Goal: Transaction & Acquisition: Purchase product/service

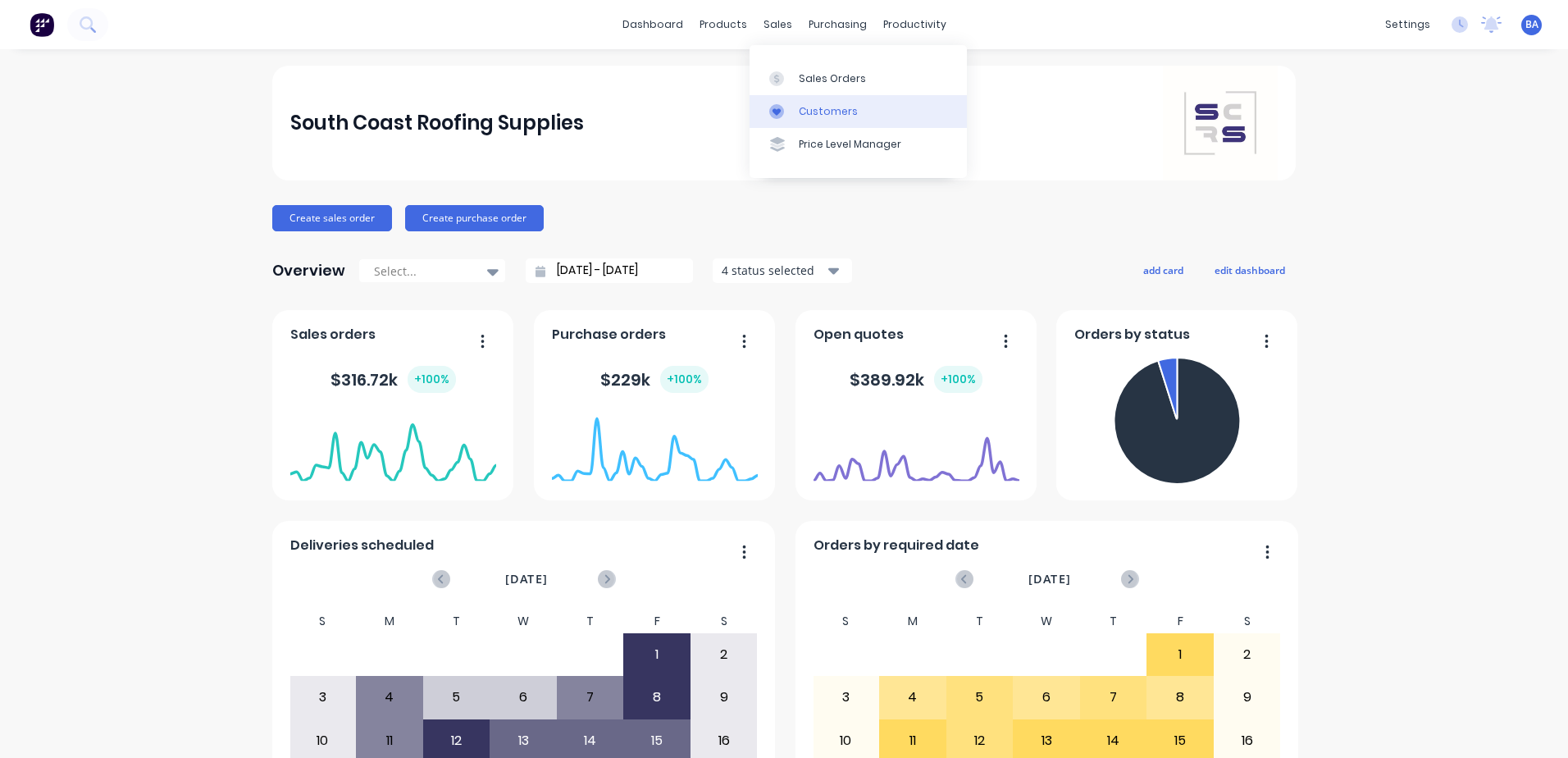
click at [783, 111] on icon at bounding box center [776, 111] width 15 height 15
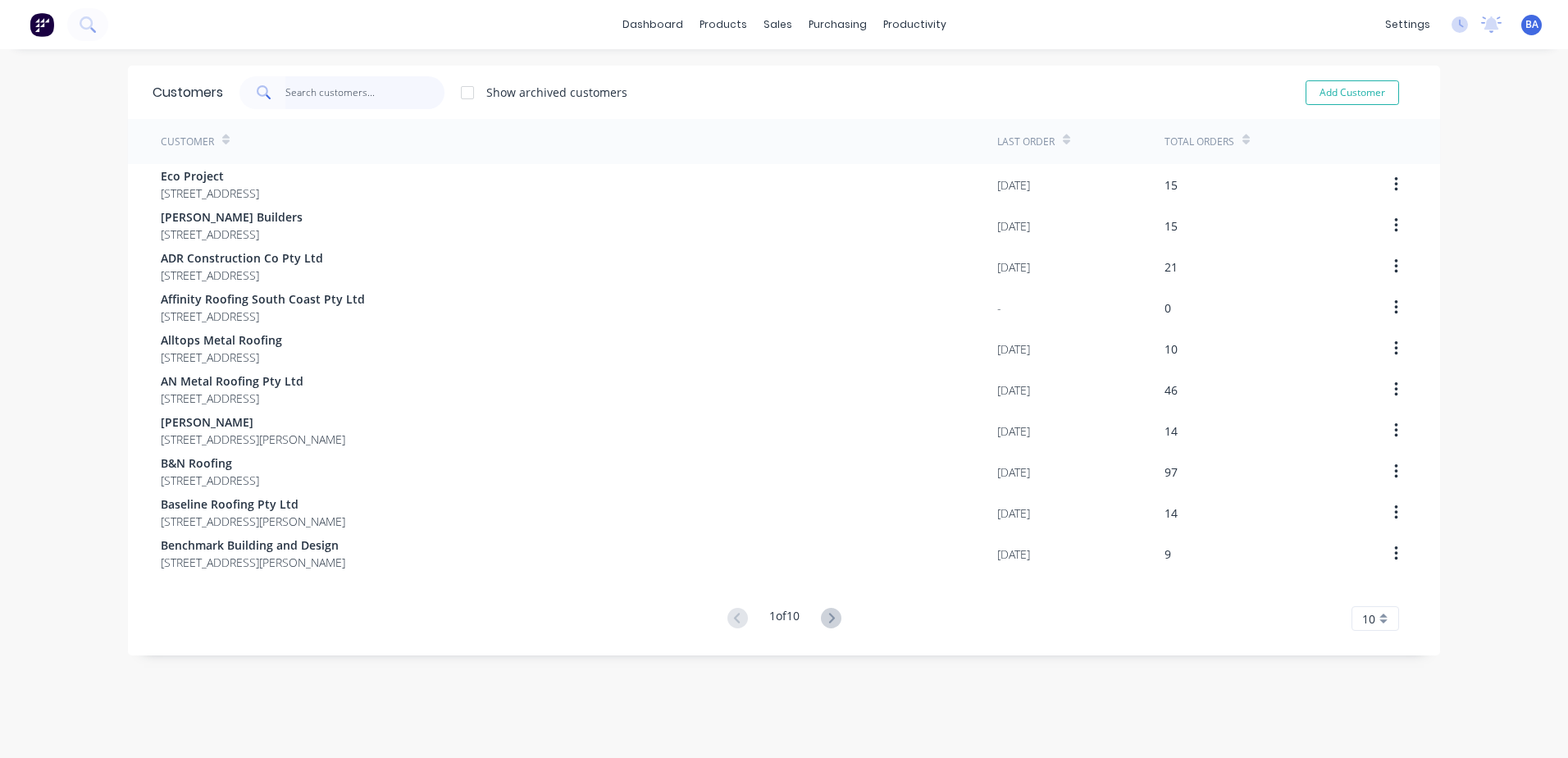
click at [390, 91] on input "text" at bounding box center [365, 92] width 160 height 32
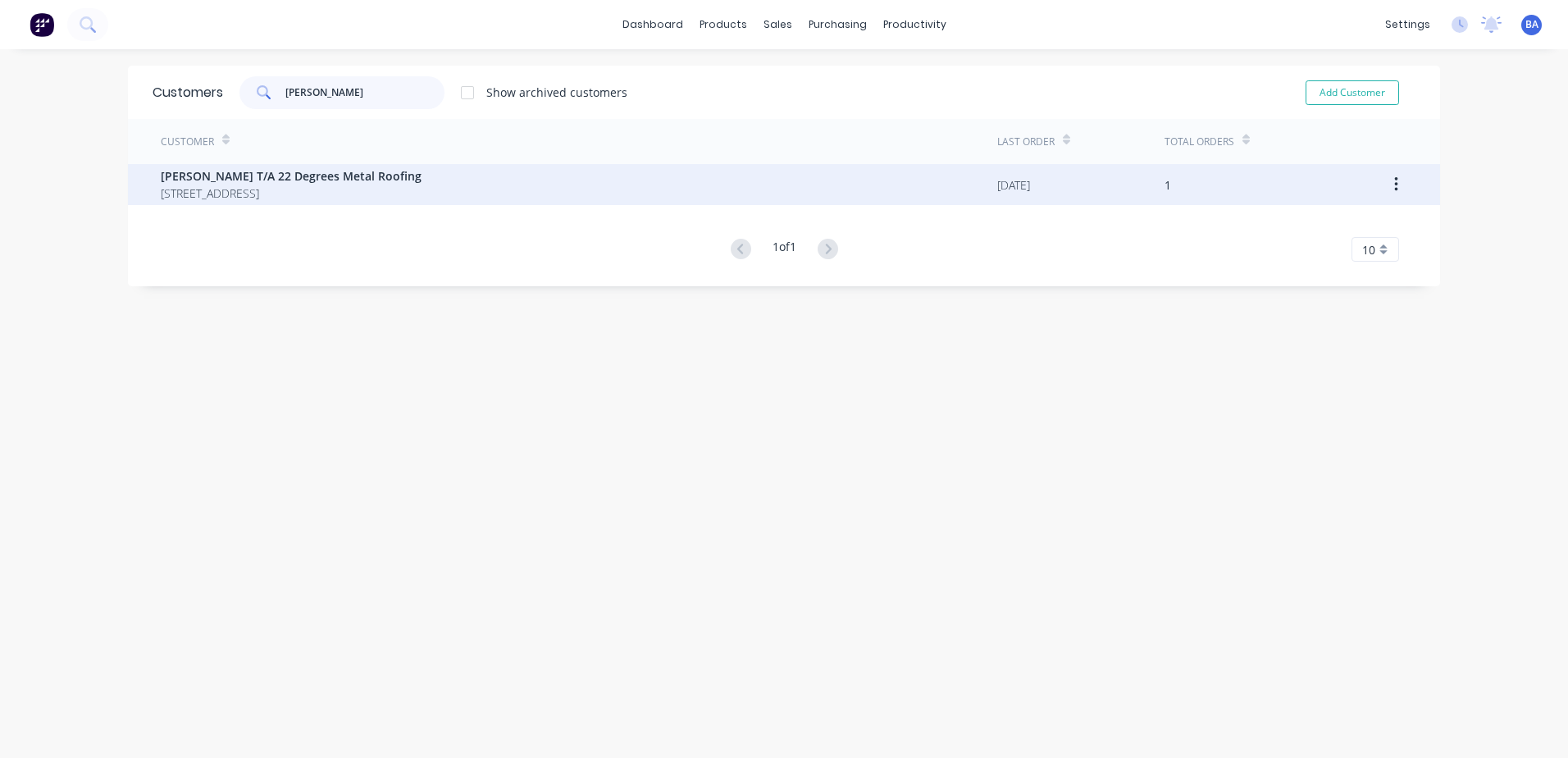
type input "[PERSON_NAME]"
click at [402, 191] on span "[STREET_ADDRESS]" at bounding box center [291, 193] width 261 height 18
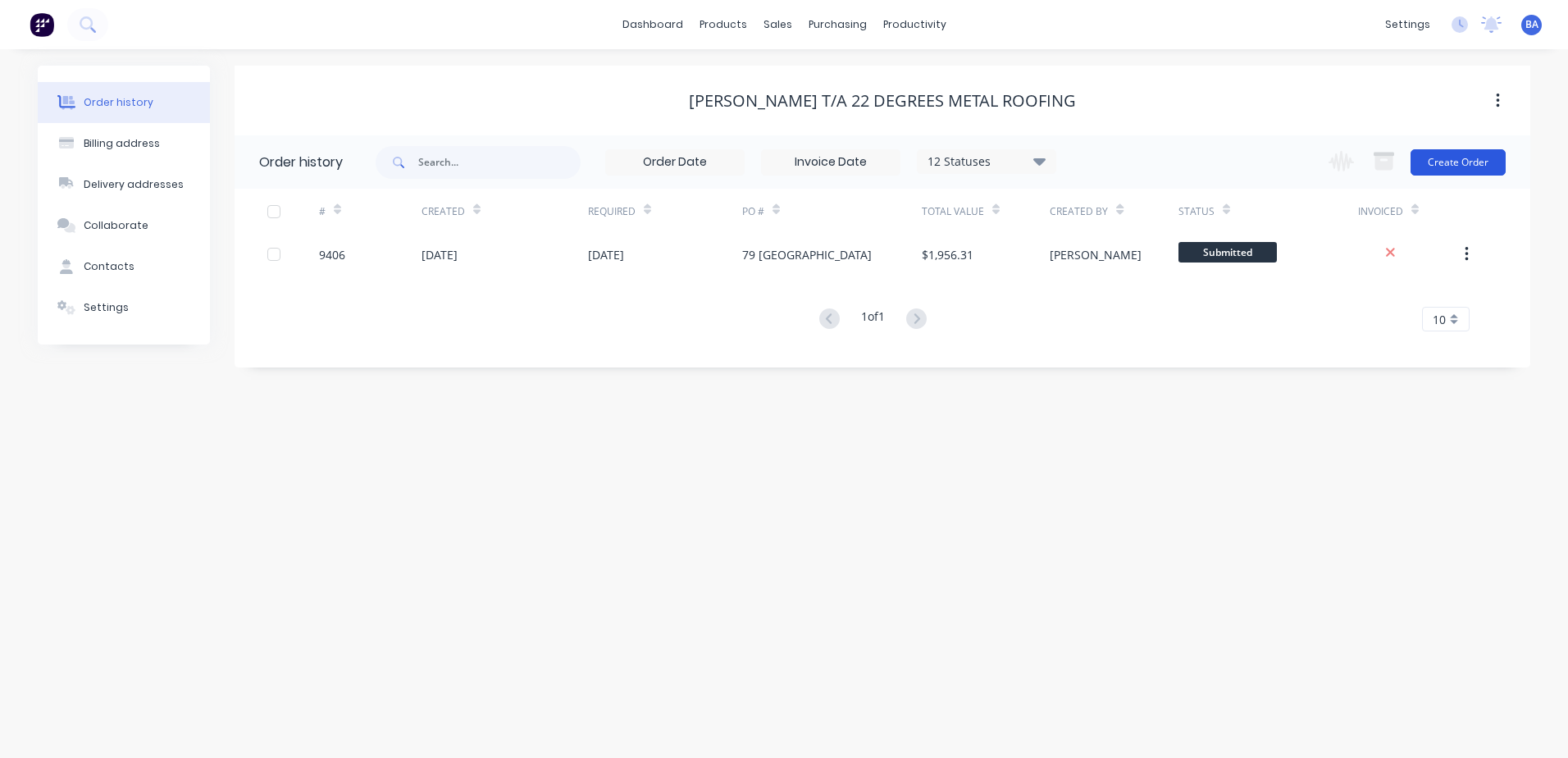
click at [1459, 161] on button "Create Order" at bounding box center [1458, 163] width 95 height 26
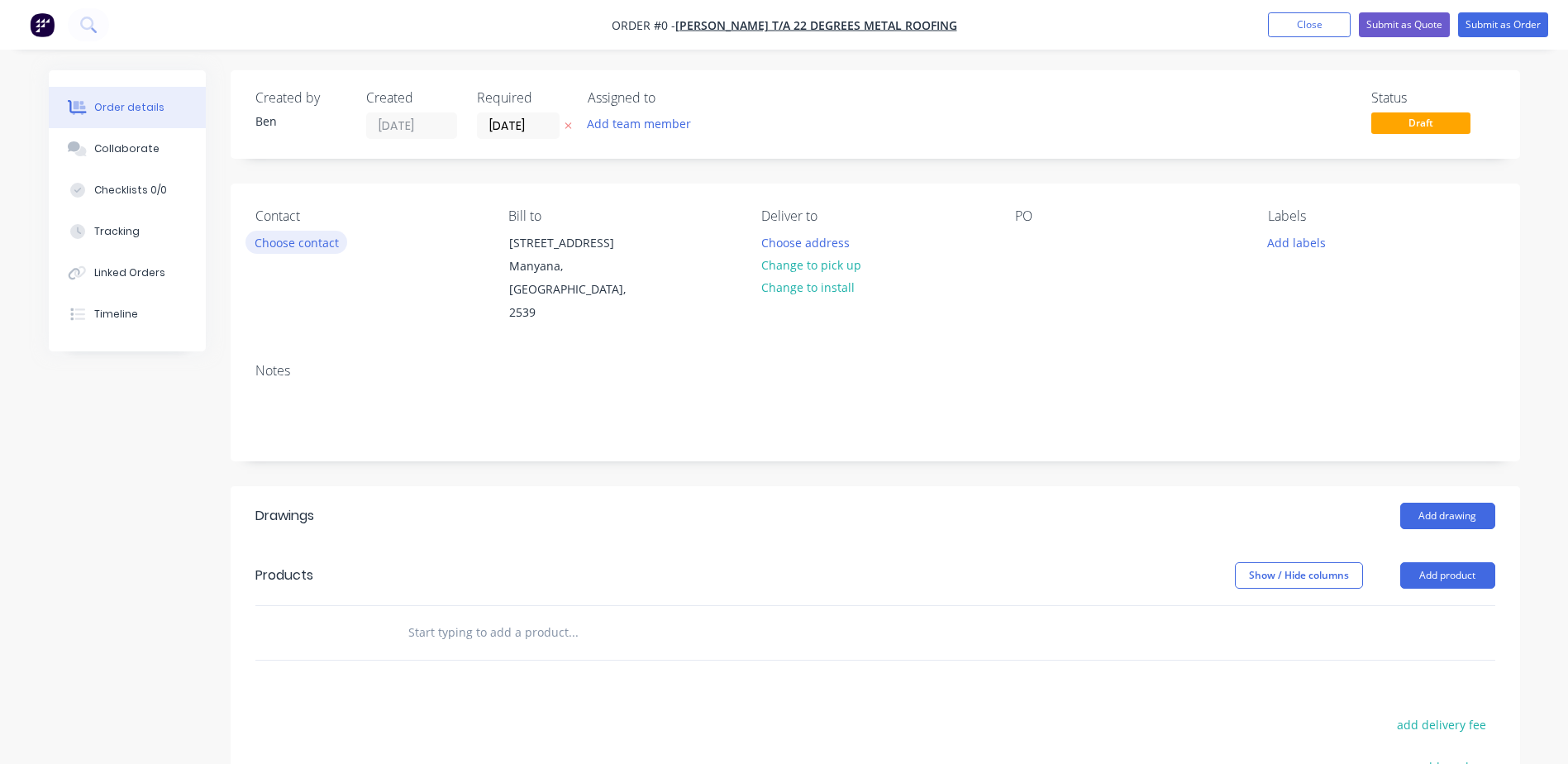
click at [279, 239] on button "Choose contact" at bounding box center [295, 242] width 101 height 22
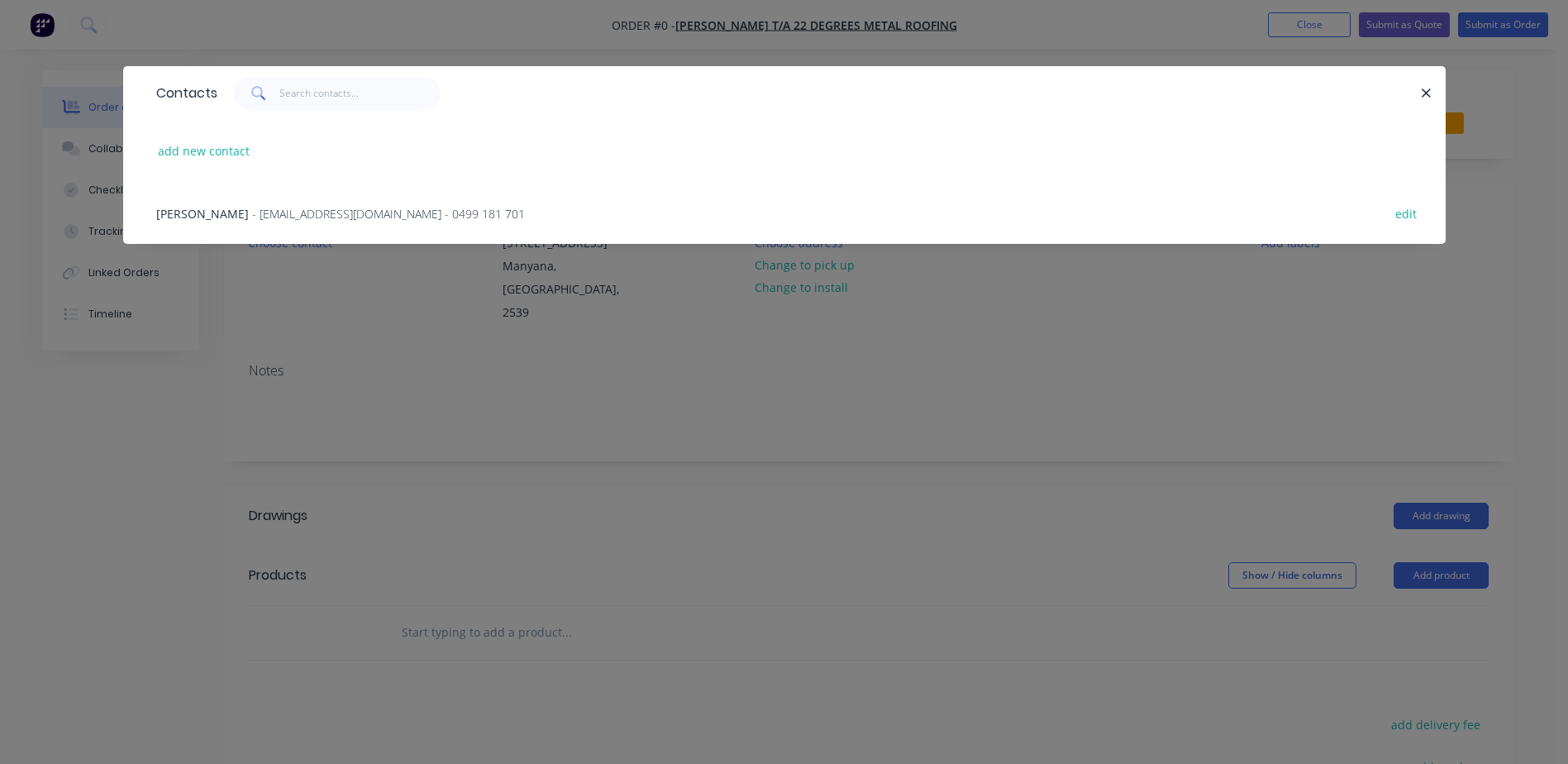
click at [288, 211] on span "- [EMAIL_ADDRESS][DOMAIN_NAME] - 0499 181 701" at bounding box center [388, 213] width 273 height 16
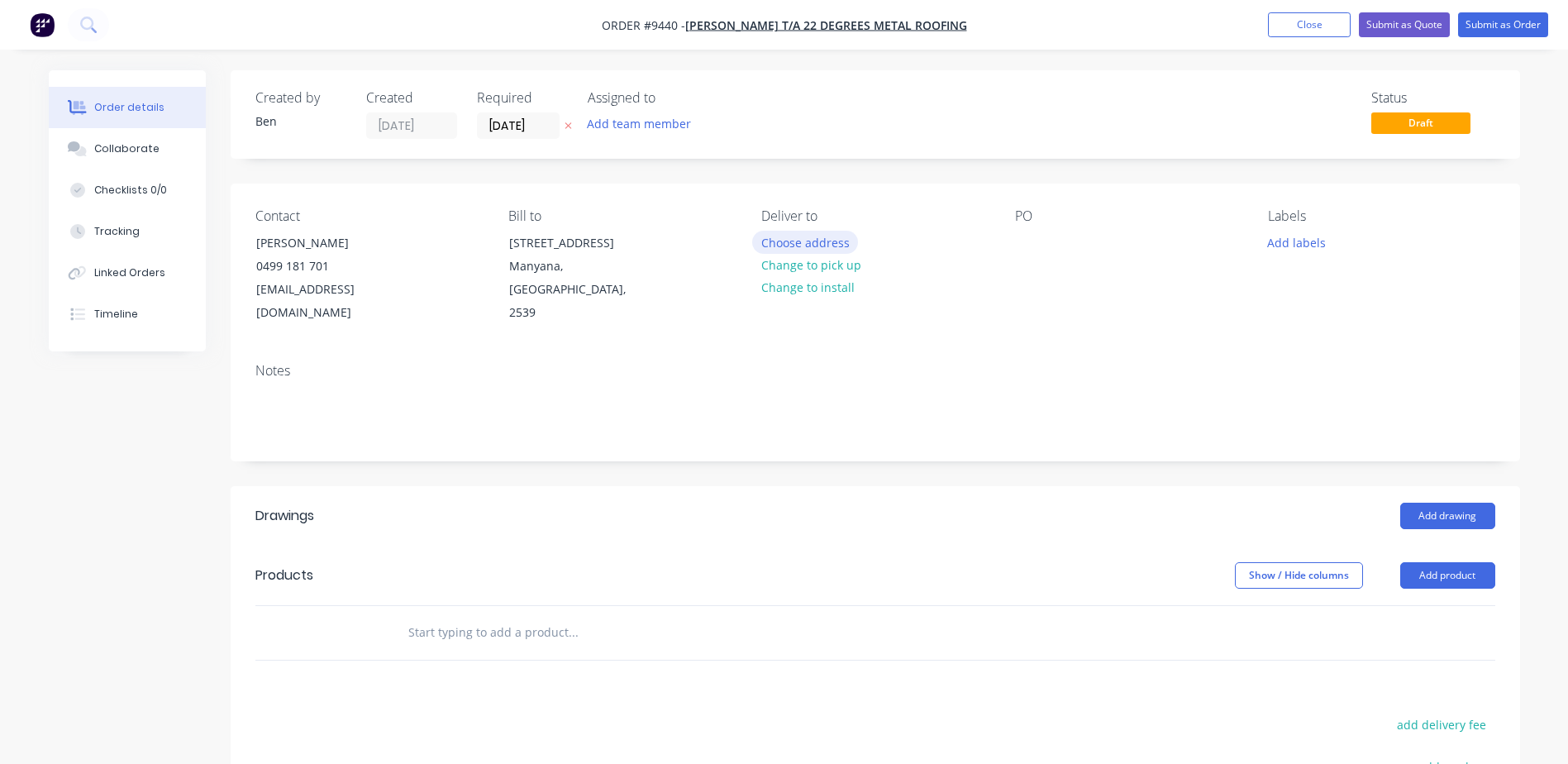
click at [825, 243] on button "Choose address" at bounding box center [805, 242] width 106 height 22
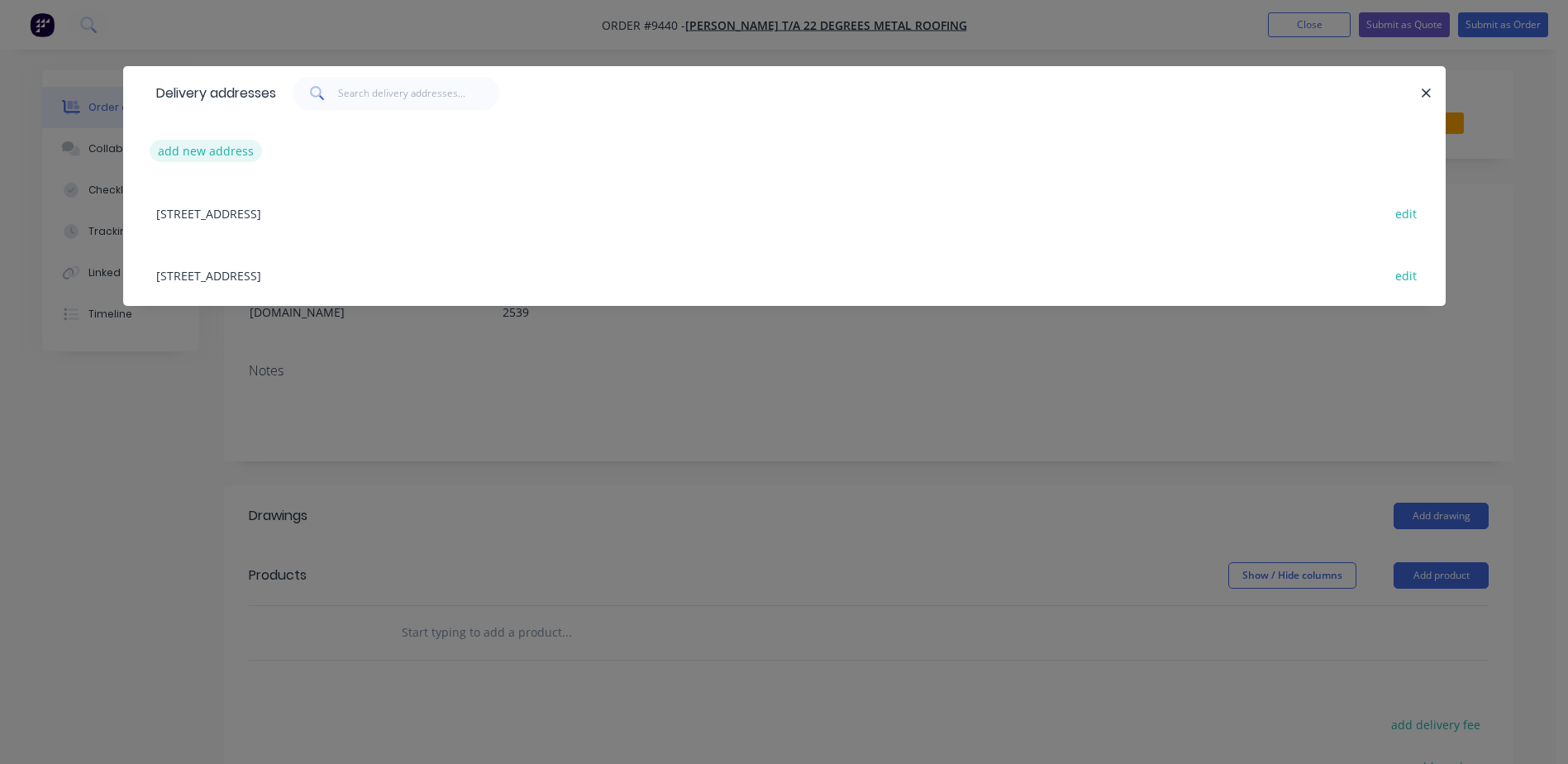
click at [228, 151] on button "add new address" at bounding box center [206, 150] width 113 height 22
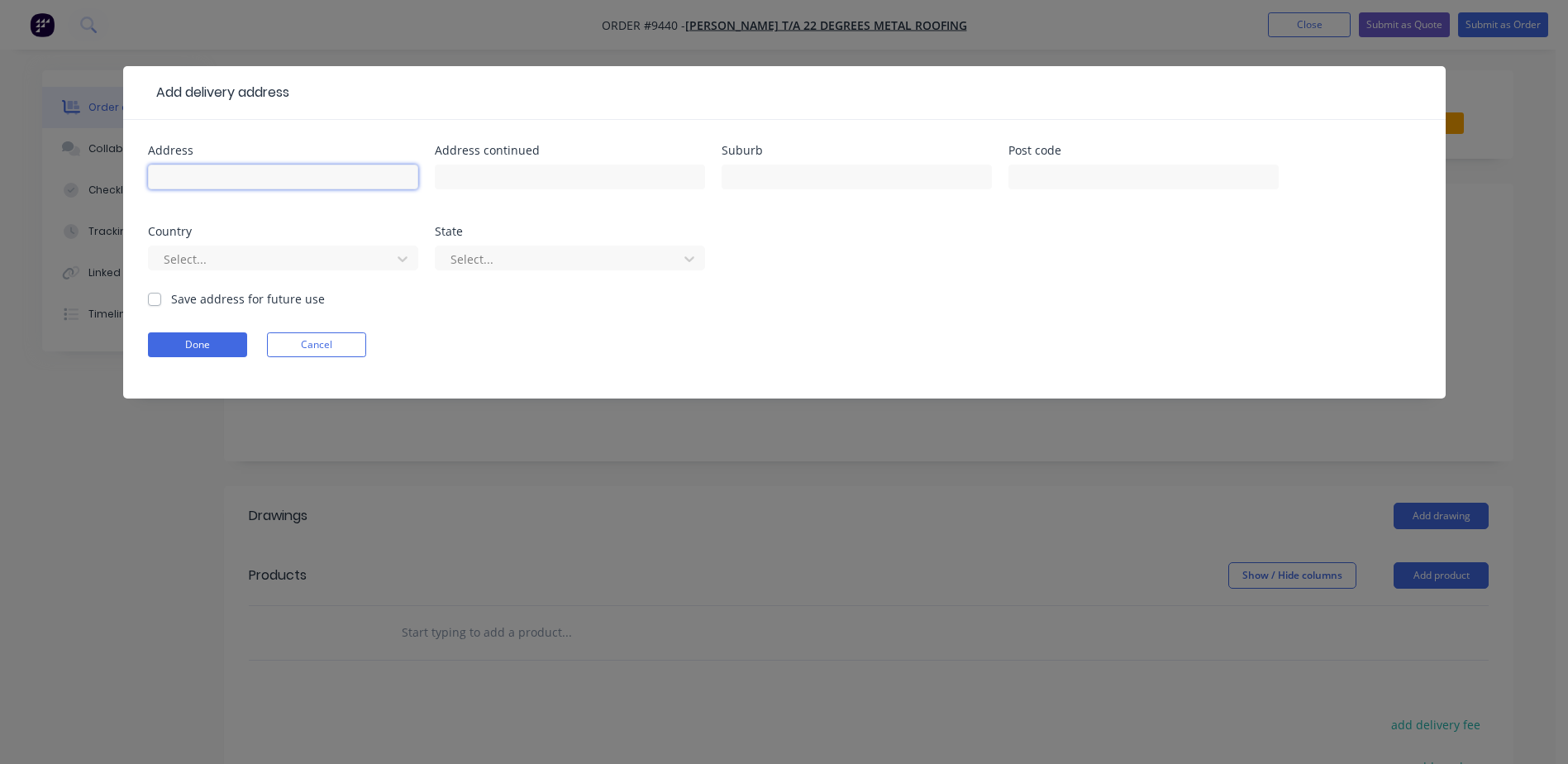
click at [244, 174] on input "text" at bounding box center [283, 177] width 271 height 25
type input "[STREET_ADDRESS]"
click at [779, 176] on input "text" at bounding box center [856, 177] width 271 height 25
type input "M"
type input "Narrawallee"
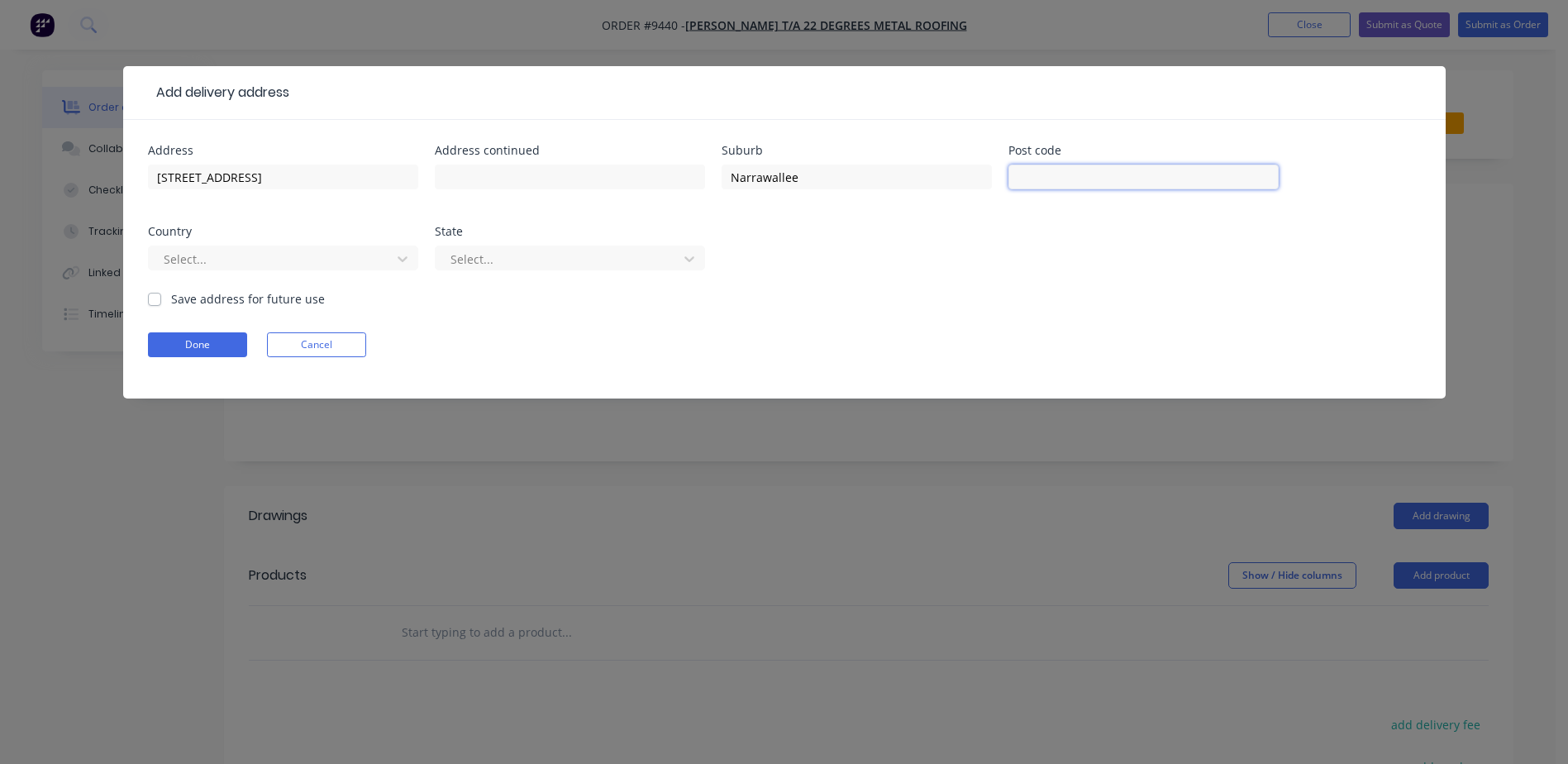
click at [1023, 176] on input "text" at bounding box center [1144, 177] width 271 height 25
type input "2540"
click at [258, 254] on div at bounding box center [273, 258] width 220 height 20
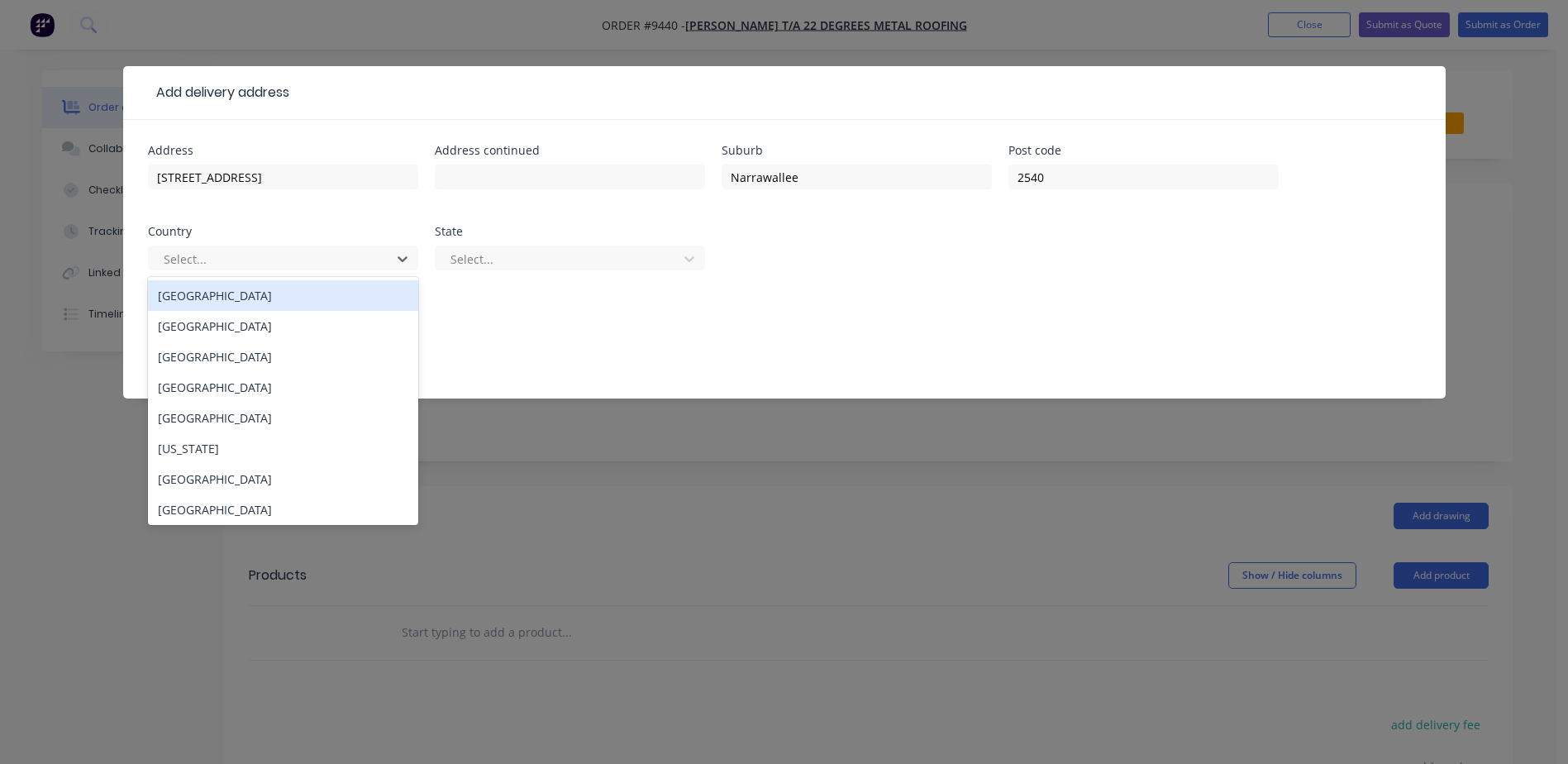
click at [224, 299] on div "[GEOGRAPHIC_DATA]" at bounding box center [283, 296] width 271 height 31
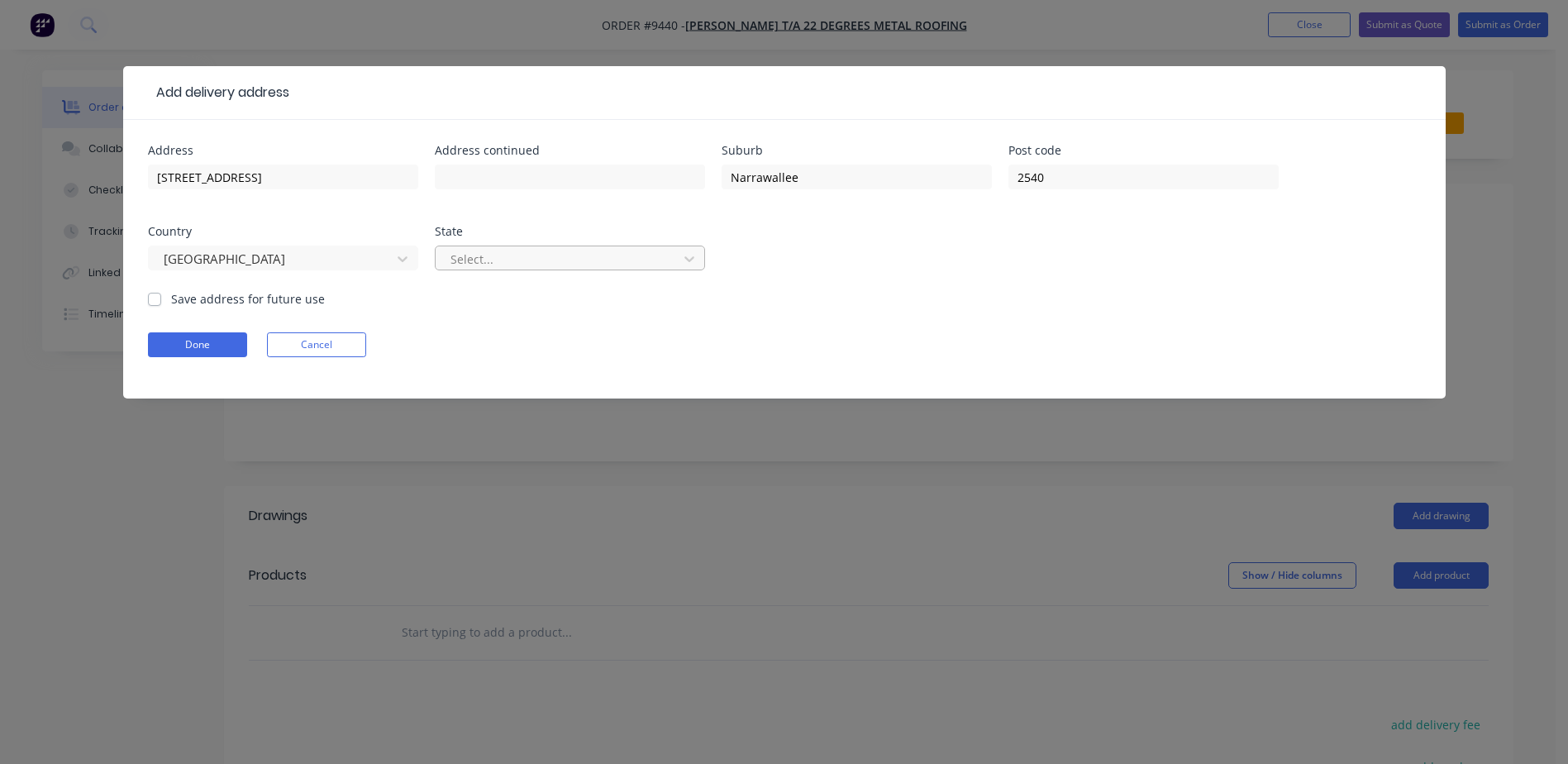
click at [502, 256] on div at bounding box center [559, 258] width 220 height 20
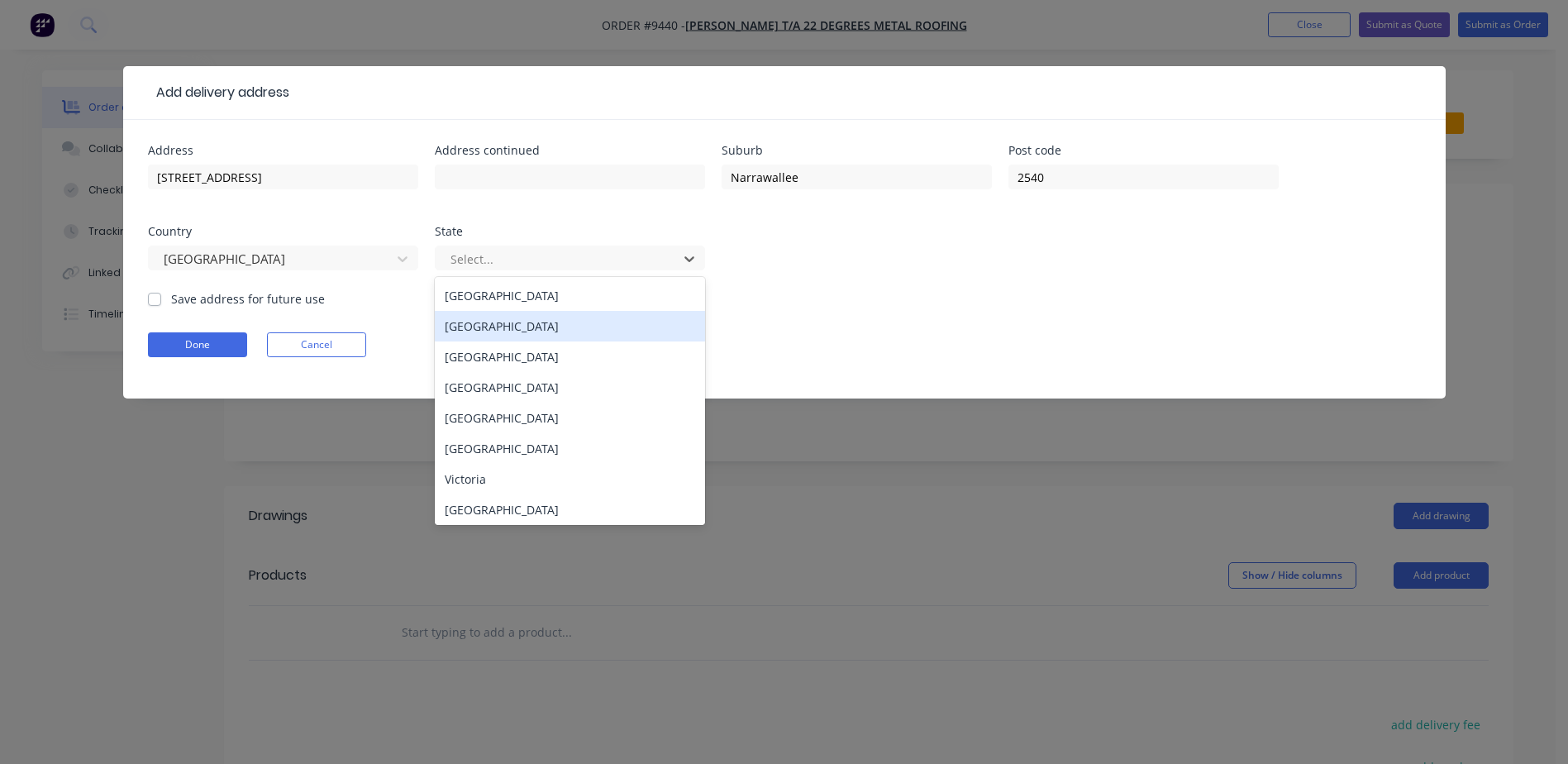
click at [485, 325] on div "[GEOGRAPHIC_DATA]" at bounding box center [570, 326] width 271 height 31
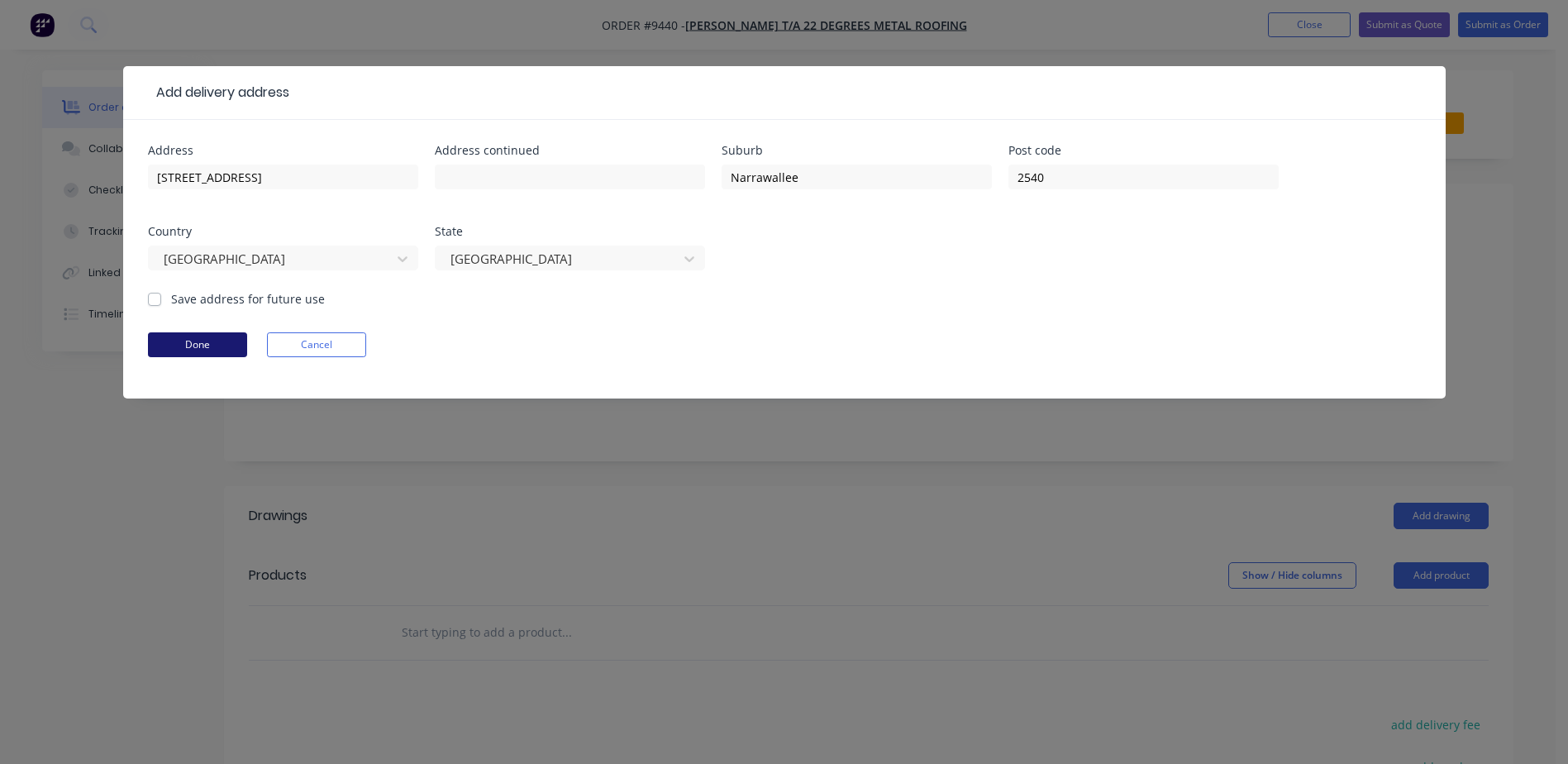
click at [219, 339] on button "Done" at bounding box center [198, 345] width 99 height 25
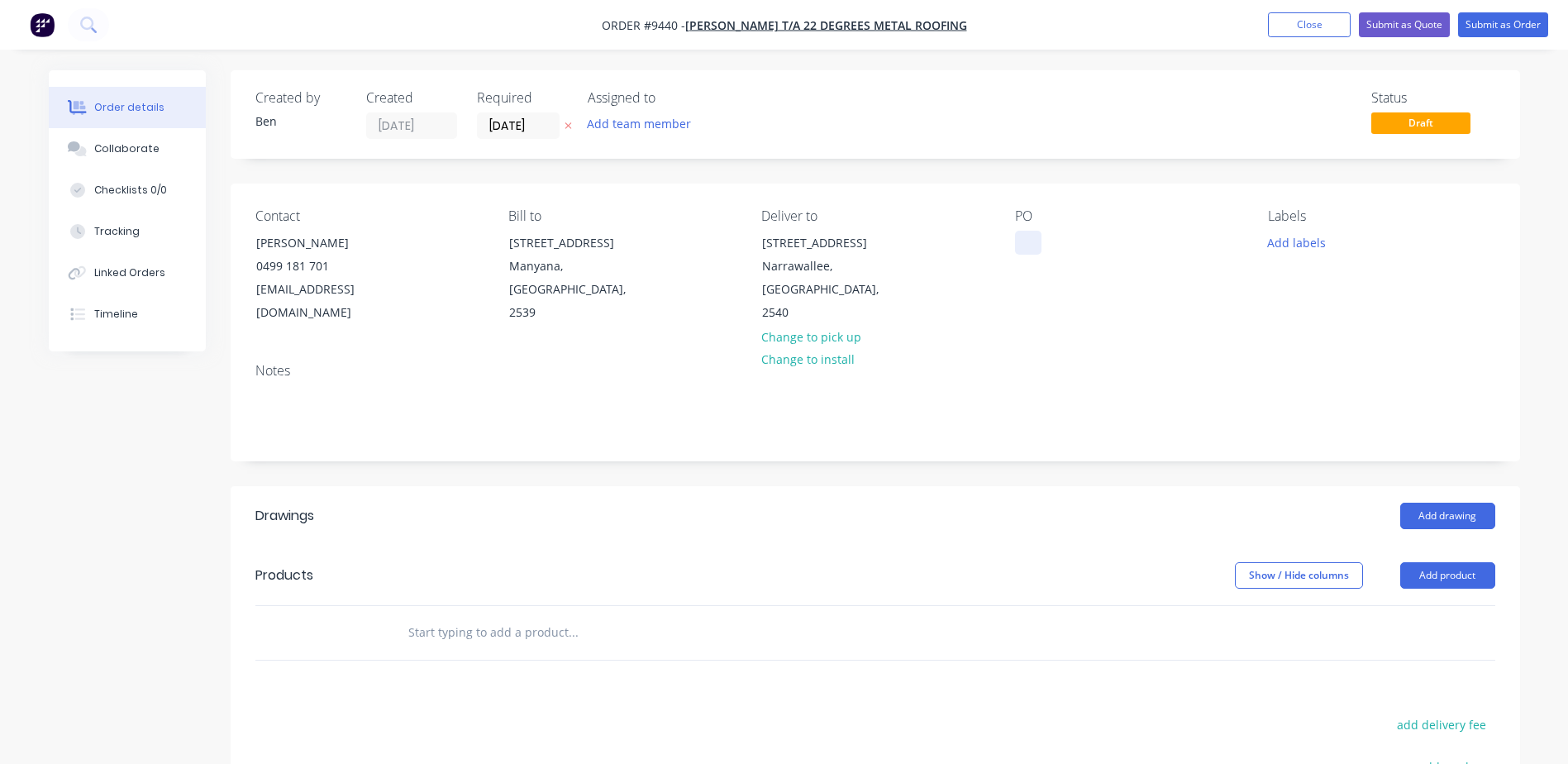
click at [1019, 234] on div at bounding box center [1028, 243] width 26 height 24
click at [1134, 349] on div "Notes" at bounding box center [876, 405] width 1289 height 111
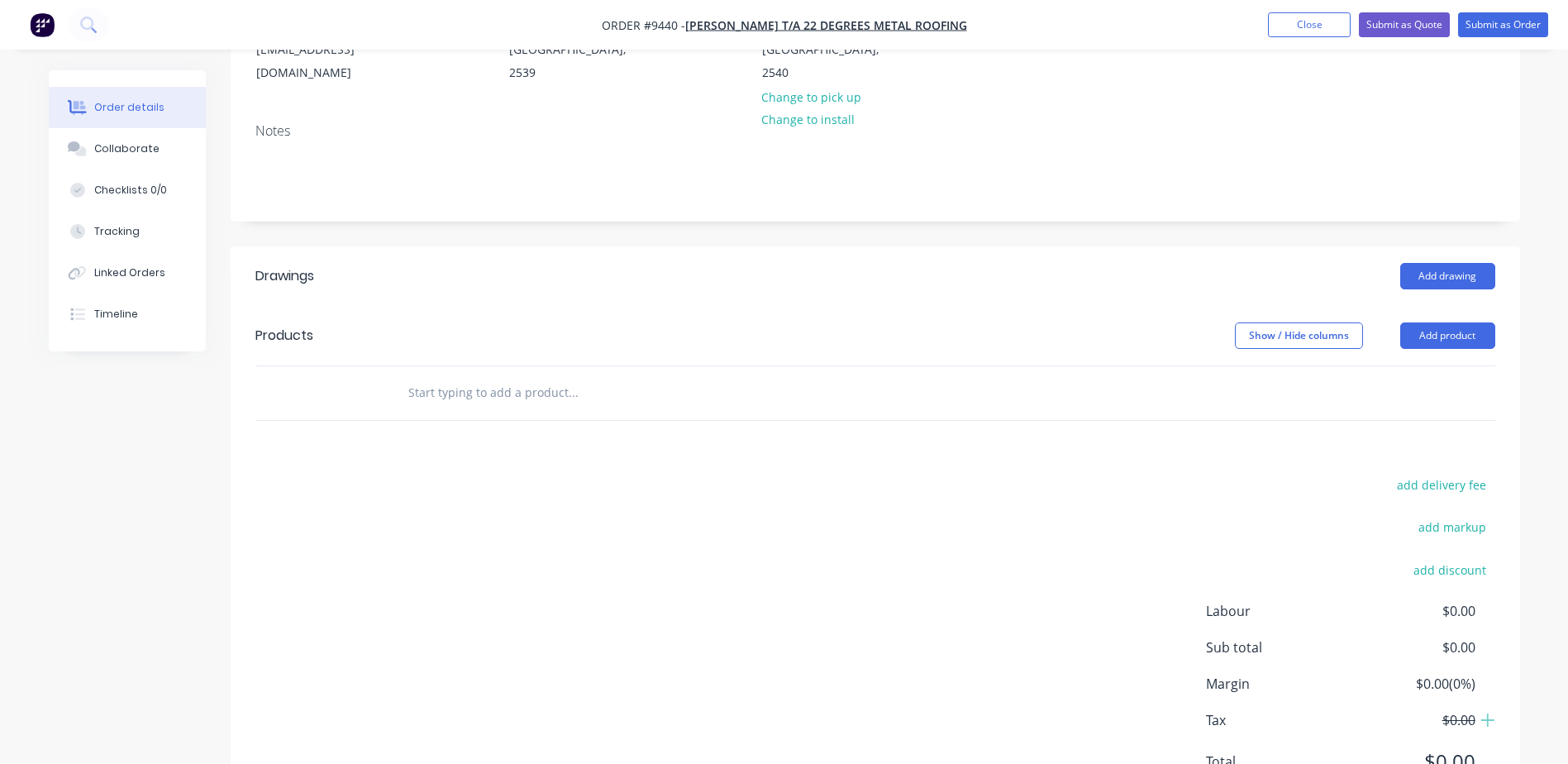
scroll to position [248, 0]
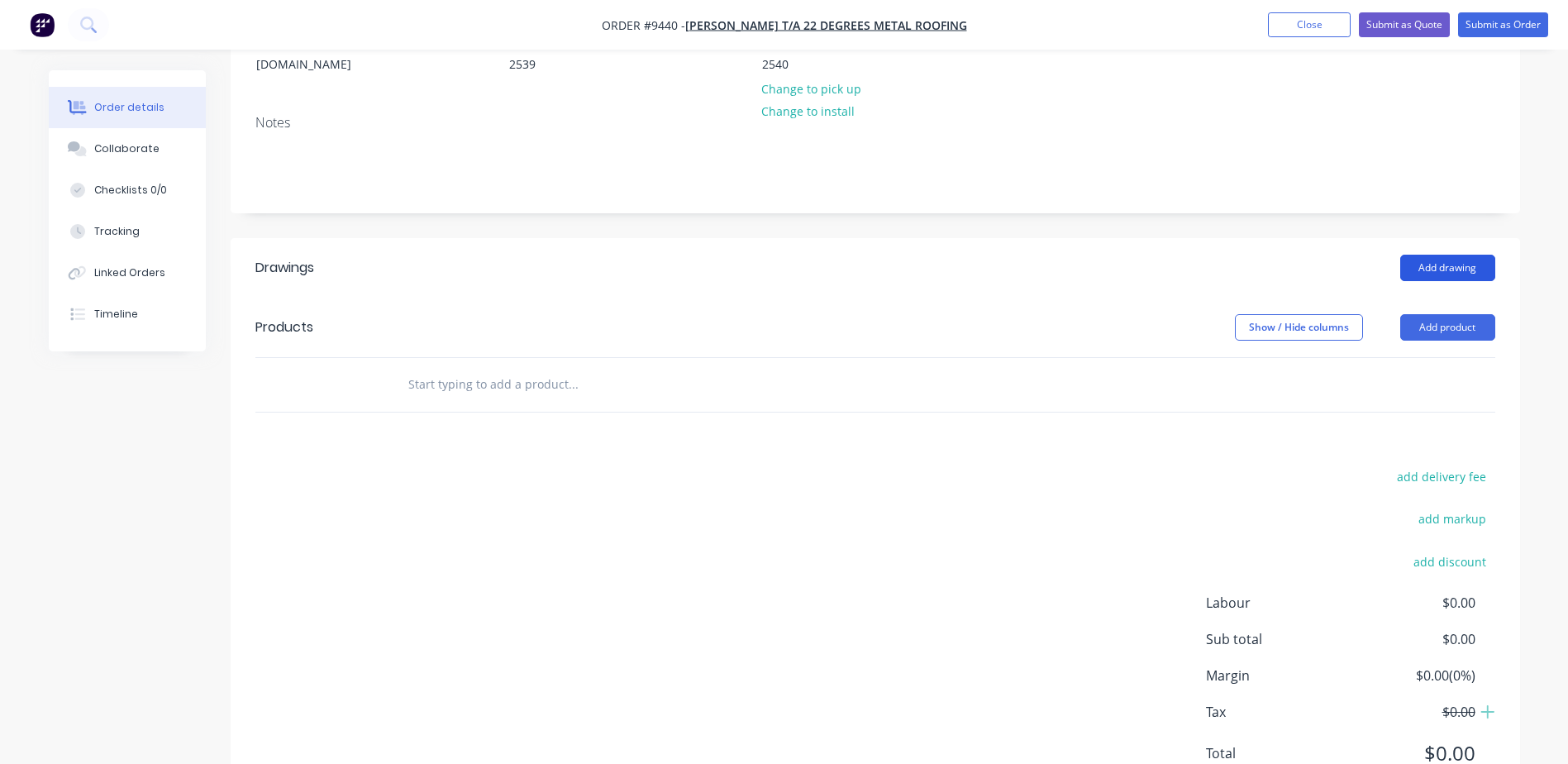
click at [1438, 255] on button "Add drawing" at bounding box center [1448, 268] width 95 height 26
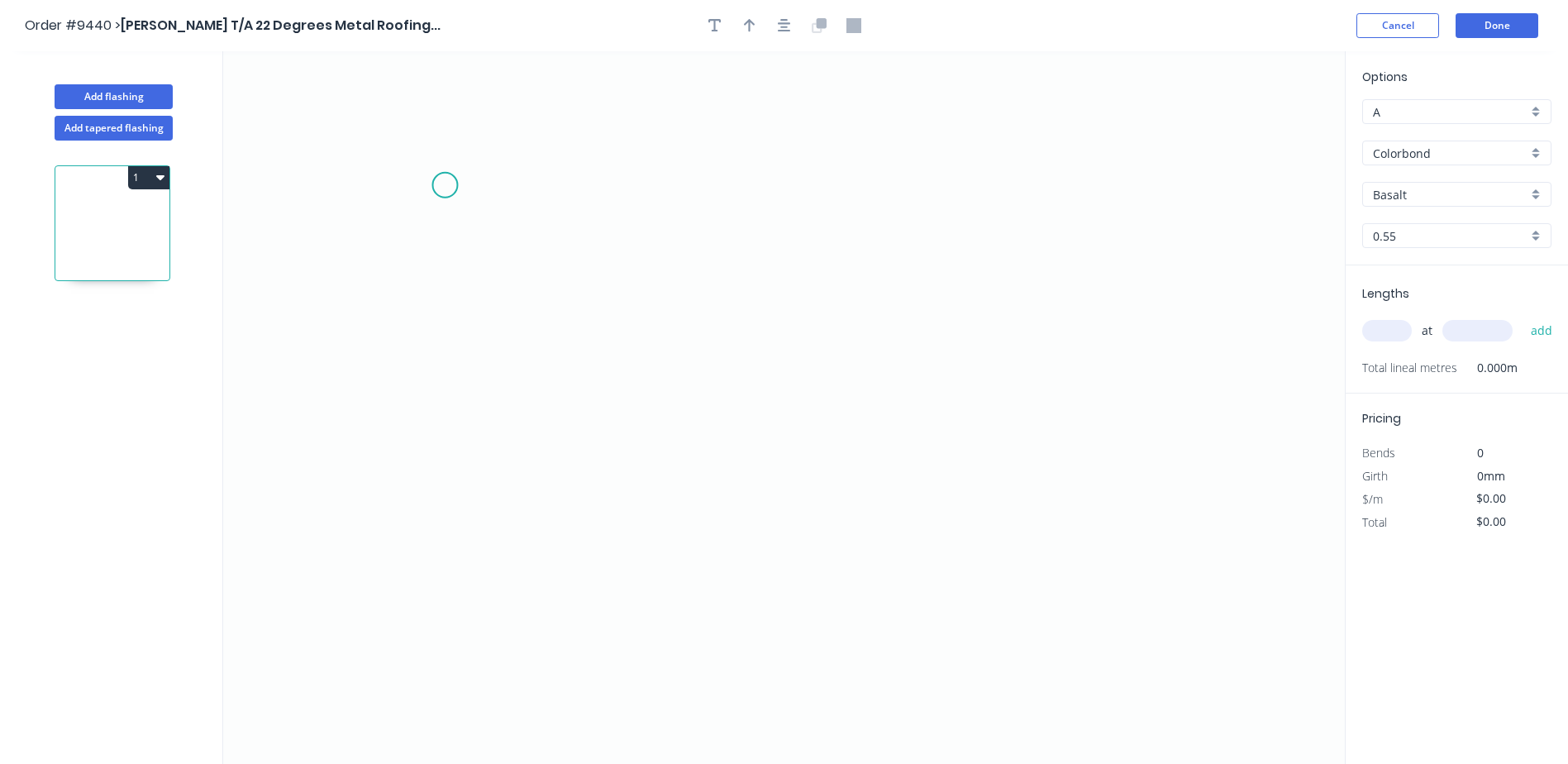
click at [444, 185] on icon "0" at bounding box center [784, 408] width 1122 height 713
click at [356, 222] on icon "0" at bounding box center [784, 408] width 1122 height 713
click at [705, 326] on icon "0 ?" at bounding box center [784, 408] width 1122 height 713
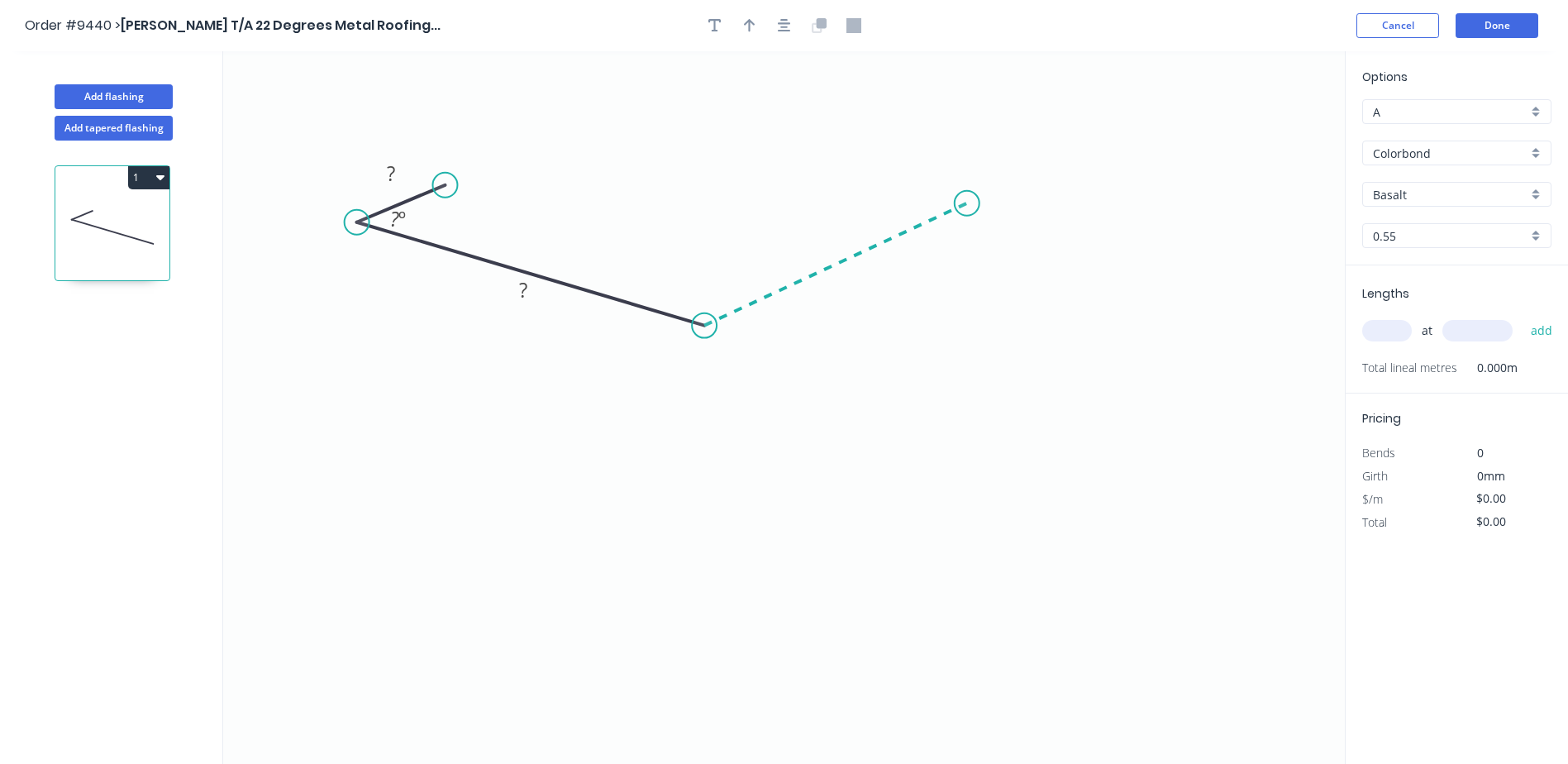
click at [967, 204] on icon "0 ? ? ? º" at bounding box center [784, 408] width 1122 height 713
click at [913, 193] on icon at bounding box center [940, 198] width 55 height 10
click at [697, 283] on tspan "?" at bounding box center [698, 283] width 9 height 27
click at [930, 205] on tspan "20" at bounding box center [922, 206] width 21 height 27
click at [997, 68] on icon "0 ? ? 180 ? ? º 150 º 45 º" at bounding box center [784, 408] width 1122 height 713
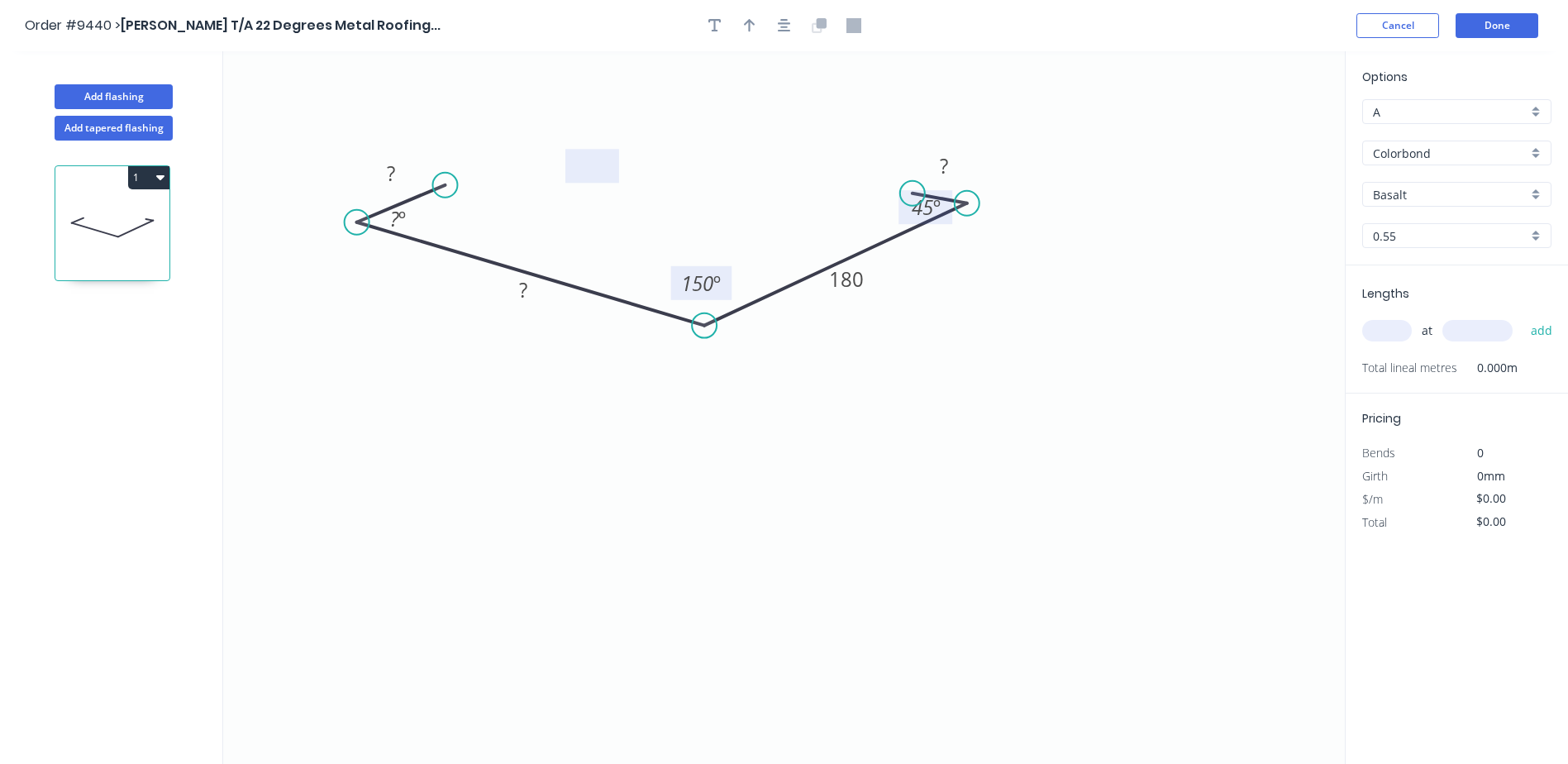
click at [946, 169] on tspan "?" at bounding box center [944, 165] width 8 height 27
click at [407, 173] on rect at bounding box center [391, 175] width 33 height 23
click at [408, 213] on rect at bounding box center [397, 220] width 33 height 23
click at [532, 296] on rect at bounding box center [523, 291] width 33 height 23
click at [661, 443] on icon "0 20 180 180 20 45 º 150 º 45 º" at bounding box center [784, 408] width 1122 height 713
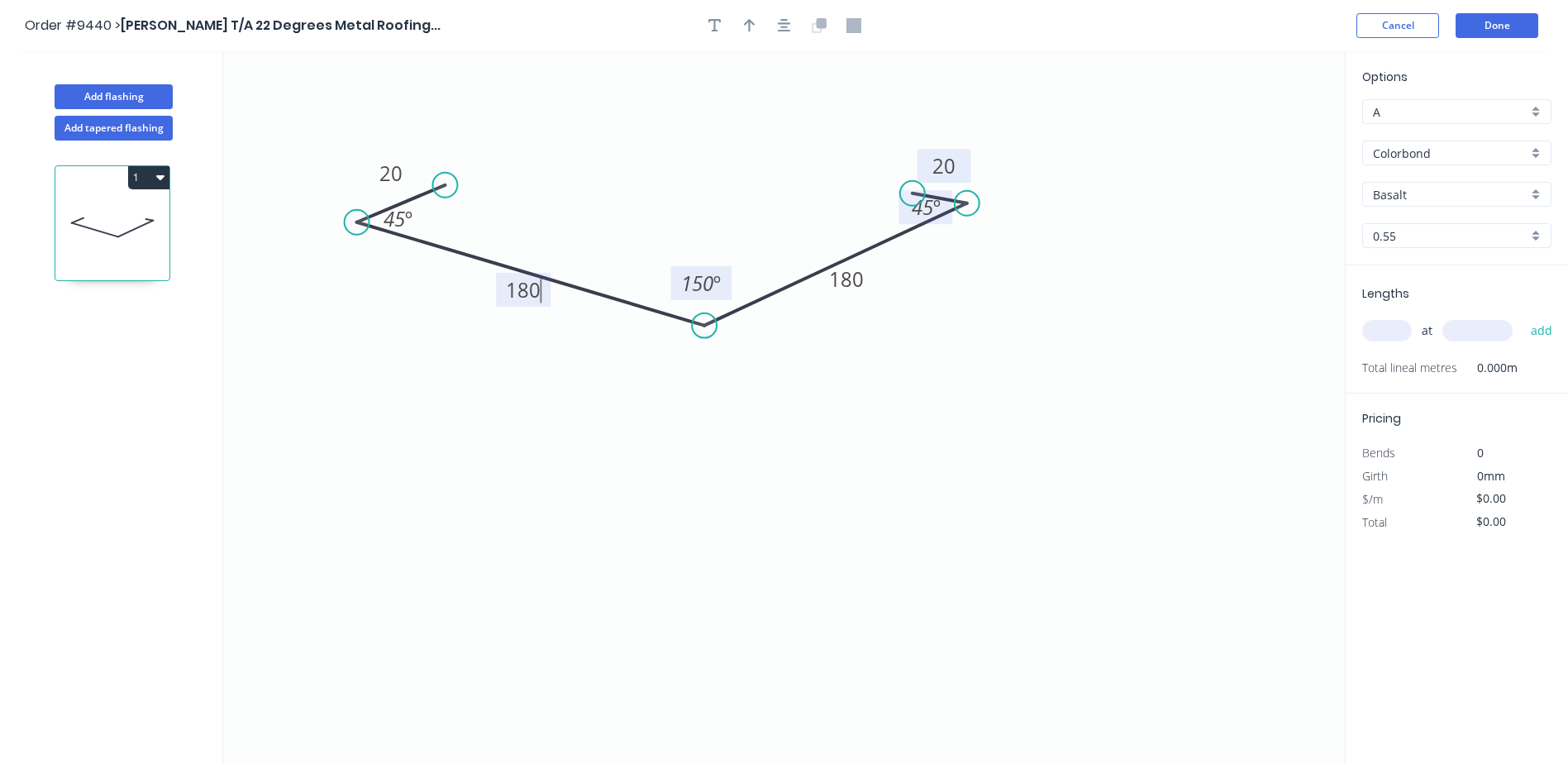
type input "$12.45"
click at [747, 20] on icon "button" at bounding box center [750, 26] width 11 height 13
drag, startPoint x: 1260, startPoint y: 135, endPoint x: 693, endPoint y: 146, distance: 567.1
click at [693, 146] on icon at bounding box center [693, 126] width 15 height 53
click at [1471, 197] on input "Basalt" at bounding box center [1450, 195] width 154 height 18
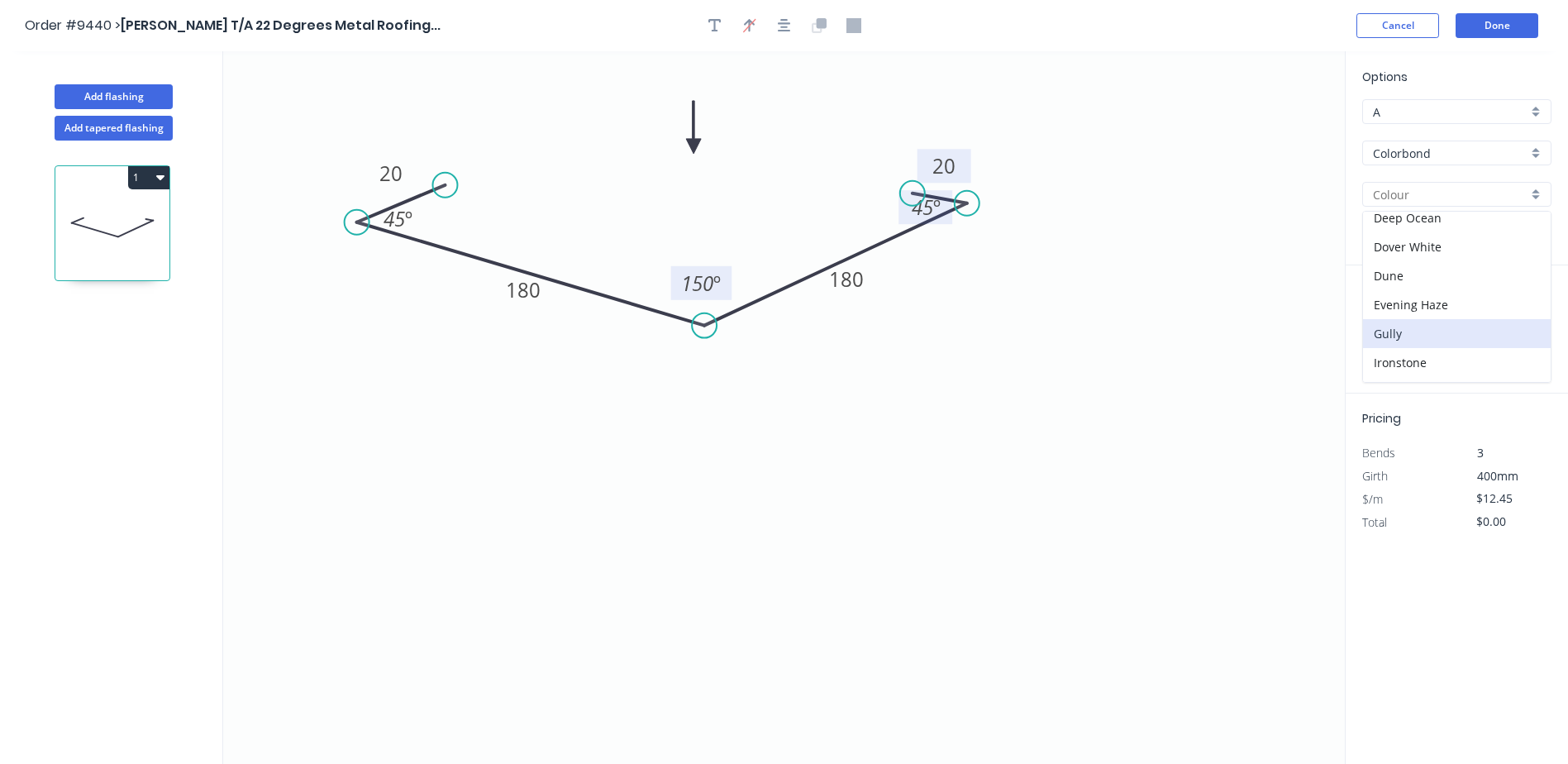
scroll to position [331, 0]
click at [1409, 271] on div "Monument" at bounding box center [1457, 272] width 188 height 29
type input "Monument"
click at [1372, 328] on input "text" at bounding box center [1387, 331] width 49 height 21
type input "1"
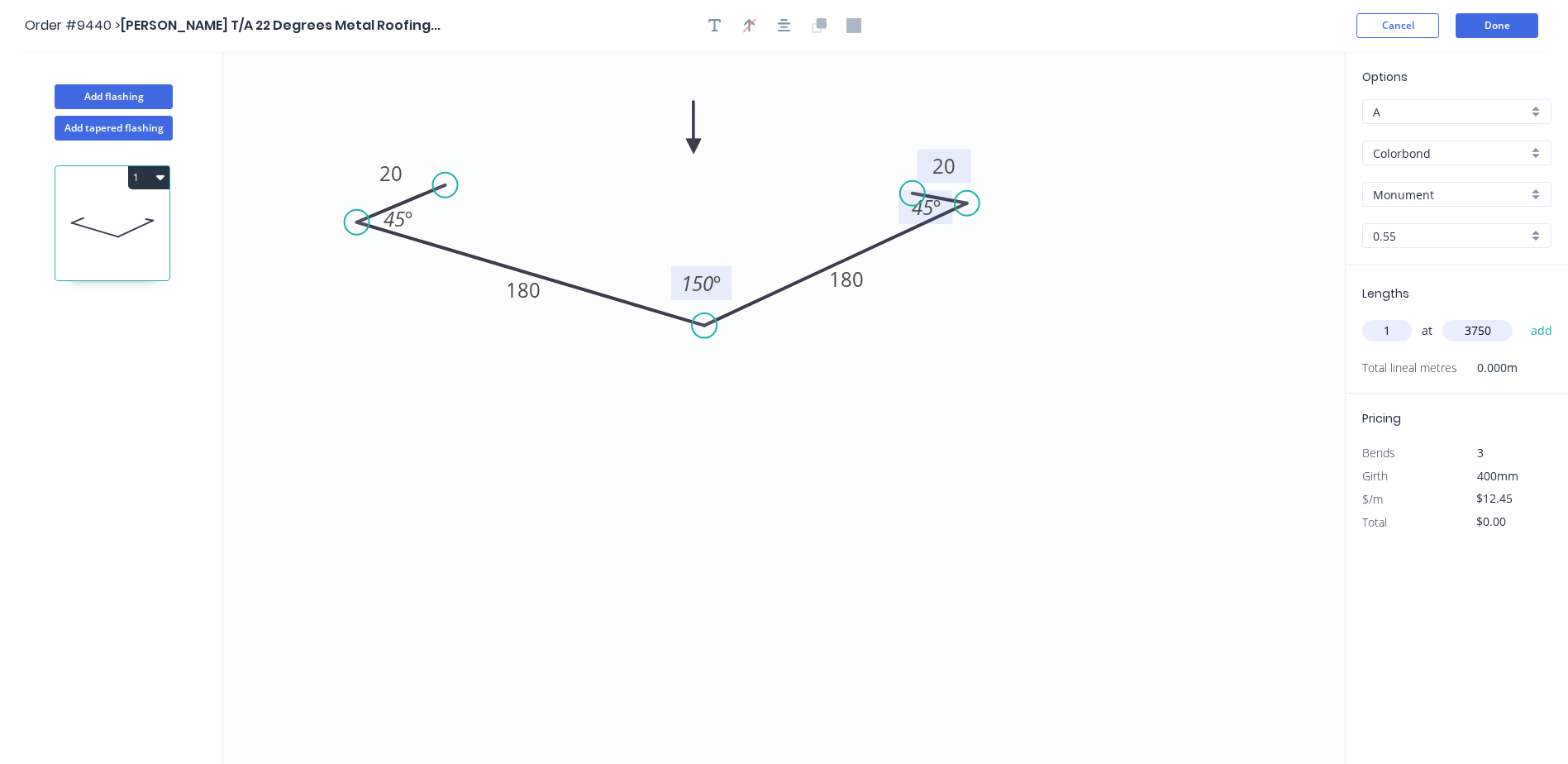
type input "3750"
click at [1523, 317] on button "add" at bounding box center [1542, 331] width 39 height 28
type input "$46.69"
click at [1514, 26] on button "Done" at bounding box center [1497, 26] width 83 height 25
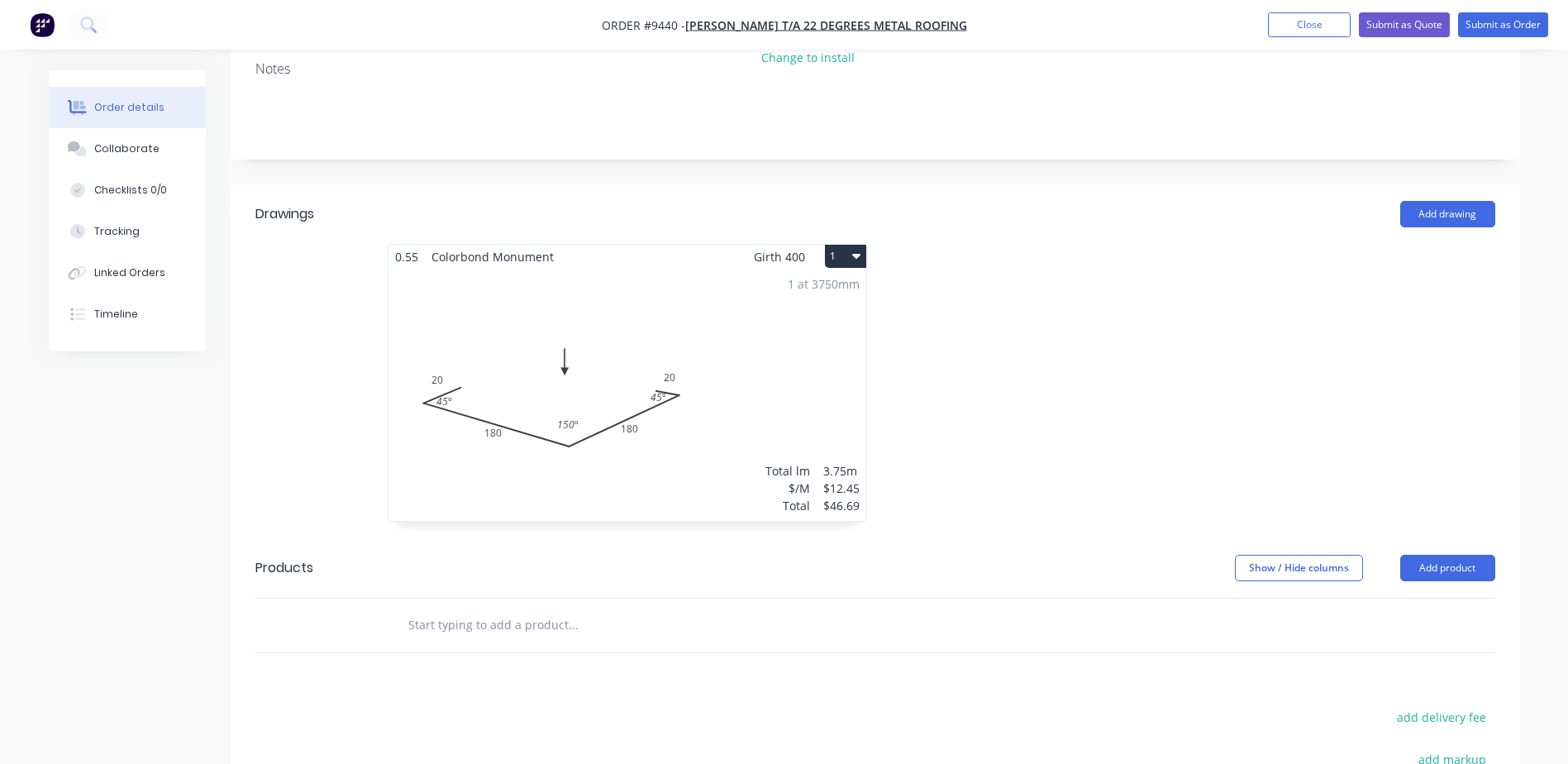
scroll to position [331, 0]
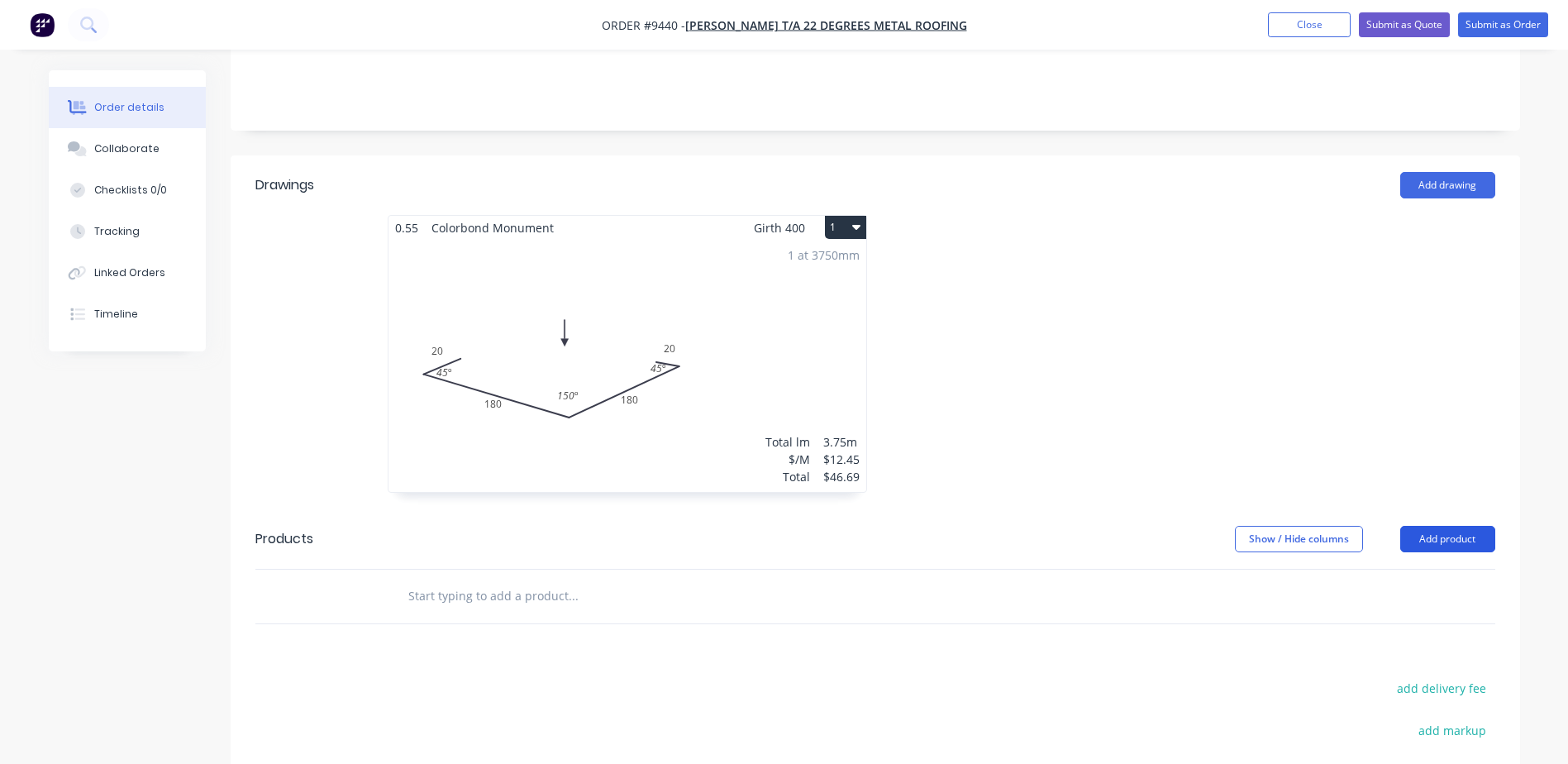
click at [1417, 526] on button "Add product" at bounding box center [1448, 539] width 95 height 26
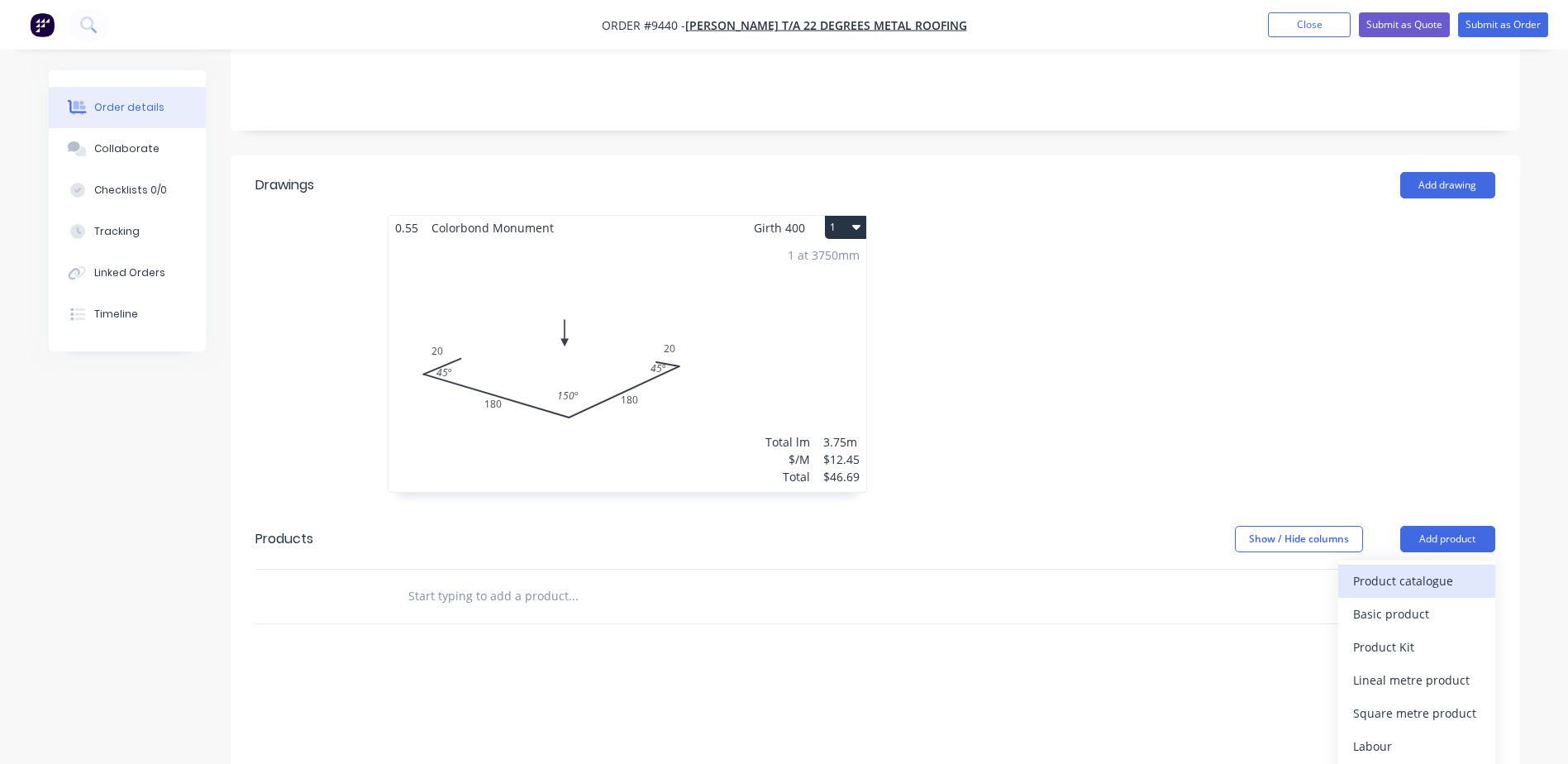
click at [1400, 569] on div "Product catalogue" at bounding box center [1416, 580] width 127 height 24
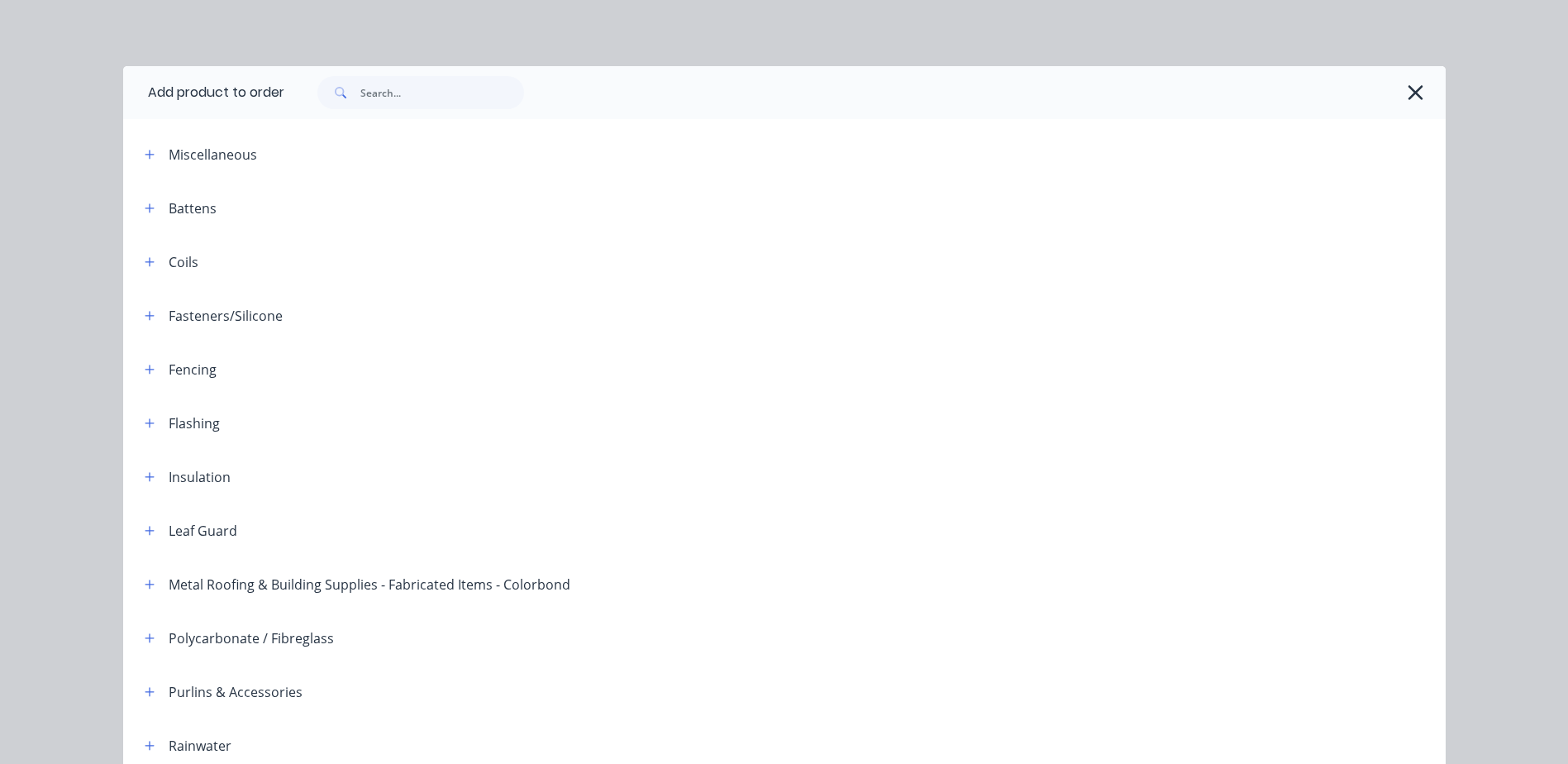
scroll to position [403, 0]
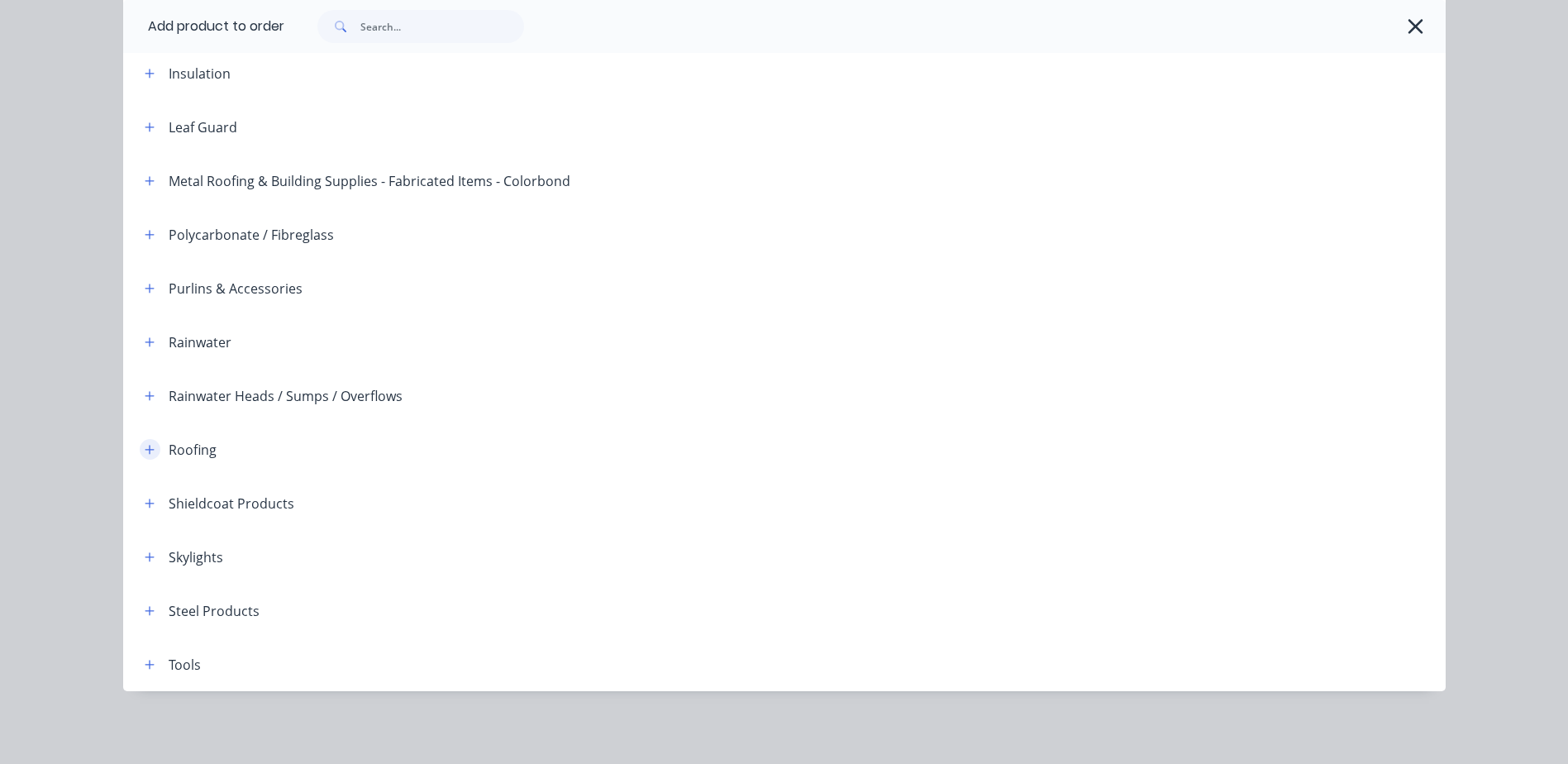
click at [145, 447] on icon "button" at bounding box center [149, 449] width 9 height 9
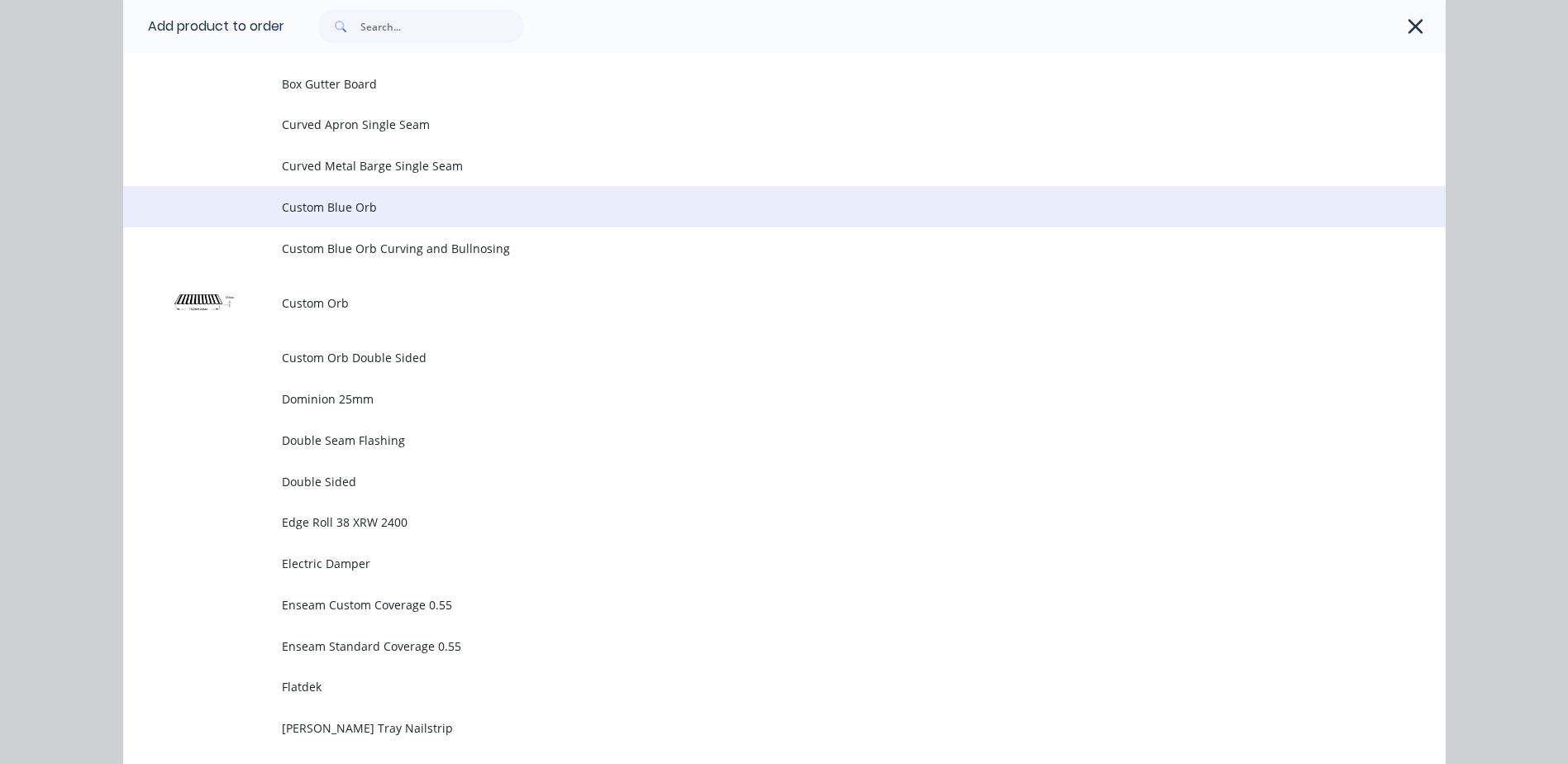
scroll to position [983, 0]
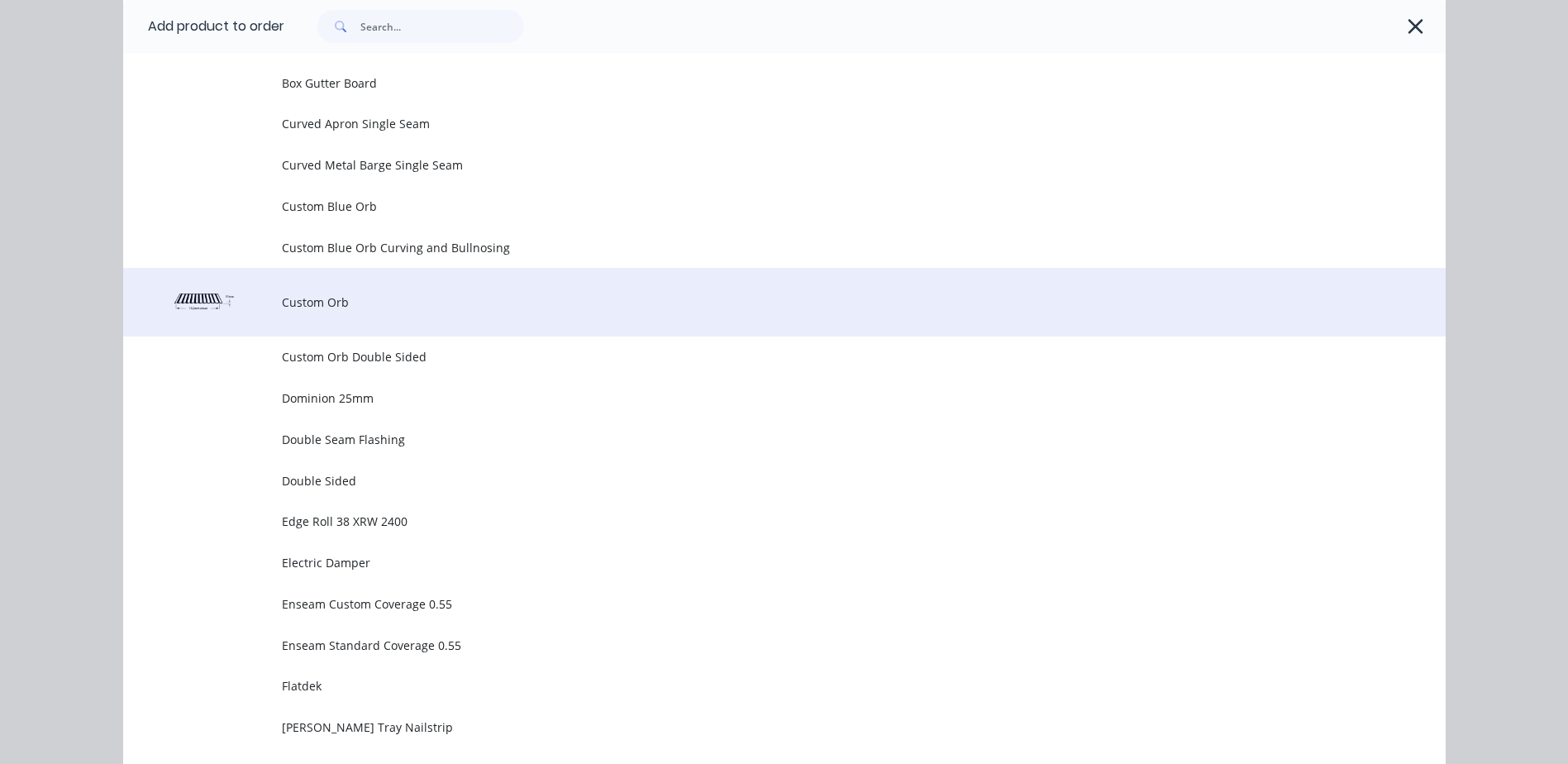
click at [268, 299] on td at bounding box center [203, 303] width 159 height 69
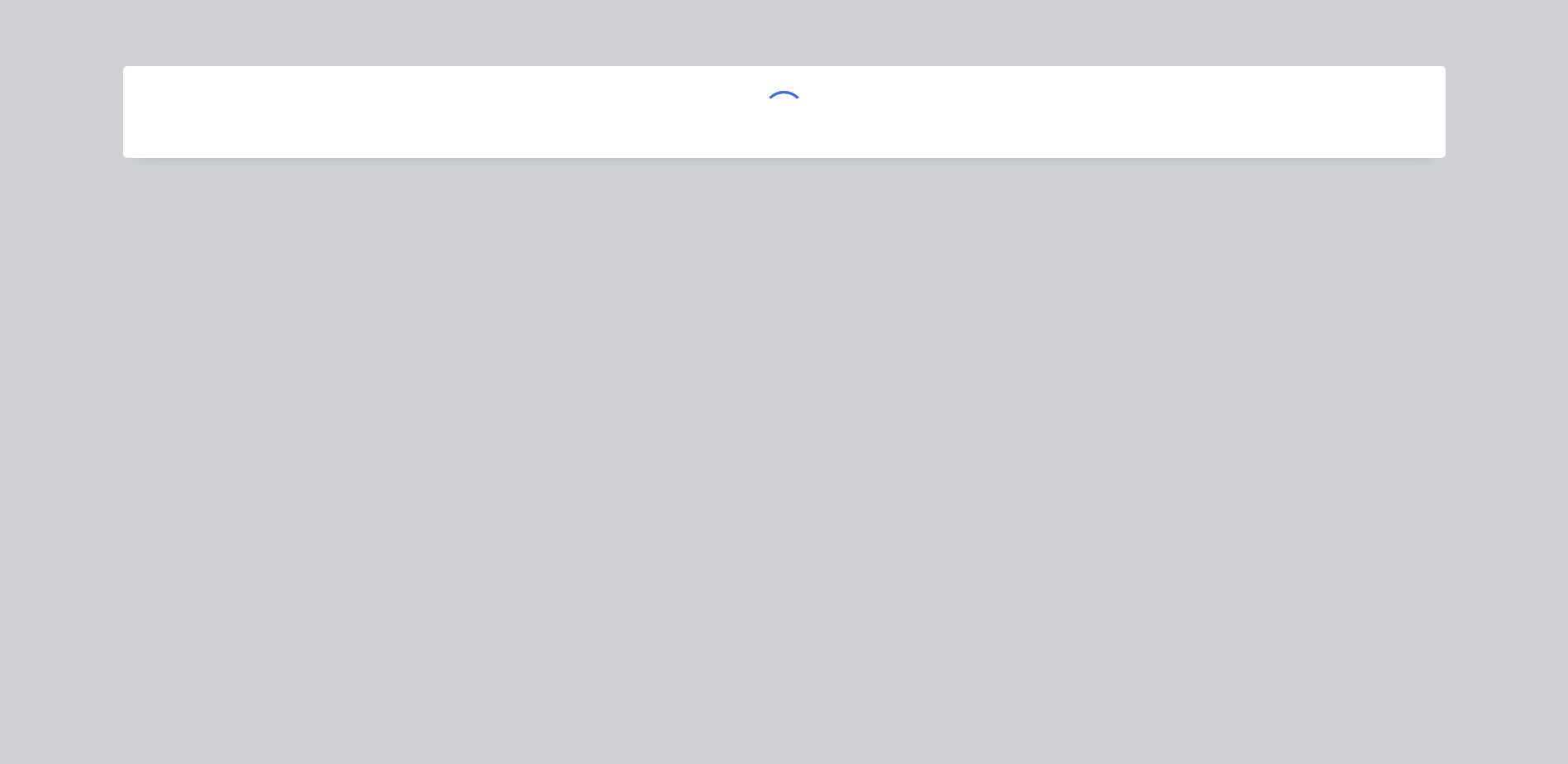
scroll to position [0, 0]
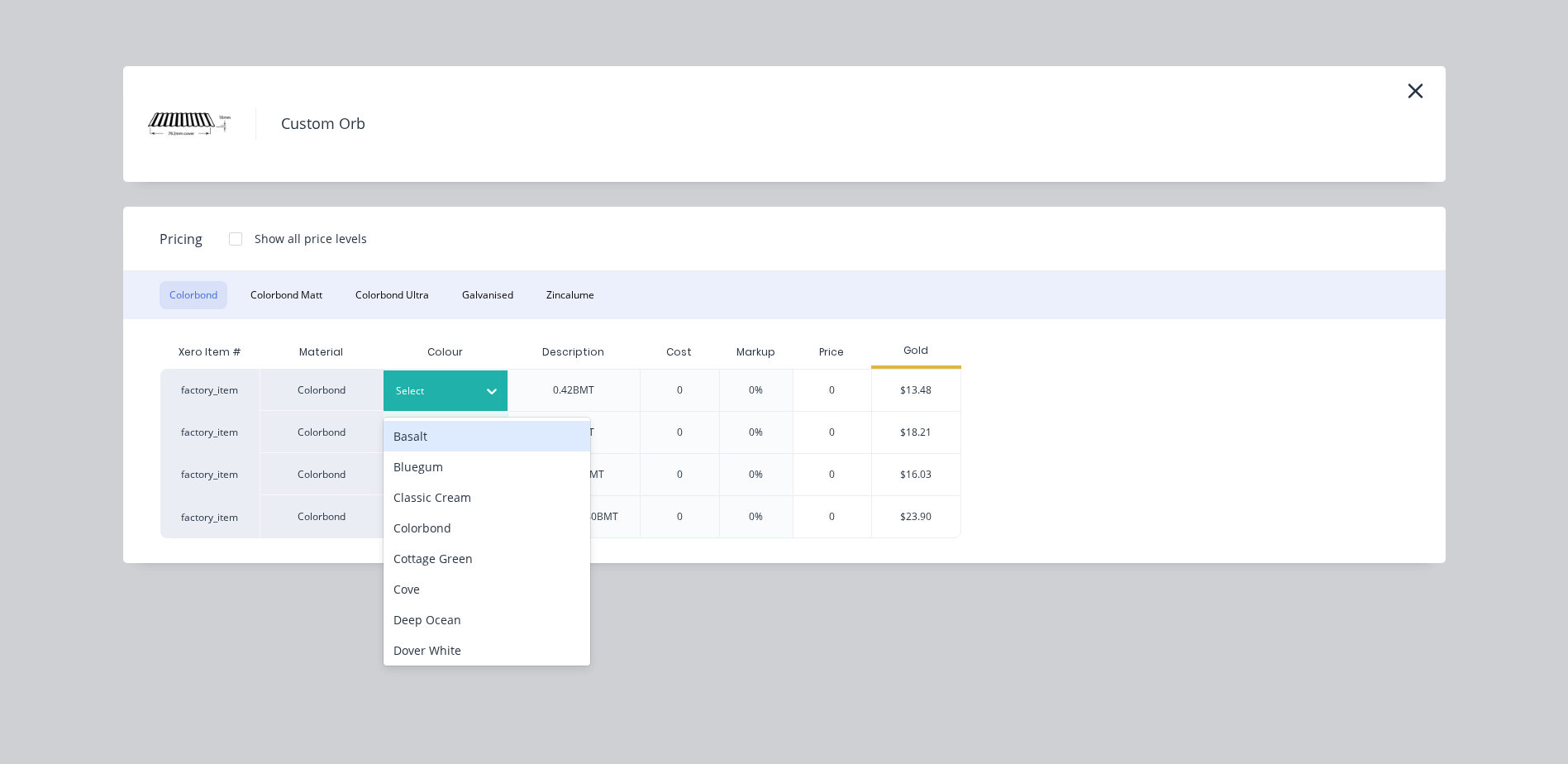
click at [460, 388] on div at bounding box center [433, 391] width 74 height 19
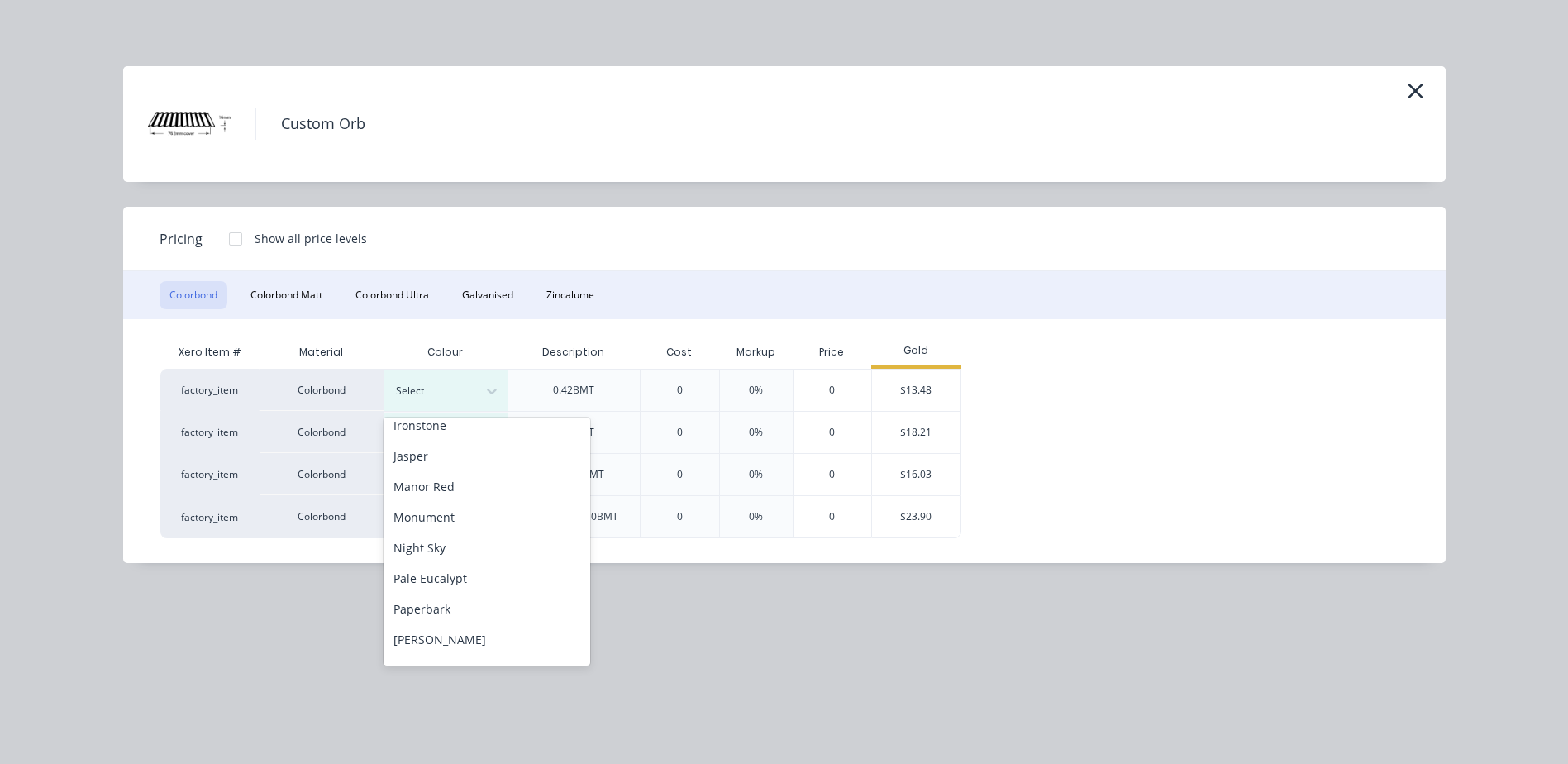
scroll to position [346, 0]
click at [455, 521] on div "Monument" at bounding box center [487, 519] width 206 height 31
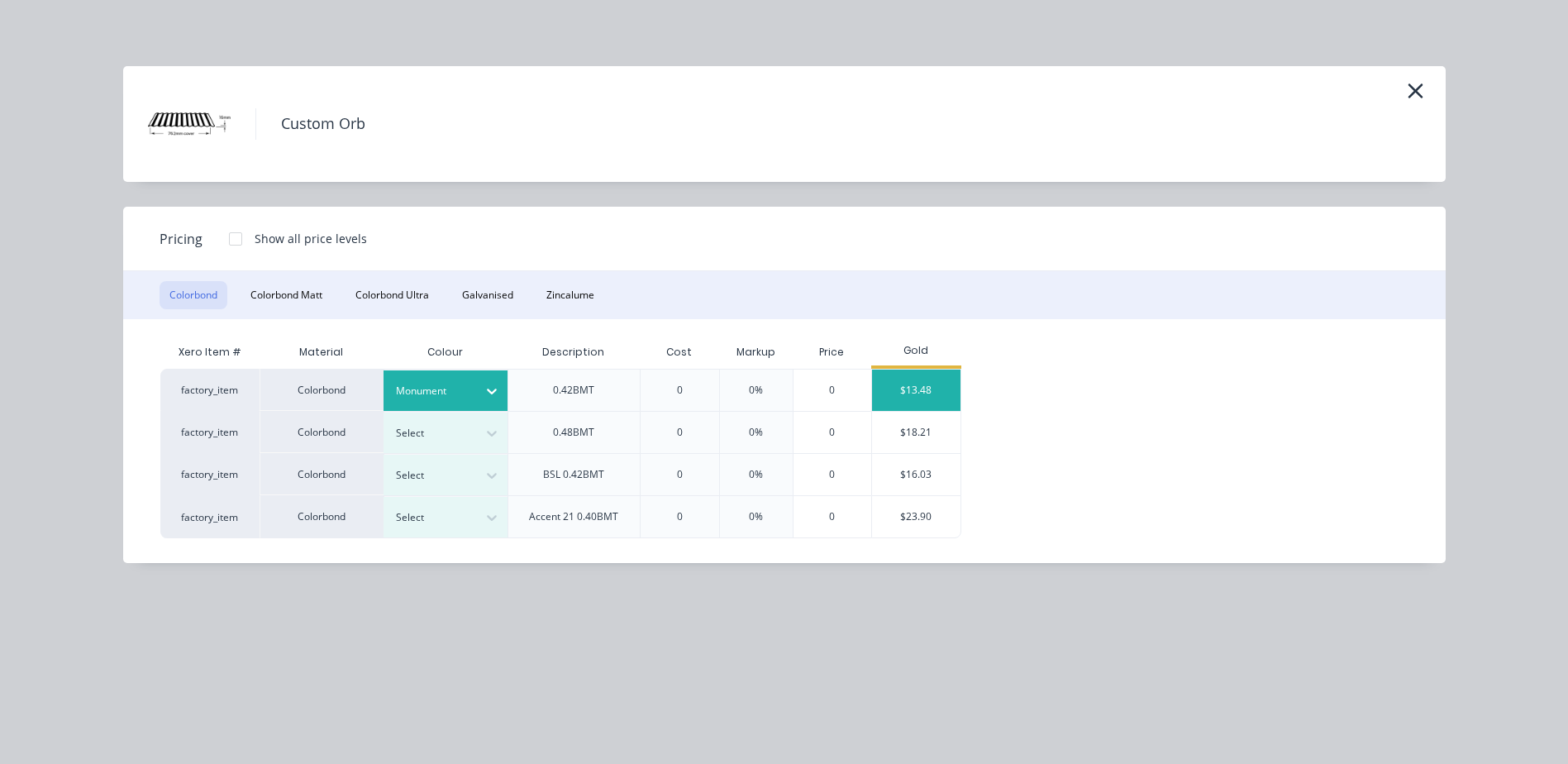
click at [898, 391] on div "$13.48" at bounding box center [916, 390] width 88 height 41
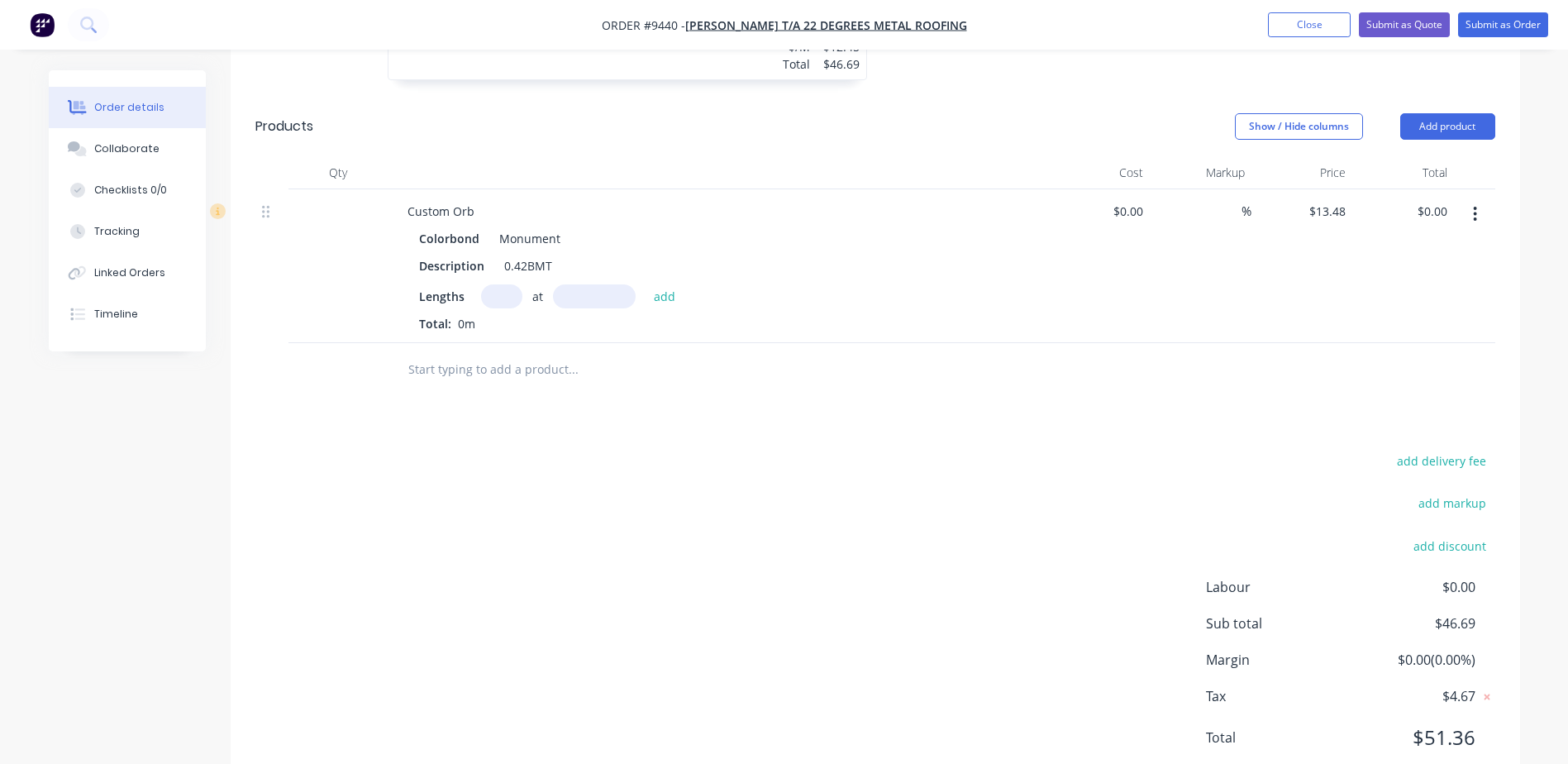
scroll to position [745, 0]
click at [493, 284] on input "text" at bounding box center [502, 296] width 41 height 24
type input "40"
type input "4990"
click at [646, 284] on button "add" at bounding box center [665, 295] width 39 height 22
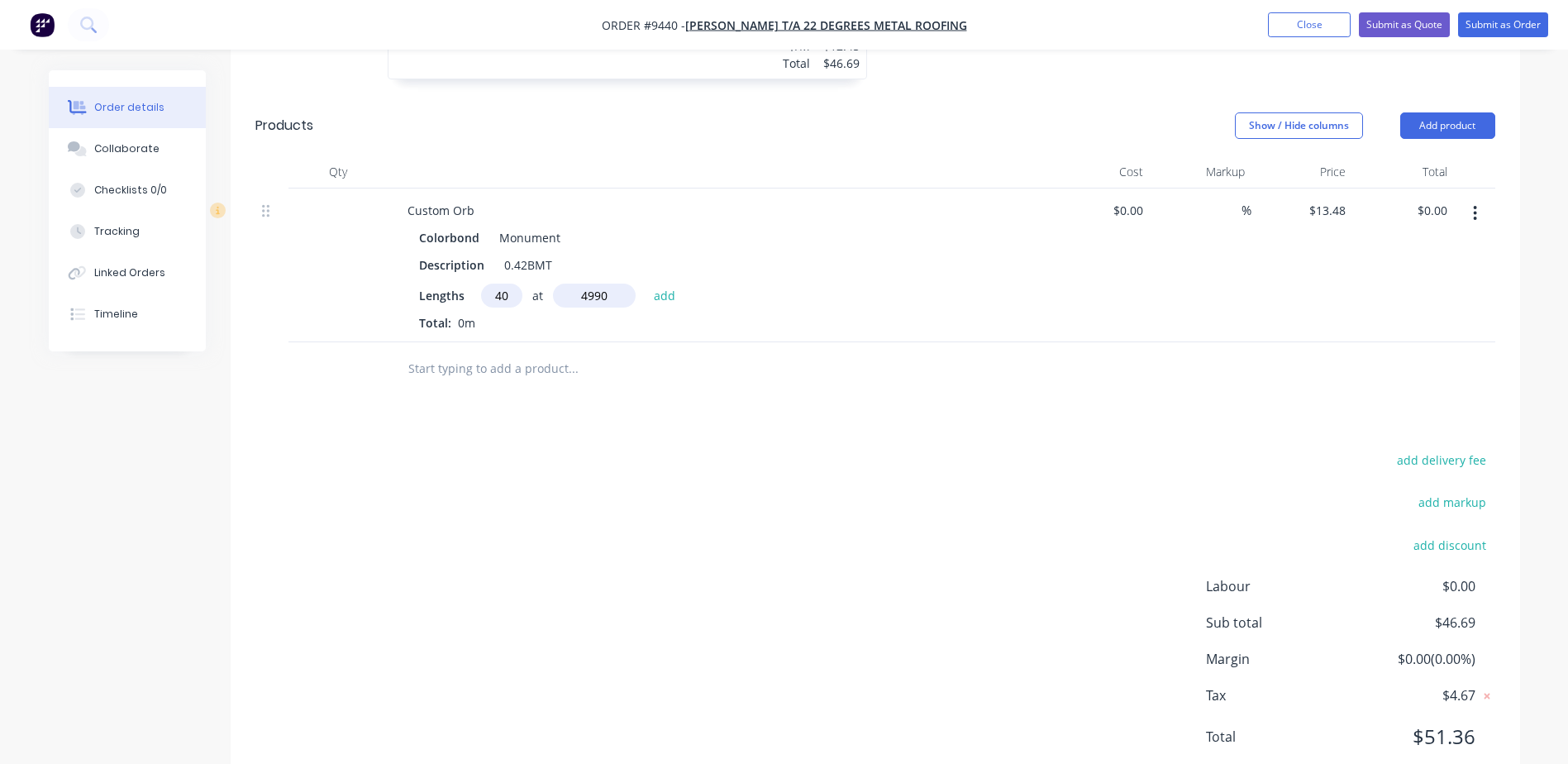
type input "$2,690.61"
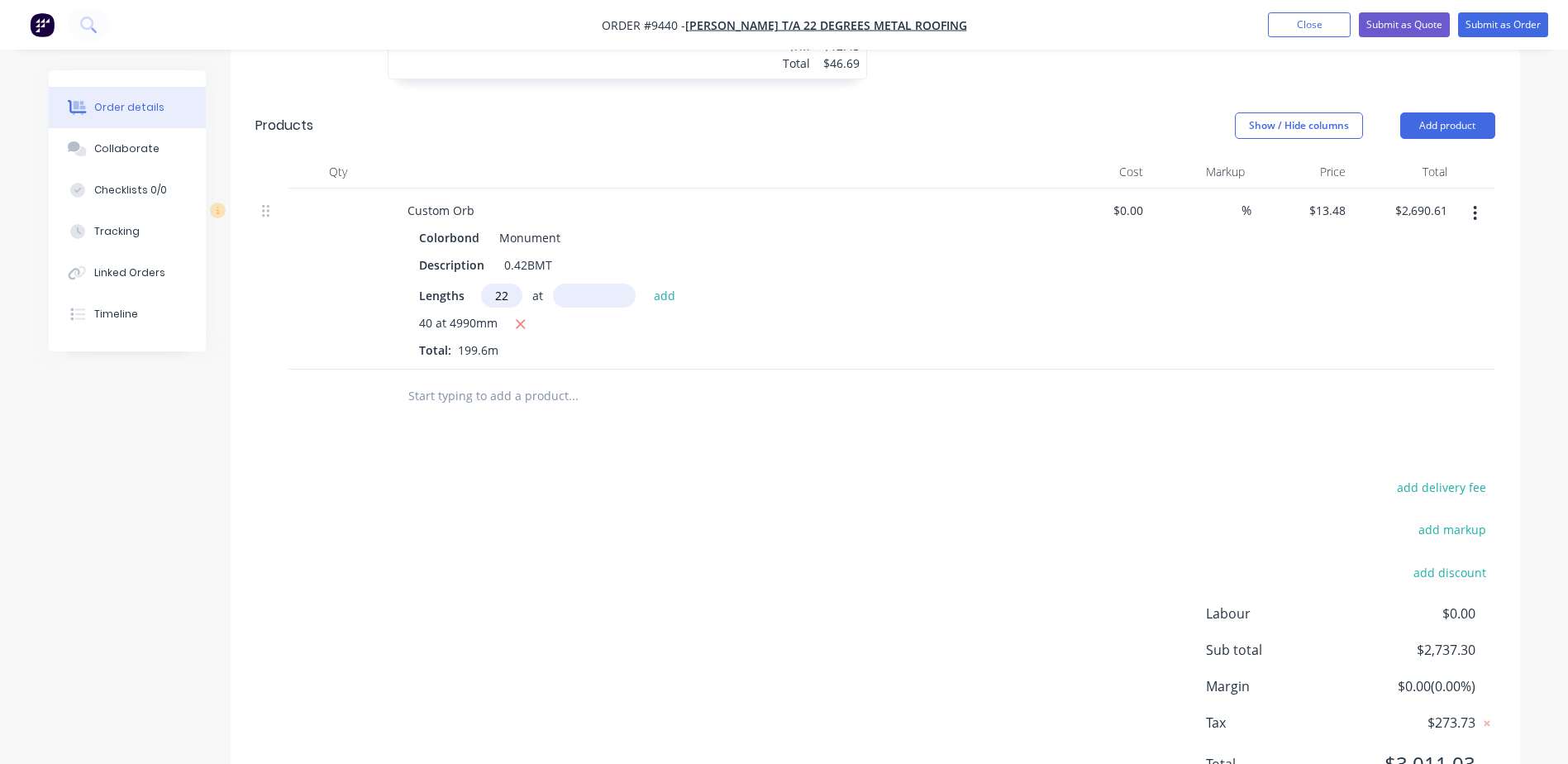
type input "22"
type input "5"
type input "660"
click at [646, 284] on button "add" at bounding box center [665, 295] width 39 height 22
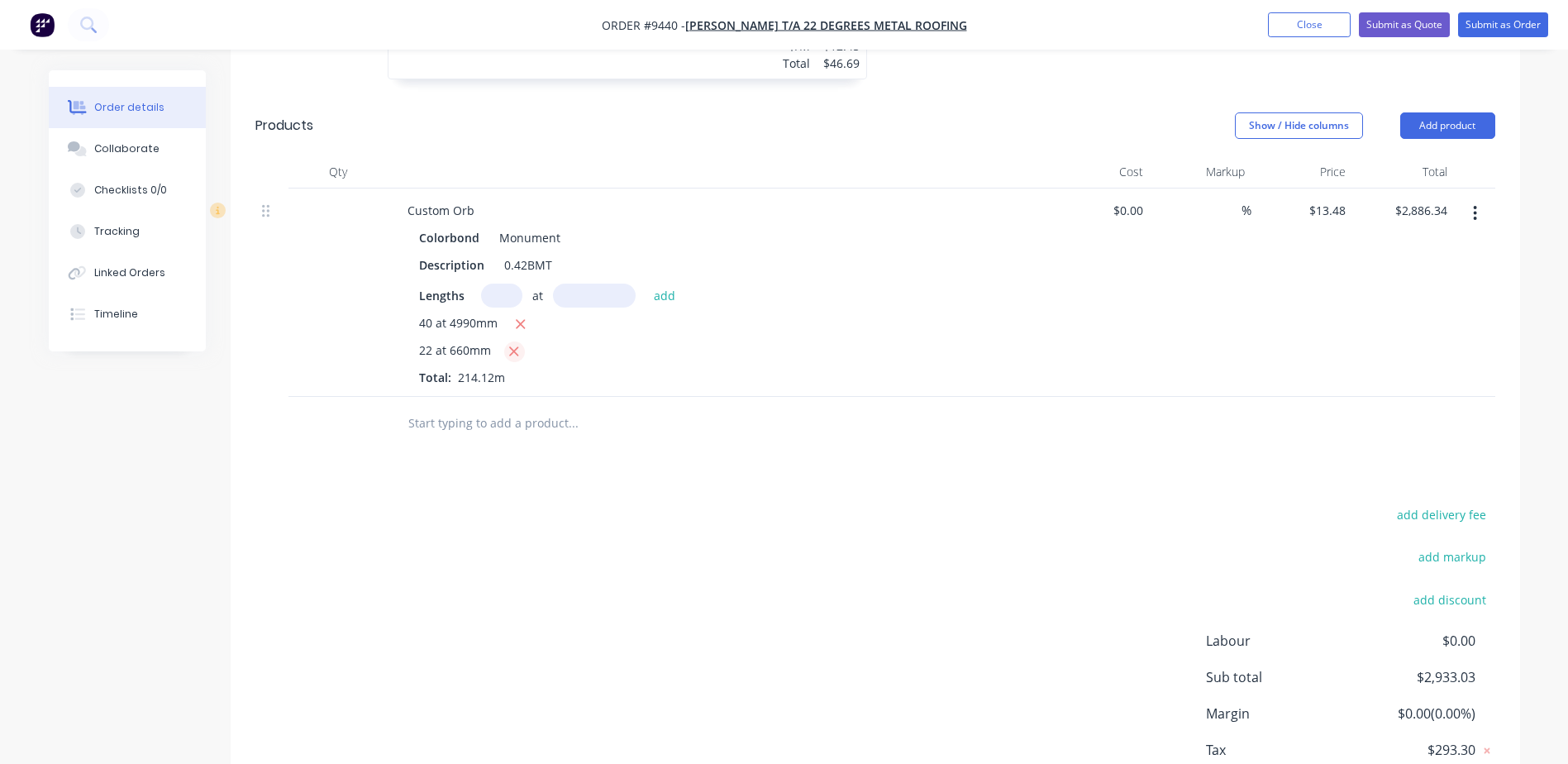
click at [511, 348] on icon "button" at bounding box center [514, 352] width 9 height 9
type input "$2,690.61"
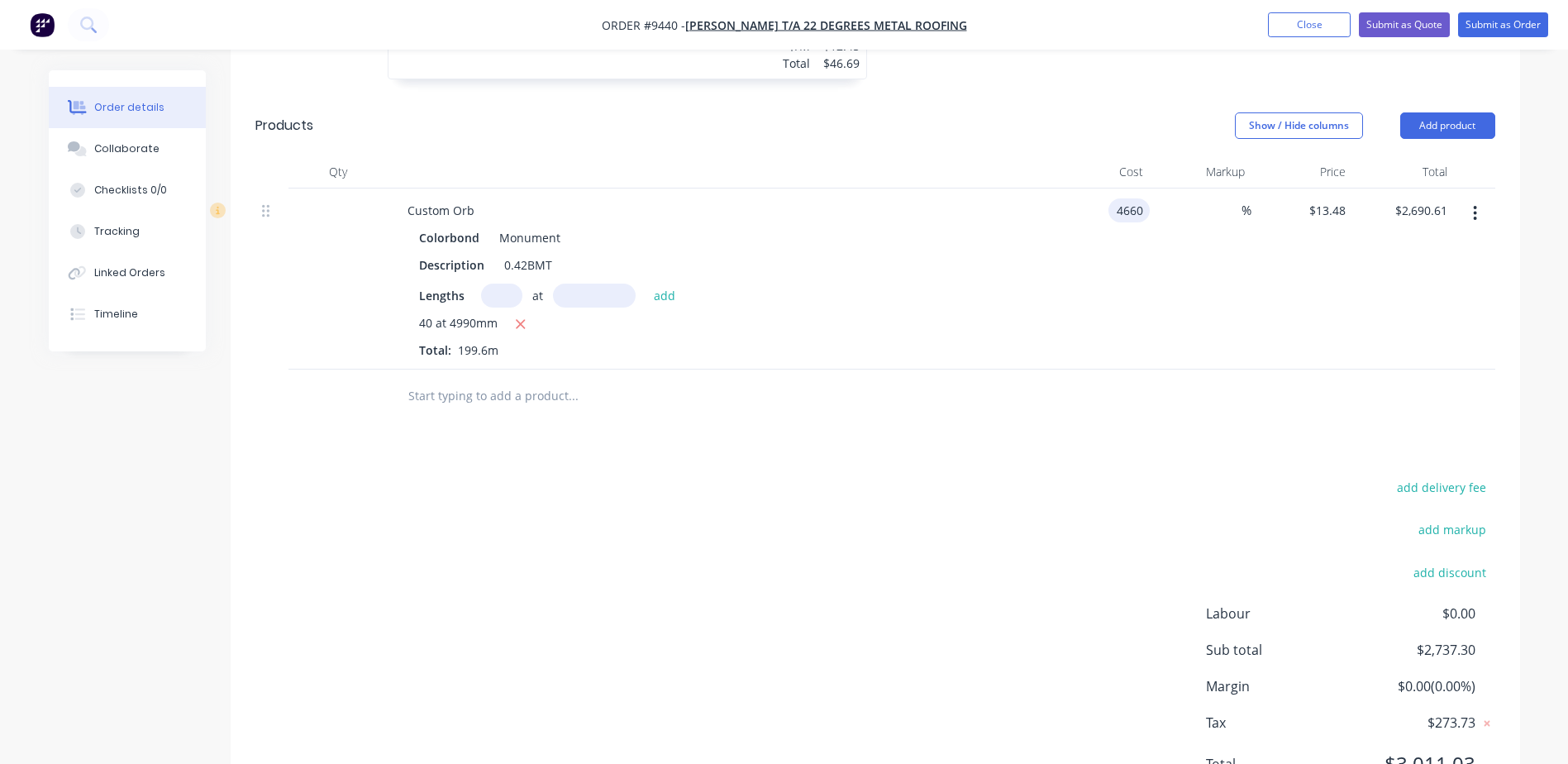
type input "$4,660.00"
type input "$930,136.00"
click at [502, 284] on input "text" at bounding box center [502, 296] width 41 height 24
type input "22"
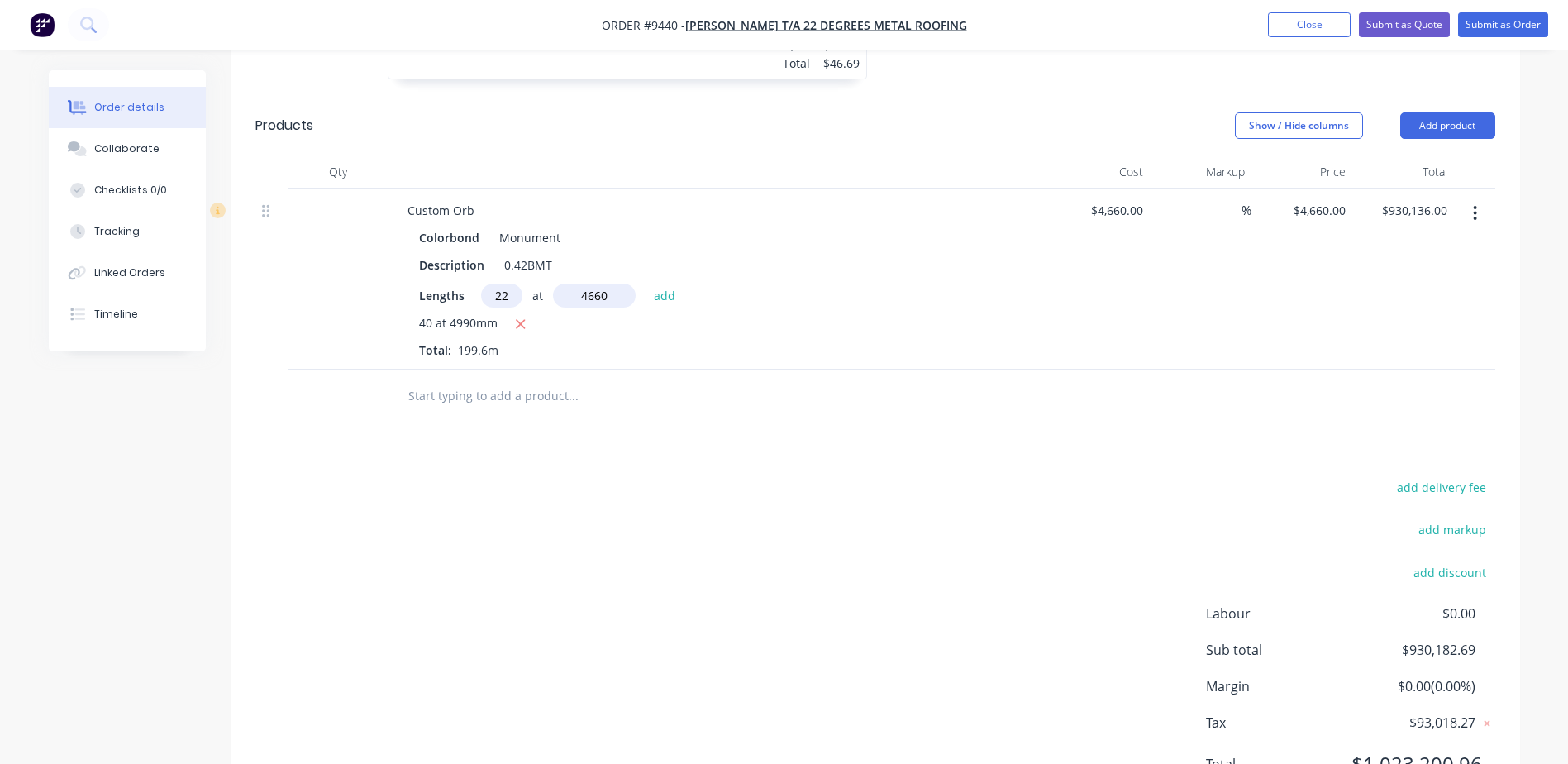
type input "4660"
click at [646, 284] on button "add" at bounding box center [665, 295] width 39 height 22
type input "$1,407,879.20"
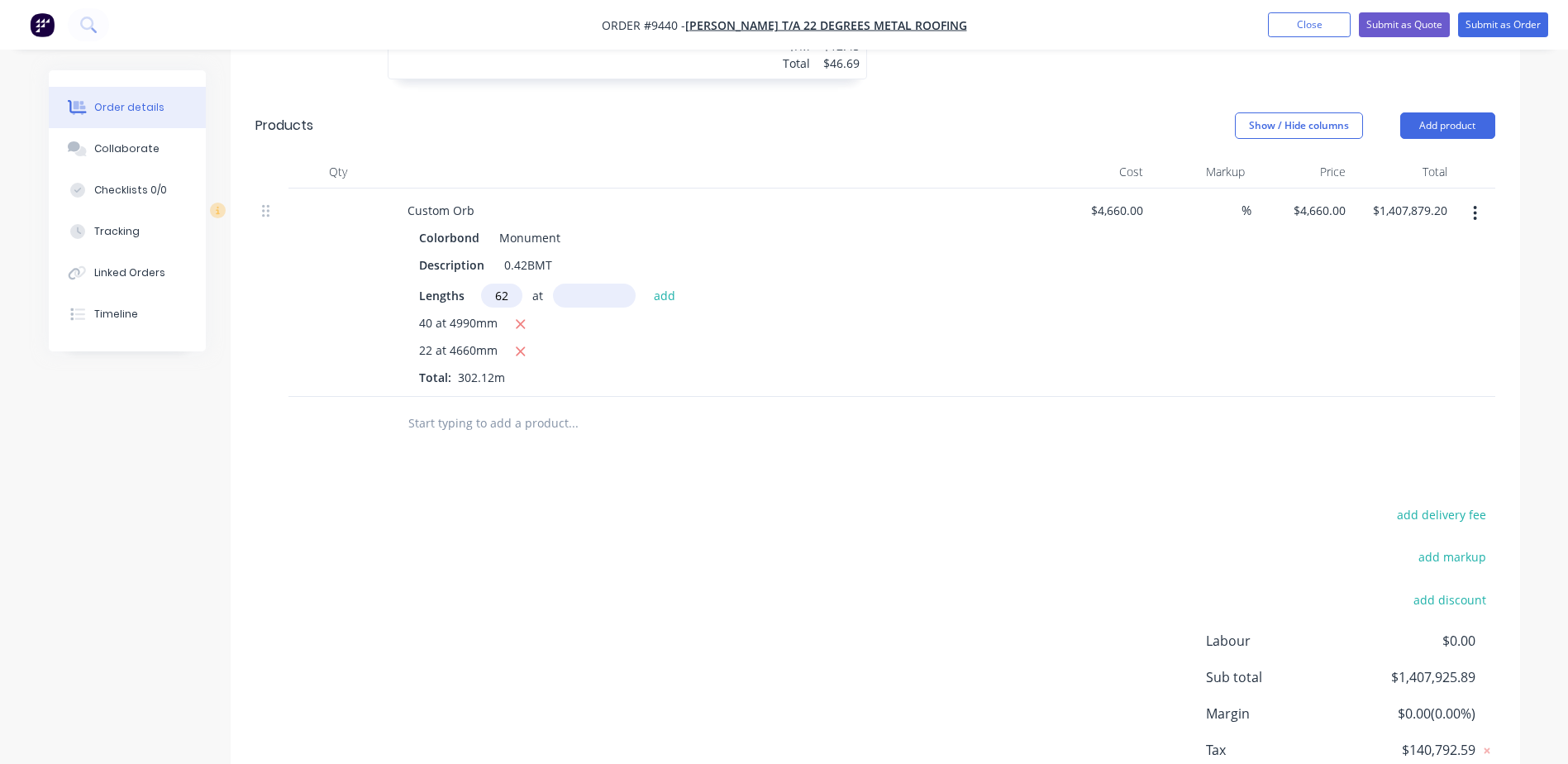
type input "62"
type input "3770"
click at [646, 284] on button "add" at bounding box center [665, 295] width 39 height 22
type input "$2,497,107.60"
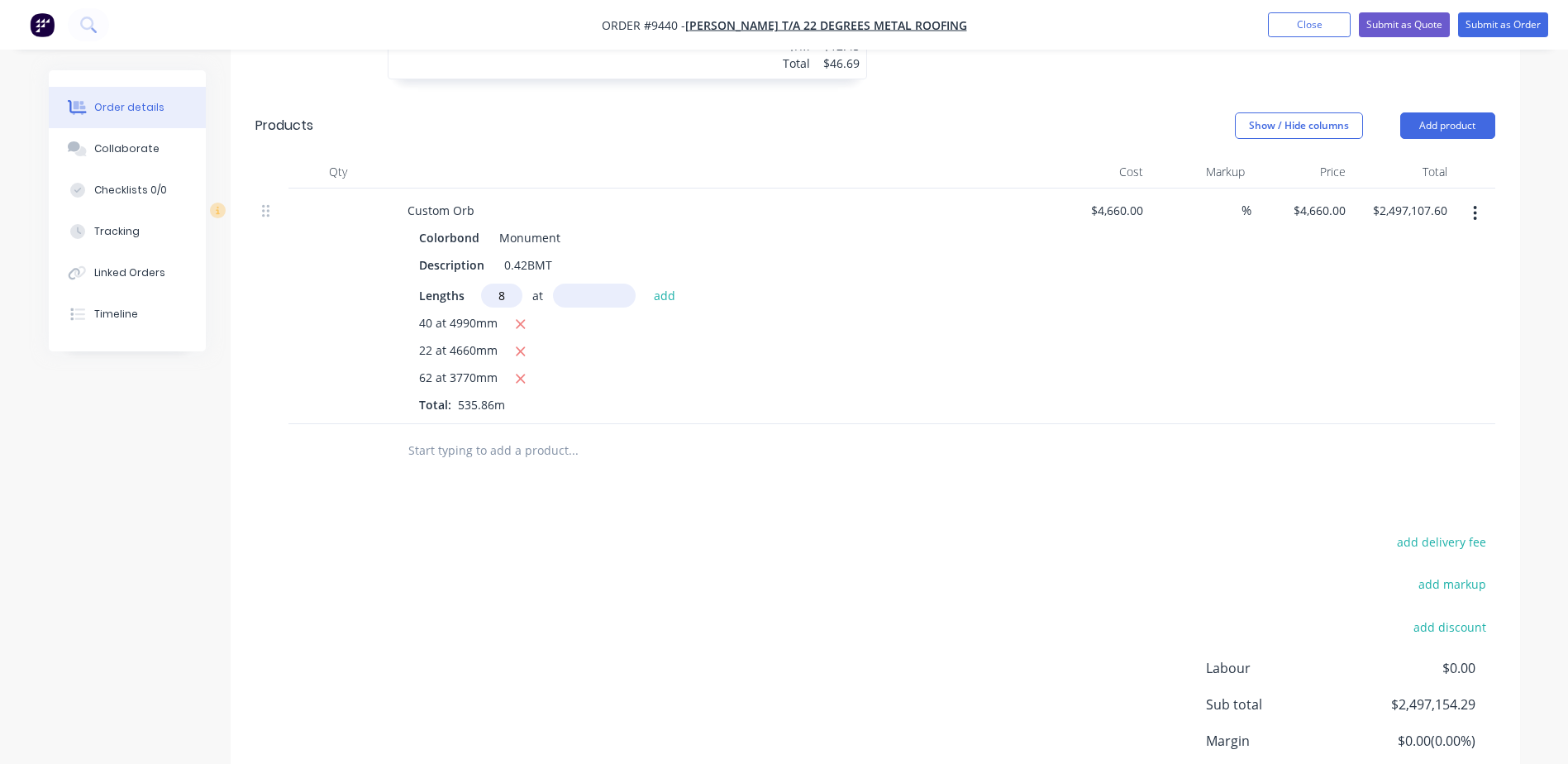
type input "8"
type input "3250"
click at [646, 284] on button "add" at bounding box center [665, 295] width 39 height 22
type input "$2,618,267.60"
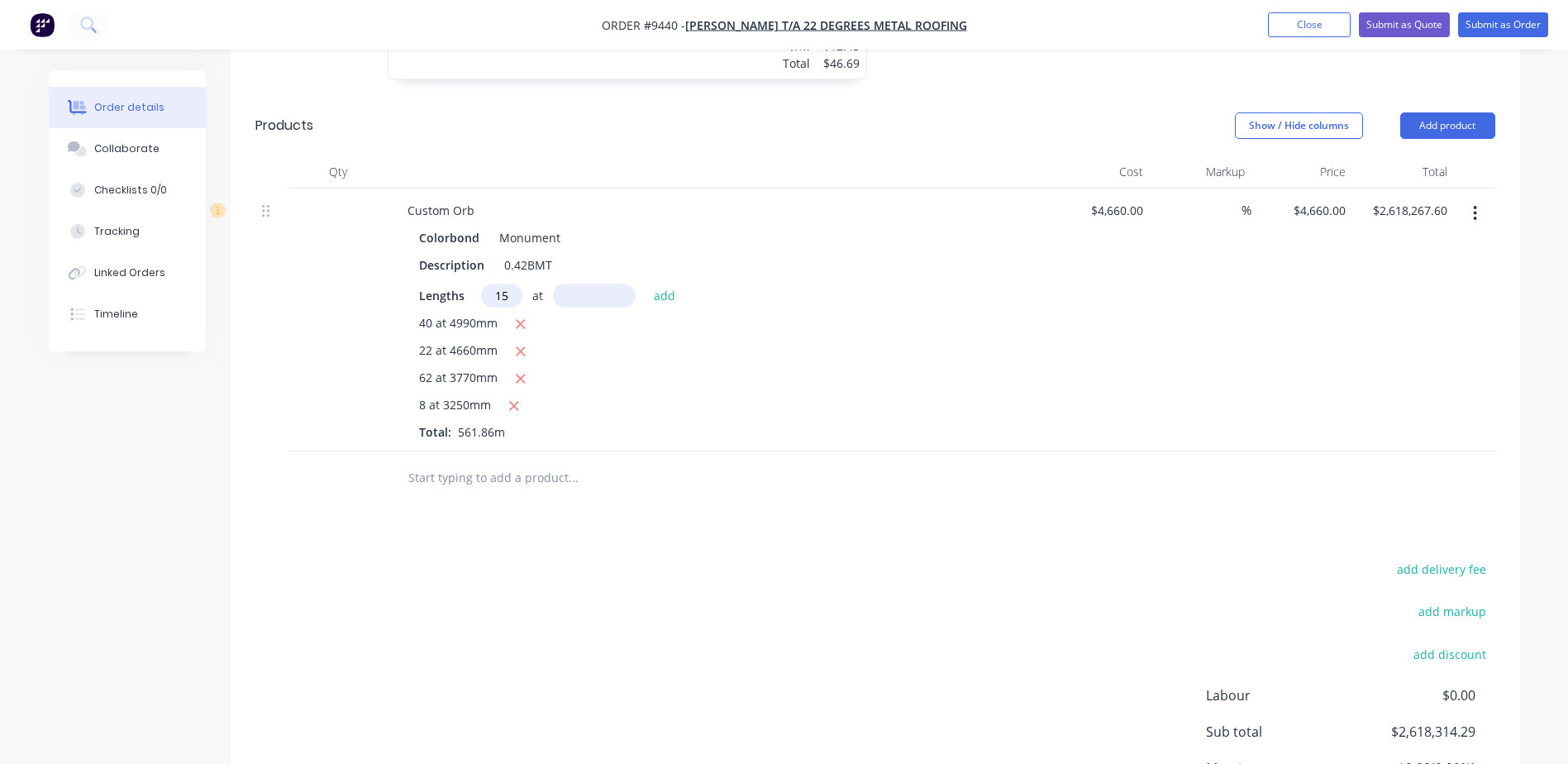
type input "15"
type input "2470"
click at [646, 284] on button "add" at bounding box center [665, 295] width 39 height 22
type input "$2,790,920.60"
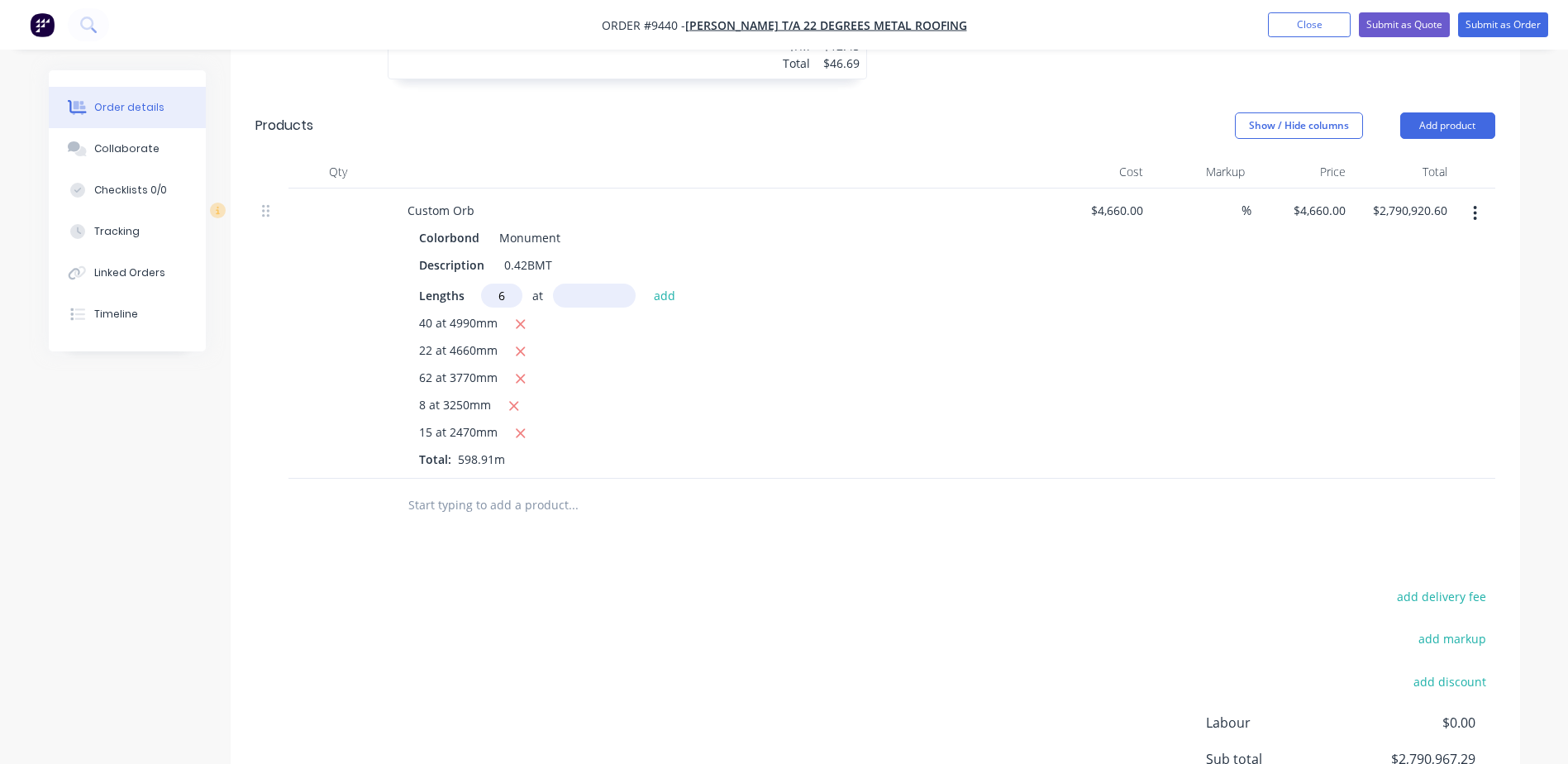
type input "6"
type input "2030"
click at [646, 284] on button "add" at bounding box center [665, 295] width 39 height 22
type input "$2,847,679.40"
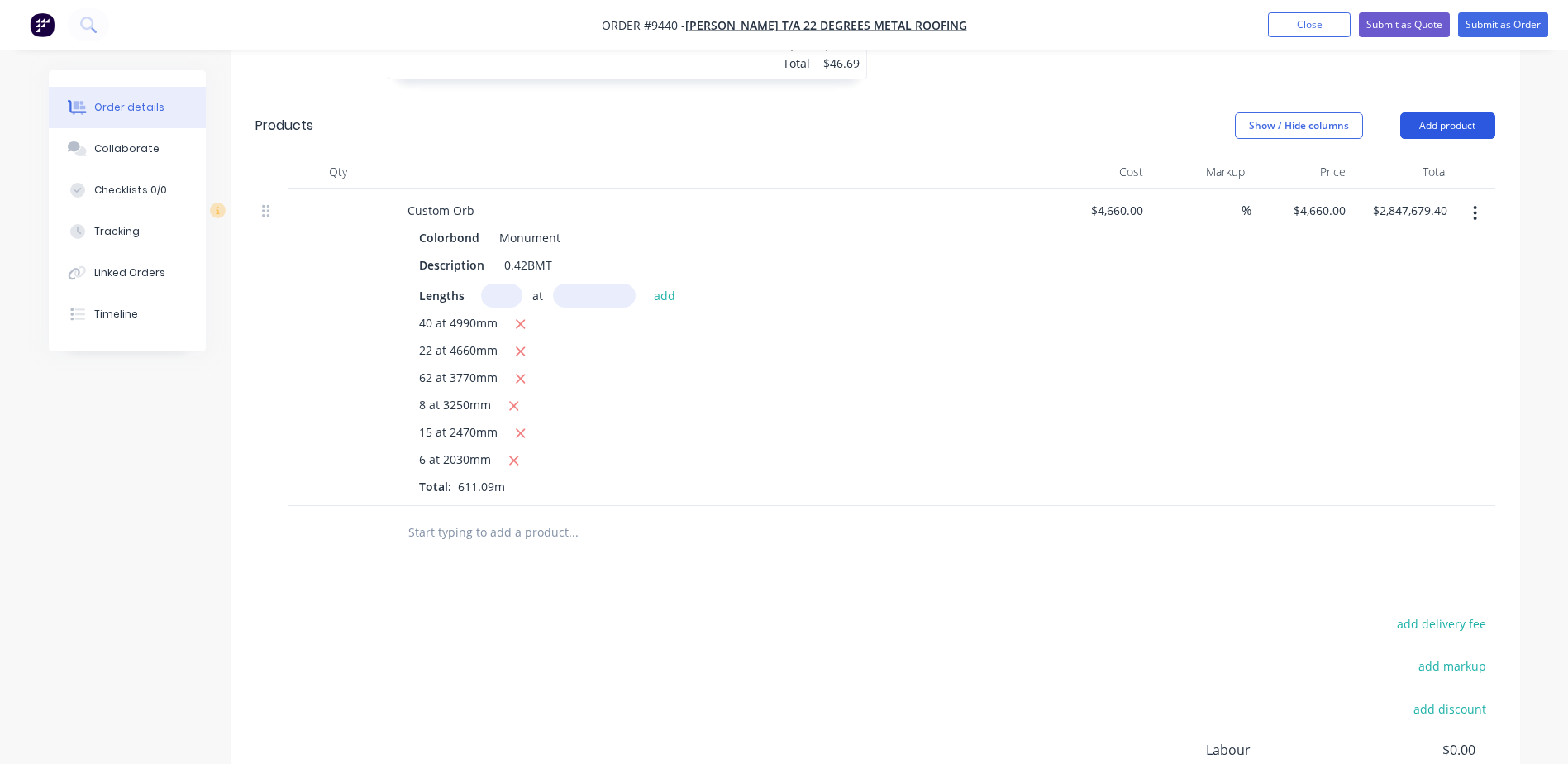
click at [1449, 112] on button "Add product" at bounding box center [1448, 125] width 95 height 26
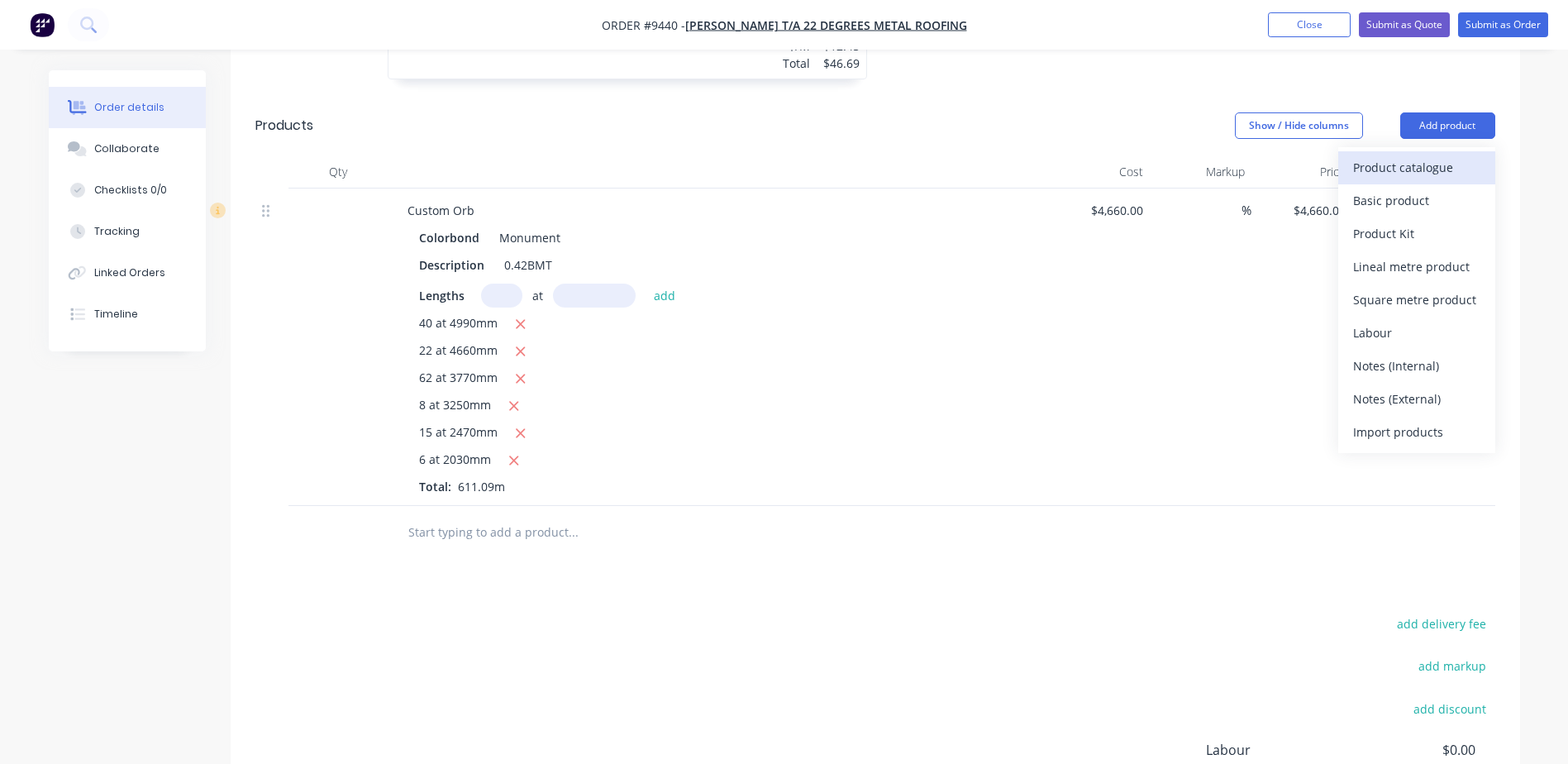
click at [1416, 155] on div "Product catalogue" at bounding box center [1416, 167] width 127 height 24
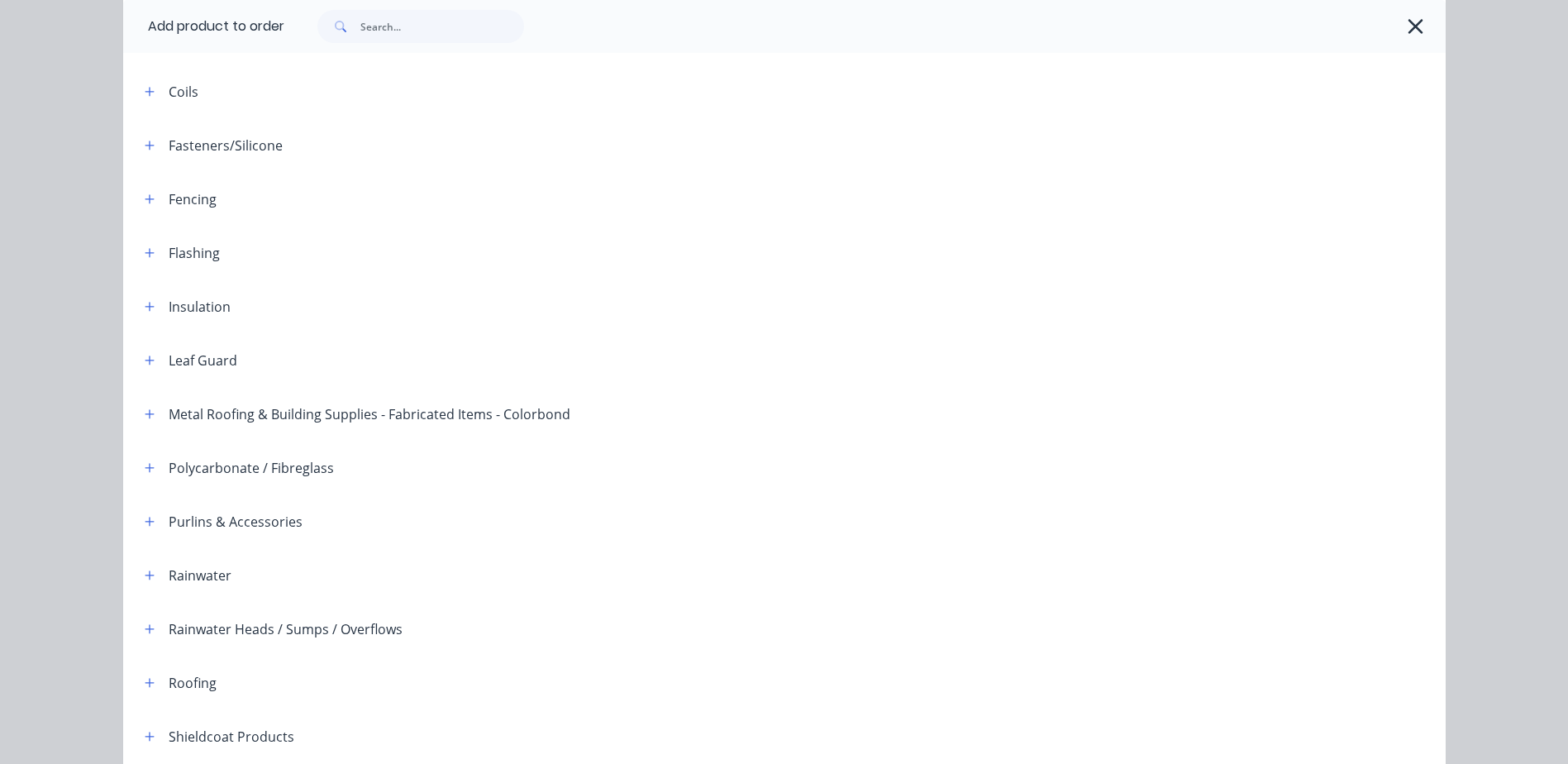
scroll to position [331, 0]
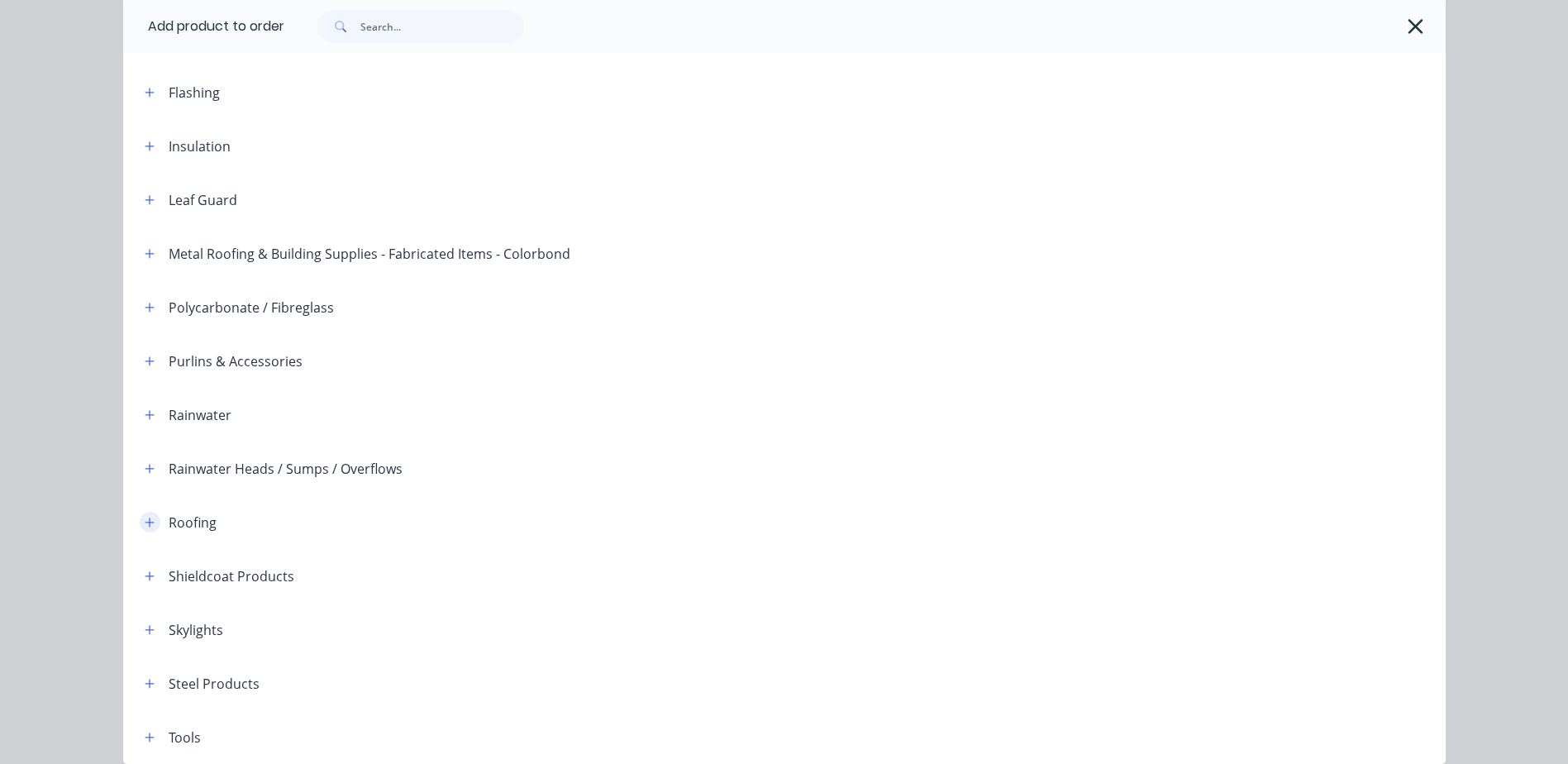
click at [145, 522] on icon "button" at bounding box center [149, 522] width 9 height 9
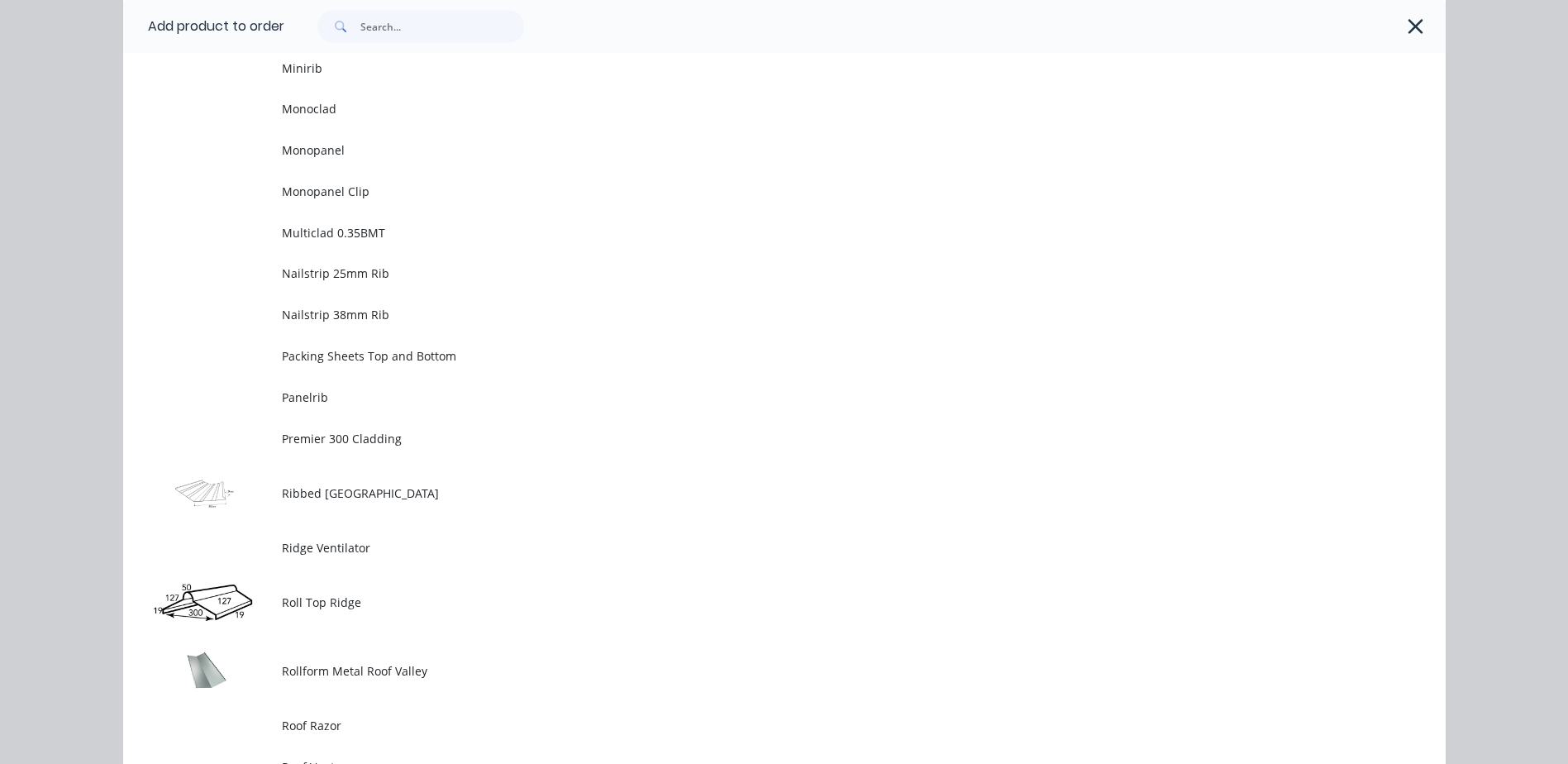
scroll to position [2564, 0]
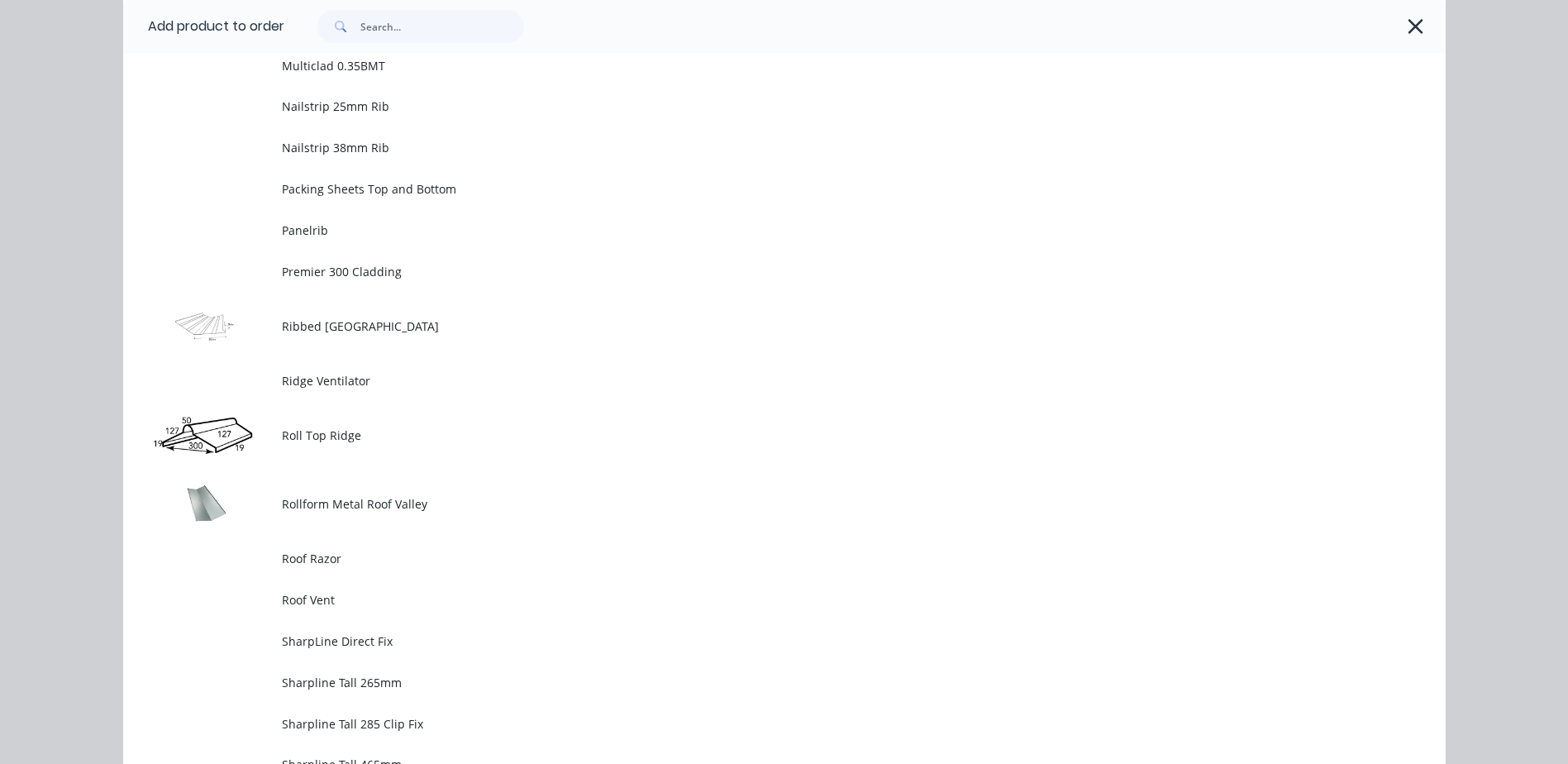
click at [410, 426] on td "Roll Top Ridge" at bounding box center [864, 437] width 1164 height 69
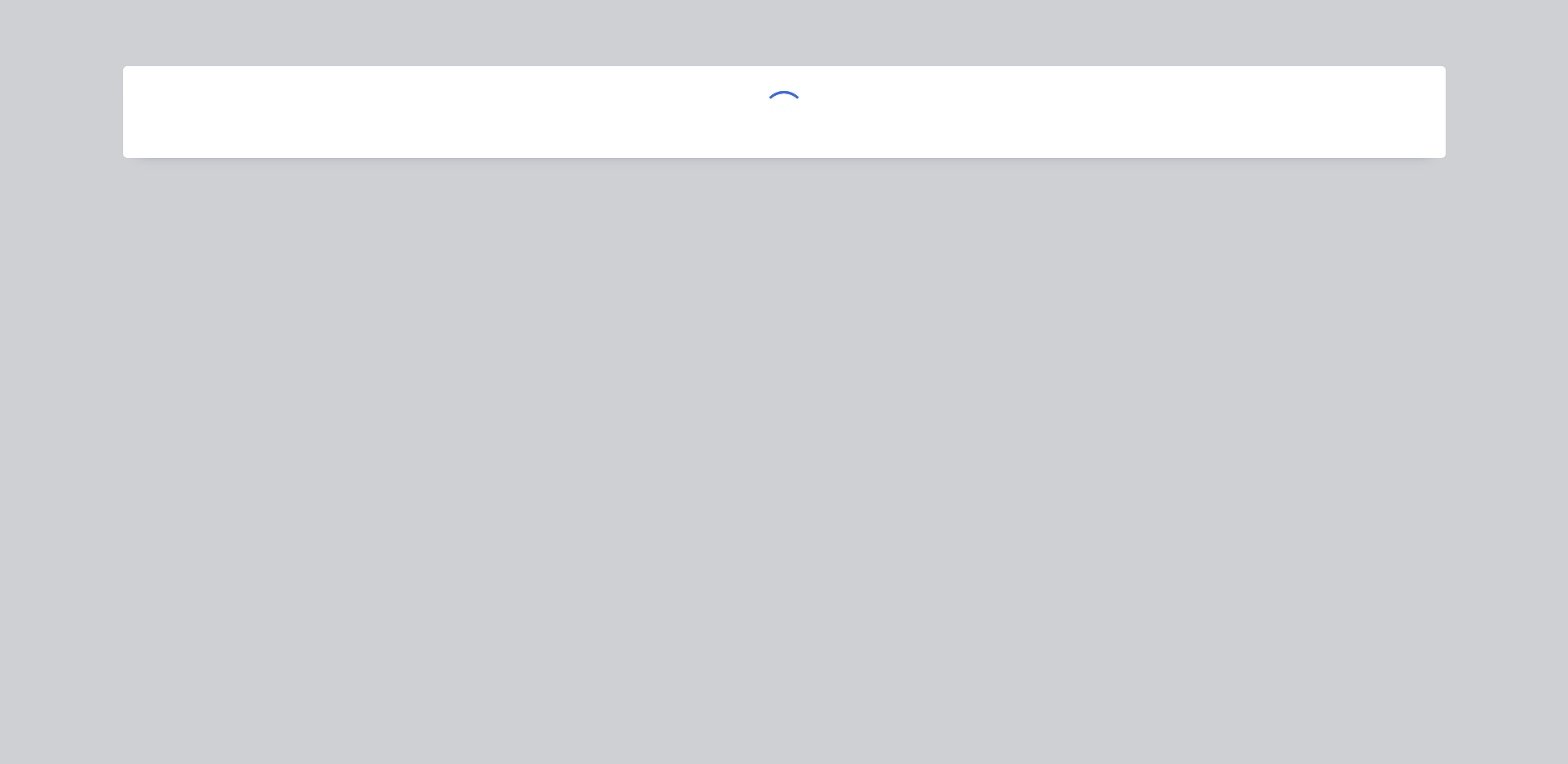
scroll to position [0, 0]
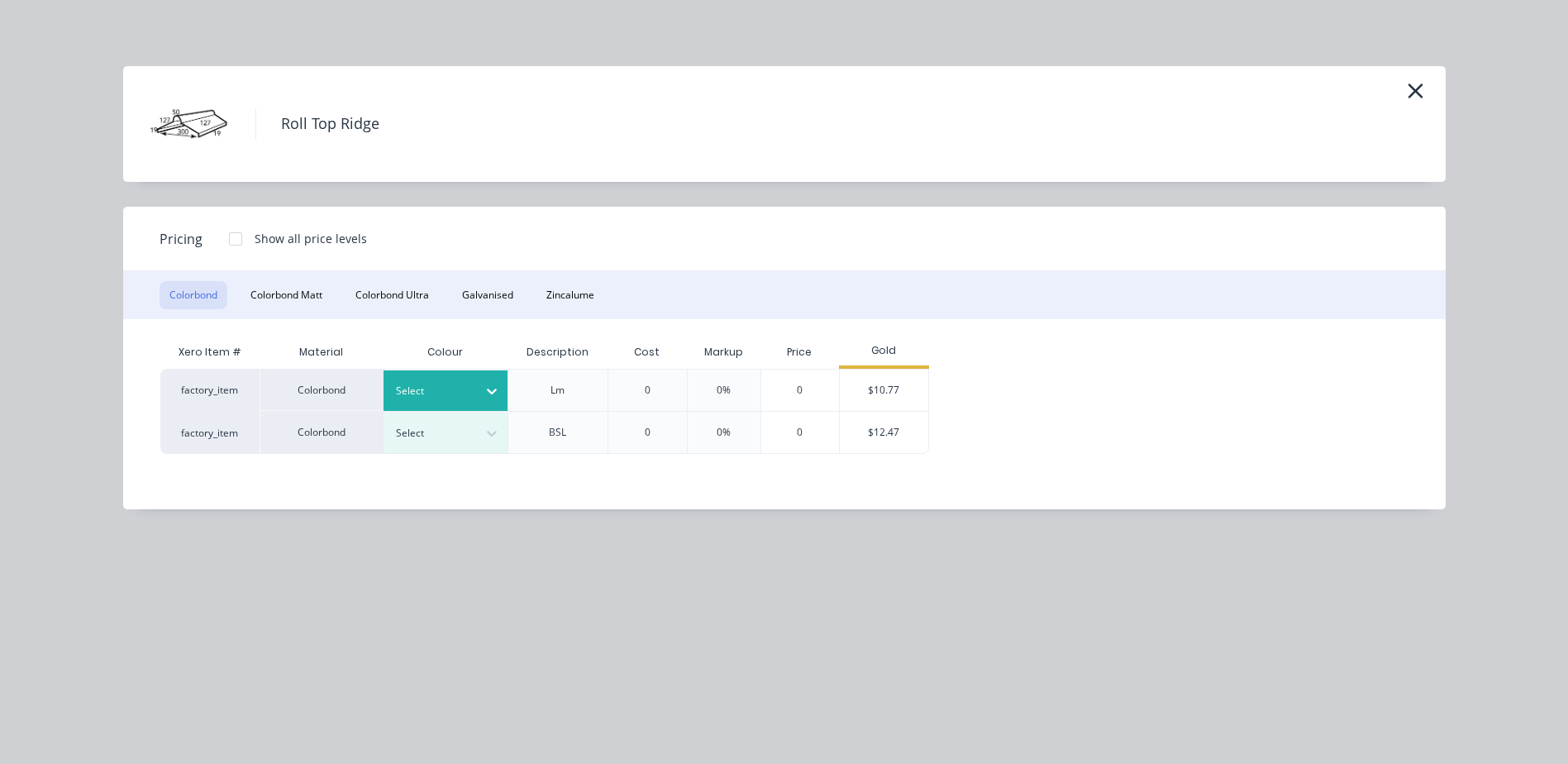
click at [496, 379] on div at bounding box center [492, 391] width 30 height 26
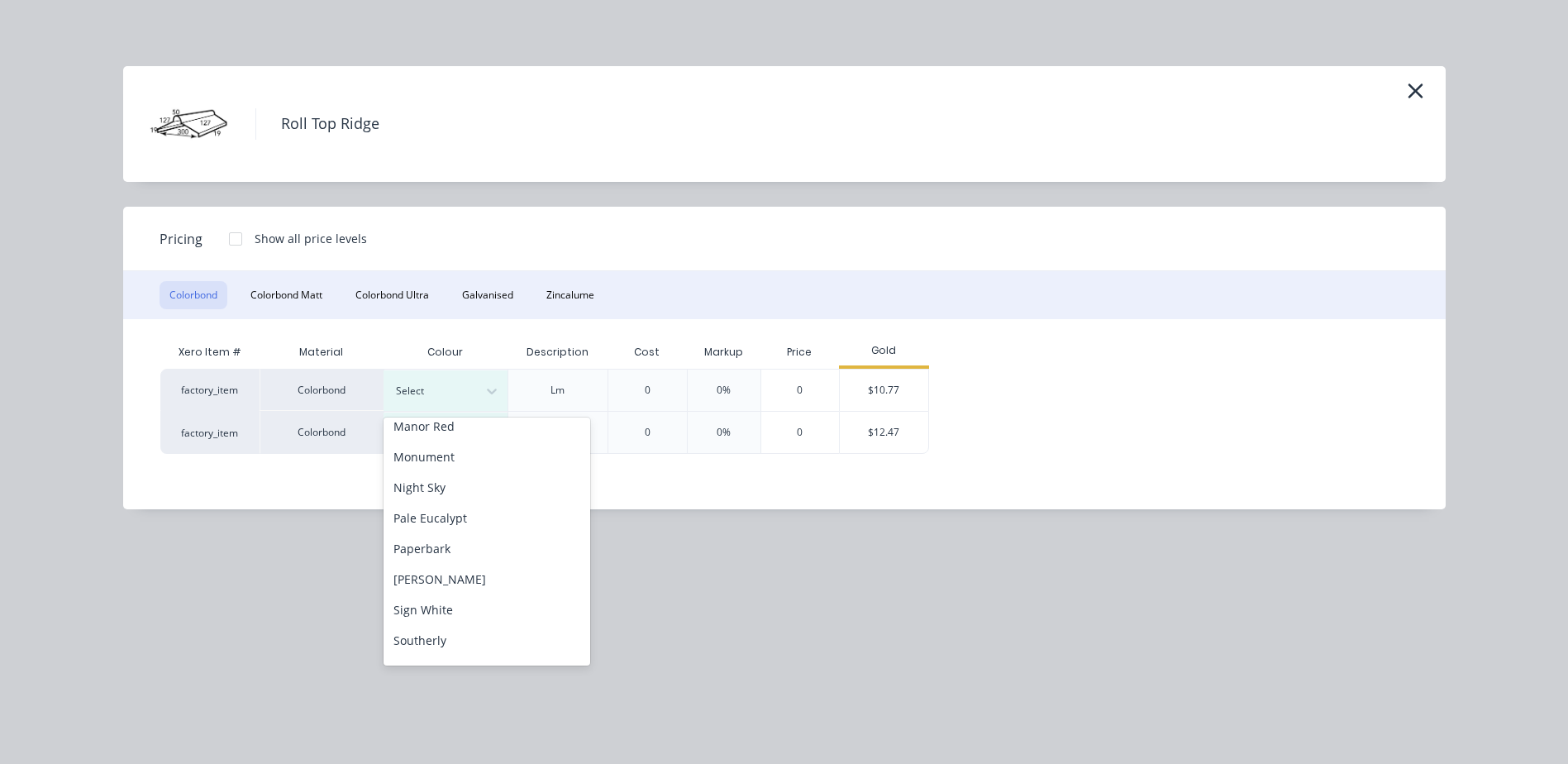
scroll to position [414, 0]
click at [455, 448] on div "Monument" at bounding box center [487, 451] width 206 height 31
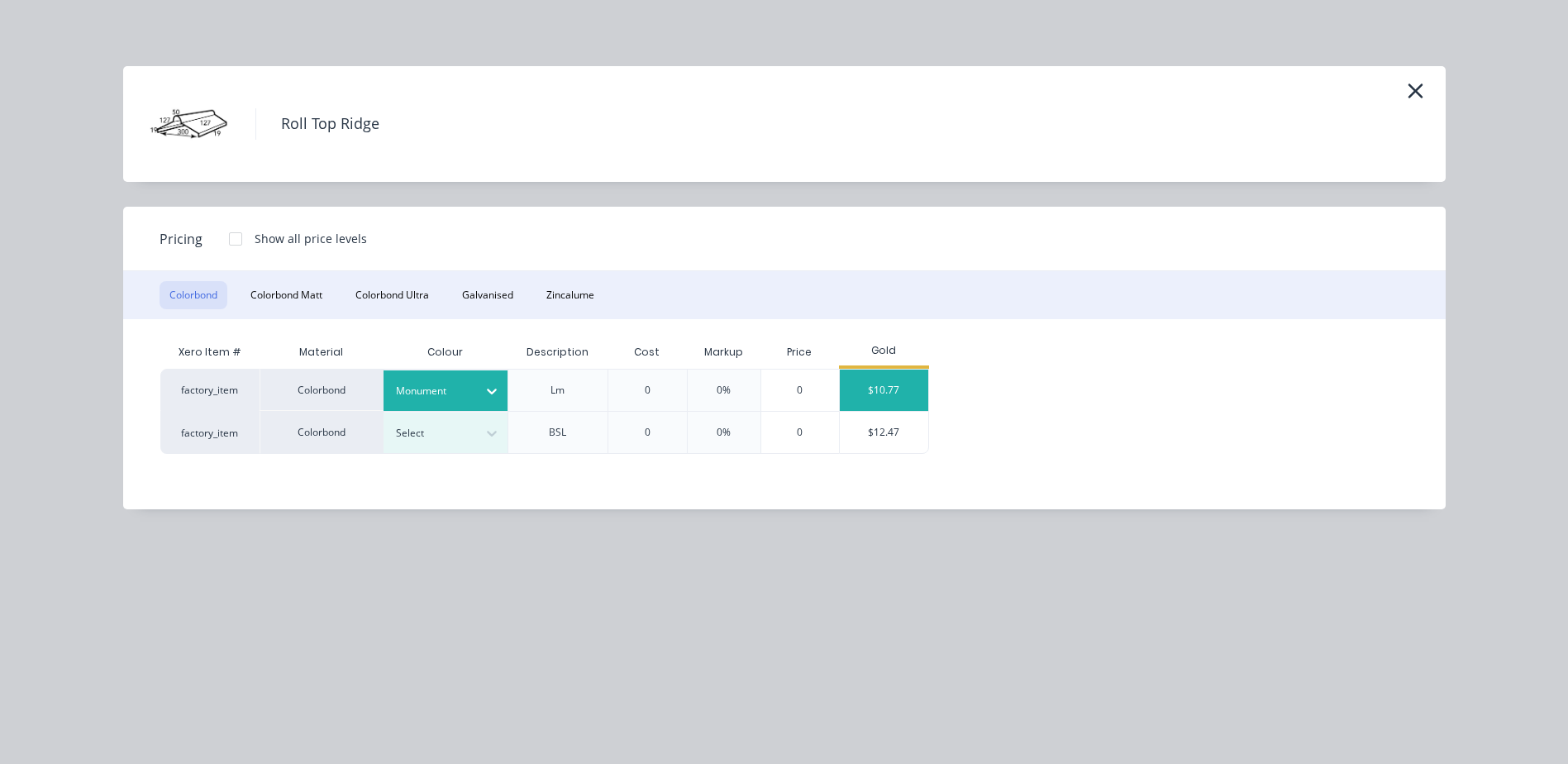
click at [903, 386] on div "$10.77" at bounding box center [884, 390] width 88 height 41
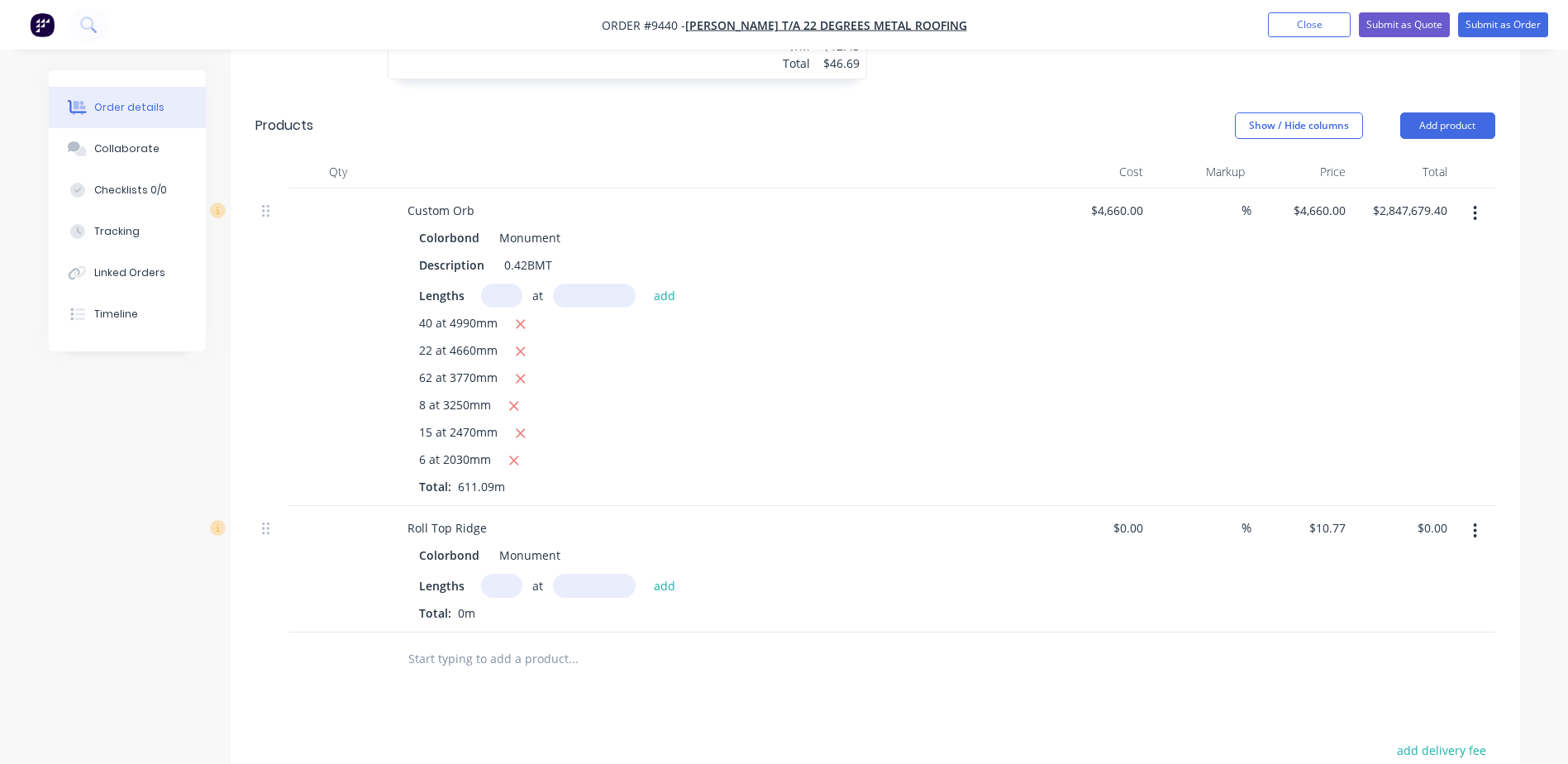
click at [502, 574] on input "text" at bounding box center [502, 586] width 41 height 24
type input "3"
type input "8000"
click at [646, 574] on button "add" at bounding box center [665, 585] width 39 height 22
type input "$258.48"
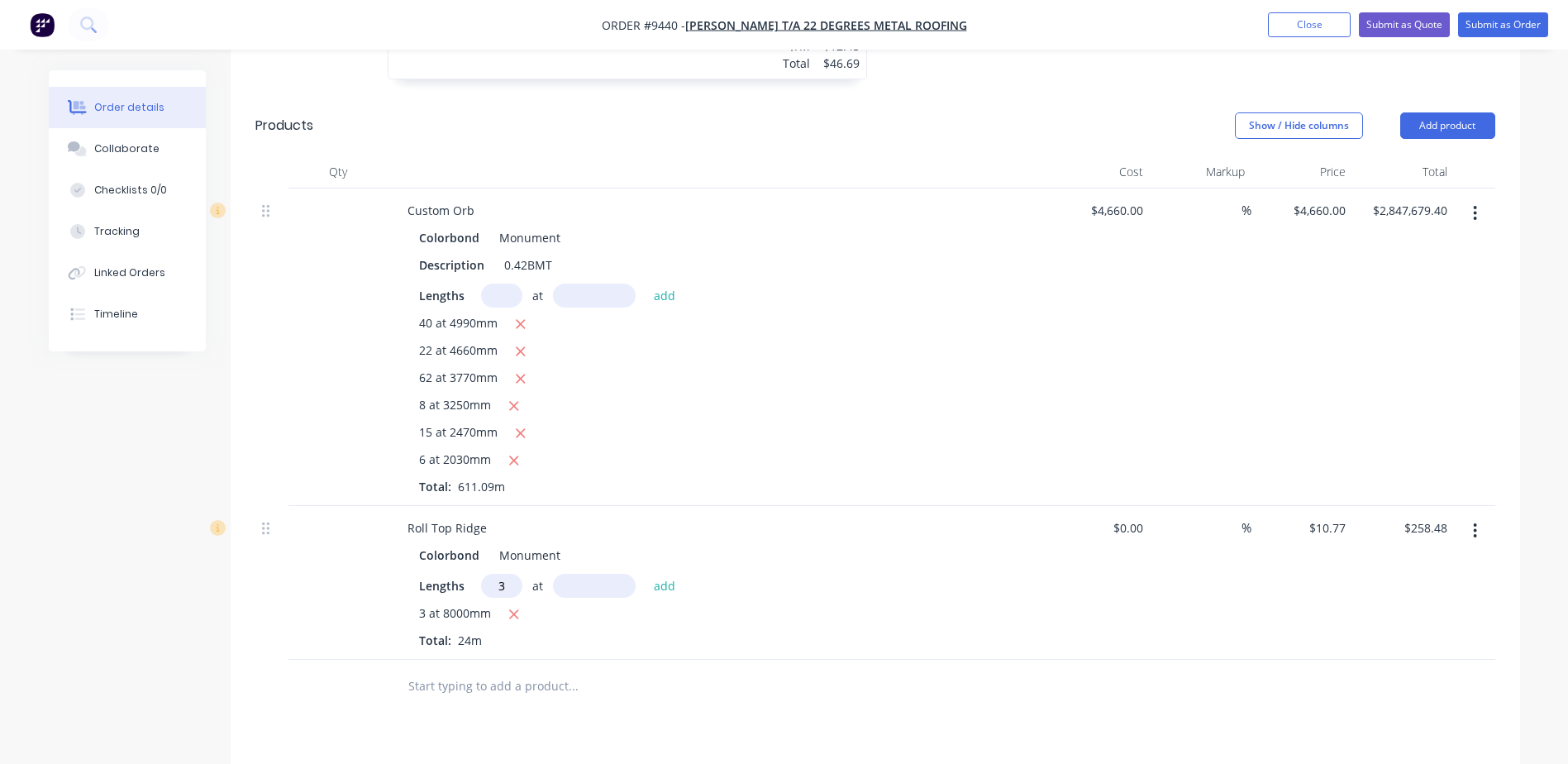
type input "3"
type input "6560"
click at [646, 574] on button "add" at bounding box center [665, 585] width 39 height 22
type input "$470.43"
type input "1"
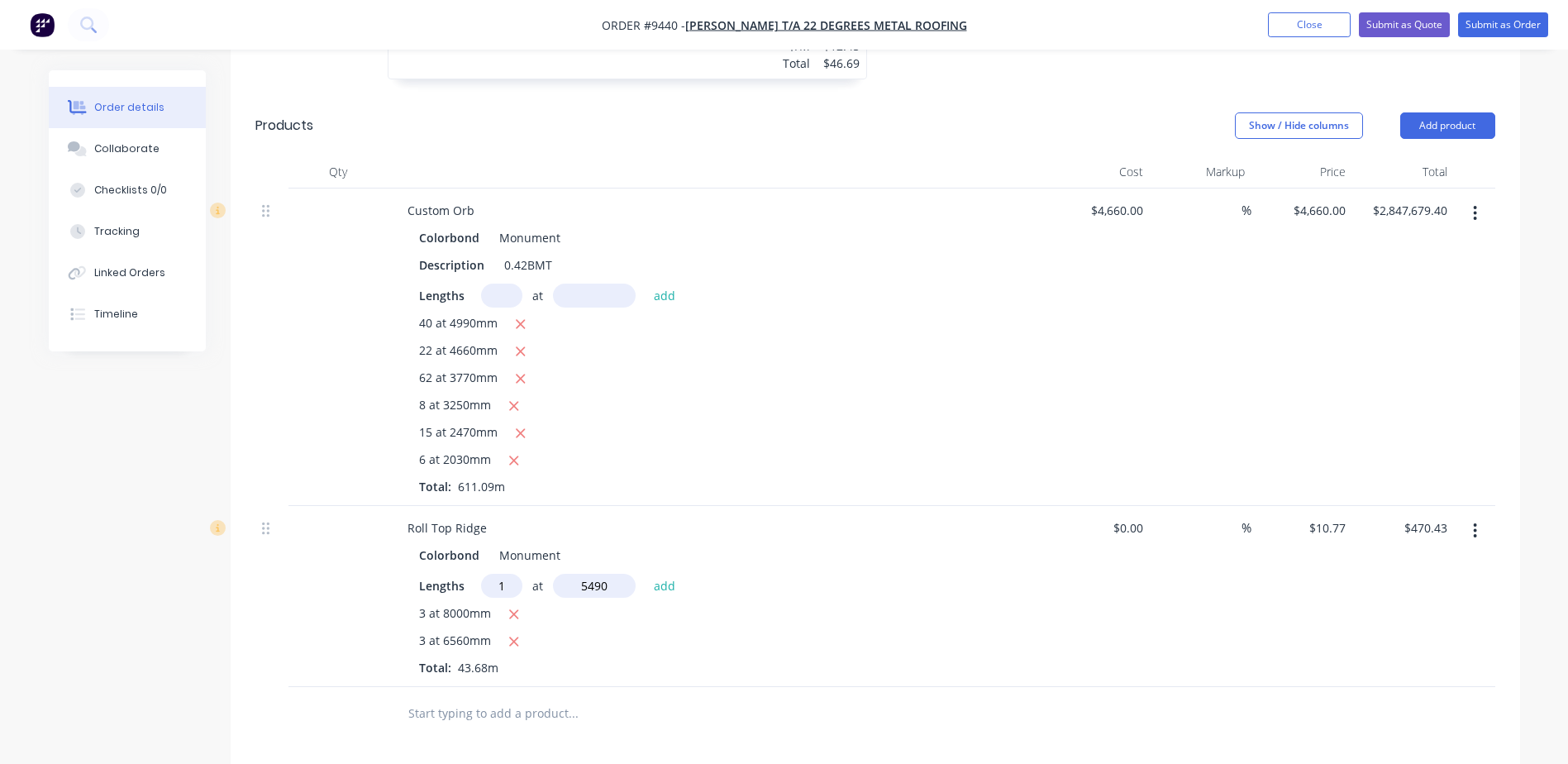
type input "5490"
click at [646, 574] on button "add" at bounding box center [665, 585] width 39 height 22
type input "$529.56"
type input "1"
type input "4810"
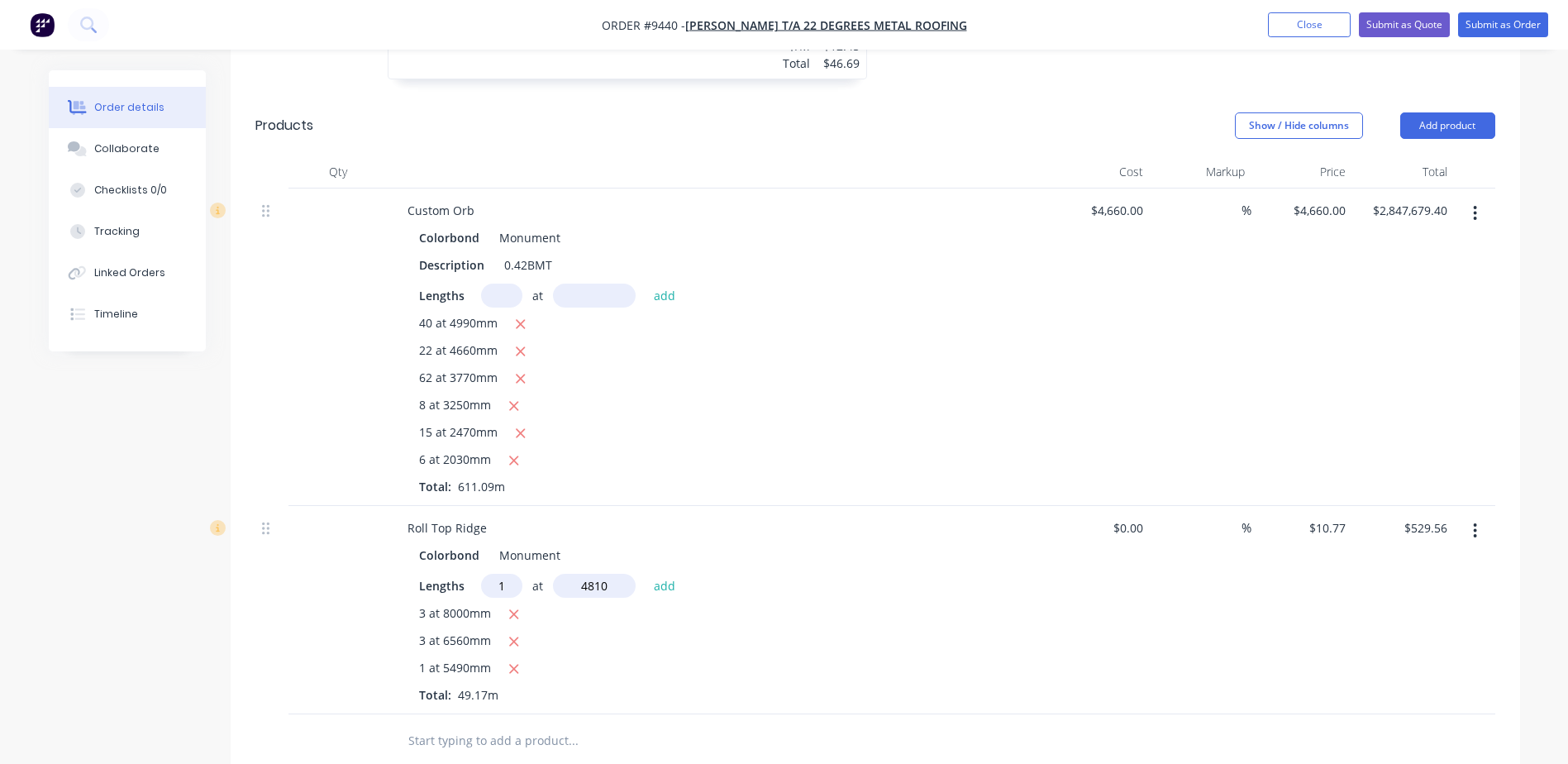
click at [646, 574] on button "add" at bounding box center [665, 585] width 39 height 22
type input "$581.36"
type input "1"
type input "3450"
click at [646, 574] on button "add" at bounding box center [665, 585] width 39 height 22
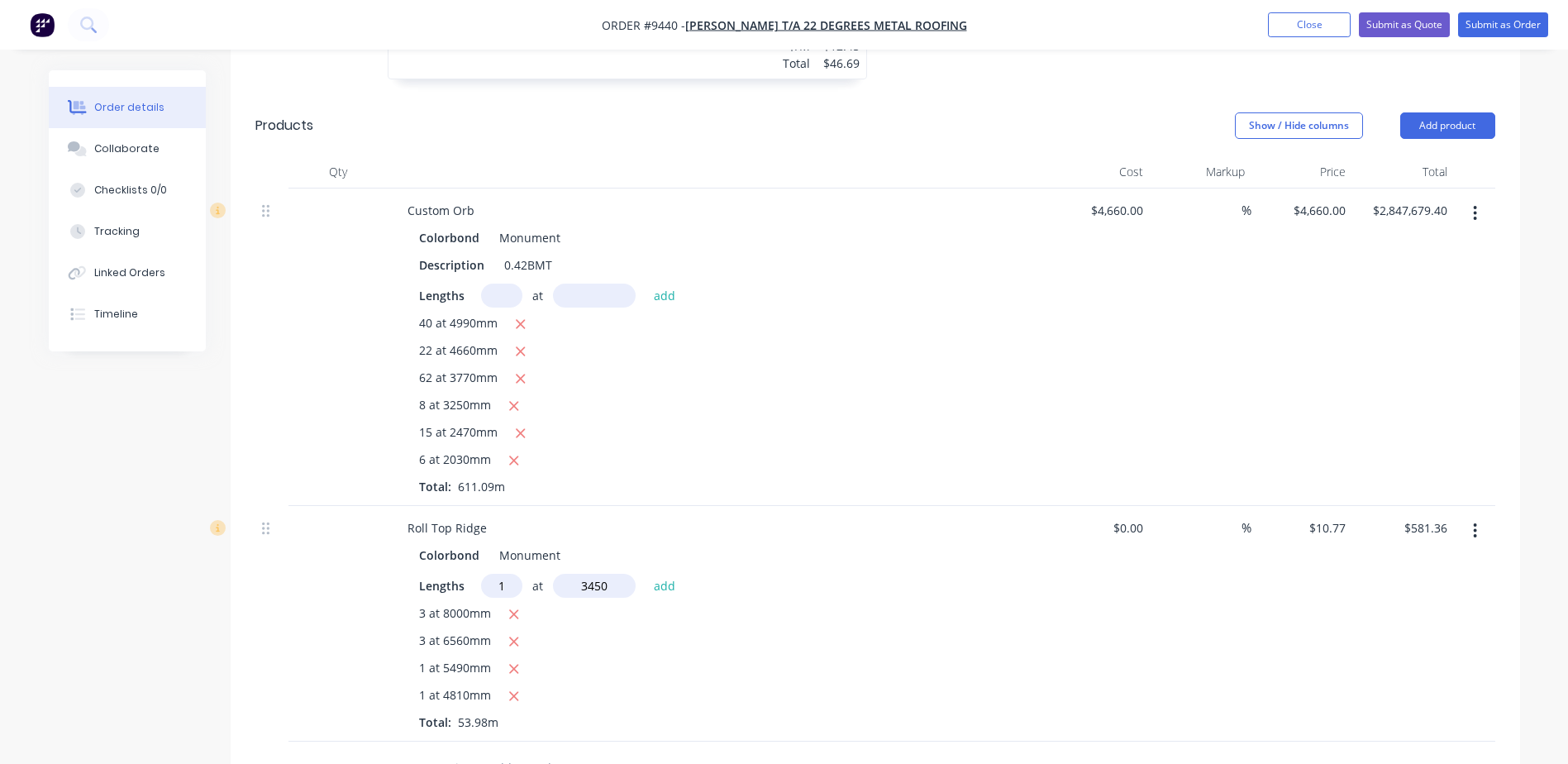
type input "$618.52"
type input "1"
type input "2990"
click at [646, 574] on button "add" at bounding box center [665, 585] width 39 height 22
type input "$650.72"
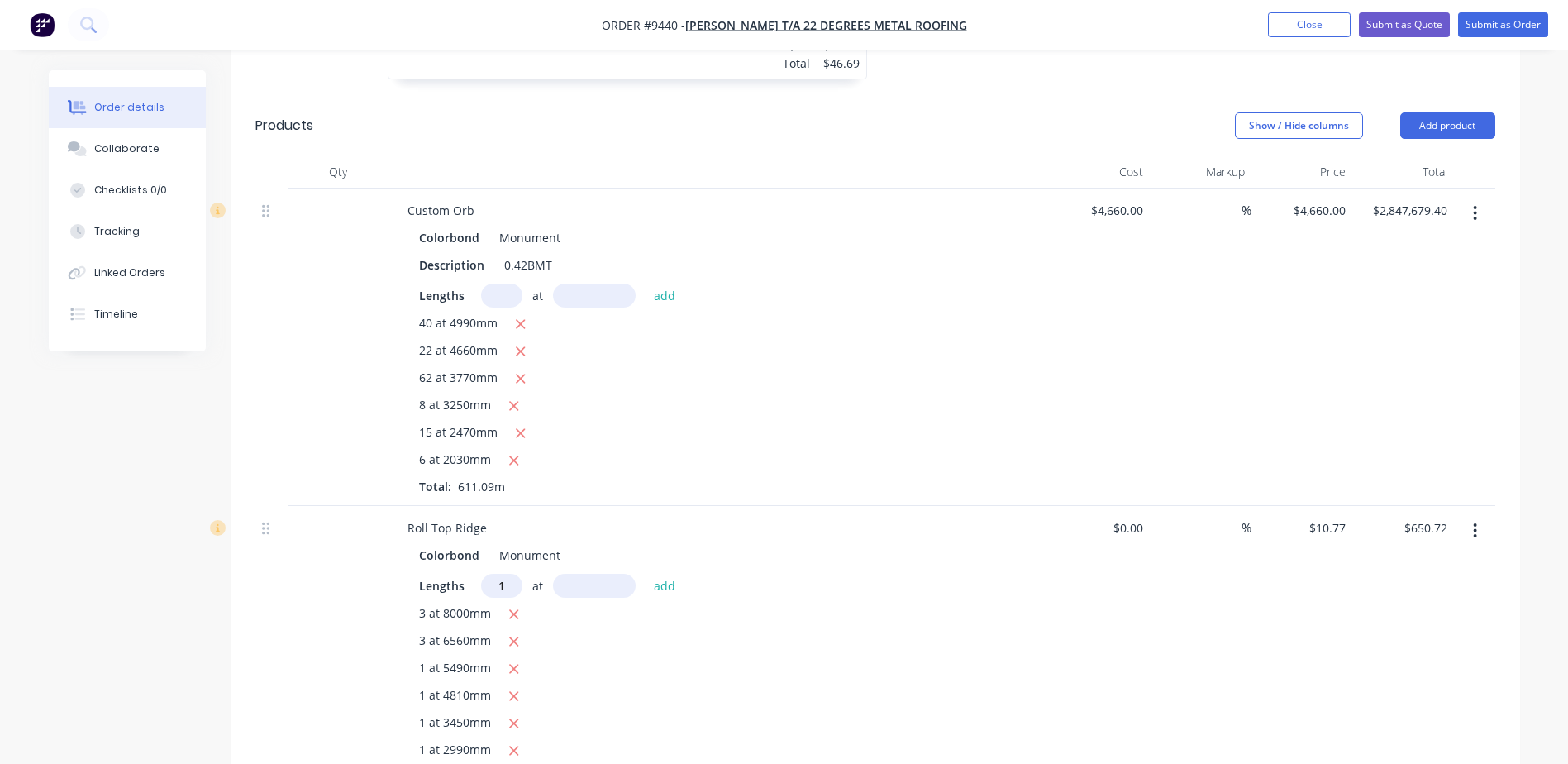
type input "1"
type input "2640"
click at [646, 574] on button "add" at bounding box center [665, 585] width 39 height 22
type input "$679.16"
type input "1"
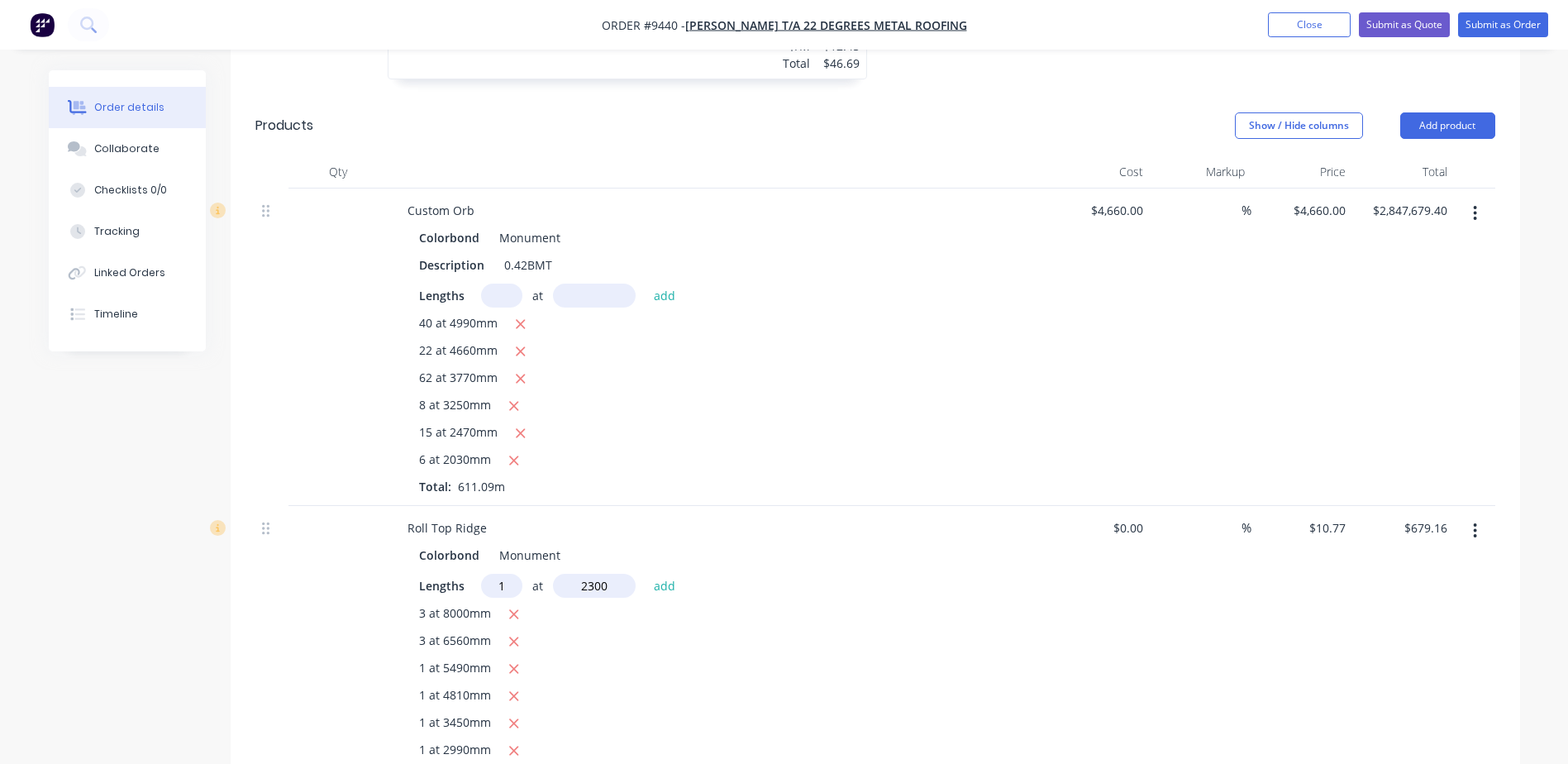
type input "2300"
click at [646, 574] on button "add" at bounding box center [665, 585] width 39 height 22
type input "$703.93"
click at [1451, 112] on button "Add product" at bounding box center [1448, 125] width 95 height 26
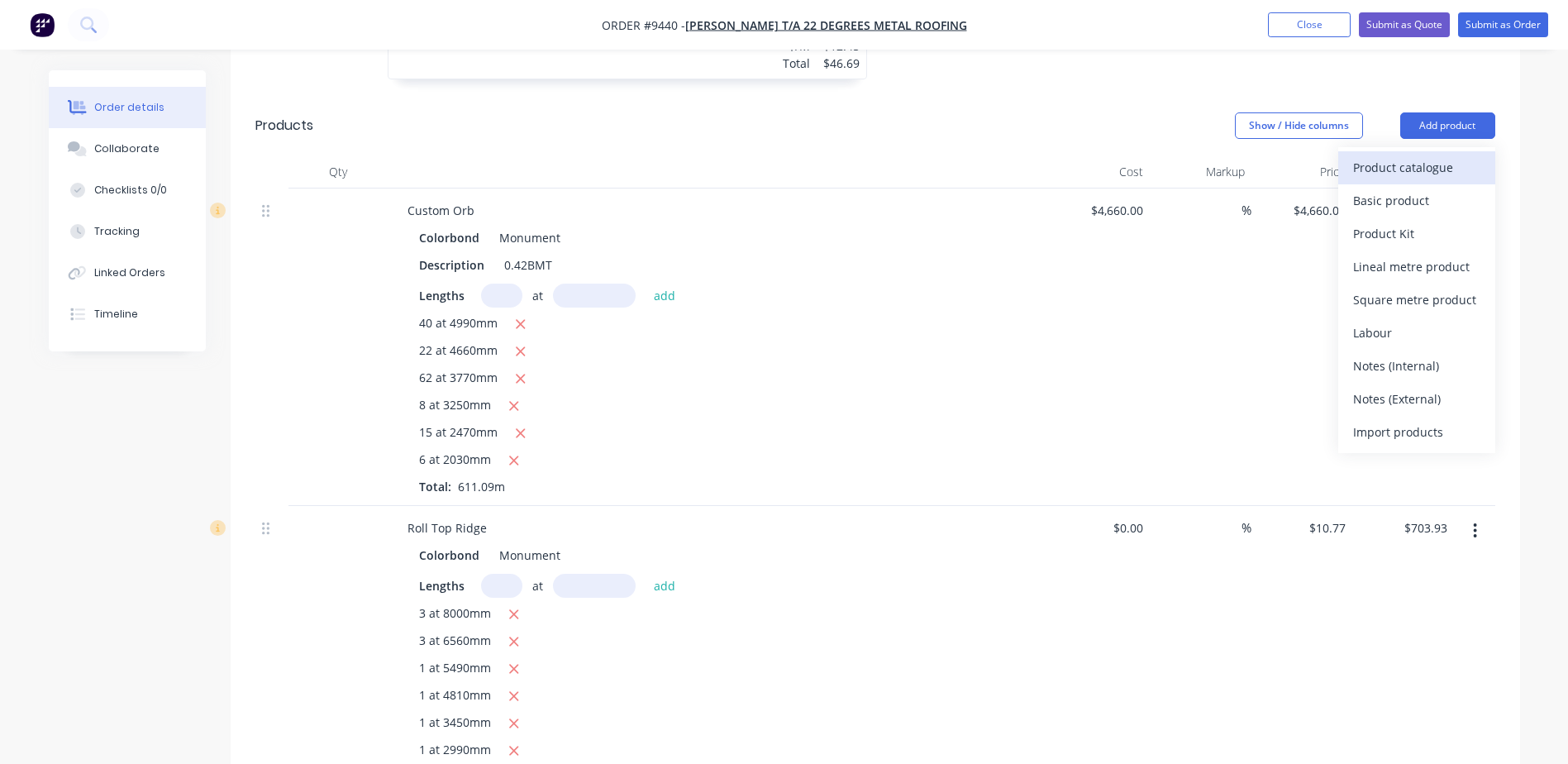
click at [1431, 155] on div "Product catalogue" at bounding box center [1416, 167] width 127 height 24
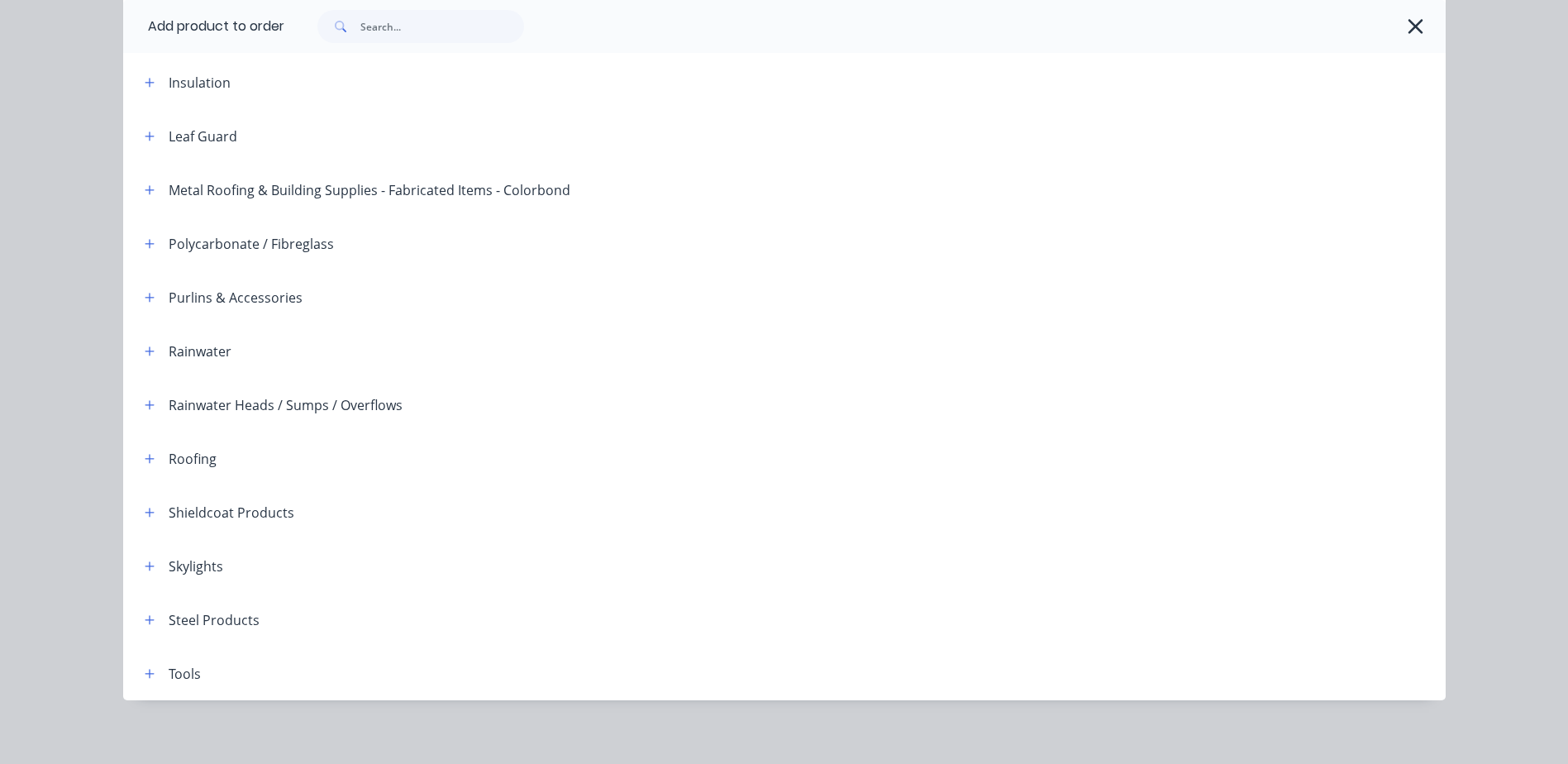
scroll to position [403, 0]
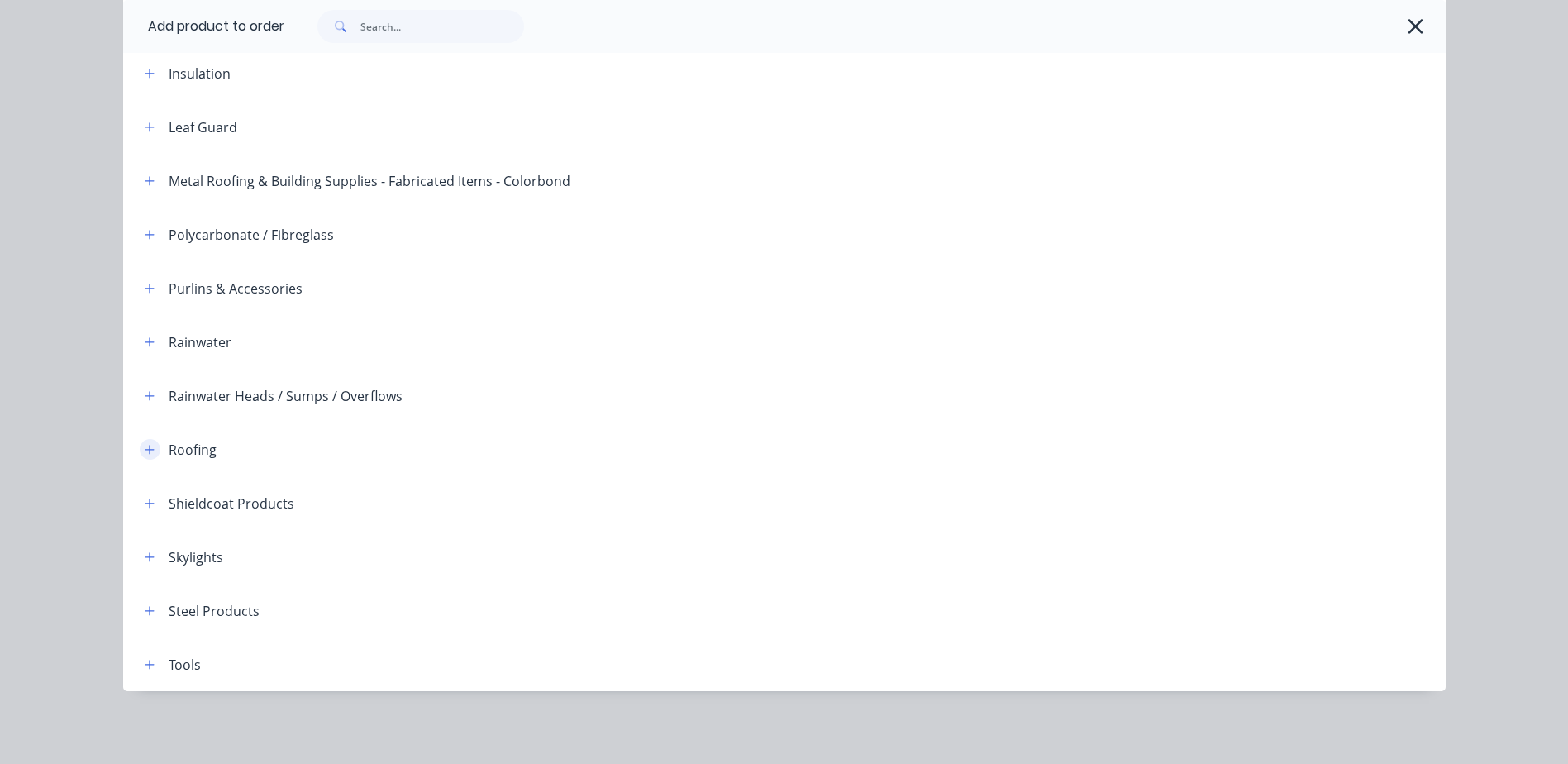
click at [145, 448] on icon "button" at bounding box center [149, 449] width 10 height 11
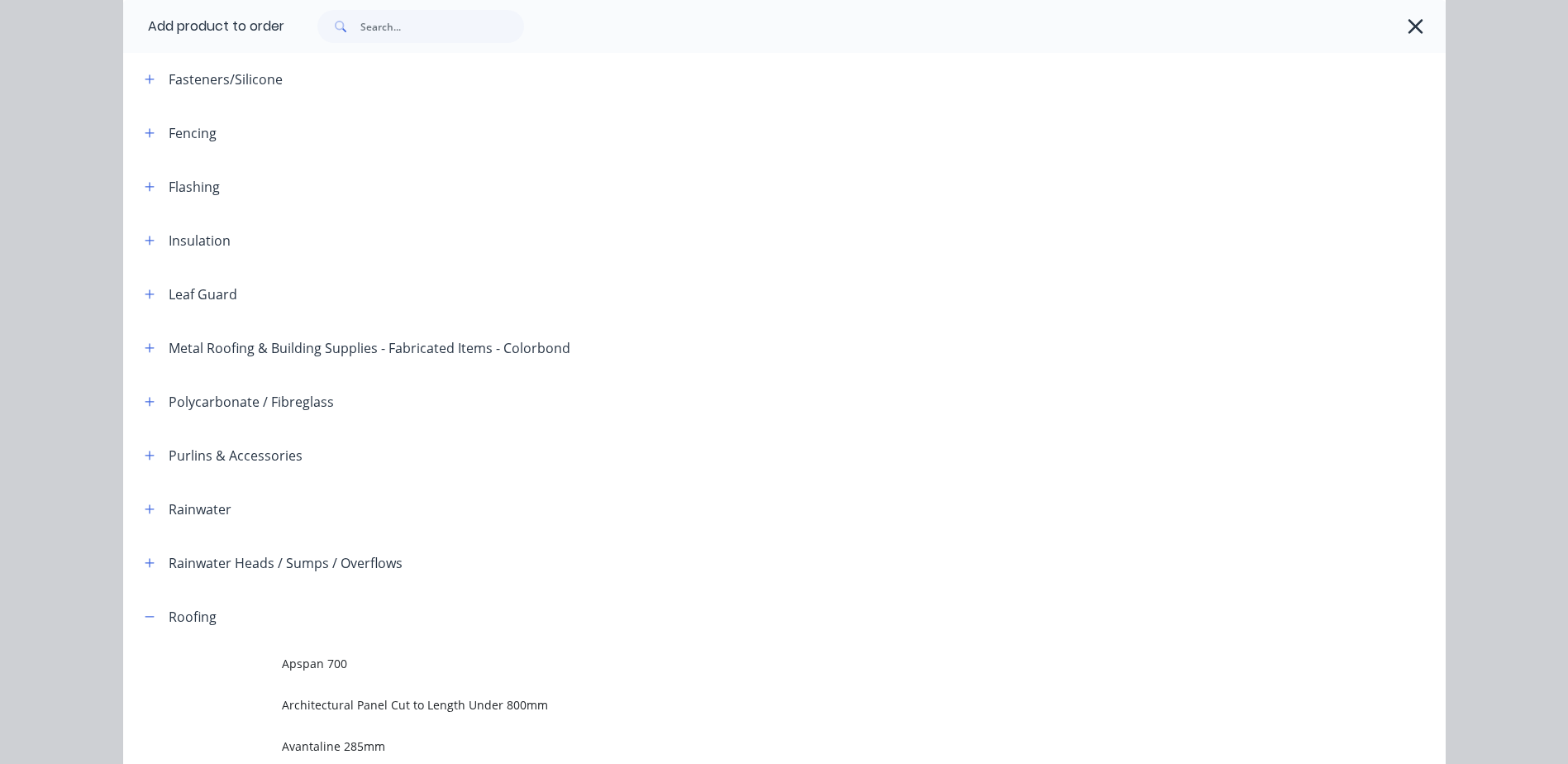
scroll to position [0, 0]
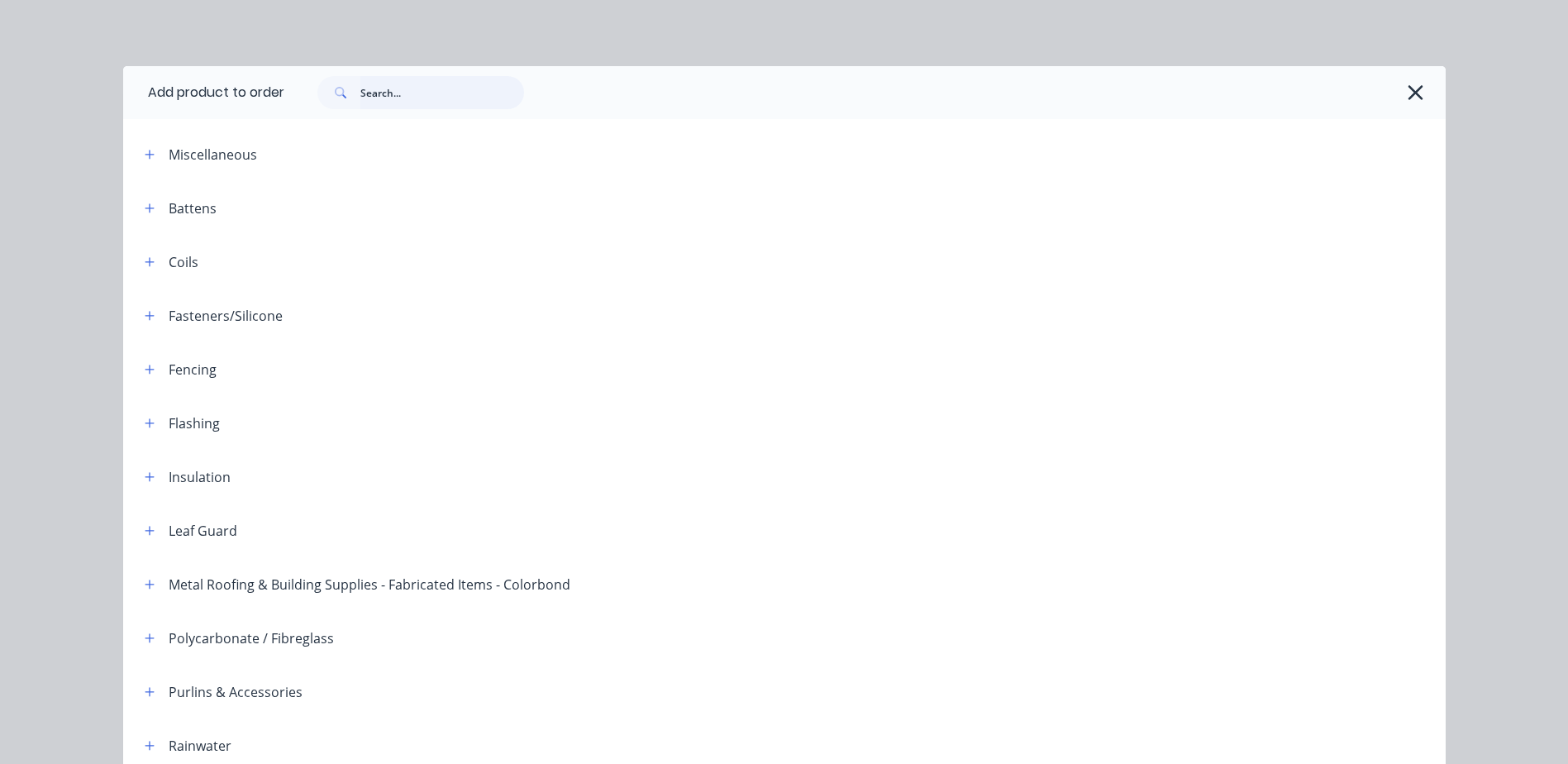
click at [423, 91] on input "text" at bounding box center [443, 92] width 164 height 33
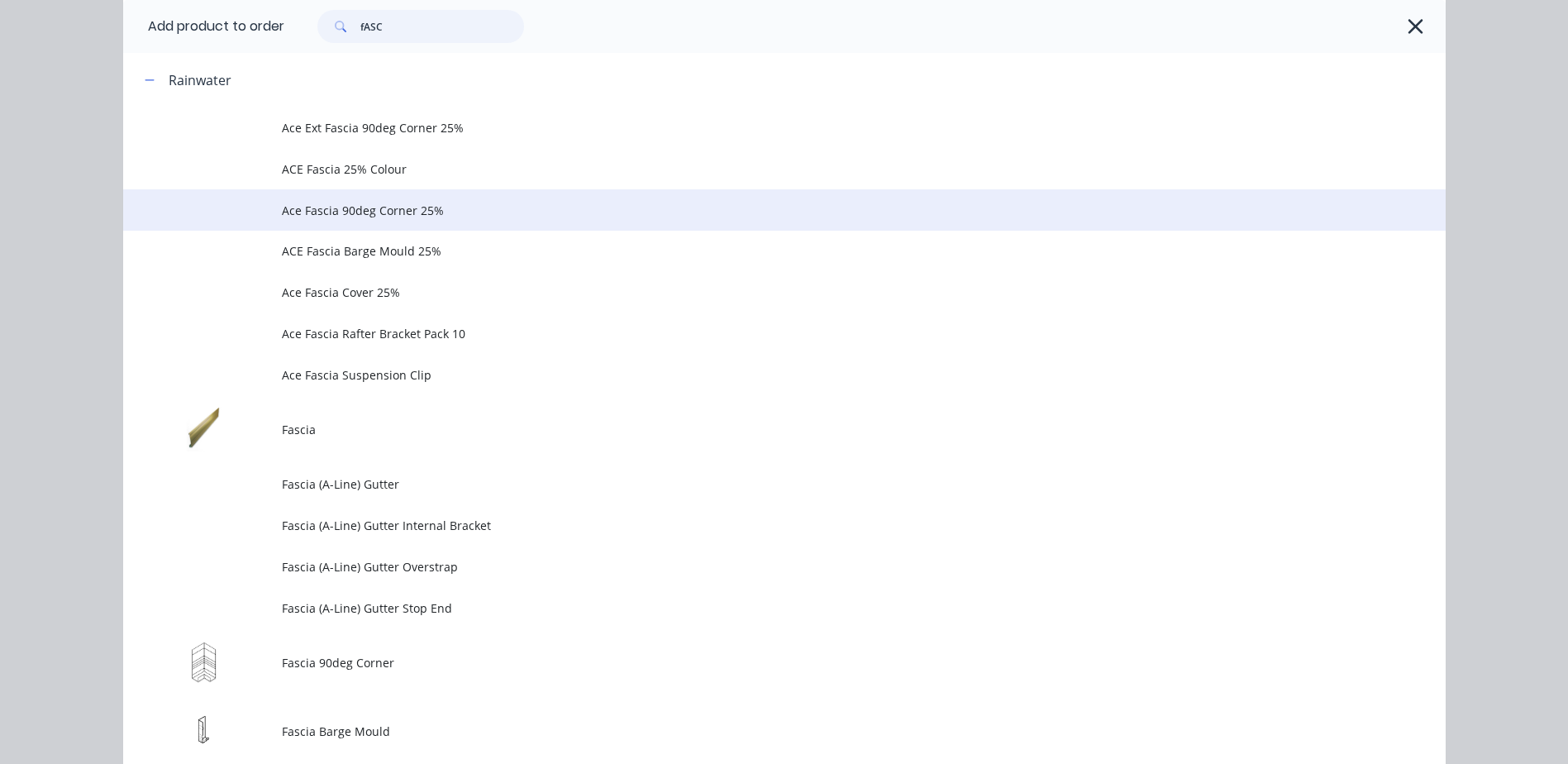
scroll to position [331, 0]
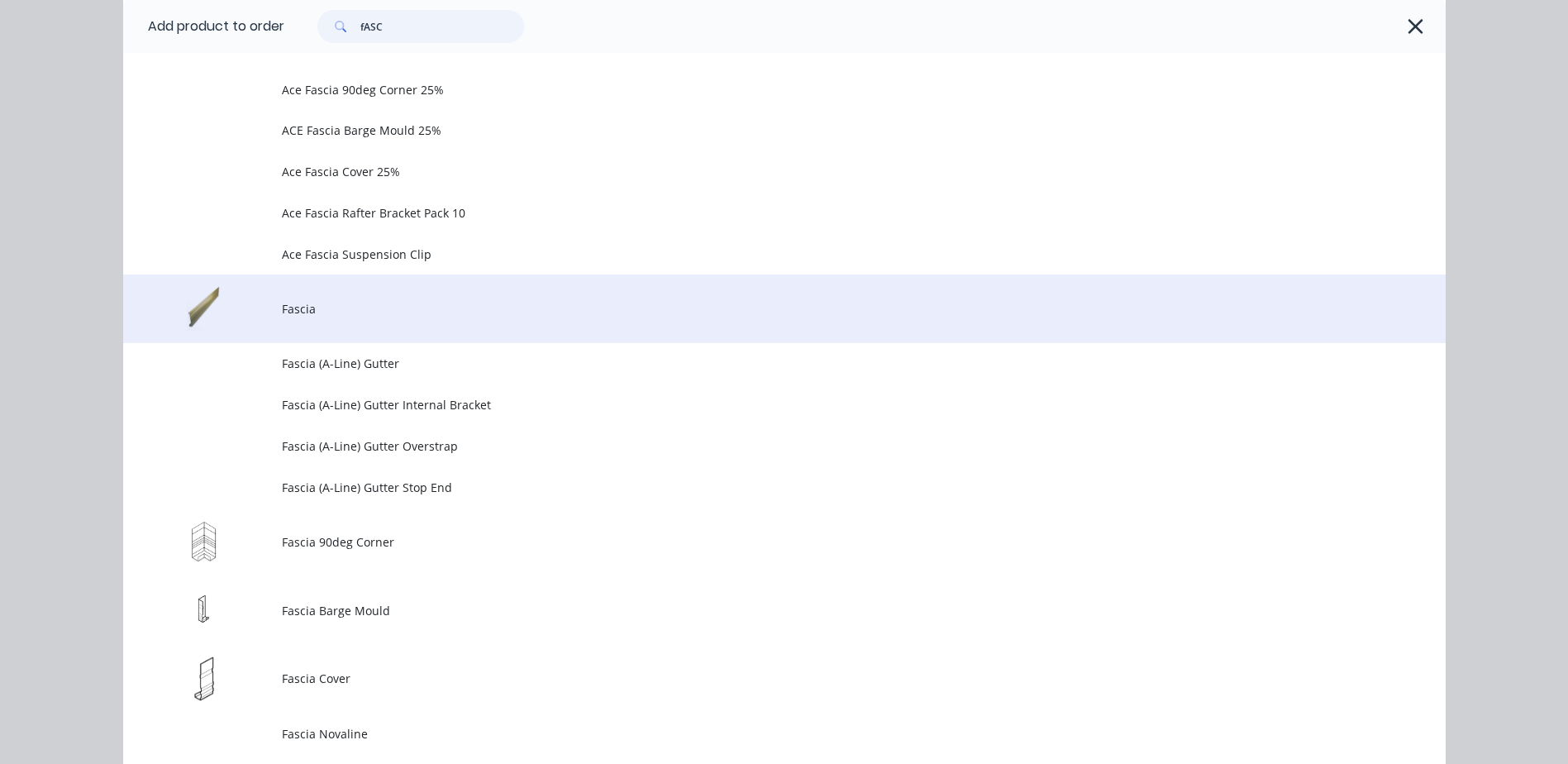
type input "fASC"
click at [437, 313] on span "Fascia" at bounding box center [747, 309] width 930 height 18
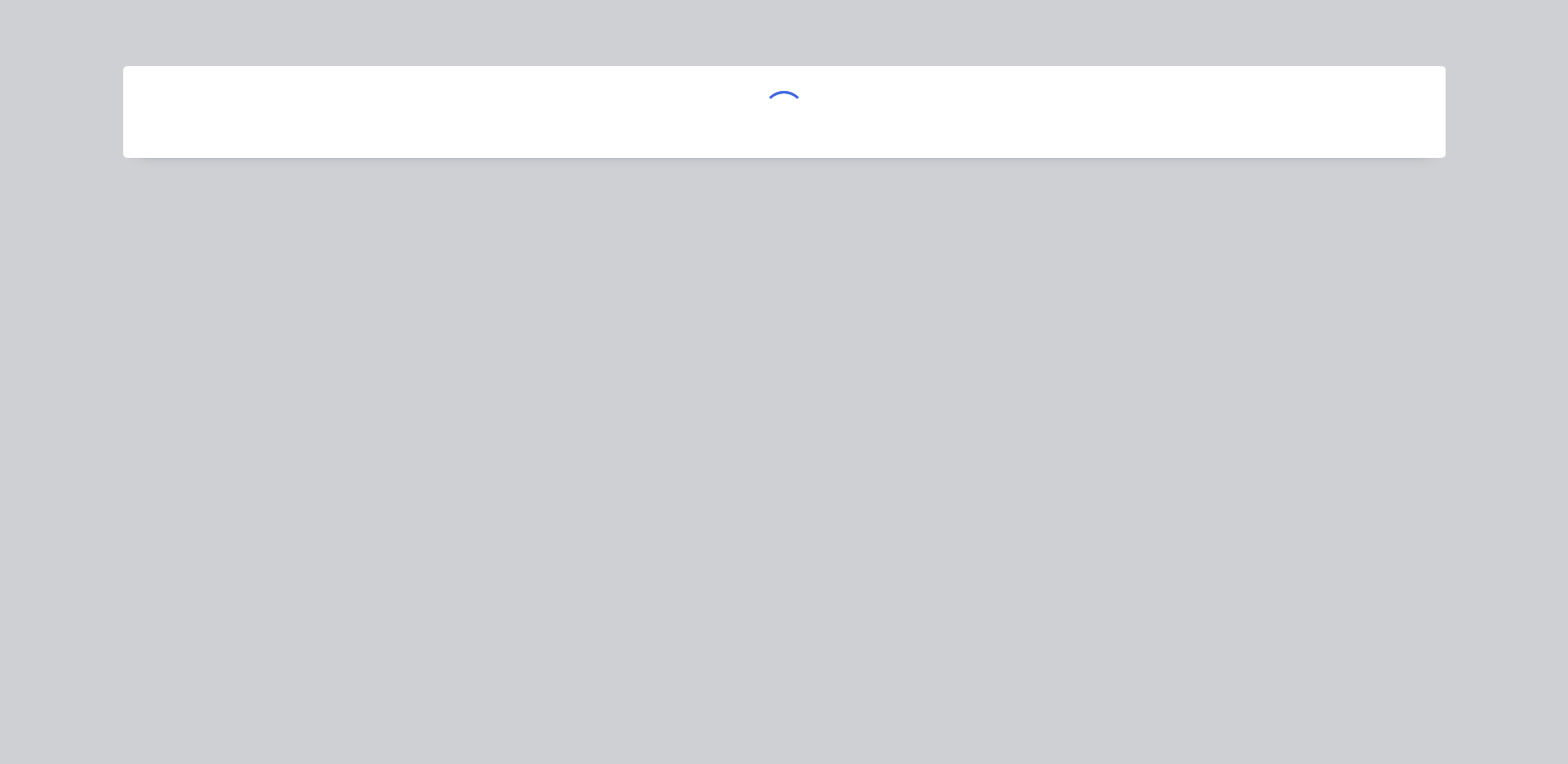
scroll to position [0, 0]
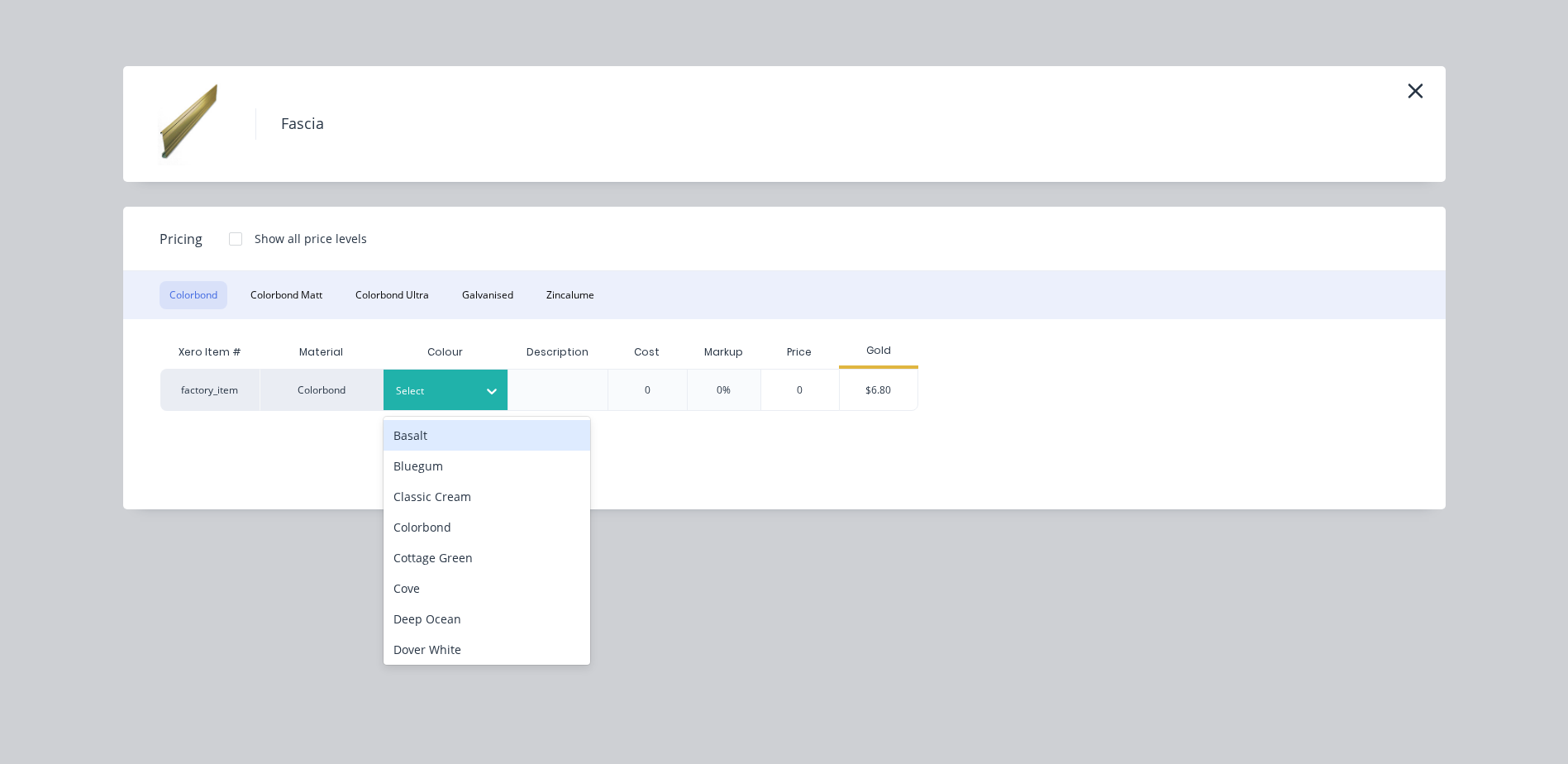
click at [454, 389] on div at bounding box center [433, 391] width 74 height 19
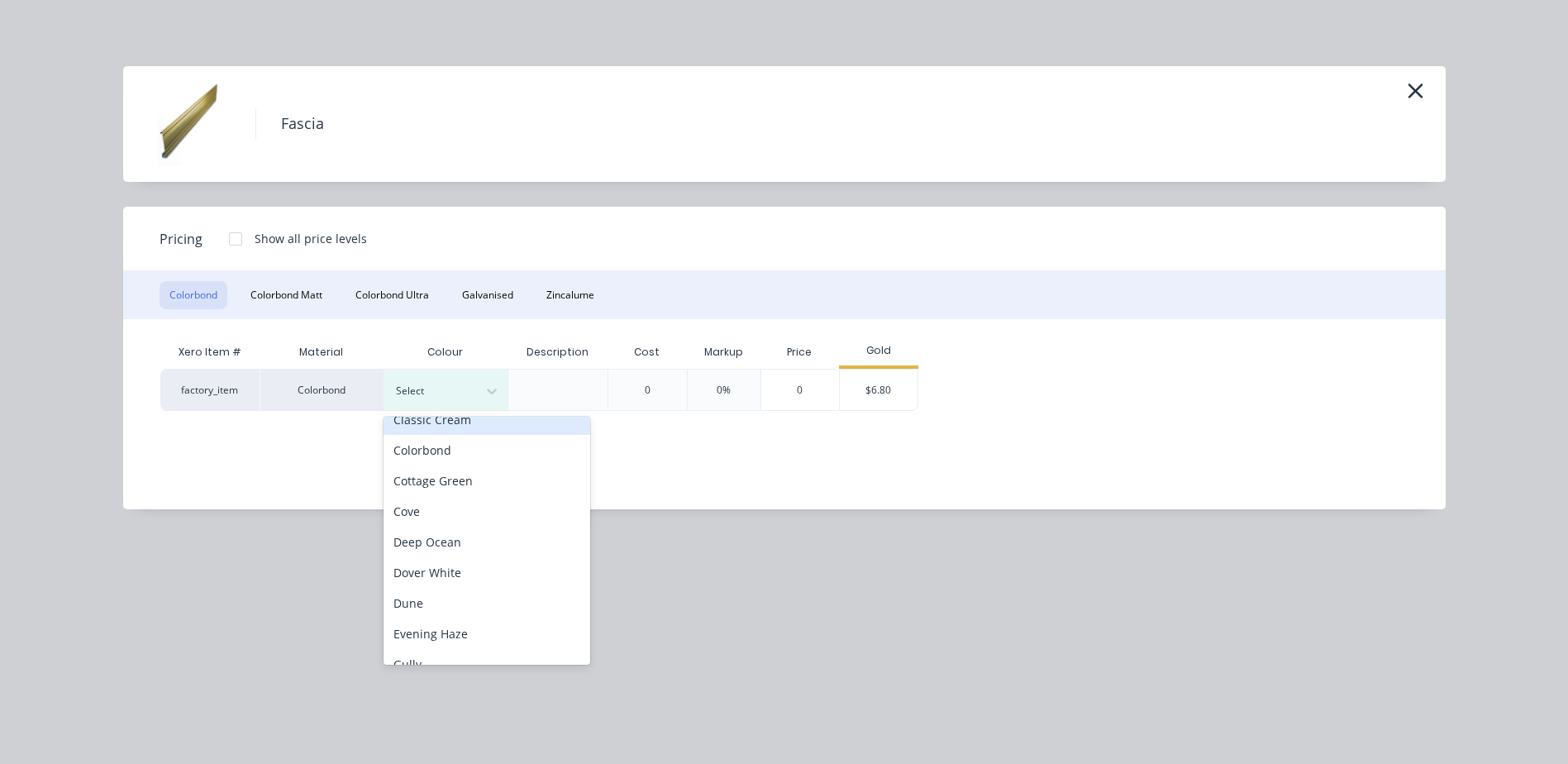
scroll to position [331, 0]
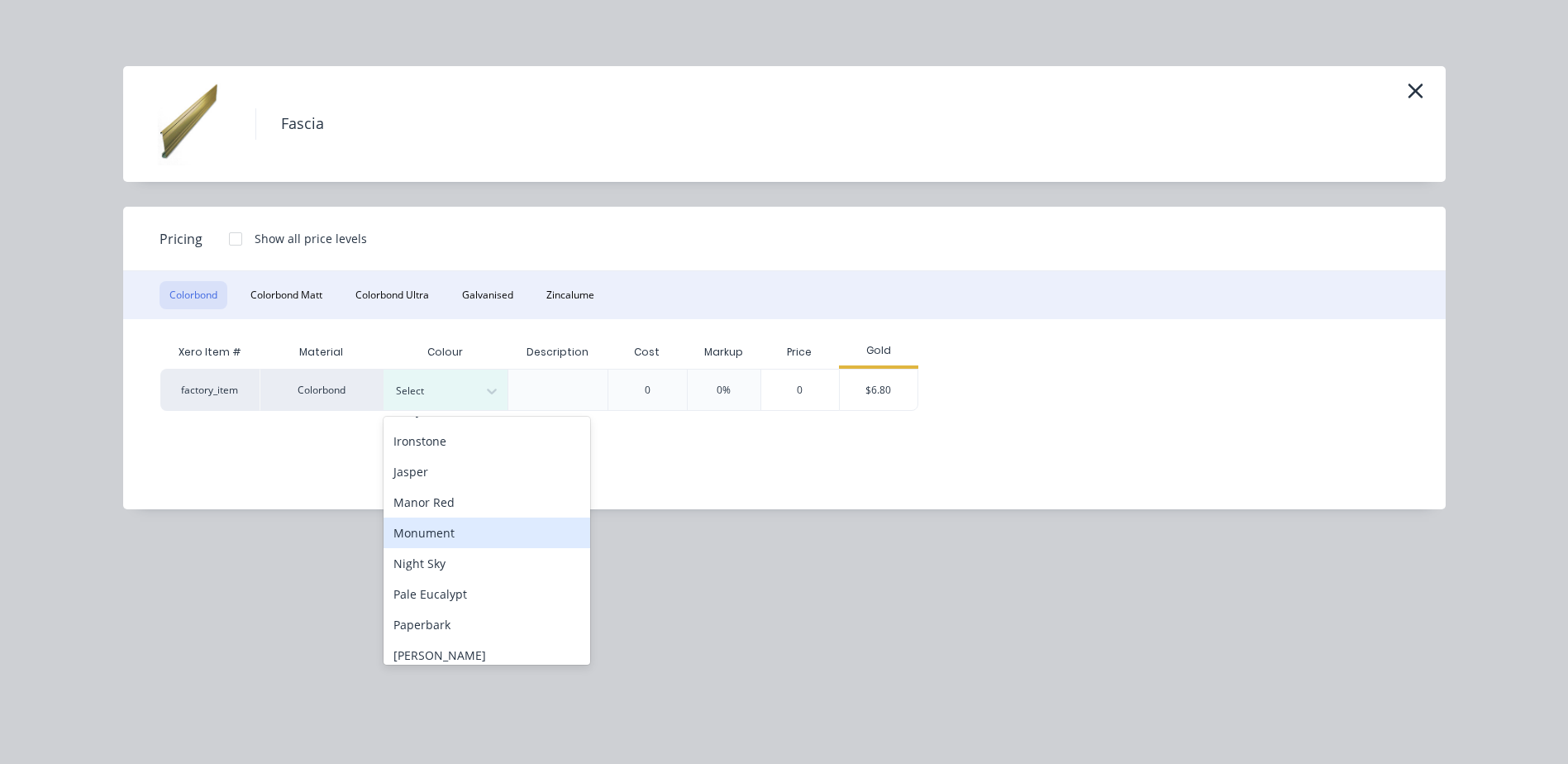
click at [462, 528] on div "Monument" at bounding box center [487, 533] width 206 height 31
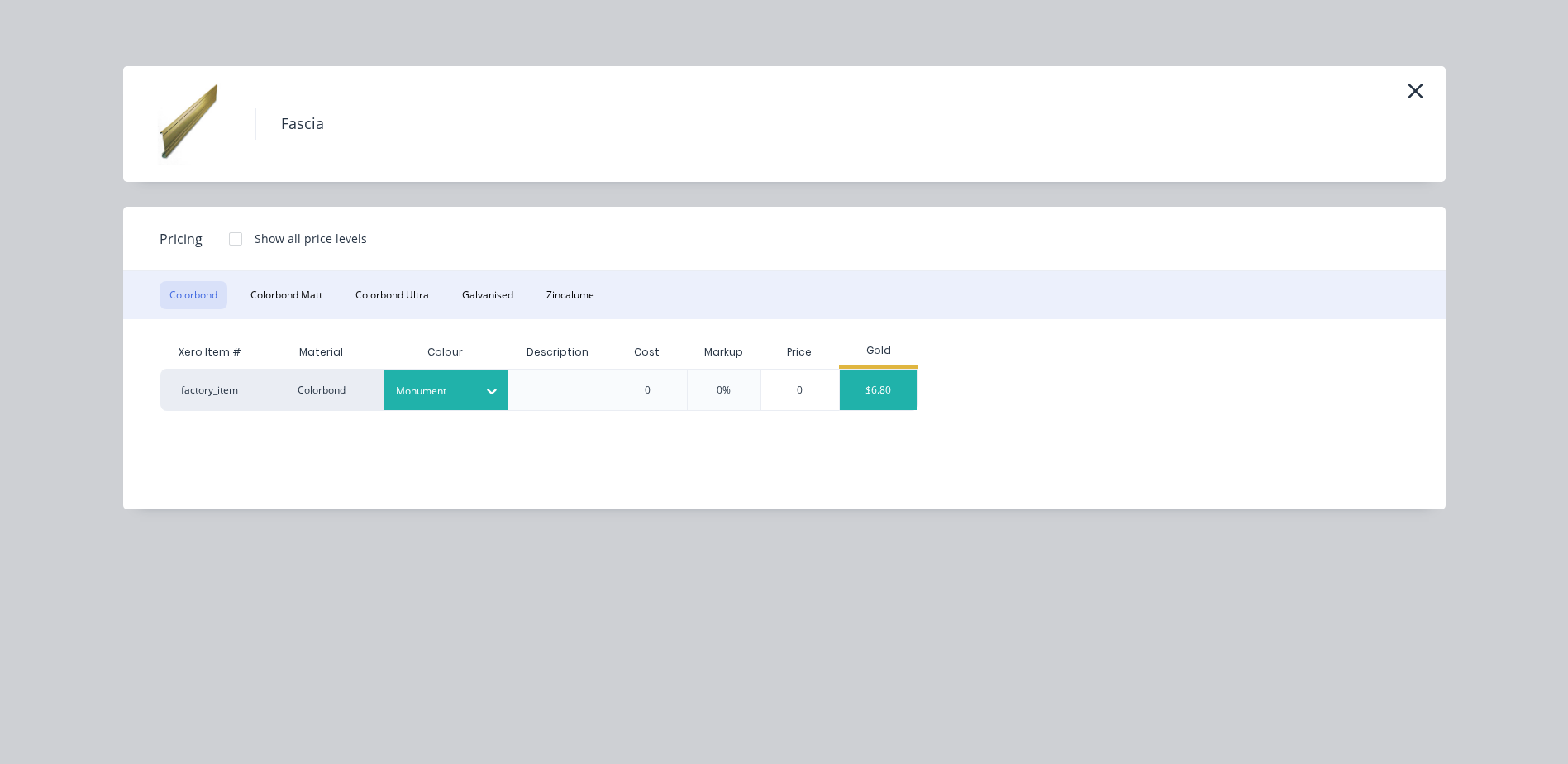
click at [892, 393] on div "$6.80" at bounding box center [878, 390] width 78 height 41
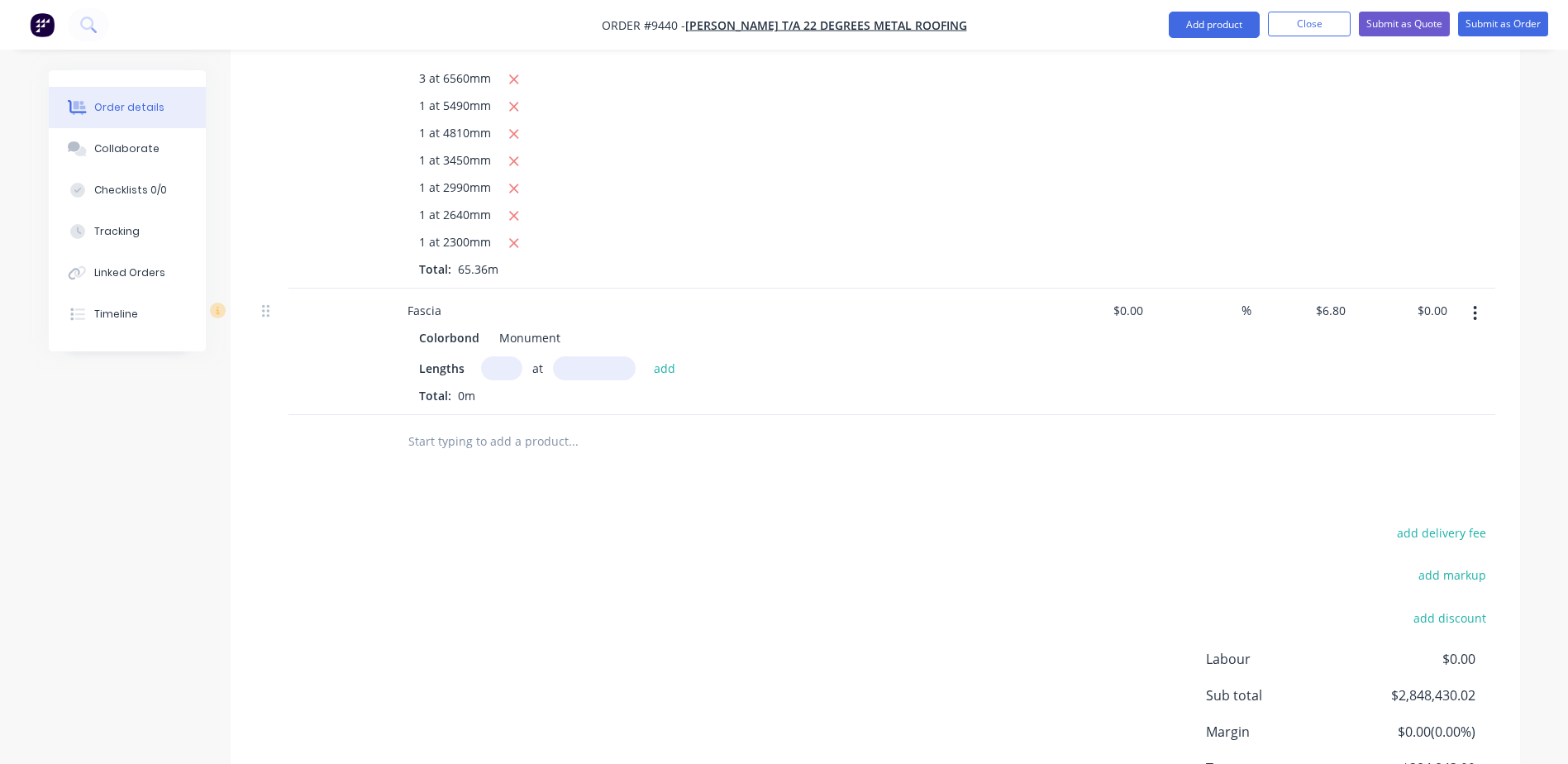
click at [505, 356] on input "text" at bounding box center [502, 368] width 41 height 24
type input "2"
type input "7810"
click at [646, 356] on button "add" at bounding box center [665, 367] width 39 height 22
type input "$106.22"
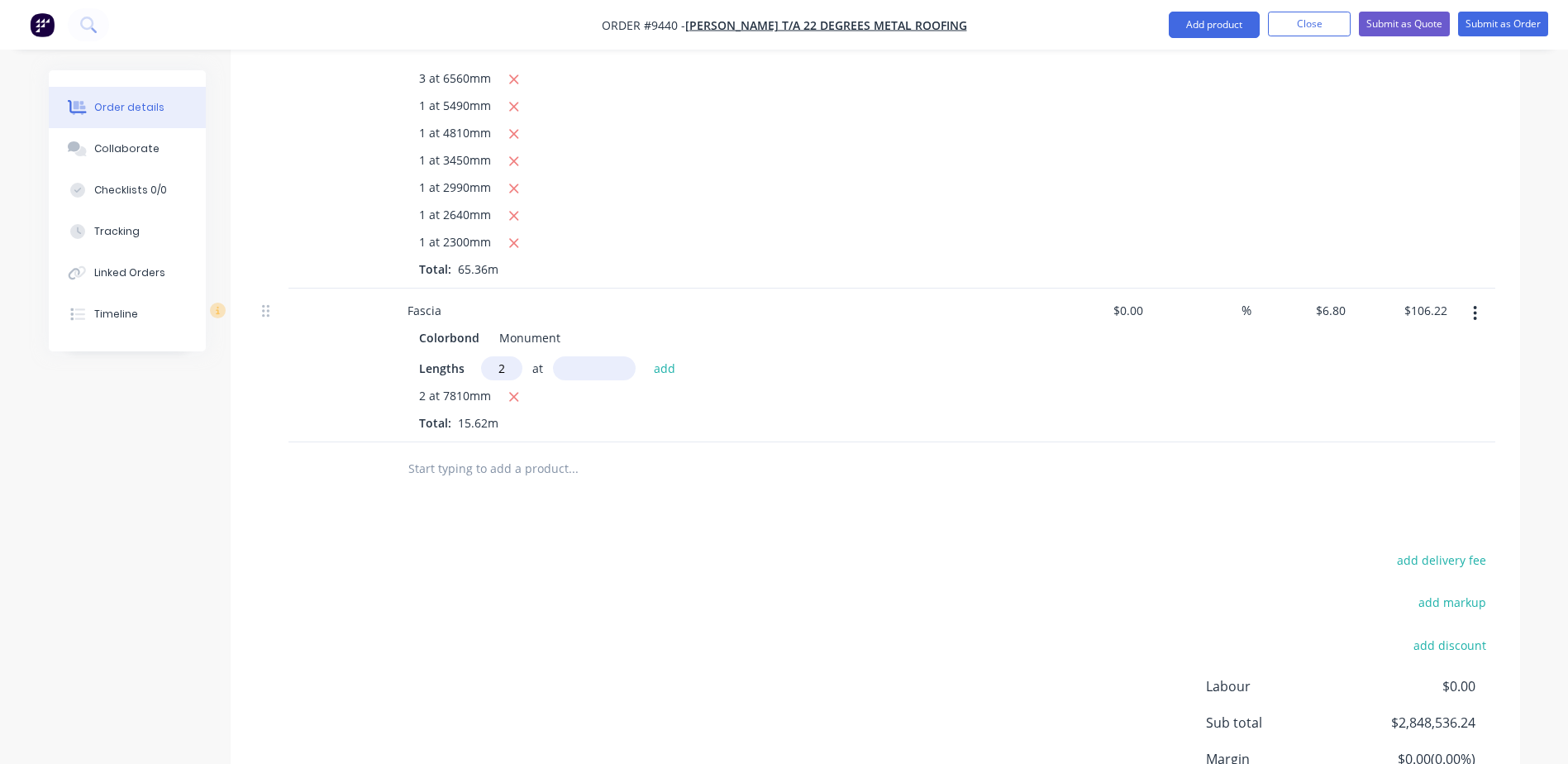
type input "2"
type input "7790"
click at [646, 356] on button "add" at bounding box center [665, 367] width 39 height 22
type input "$212.16"
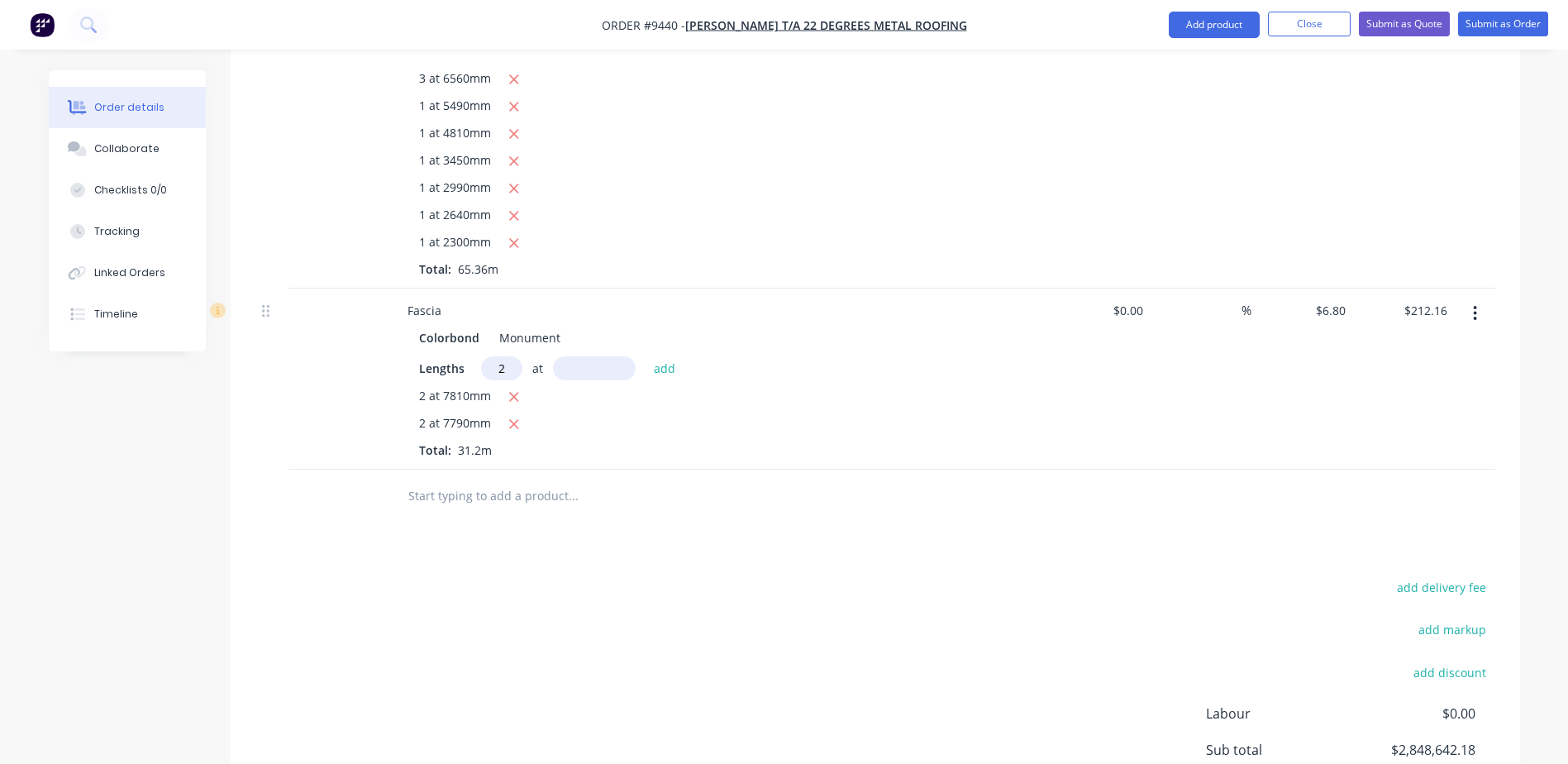
type input "2"
type input "5320"
click at [646, 356] on button "add" at bounding box center [665, 367] width 39 height 22
type input "$284.51"
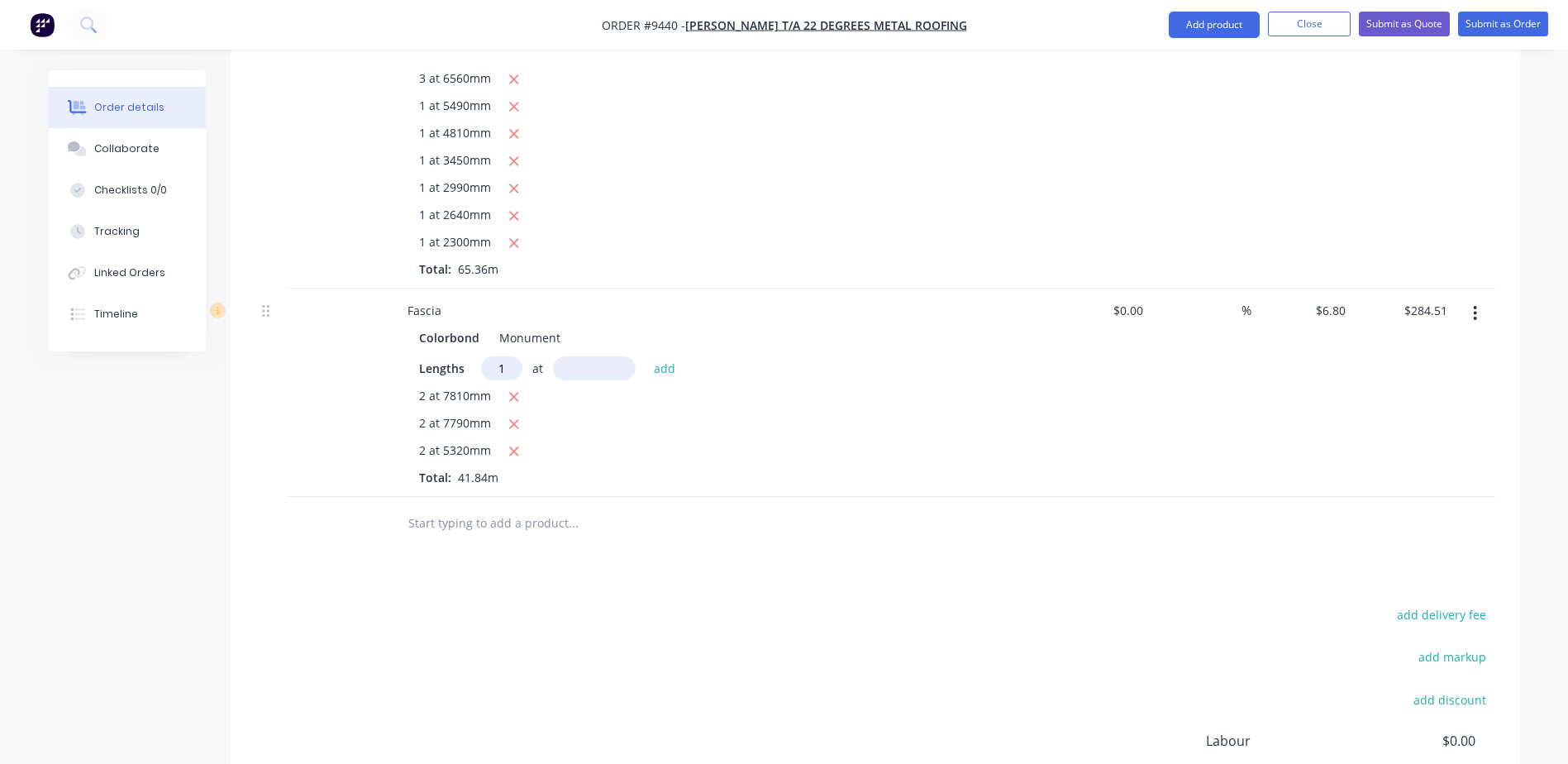
type input "1"
type input "3"
type input "5270"
click at [646, 356] on button "add" at bounding box center [665, 367] width 39 height 22
type input "$320.35"
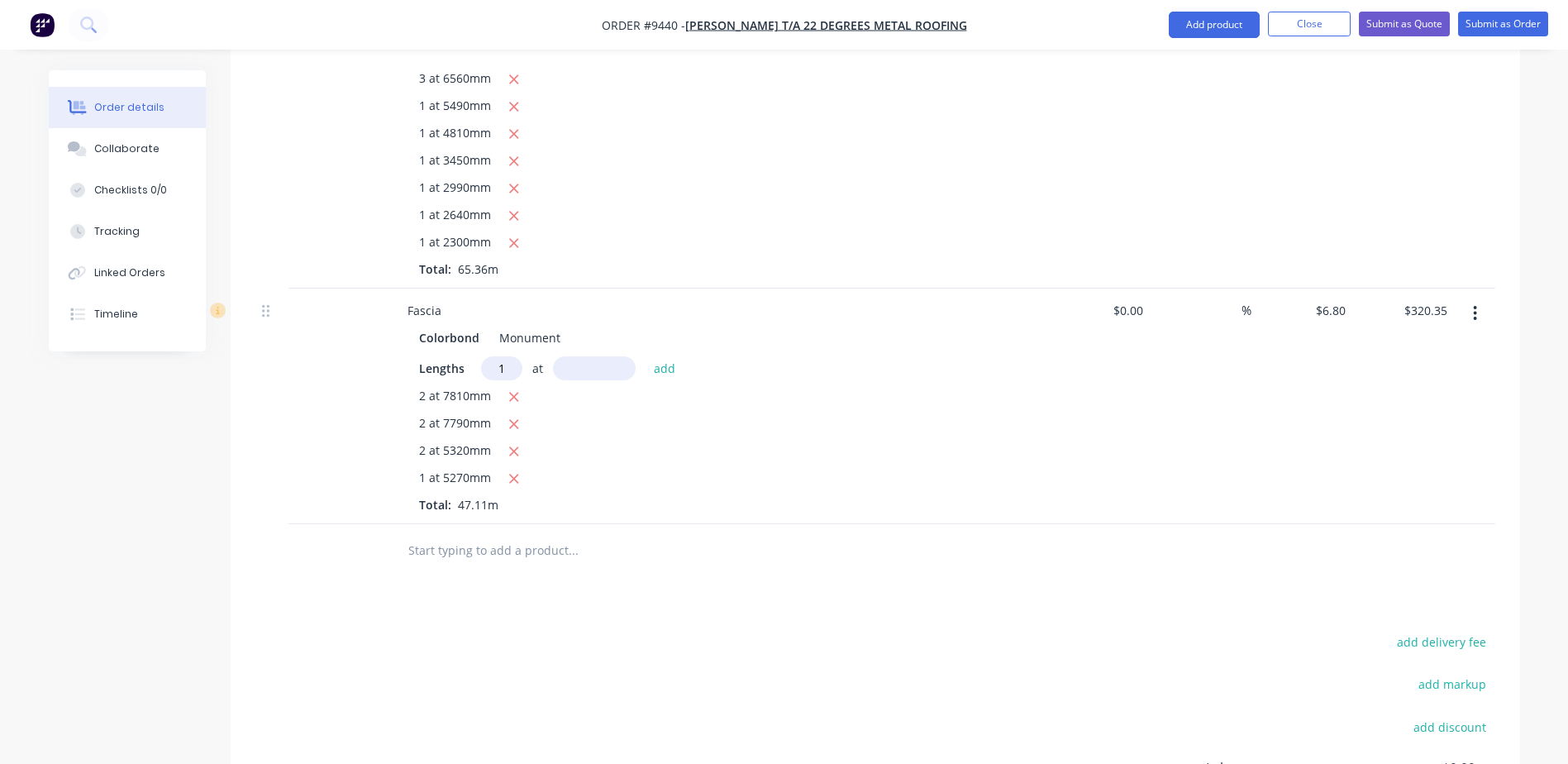
type input "1"
type input "3560"
click at [646, 356] on button "add" at bounding box center [665, 367] width 39 height 22
type input "$344.56"
type input "1"
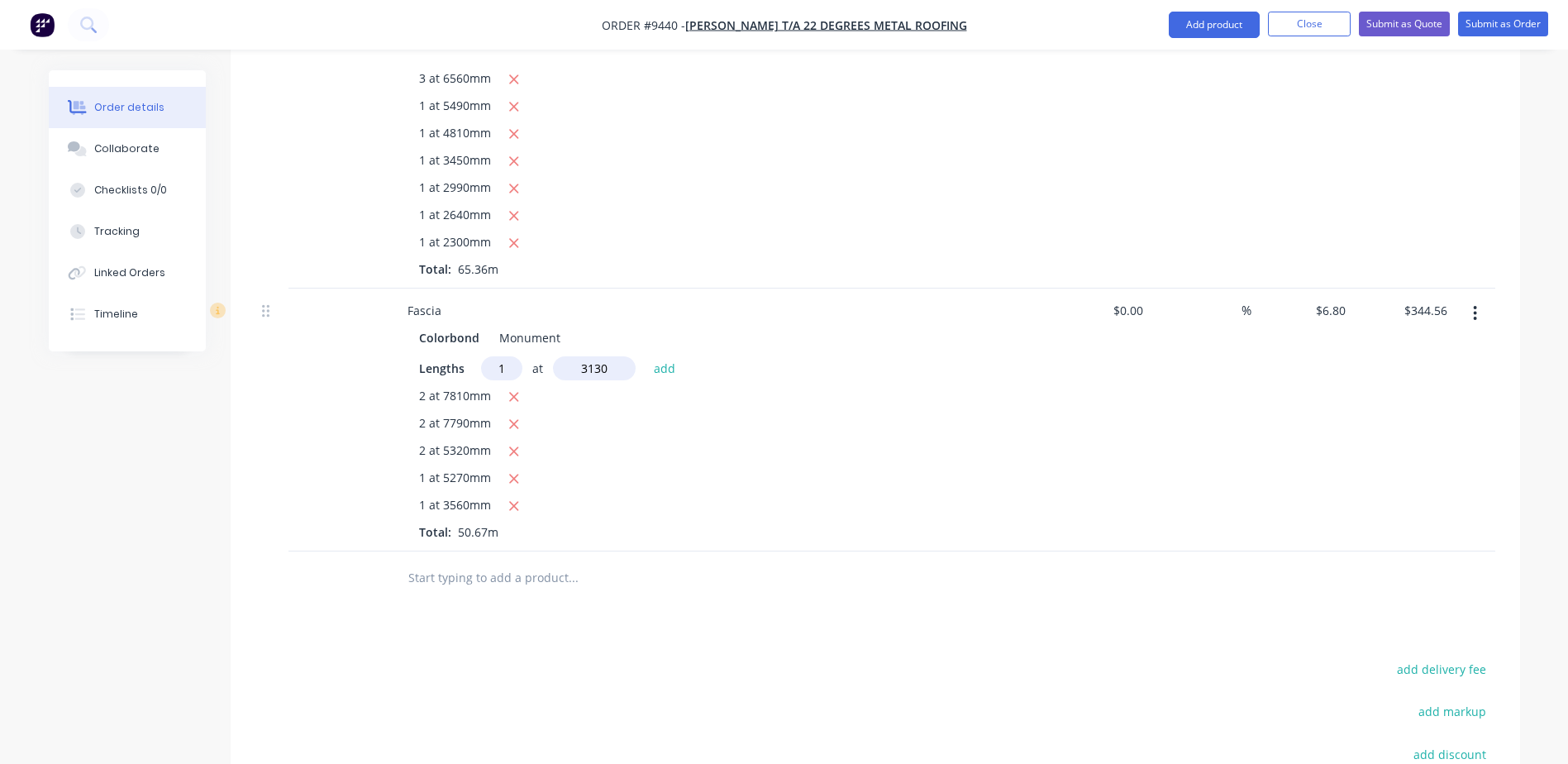
type input "3130"
click at [646, 356] on button "add" at bounding box center [665, 367] width 39 height 22
type input "$365.84"
type input "1"
type input "2780"
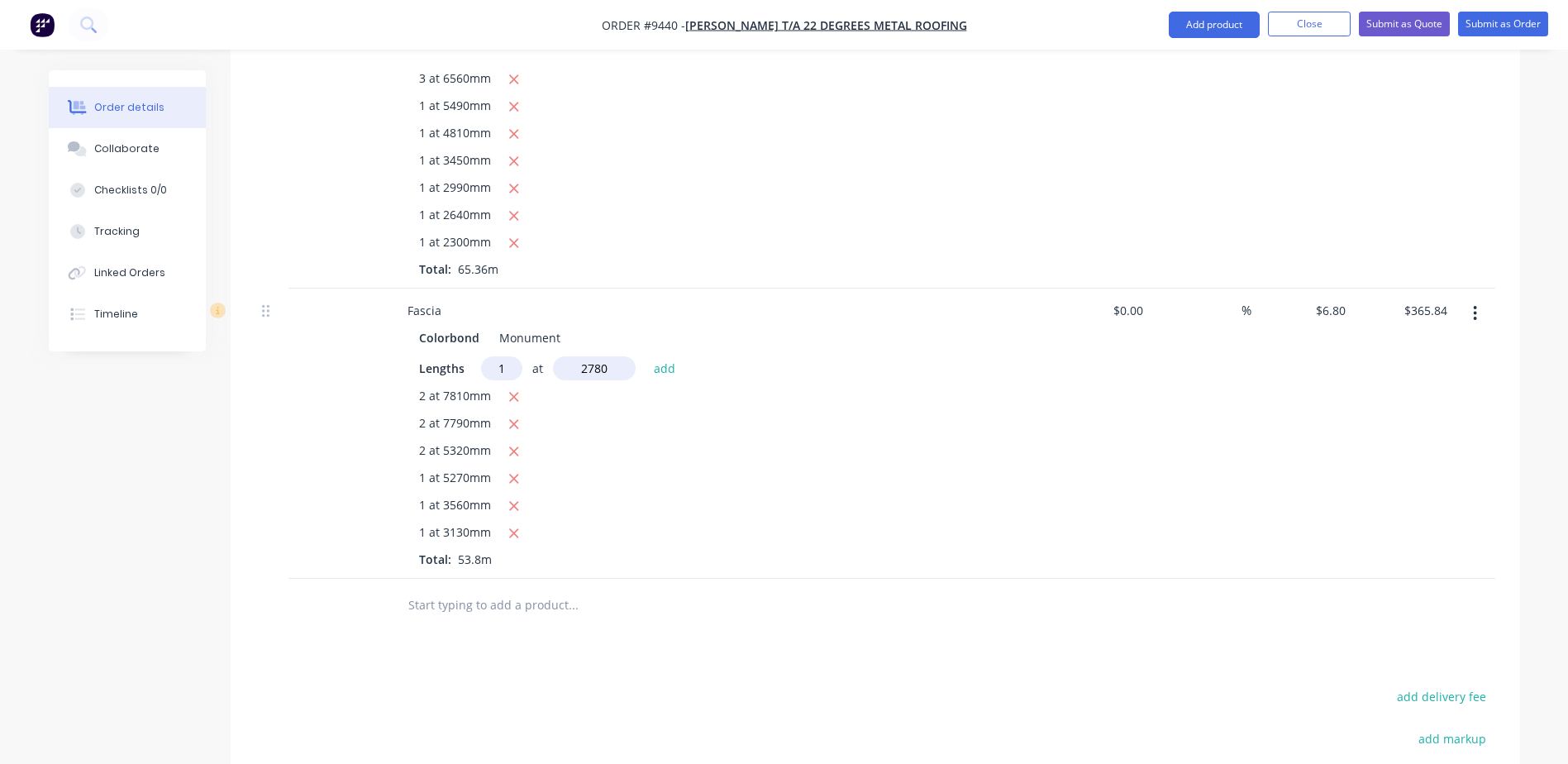
click at [646, 356] on button "add" at bounding box center [665, 367] width 39 height 22
type input "$384.74"
type input "1"
type input "2770"
click at [646, 356] on button "add" at bounding box center [665, 367] width 39 height 22
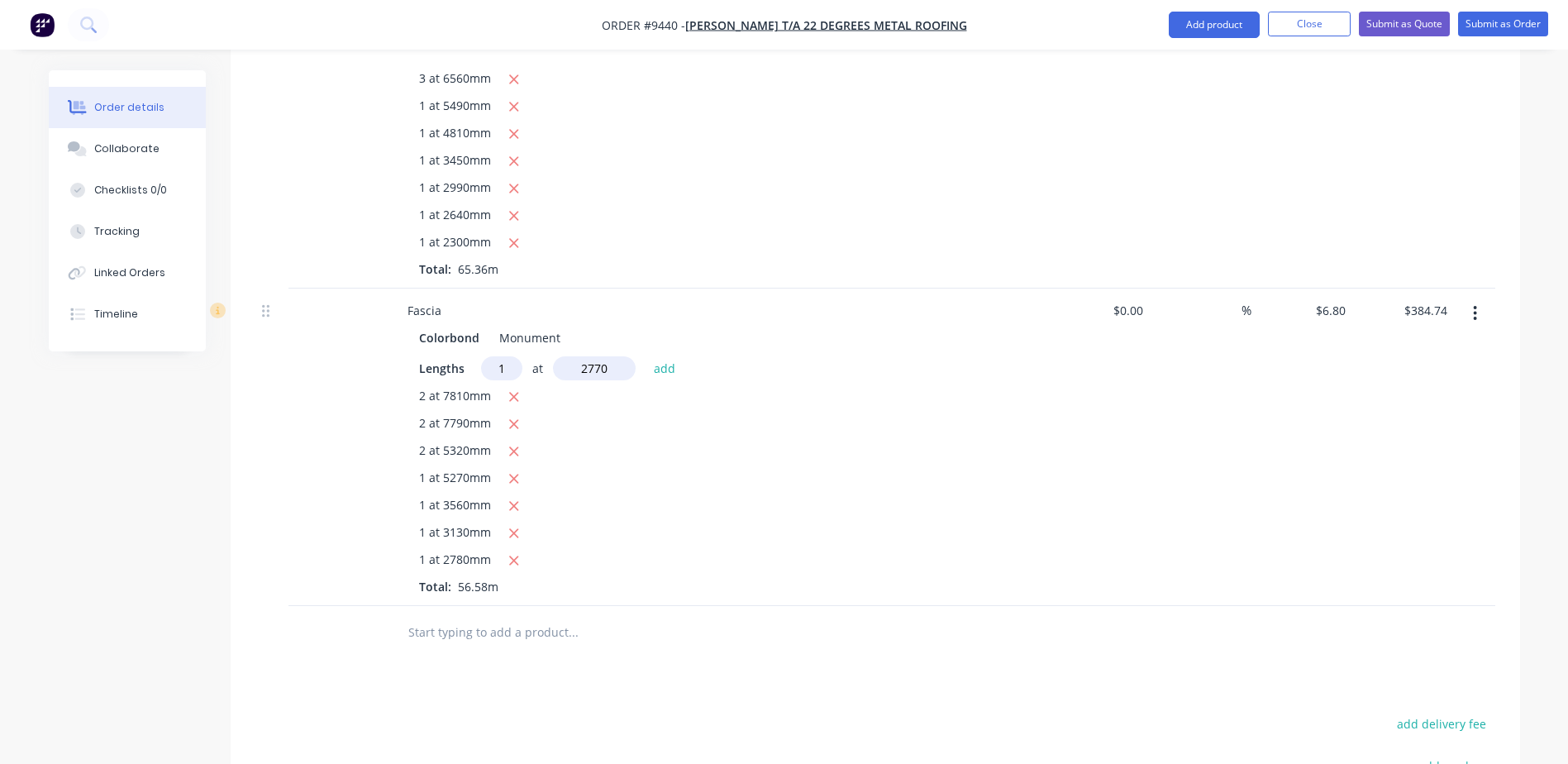
type input "$403.58"
type input "1"
type input "240"
click at [646, 356] on button "add" at bounding box center [665, 367] width 39 height 22
click at [508, 608] on icon "button" at bounding box center [507, 615] width 11 height 15
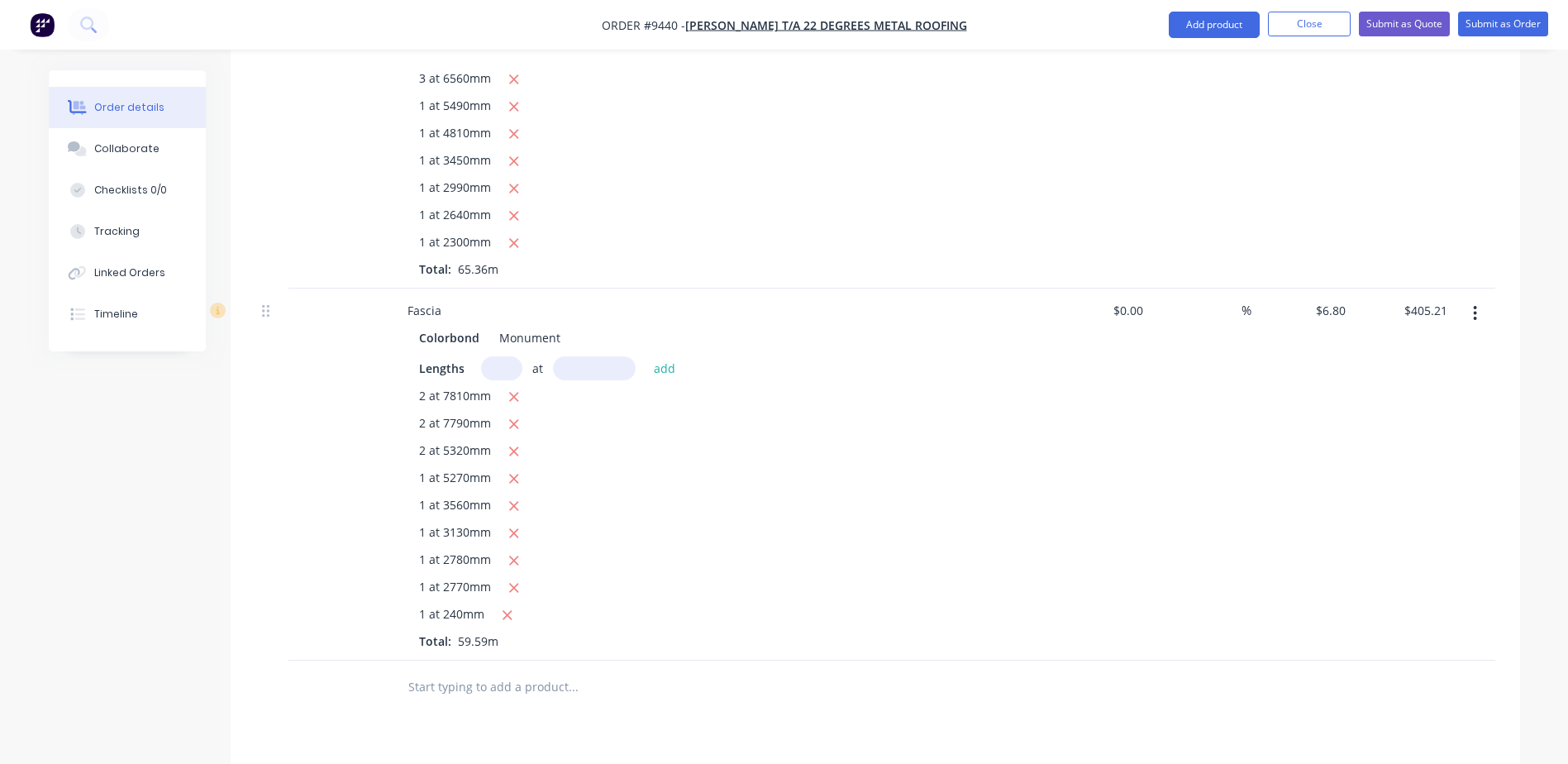
type input "$403.58"
click at [506, 356] on input "text" at bounding box center [502, 368] width 41 height 24
type input "1"
type input "2540"
click at [646, 356] on button "add" at bounding box center [665, 367] width 39 height 22
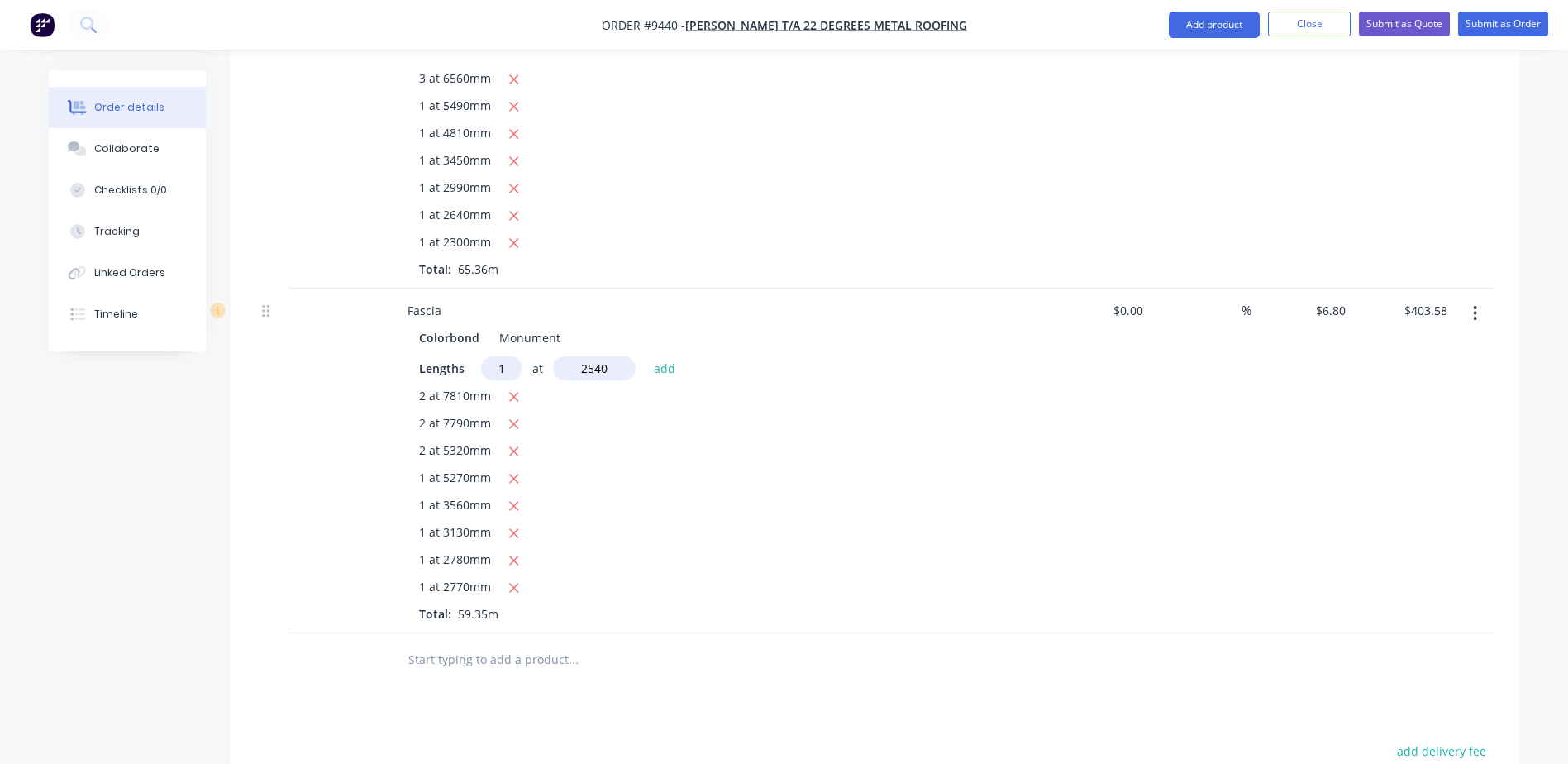
type input "$420.85"
type input "2"
type input "5210"
click at [646, 356] on button "add" at bounding box center [665, 367] width 39 height 22
type input "$491.71"
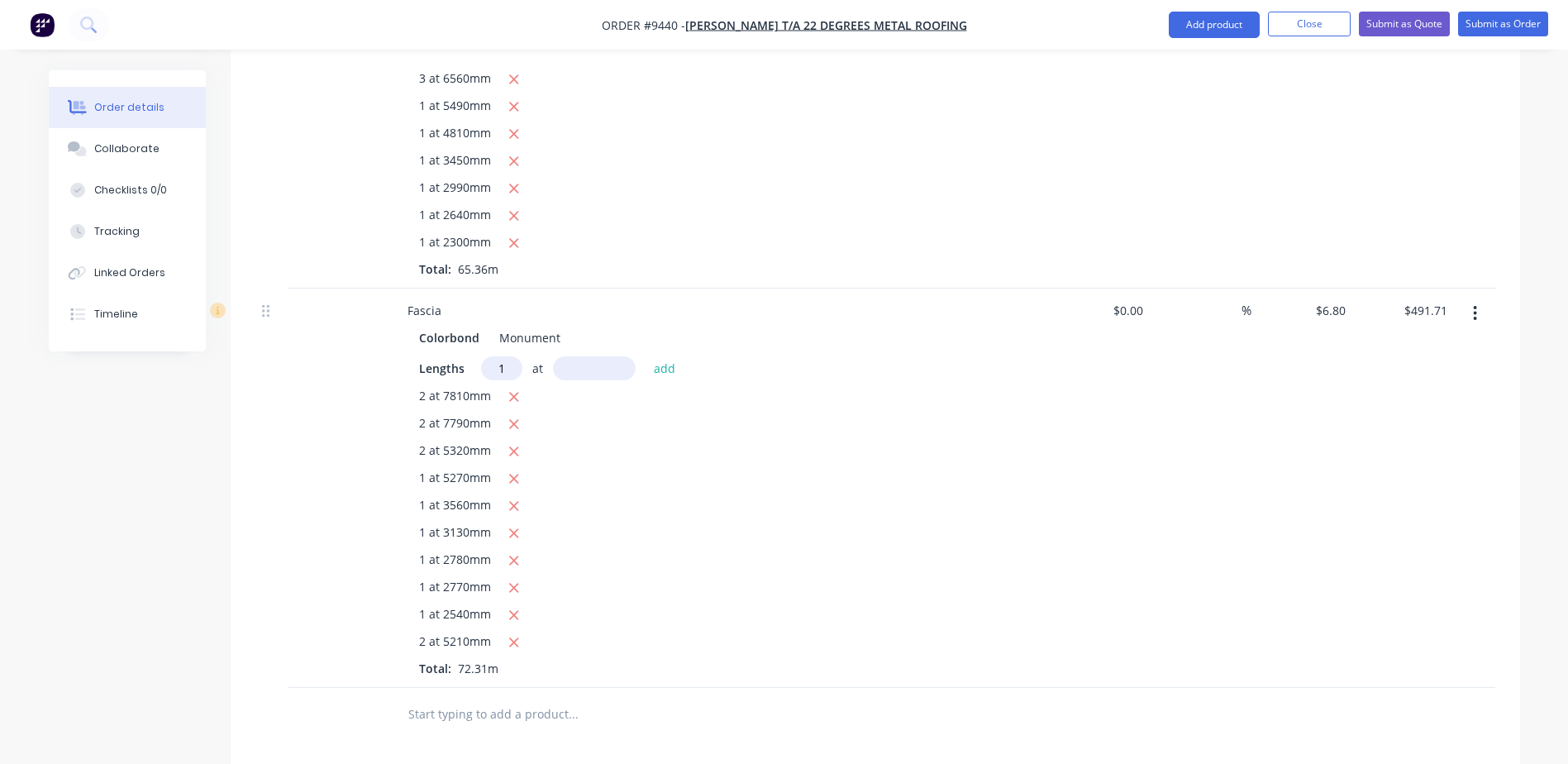
type input "1"
type input "3990"
click at [646, 356] on button "add" at bounding box center [665, 367] width 39 height 22
type input "$518.84"
type input "2"
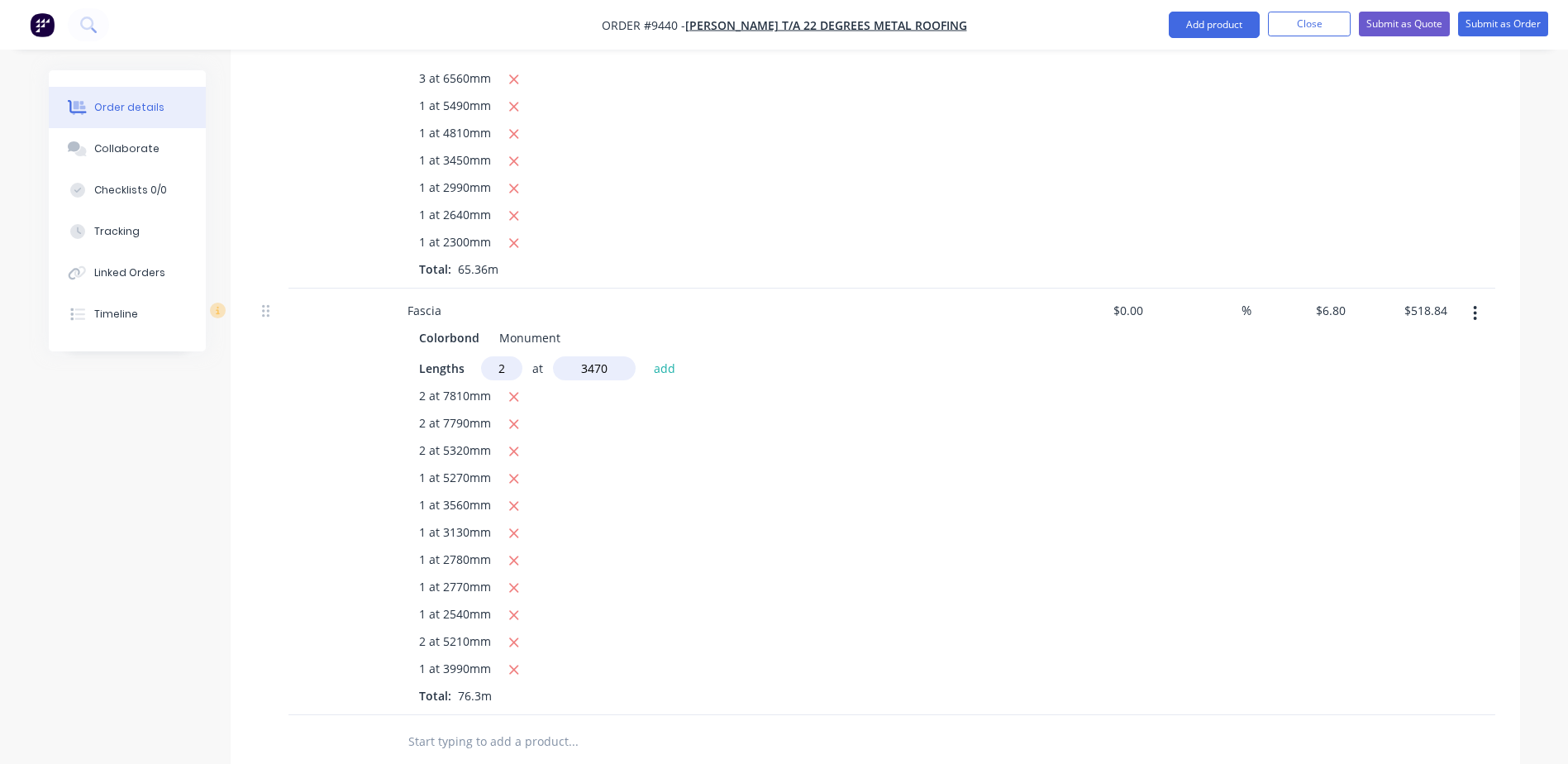
type input "3470"
click at [646, 356] on button "add" at bounding box center [665, 367] width 39 height 22
type input "$566.03"
type input "4"
type input "2690"
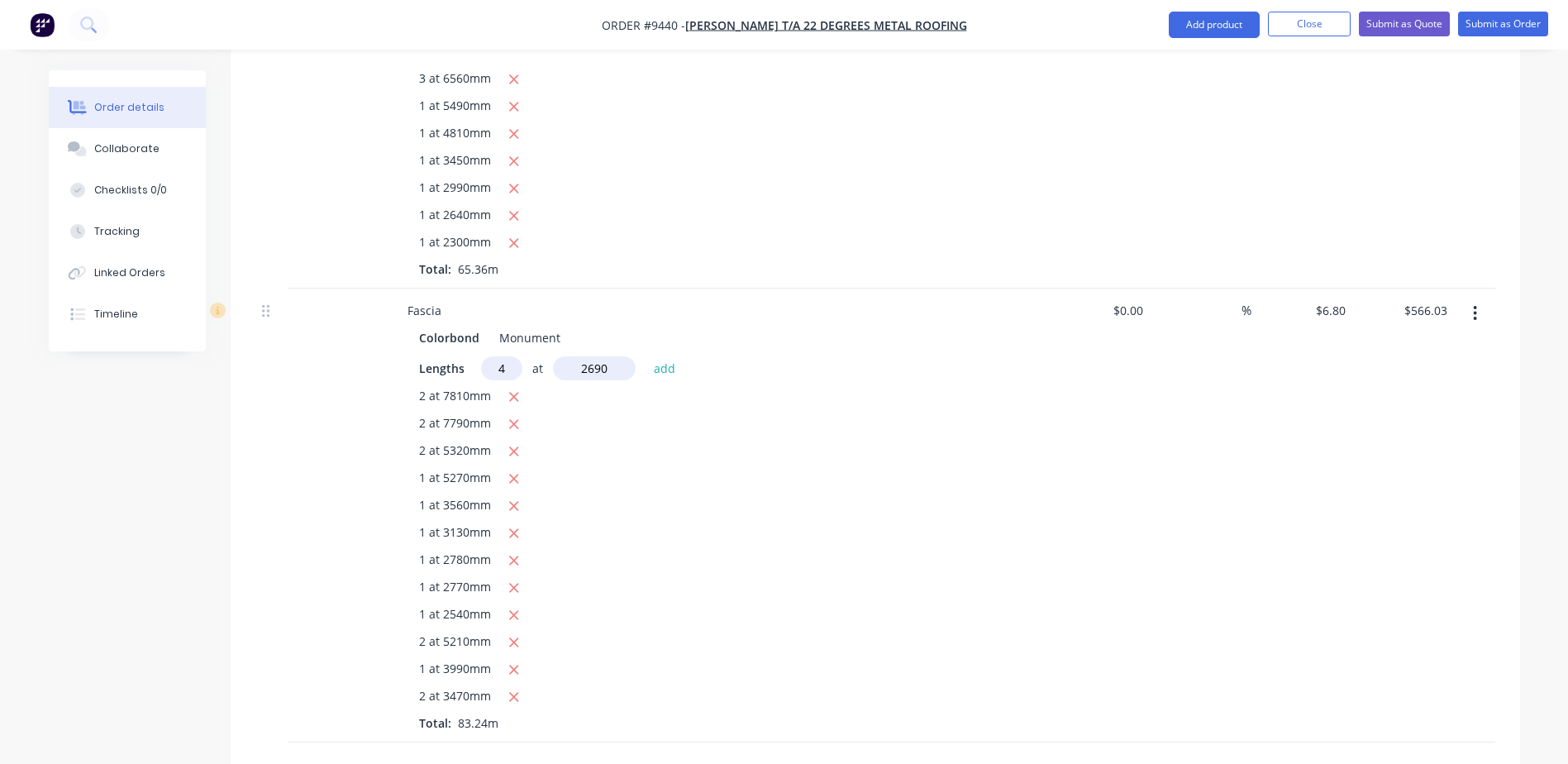
click at [646, 356] on button "add" at bounding box center [665, 367] width 39 height 22
type input "$639.20"
type input "1"
type input "2490"
click at [646, 356] on button "add" at bounding box center [665, 367] width 39 height 22
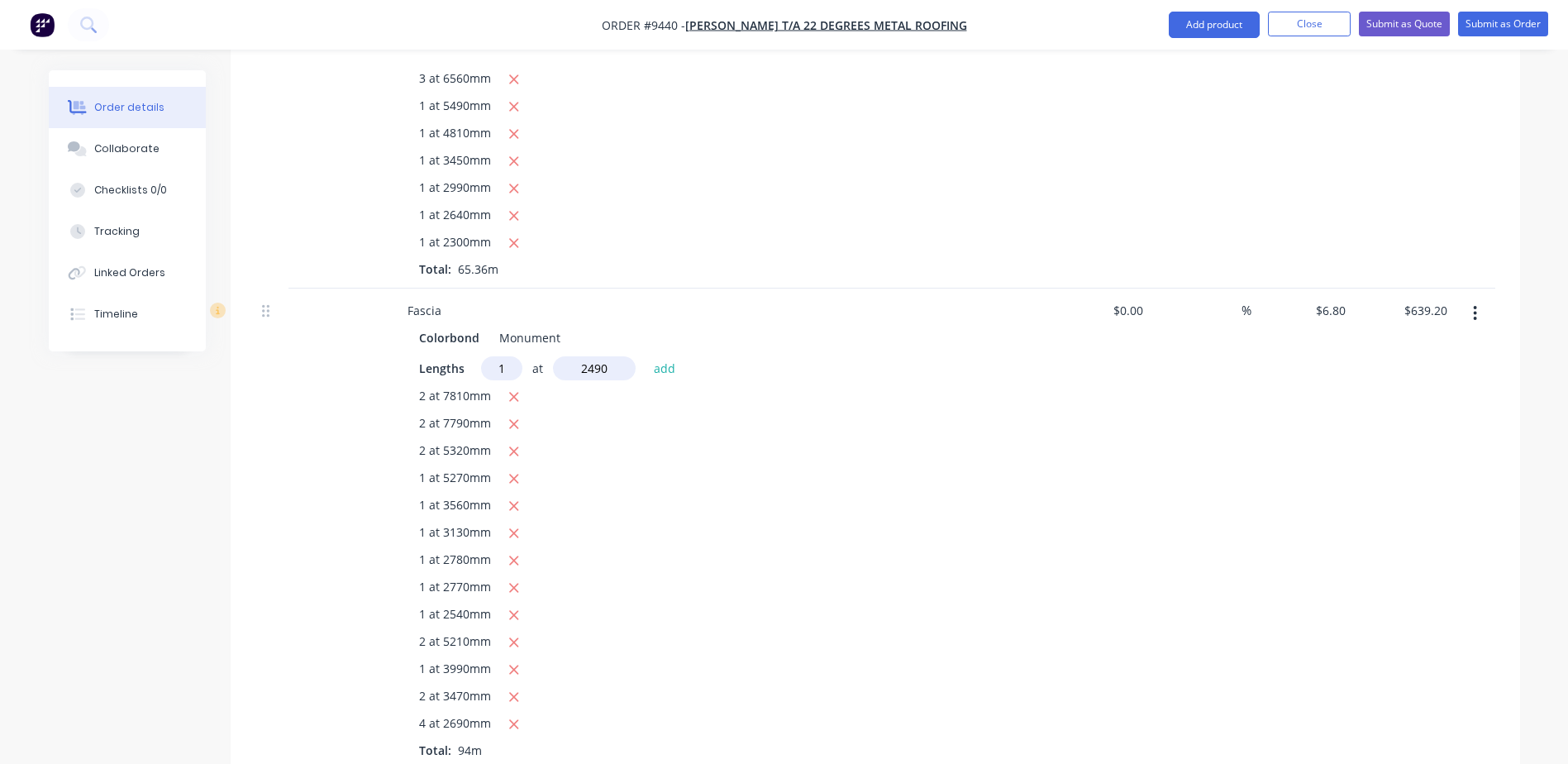
type input "$656.13"
type input "2"
type input "2250"
click at [646, 356] on button "add" at bounding box center [665, 367] width 39 height 22
type input "$686.73"
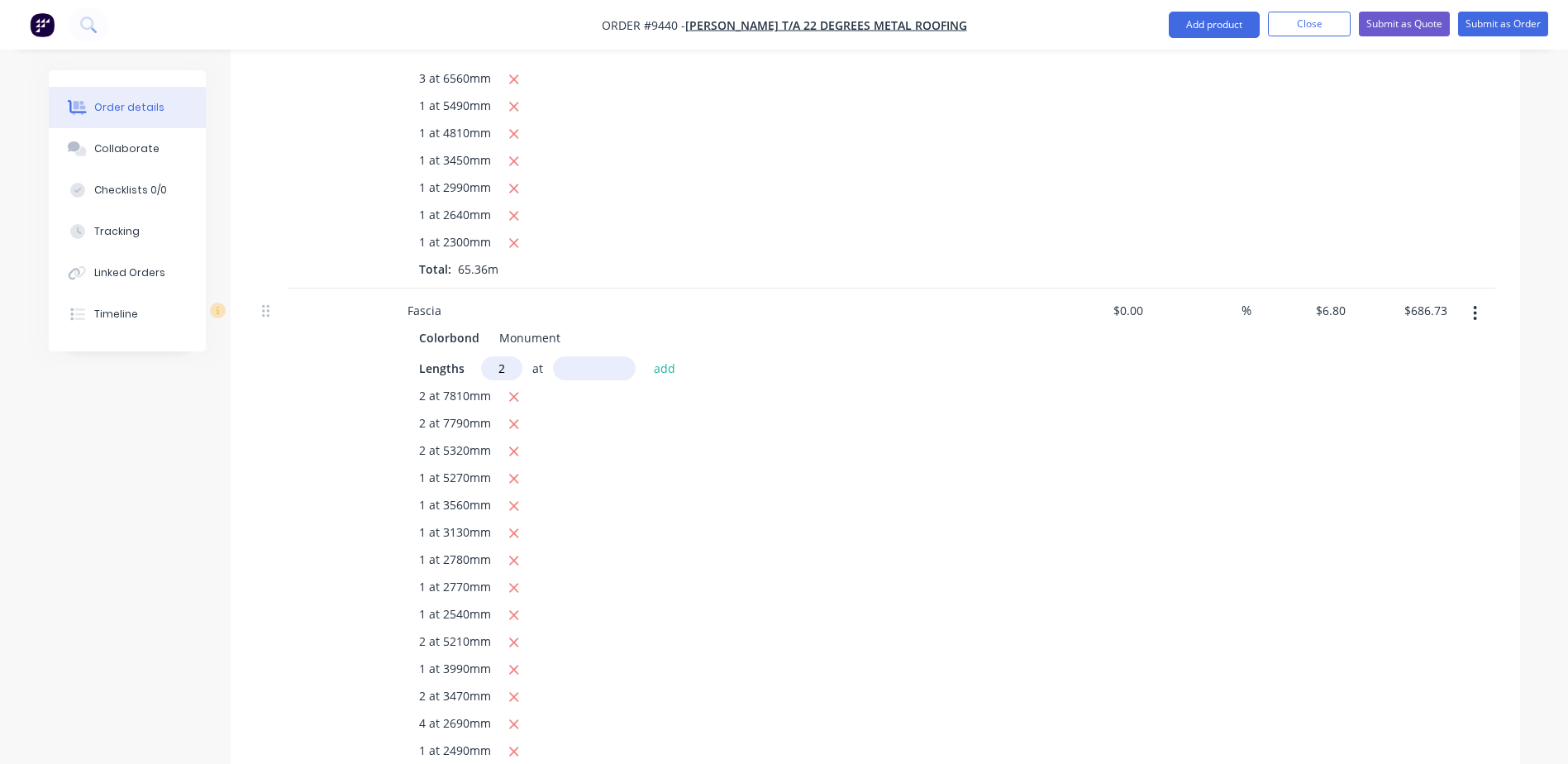
type input "2"
type input "2050"
click at [646, 356] on button "add" at bounding box center [665, 367] width 39 height 22
type input "$714.61"
type input "2"
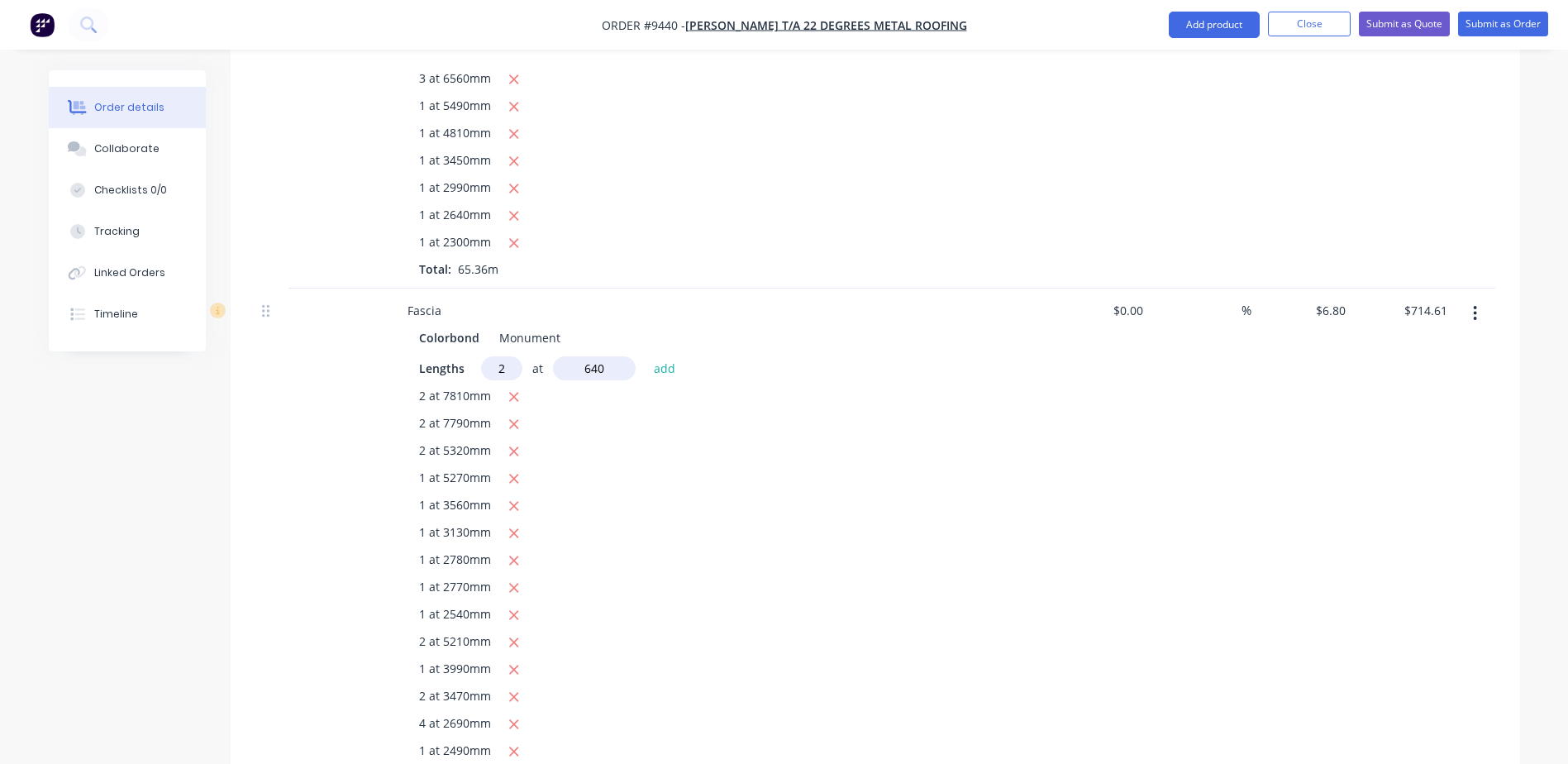
type input "640"
click at [646, 356] on button "add" at bounding box center [665, 367] width 39 height 22
type input "$723.32"
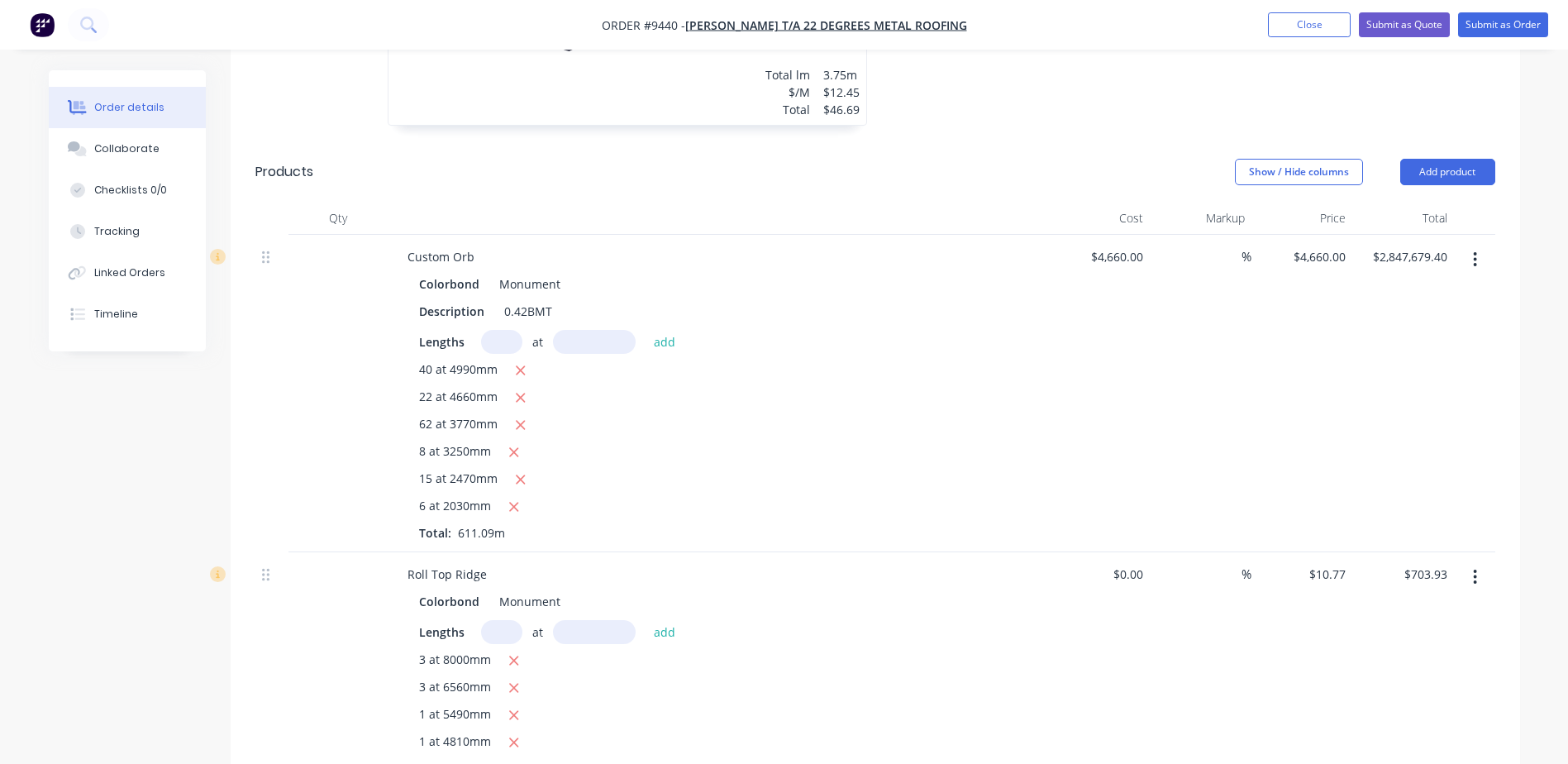
scroll to position [480, 0]
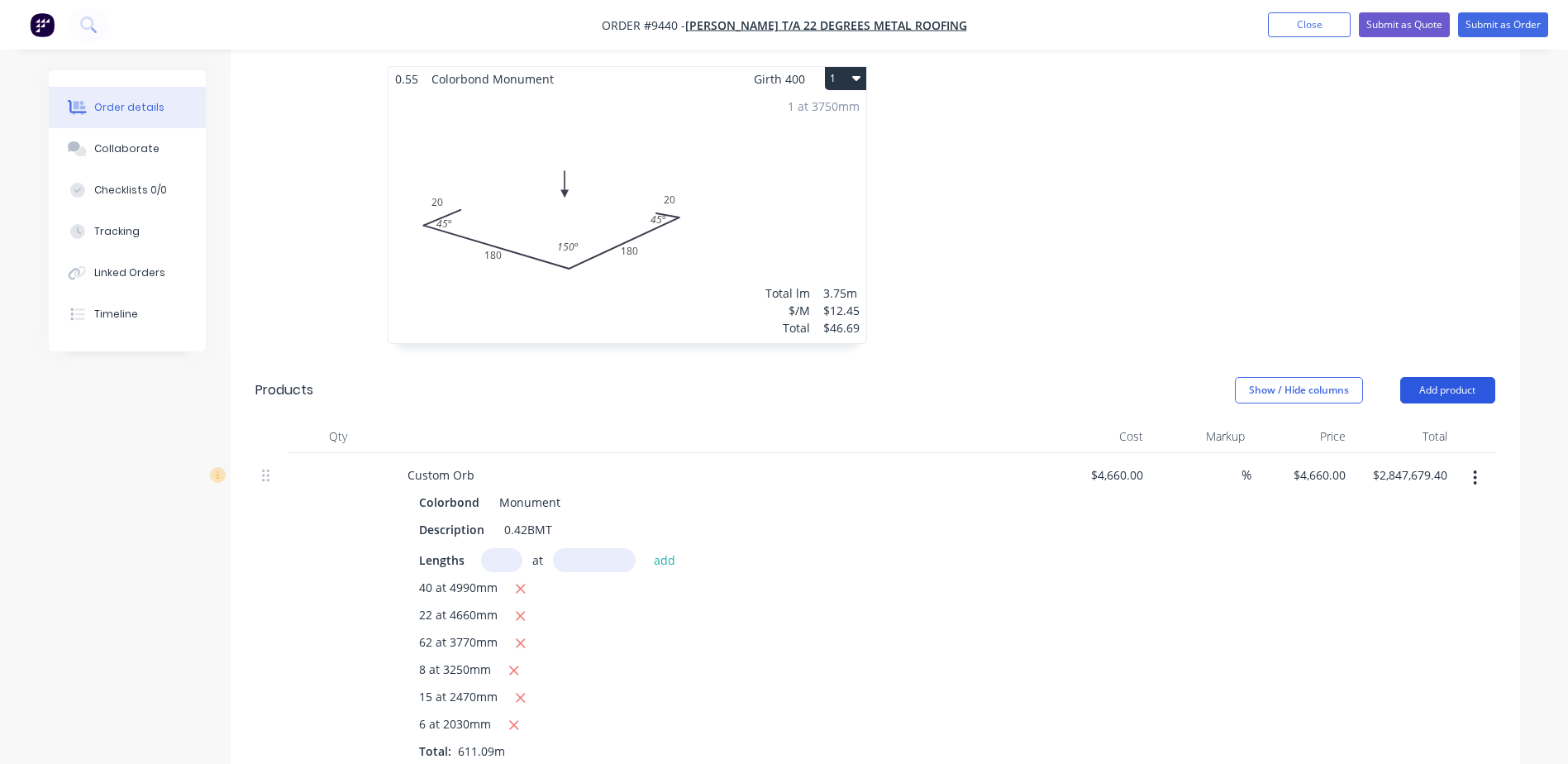
click at [1421, 377] on button "Add product" at bounding box center [1448, 390] width 95 height 26
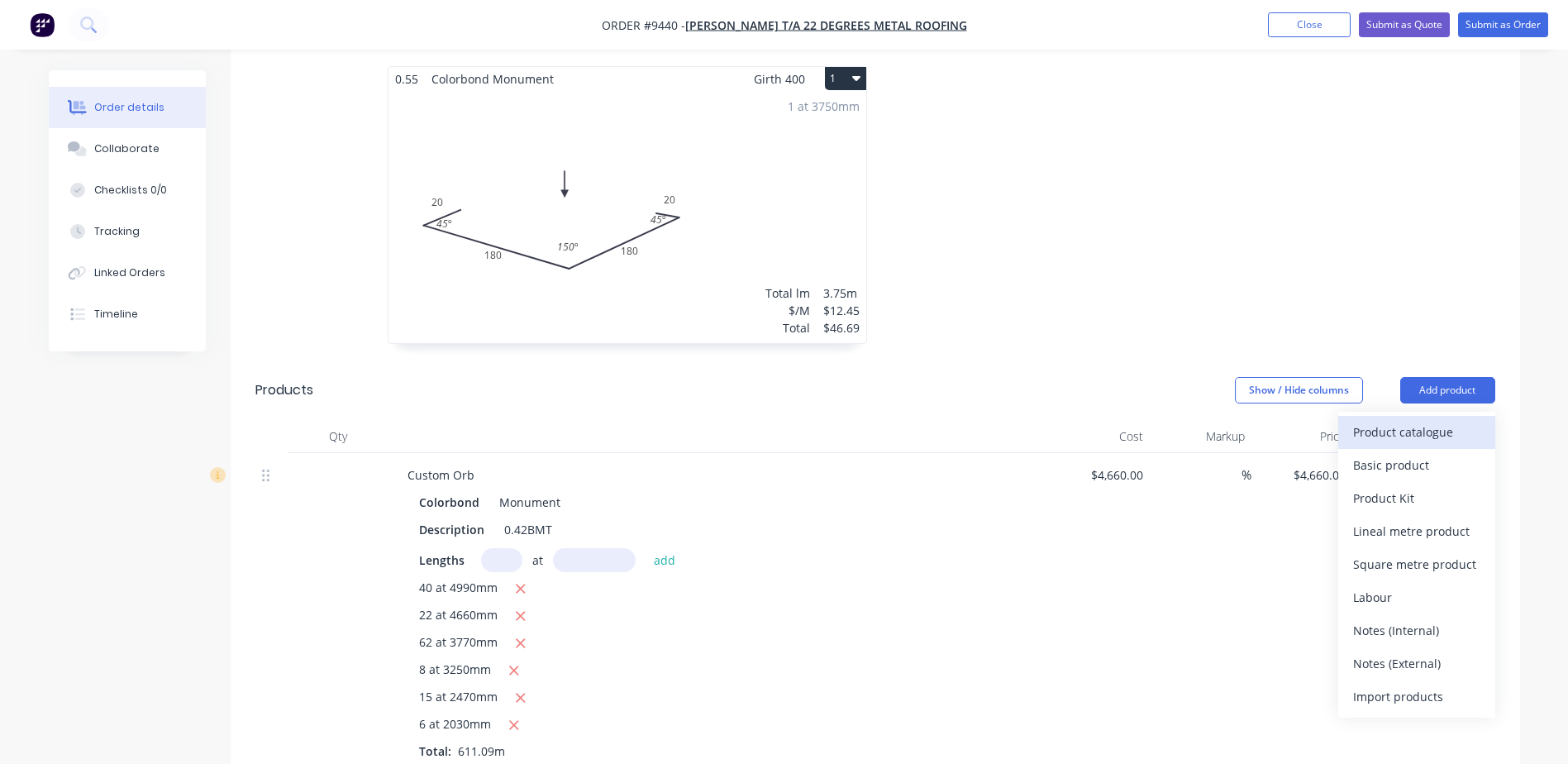
click at [1413, 420] on div "Product catalogue" at bounding box center [1416, 431] width 127 height 24
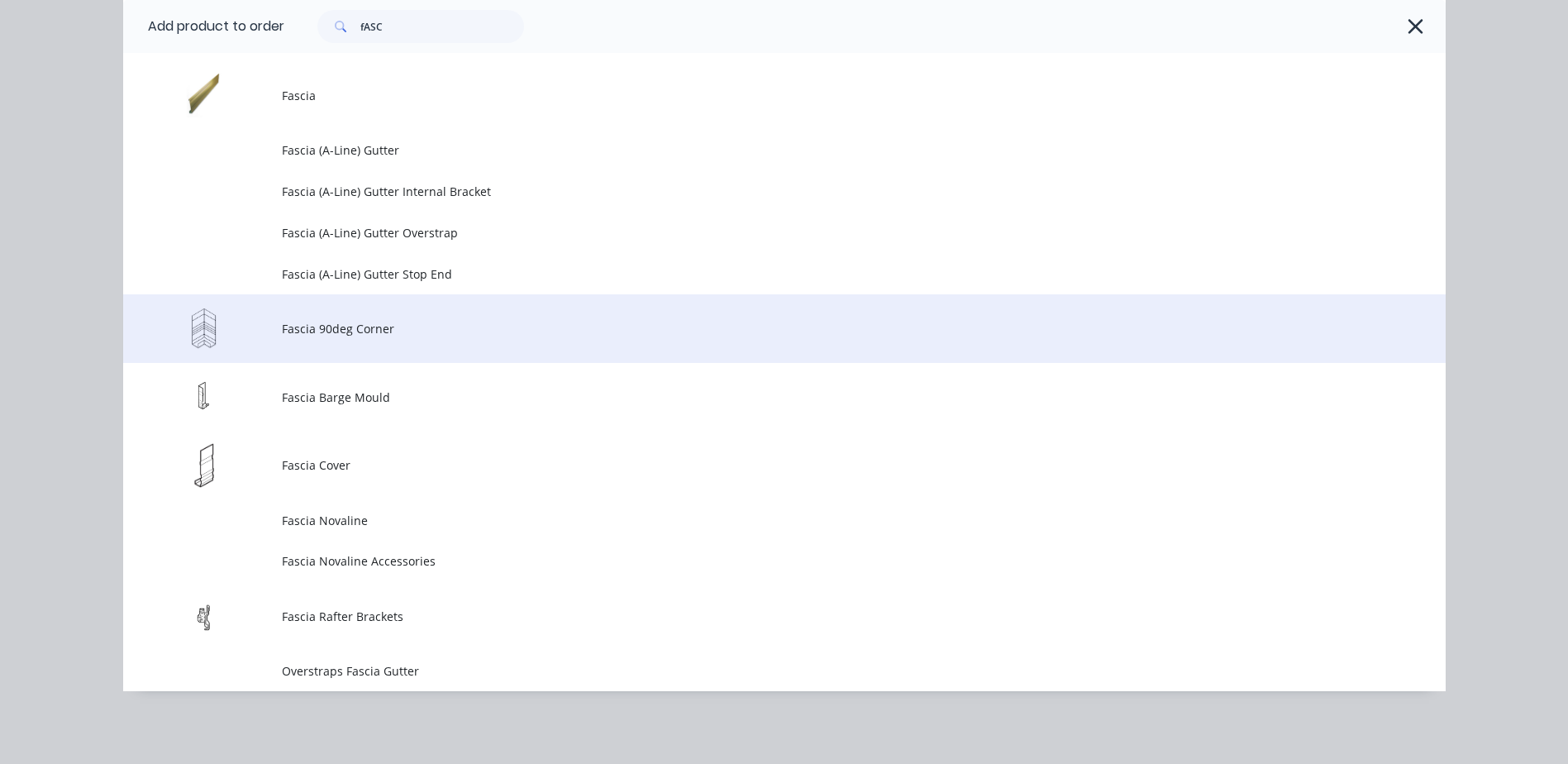
scroll to position [0, 0]
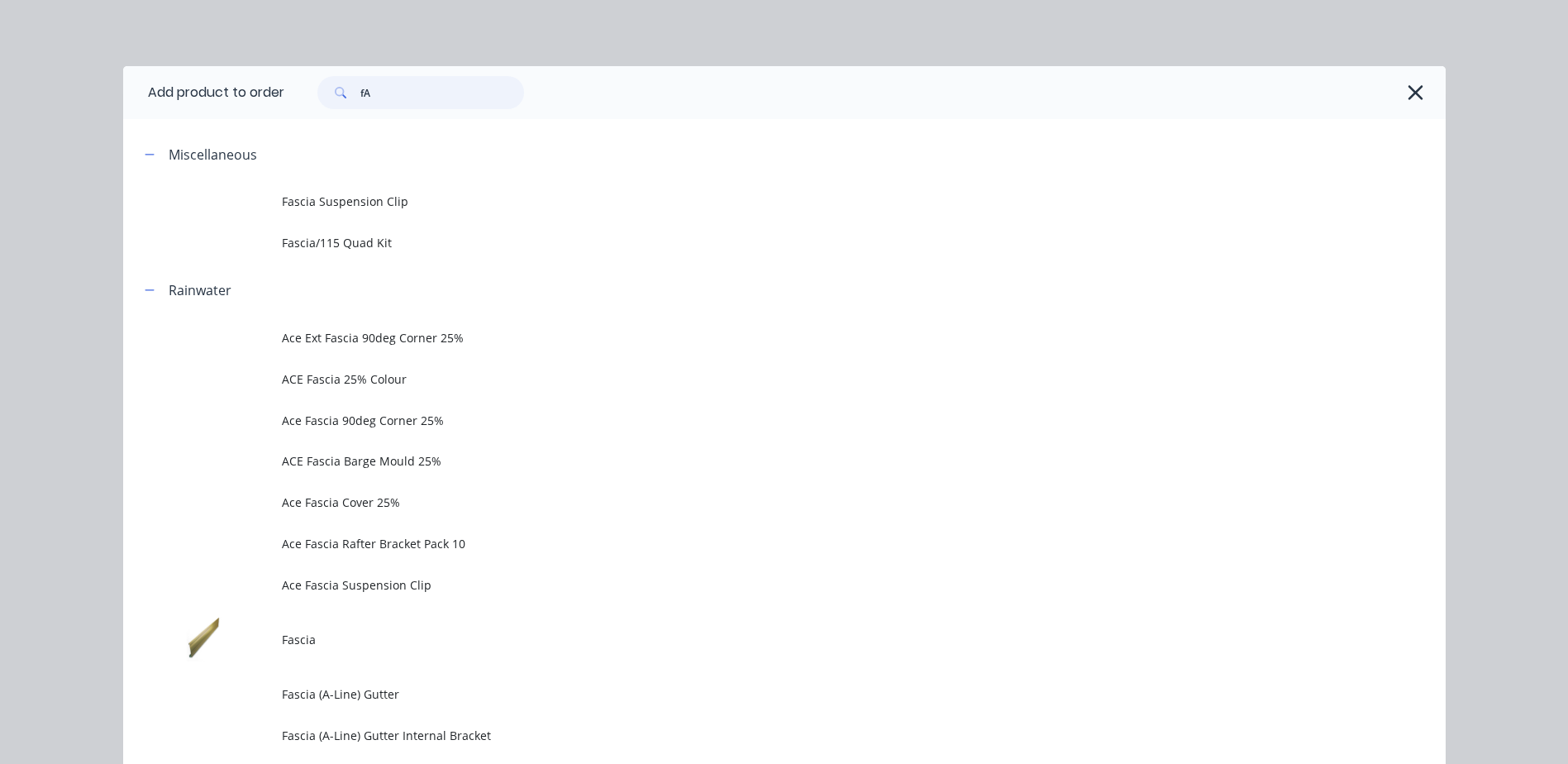
type input "f"
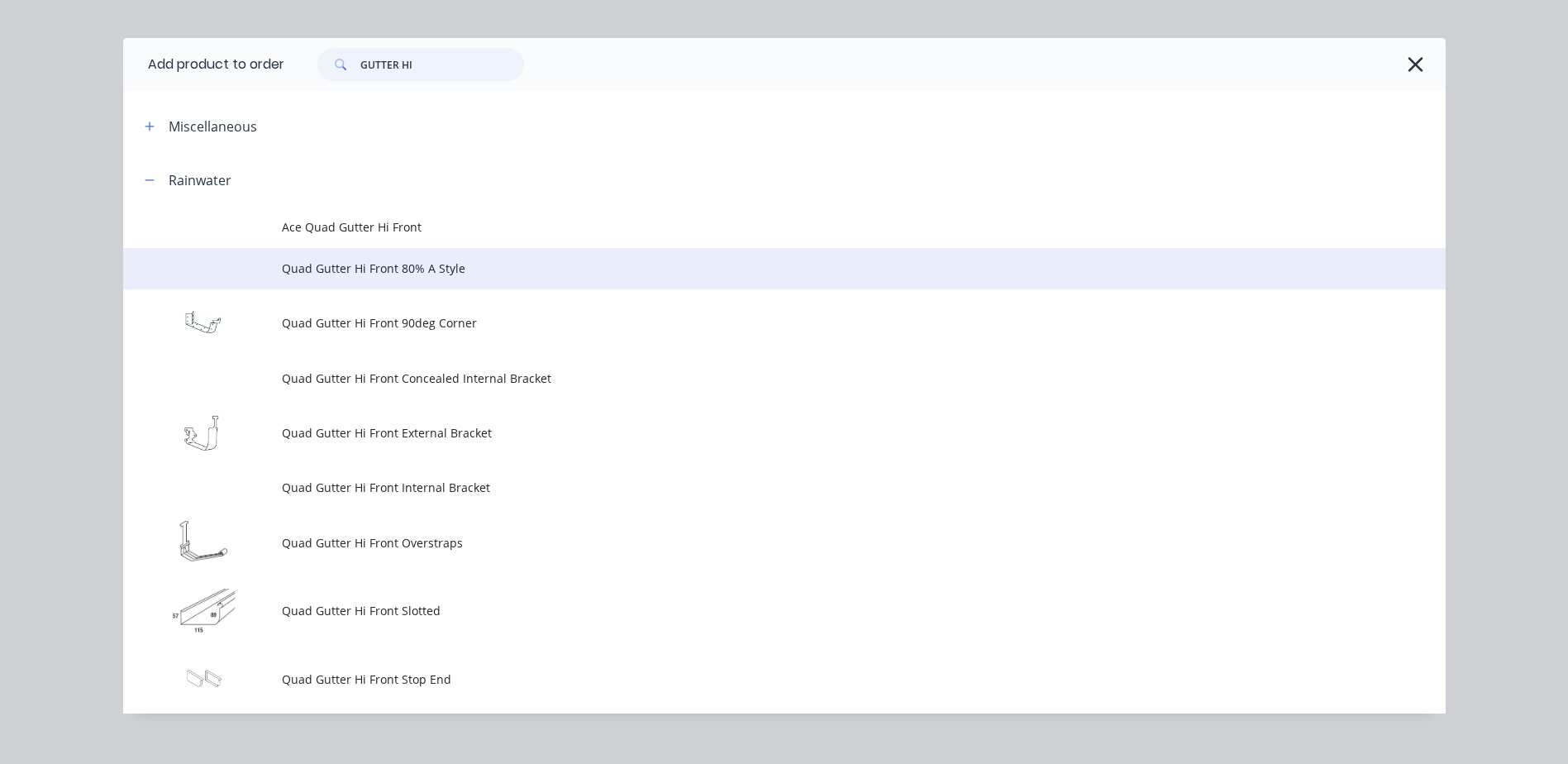
scroll to position [50, 0]
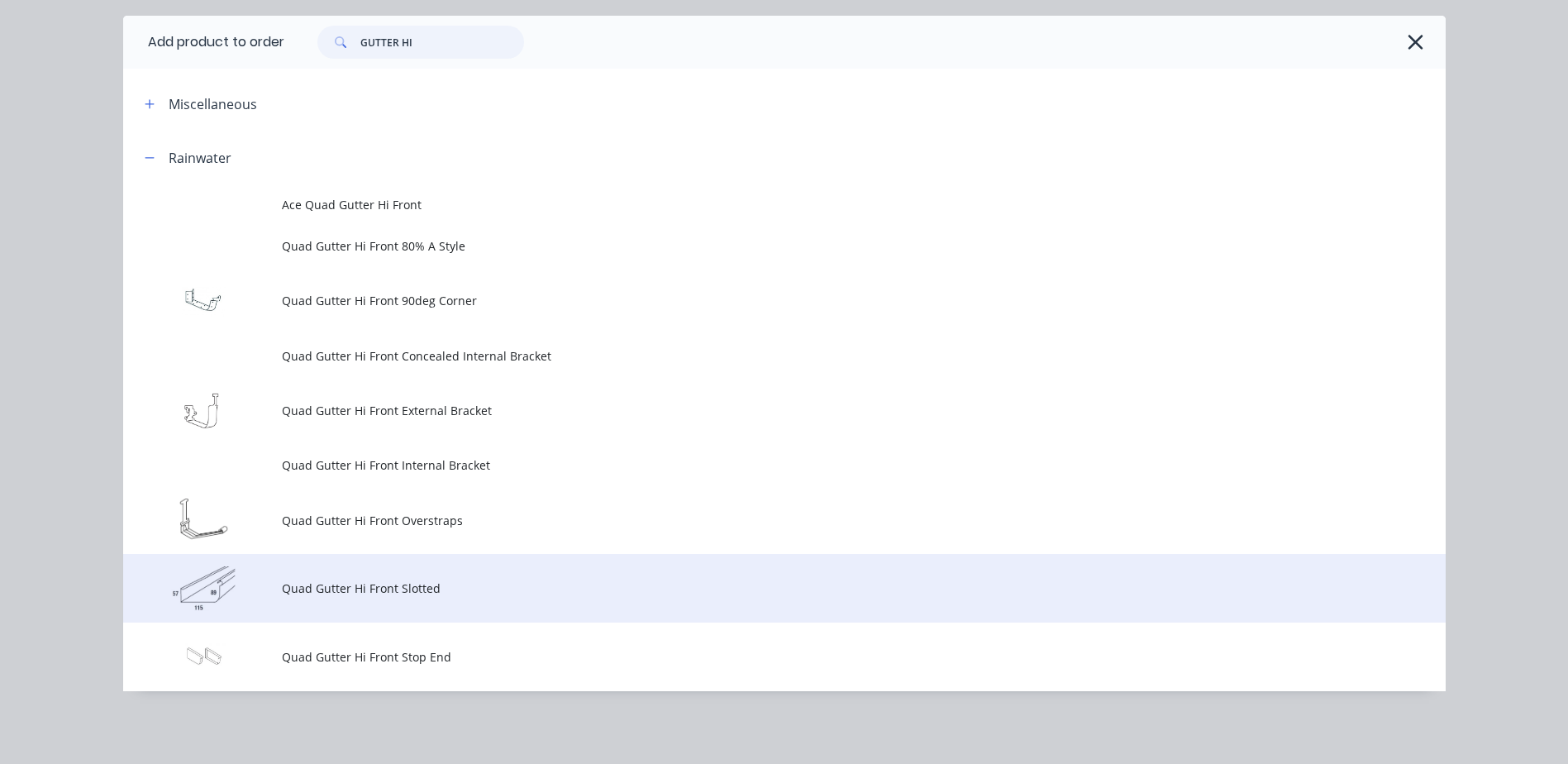
type input "GUTTER HI"
click at [449, 583] on span "Quad Gutter Hi Front Slotted" at bounding box center [747, 588] width 930 height 18
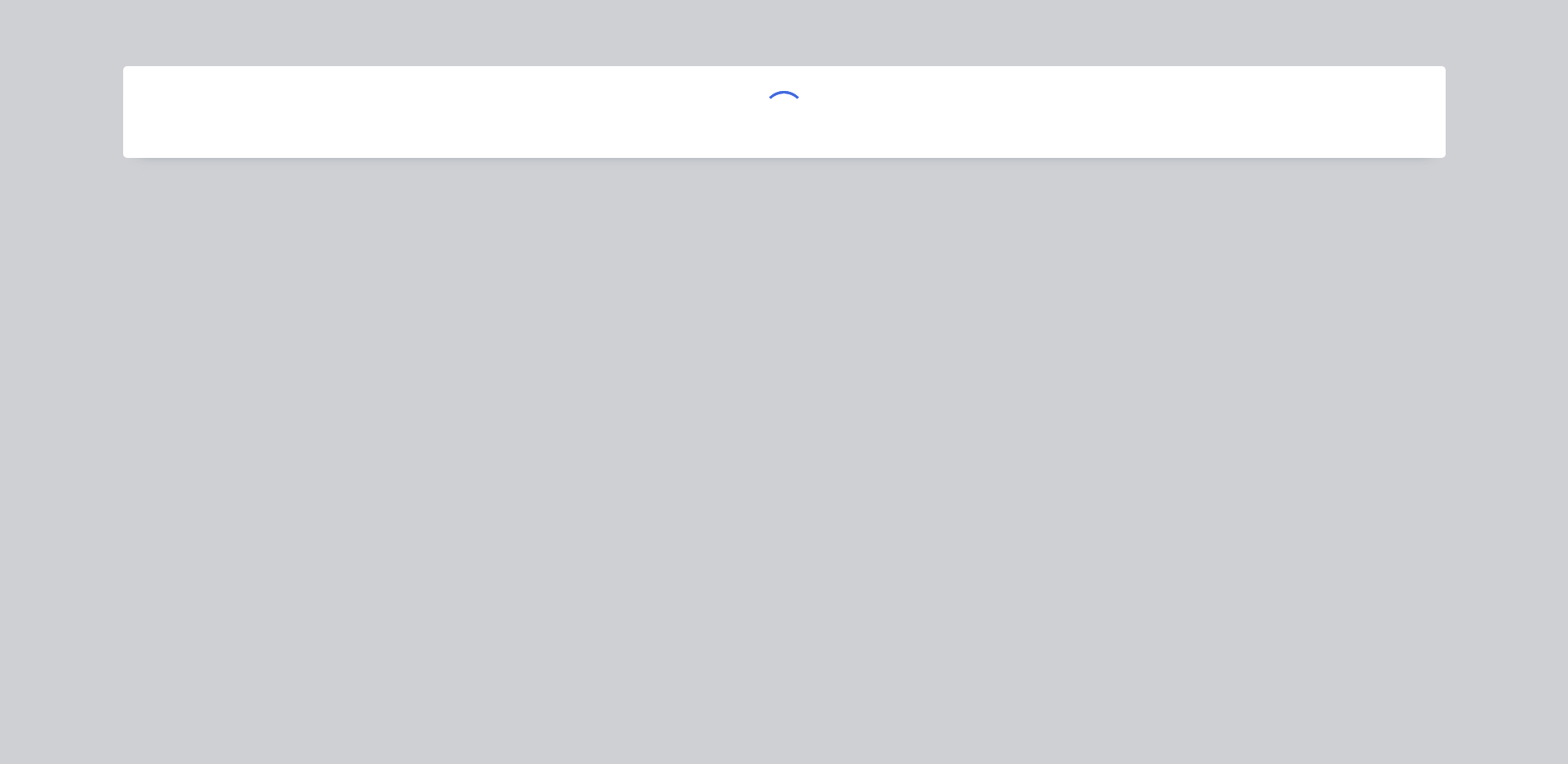
scroll to position [0, 0]
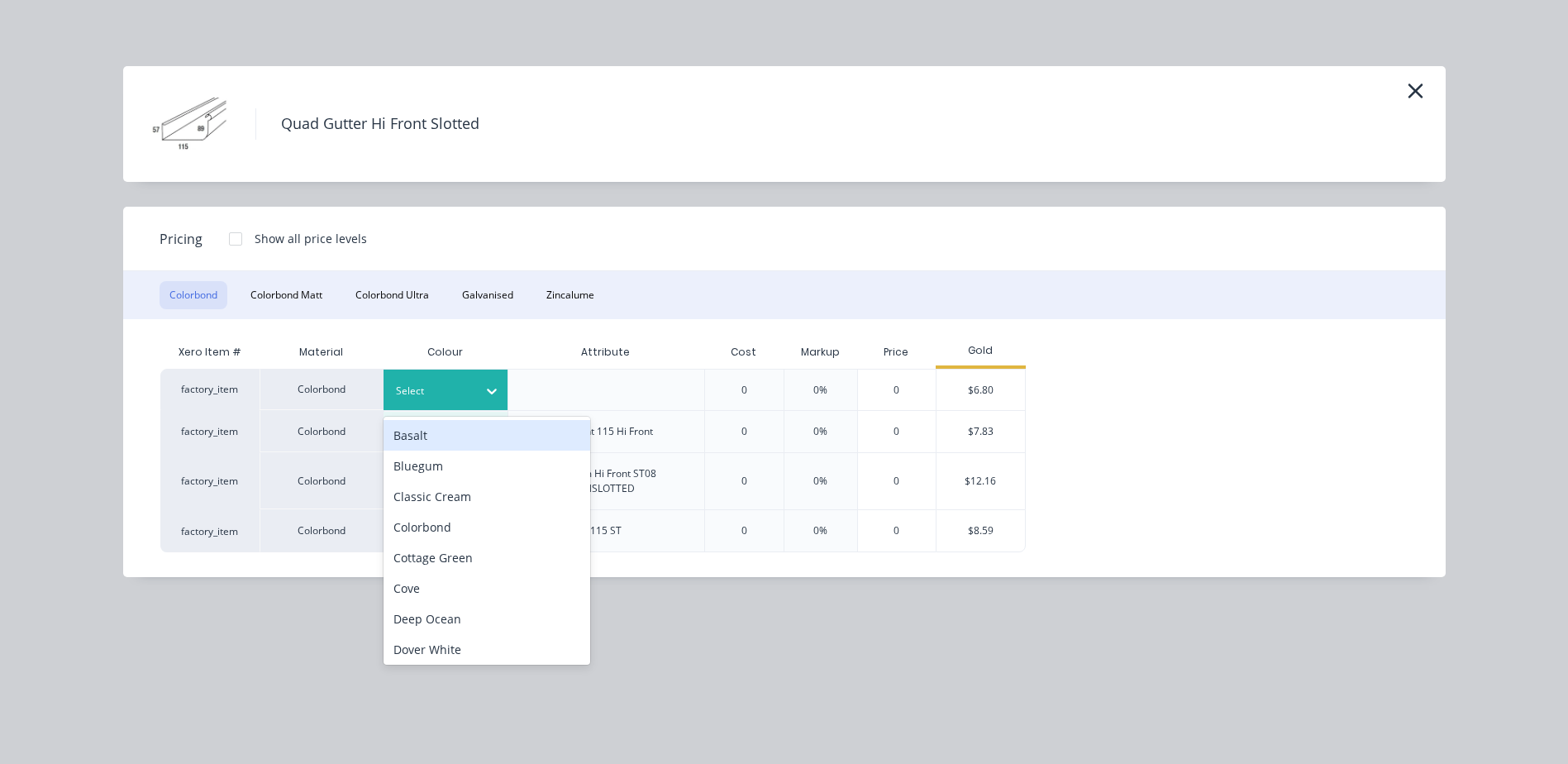
click at [487, 390] on icon at bounding box center [491, 391] width 17 height 17
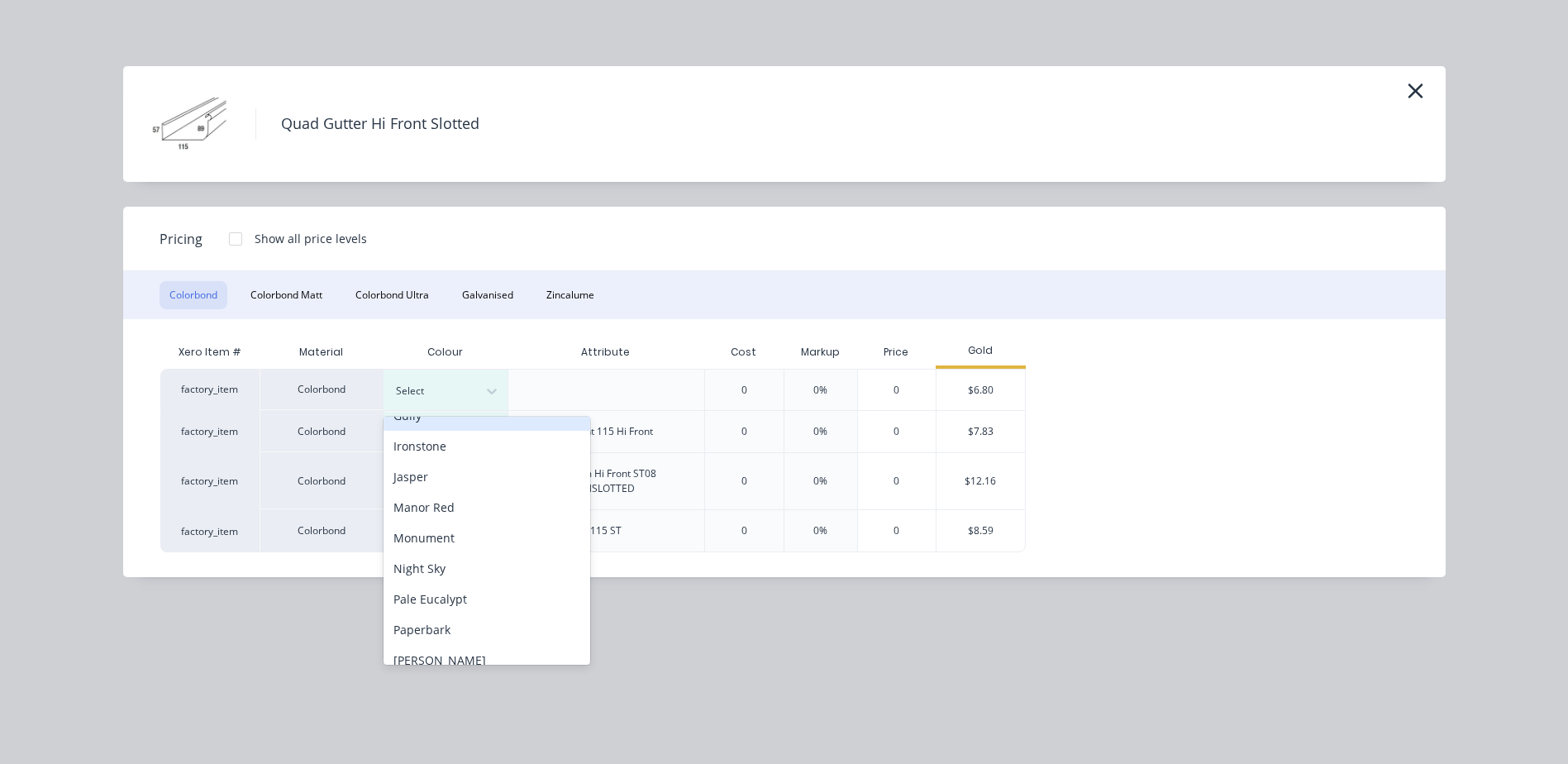
scroll to position [331, 0]
click at [455, 536] on div "Monument" at bounding box center [487, 533] width 206 height 31
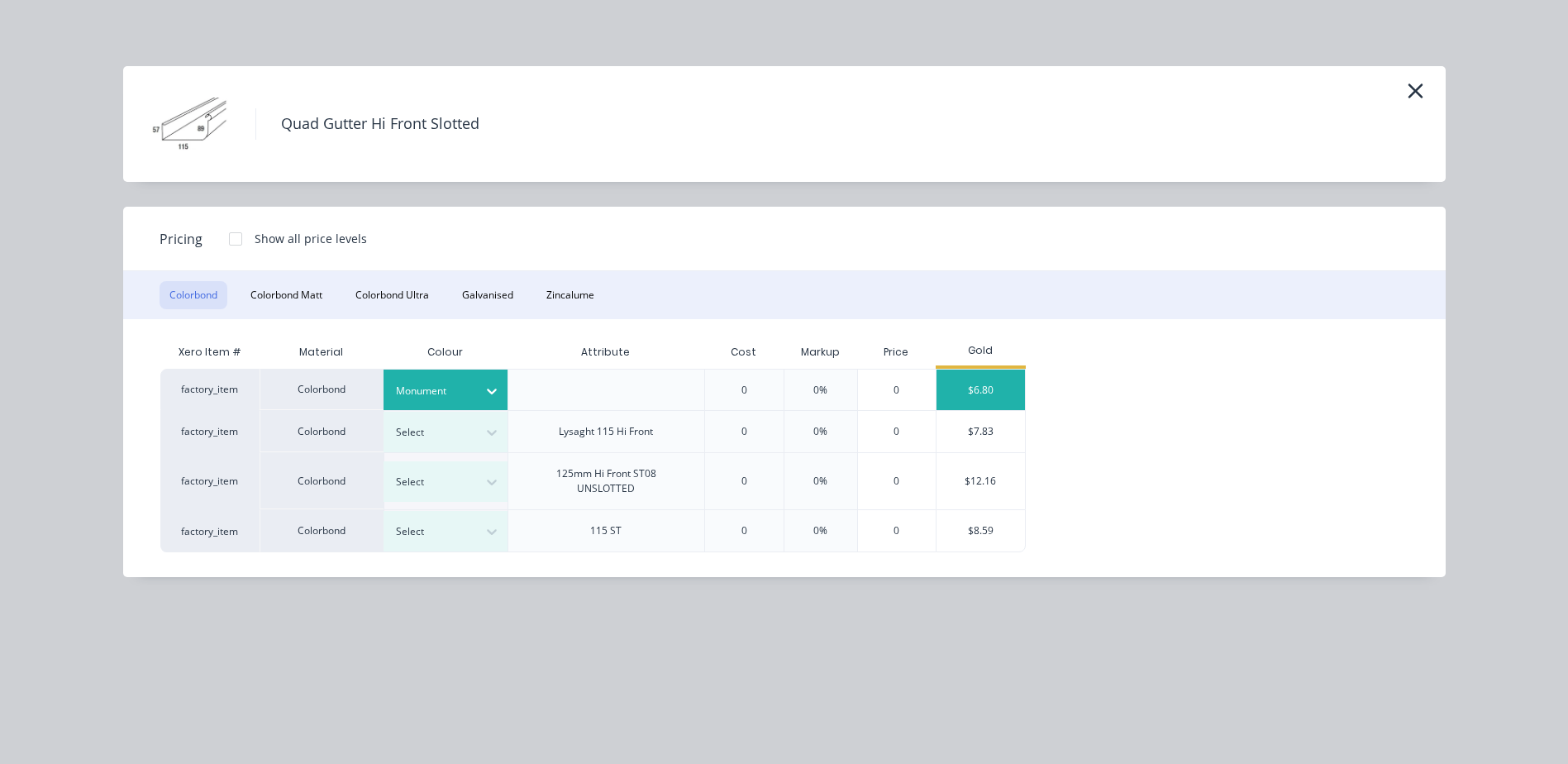
click at [971, 385] on div "$6.80" at bounding box center [981, 390] width 88 height 41
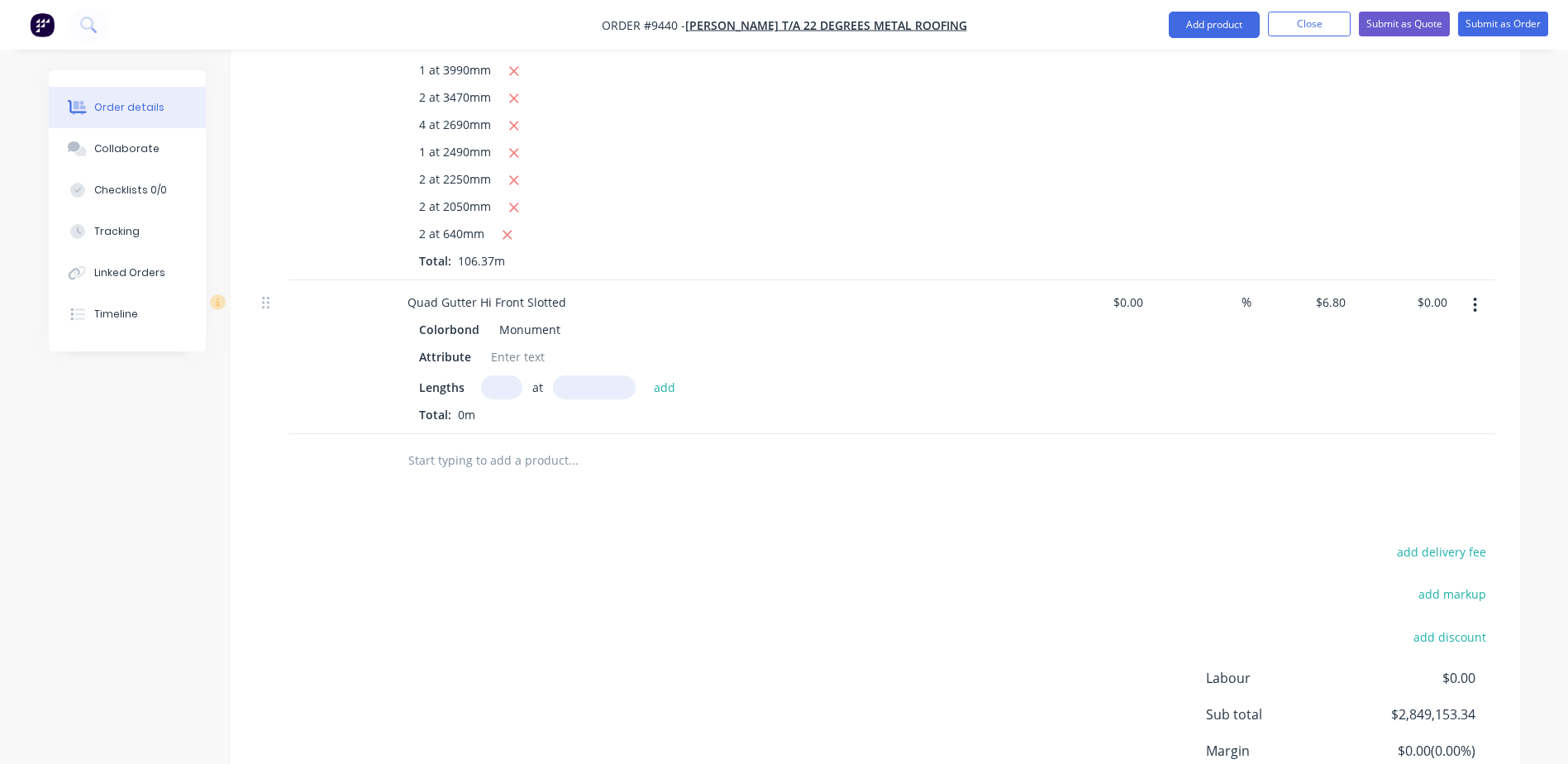
scroll to position [1862, 0]
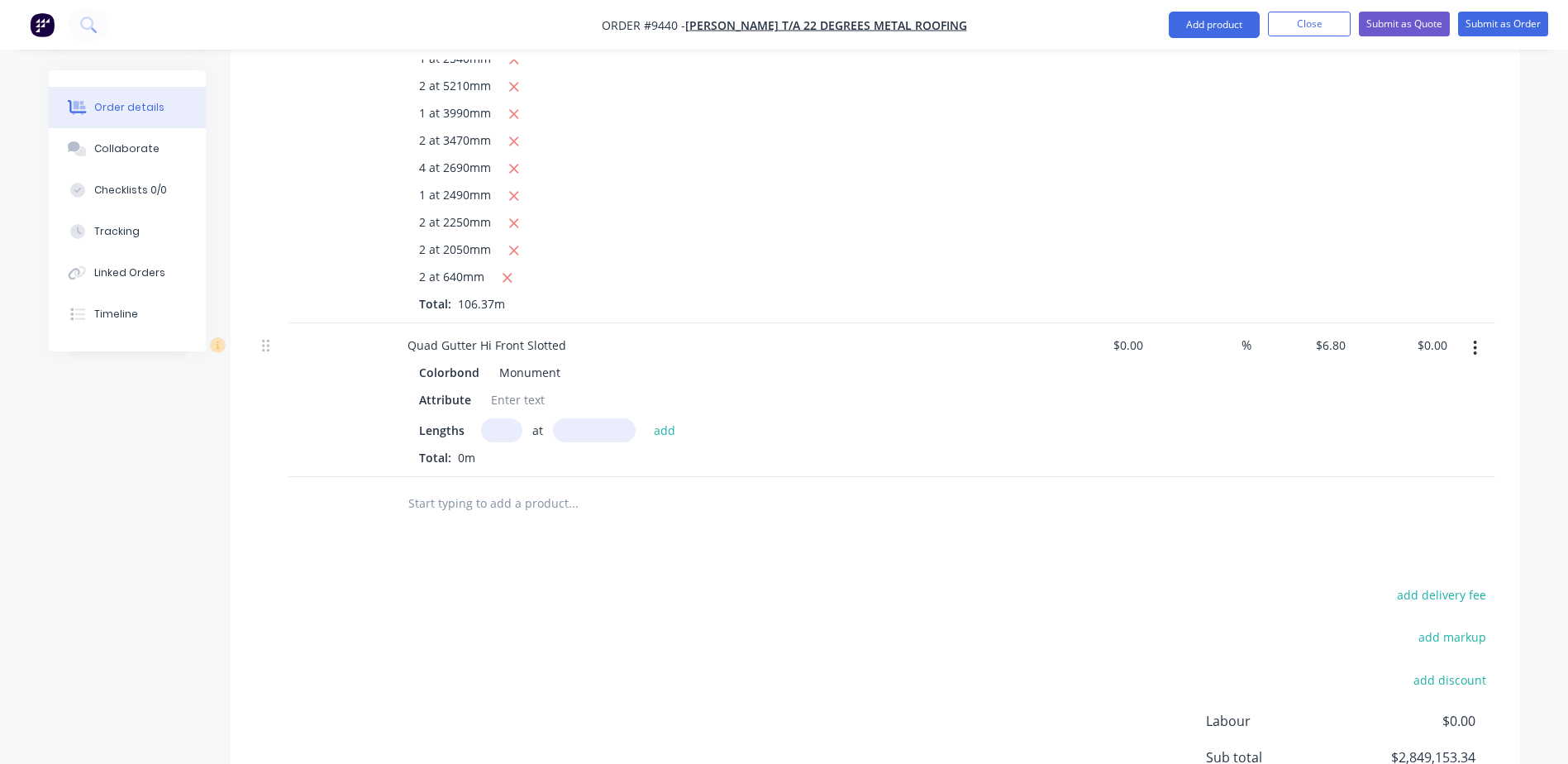
click at [510, 418] on input "text" at bounding box center [502, 430] width 41 height 24
type input "2"
type input "7860"
click at [646, 418] on button "add" at bounding box center [665, 429] width 39 height 22
type input "$106.90"
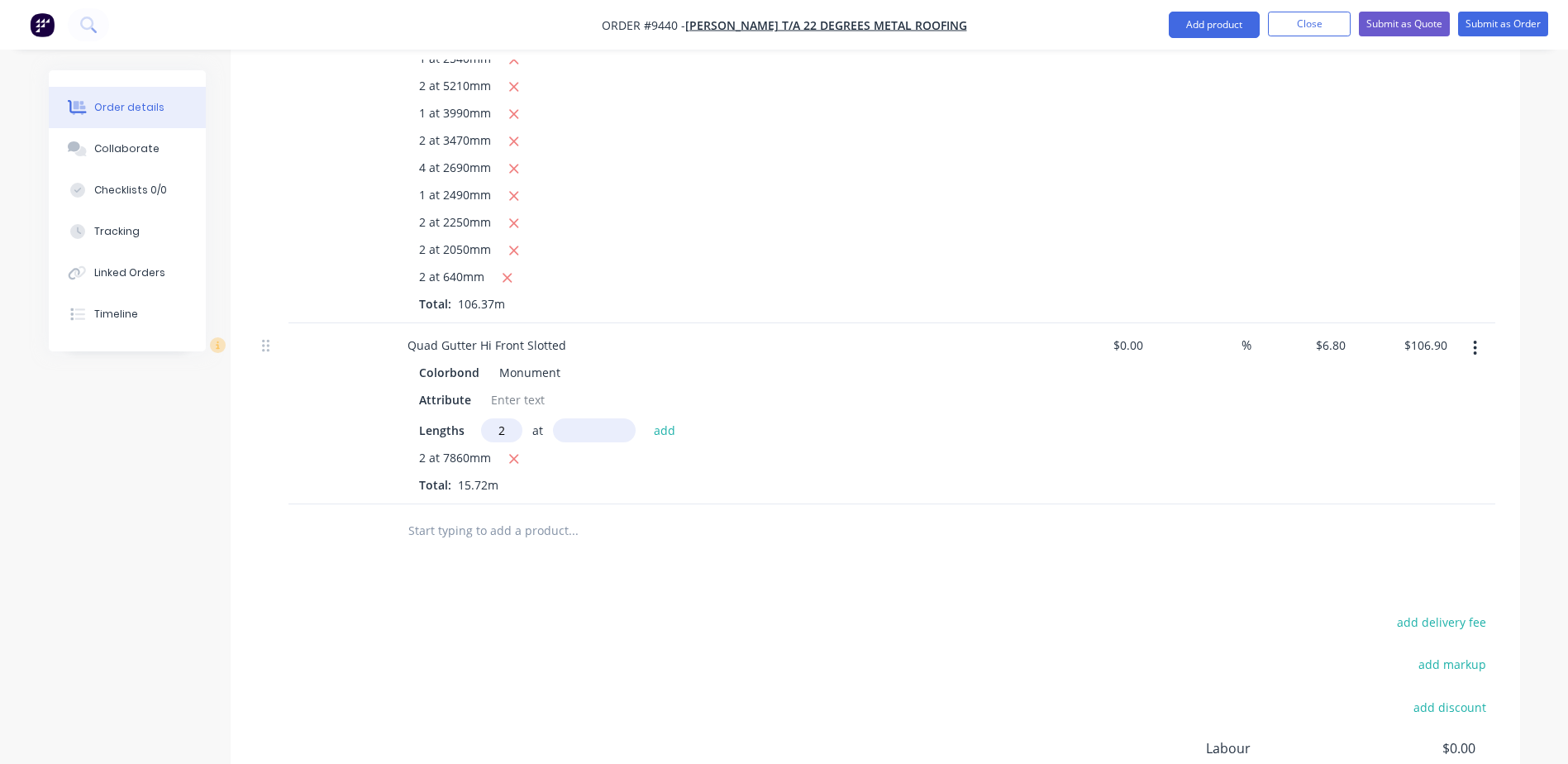
type input "2"
type input "7840"
click at [646, 418] on button "add" at bounding box center [665, 429] width 39 height 22
type input "$213.52"
type input "2"
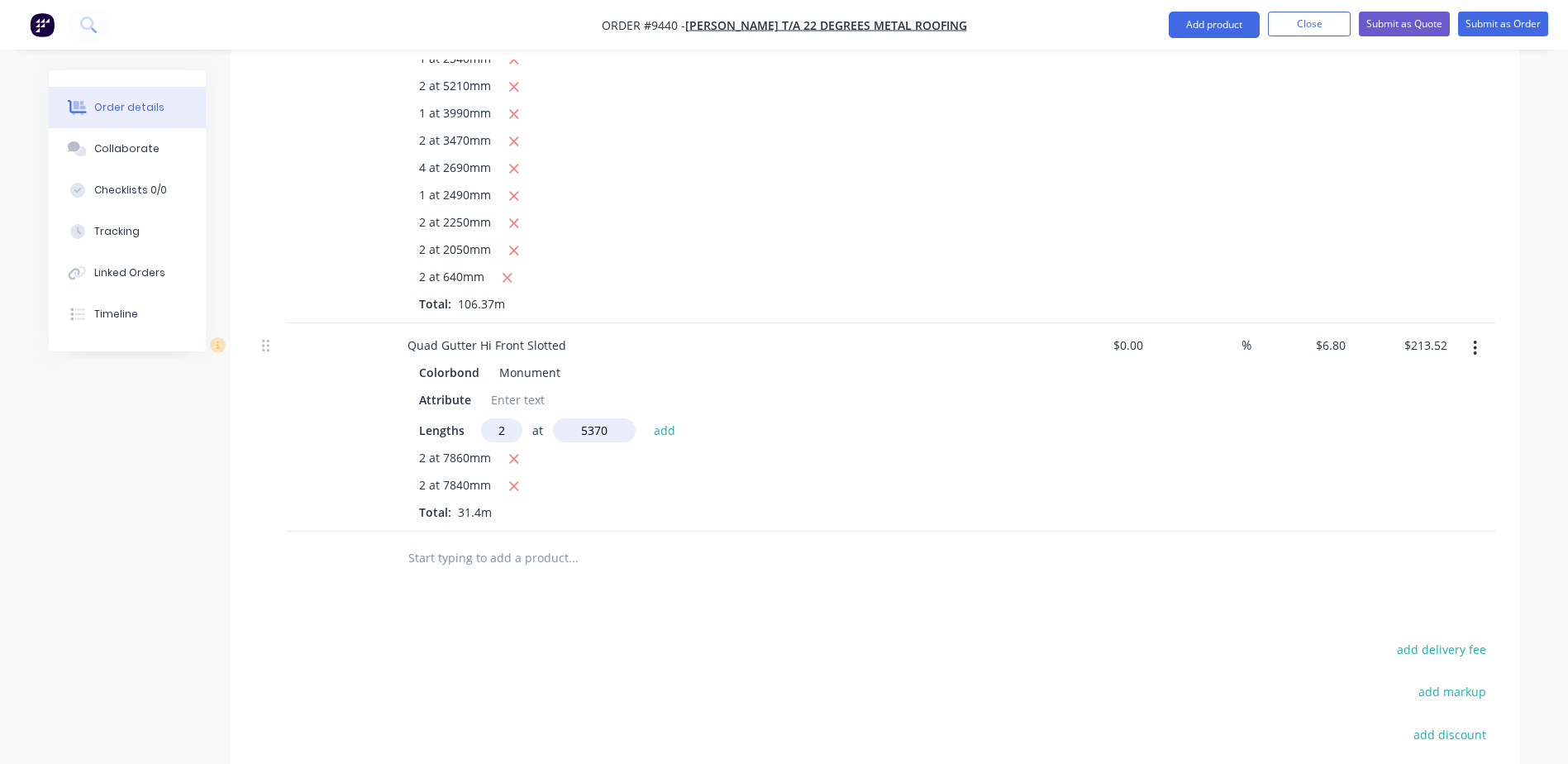
type input "5370"
click at [646, 418] on button "add" at bounding box center [665, 429] width 39 height 22
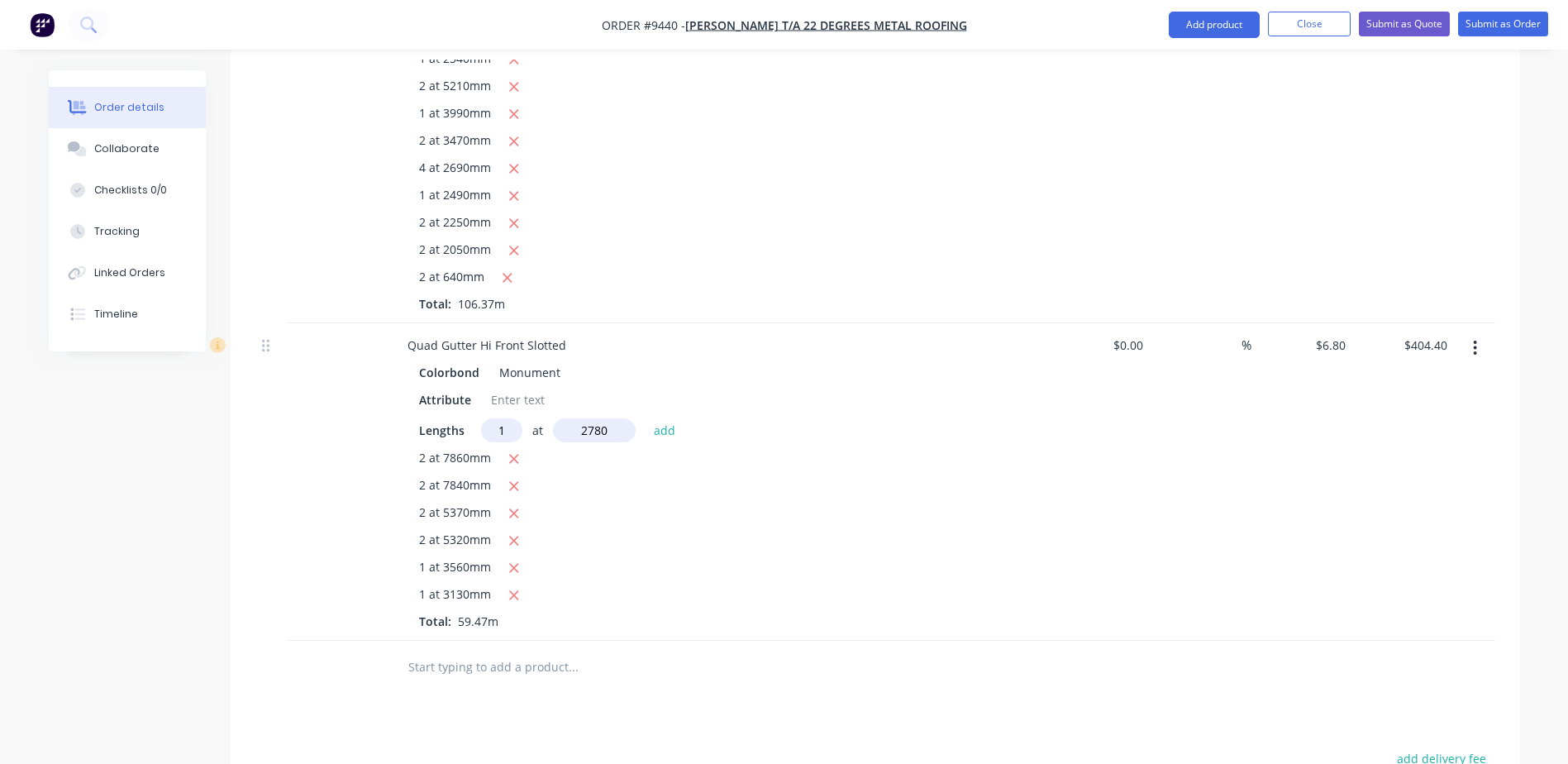
click at [646, 418] on button "add" at bounding box center [665, 429] width 39 height 22
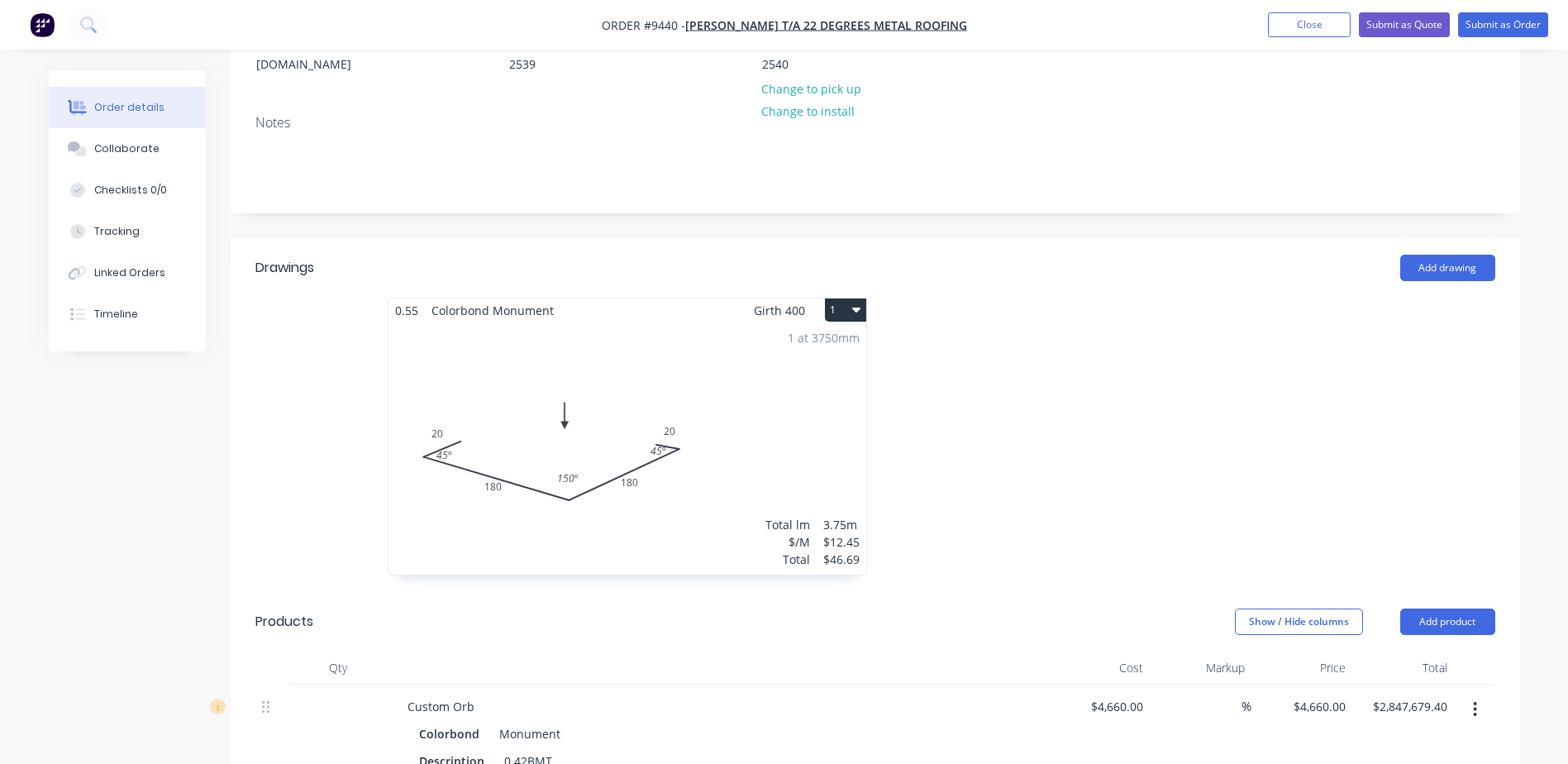
scroll to position [0, 0]
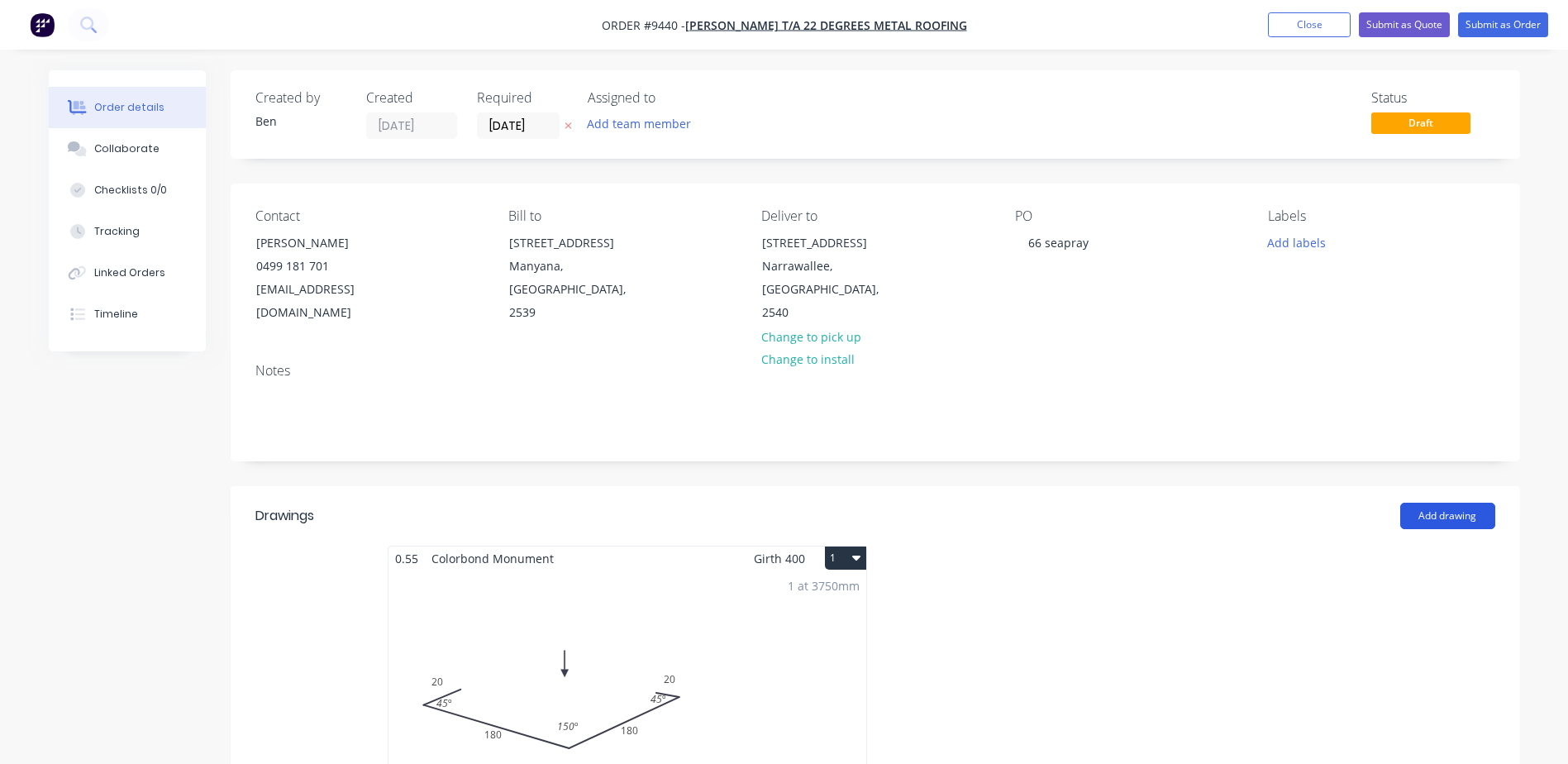
click at [1447, 503] on button "Add drawing" at bounding box center [1448, 516] width 95 height 26
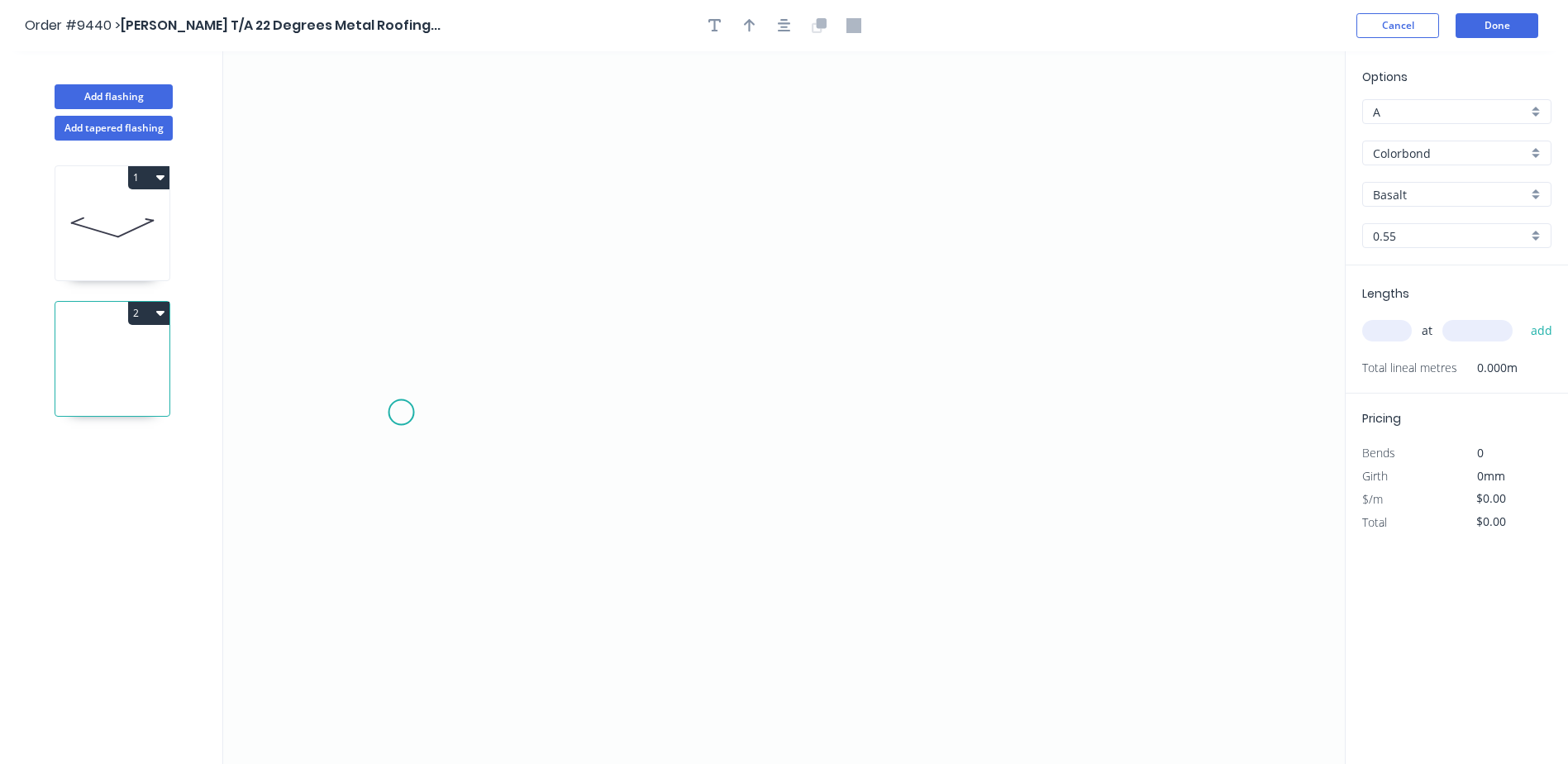
click at [402, 413] on icon "0" at bounding box center [784, 408] width 1122 height 713
click at [485, 380] on icon at bounding box center [444, 396] width 85 height 33
click at [988, 384] on icon "0 ?" at bounding box center [784, 408] width 1122 height 713
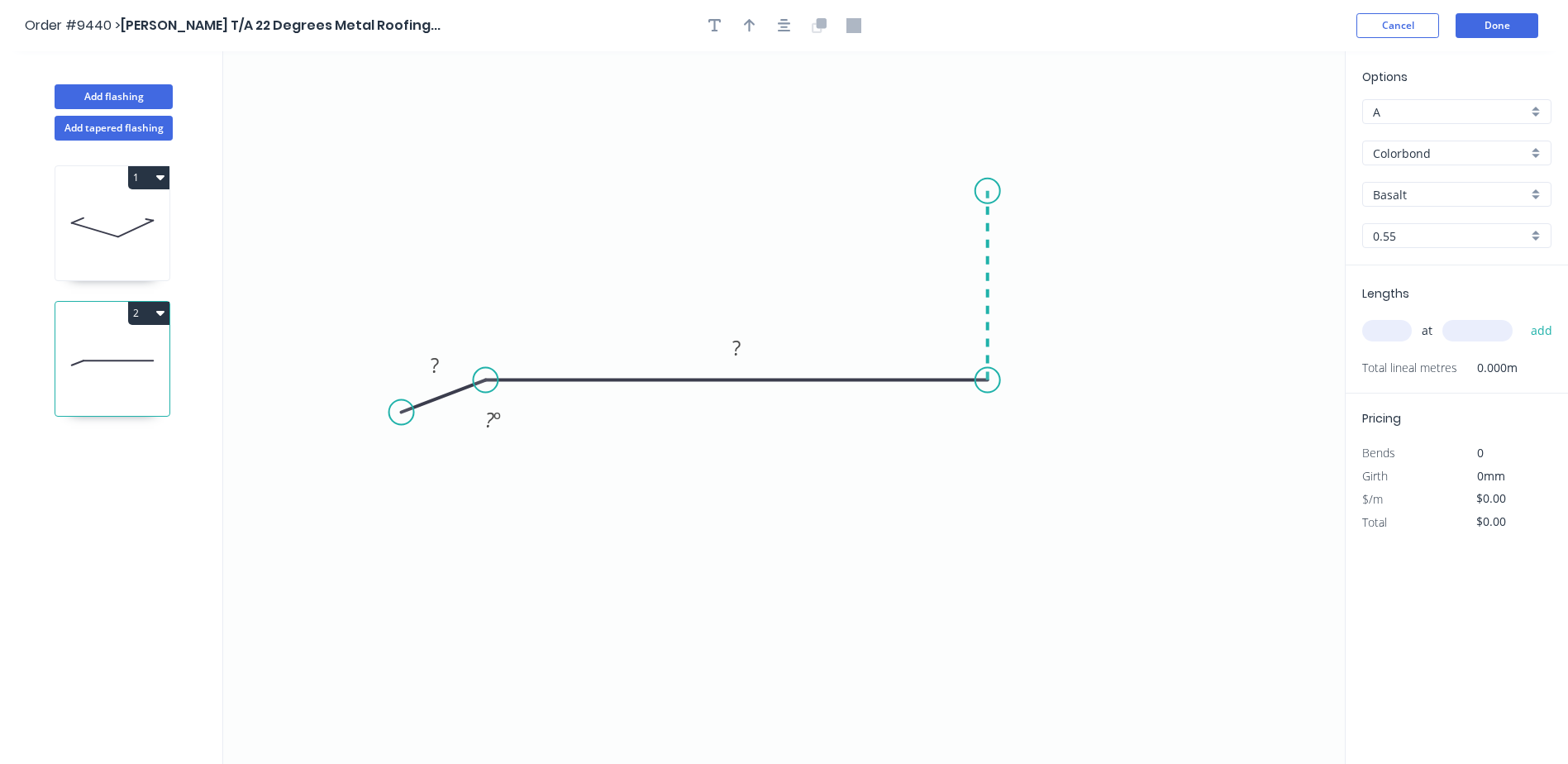
click at [984, 191] on icon "0 ? ? ? º" at bounding box center [784, 408] width 1122 height 713
click at [1018, 278] on rect at bounding box center [1012, 279] width 33 height 23
click at [755, 27] on icon "button" at bounding box center [750, 26] width 11 height 15
drag, startPoint x: 1259, startPoint y: 133, endPoint x: 708, endPoint y: 198, distance: 554.8
click at [708, 198] on icon at bounding box center [708, 178] width 15 height 53
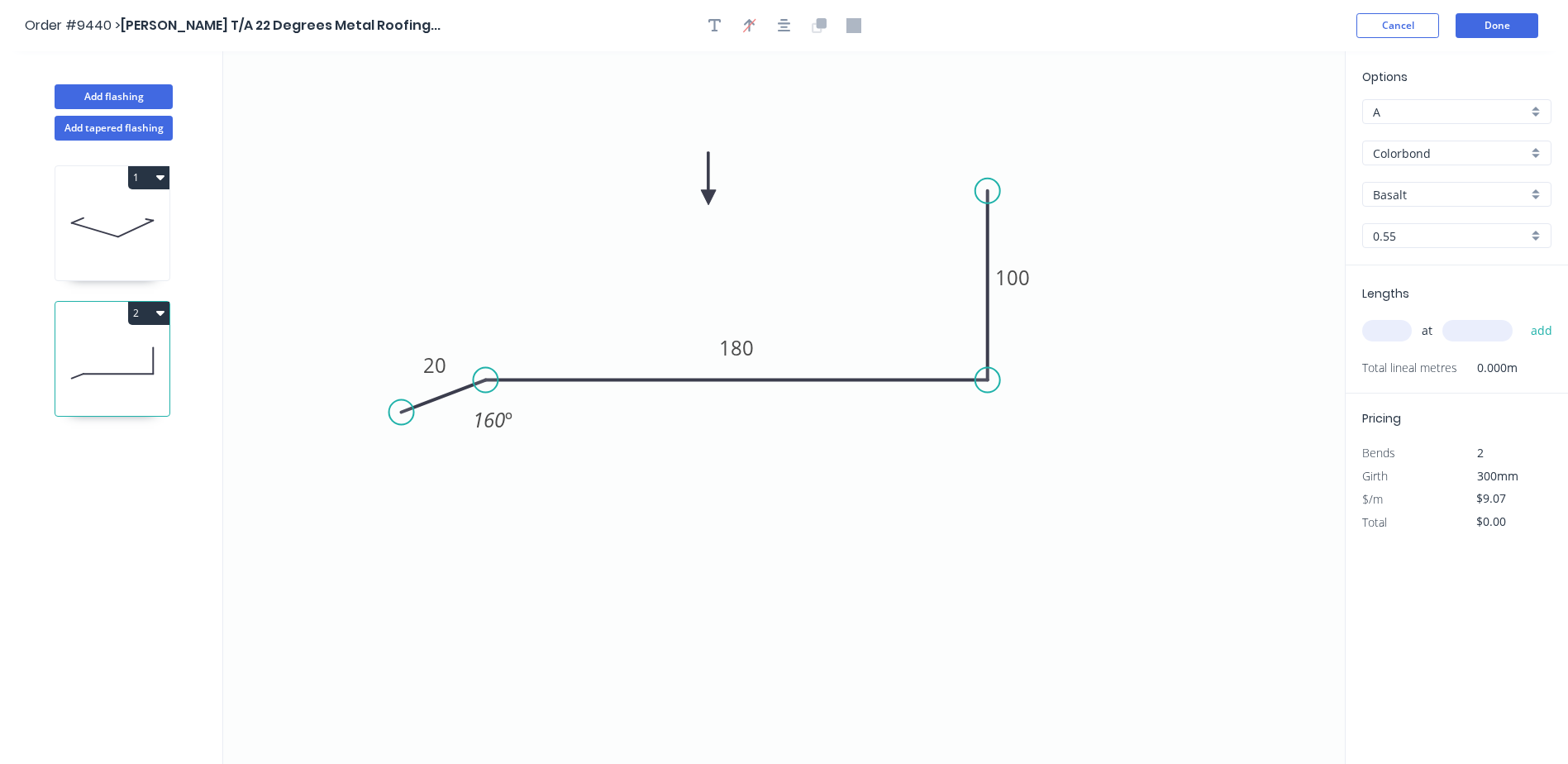
click at [1430, 195] on input "Basalt" at bounding box center [1450, 195] width 154 height 18
click at [1422, 273] on div "Monument" at bounding box center [1457, 272] width 188 height 29
click at [1389, 327] on input "text" at bounding box center [1387, 331] width 49 height 21
click at [1523, 317] on button "add" at bounding box center [1542, 331] width 39 height 28
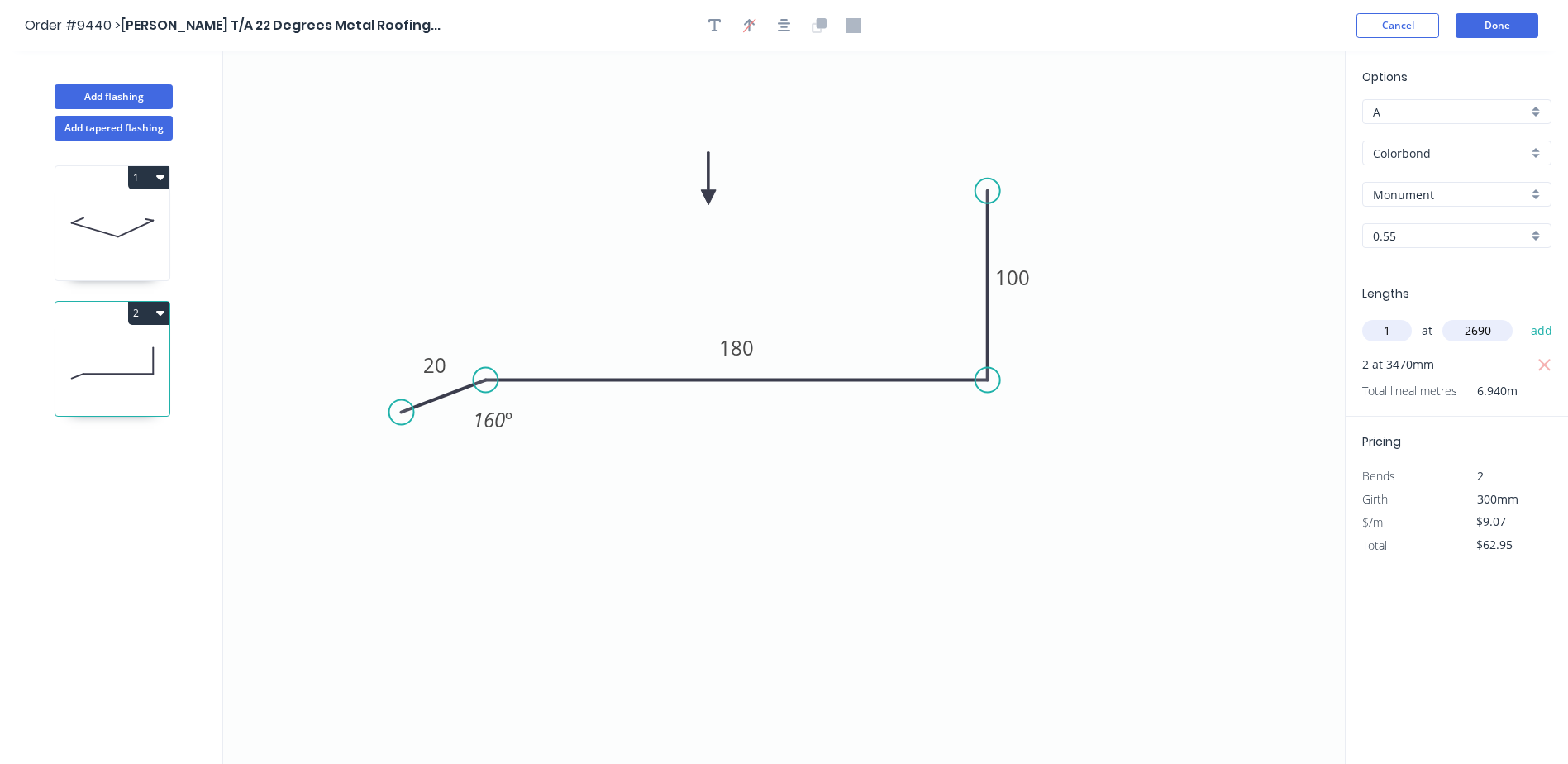
click at [1523, 317] on button "add" at bounding box center [1542, 331] width 39 height 28
click at [1487, 22] on button "Done" at bounding box center [1497, 26] width 83 height 25
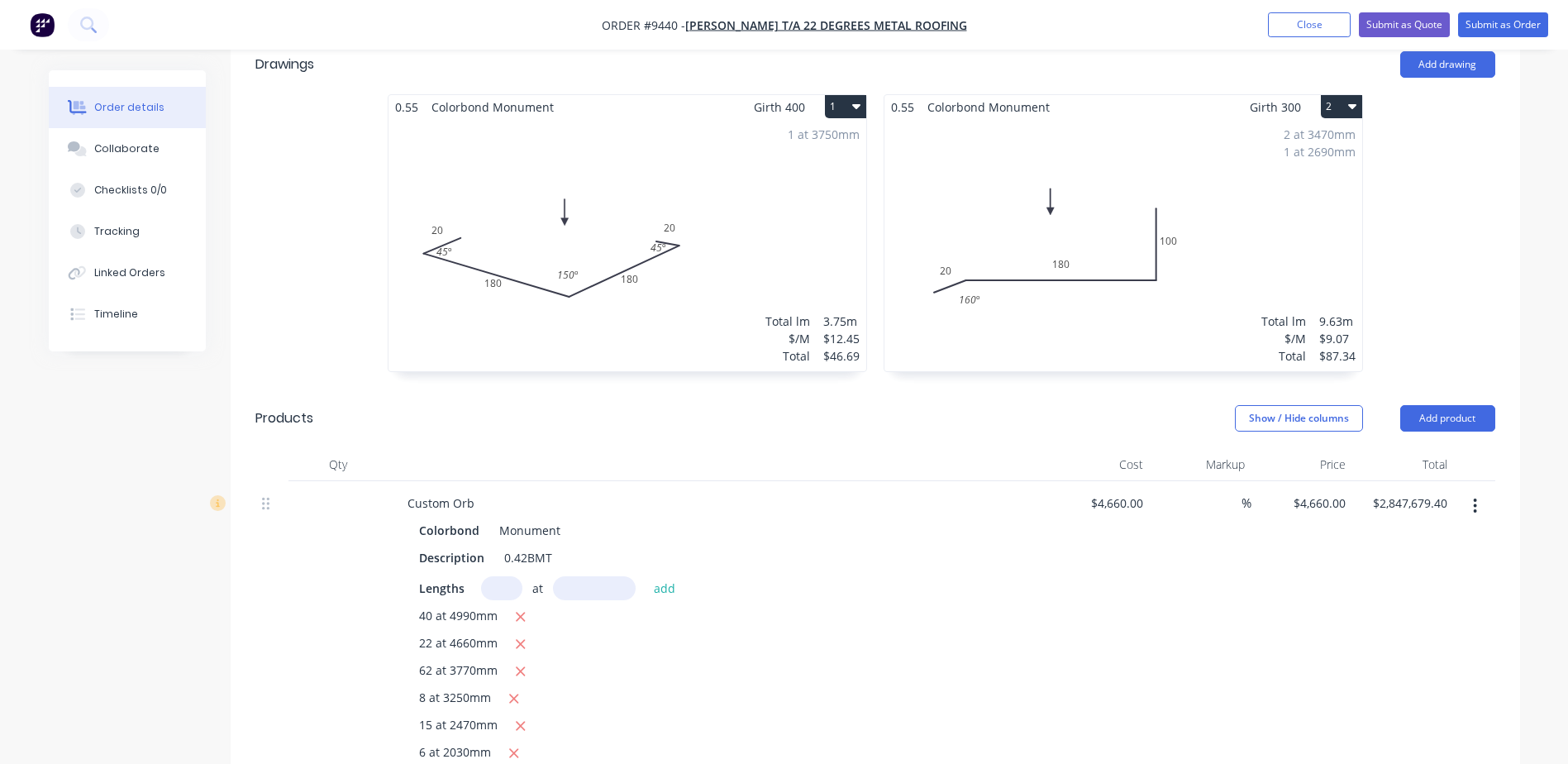
scroll to position [496, 0]
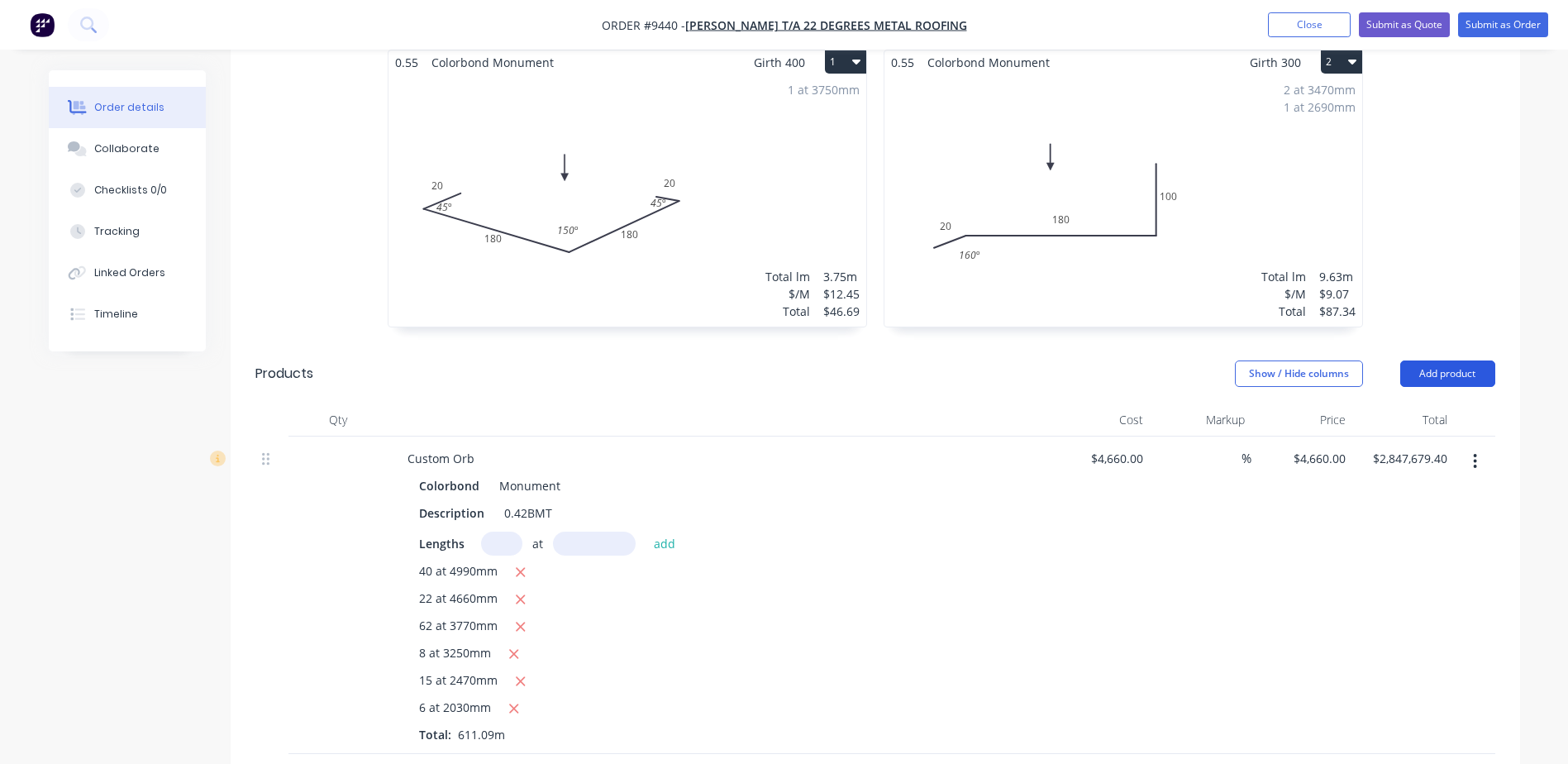
click at [1455, 361] on button "Add product" at bounding box center [1448, 374] width 95 height 26
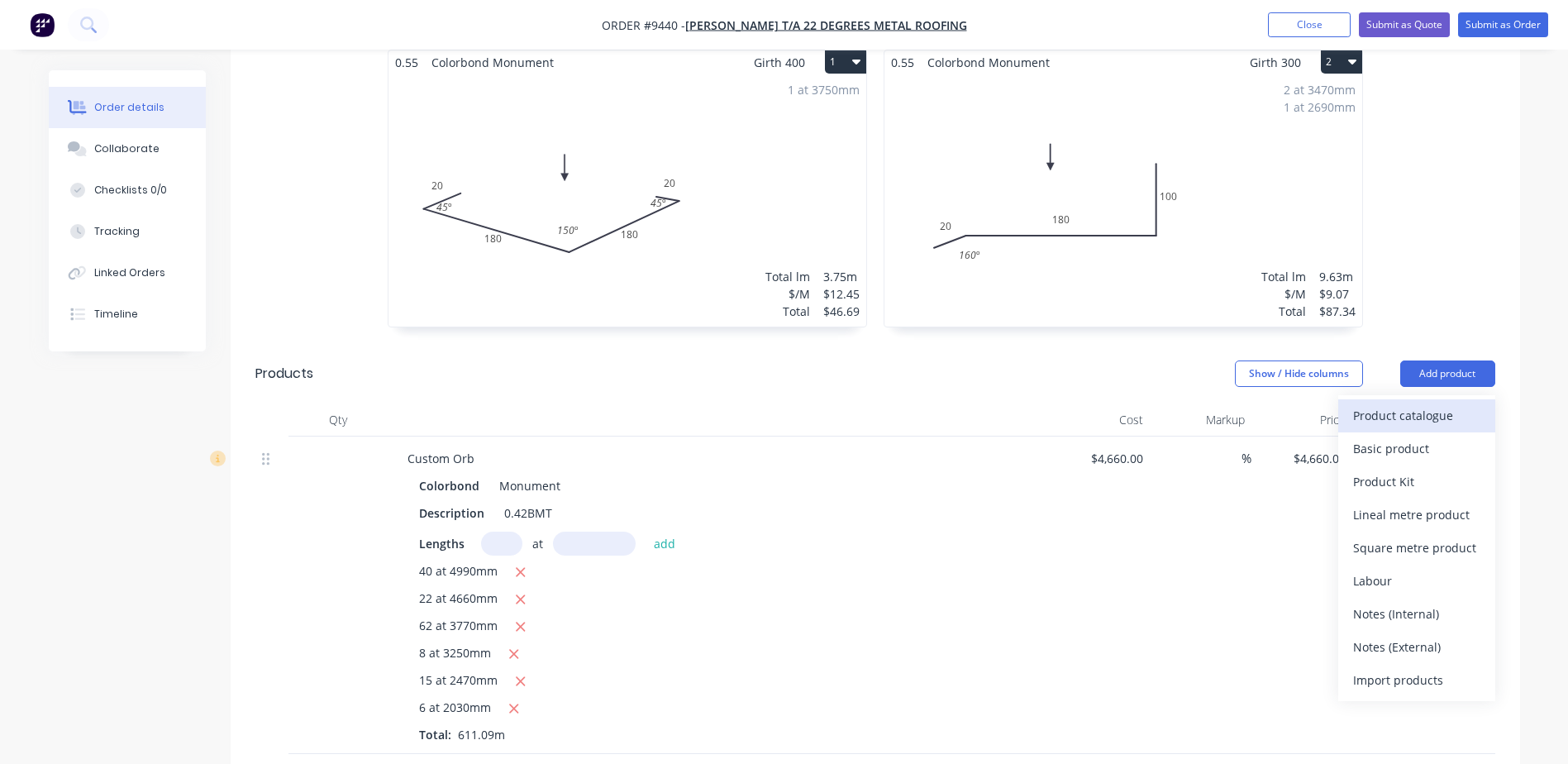
click at [1419, 403] on div "Product catalogue" at bounding box center [1416, 415] width 127 height 24
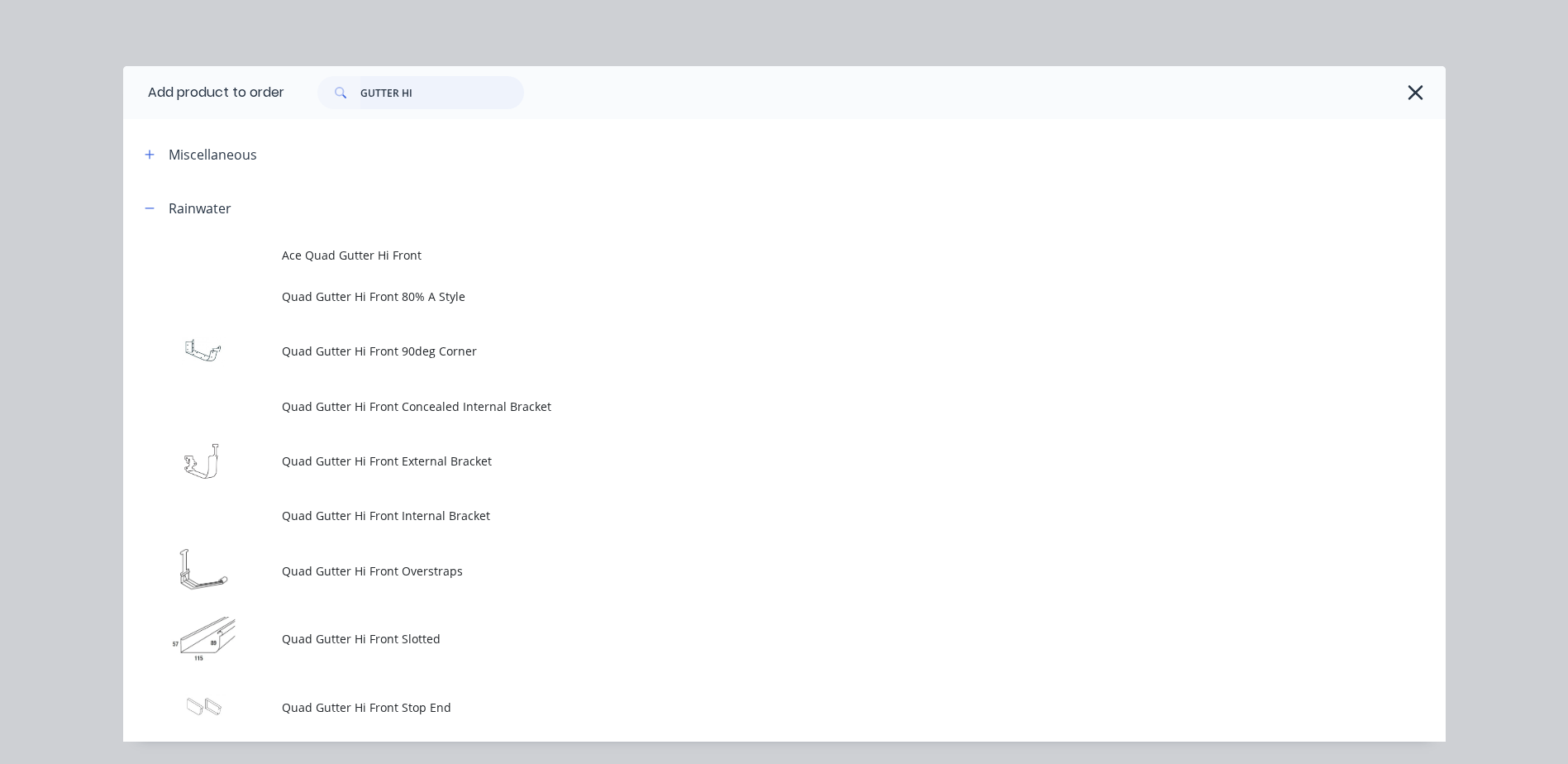
click at [420, 94] on input "GUTTER HI" at bounding box center [443, 92] width 164 height 33
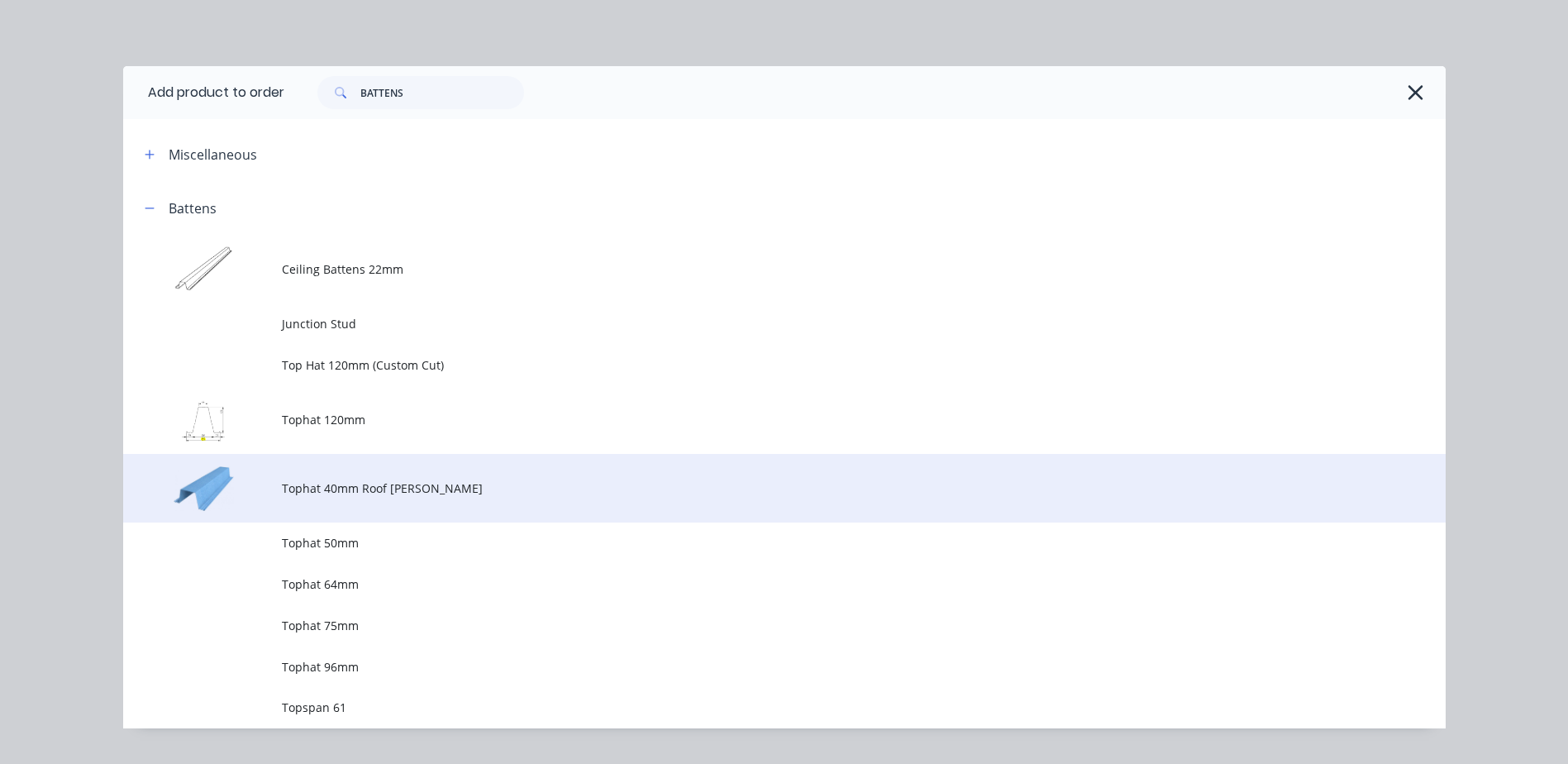
click at [371, 492] on span "Tophat 40mm Roof [PERSON_NAME]" at bounding box center [747, 489] width 930 height 18
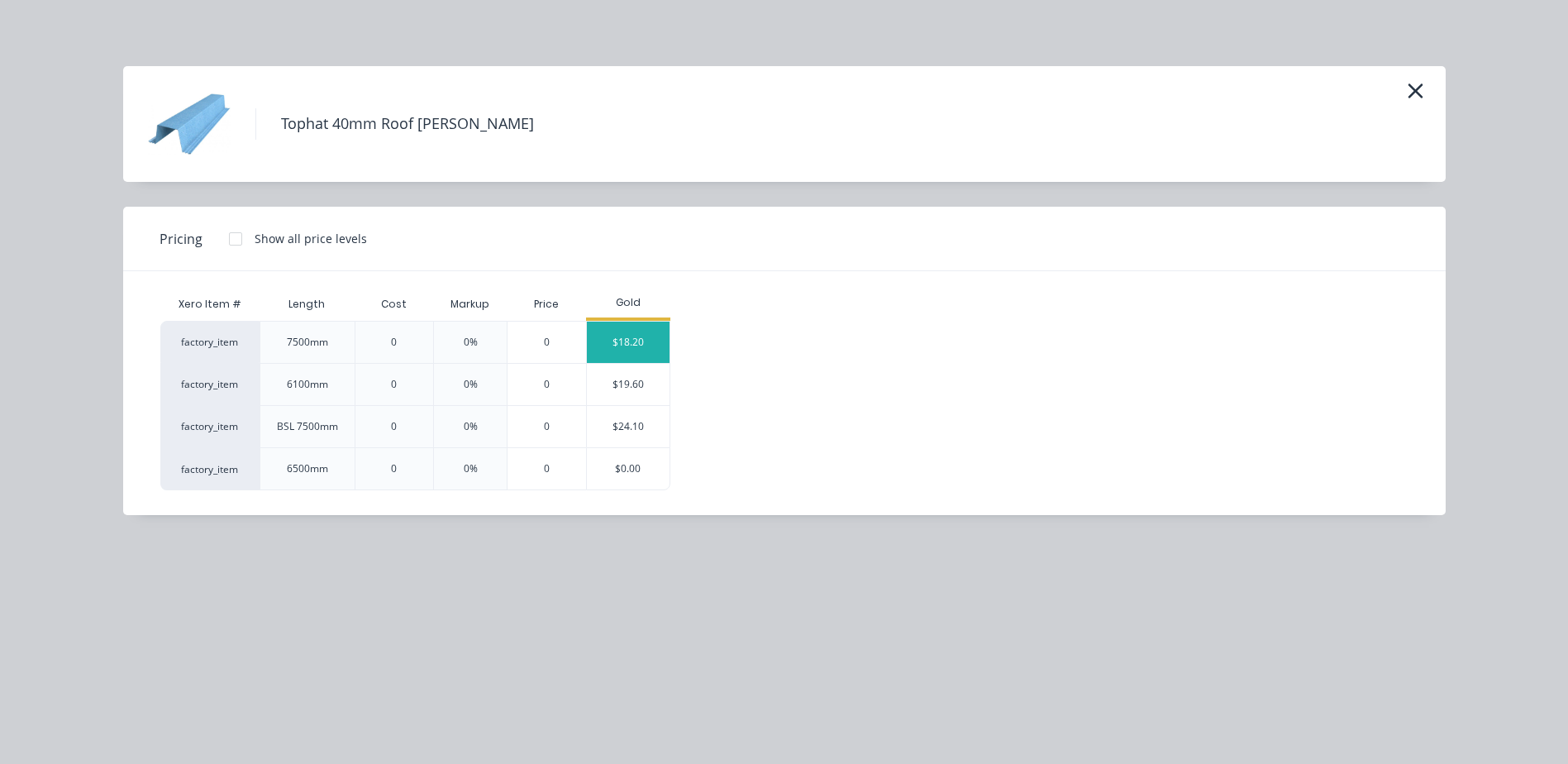
click at [600, 335] on div "$18.20" at bounding box center [628, 342] width 83 height 41
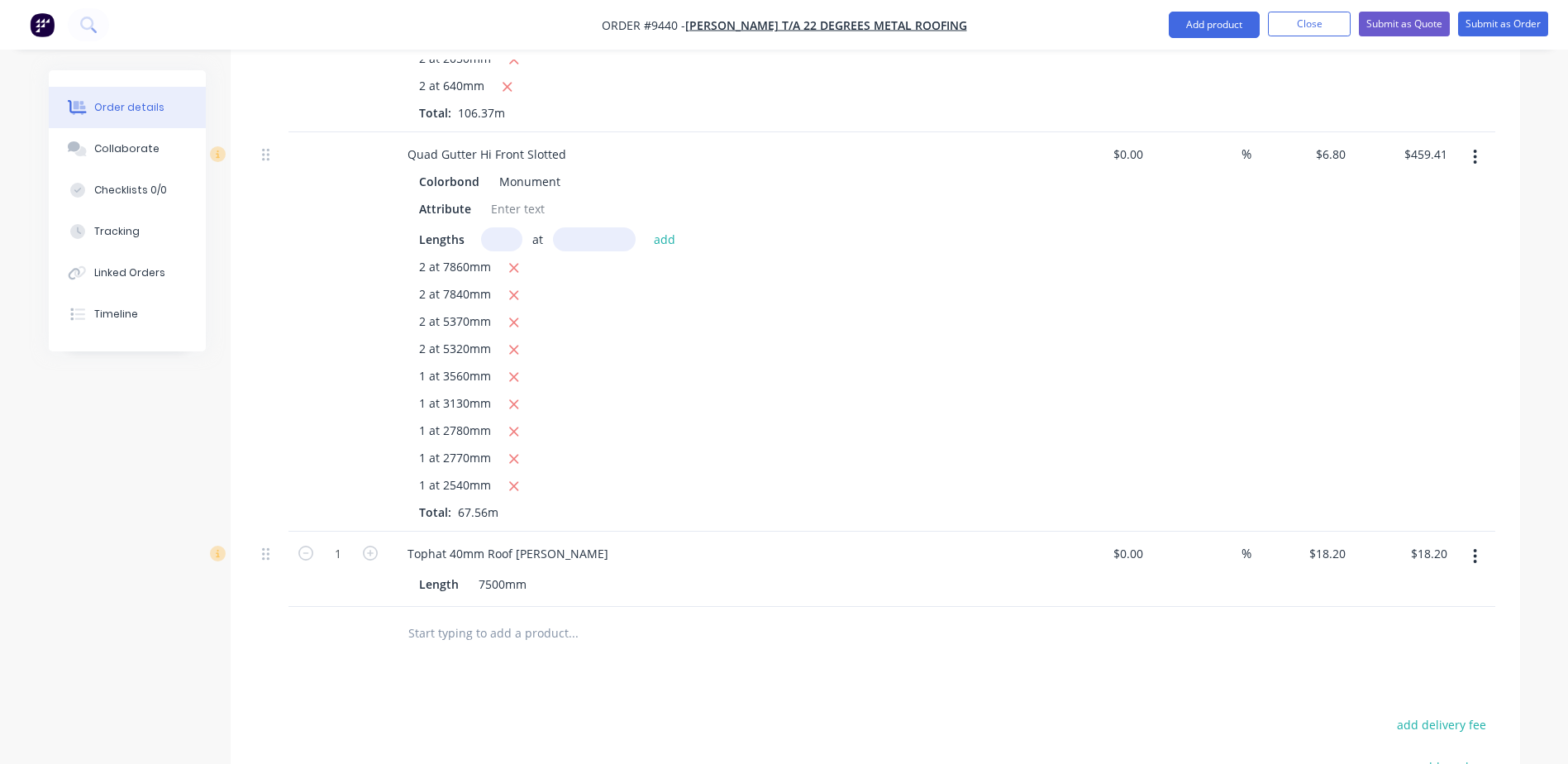
scroll to position [2348, 0]
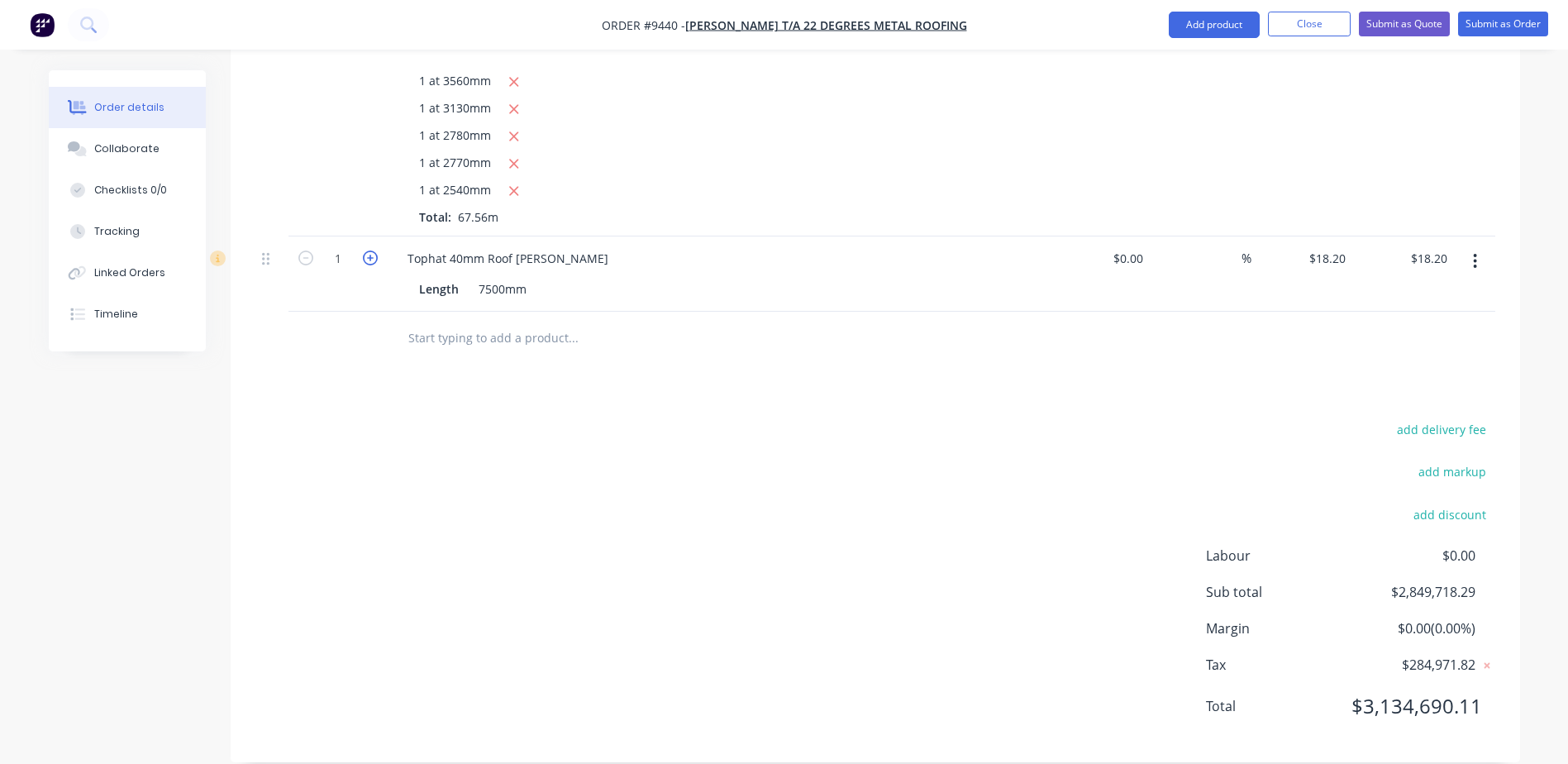
click at [375, 251] on icon "button" at bounding box center [370, 258] width 15 height 15
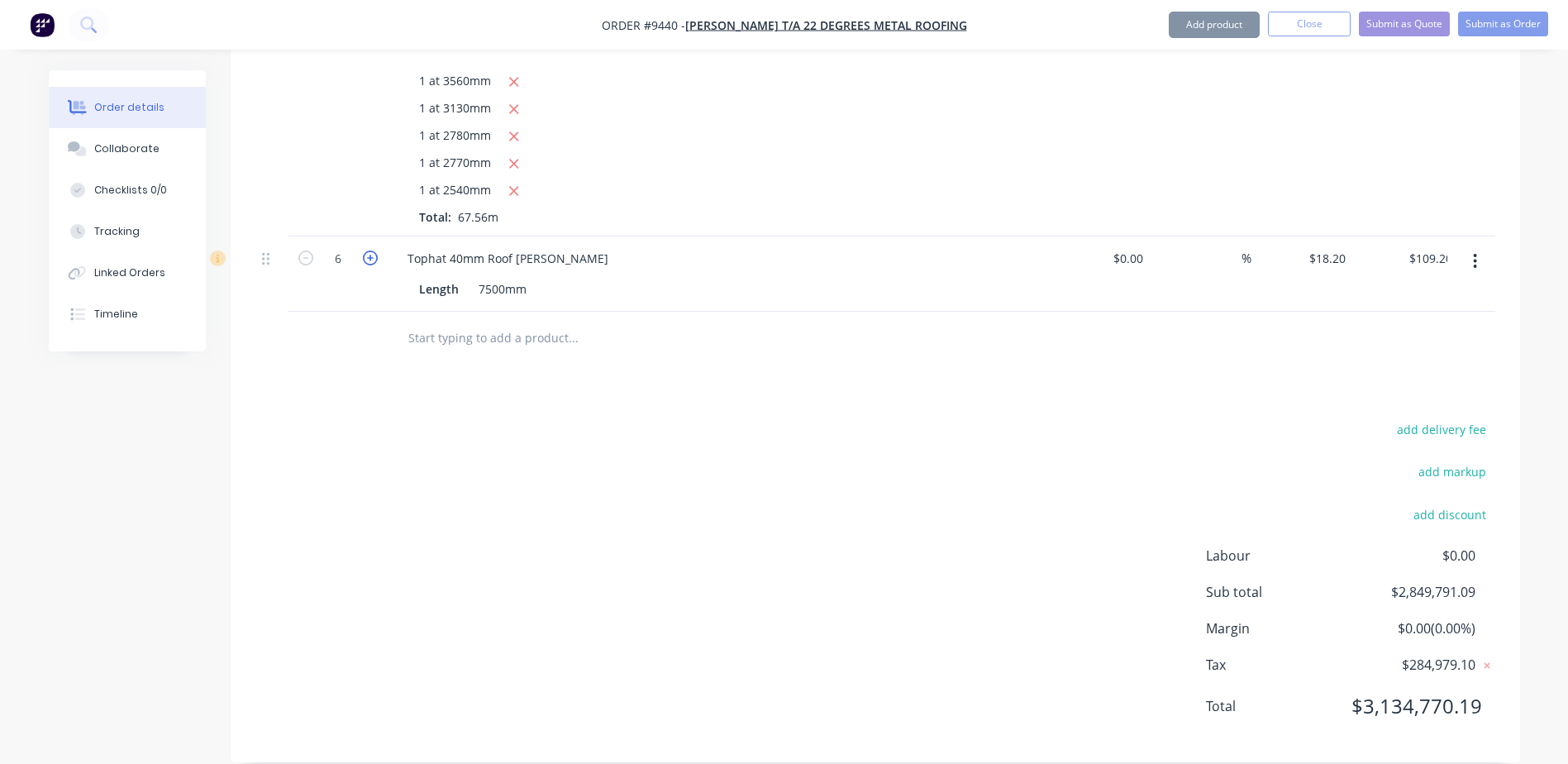
click at [375, 251] on icon "button" at bounding box center [370, 258] width 15 height 15
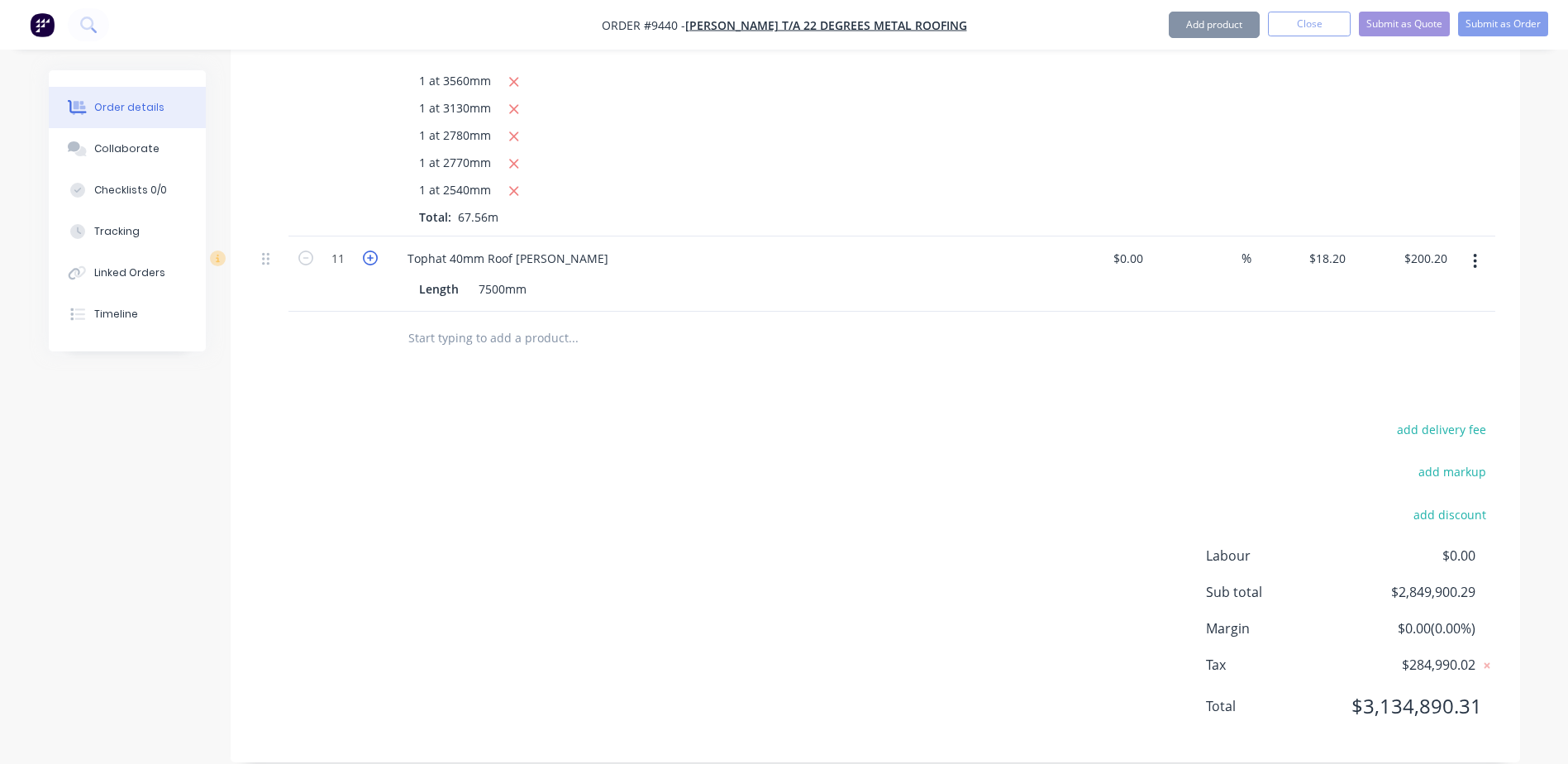
click at [375, 251] on icon "button" at bounding box center [370, 258] width 15 height 15
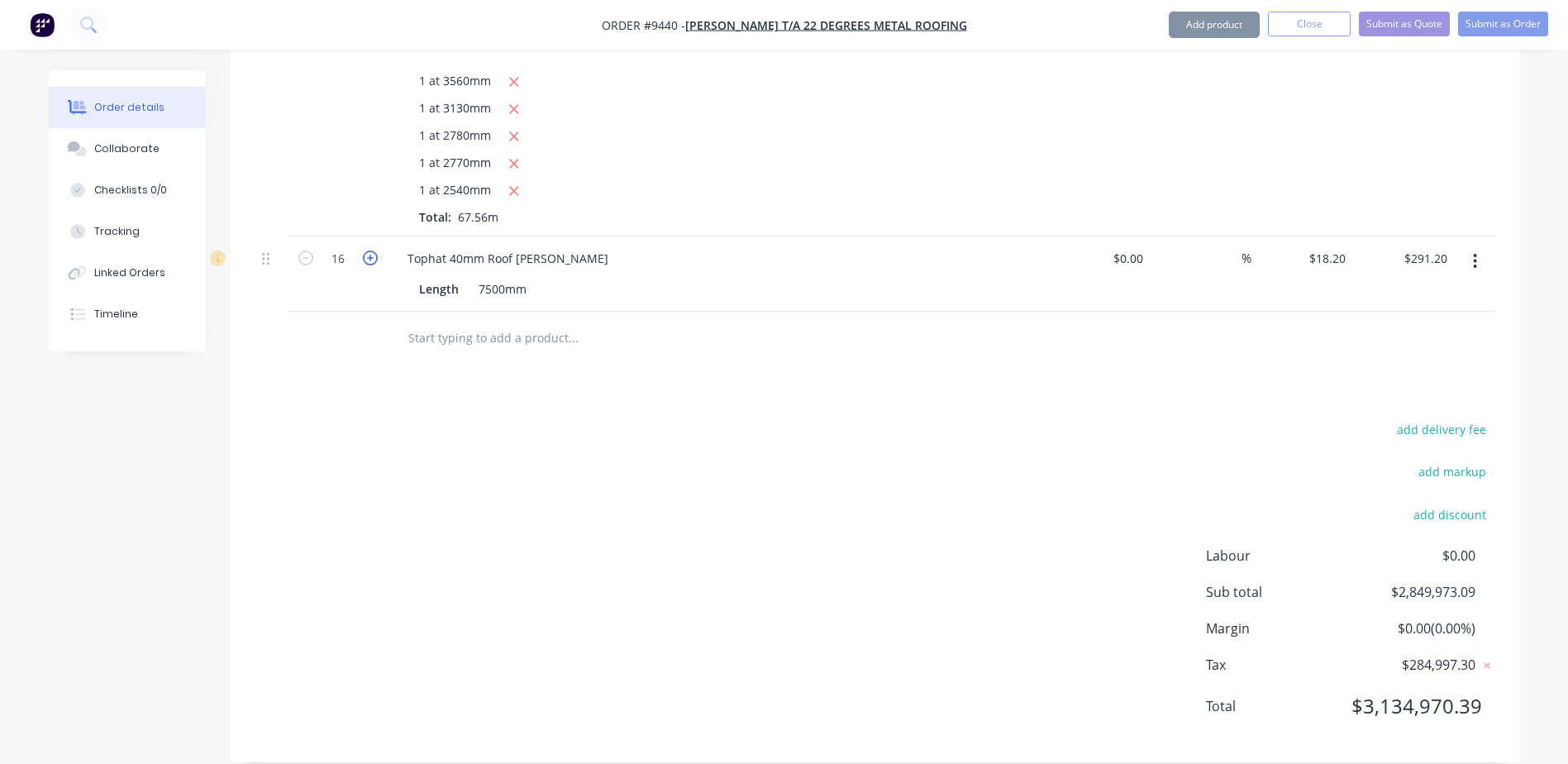
click at [375, 251] on icon "button" at bounding box center [370, 258] width 15 height 15
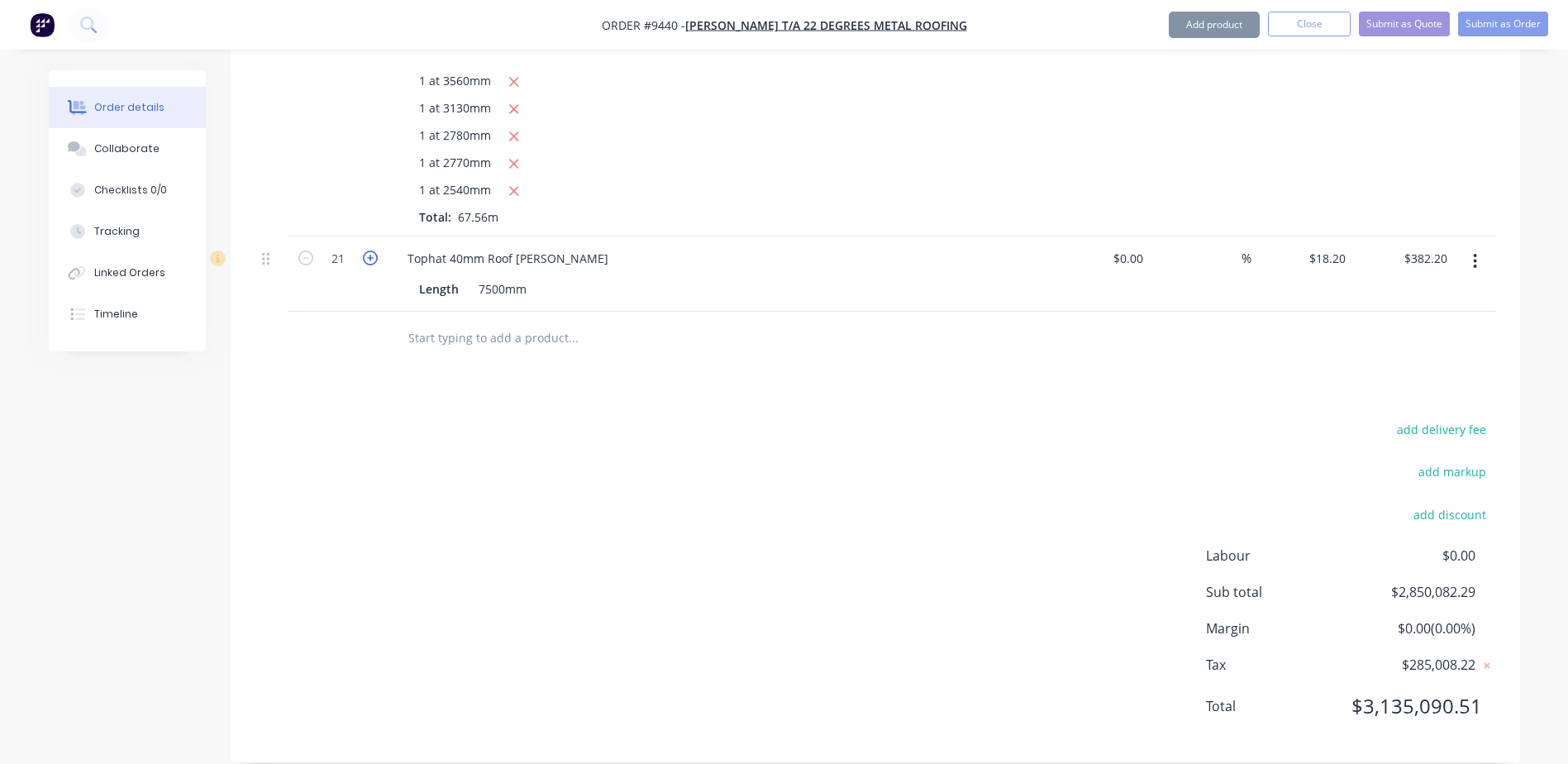
click at [375, 251] on icon "button" at bounding box center [370, 258] width 15 height 15
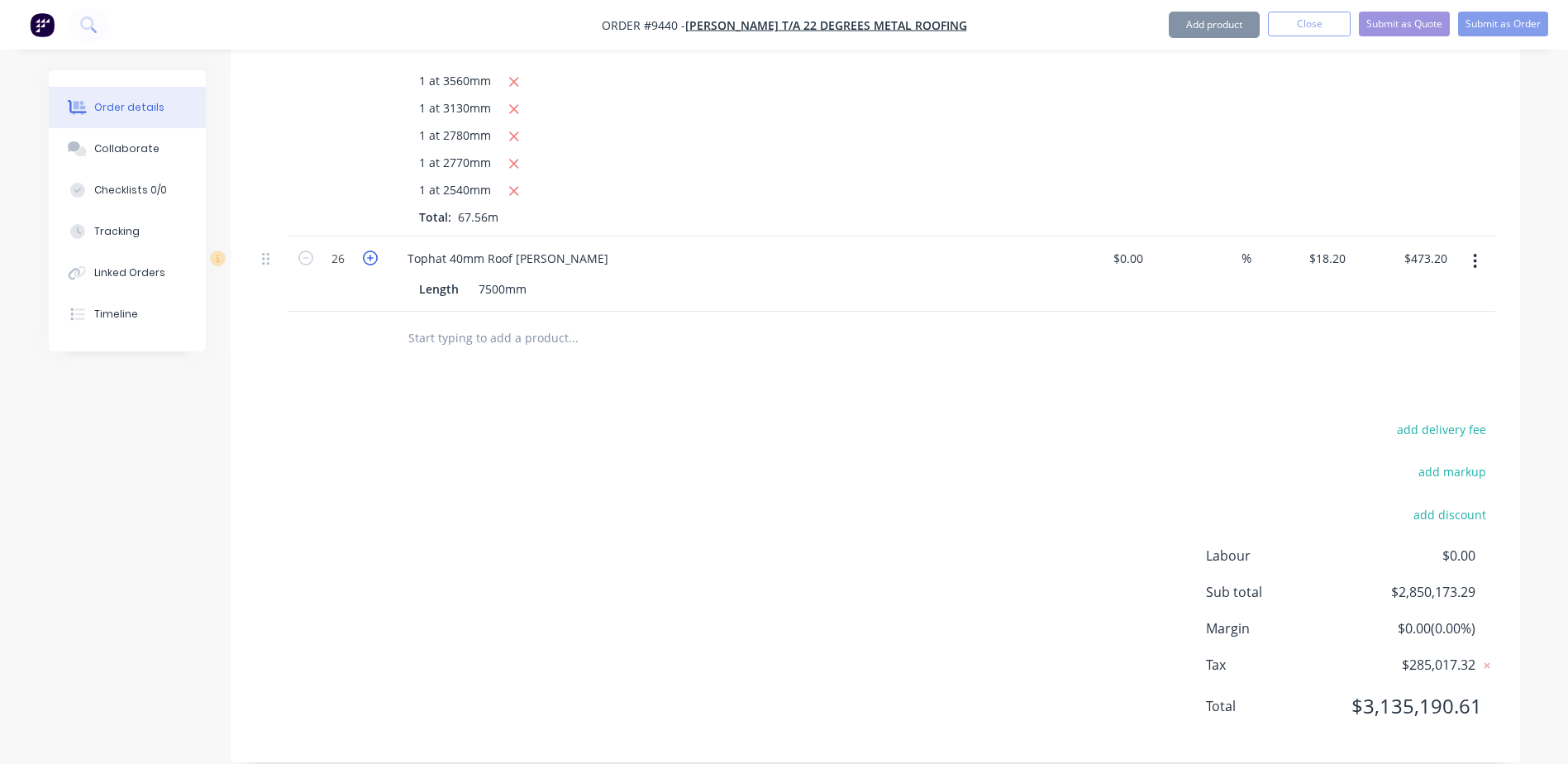
click at [375, 251] on icon "button" at bounding box center [370, 258] width 15 height 15
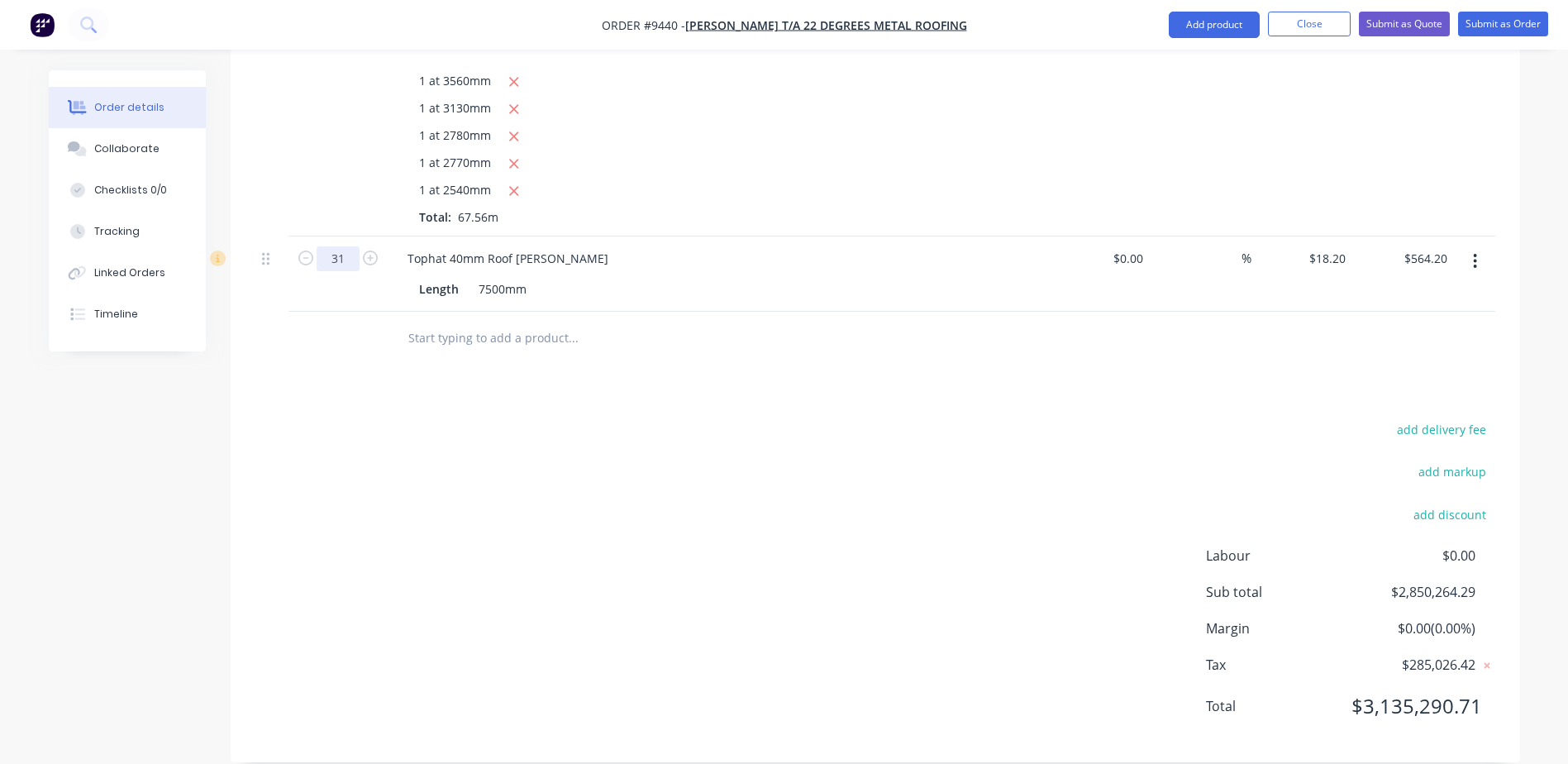
drag, startPoint x: 375, startPoint y: 233, endPoint x: 323, endPoint y: 234, distance: 52.0
click at [370, 251] on icon "button" at bounding box center [370, 258] width 15 height 15
click at [323, 246] on input "32" at bounding box center [338, 258] width 43 height 25
click at [626, 246] on div "Tophat 40mm Roof [PERSON_NAME]" at bounding box center [718, 258] width 648 height 24
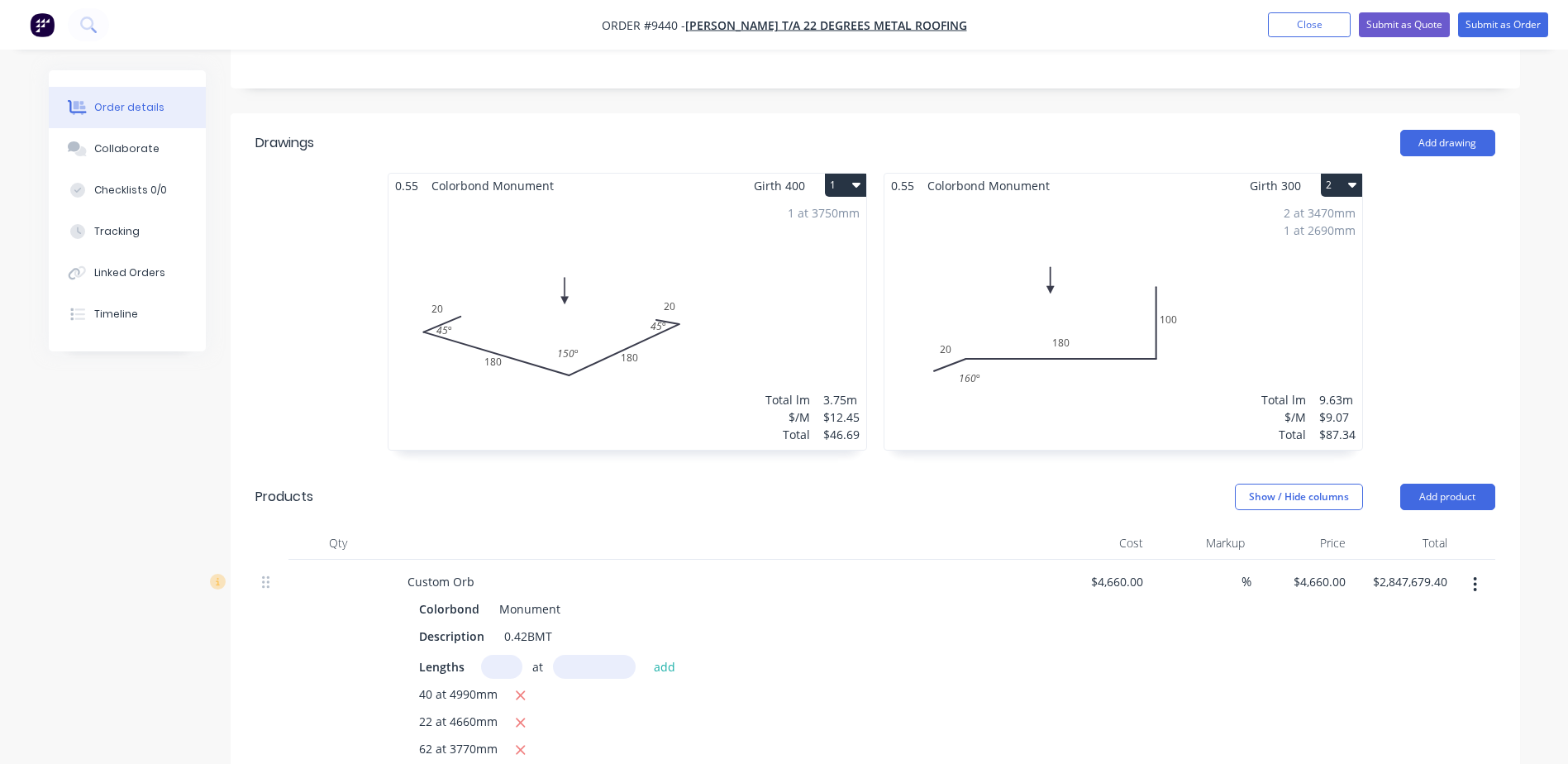
scroll to position [198, 0]
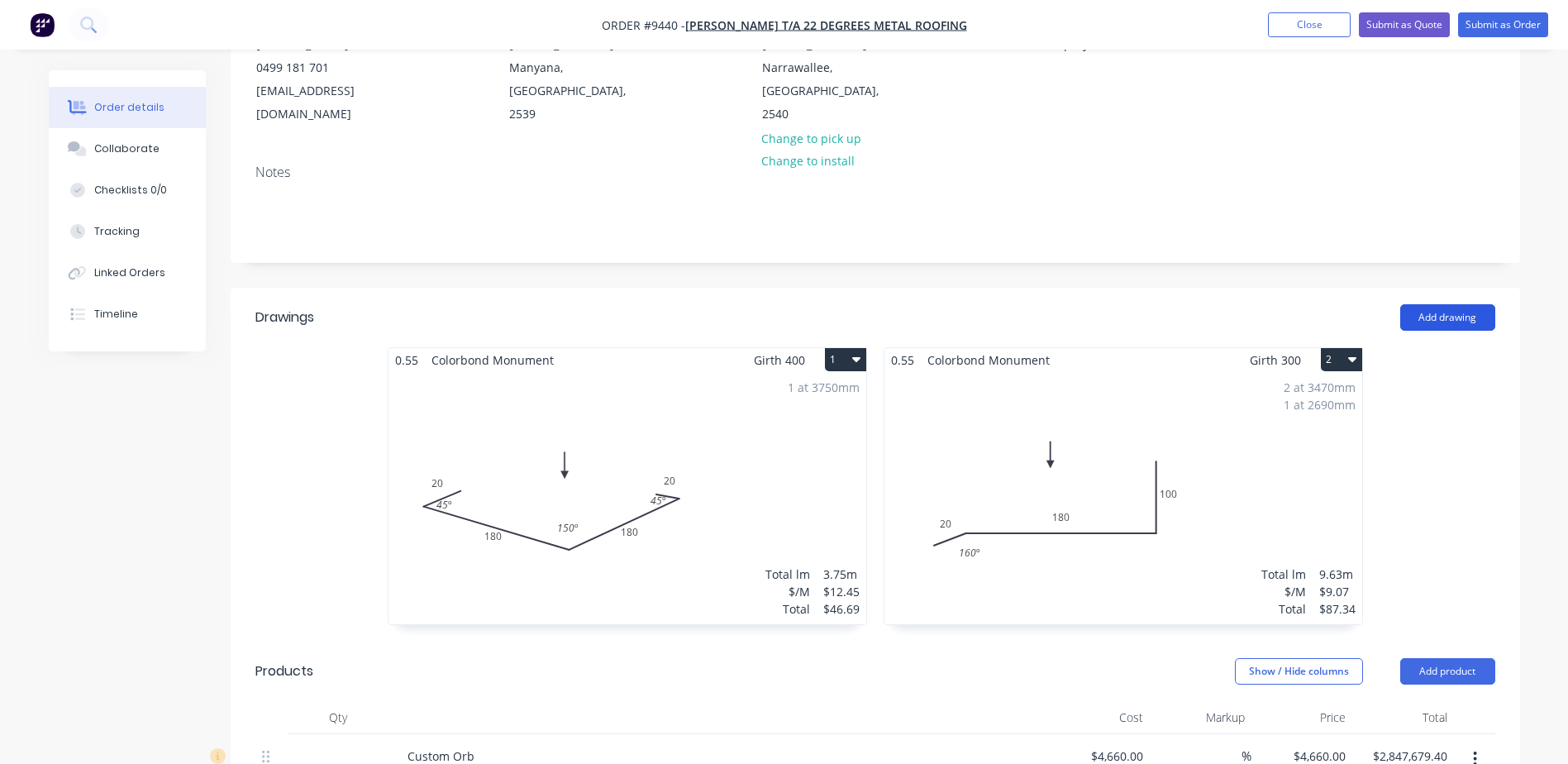
click at [1428, 304] on button "Add drawing" at bounding box center [1448, 318] width 95 height 26
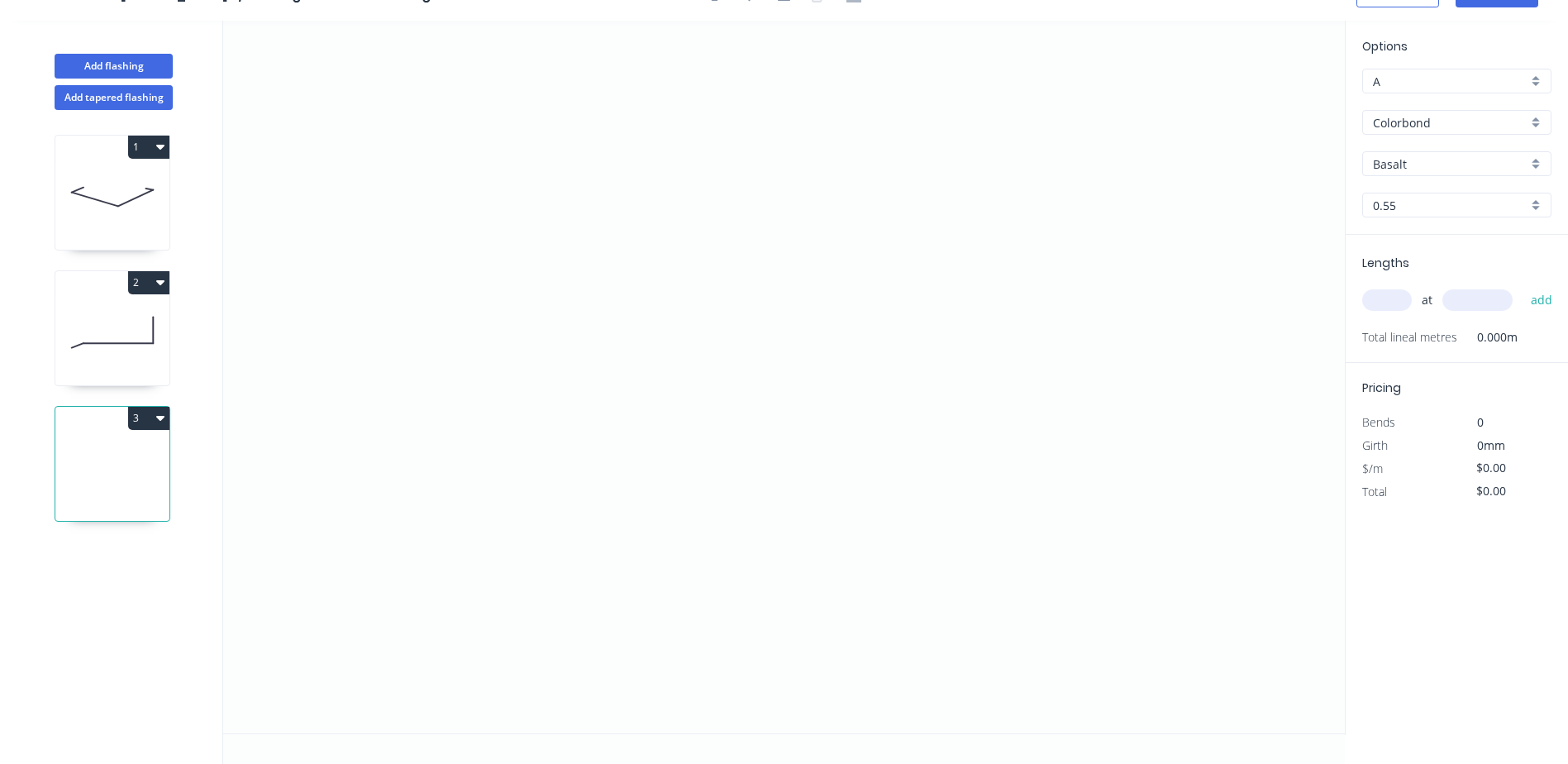
scroll to position [31, 0]
click at [459, 178] on icon "0" at bounding box center [784, 377] width 1122 height 713
click at [455, 415] on icon "0" at bounding box center [784, 377] width 1122 height 713
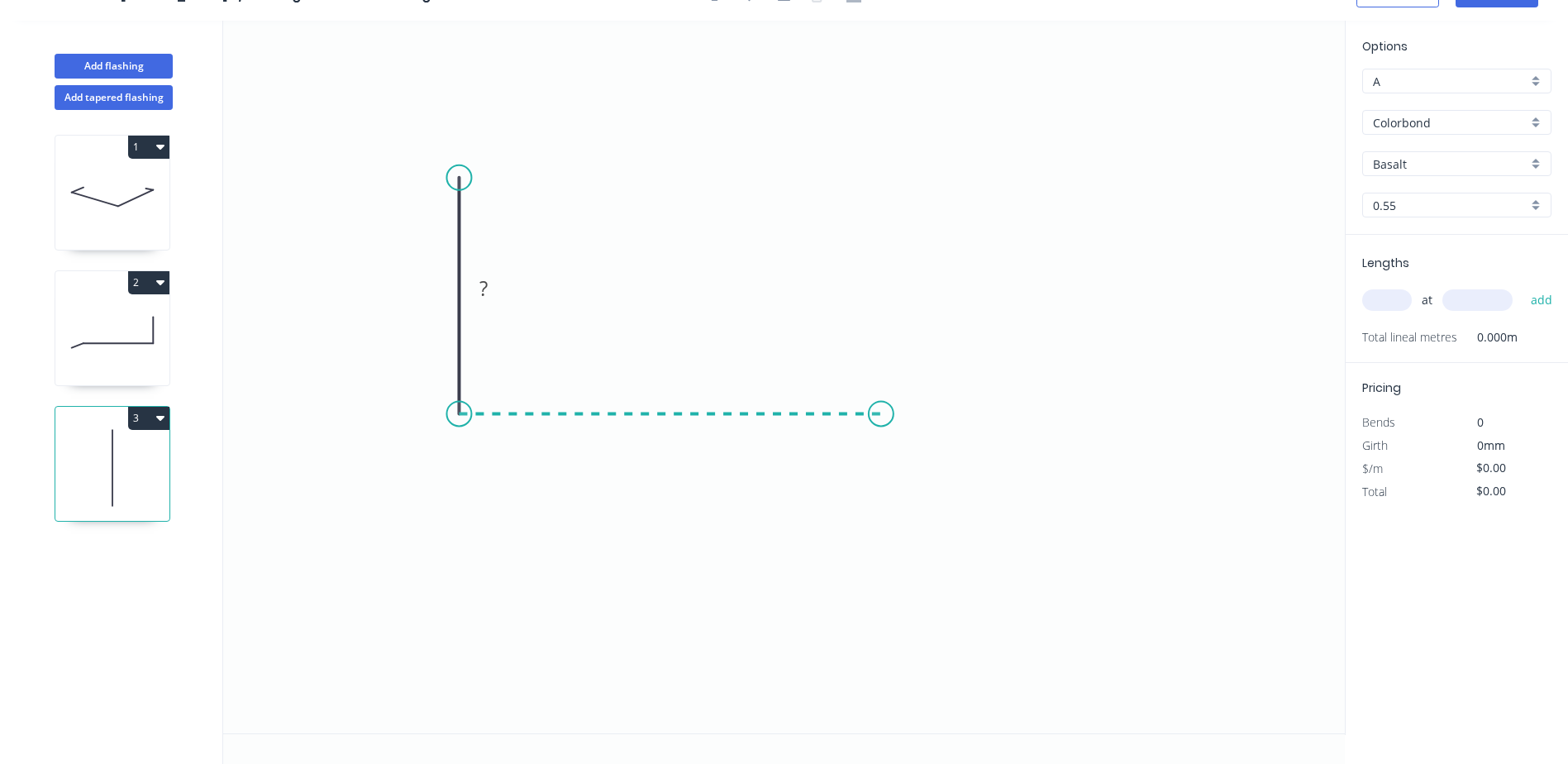
click at [881, 426] on icon "0 ?" at bounding box center [784, 377] width 1122 height 713
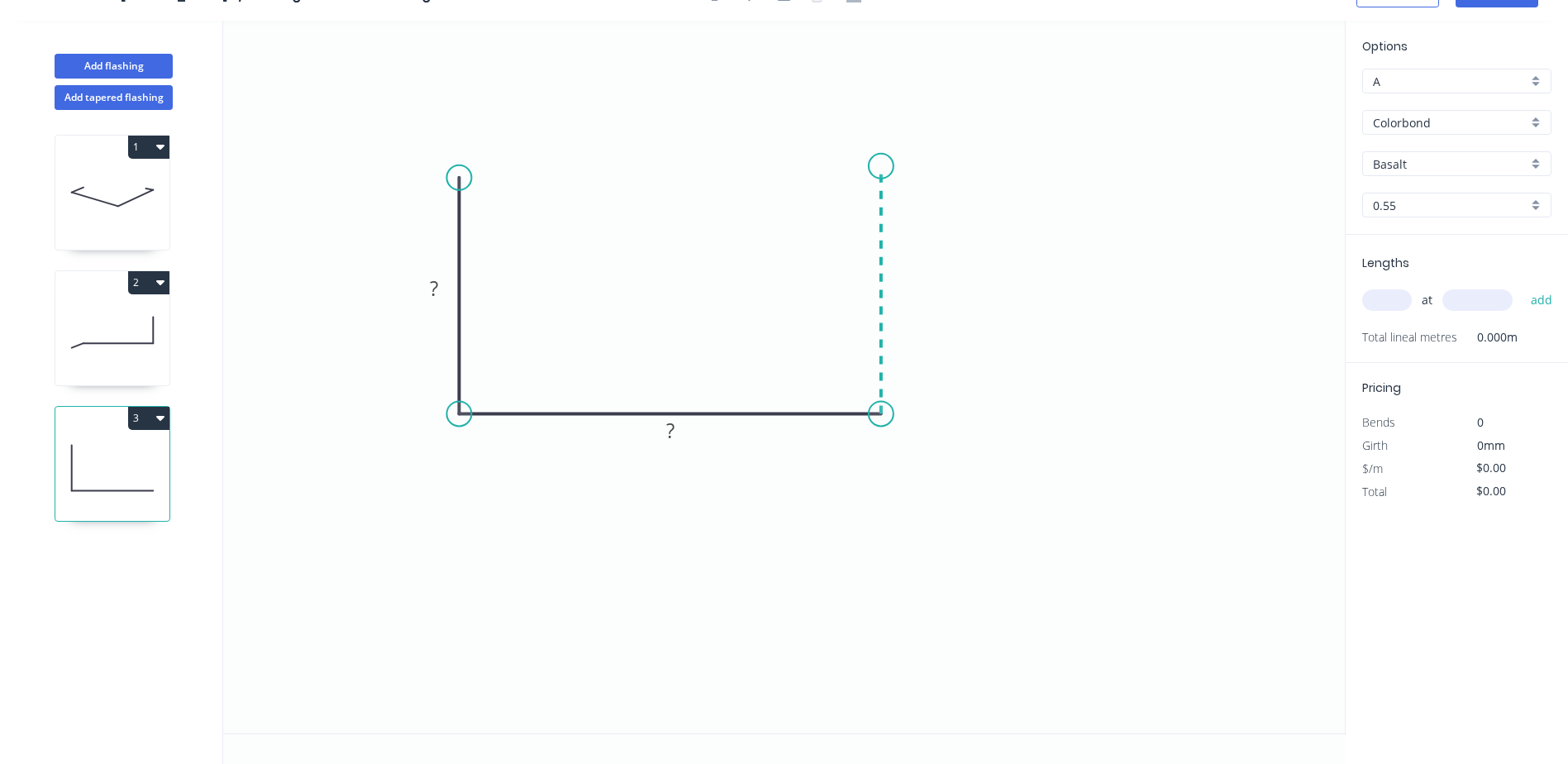
click at [875, 166] on icon "0 ? ?" at bounding box center [784, 377] width 1122 height 713
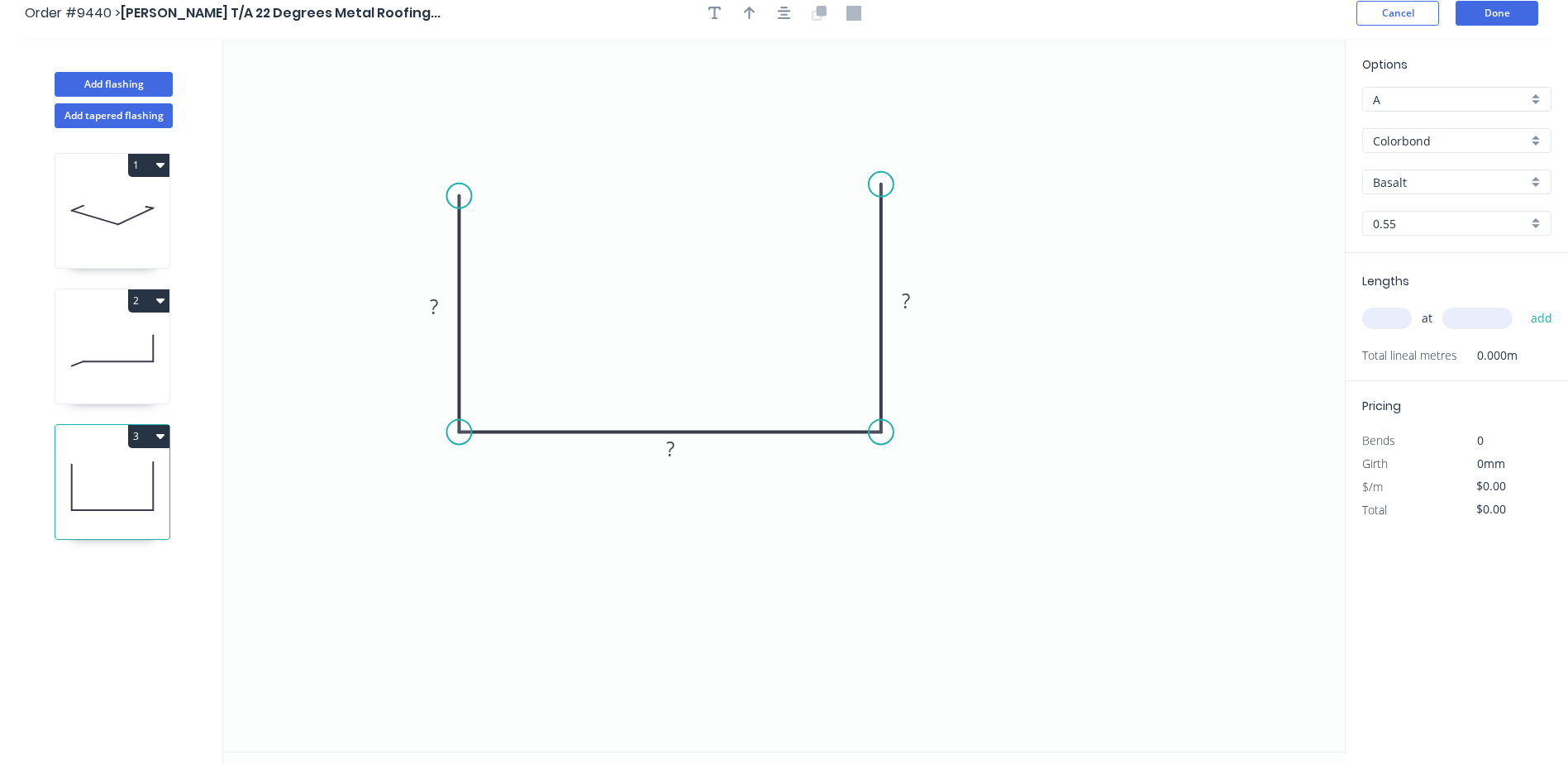
scroll to position [0, 0]
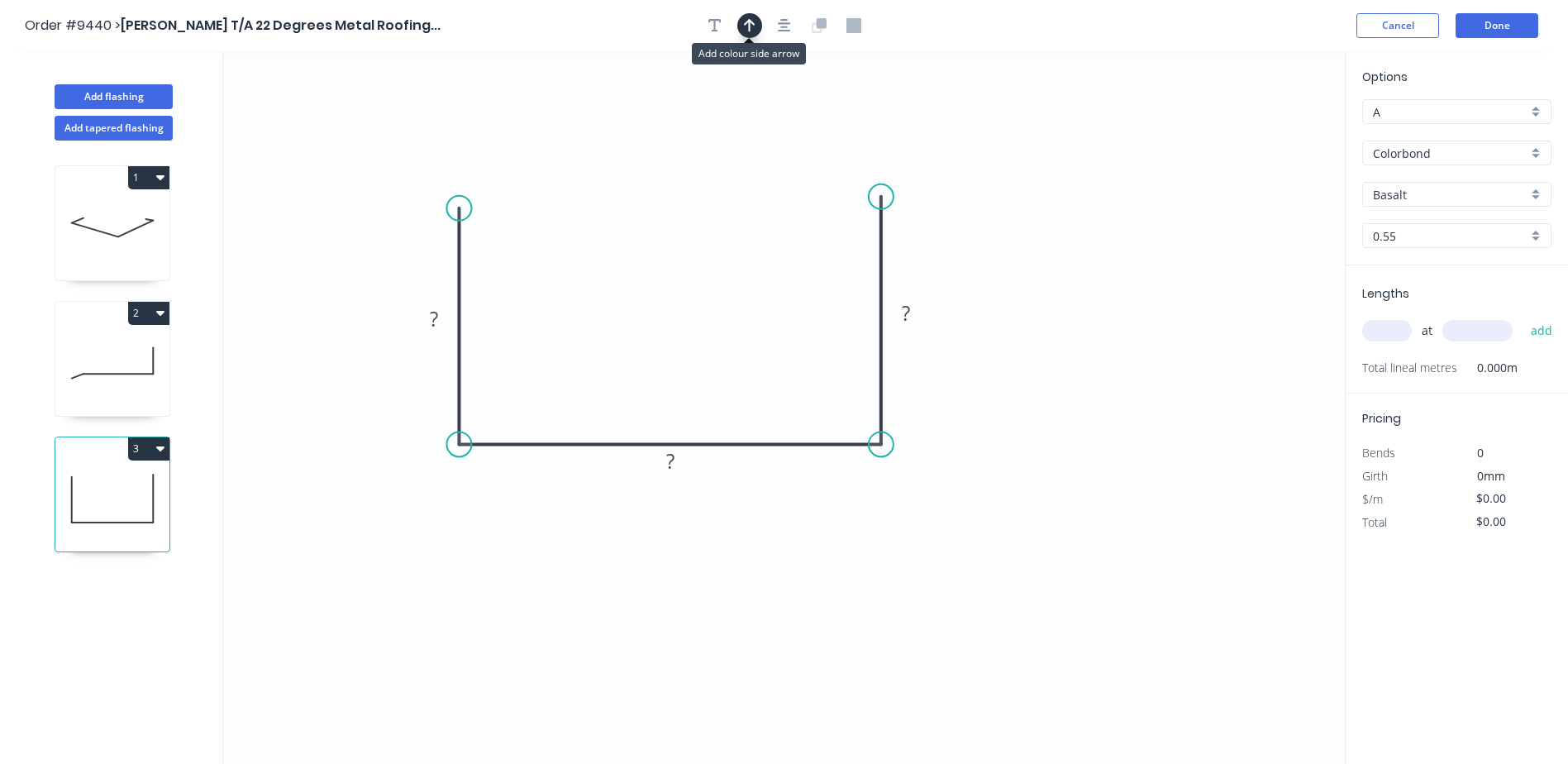
click at [748, 29] on icon "button" at bounding box center [750, 26] width 11 height 15
drag, startPoint x: 1259, startPoint y: 133, endPoint x: 661, endPoint y: 191, distance: 600.8
click at [660, 191] on icon at bounding box center [658, 171] width 15 height 53
click at [432, 315] on tspan "?" at bounding box center [433, 318] width 8 height 27
click at [925, 311] on rect at bounding box center [905, 313] width 54 height 34
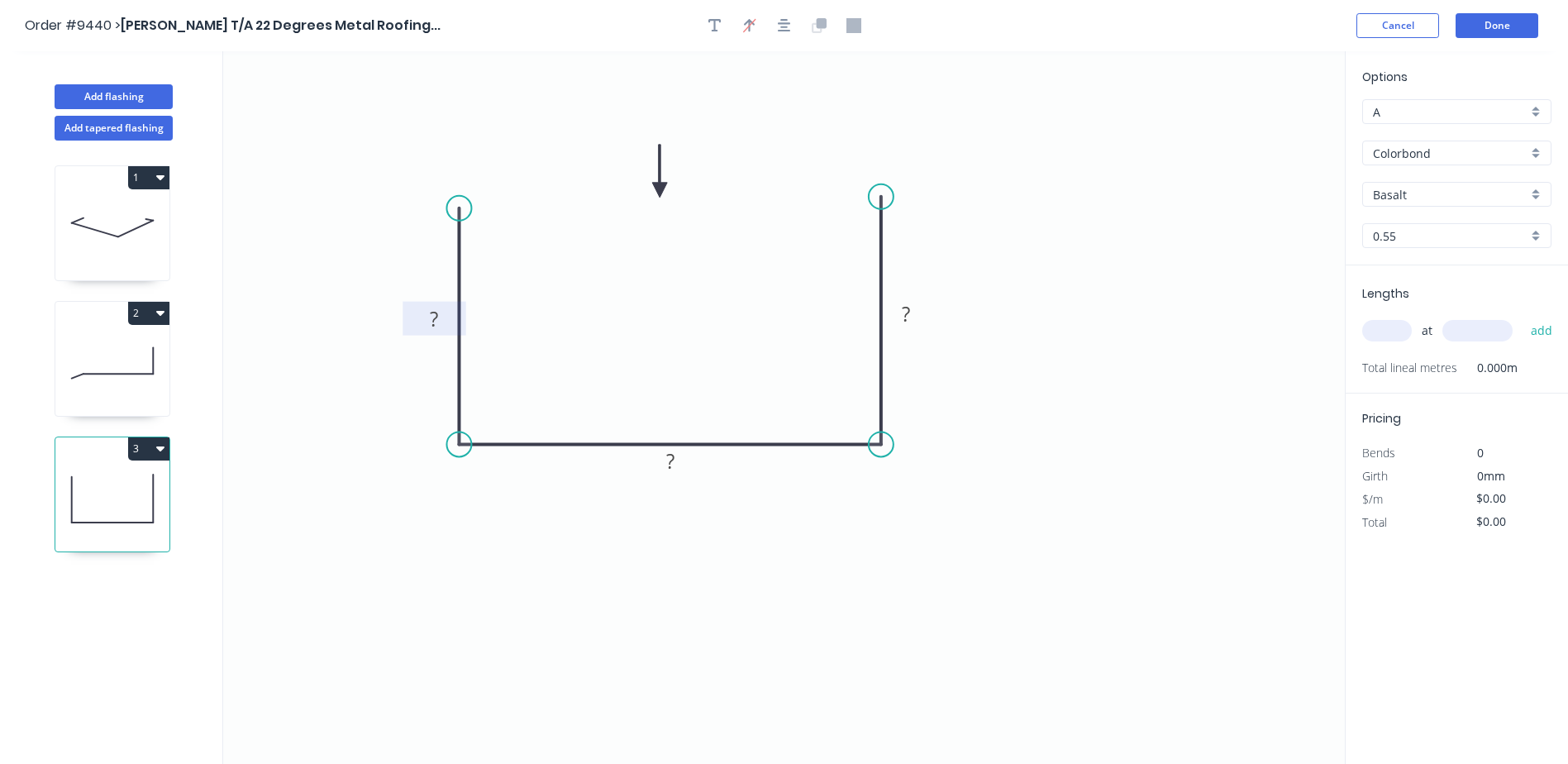
click at [452, 317] on rect at bounding box center [435, 320] width 42 height 23
click at [915, 310] on tspan "200" at bounding box center [906, 313] width 34 height 27
click at [948, 326] on icon "0 200 400 100" at bounding box center [784, 408] width 1122 height 713
click at [670, 455] on tspan "400" at bounding box center [669, 461] width 34 height 27
click at [953, 373] on icon "0 200 300 100" at bounding box center [784, 408] width 1122 height 713
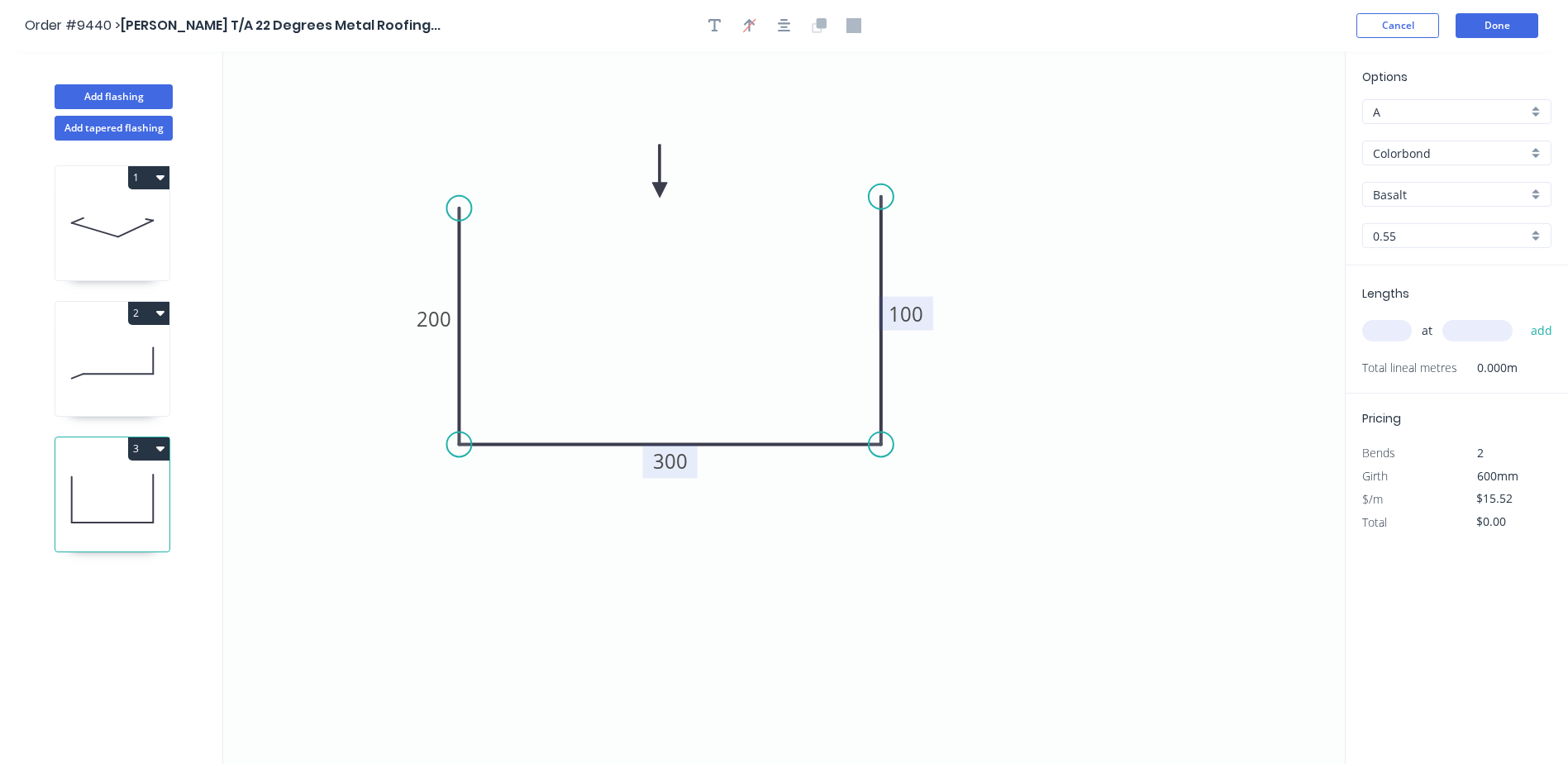
click at [1381, 188] on input "Basalt" at bounding box center [1450, 195] width 154 height 18
click at [1444, 345] on div "Monument" at bounding box center [1457, 354] width 188 height 29
click at [1382, 331] on input "text" at bounding box center [1387, 331] width 49 height 21
click at [1523, 317] on button "add" at bounding box center [1542, 331] width 39 height 28
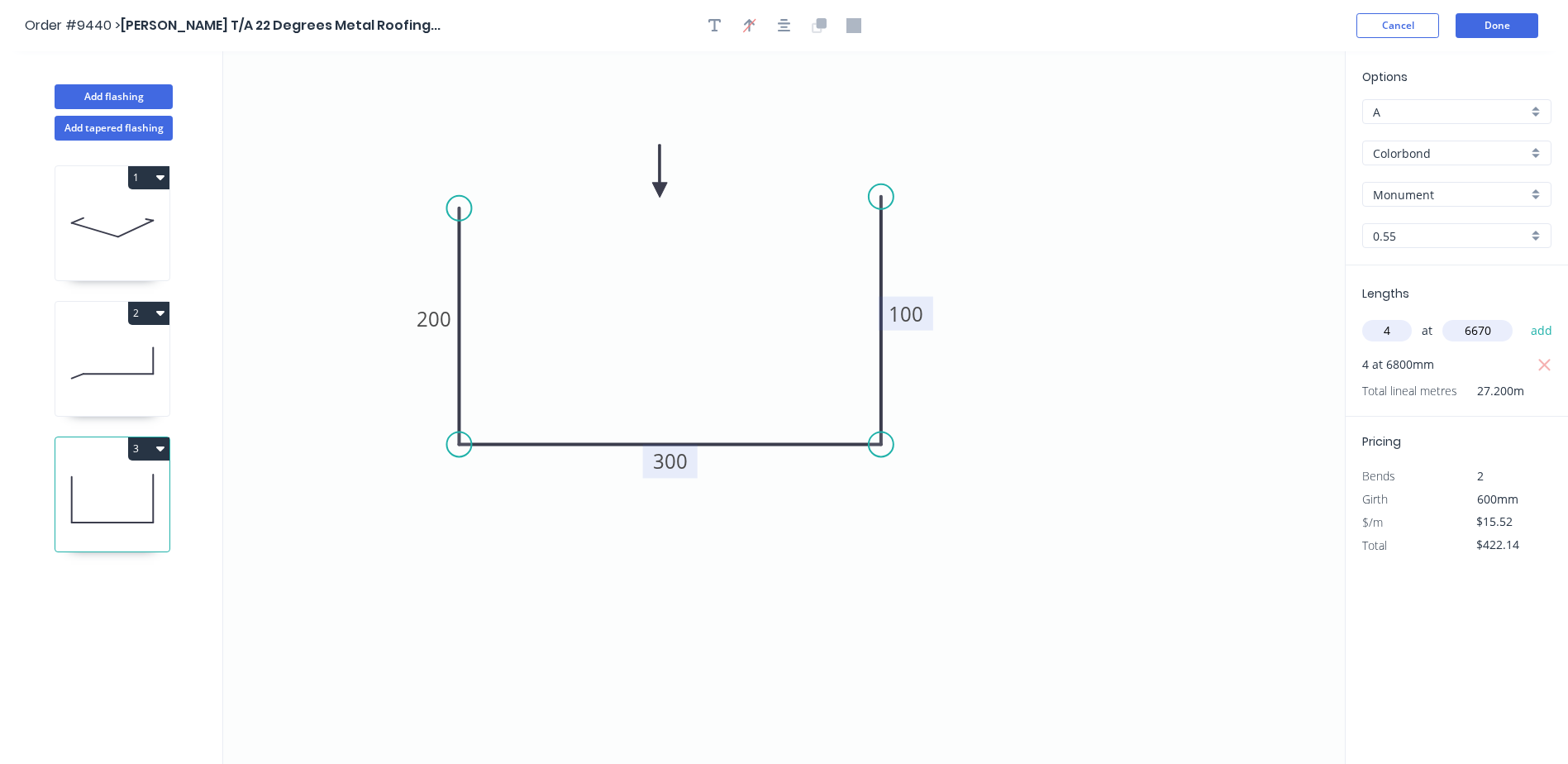
click at [1523, 317] on button "add" at bounding box center [1542, 331] width 39 height 28
click at [1507, 20] on button "Done" at bounding box center [1497, 26] width 83 height 25
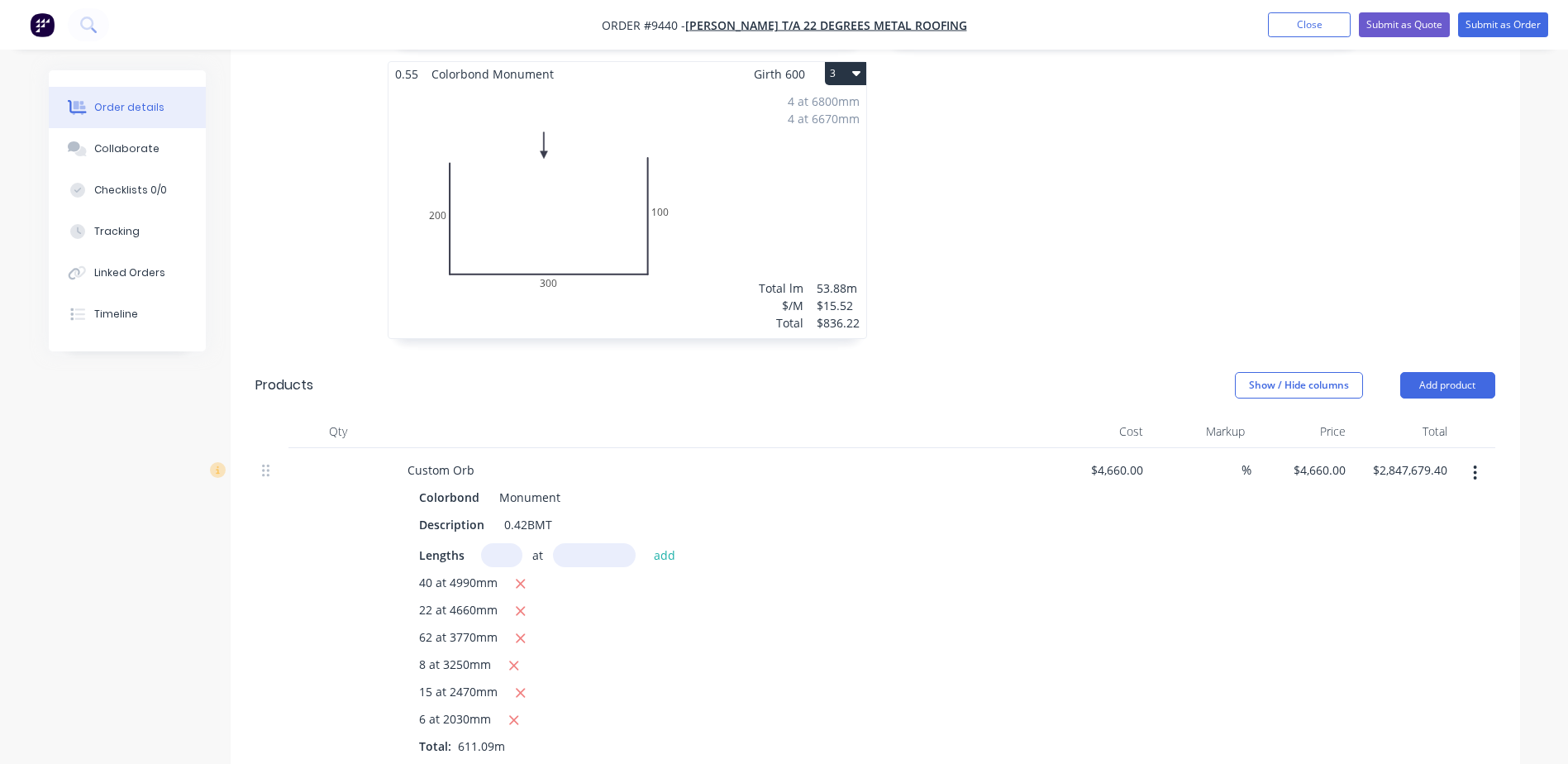
scroll to position [824, 0]
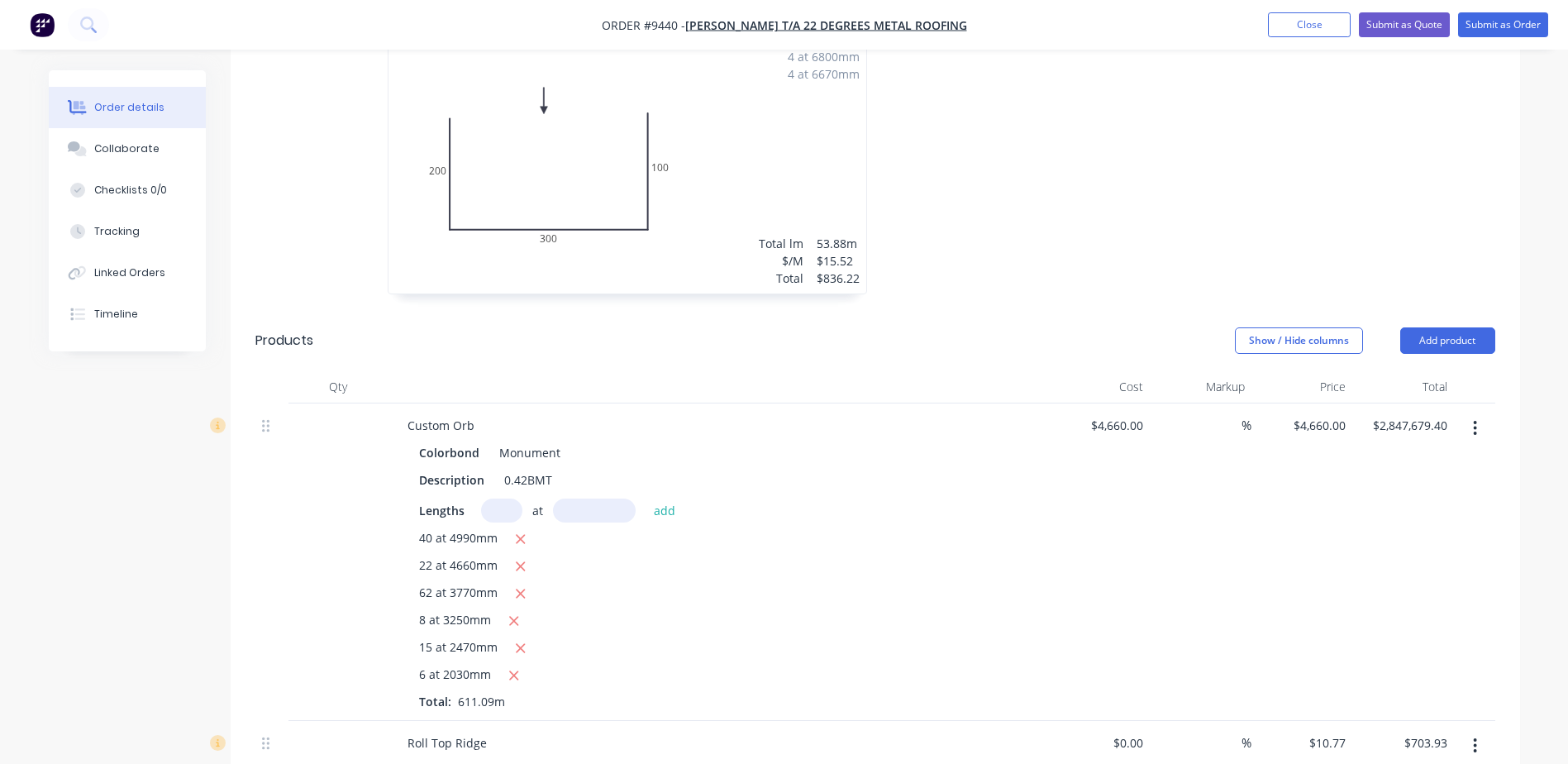
click at [1163, 403] on div "%" at bounding box center [1200, 562] width 101 height 318
click at [1143, 414] on input "4660" at bounding box center [1119, 425] width 60 height 24
click at [1476, 419] on icon "button" at bounding box center [1475, 428] width 4 height 19
click at [1400, 460] on div "Edit" at bounding box center [1416, 471] width 127 height 24
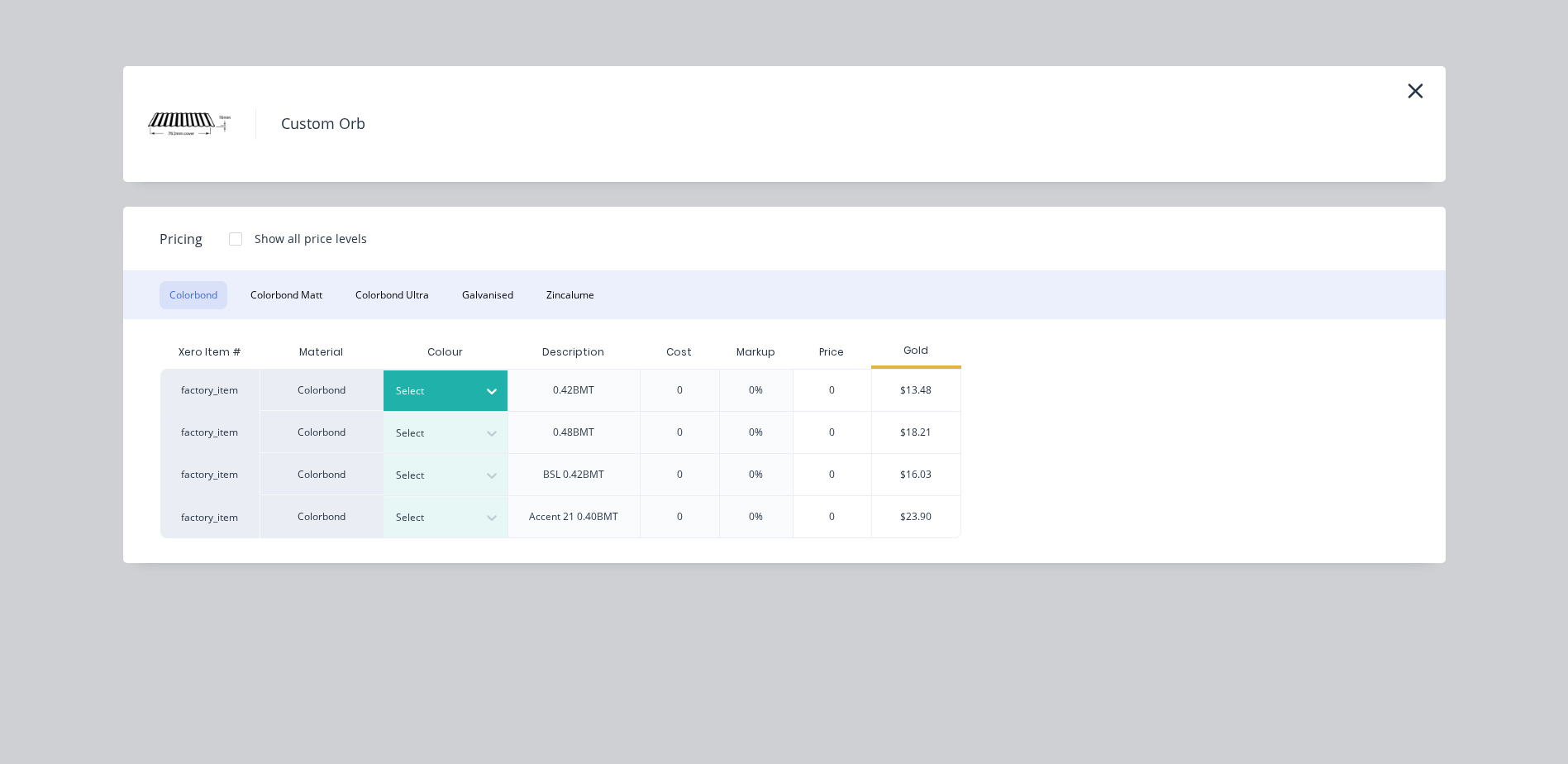
click at [476, 381] on div "Select" at bounding box center [430, 391] width 93 height 21
click at [908, 389] on div "$13.48" at bounding box center [916, 390] width 88 height 41
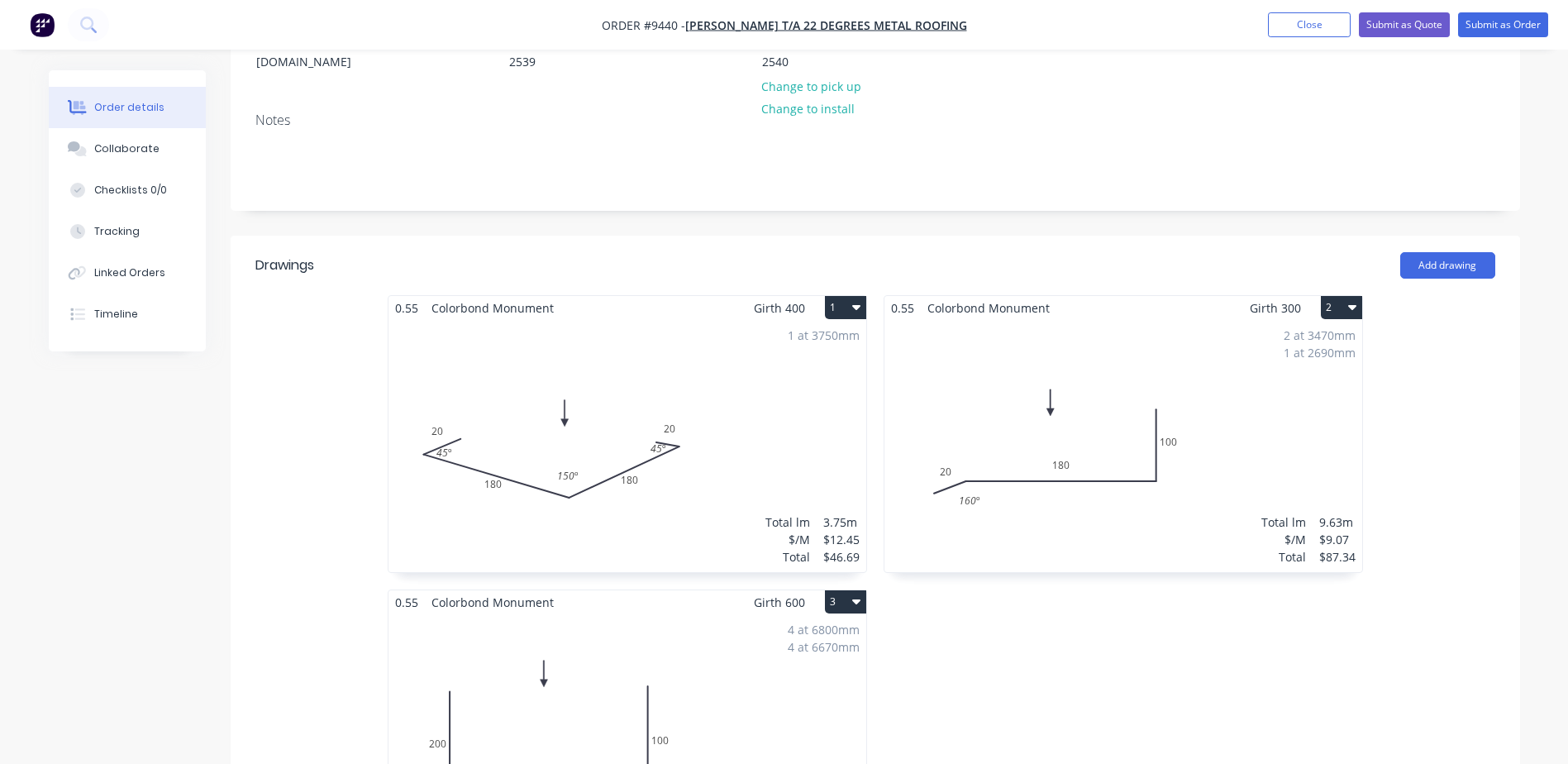
scroll to position [244, 0]
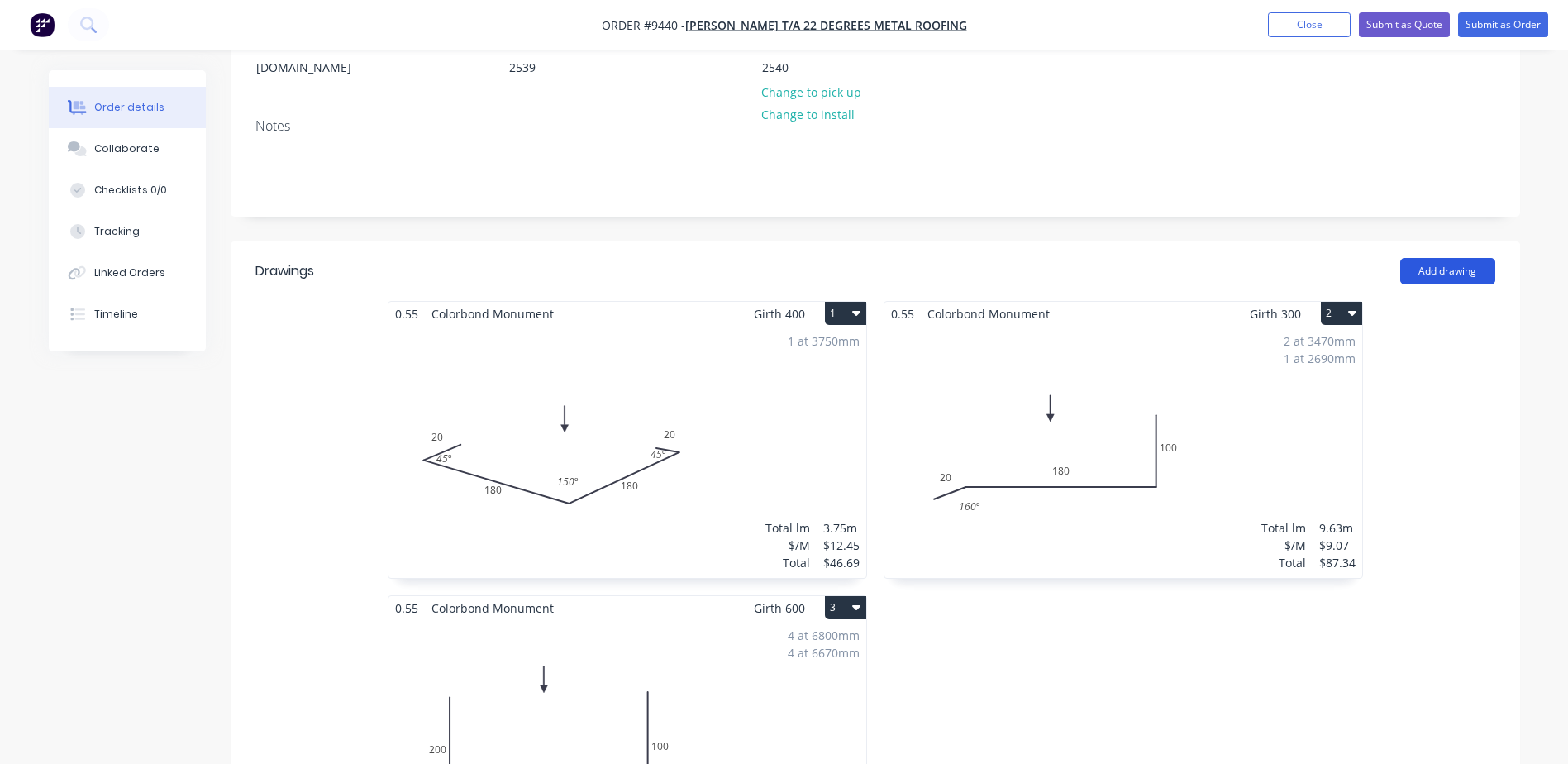
click at [1450, 258] on button "Add drawing" at bounding box center [1448, 271] width 95 height 26
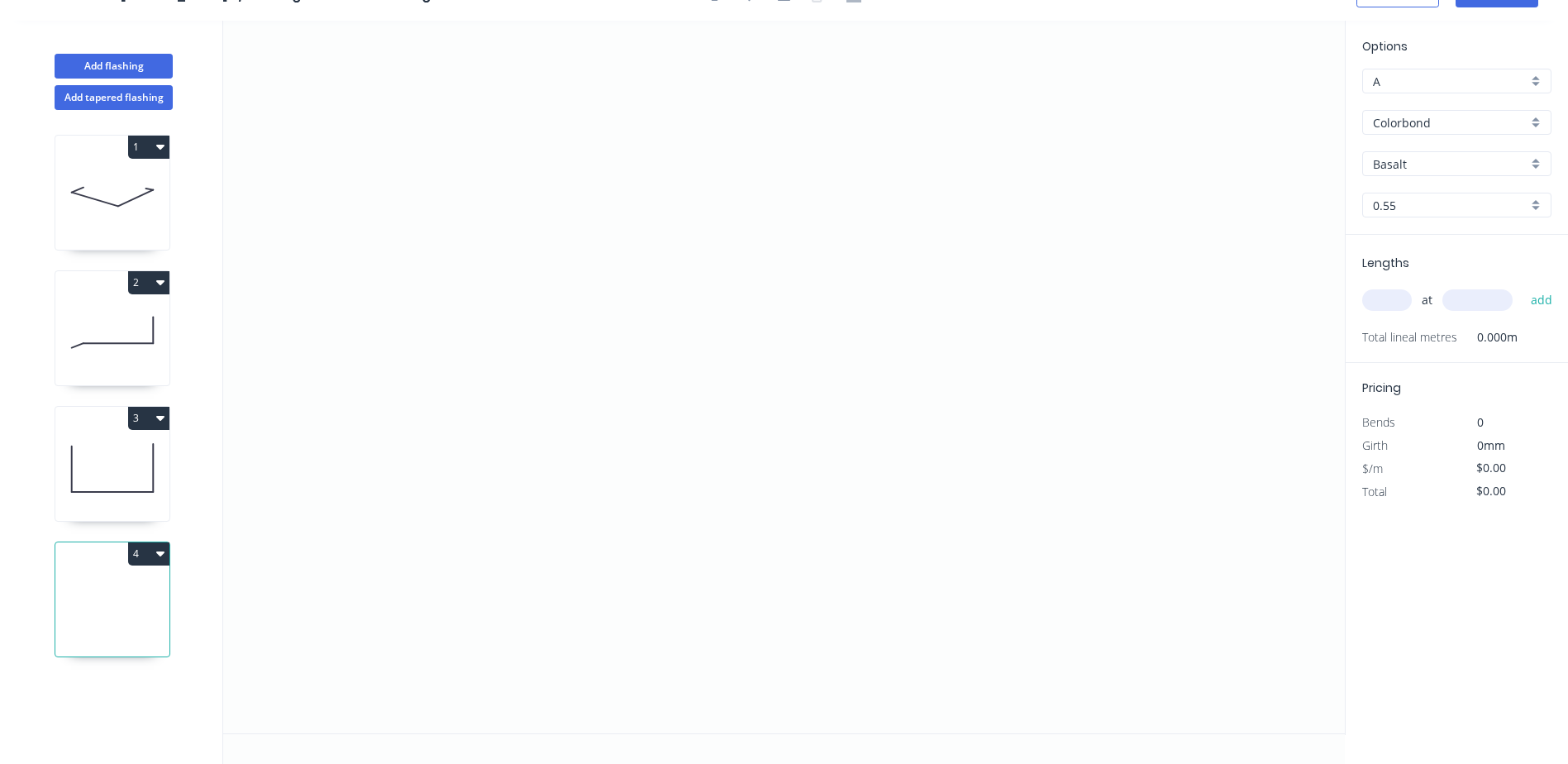
scroll to position [31, 0]
click at [505, 449] on icon "0" at bounding box center [784, 377] width 1122 height 713
click at [470, 476] on icon "0" at bounding box center [784, 377] width 1122 height 713
click at [464, 247] on icon "0 ?" at bounding box center [784, 377] width 1122 height 713
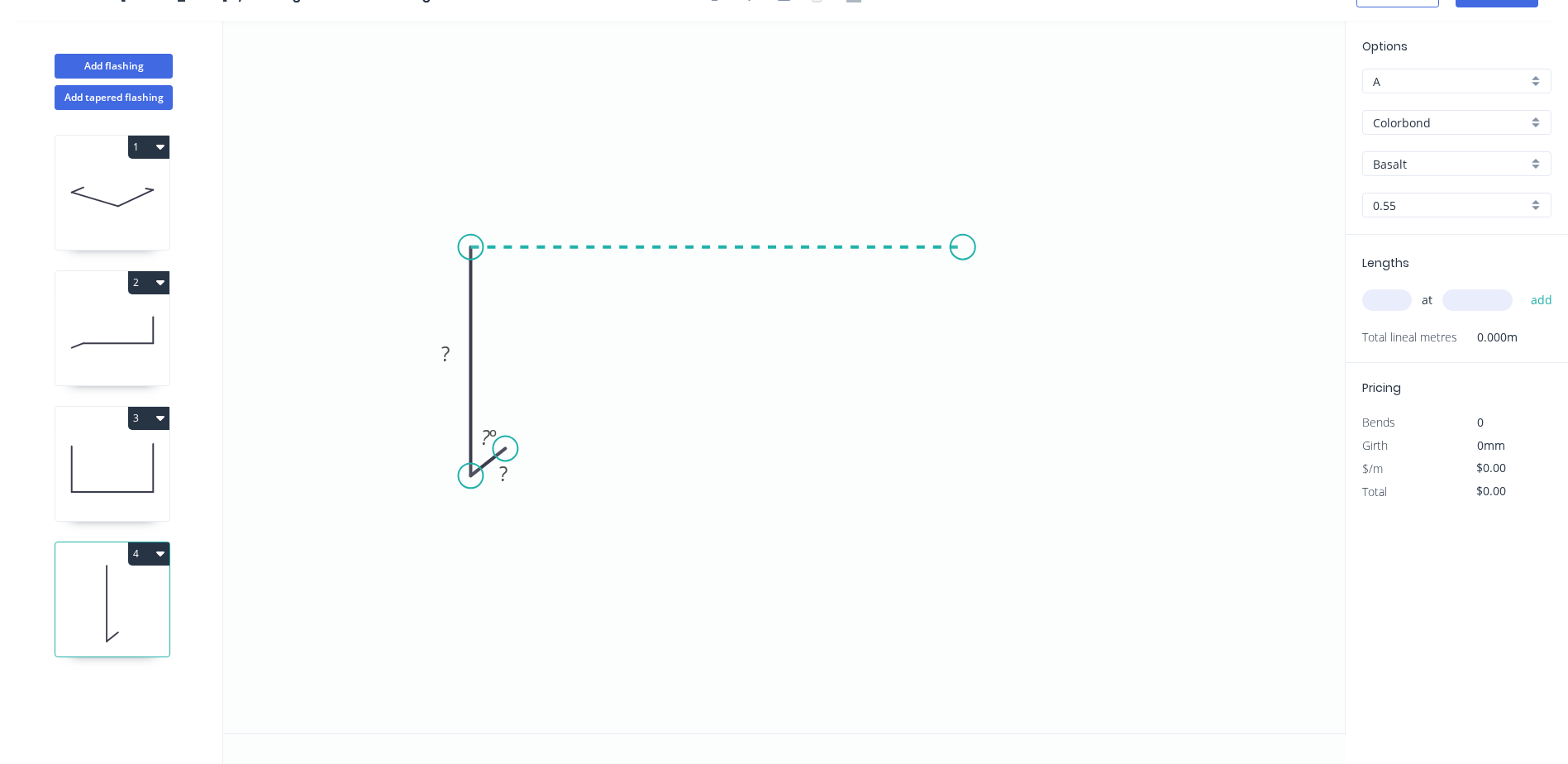
click at [964, 241] on icon "0 ? ? ? º" at bounding box center [784, 377] width 1122 height 713
click at [963, 473] on icon "0 ? ? ? ? º" at bounding box center [784, 377] width 1122 height 713
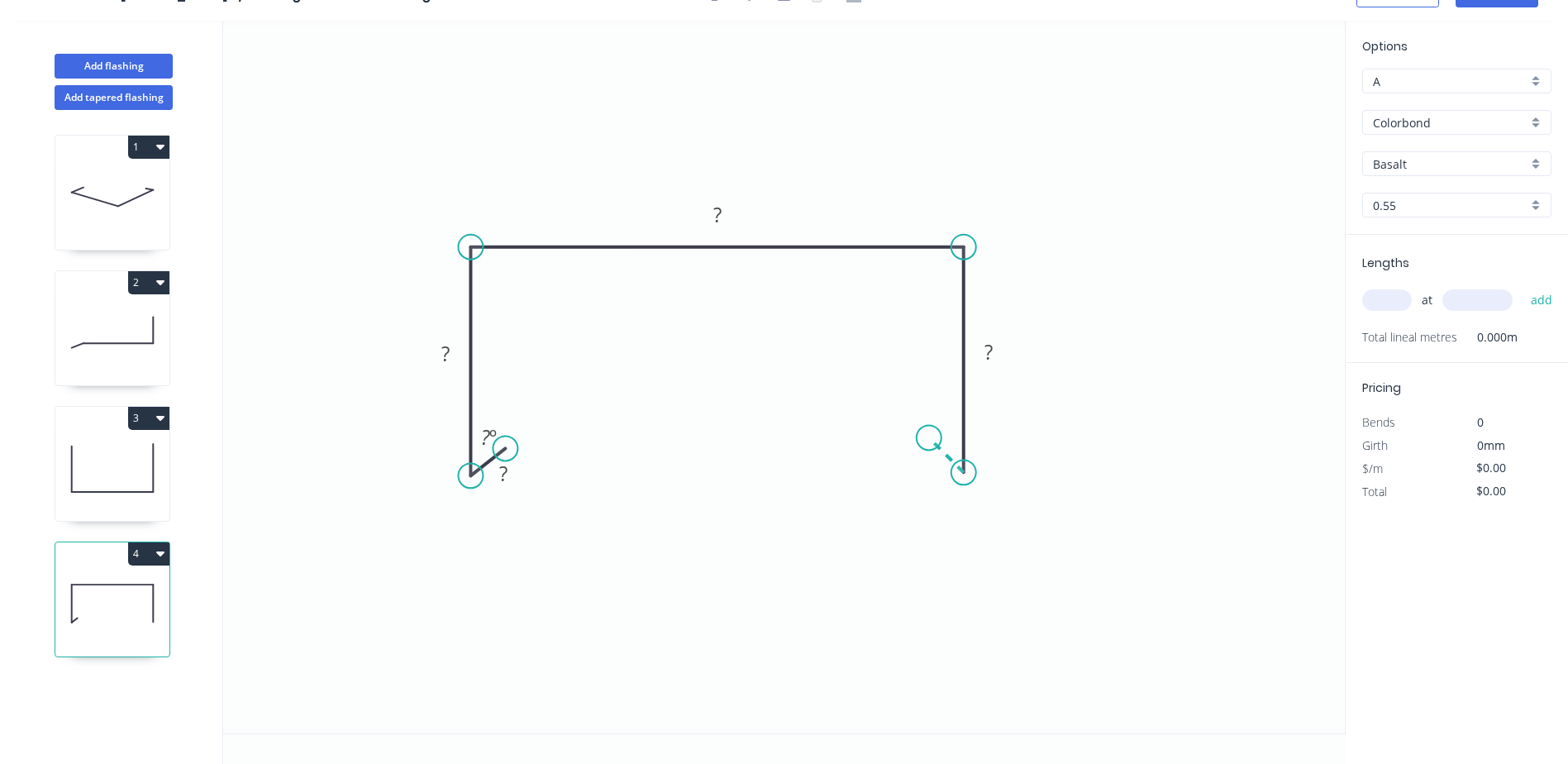
click at [930, 442] on icon "0 ? ? ? ? ? º" at bounding box center [784, 377] width 1122 height 713
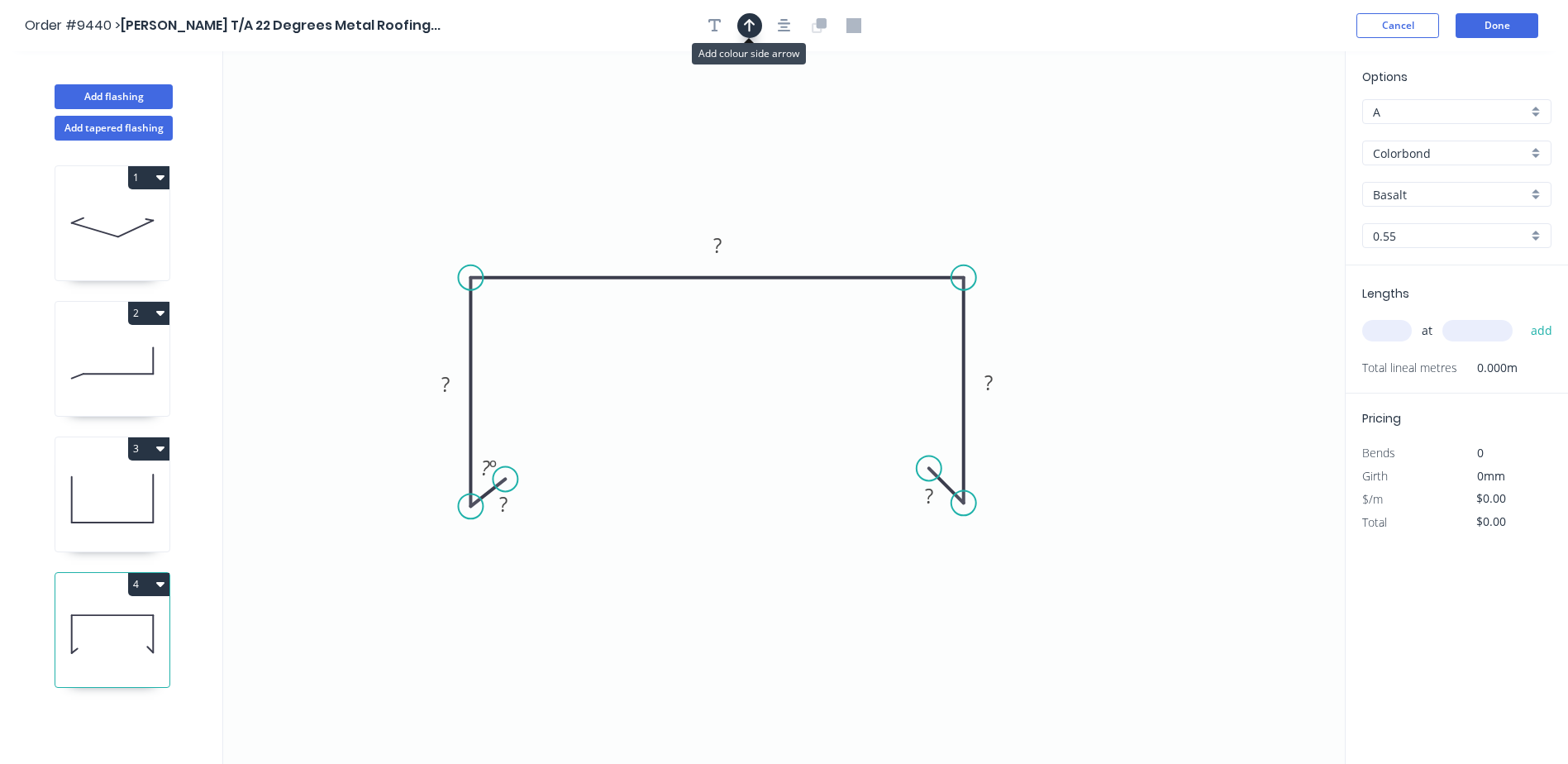
click at [746, 34] on button "button" at bounding box center [750, 26] width 25 height 25
drag, startPoint x: 1259, startPoint y: 131, endPoint x: 727, endPoint y: 120, distance: 532.1
click at [727, 120] on icon at bounding box center [726, 101] width 15 height 53
click at [508, 504] on g "?" at bounding box center [503, 504] width 33 height 27
click at [1248, 177] on icon "0 10 100 380 100 10 45 º" at bounding box center [784, 408] width 1122 height 713
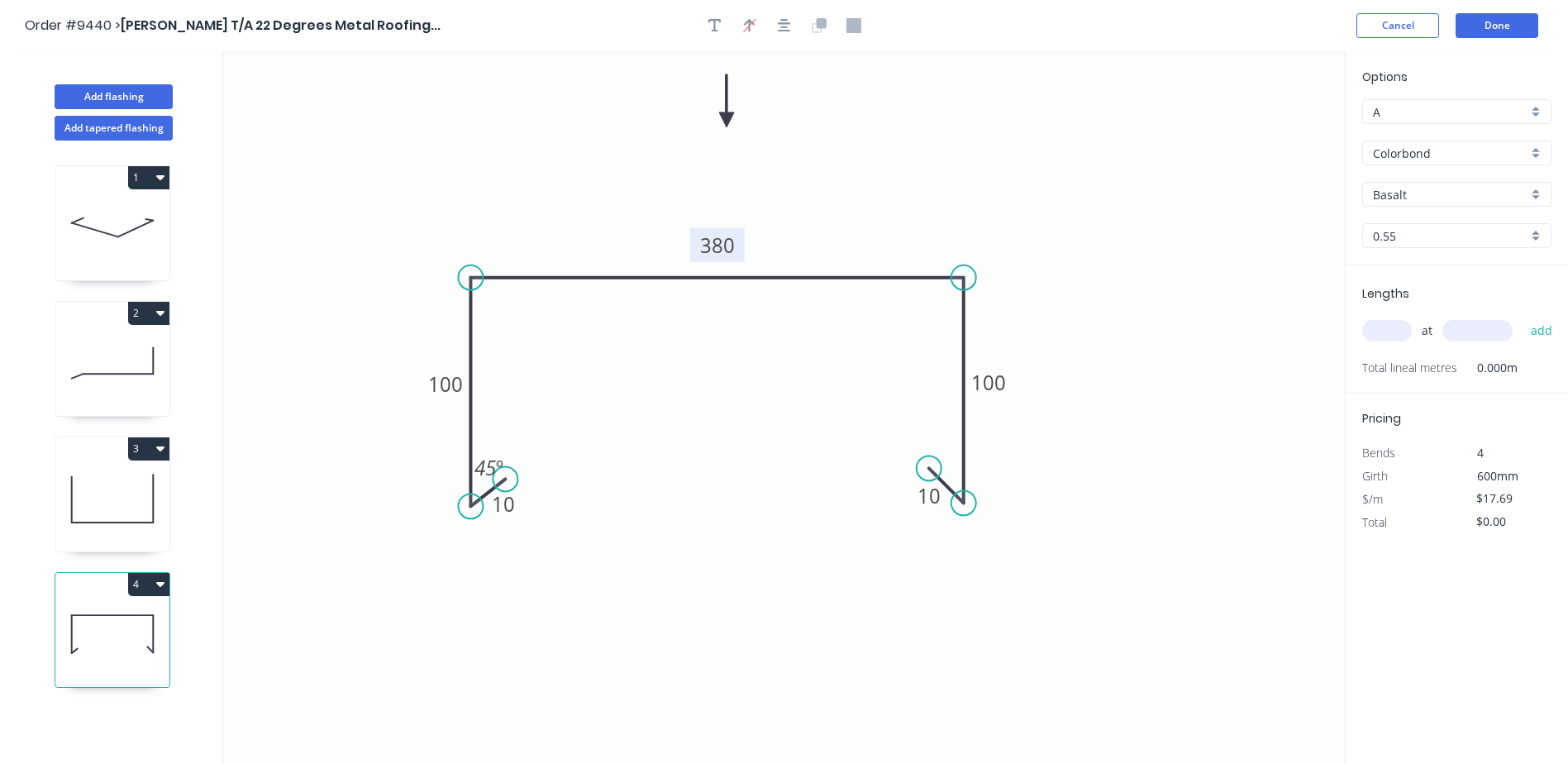
click at [714, 243] on tspan "380" at bounding box center [717, 244] width 34 height 27
click at [1043, 133] on icon "0 10 100 280 100 10 45 º" at bounding box center [784, 408] width 1122 height 713
click at [1407, 198] on input "Basalt" at bounding box center [1450, 195] width 154 height 18
click at [1421, 344] on div "Monument" at bounding box center [1457, 354] width 188 height 29
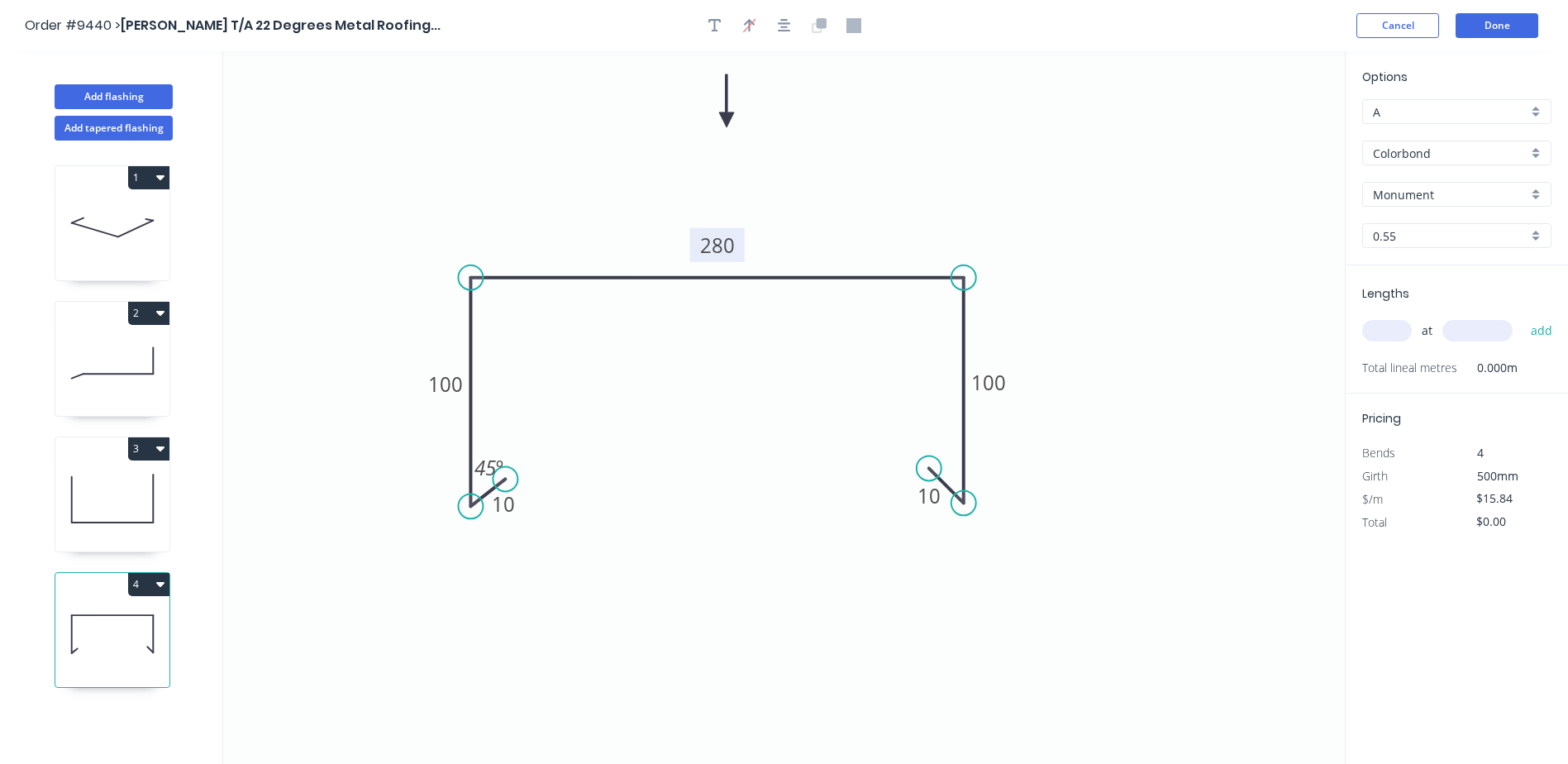
click at [1398, 331] on input "text" at bounding box center [1387, 331] width 49 height 21
click at [1523, 317] on button "add" at bounding box center [1542, 331] width 39 height 28
click at [1479, 20] on button "Done" at bounding box center [1497, 26] width 83 height 25
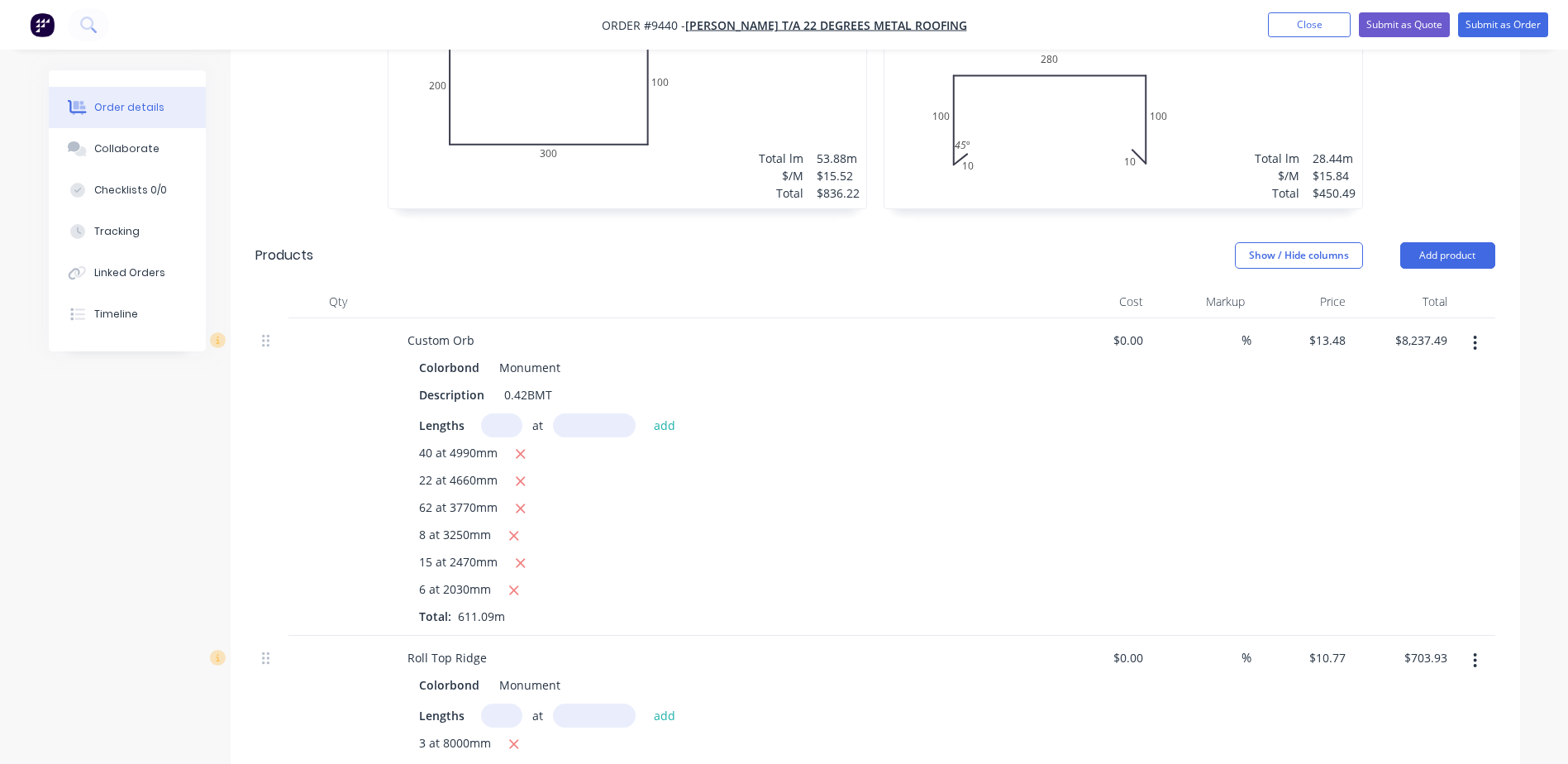
scroll to position [910, 0]
click at [1431, 242] on button "Add product" at bounding box center [1448, 255] width 95 height 26
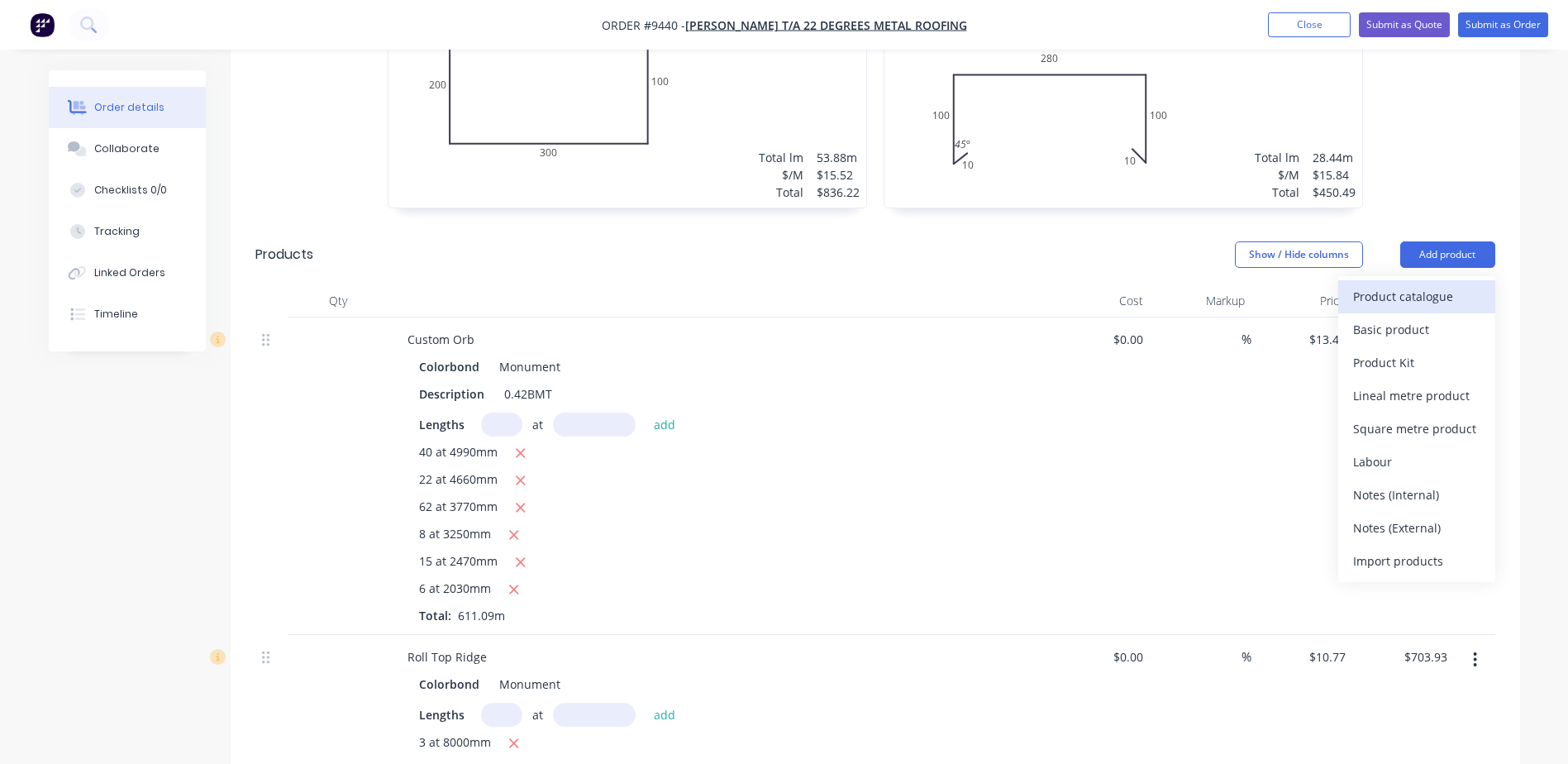
click at [1424, 281] on button "Product catalogue" at bounding box center [1417, 296] width 157 height 33
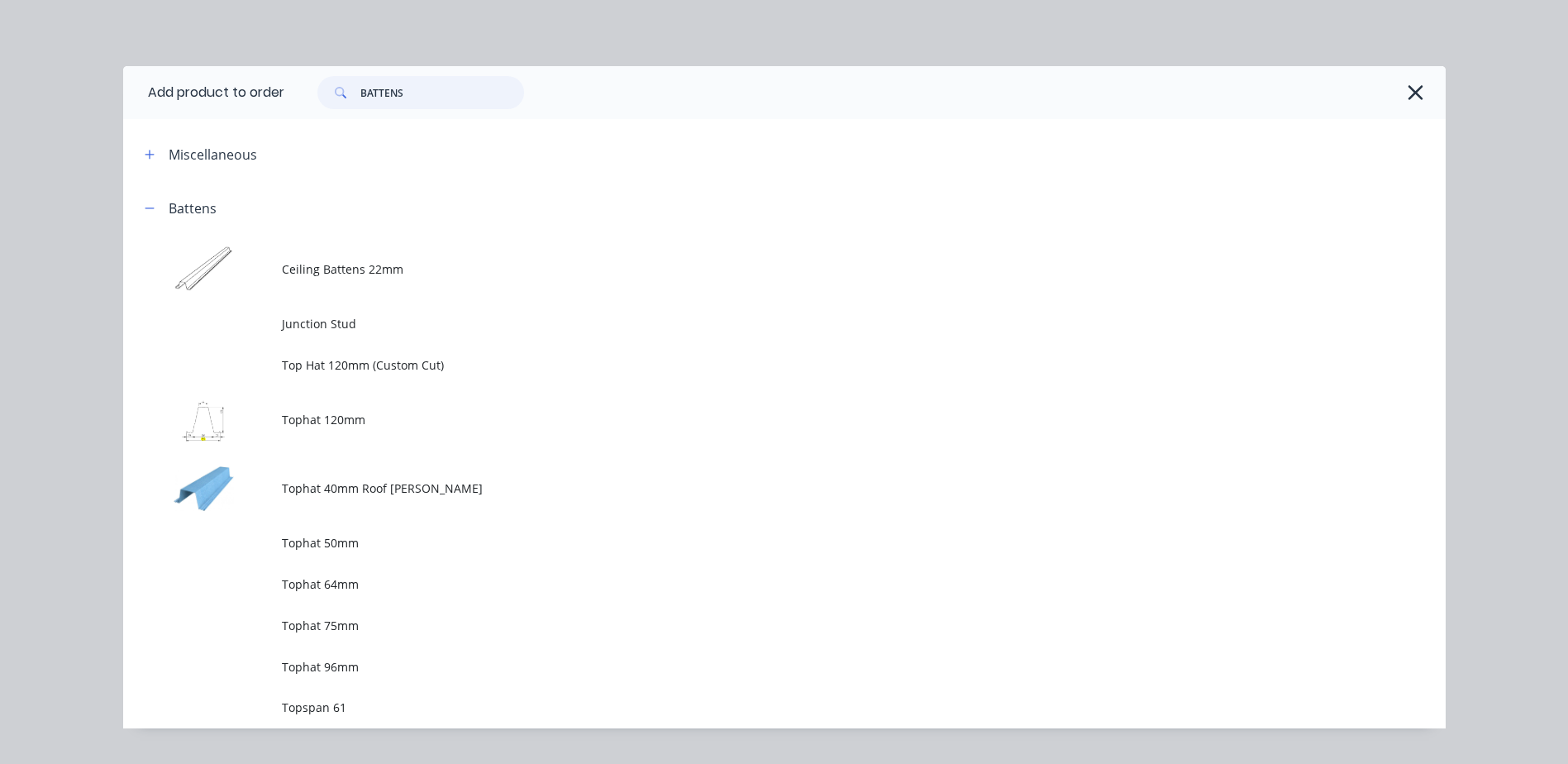
click at [404, 90] on input "BATTENS" at bounding box center [443, 92] width 164 height 33
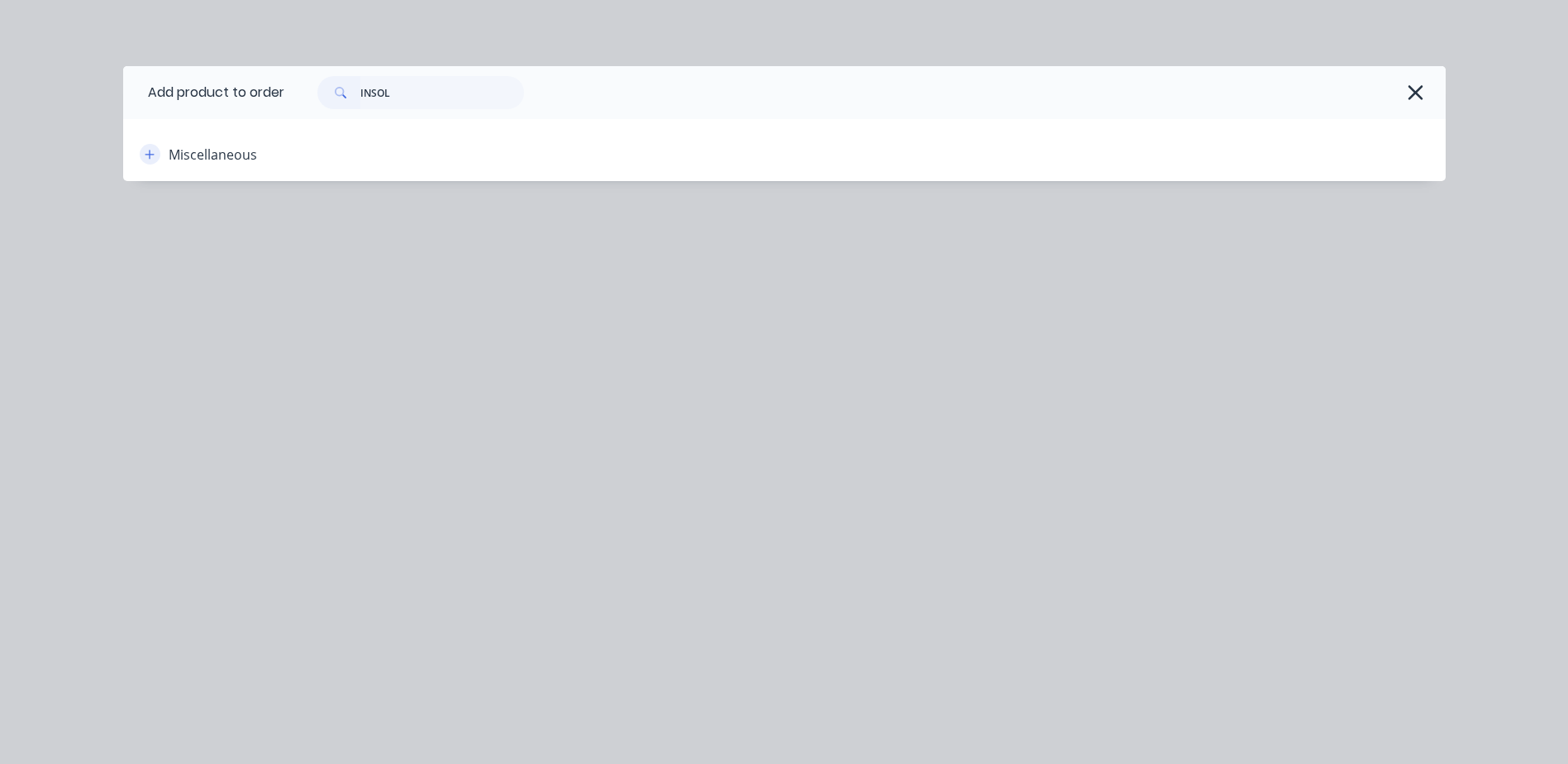
click at [149, 152] on icon "button" at bounding box center [149, 154] width 10 height 11
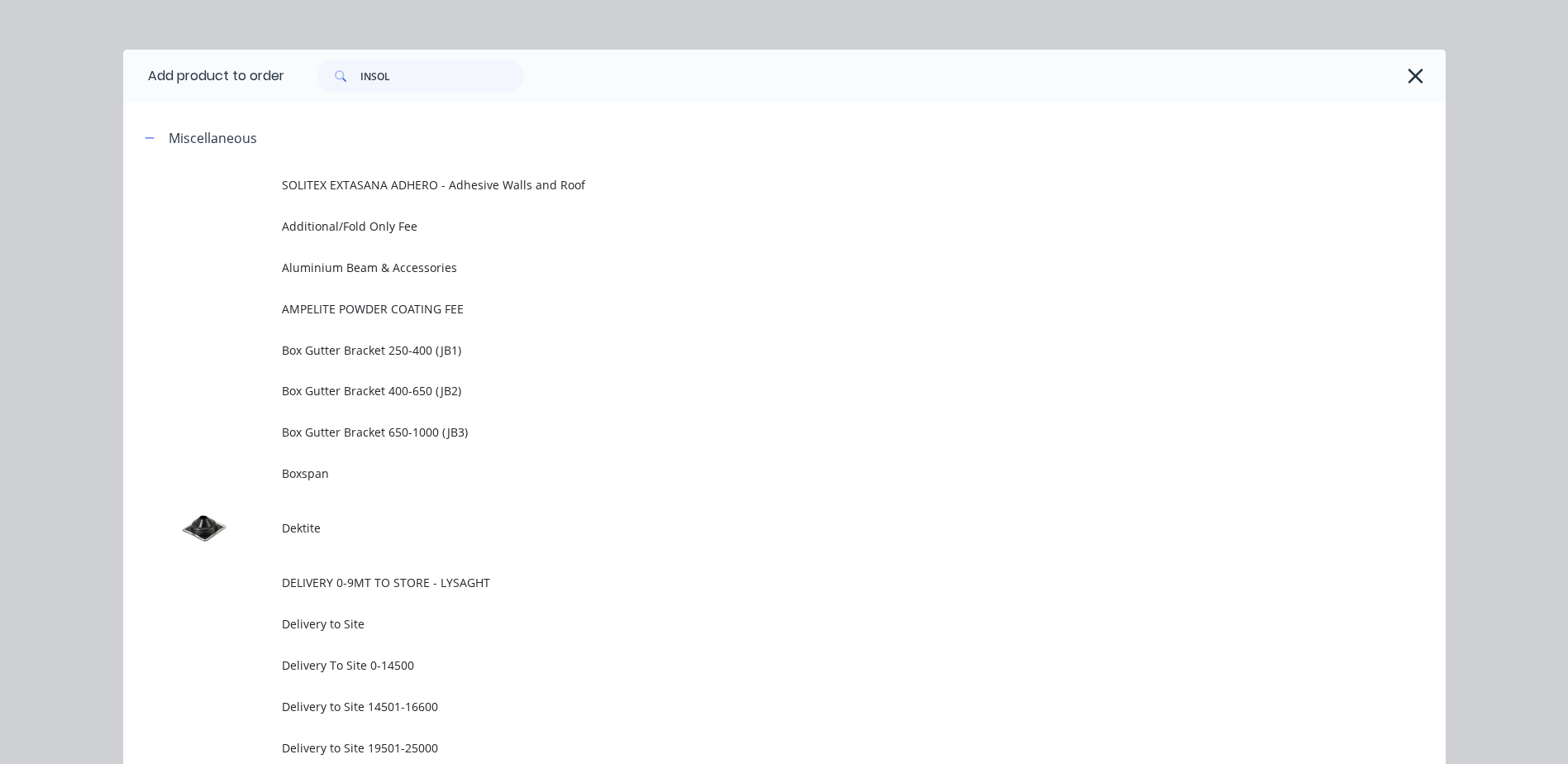
scroll to position [0, 0]
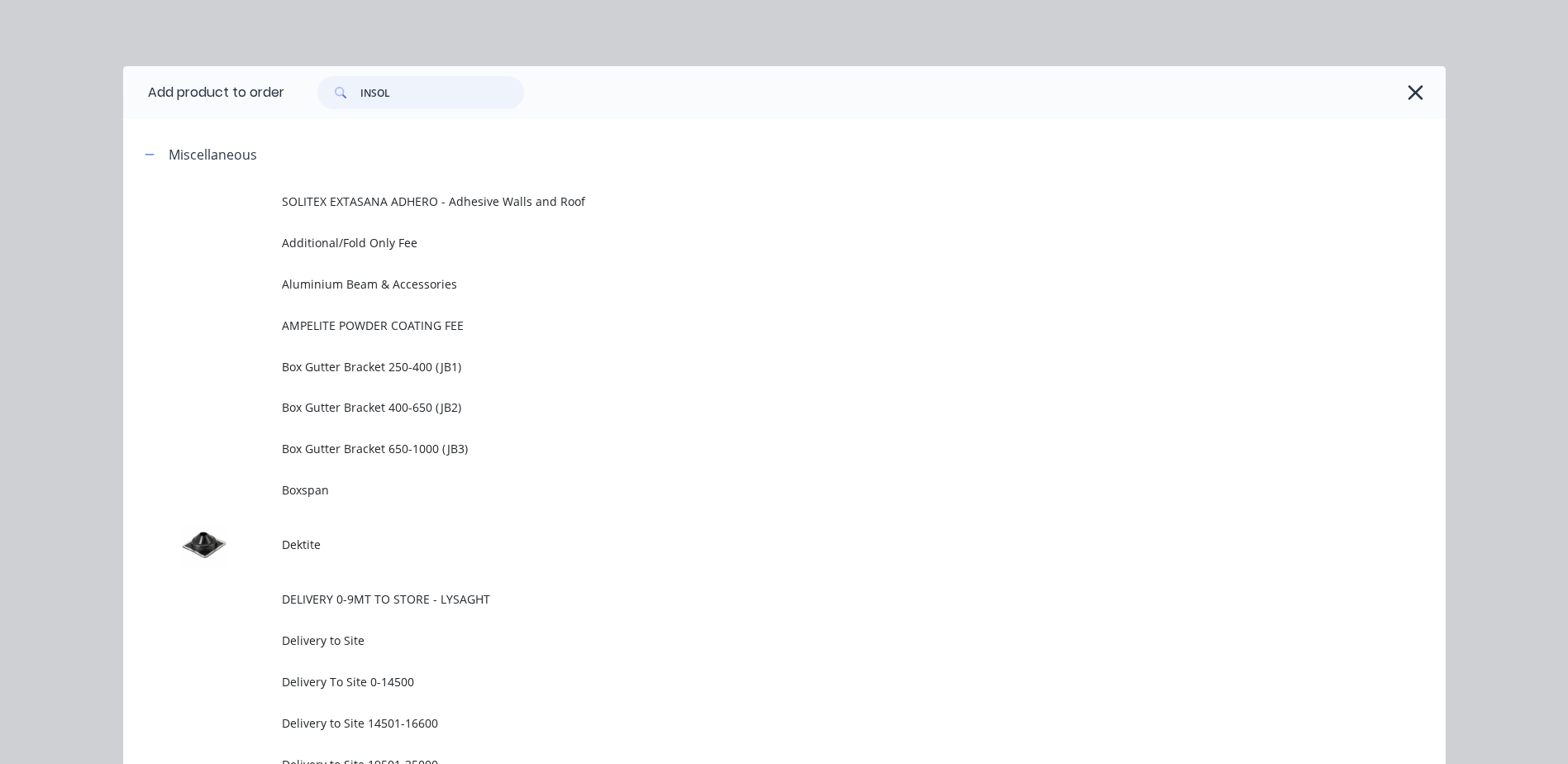
click at [407, 92] on input "INSOL" at bounding box center [443, 92] width 164 height 33
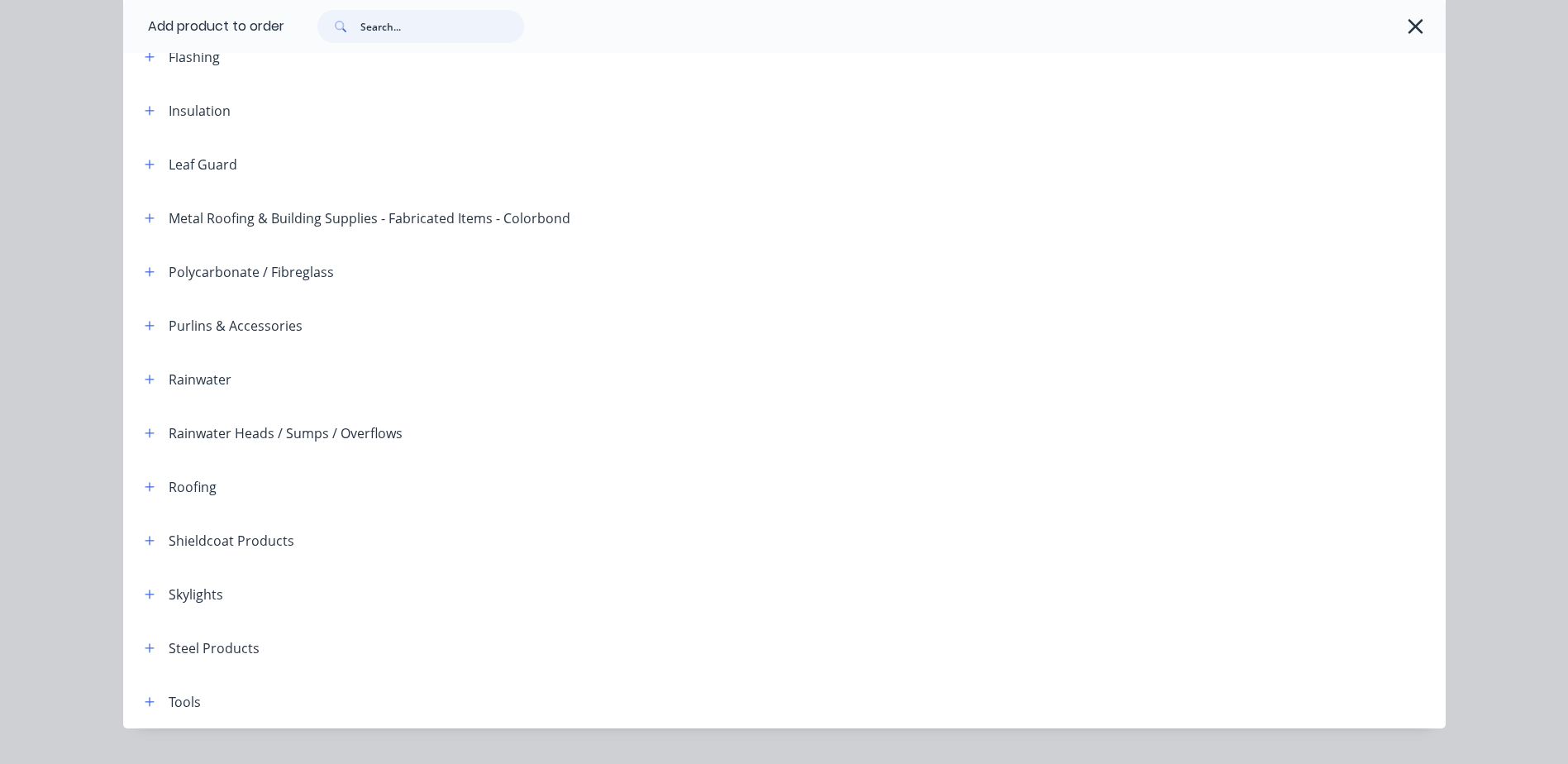
scroll to position [2646, 0]
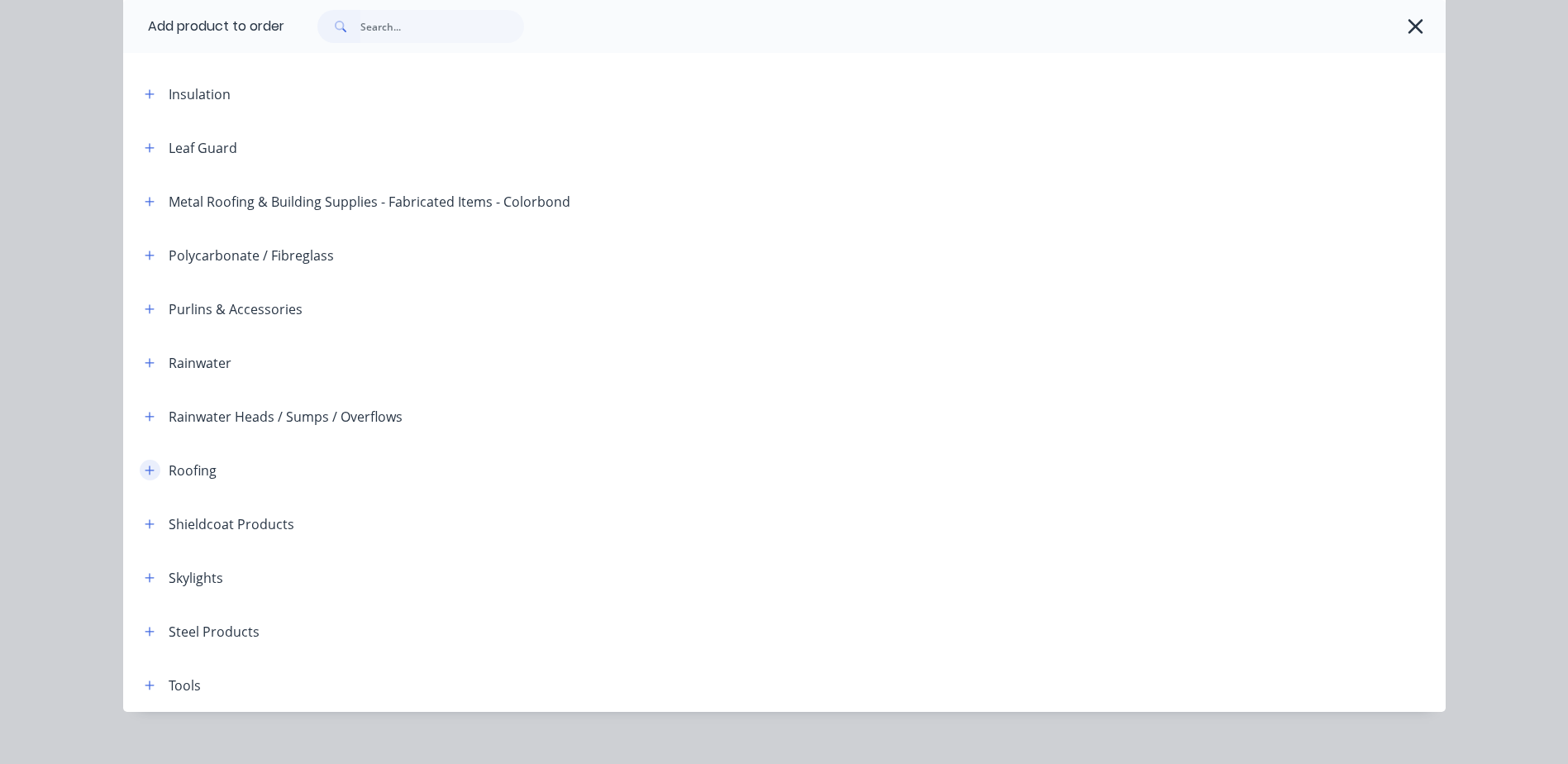
click at [145, 472] on icon "button" at bounding box center [149, 470] width 10 height 11
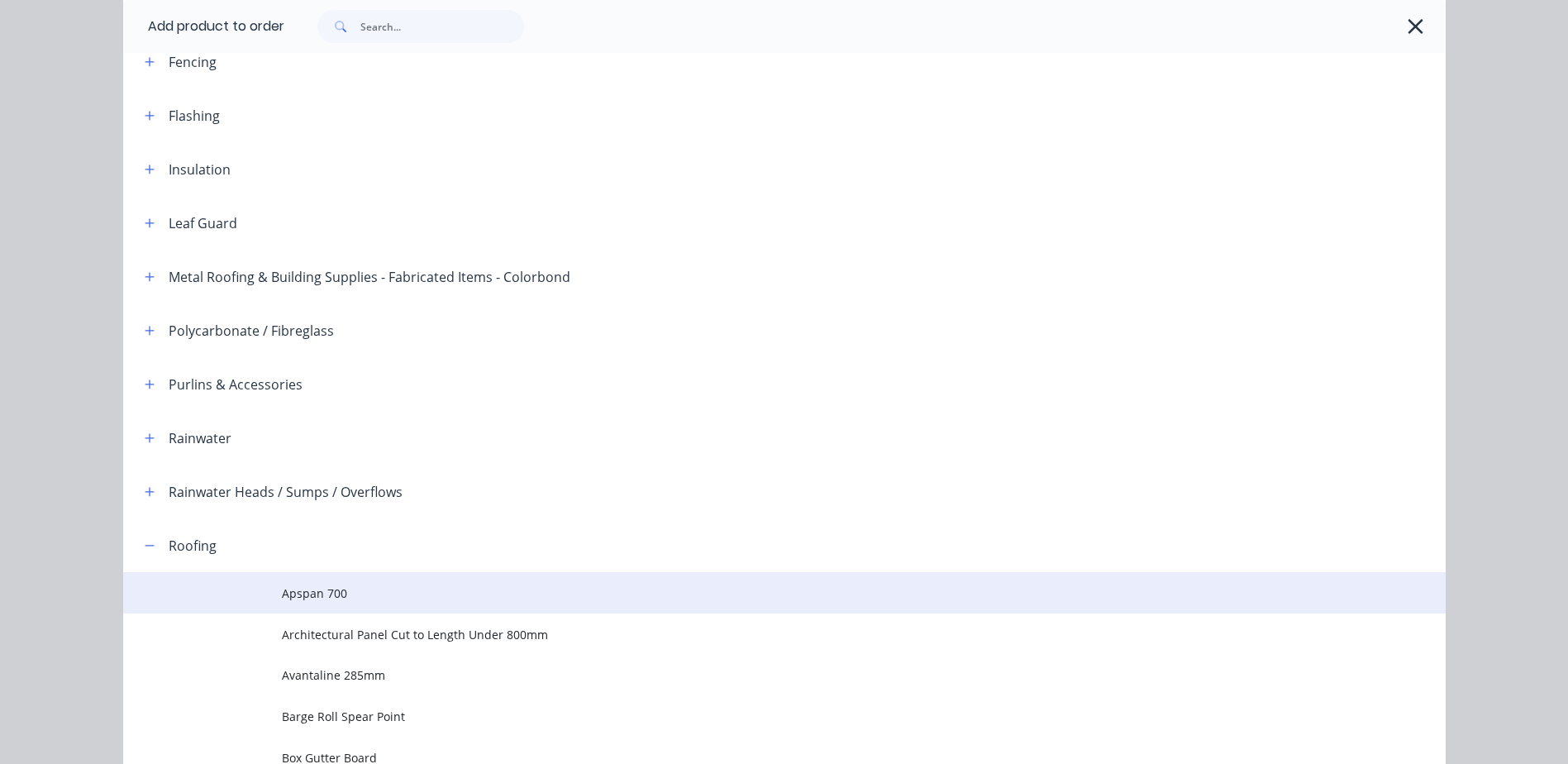
scroll to position [2417, 0]
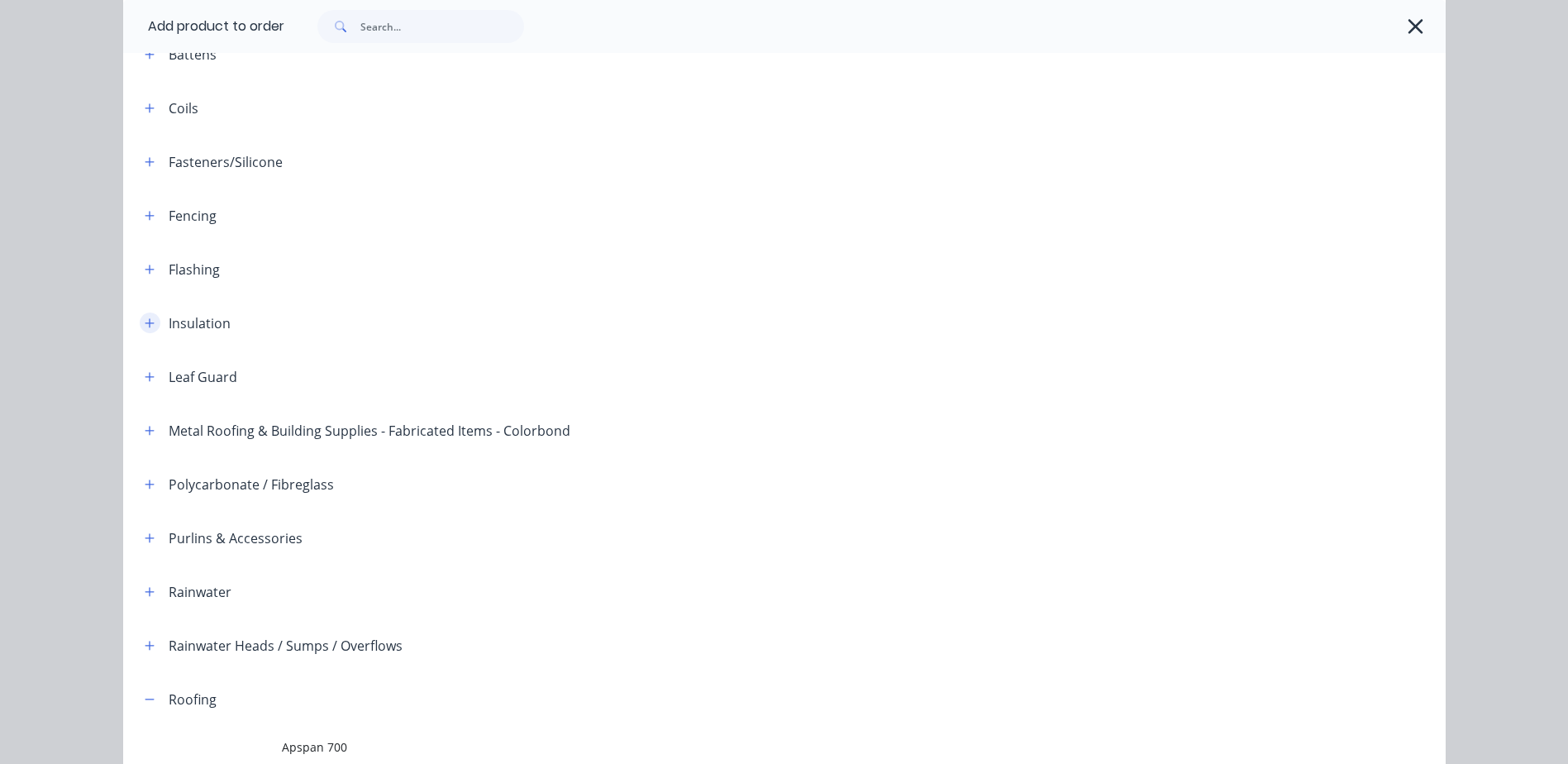
click at [145, 323] on icon "button" at bounding box center [149, 323] width 10 height 11
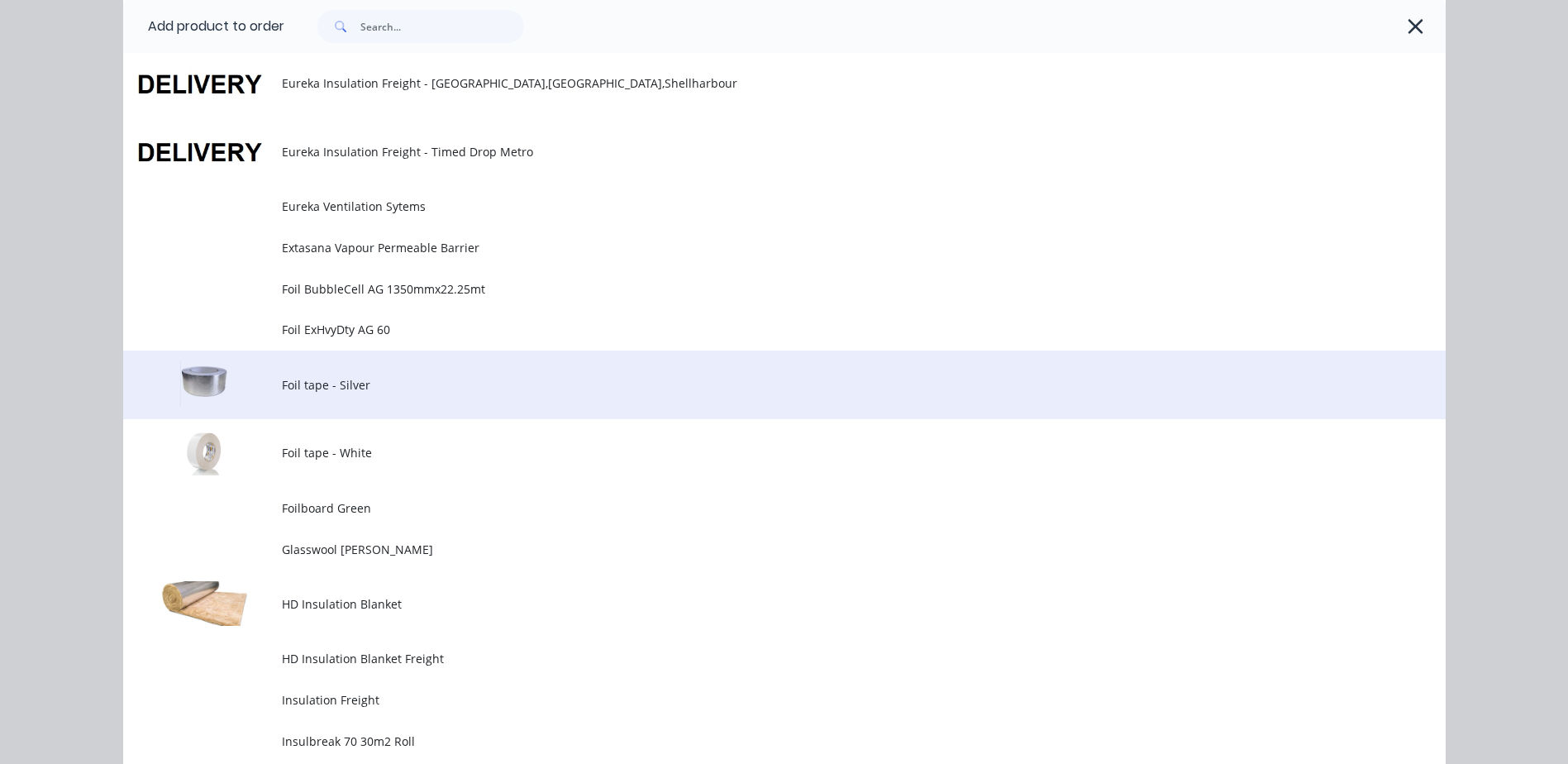
scroll to position [3161, 0]
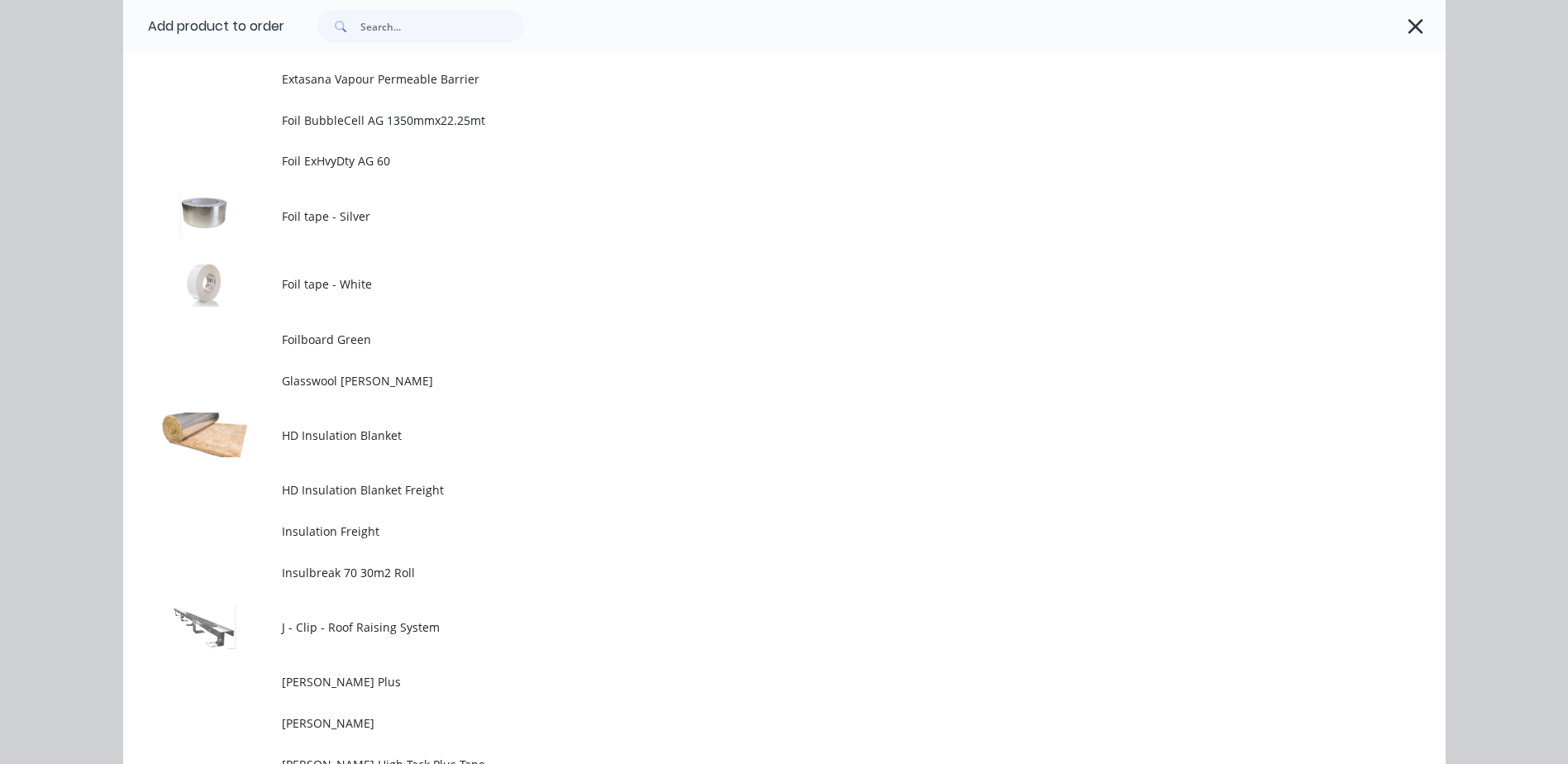
click at [377, 424] on td "HD Insulation Blanket" at bounding box center [864, 436] width 1164 height 69
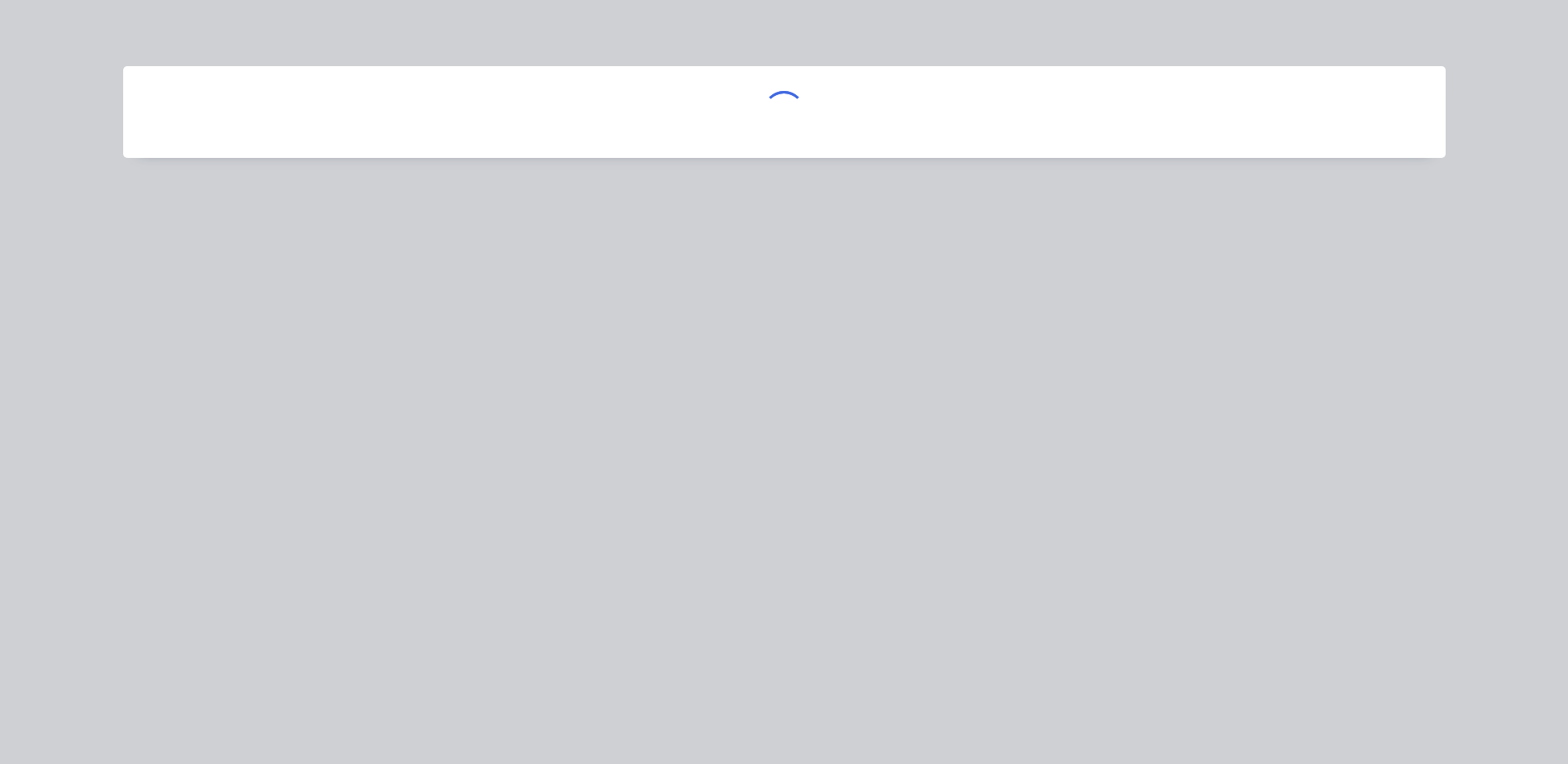
scroll to position [0, 0]
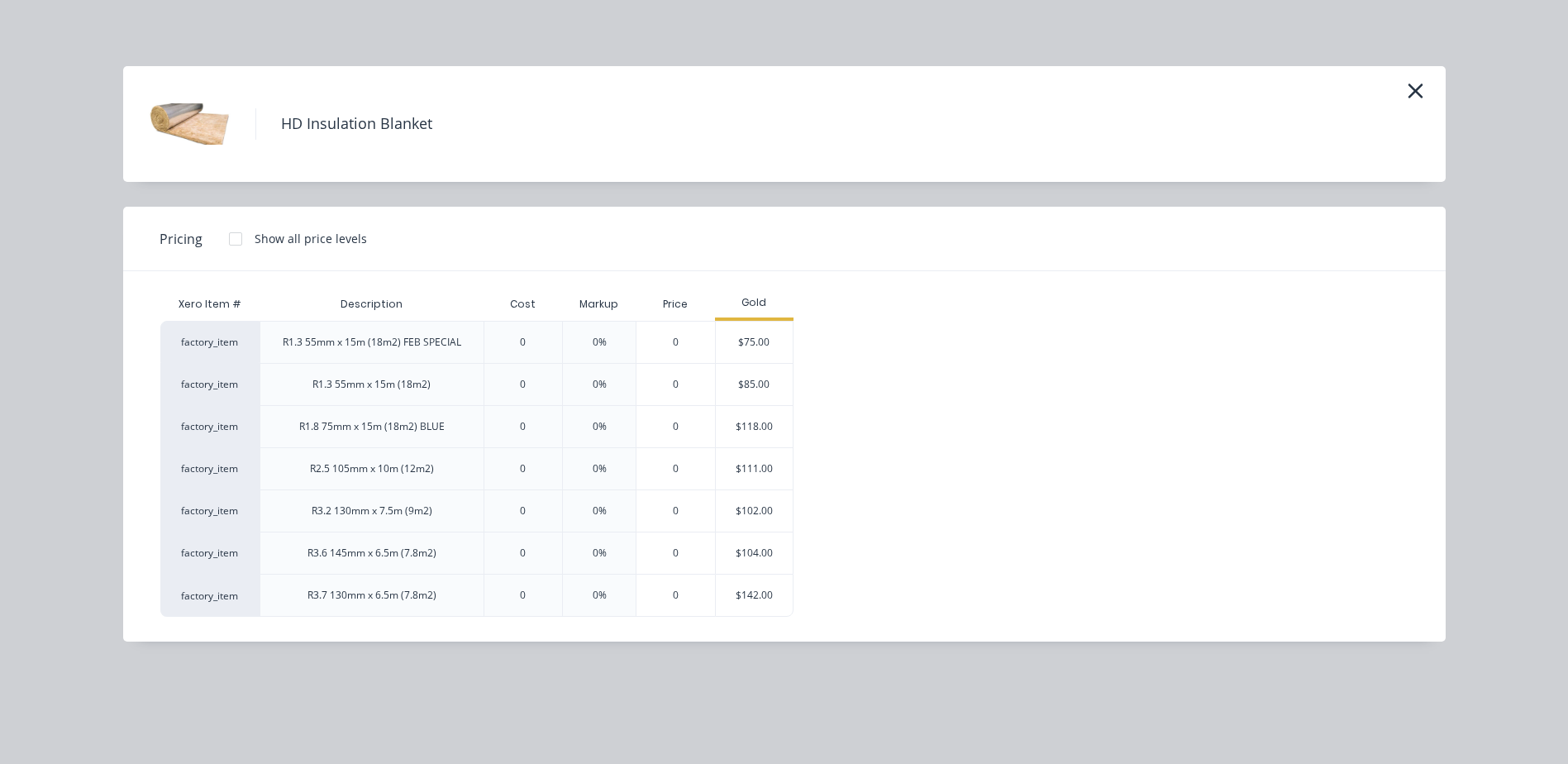
click at [737, 340] on div "$75.00" at bounding box center [755, 342] width 78 height 41
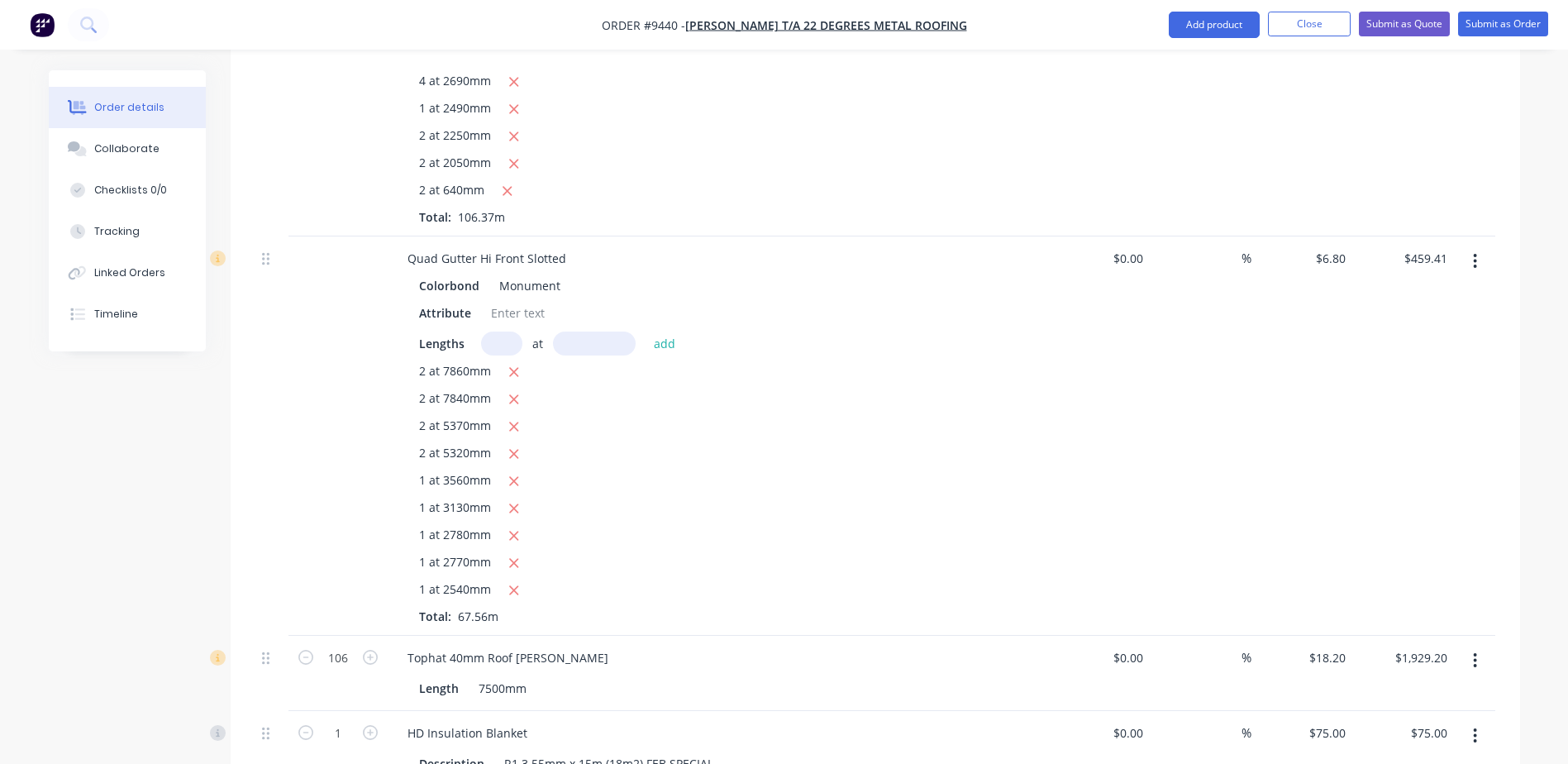
scroll to position [2718, 0]
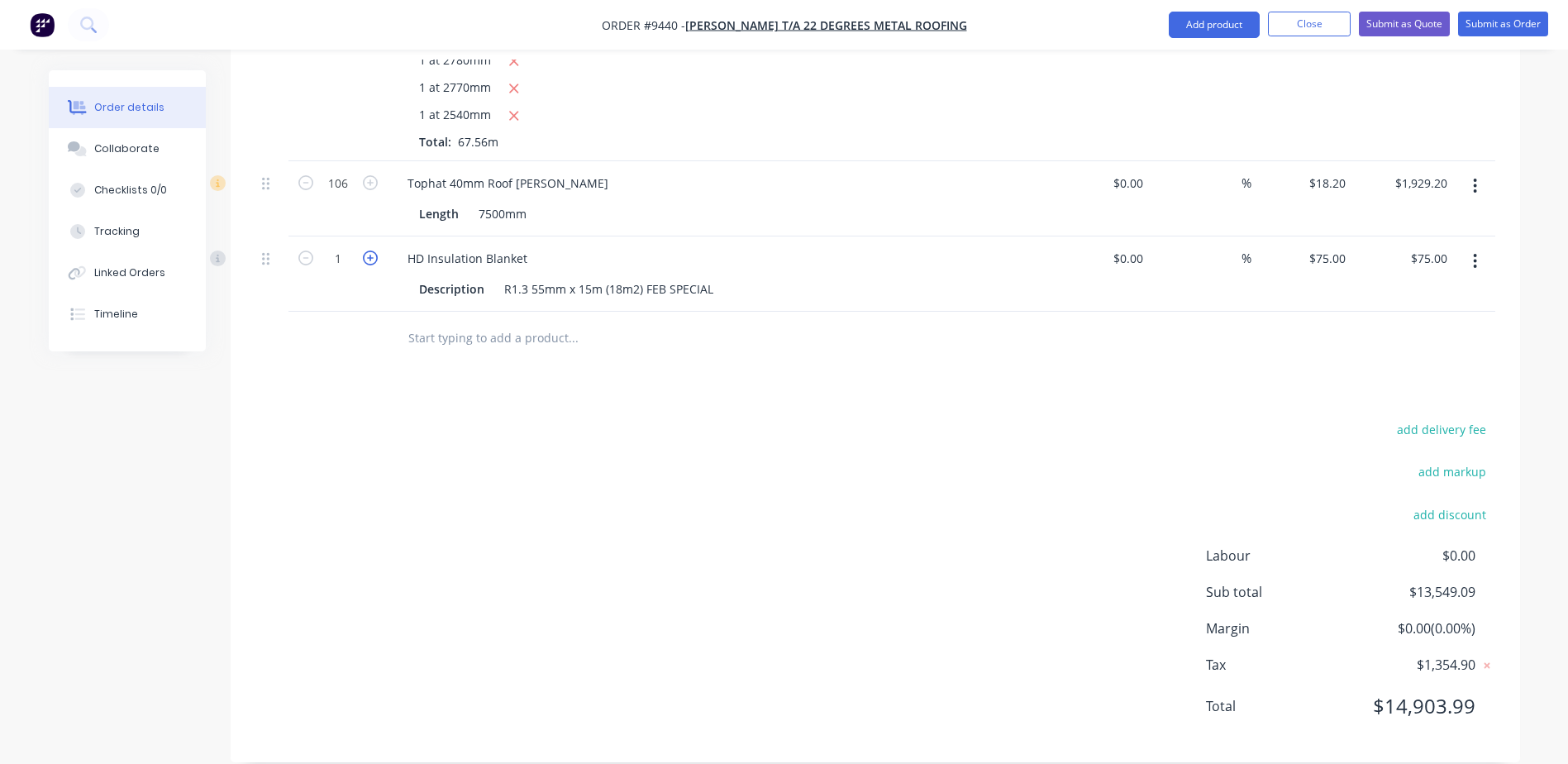
click at [370, 251] on icon "button" at bounding box center [370, 258] width 15 height 15
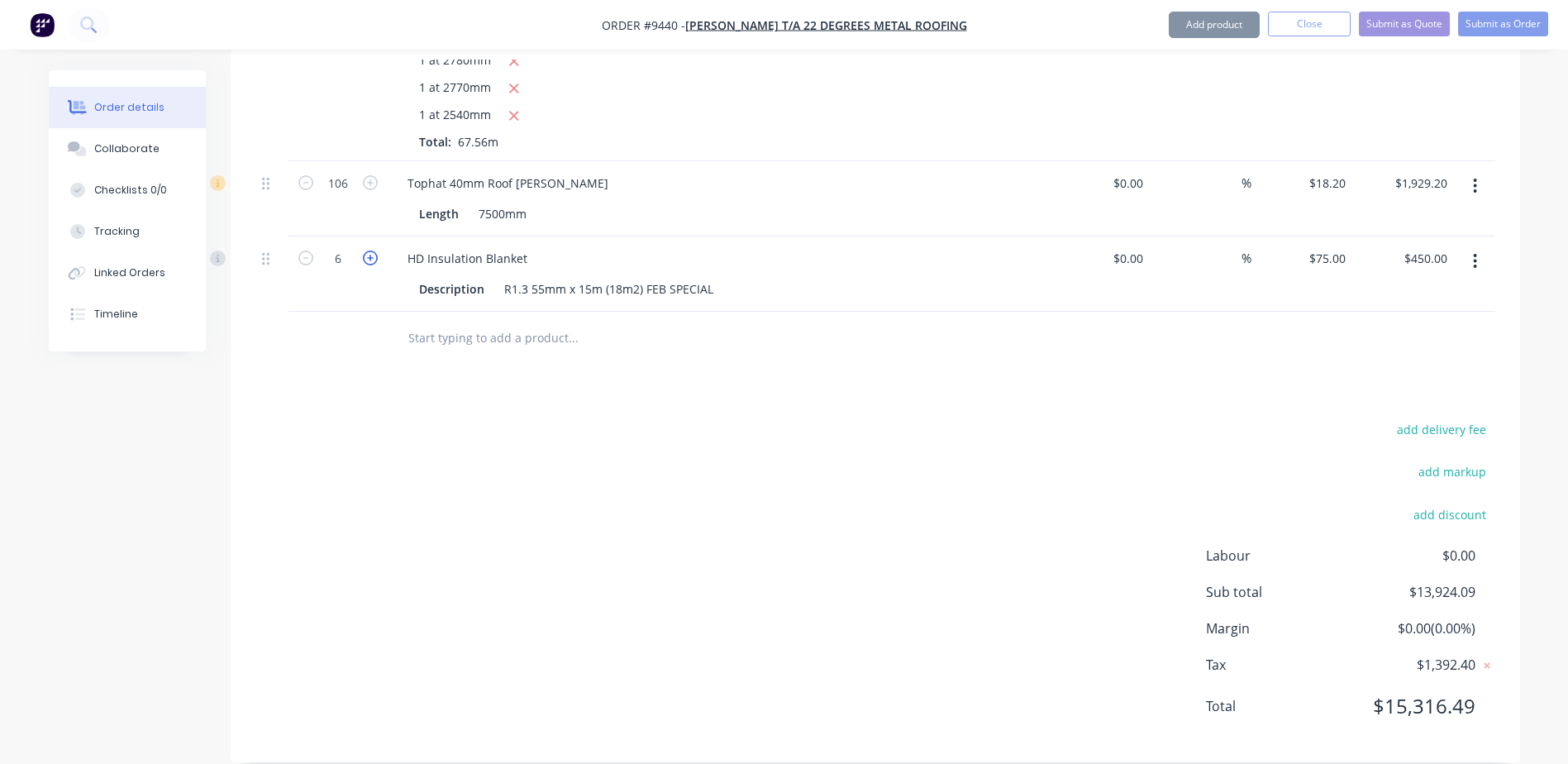
click at [370, 251] on icon "button" at bounding box center [370, 258] width 15 height 15
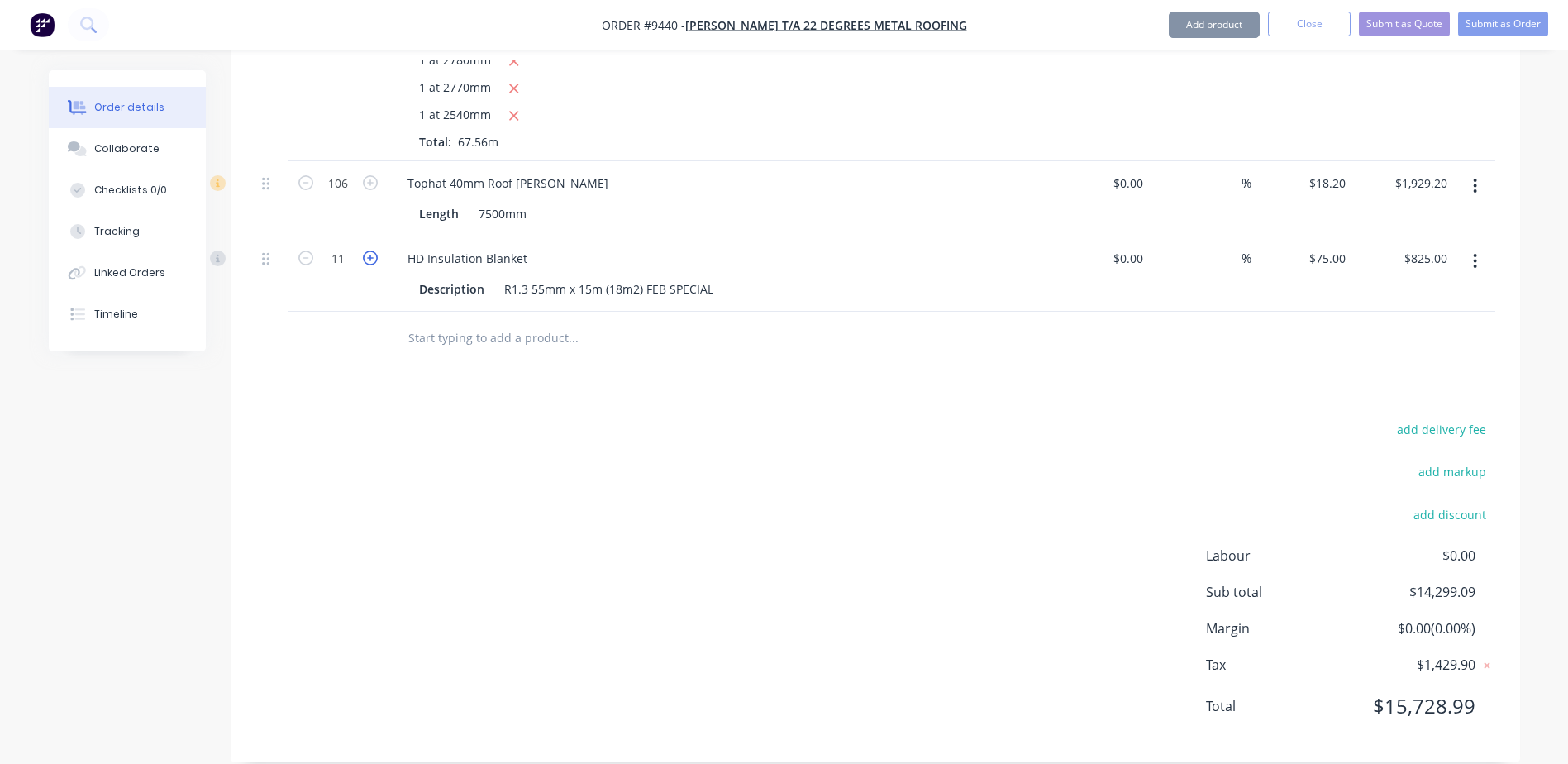
click at [370, 251] on icon "button" at bounding box center [370, 258] width 15 height 15
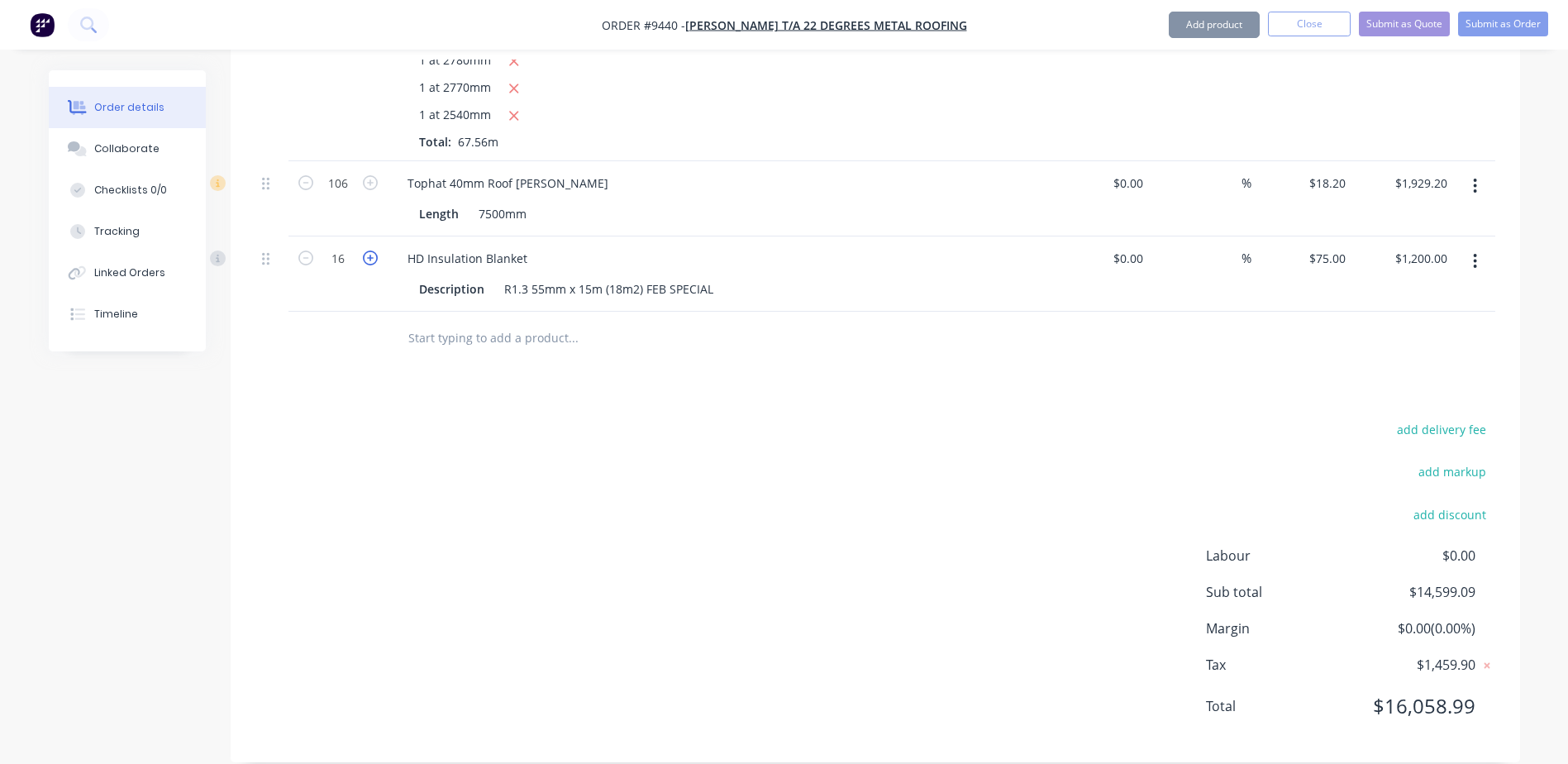
click at [370, 251] on icon "button" at bounding box center [370, 258] width 15 height 15
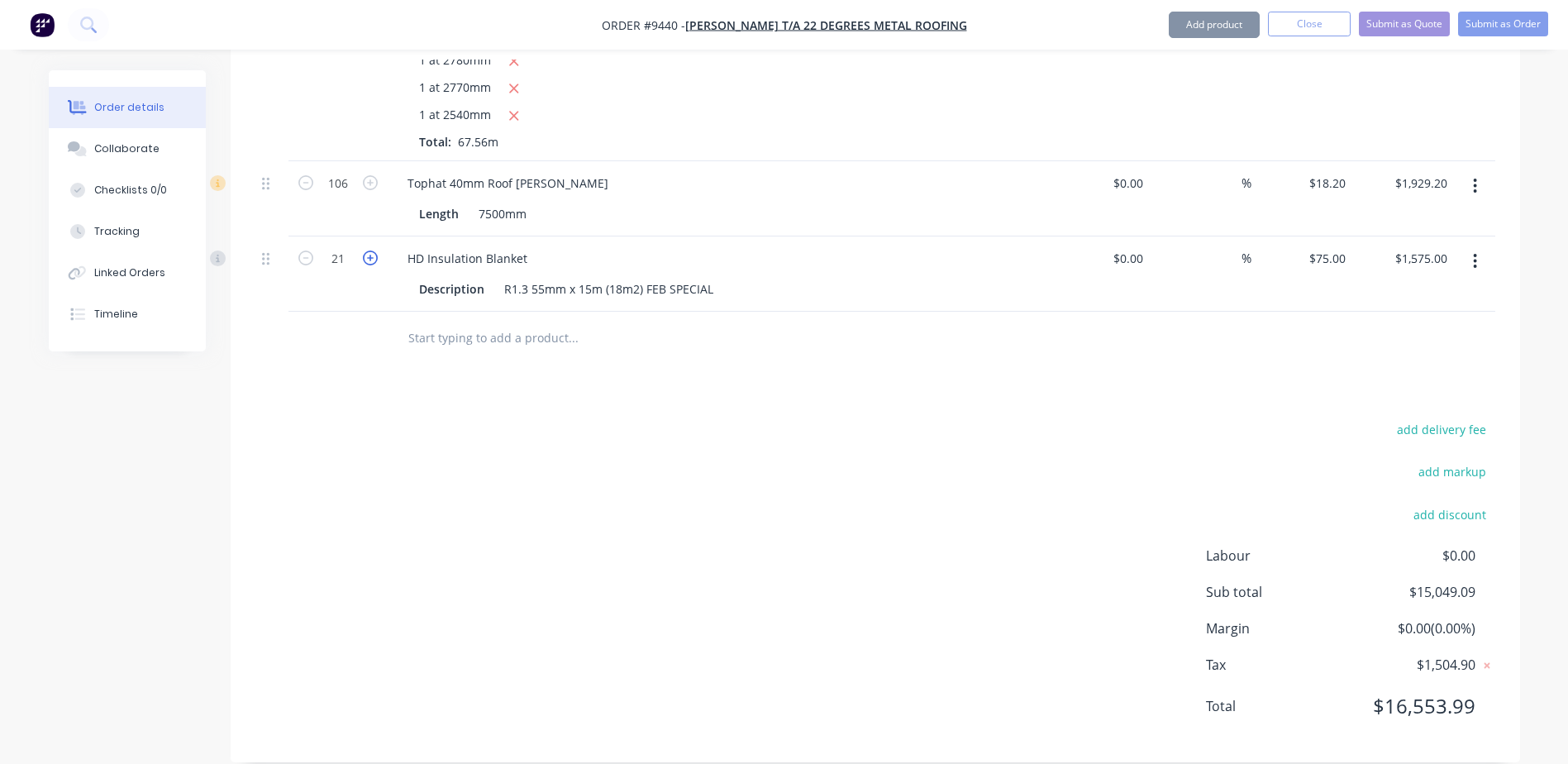
click at [370, 251] on icon "button" at bounding box center [370, 258] width 15 height 15
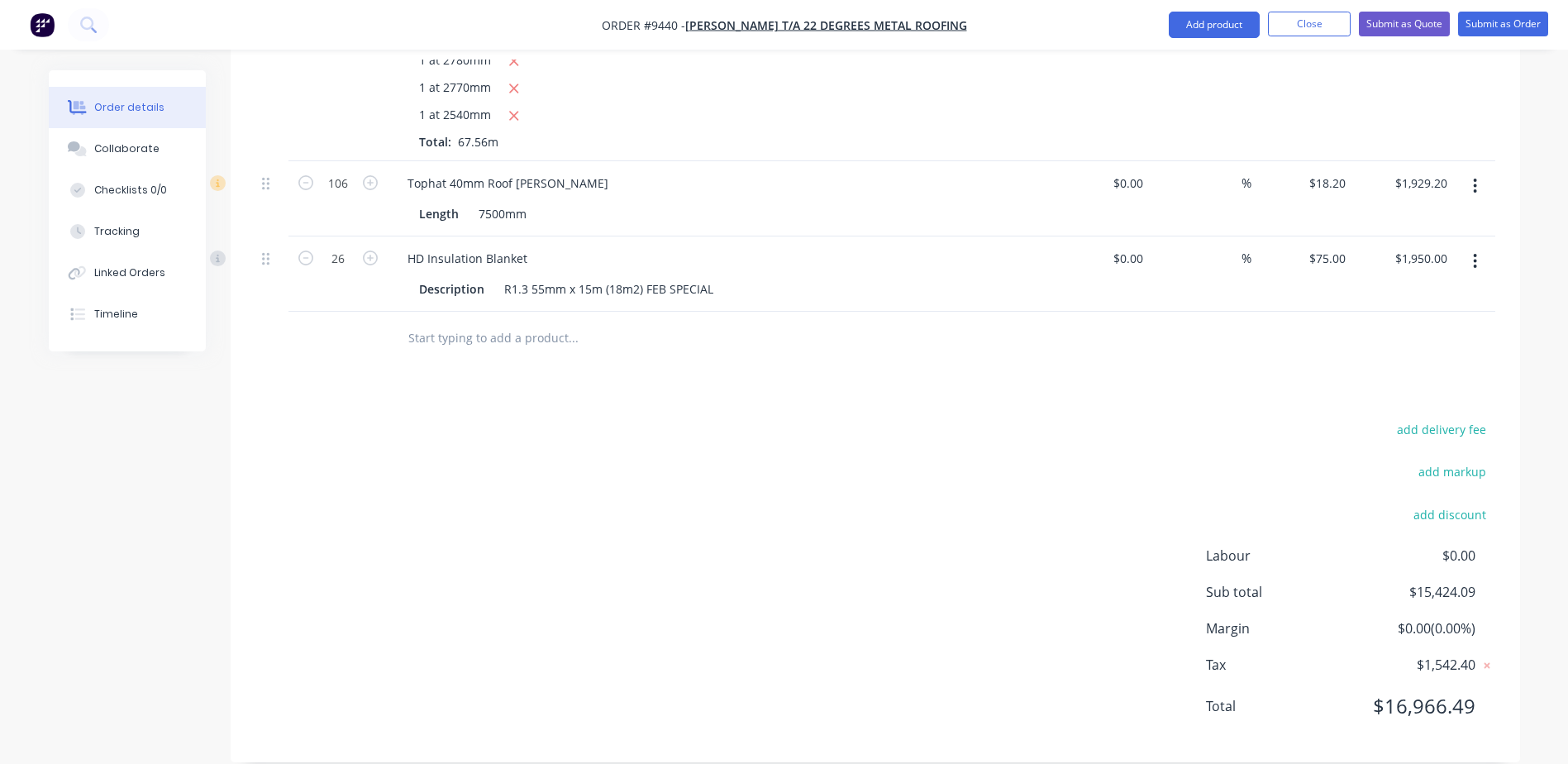
click at [883, 418] on div "add delivery fee add markup add discount Labour $0.00 Sub total $15,424.09 Marg…" at bounding box center [876, 578] width 1240 height 319
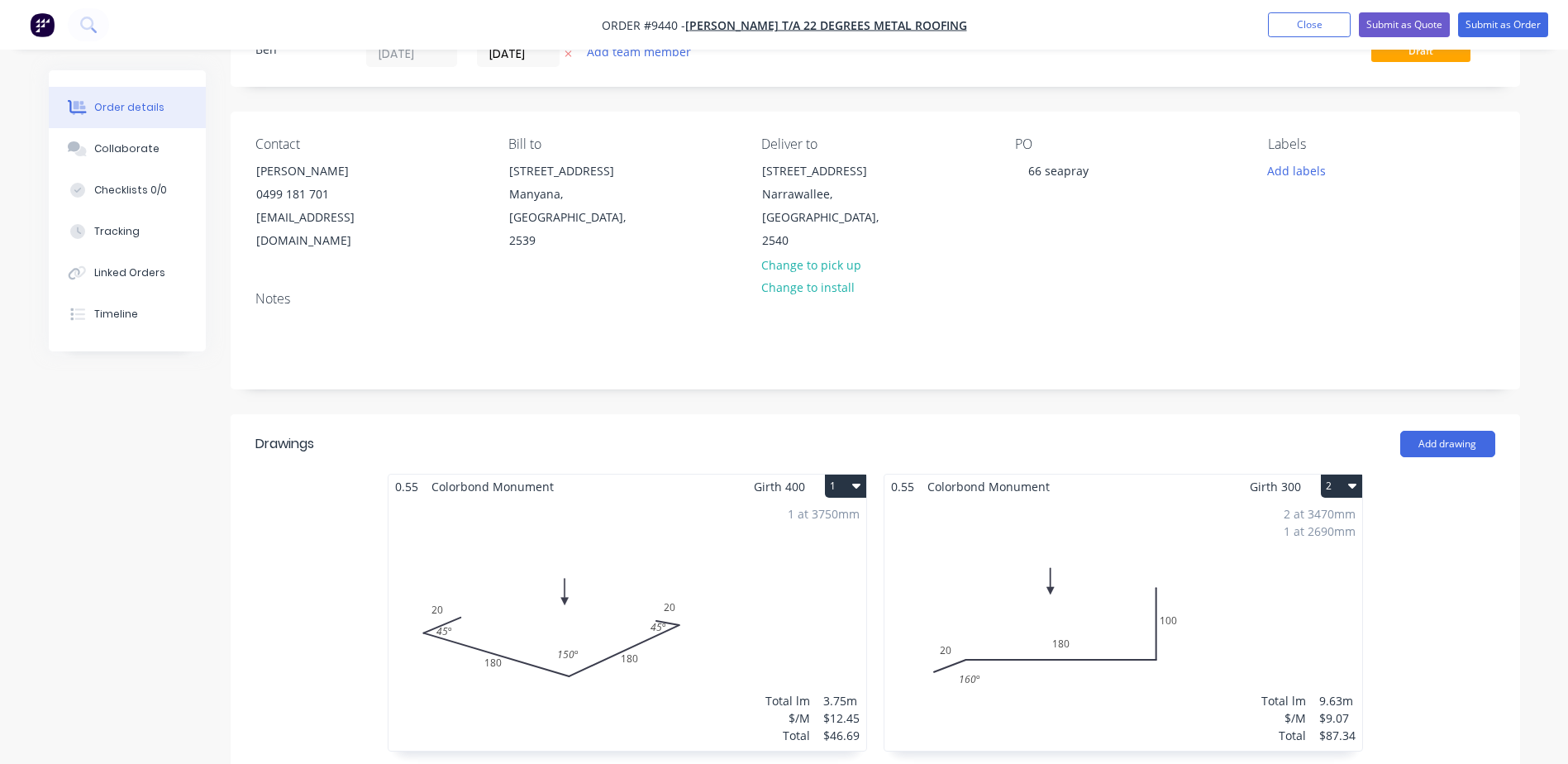
scroll to position [402, 0]
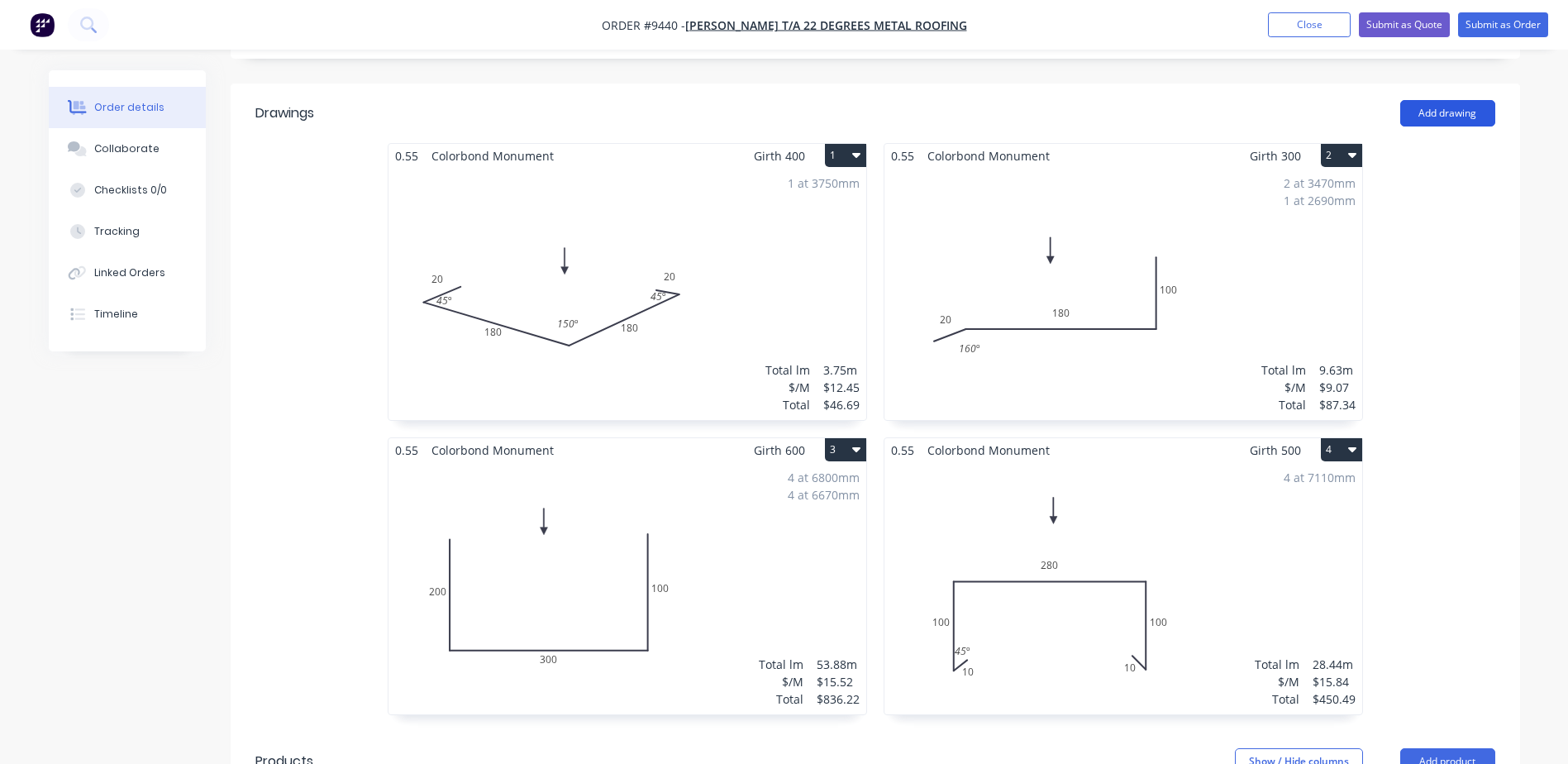
click at [1415, 100] on button "Add drawing" at bounding box center [1448, 113] width 95 height 26
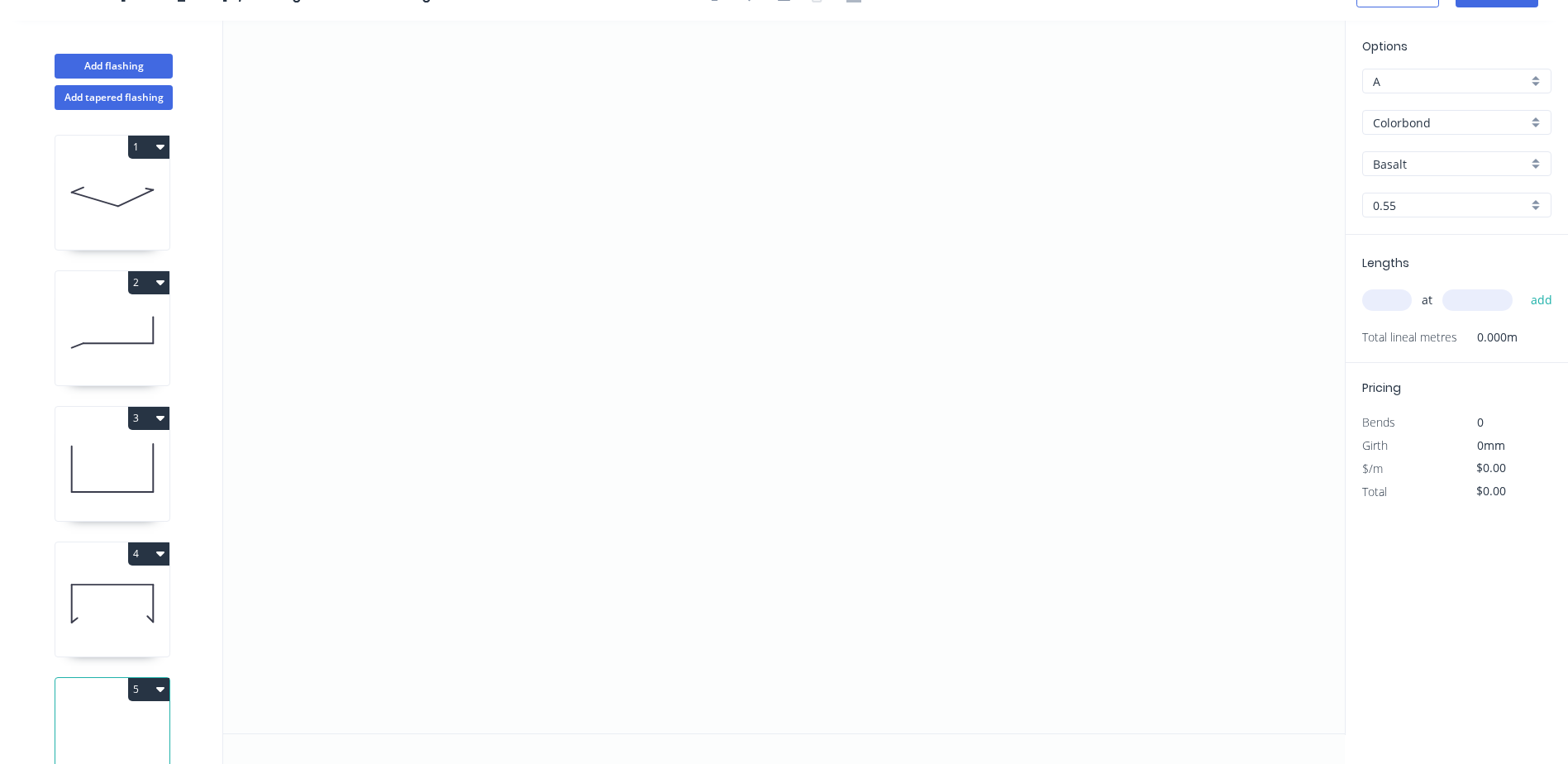
scroll to position [31, 0]
drag, startPoint x: 657, startPoint y: 441, endPoint x: 611, endPoint y: 464, distance: 51.4
click at [656, 441] on icon "0" at bounding box center [784, 377] width 1122 height 713
click at [611, 464] on icon "0" at bounding box center [784, 377] width 1122 height 713
click at [613, 172] on icon "0 ?" at bounding box center [784, 377] width 1122 height 713
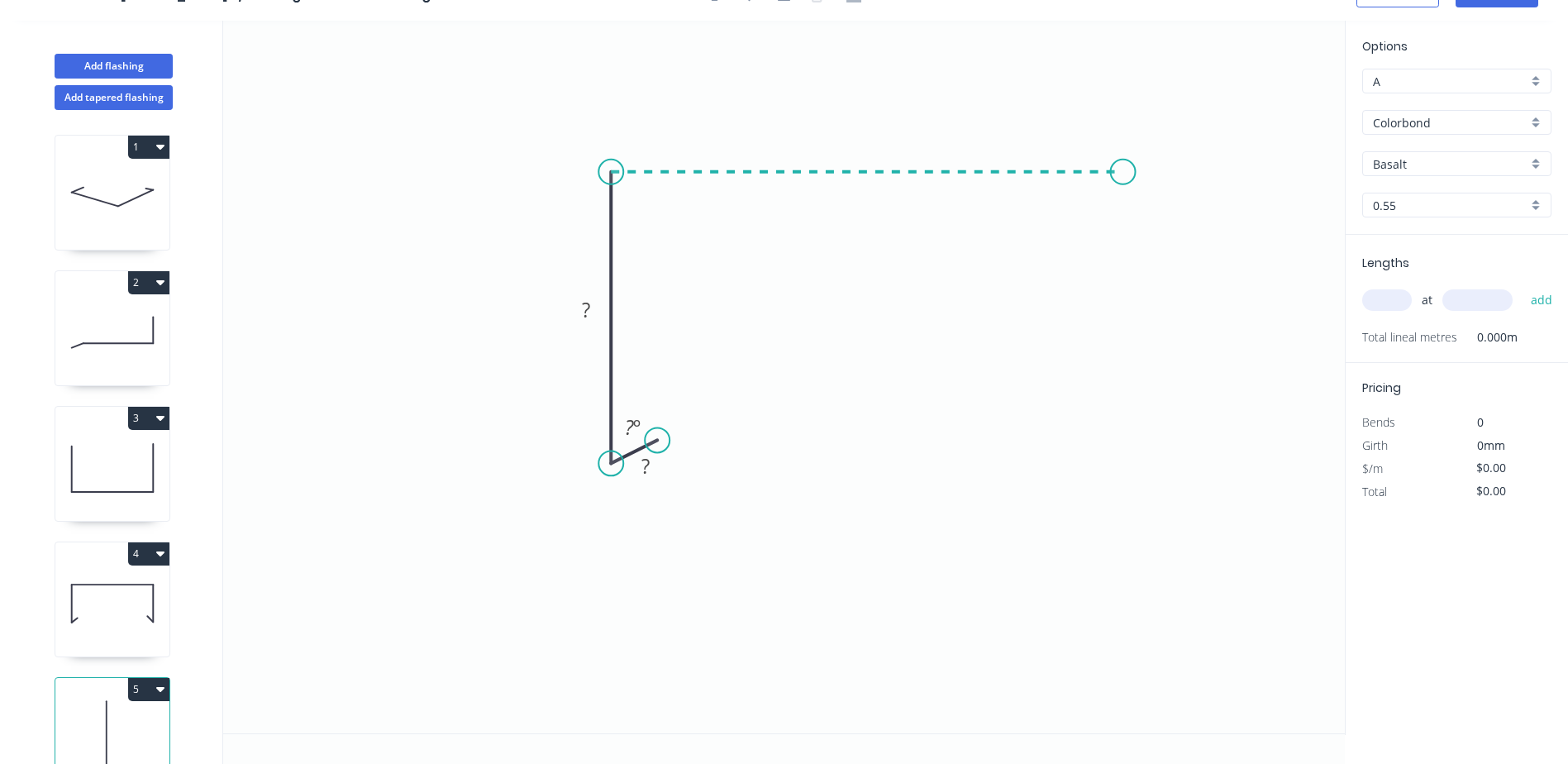
click at [1124, 167] on icon "0 ? ? ? º" at bounding box center [784, 377] width 1122 height 713
click at [1164, 190] on icon "0 ? ? ? ? º" at bounding box center [784, 377] width 1122 height 713
click at [646, 463] on tspan "?" at bounding box center [645, 466] width 8 height 27
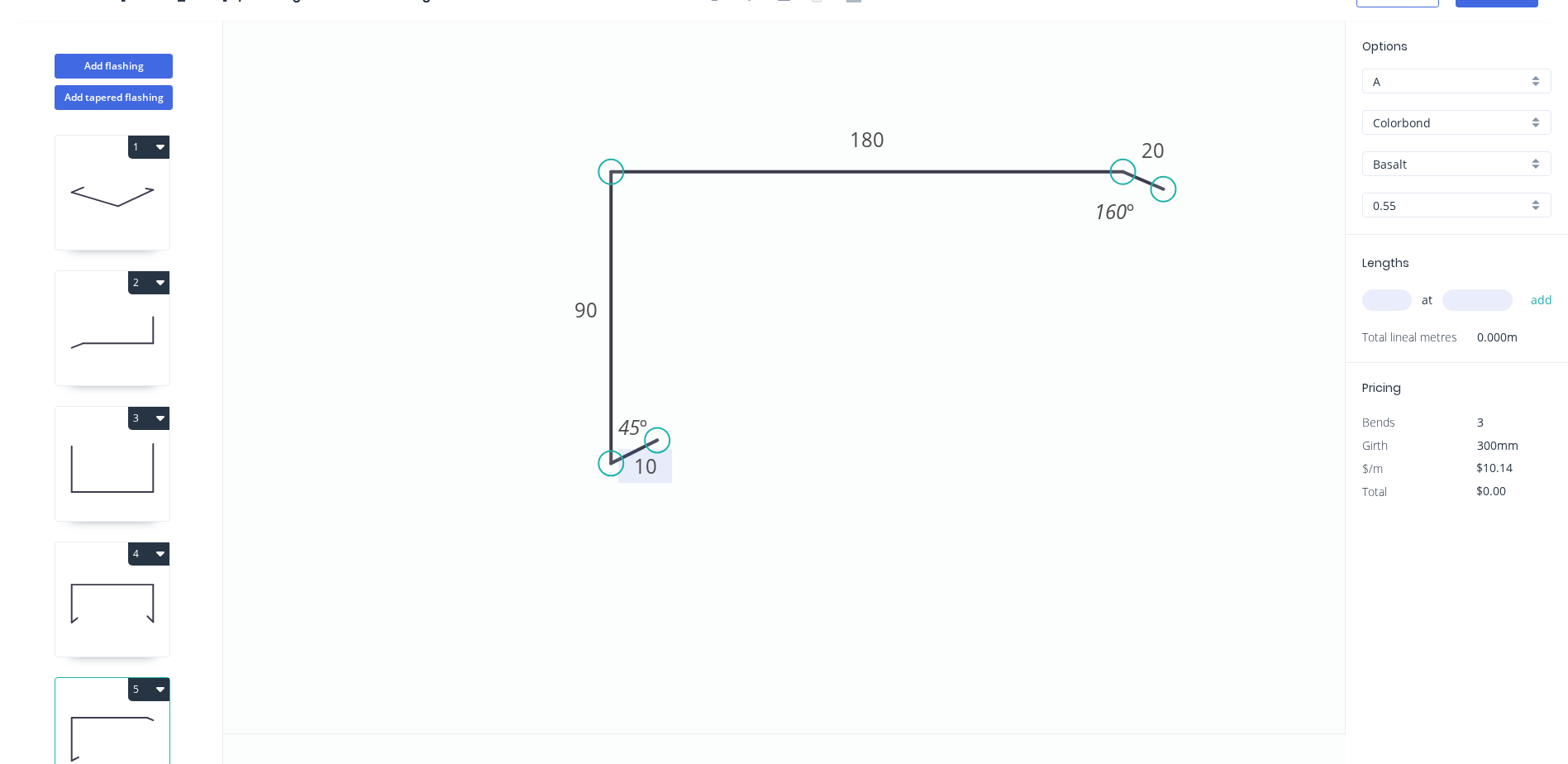
scroll to position [0, 0]
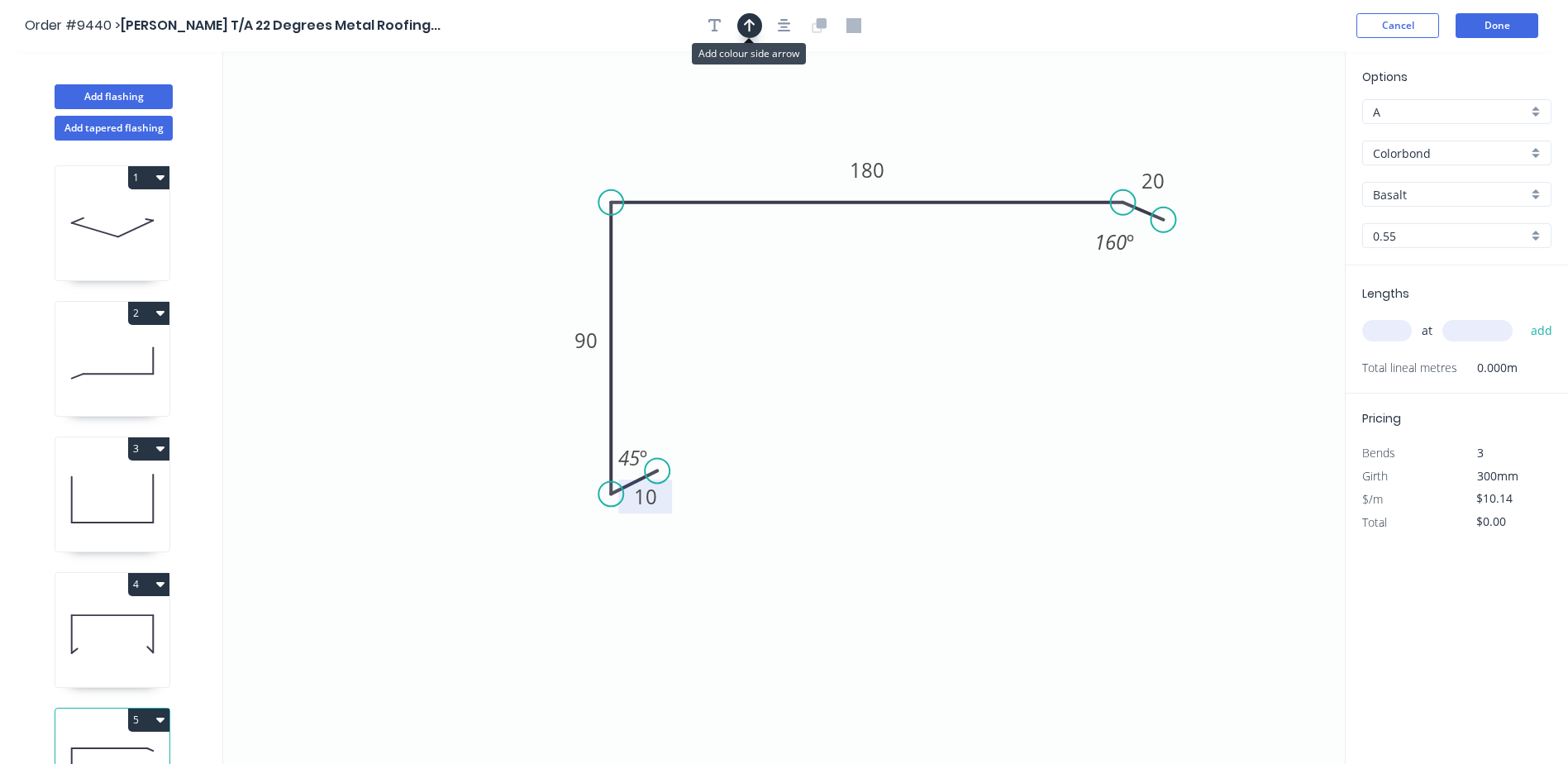
click at [750, 24] on icon "button" at bounding box center [750, 26] width 11 height 13
drag, startPoint x: 1261, startPoint y: 136, endPoint x: 864, endPoint y: 125, distance: 397.2
click at [864, 125] on icon at bounding box center [864, 106] width 15 height 53
click at [1384, 191] on input "Basalt" at bounding box center [1450, 195] width 154 height 18
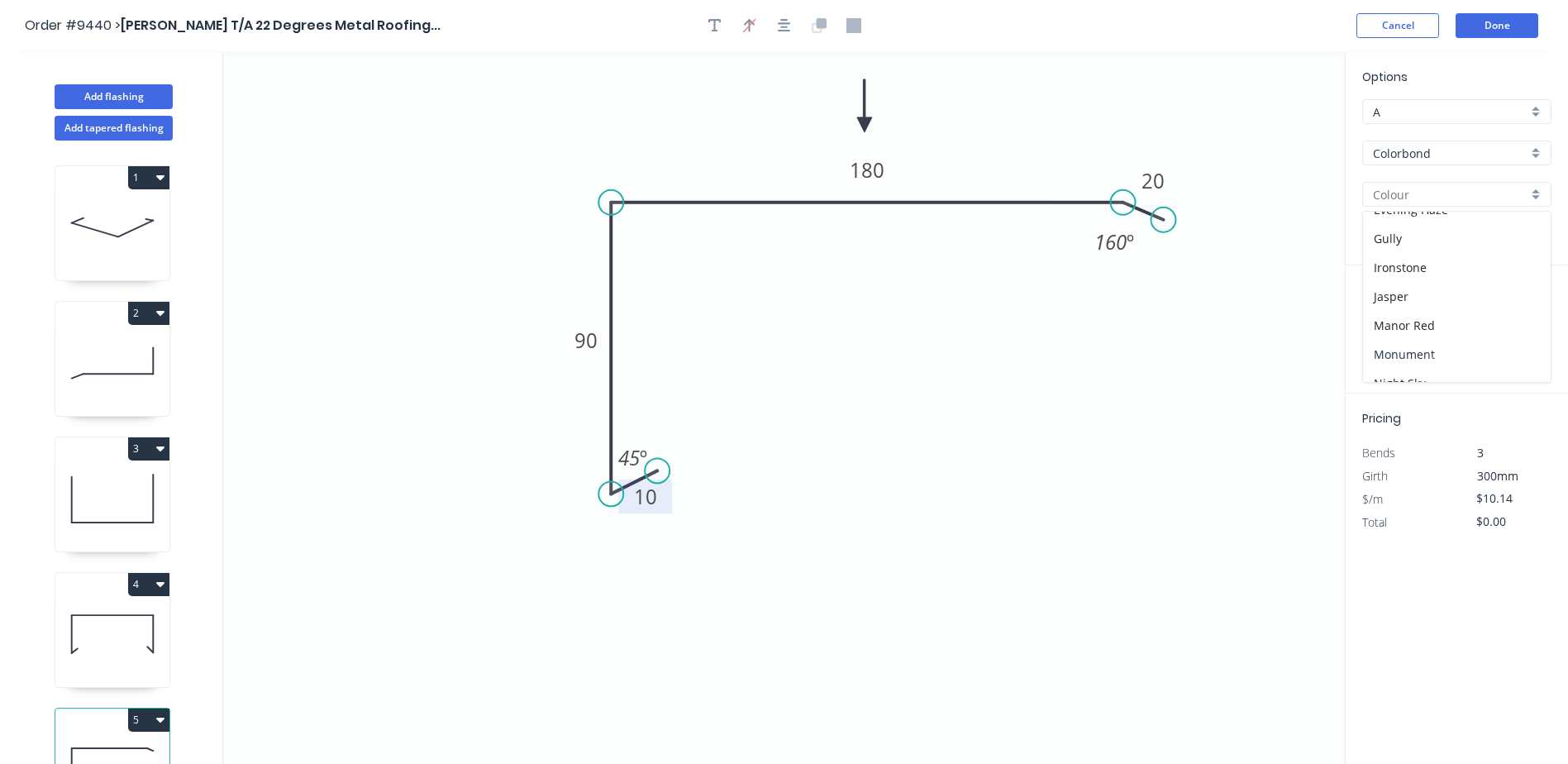
click at [1413, 352] on div "Monument" at bounding box center [1457, 354] width 188 height 29
click at [1389, 327] on input "text" at bounding box center [1387, 331] width 49 height 21
click at [1523, 317] on button "add" at bounding box center [1542, 331] width 39 height 28
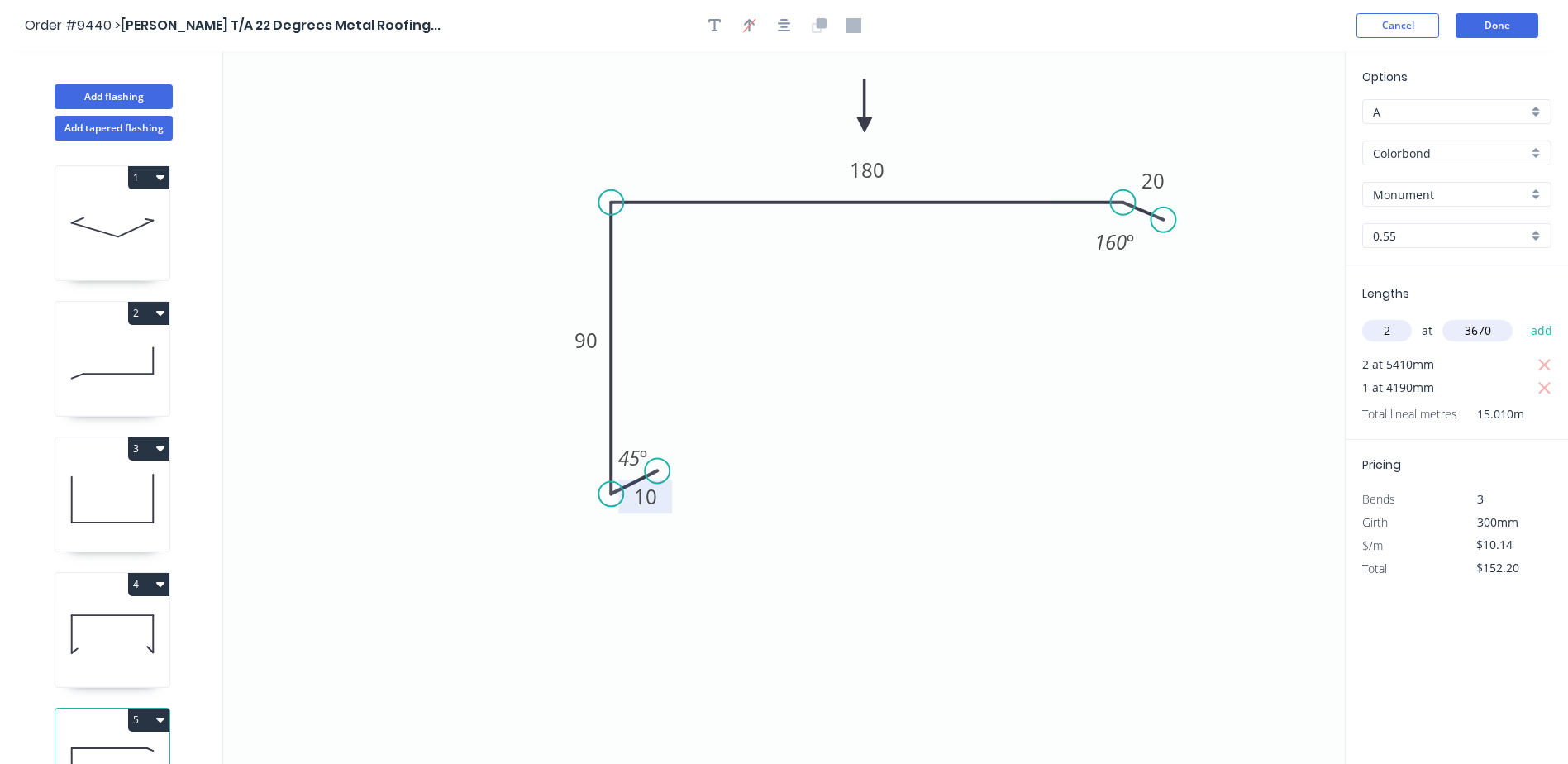
click at [1523, 317] on button "add" at bounding box center [1542, 331] width 39 height 28
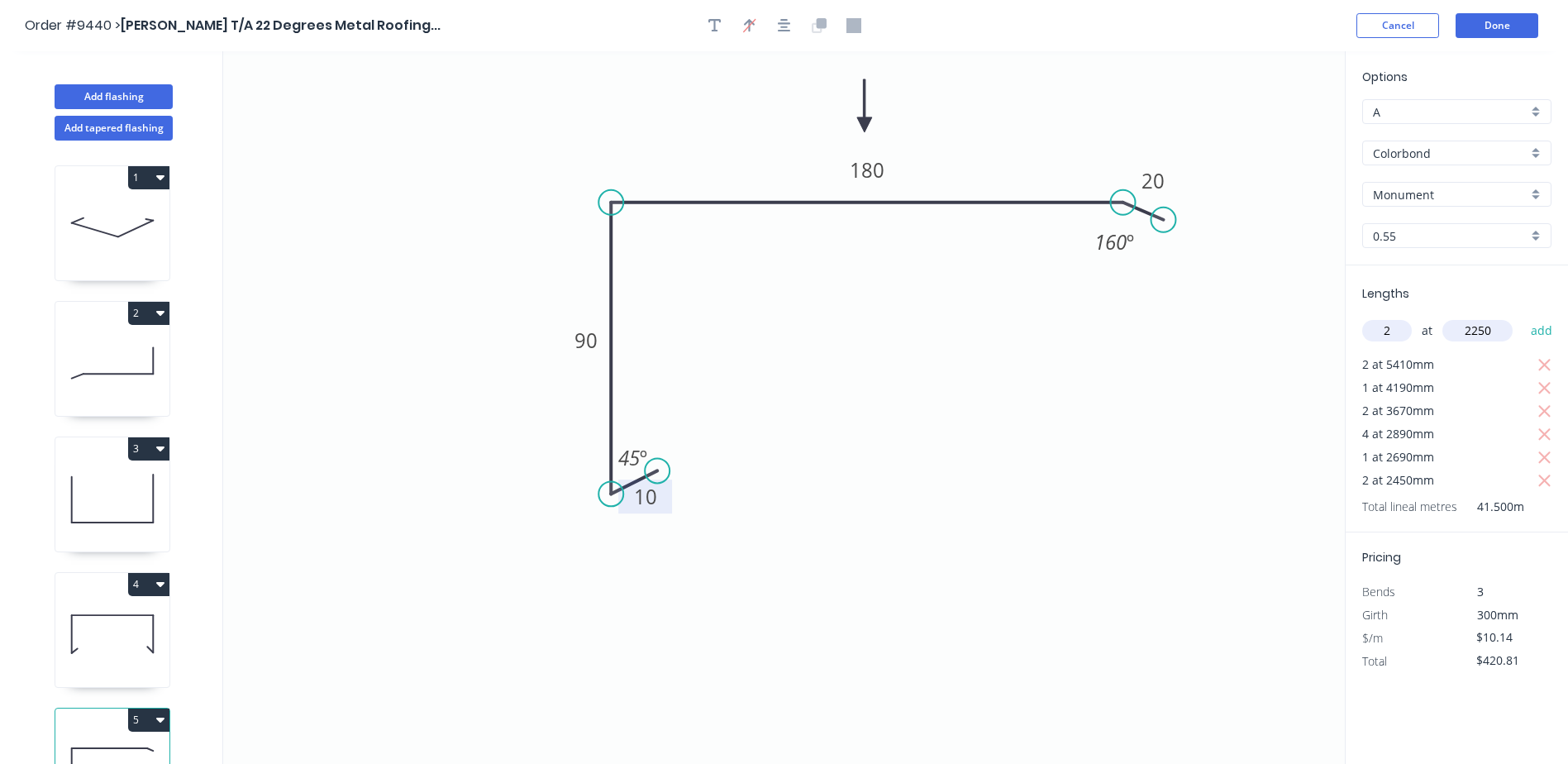
click at [1523, 317] on button "add" at bounding box center [1542, 331] width 39 height 28
click at [1483, 22] on button "Done" at bounding box center [1497, 26] width 83 height 25
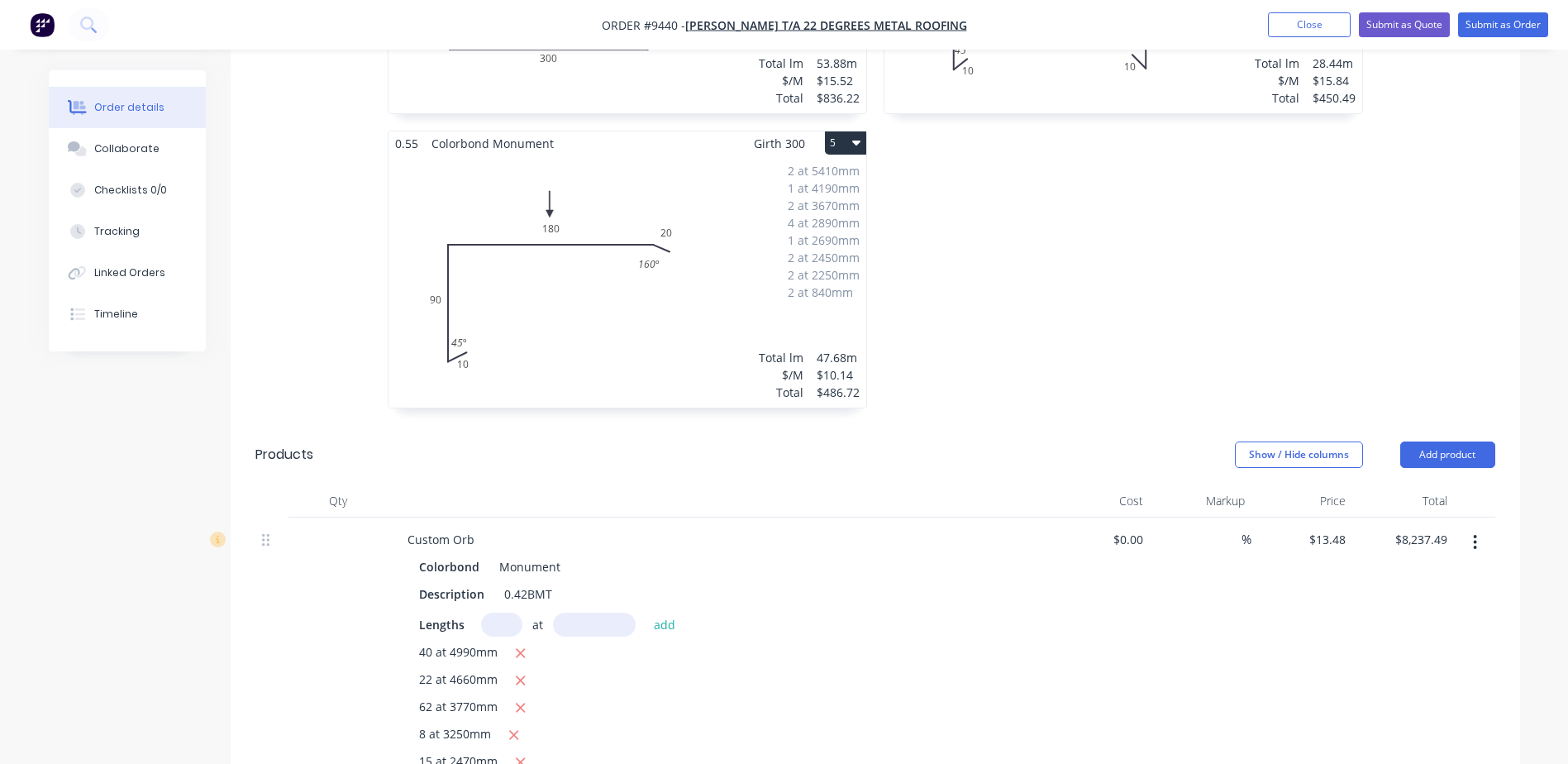
scroll to position [992, 0]
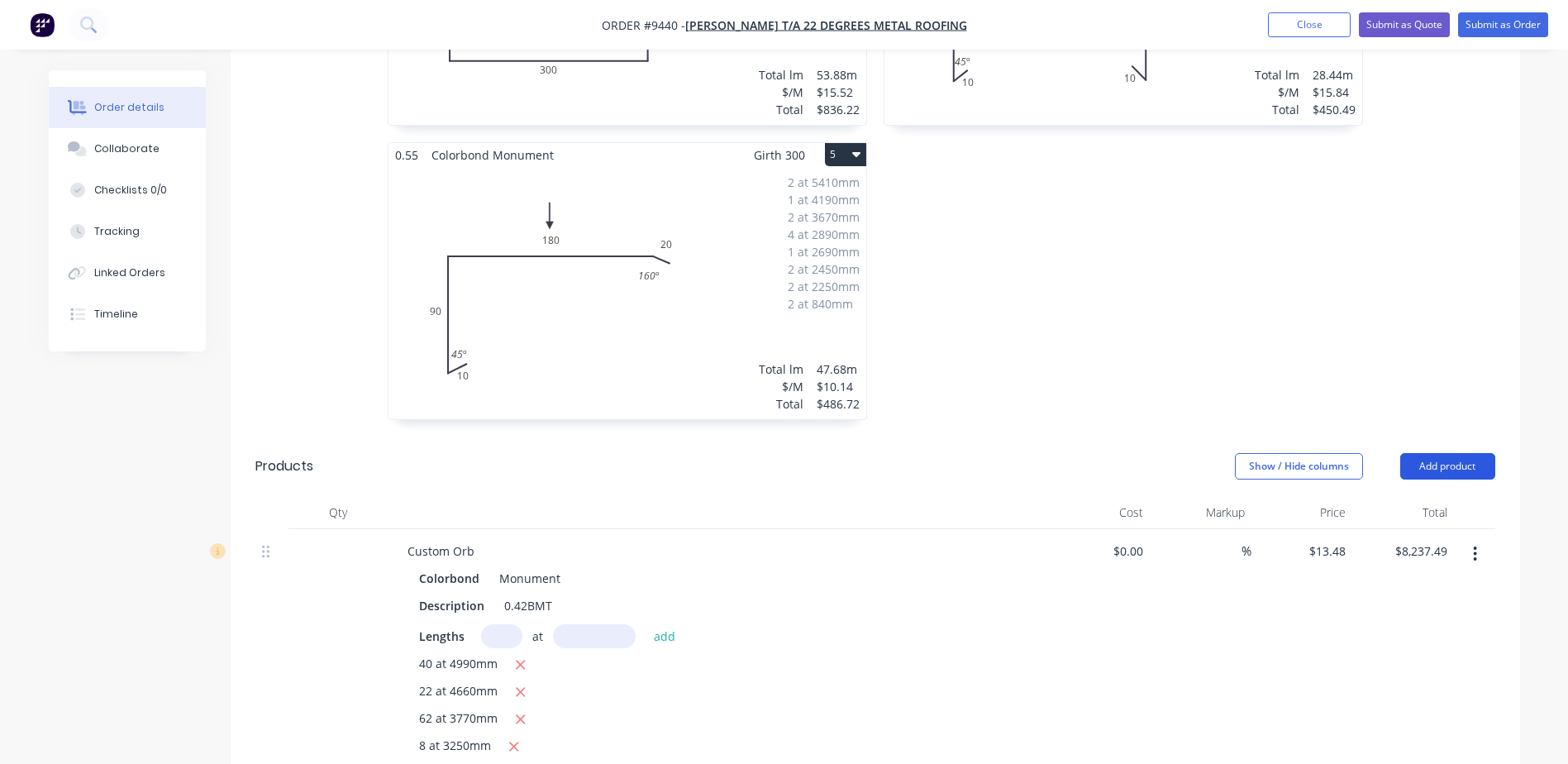
click at [1412, 453] on button "Add product" at bounding box center [1448, 467] width 95 height 26
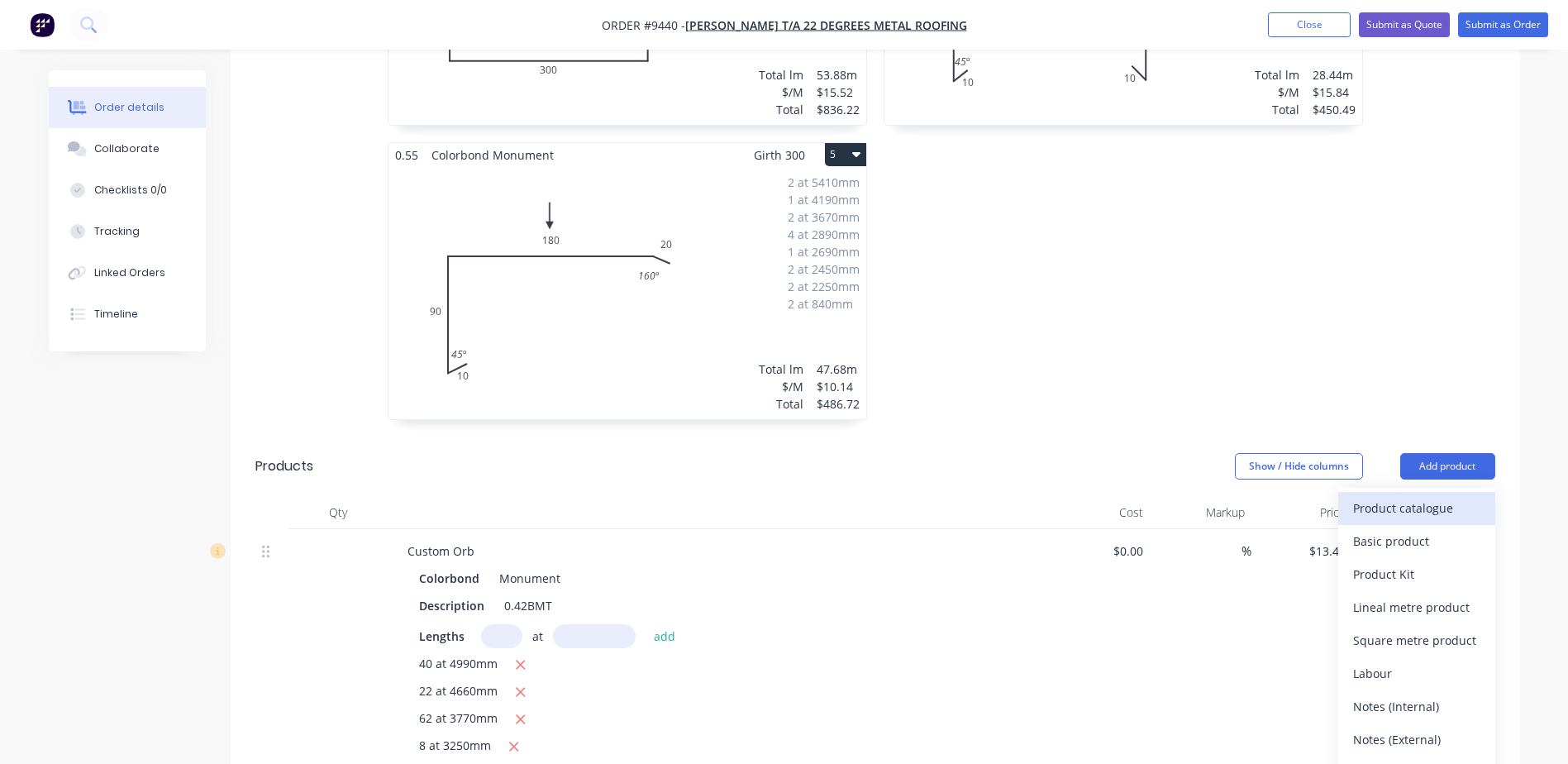
click at [1400, 496] on div "Product catalogue" at bounding box center [1416, 507] width 127 height 24
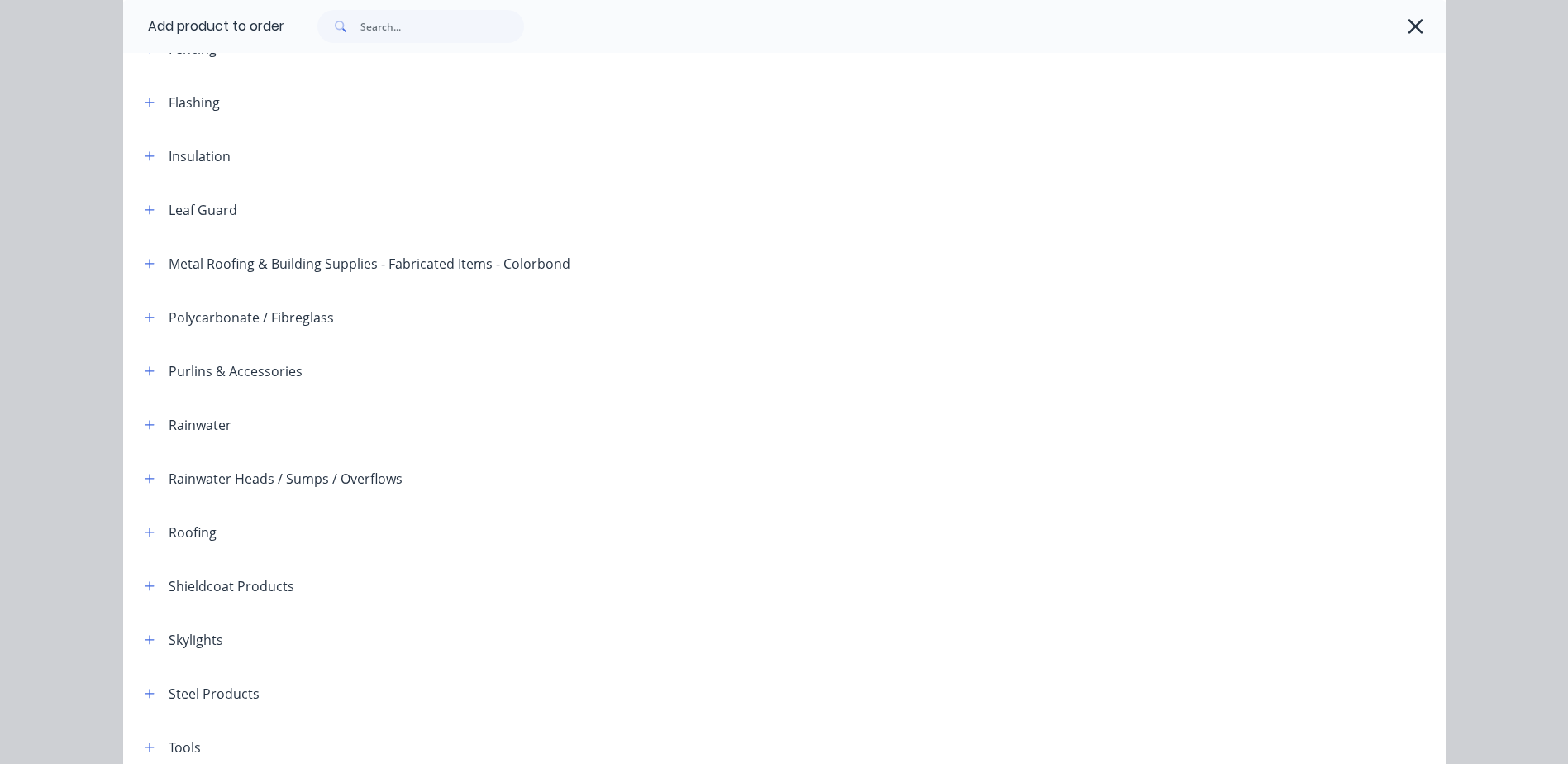
scroll to position [403, 0]
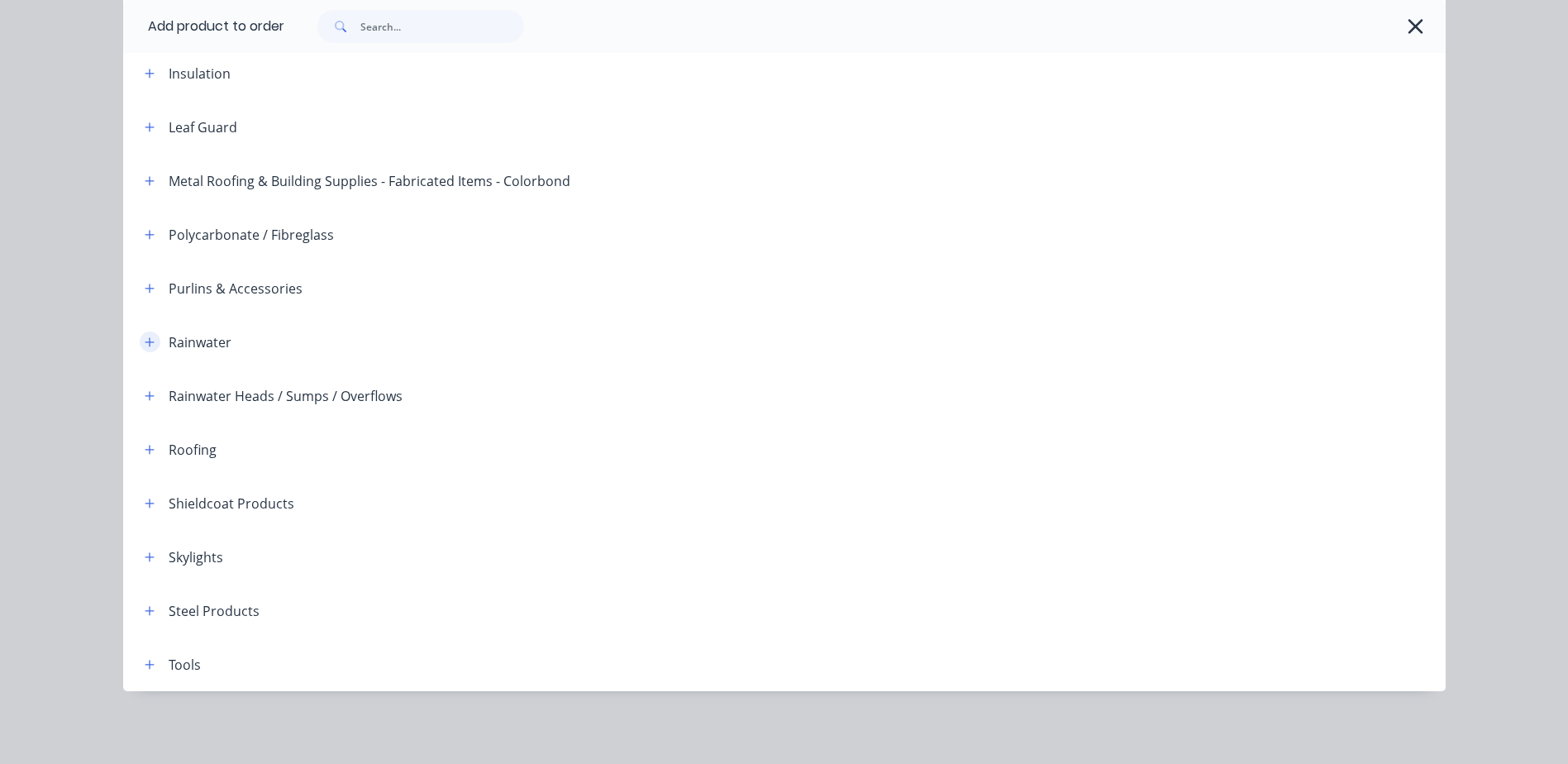
click at [145, 341] on icon "button" at bounding box center [149, 341] width 10 height 11
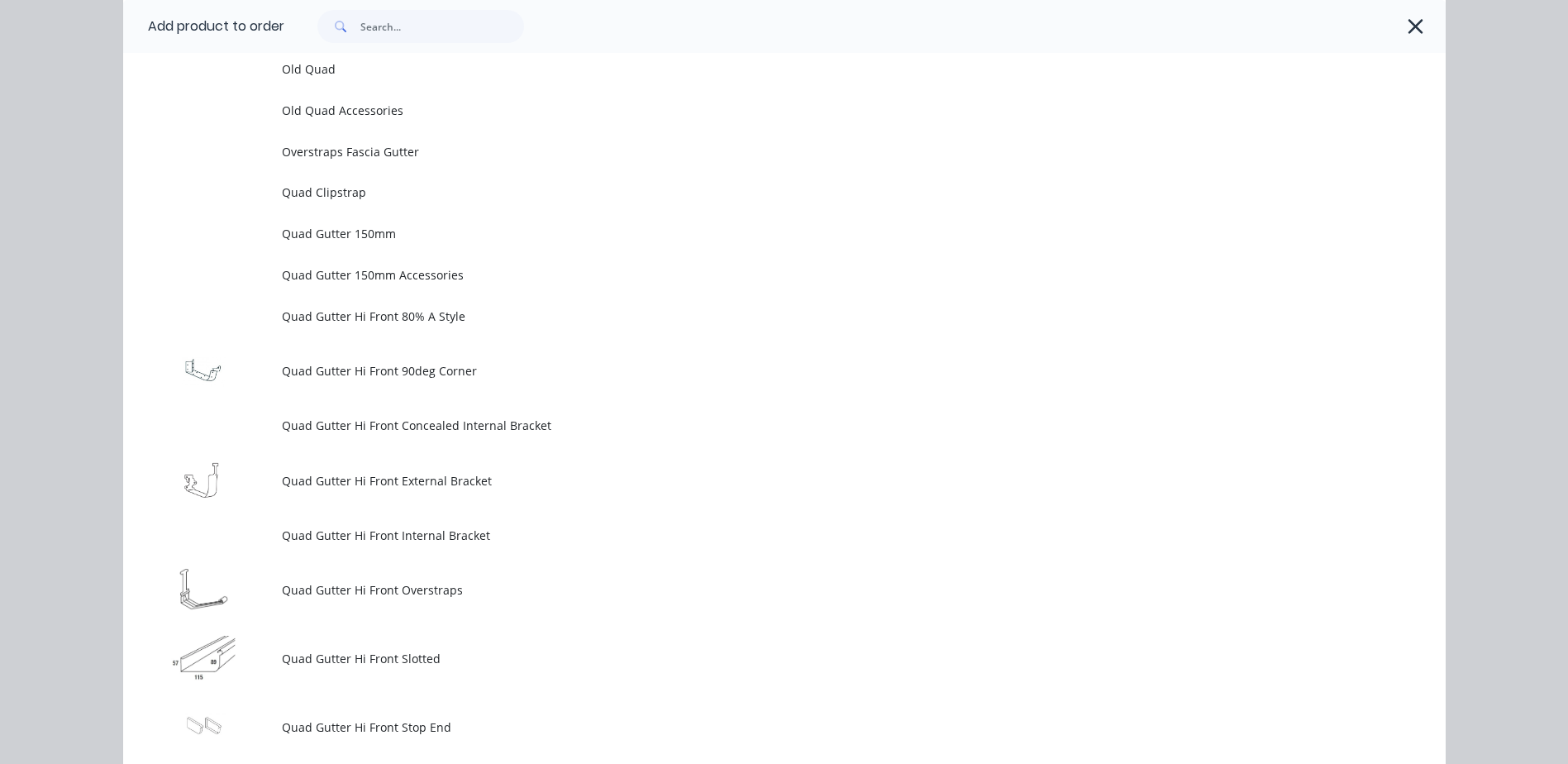
scroll to position [4621, 0]
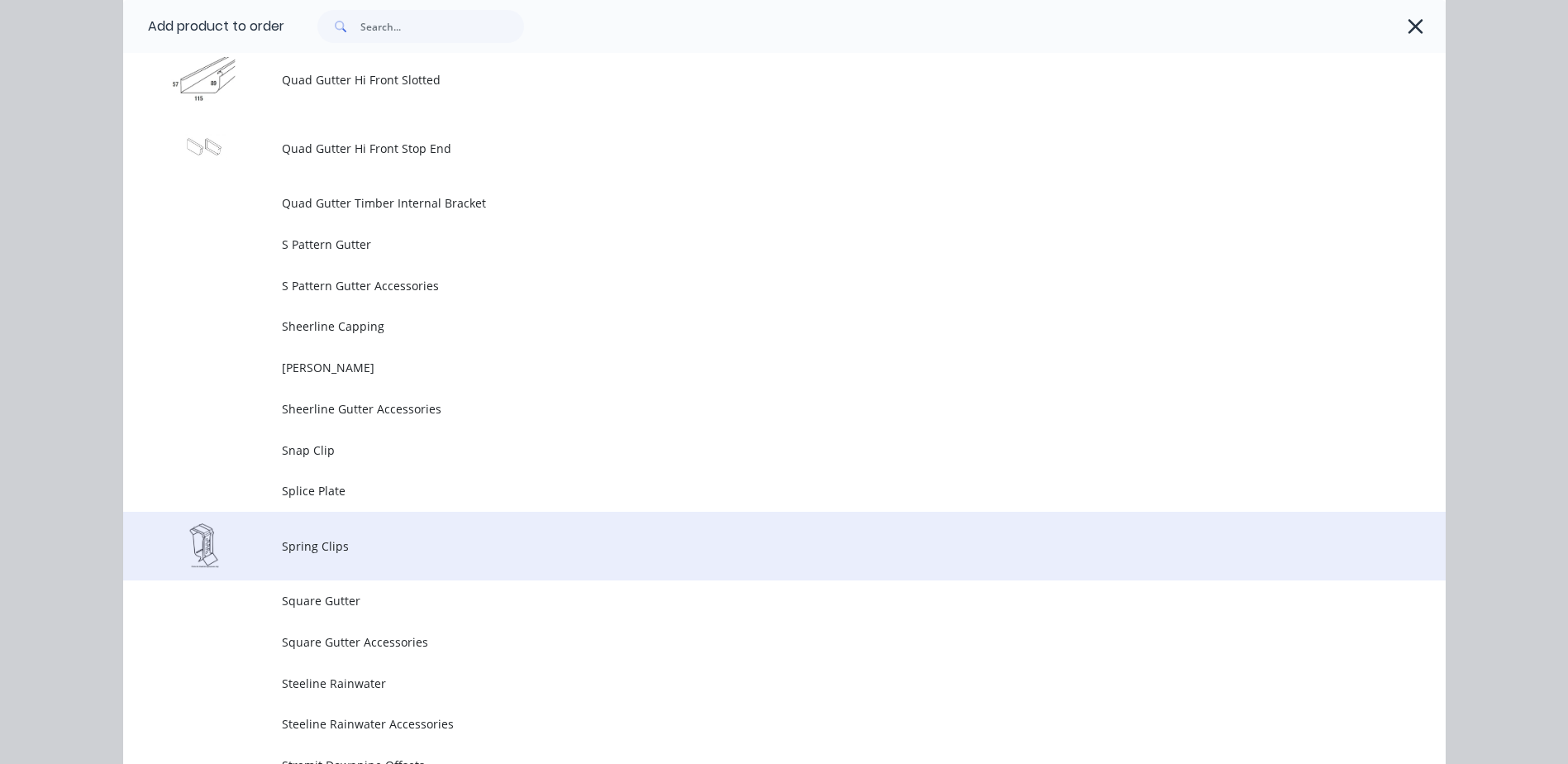
click at [318, 548] on span "Spring Clips" at bounding box center [747, 546] width 930 height 18
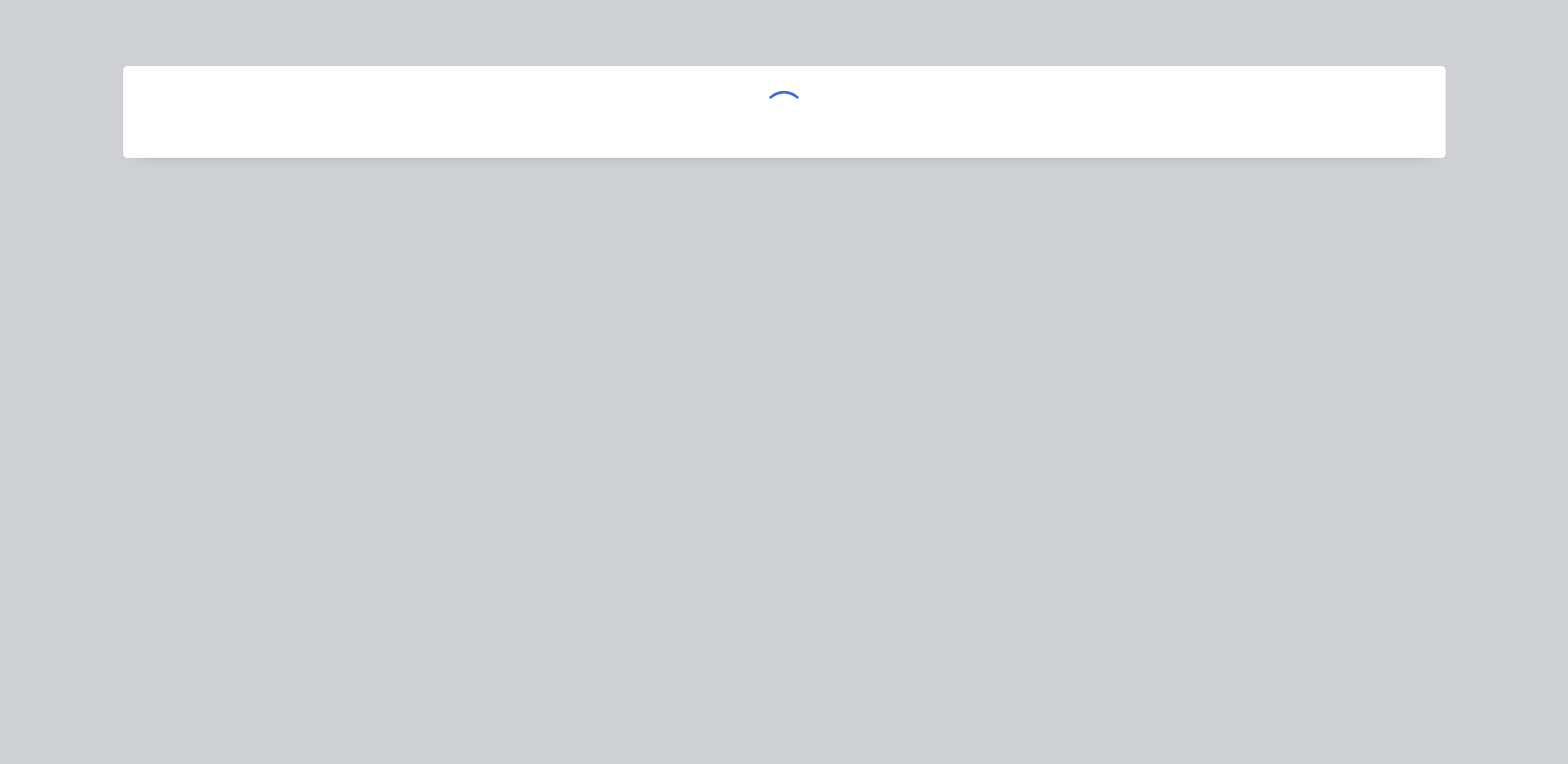
scroll to position [0, 0]
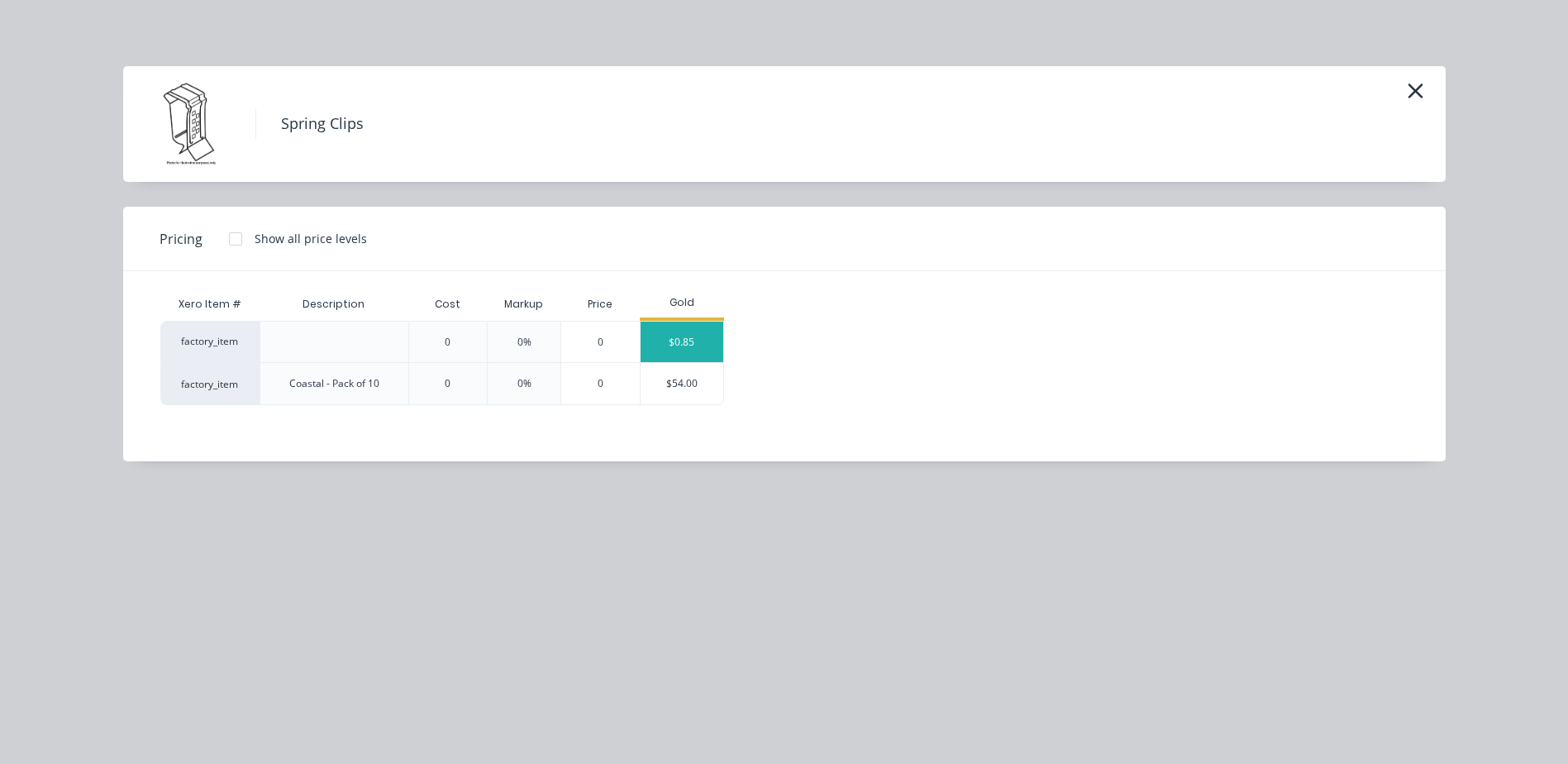
click at [665, 344] on div "$0.85" at bounding box center [682, 342] width 83 height 41
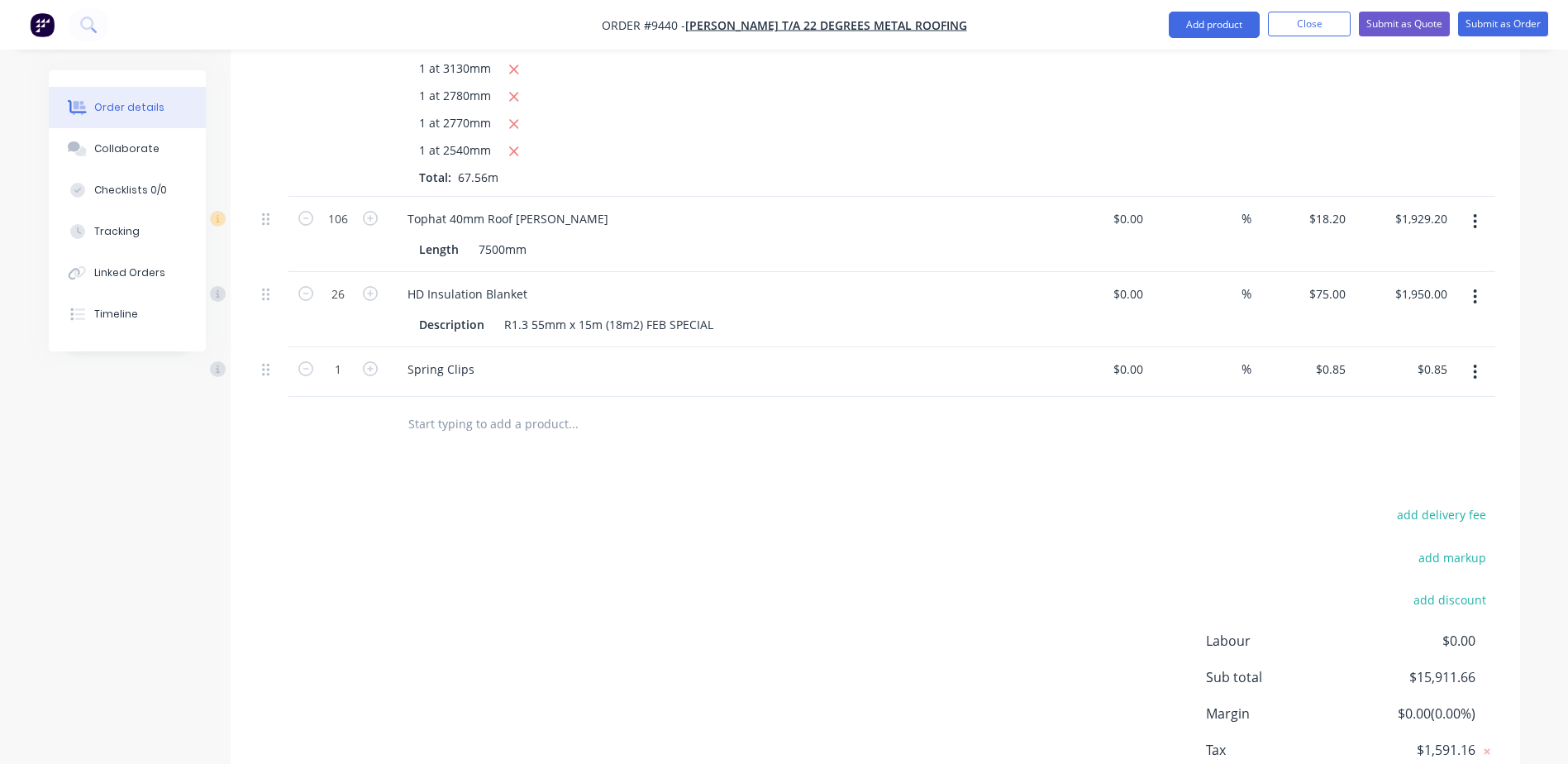
scroll to position [3062, 0]
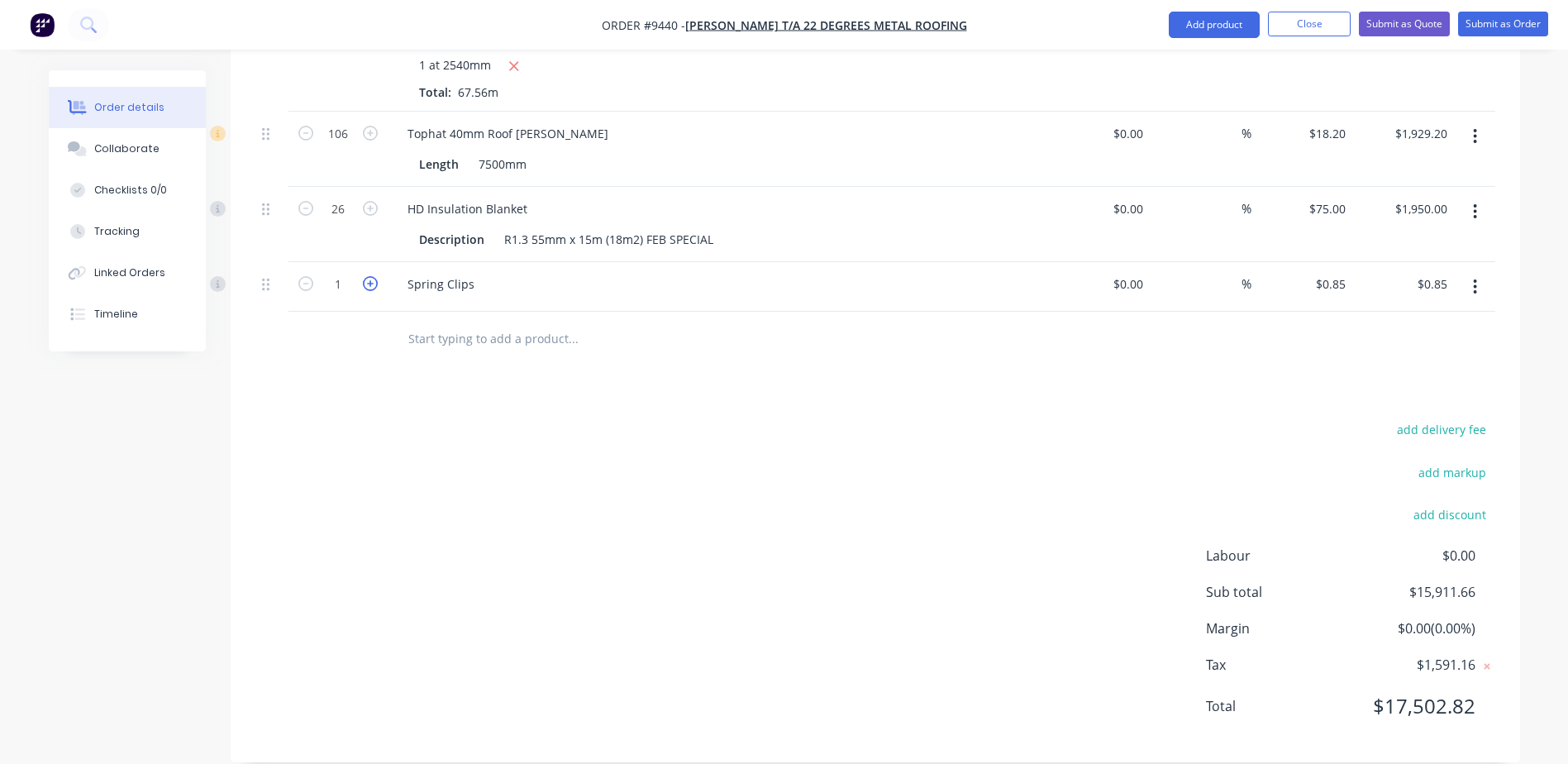
click at [370, 276] on icon "button" at bounding box center [370, 283] width 15 height 15
click at [370, 276] on icon "button" at bounding box center [370, 283] width 15 height 15
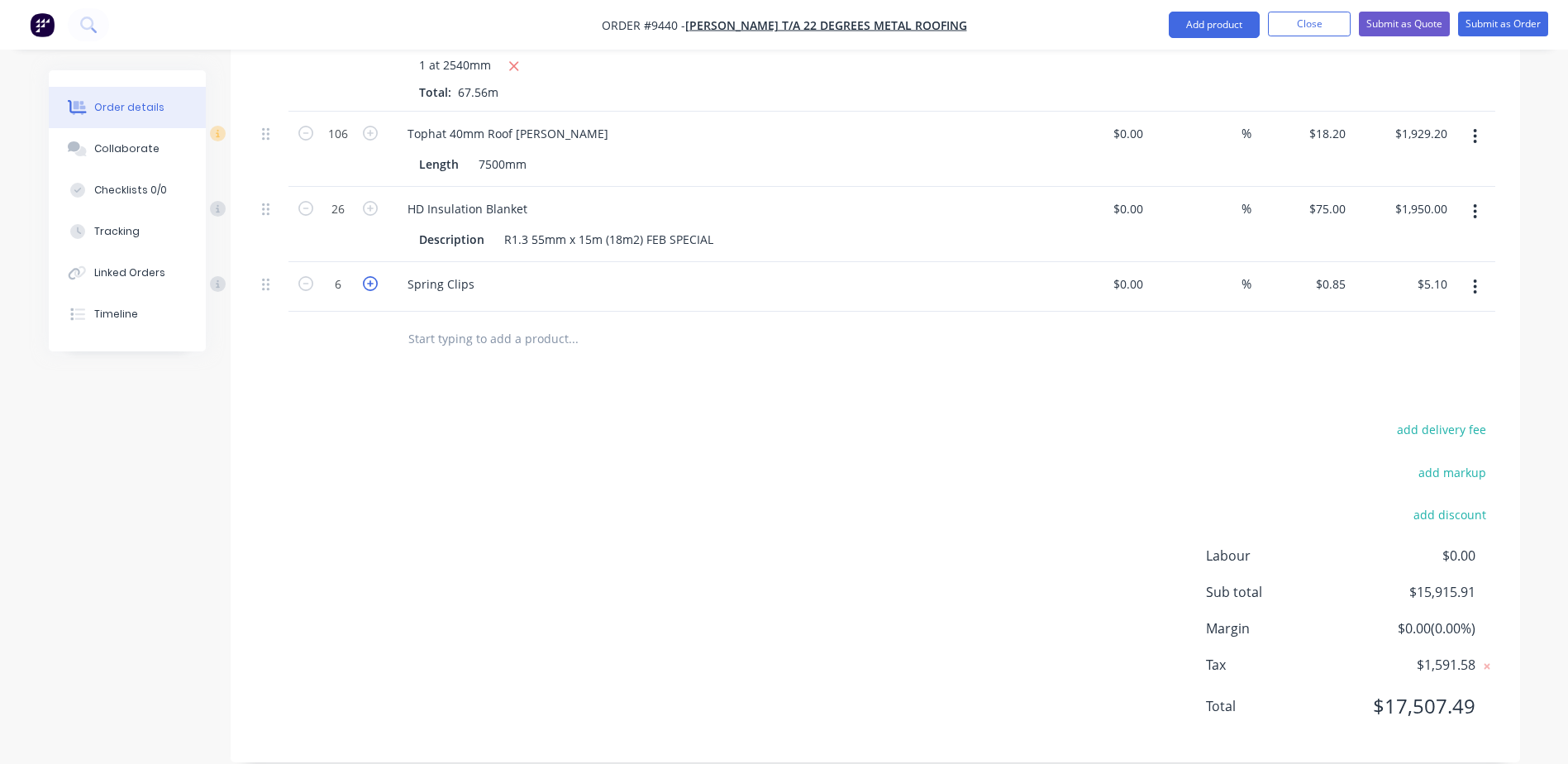
click at [371, 276] on icon "button" at bounding box center [370, 283] width 15 height 15
click at [344, 146] on input "7" at bounding box center [338, 134] width 43 height 25
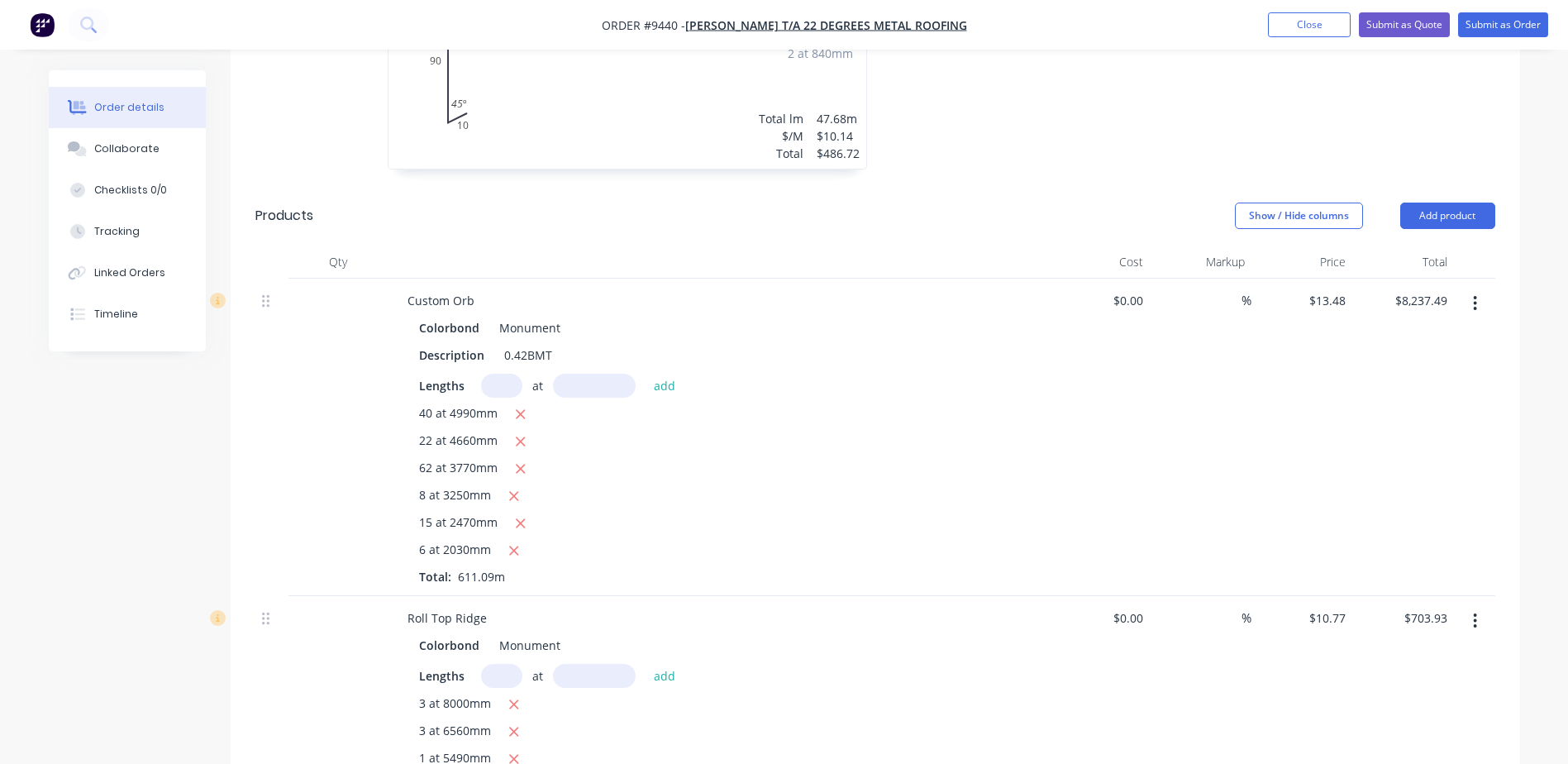
scroll to position [995, 0]
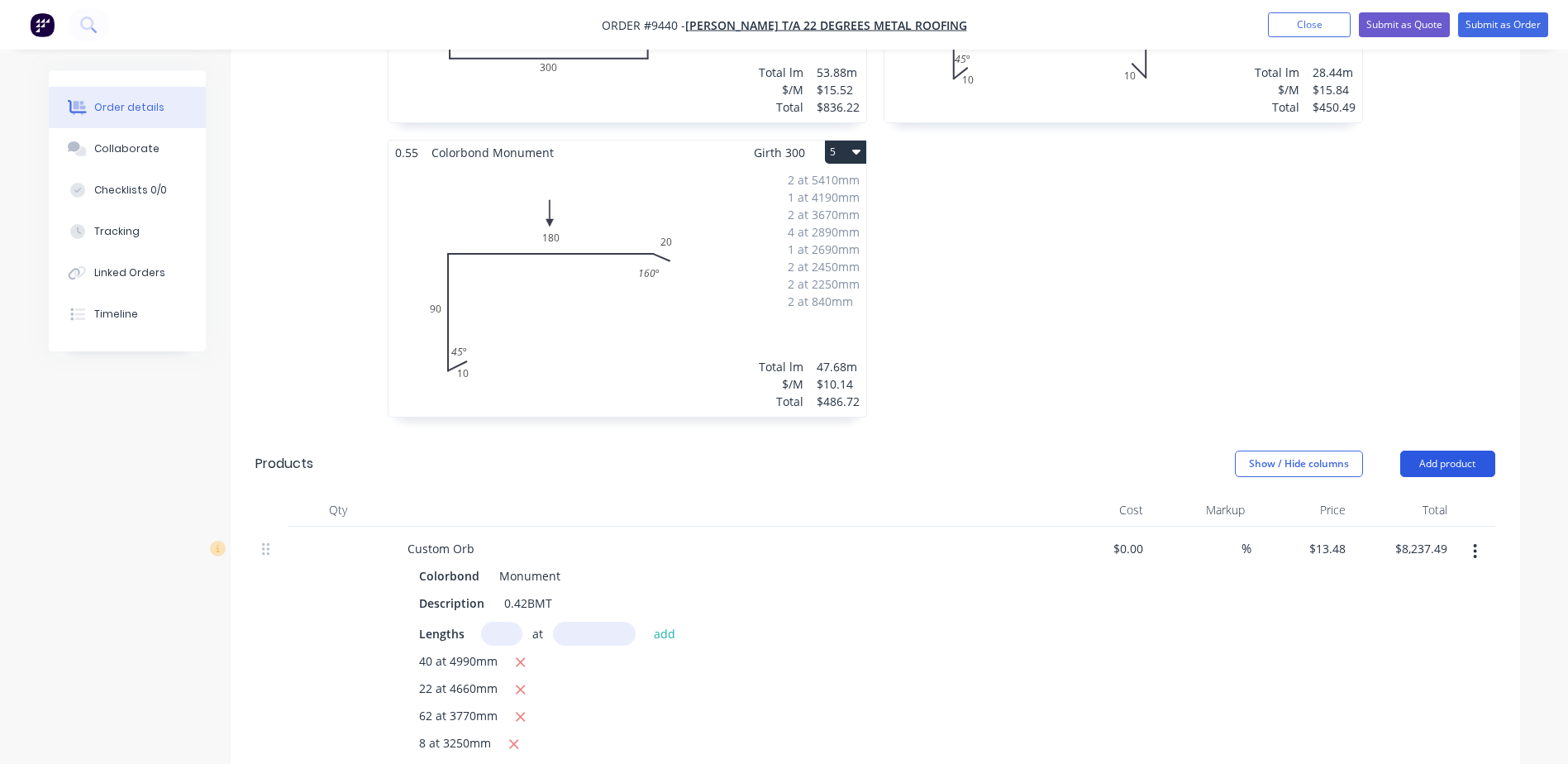
click at [1418, 451] on button "Add product" at bounding box center [1448, 464] width 95 height 26
click at [1400, 494] on div "Product catalogue" at bounding box center [1416, 506] width 127 height 24
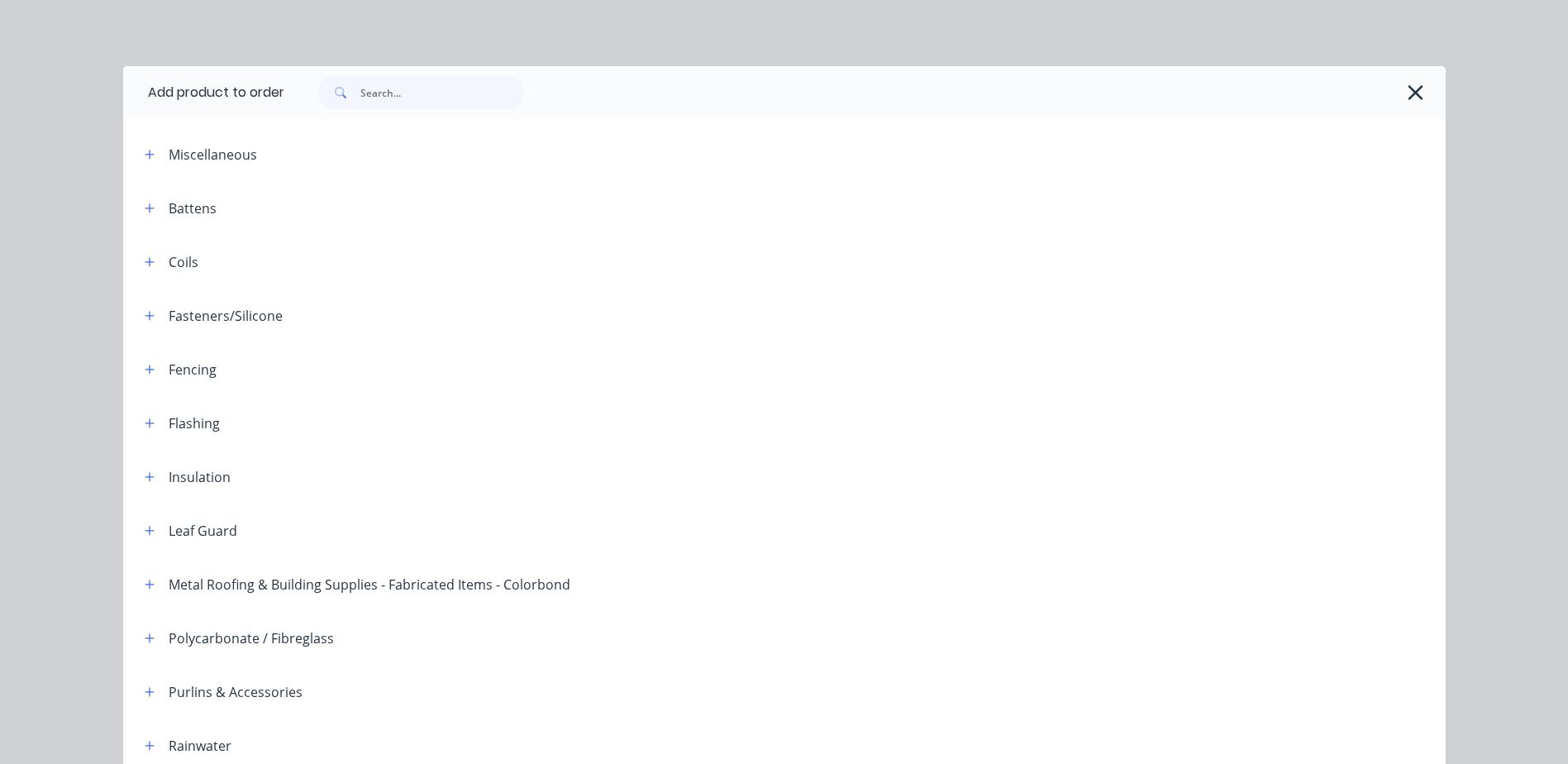
scroll to position [403, 0]
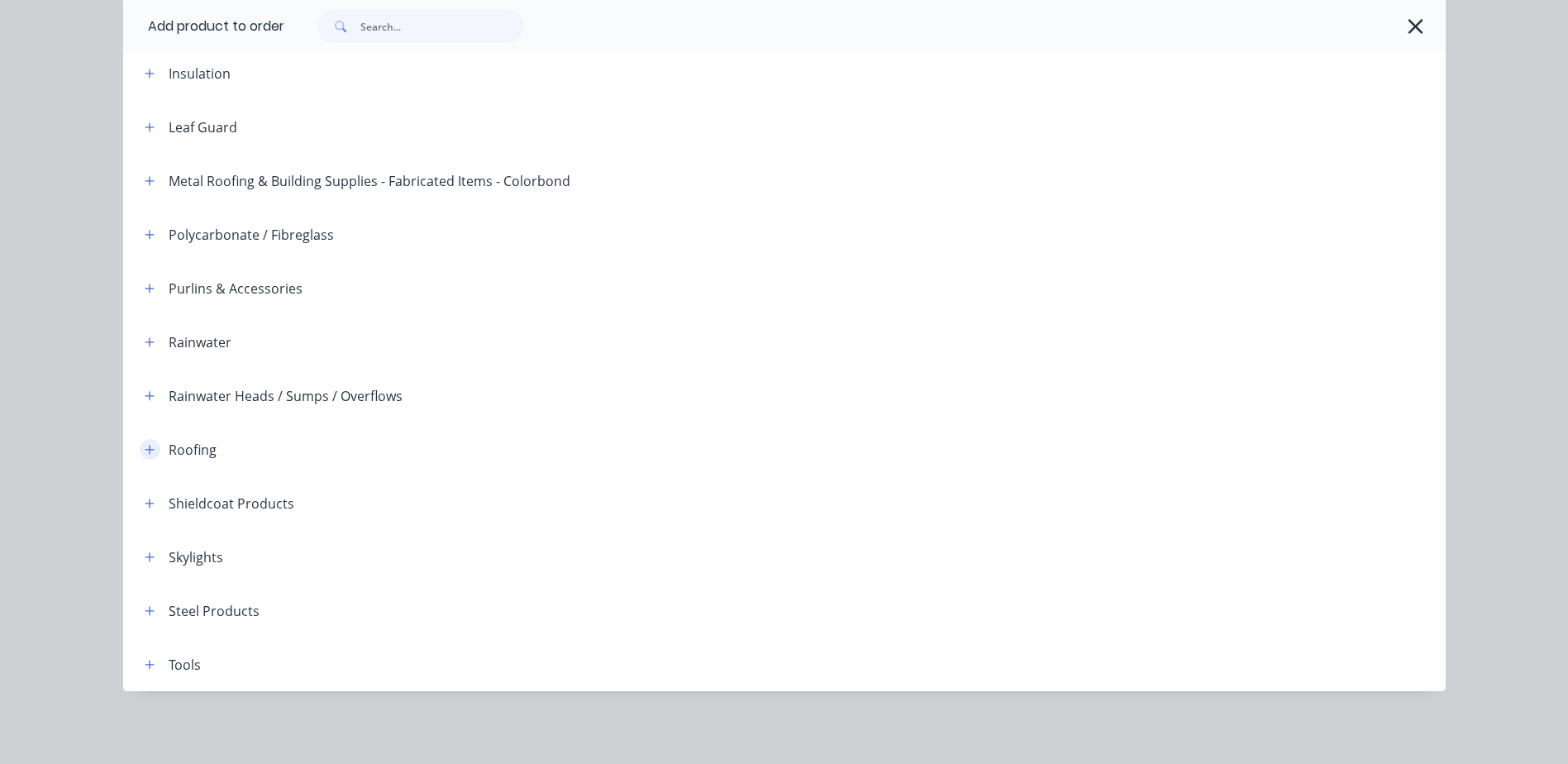
click at [145, 450] on icon "button" at bounding box center [149, 449] width 9 height 9
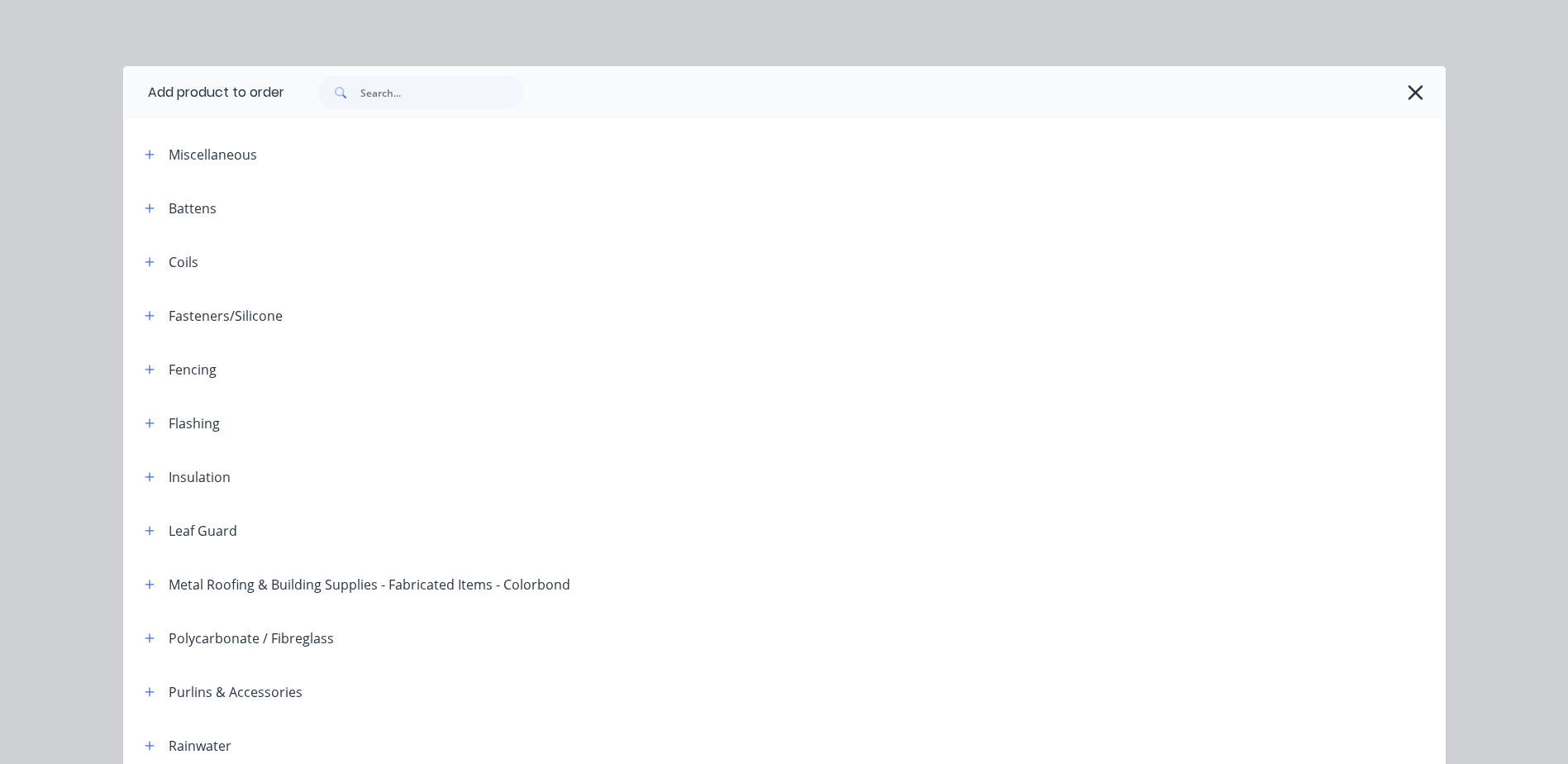
scroll to position [746, 0]
click at [392, 91] on input "text" at bounding box center [443, 92] width 164 height 33
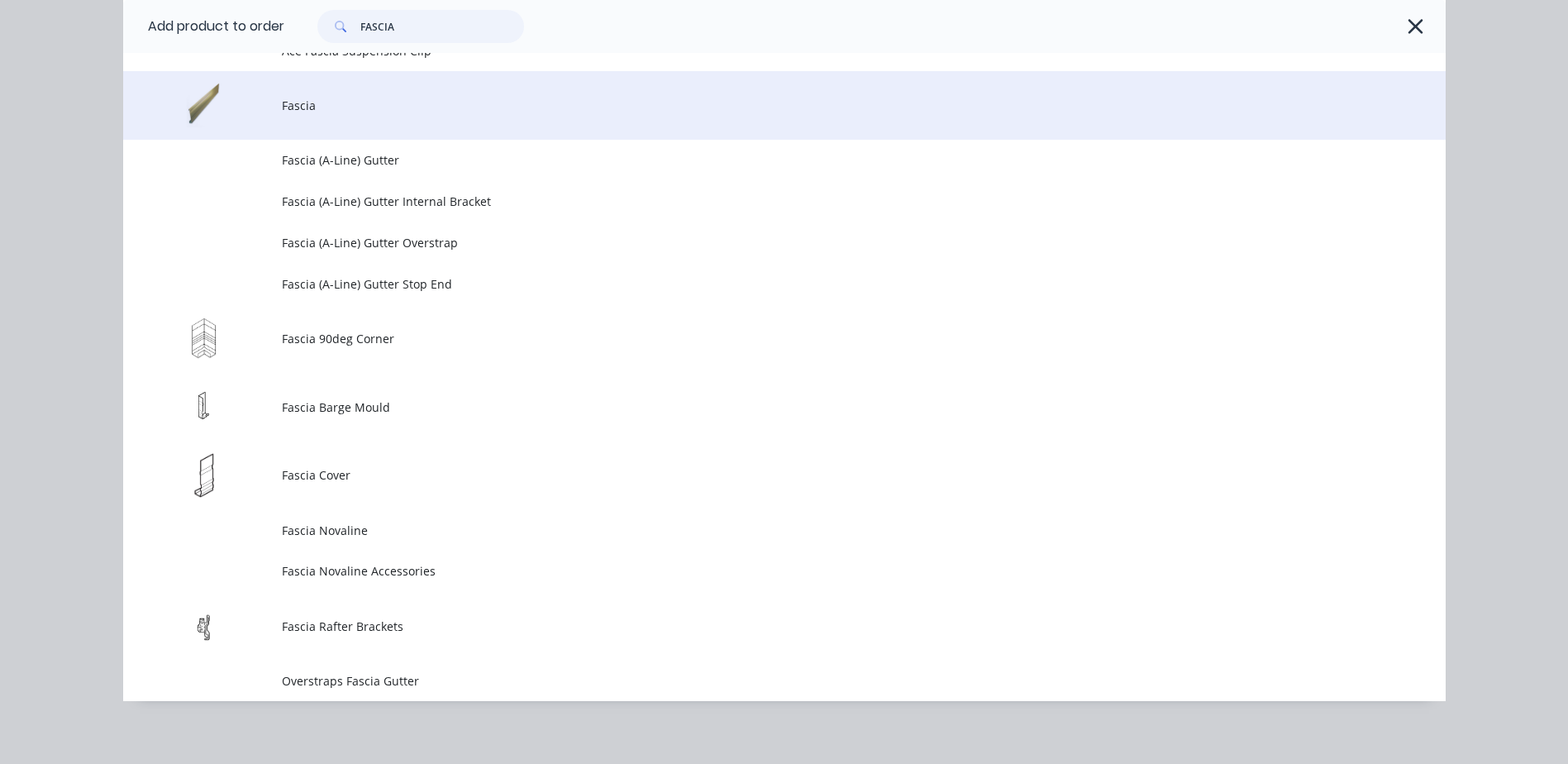
scroll to position [544, 0]
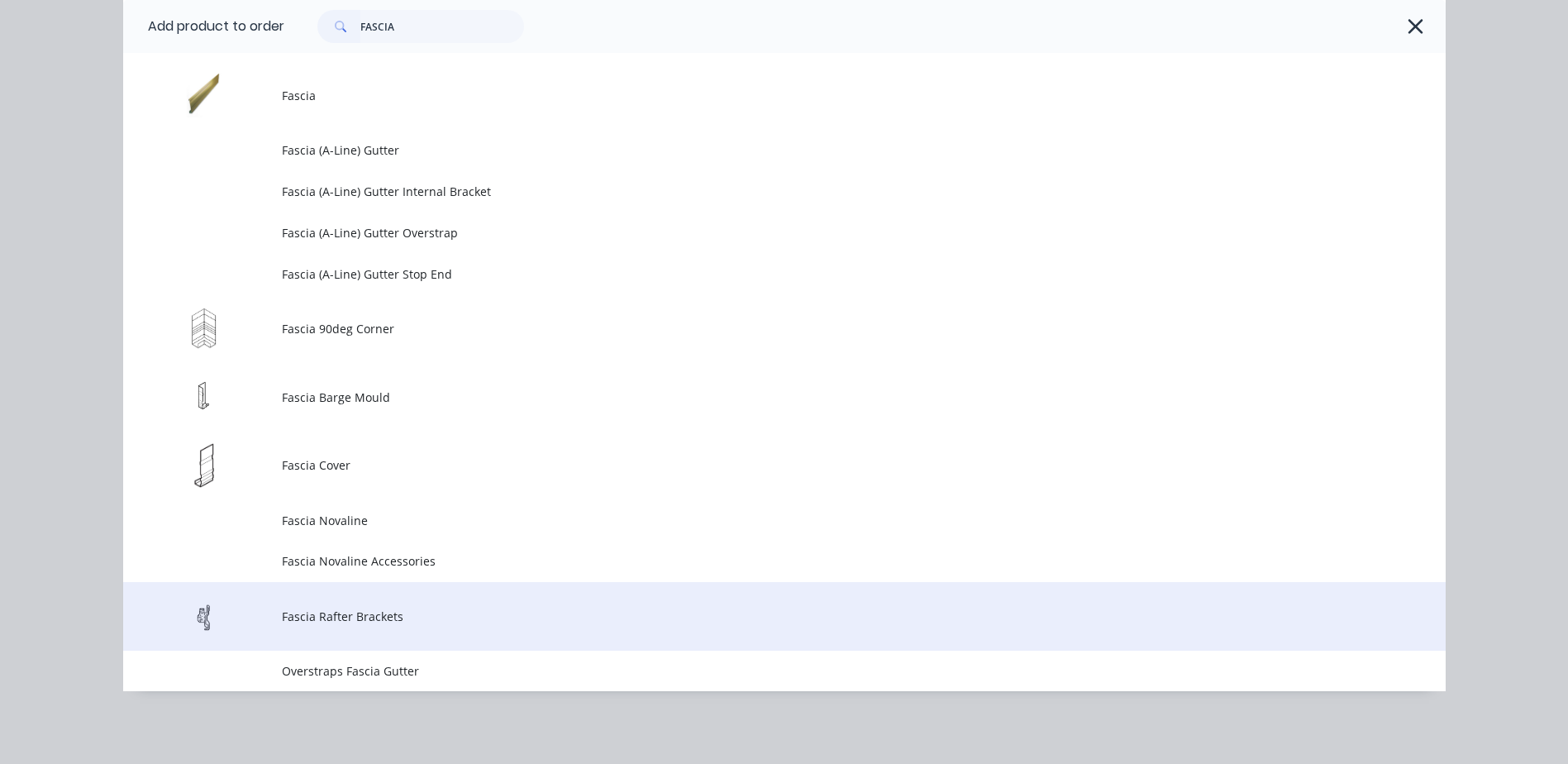
click at [344, 619] on span "Fascia Rafter Brackets" at bounding box center [747, 617] width 930 height 18
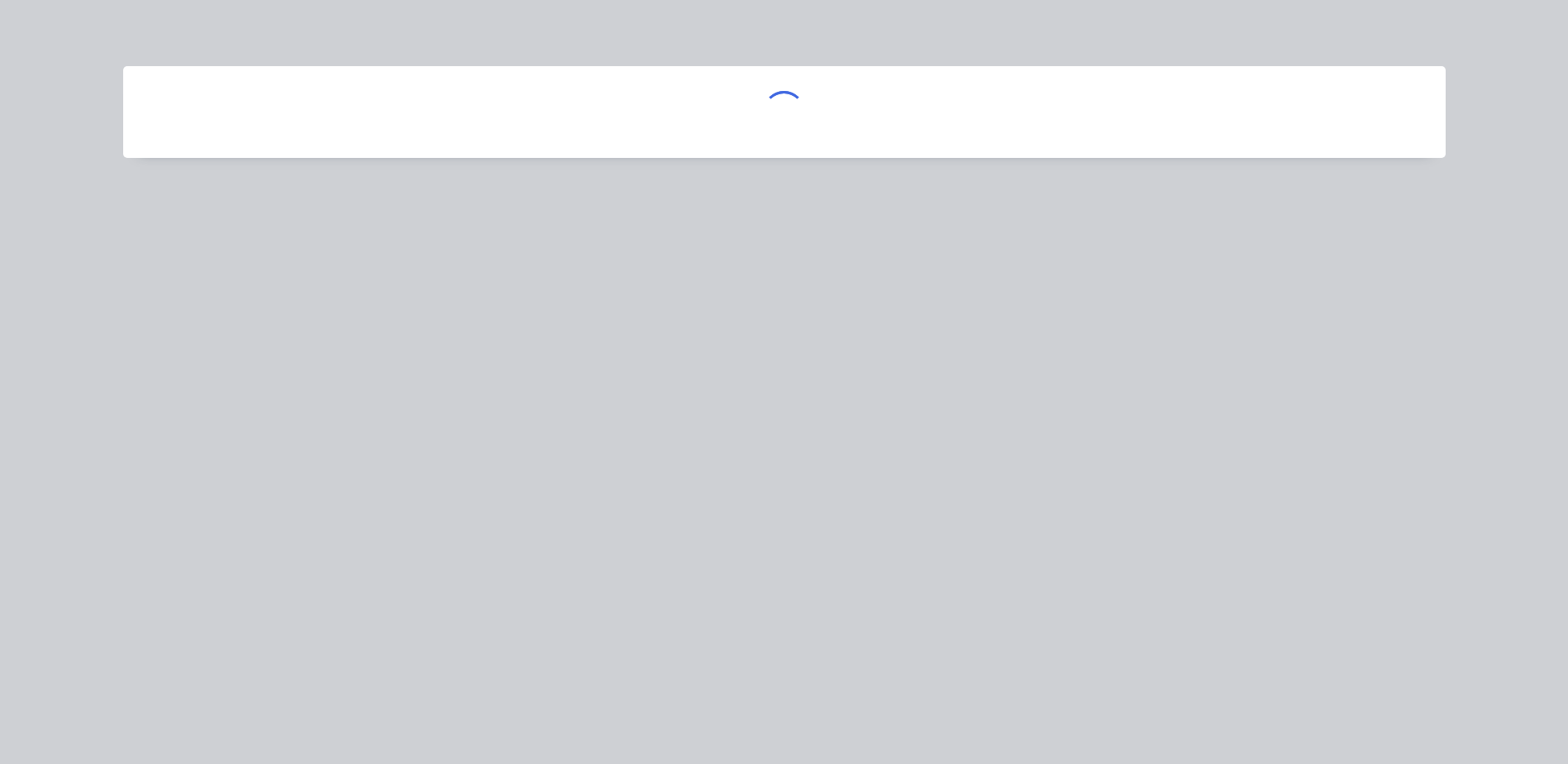
scroll to position [0, 0]
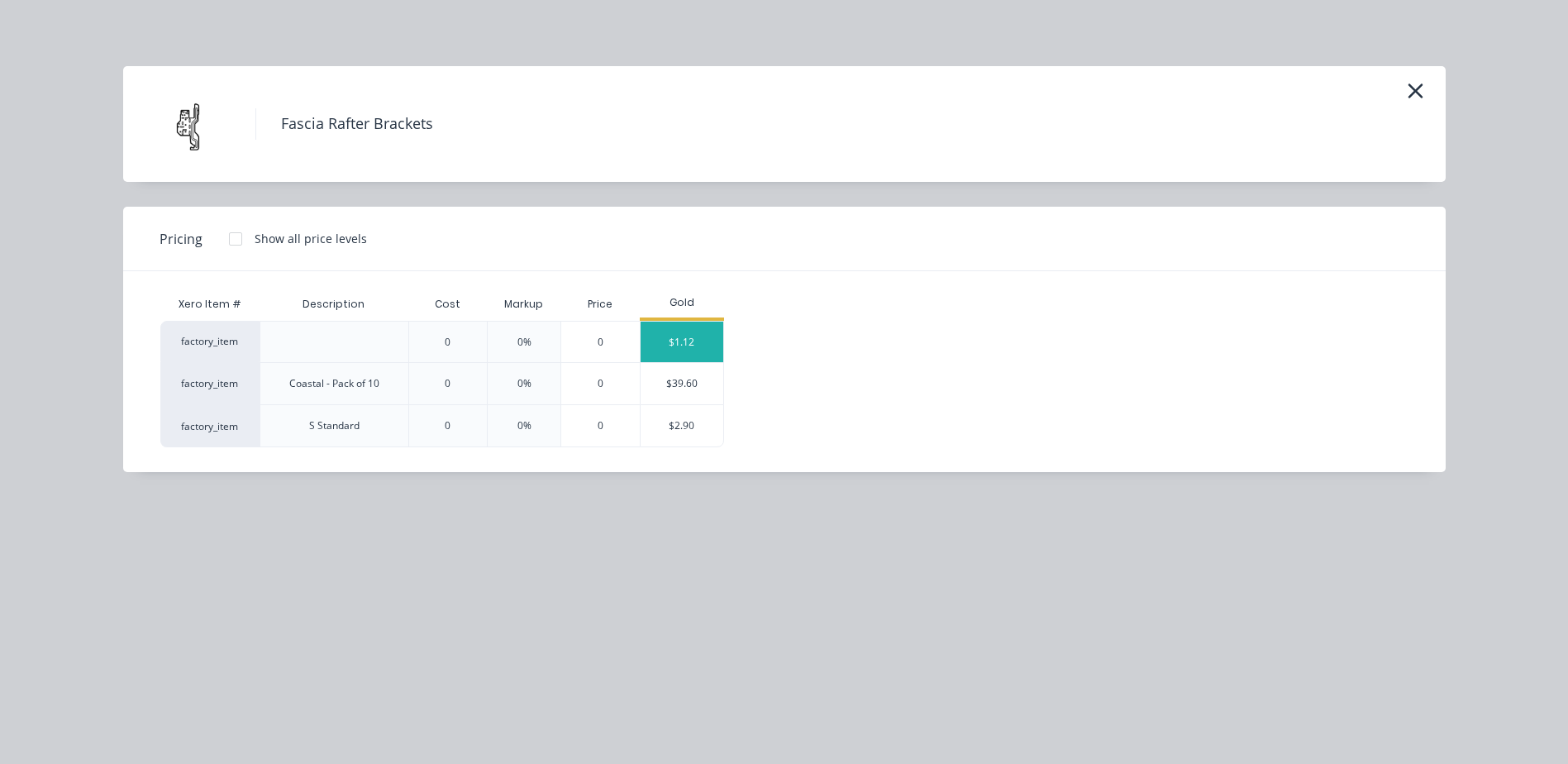
click at [700, 336] on div "$1.12" at bounding box center [682, 342] width 83 height 41
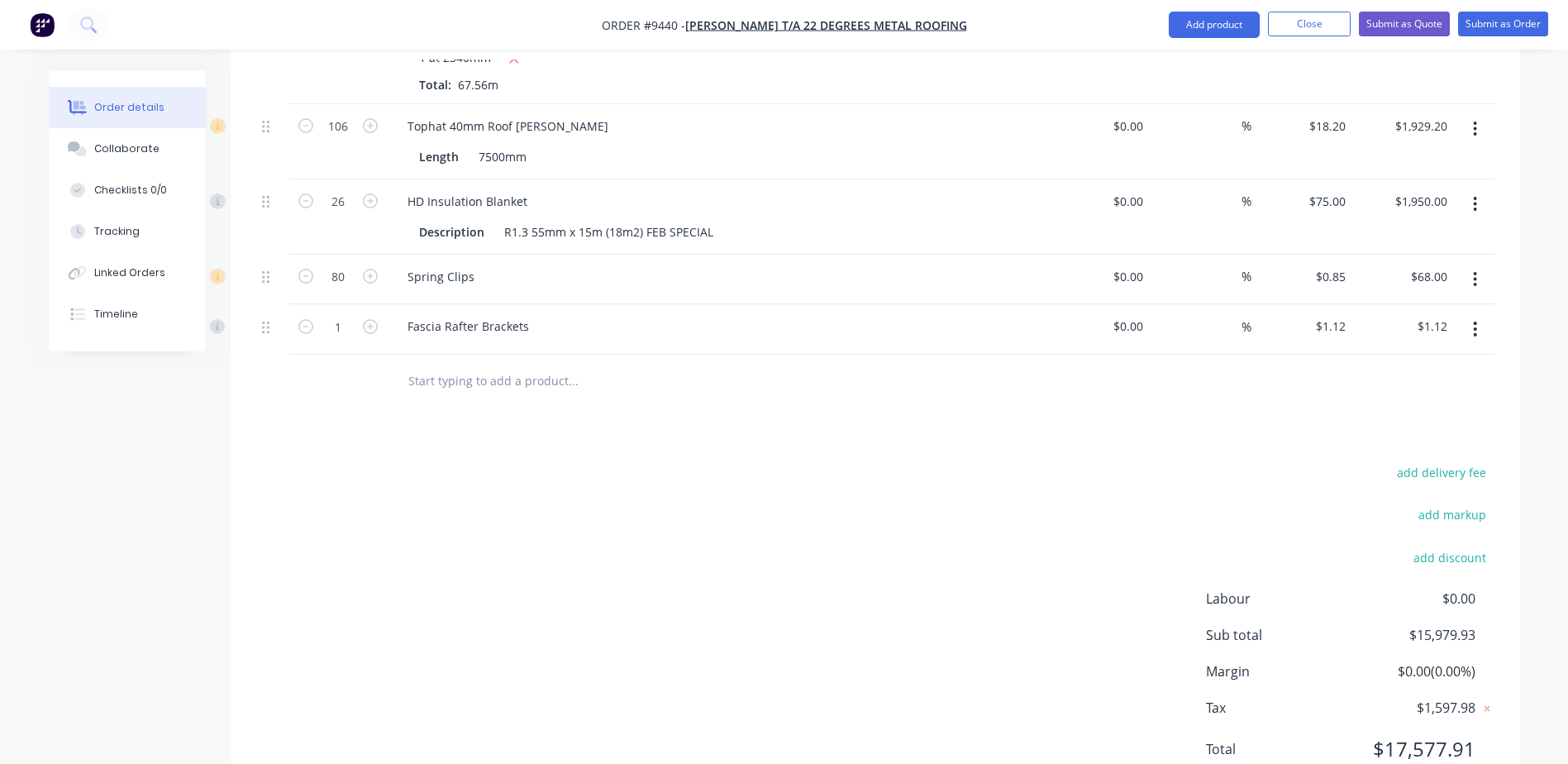
scroll to position [3112, 0]
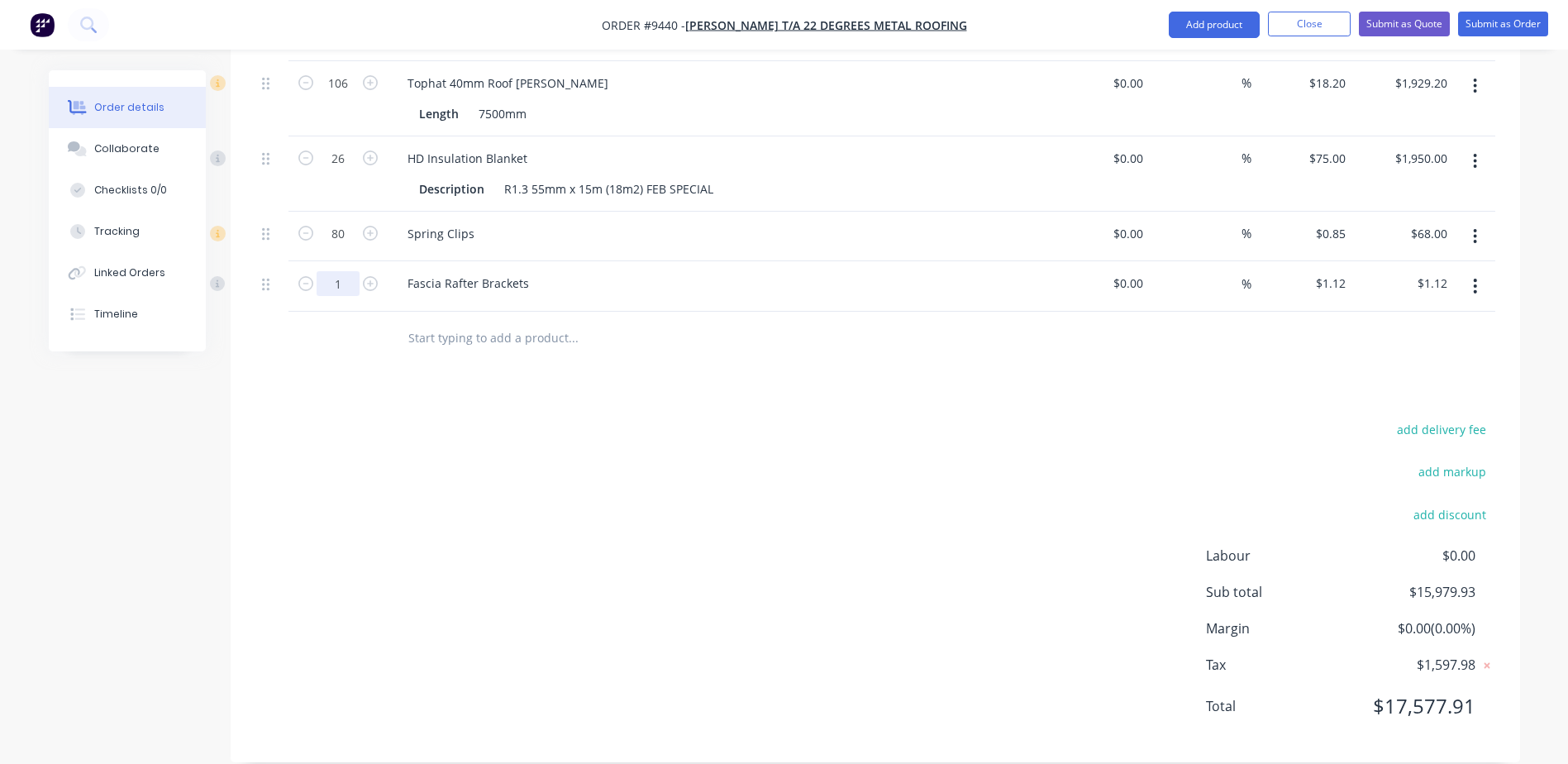
click at [347, 96] on input "1" at bounding box center [338, 84] width 43 height 25
click at [715, 440] on div "add delivery fee add markup add discount Labour $0.00 Sub total $15,979.93 Marg…" at bounding box center [876, 578] width 1240 height 319
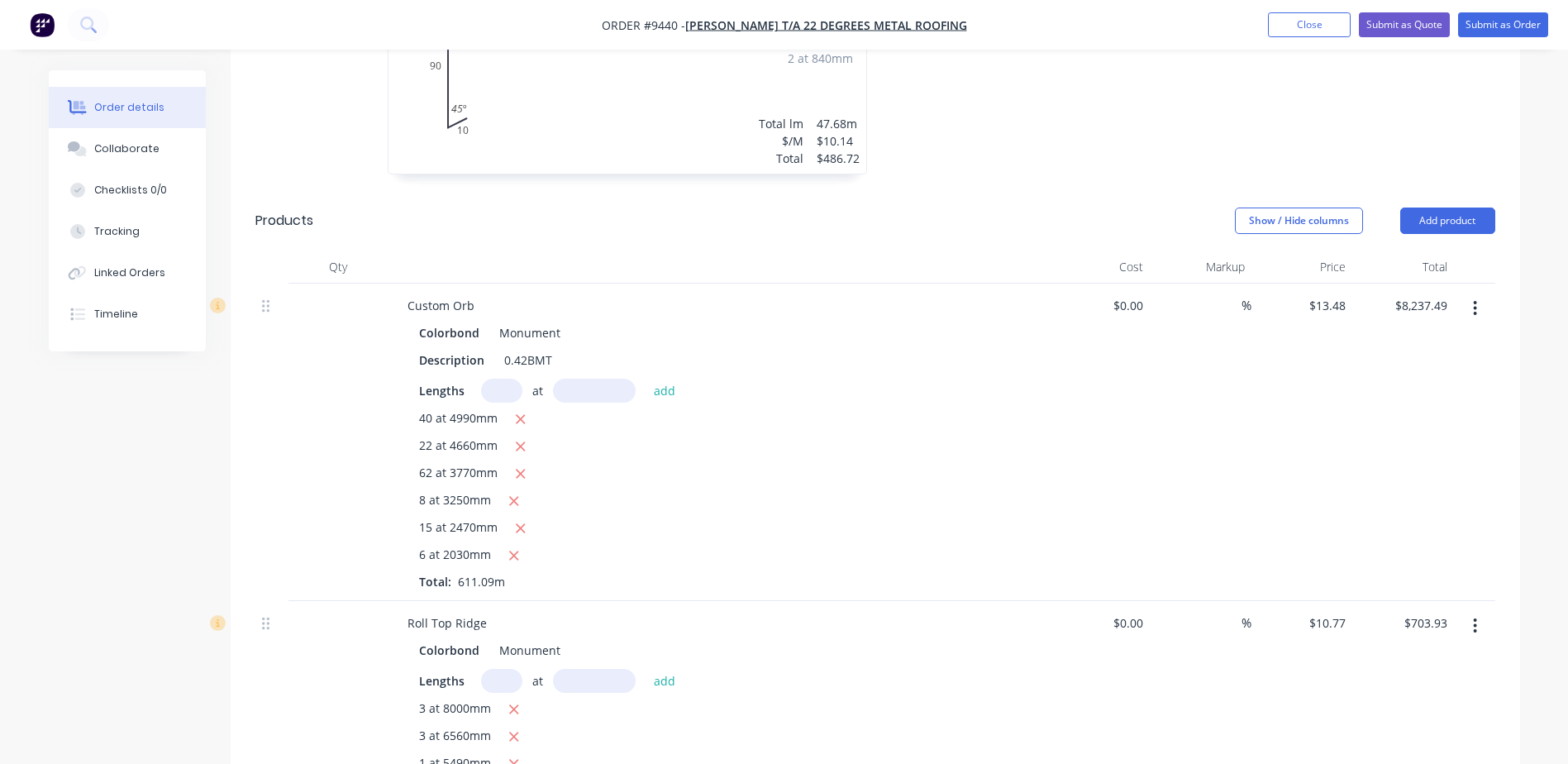
scroll to position [962, 0]
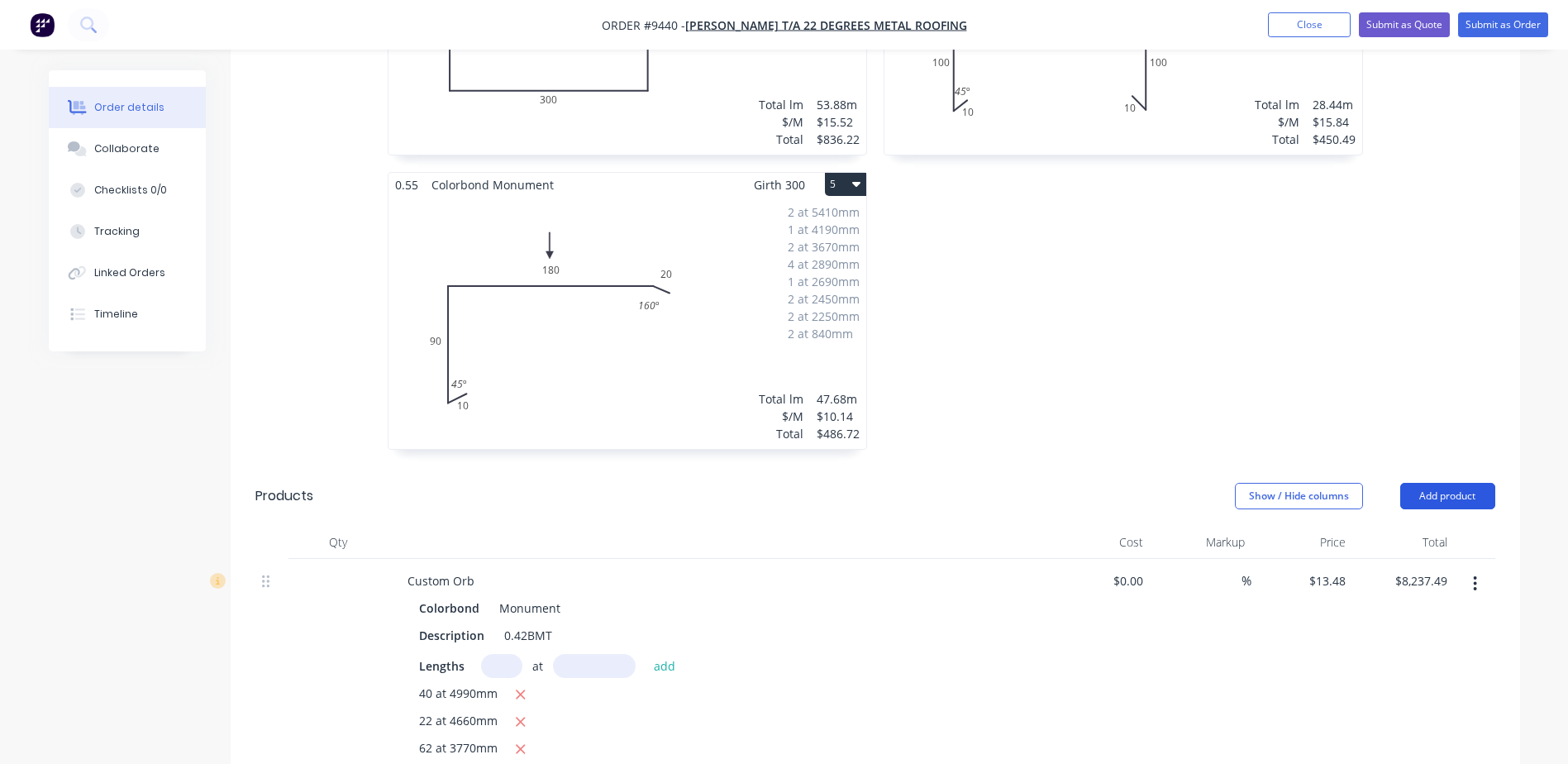
click at [1447, 483] on button "Add product" at bounding box center [1448, 496] width 95 height 26
click at [1428, 526] on div "Product catalogue" at bounding box center [1416, 537] width 127 height 24
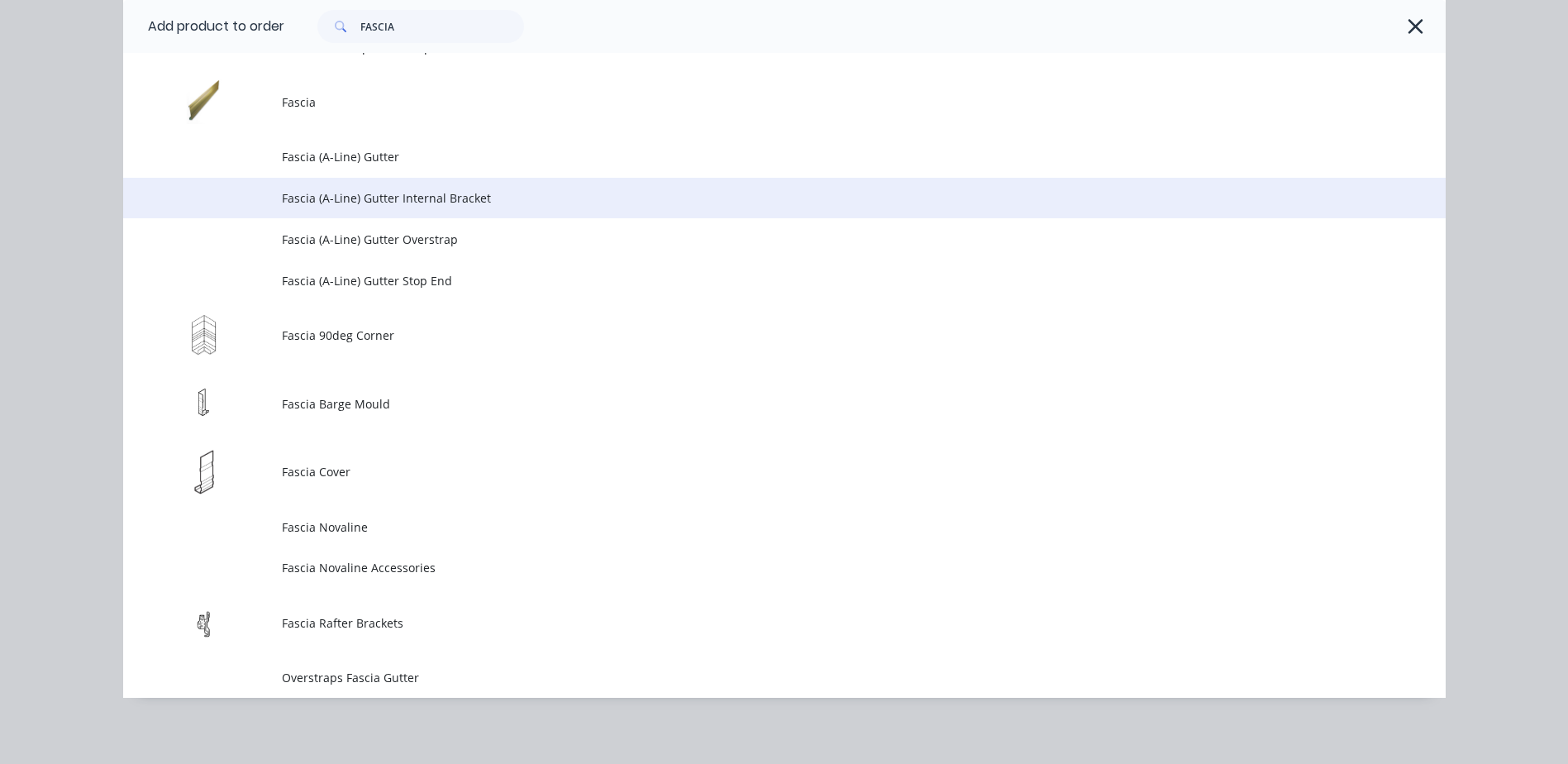
scroll to position [544, 0]
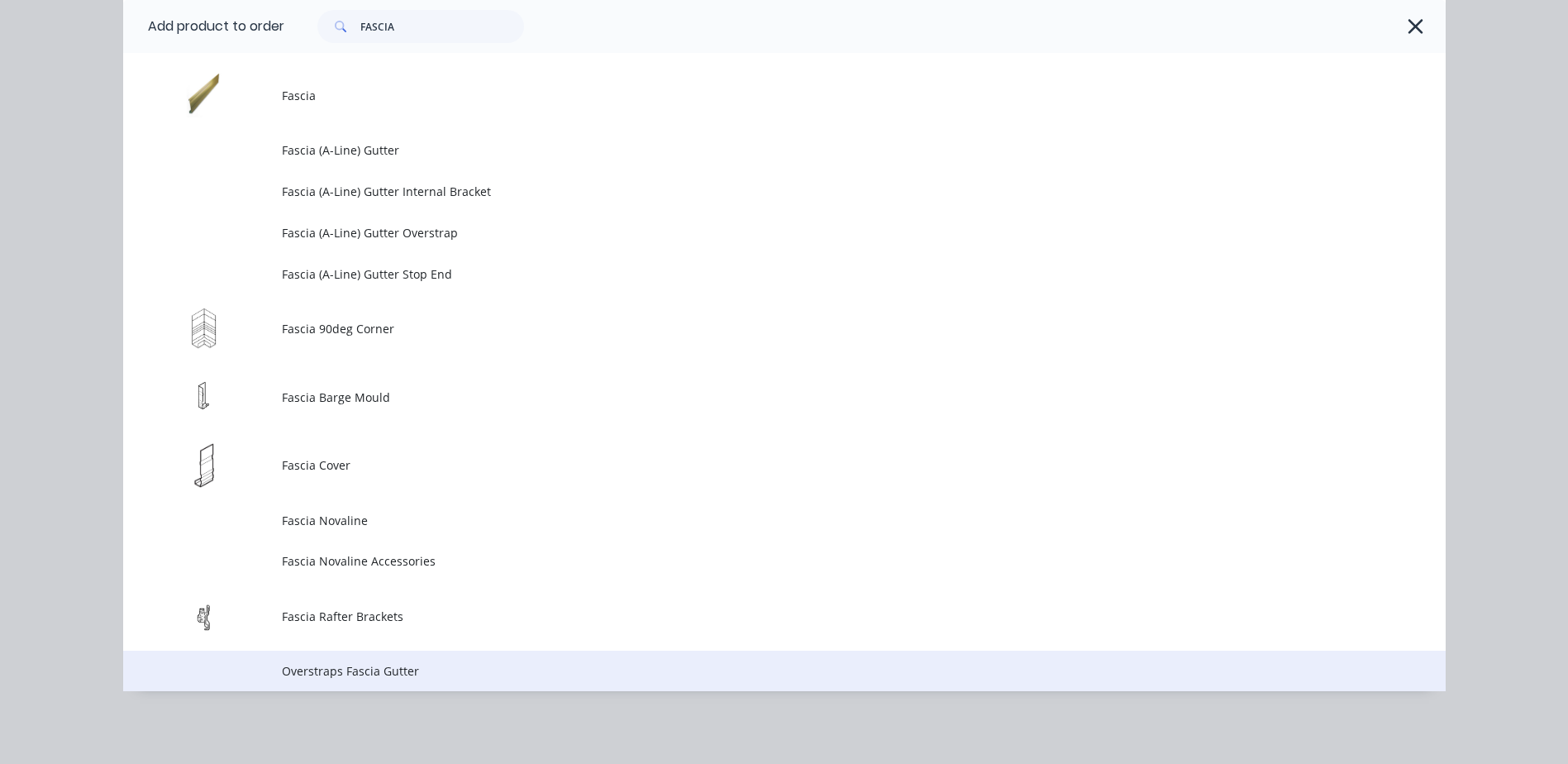
click at [427, 669] on span "Overstraps Fascia Gutter" at bounding box center [747, 671] width 930 height 18
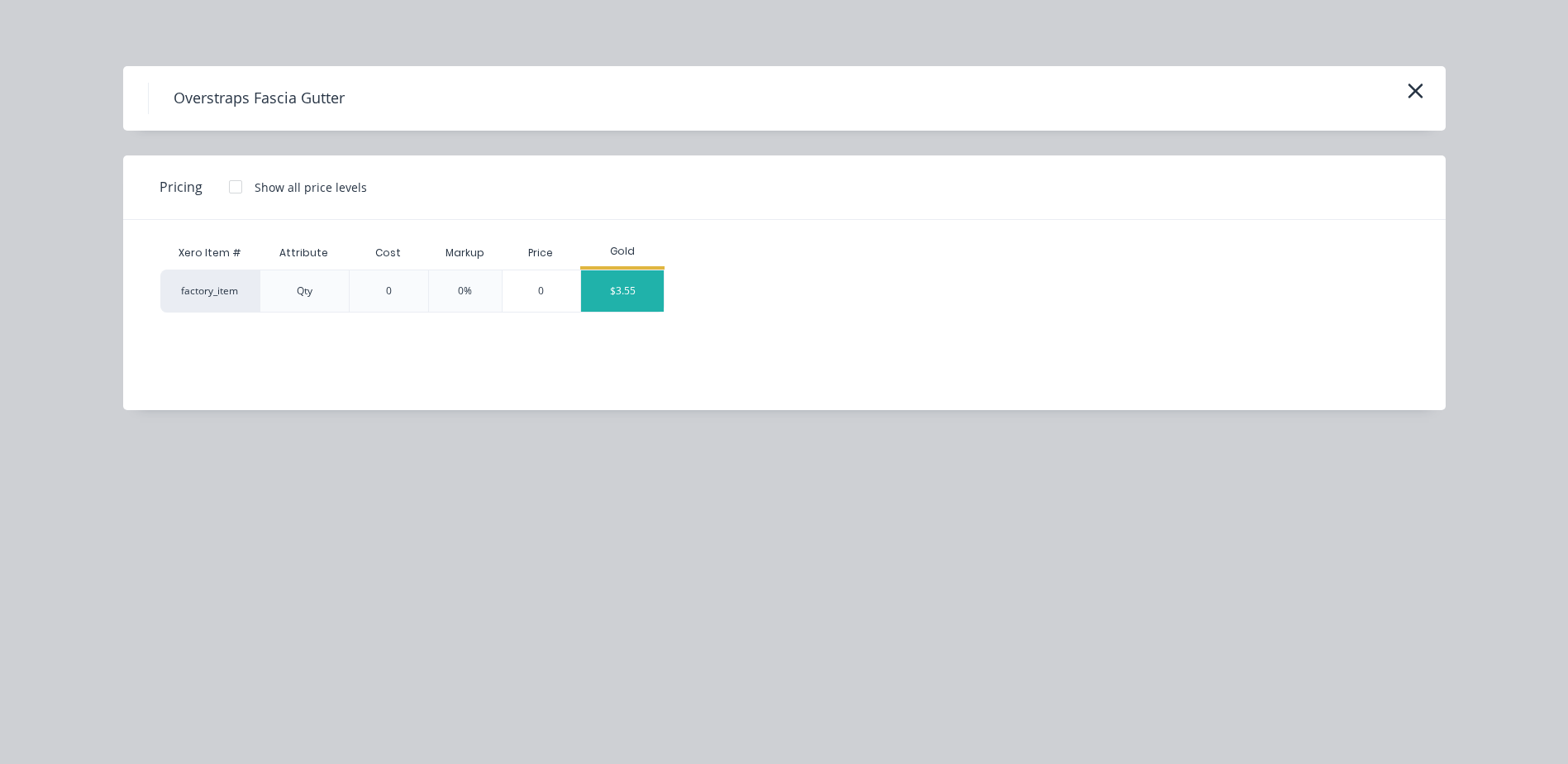
click at [628, 286] on div "$3.55" at bounding box center [623, 291] width 83 height 41
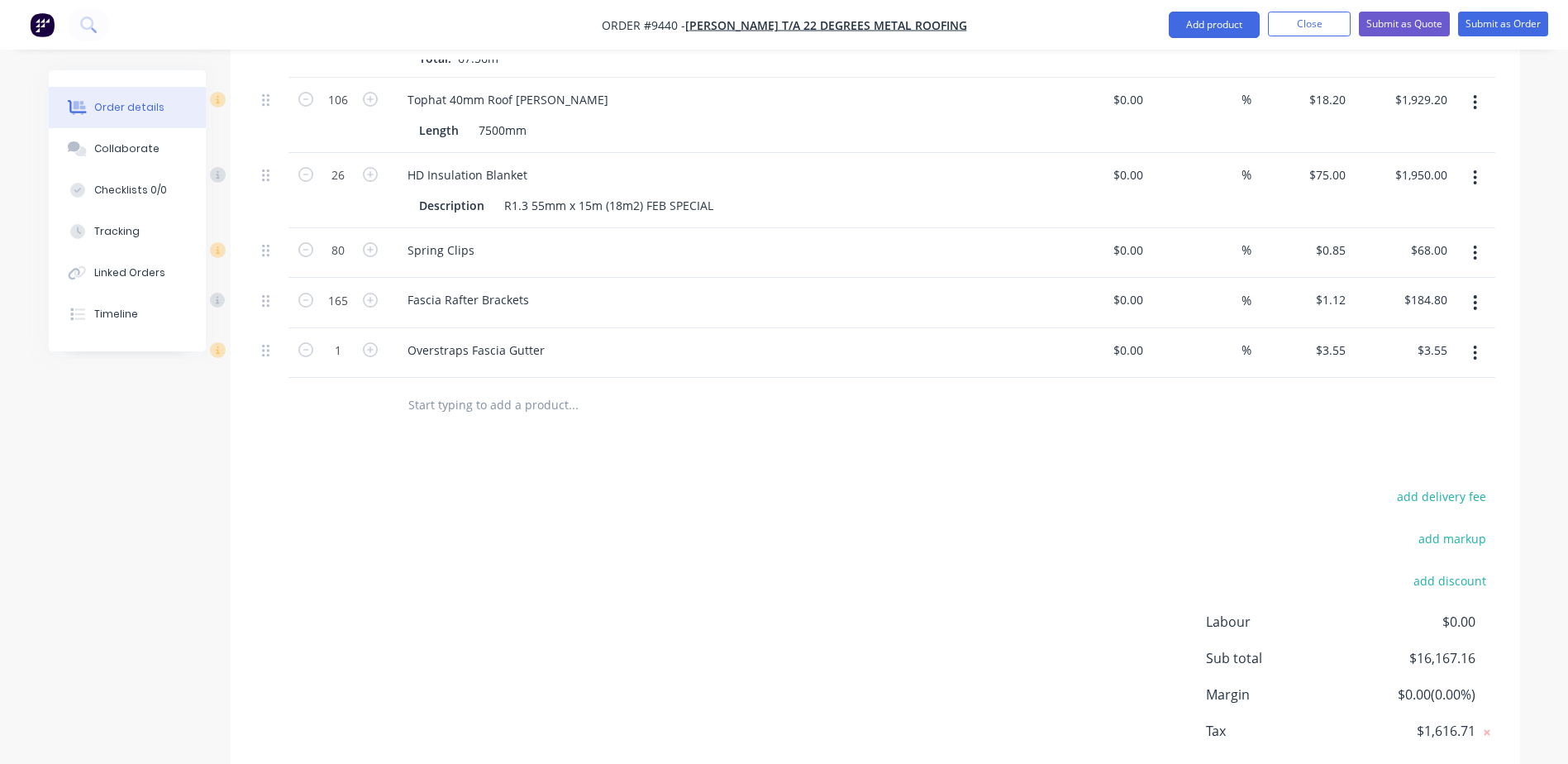
scroll to position [3162, 0]
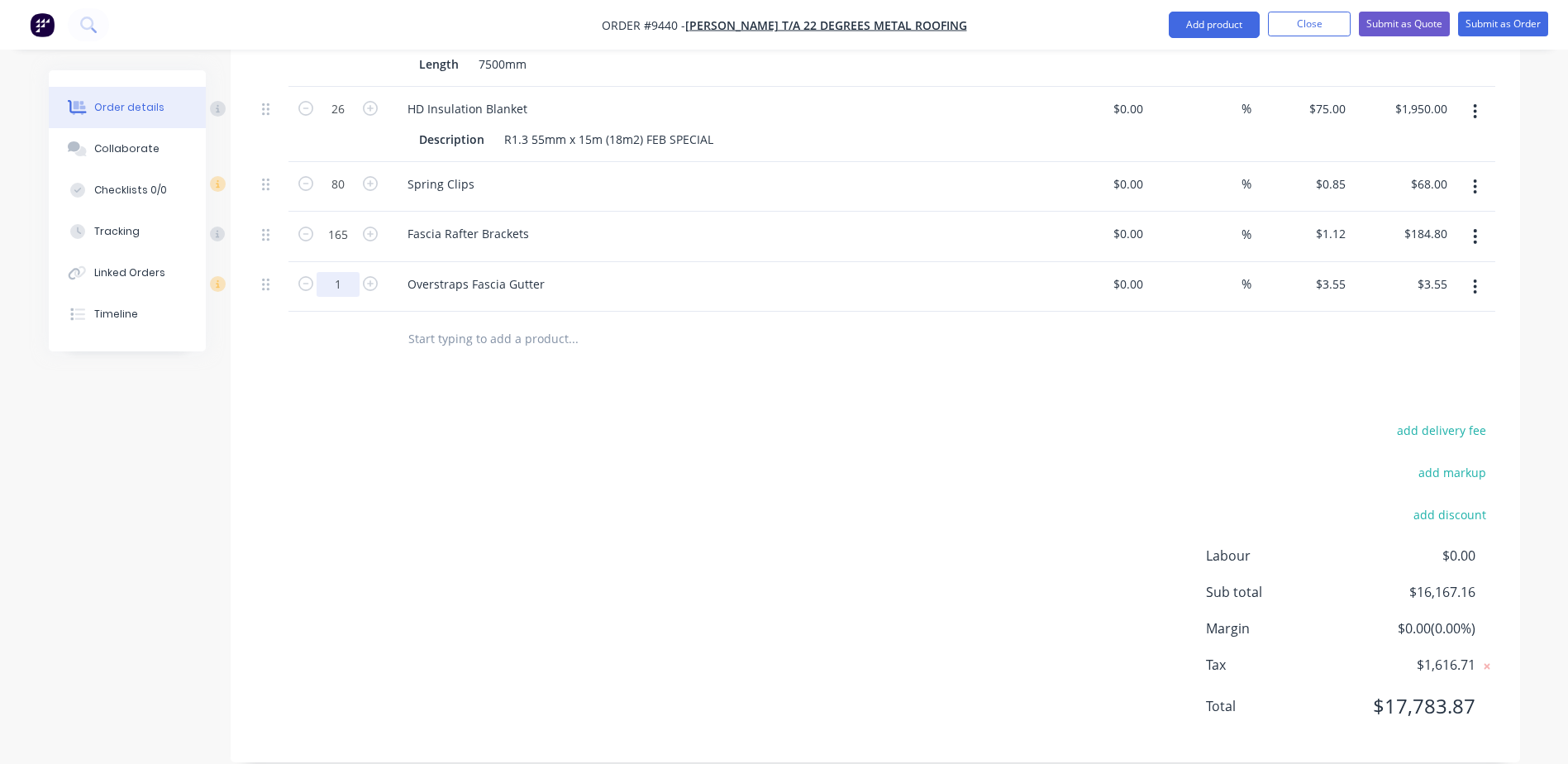
click at [347, 46] on input "1" at bounding box center [338, 34] width 43 height 25
click at [454, 418] on div "add delivery fee add markup add discount Labour $0.00 Sub total $16,167.16 Marg…" at bounding box center [876, 578] width 1240 height 319
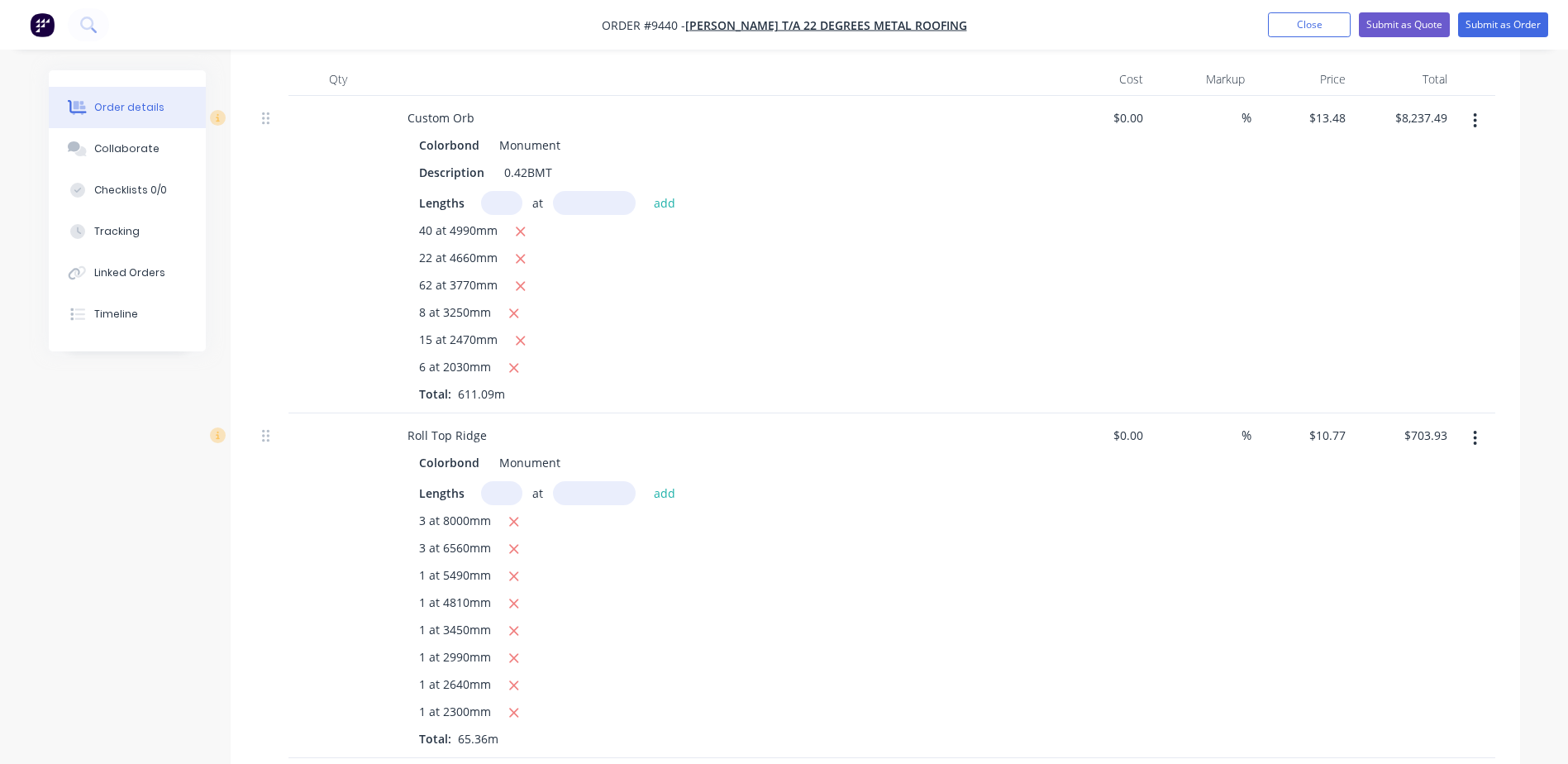
scroll to position [930, 0]
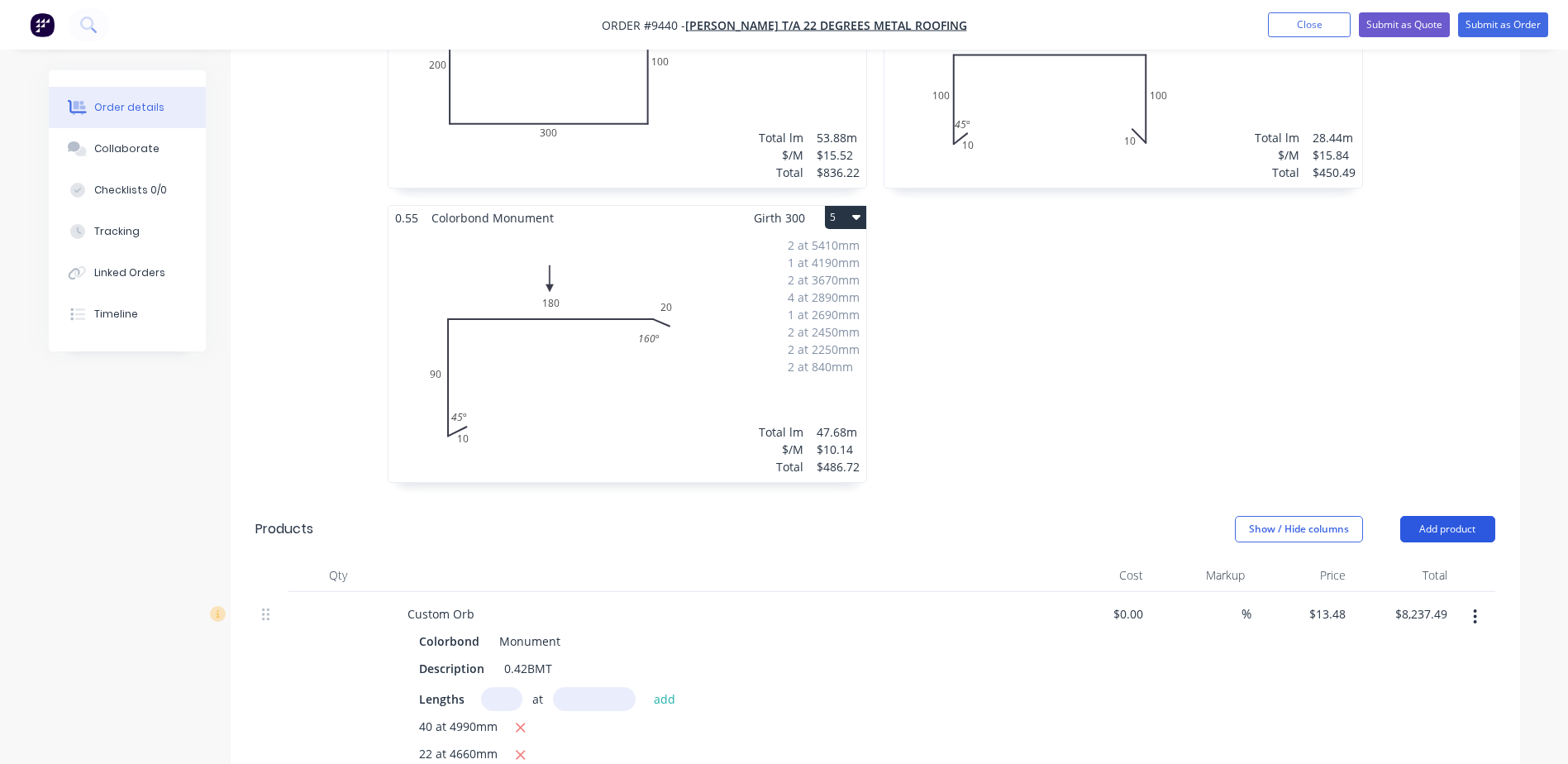
click at [1452, 516] on button "Add product" at bounding box center [1448, 529] width 95 height 26
click at [1406, 559] on div "Product catalogue" at bounding box center [1416, 571] width 127 height 24
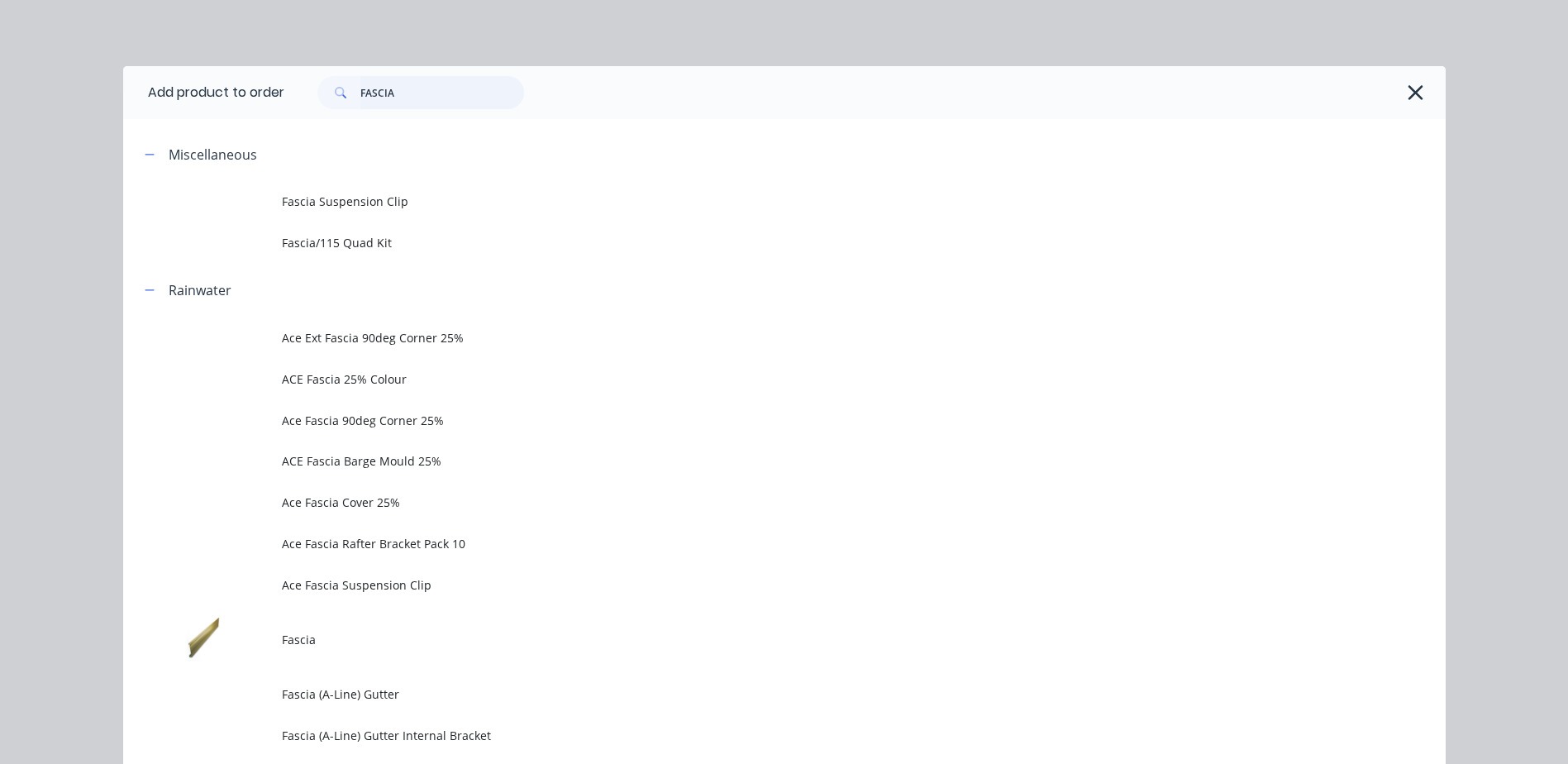
click at [424, 95] on input "FASCIA" at bounding box center [443, 92] width 164 height 33
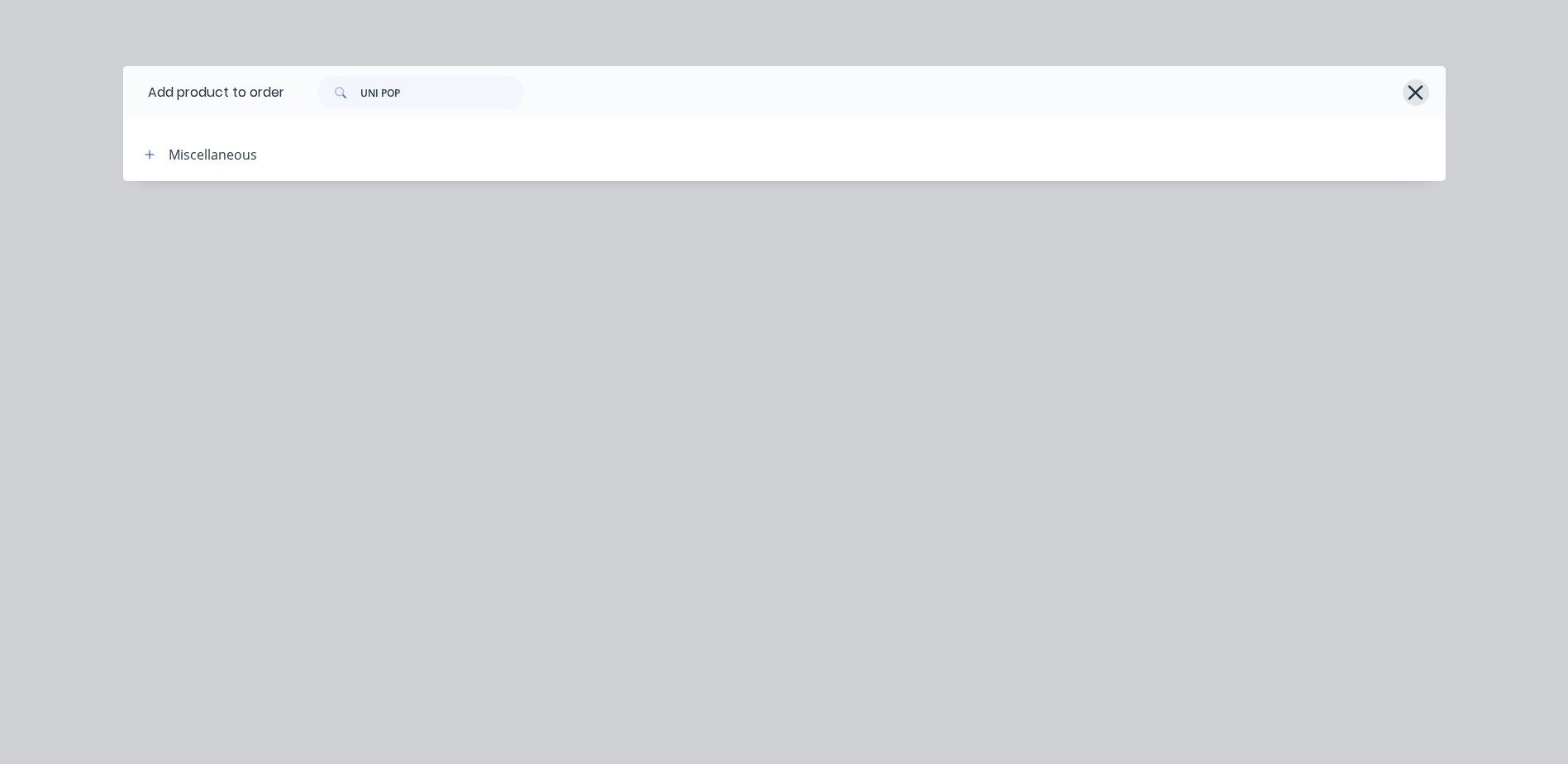
click at [1415, 91] on icon "button" at bounding box center [1415, 93] width 15 height 15
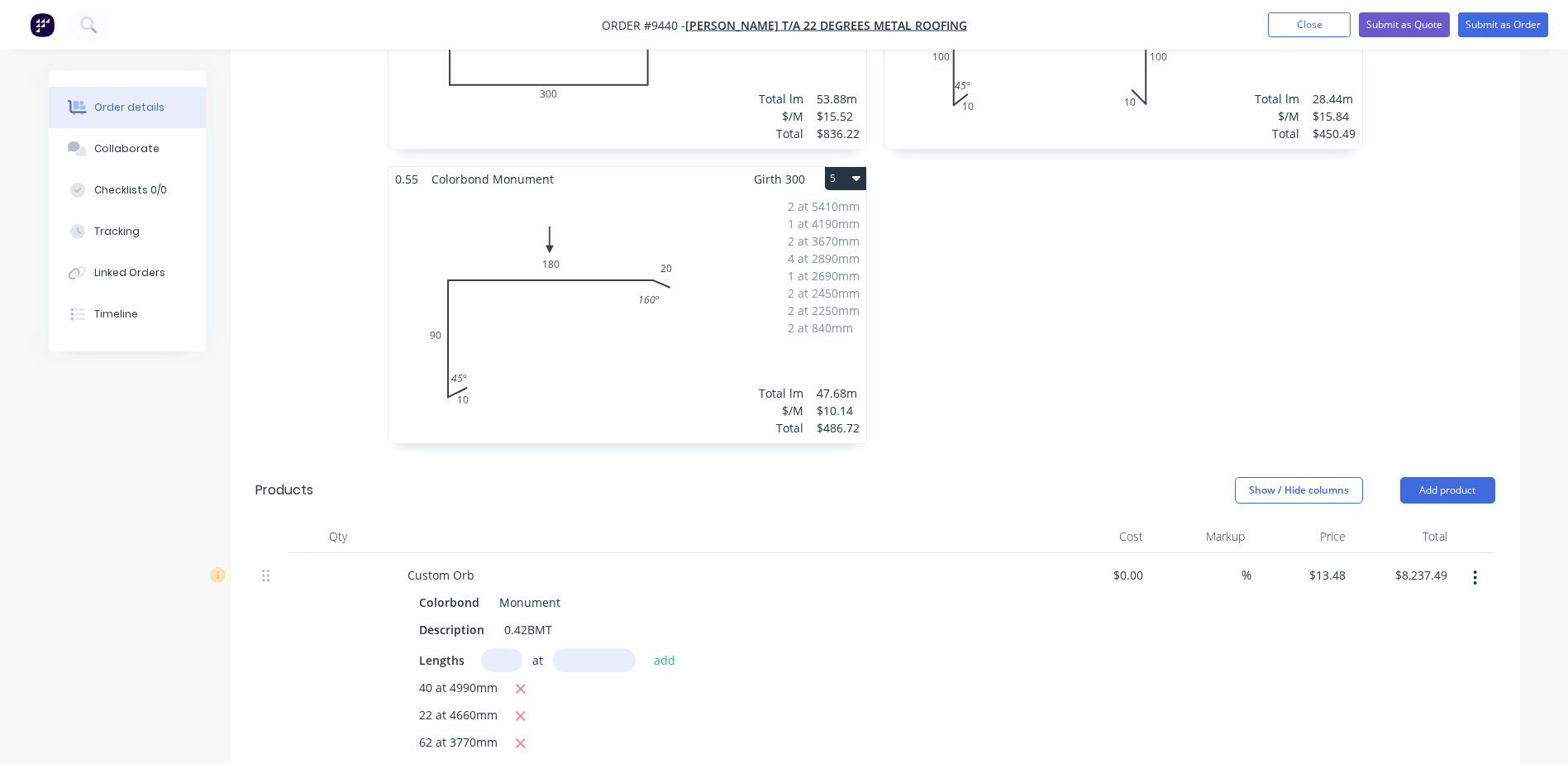
scroll to position [1012, 0]
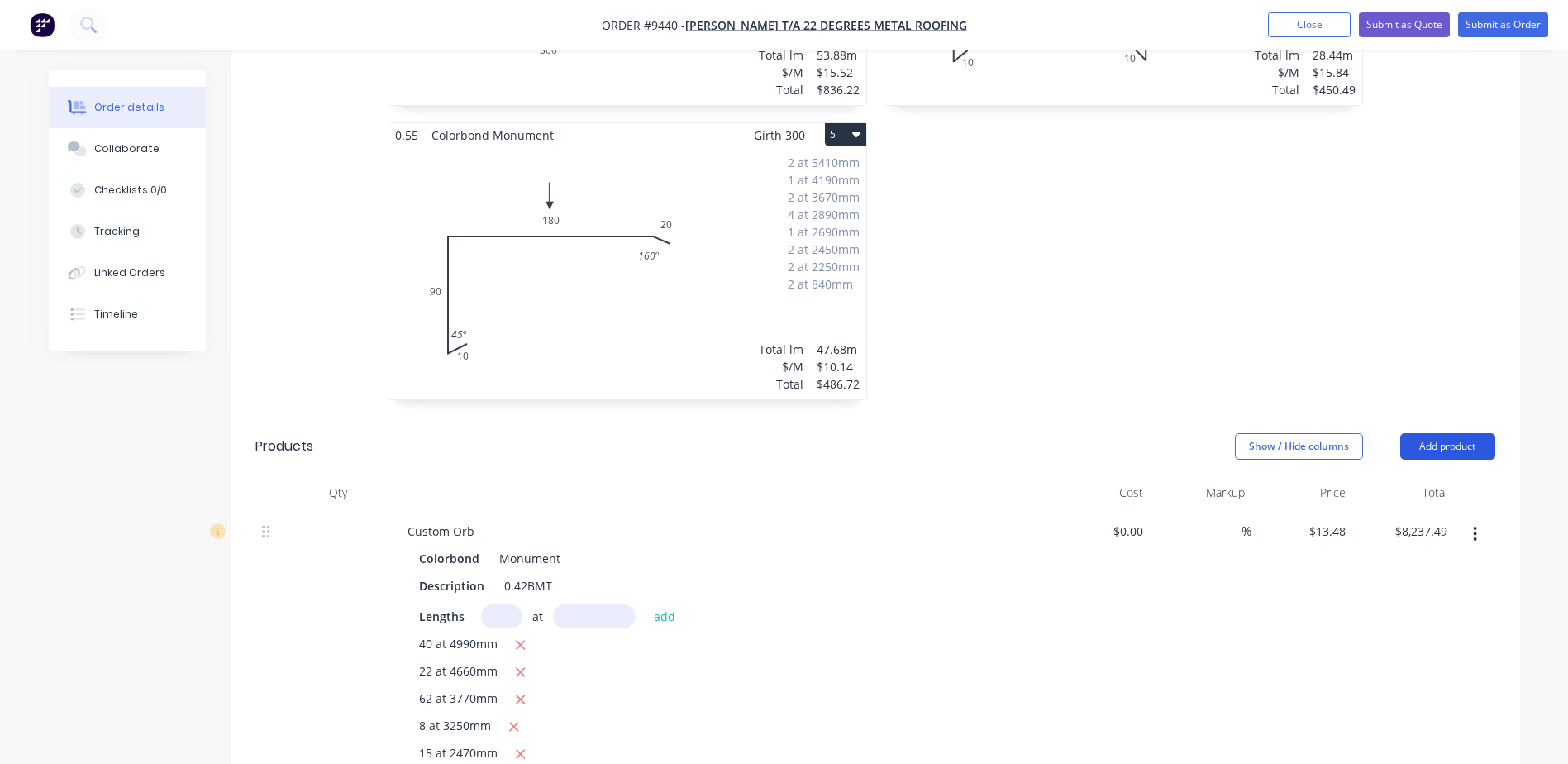
click at [1446, 433] on button "Add product" at bounding box center [1448, 446] width 95 height 26
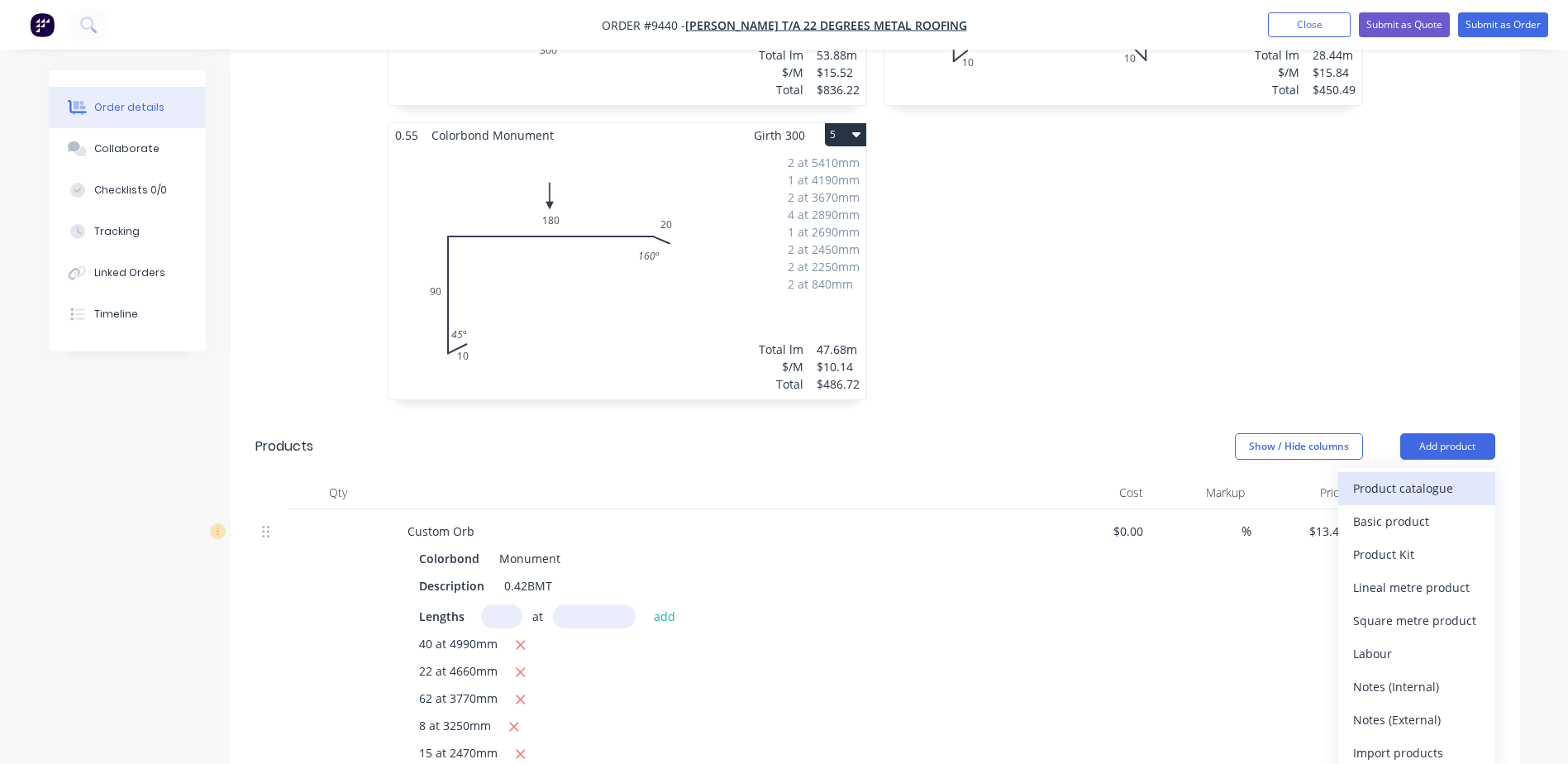
click at [1422, 476] on div "Product catalogue" at bounding box center [1416, 488] width 127 height 24
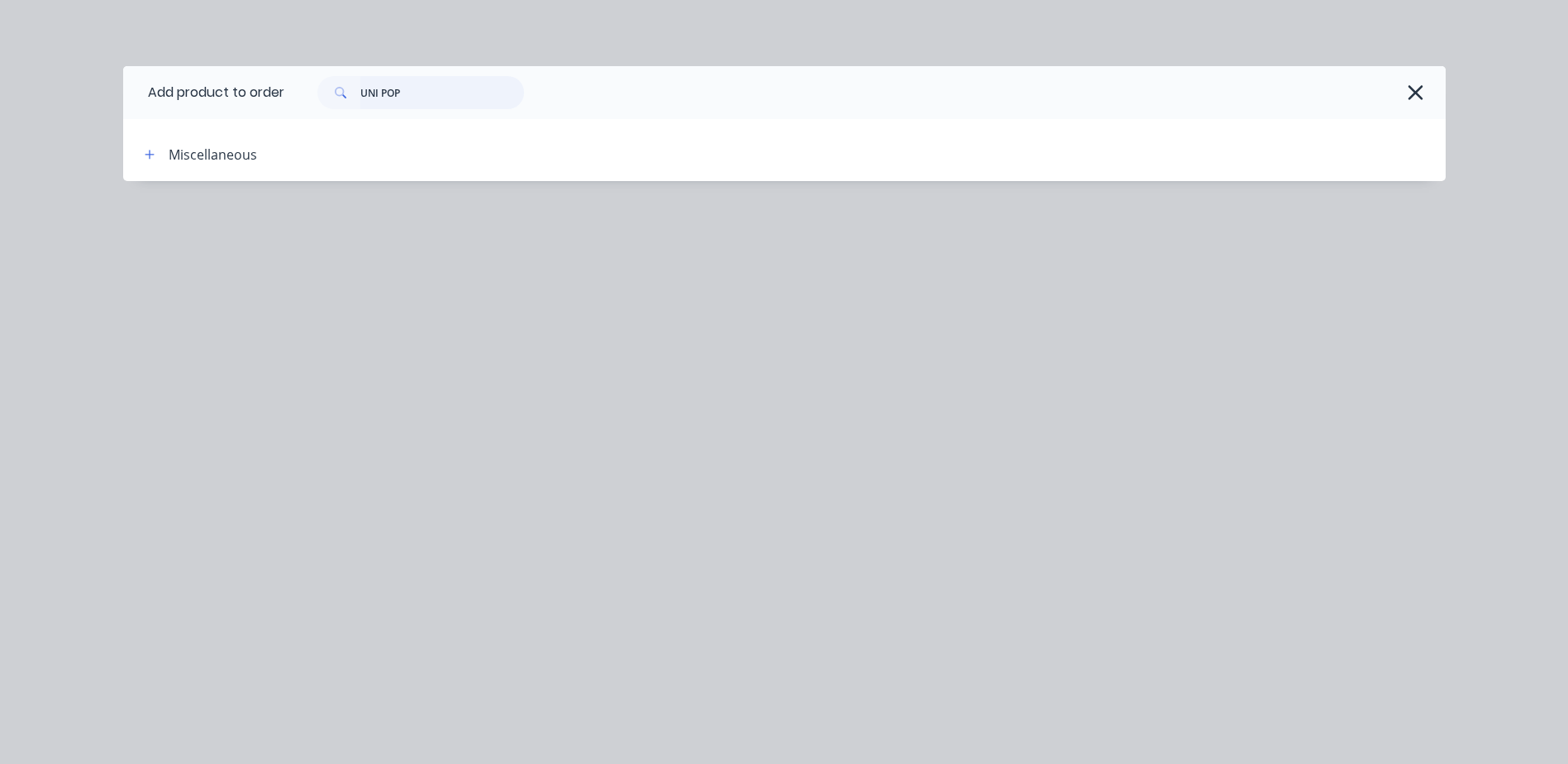
click at [420, 94] on input "UNI POP" at bounding box center [443, 92] width 164 height 33
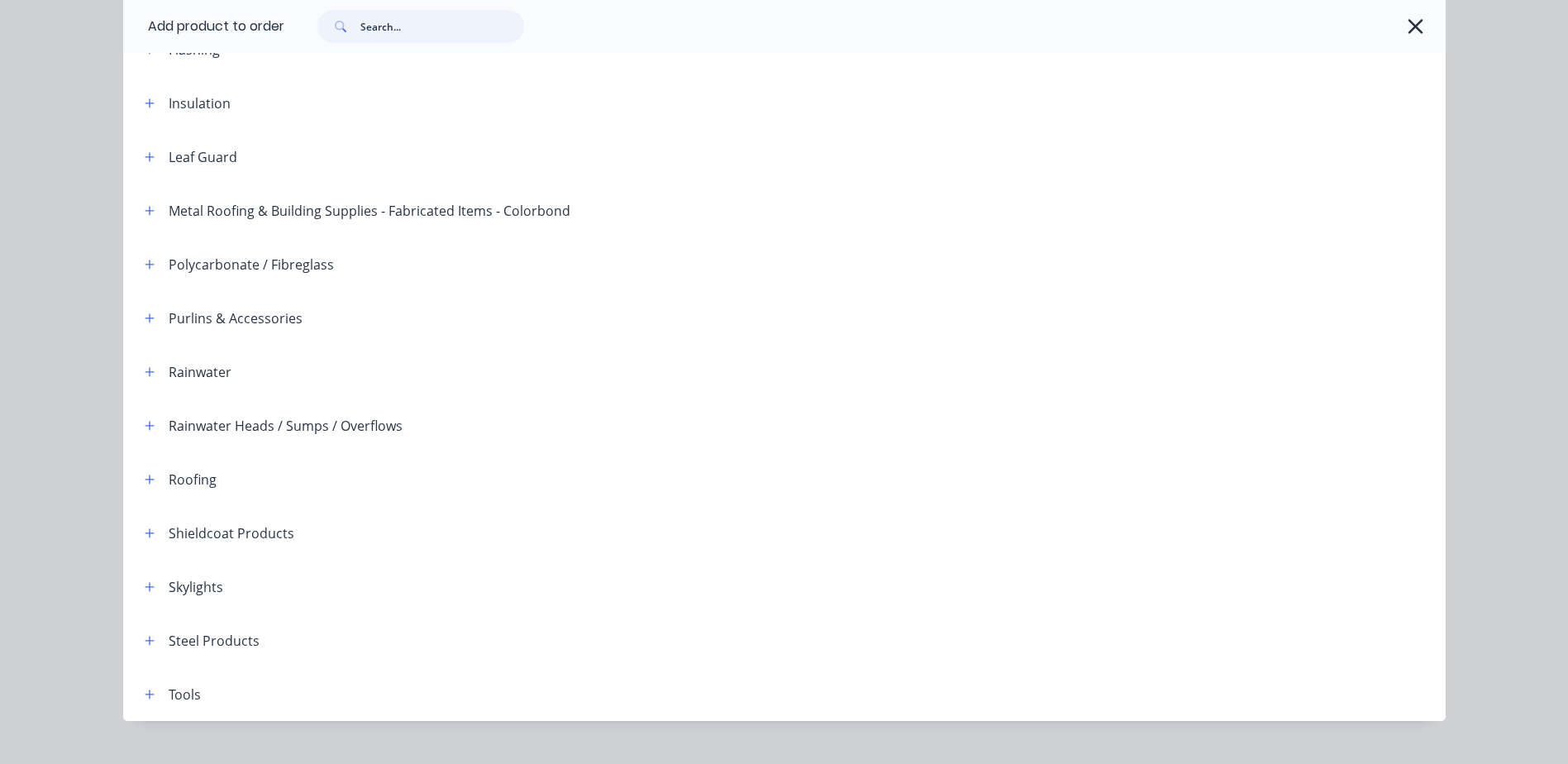
scroll to position [403, 0]
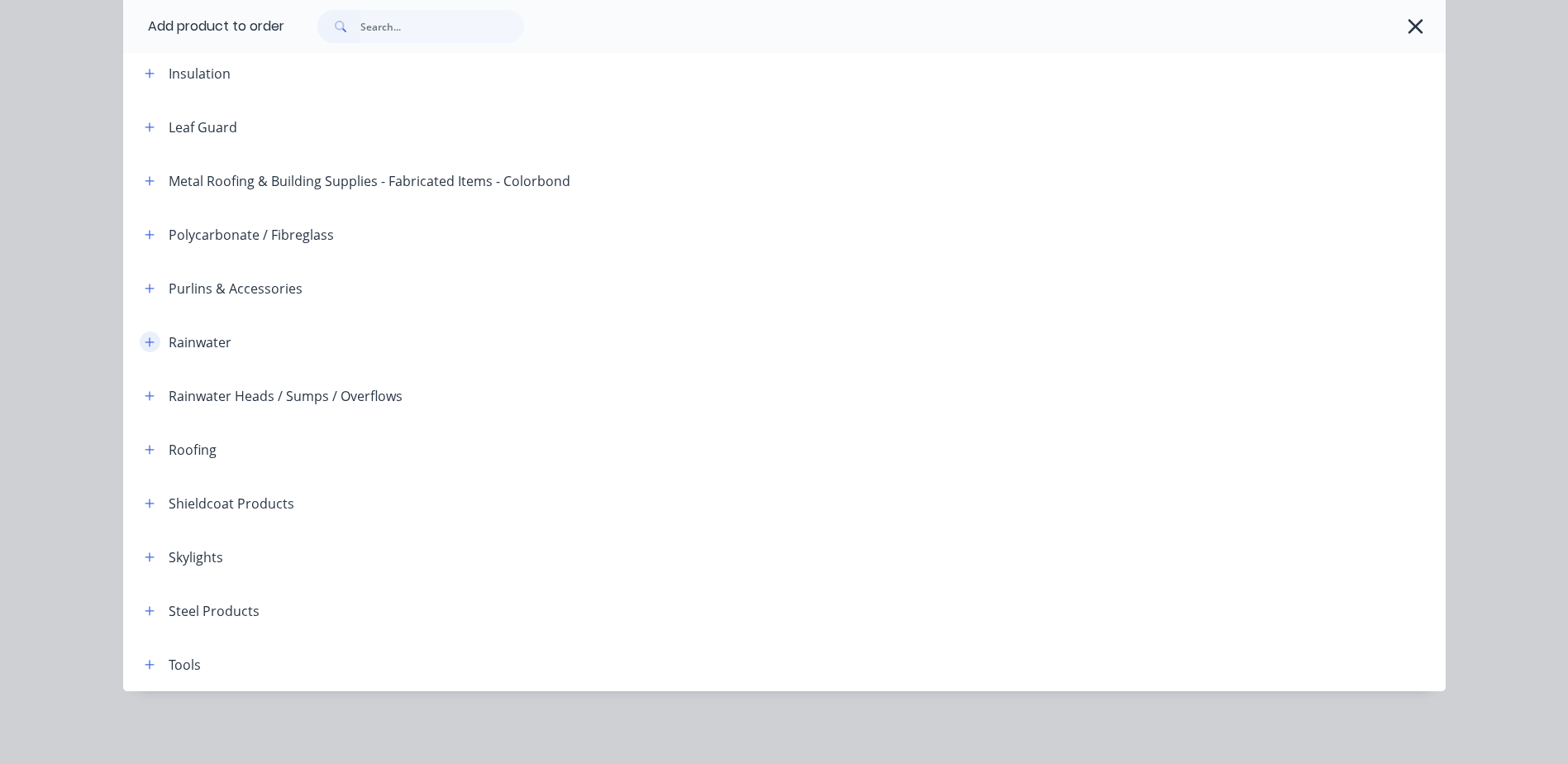
click at [145, 339] on icon "button" at bounding box center [149, 341] width 10 height 11
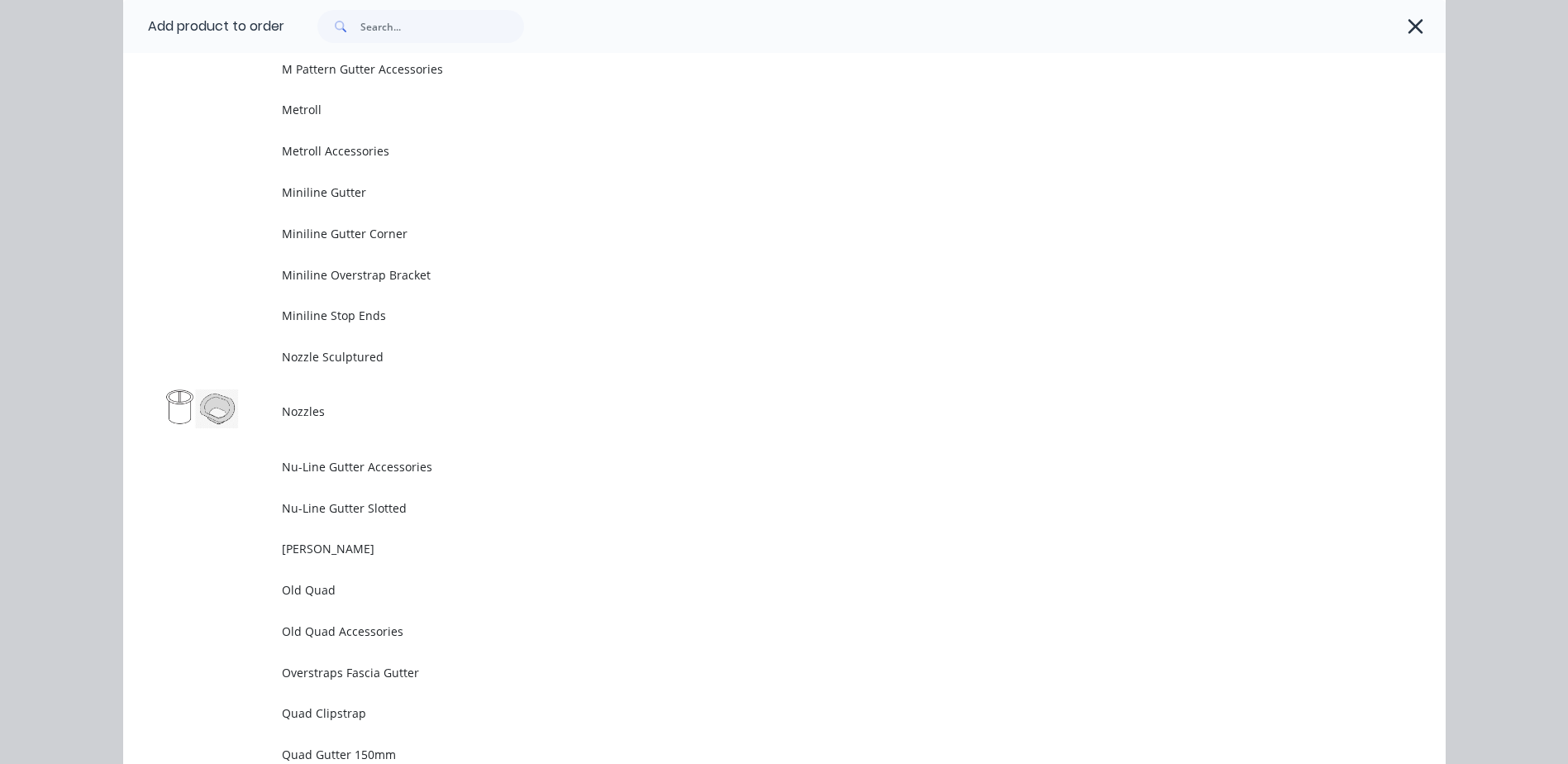
scroll to position [3629, 0]
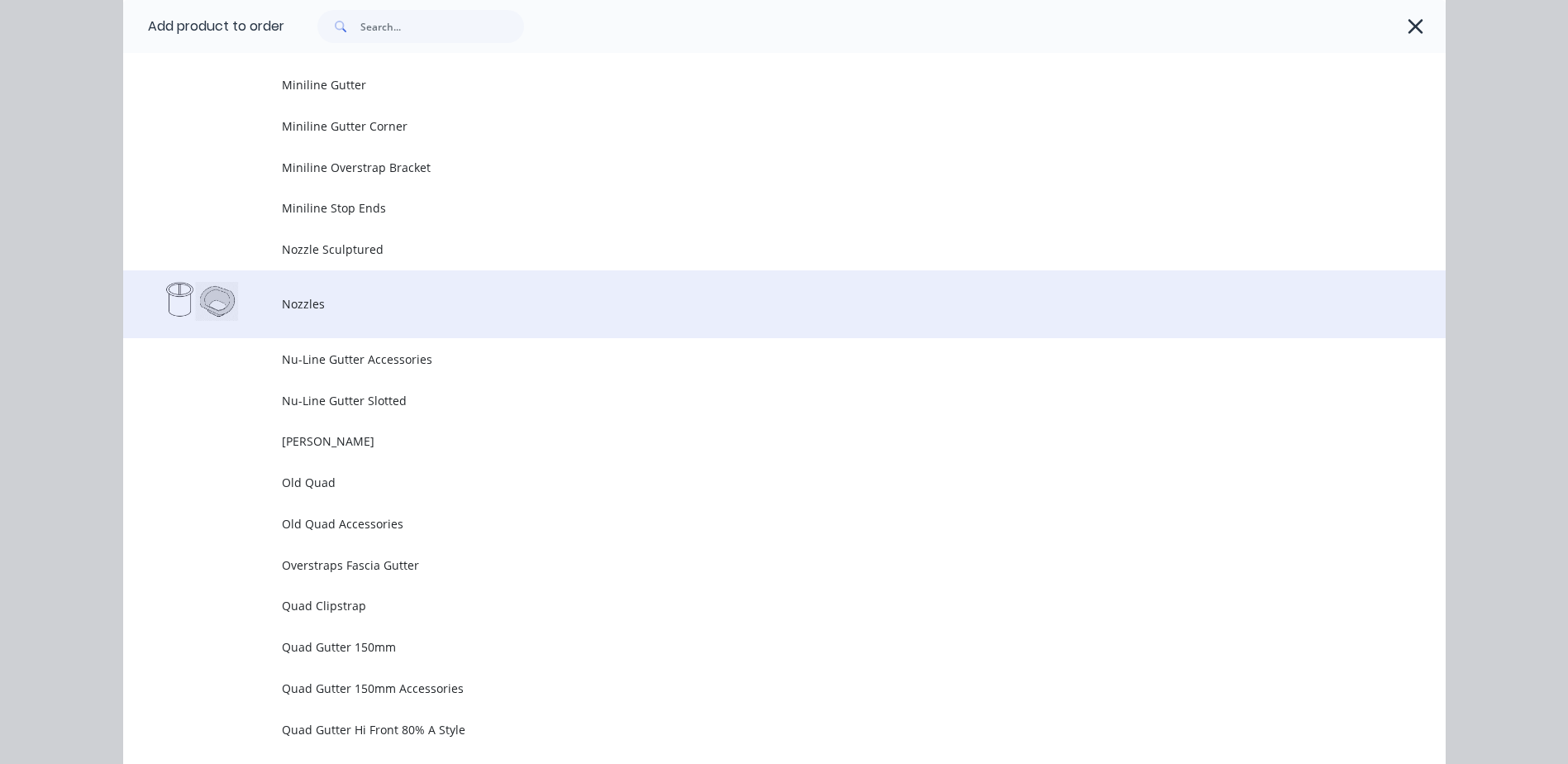
click at [298, 303] on span "Nozzles" at bounding box center [747, 304] width 930 height 18
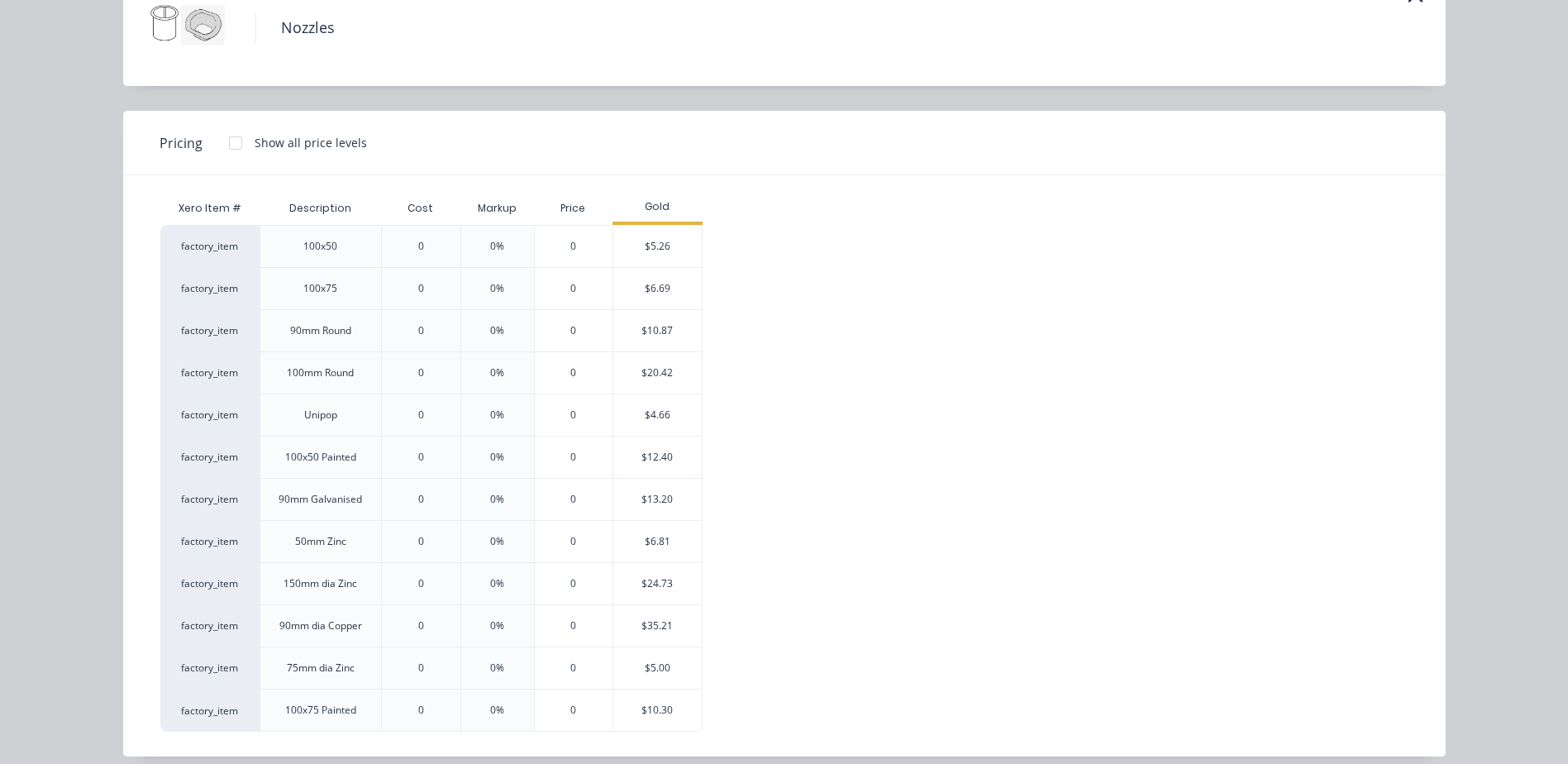
scroll to position [112, 0]
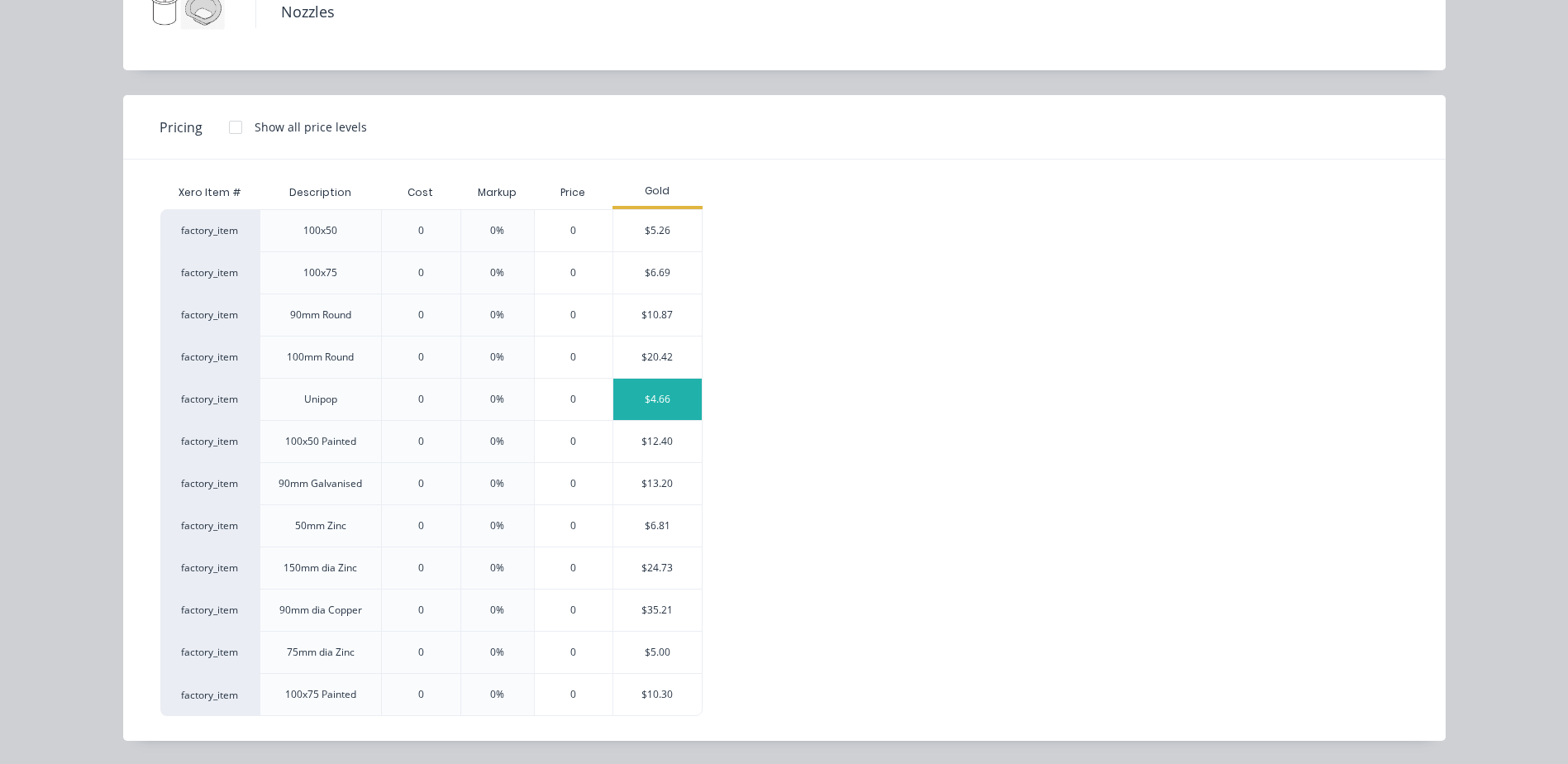
click at [623, 399] on div "$4.66" at bounding box center [657, 399] width 88 height 41
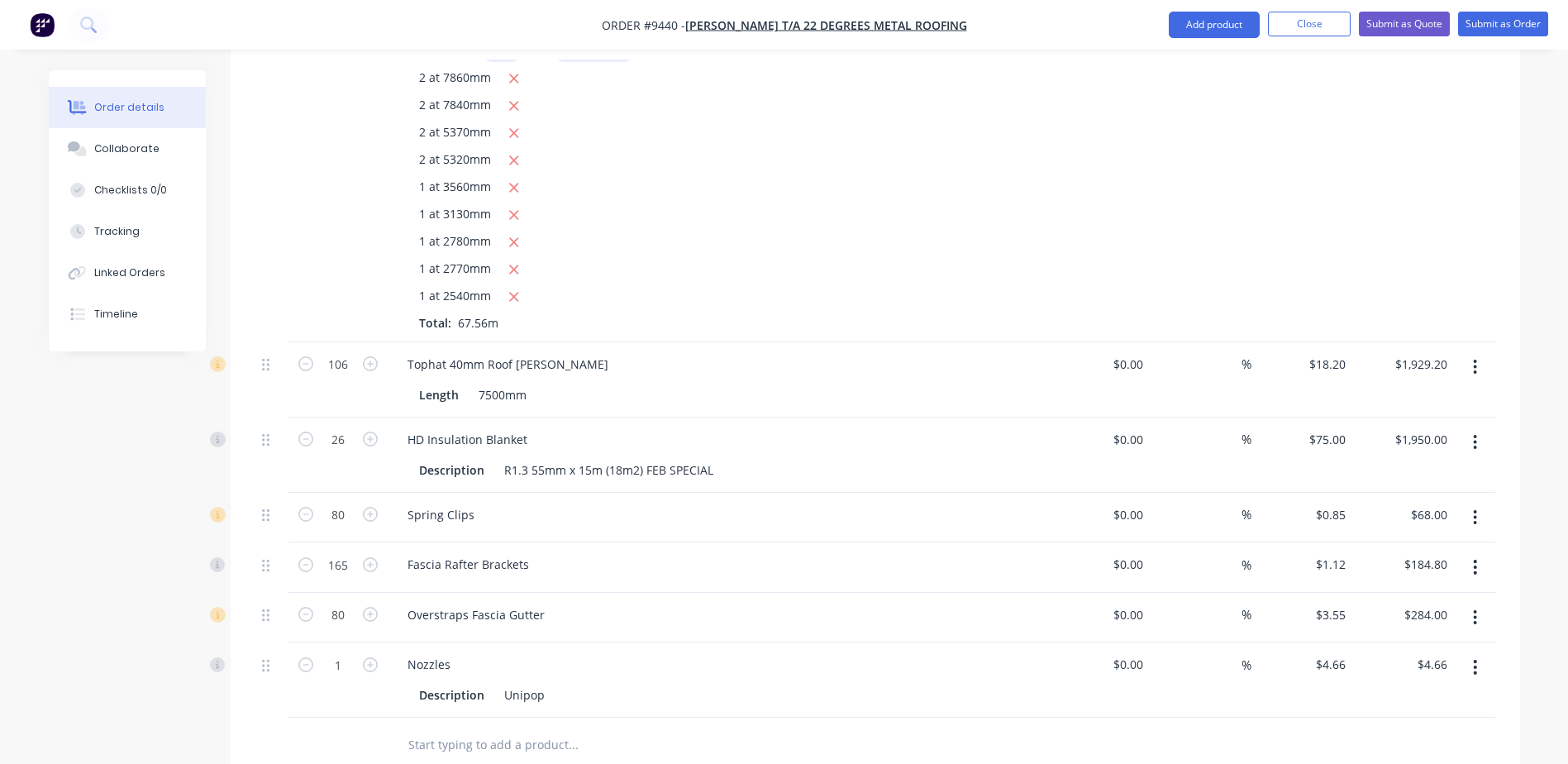
scroll to position [3238, 0]
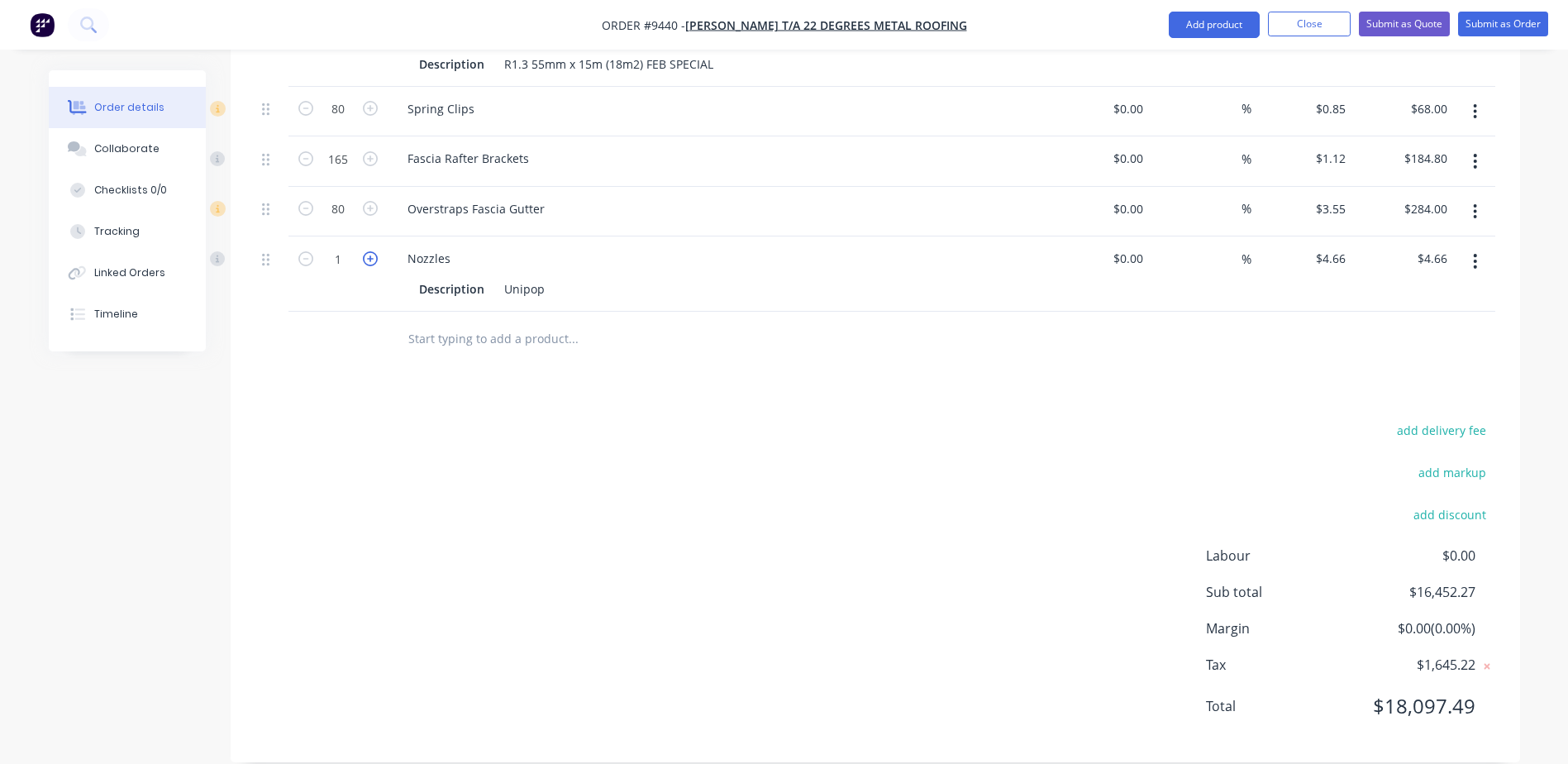
click at [370, 251] on icon "button" at bounding box center [370, 258] width 15 height 15
click at [370, 251] on icon "button" at bounding box center [370, 258] width 15 height 15
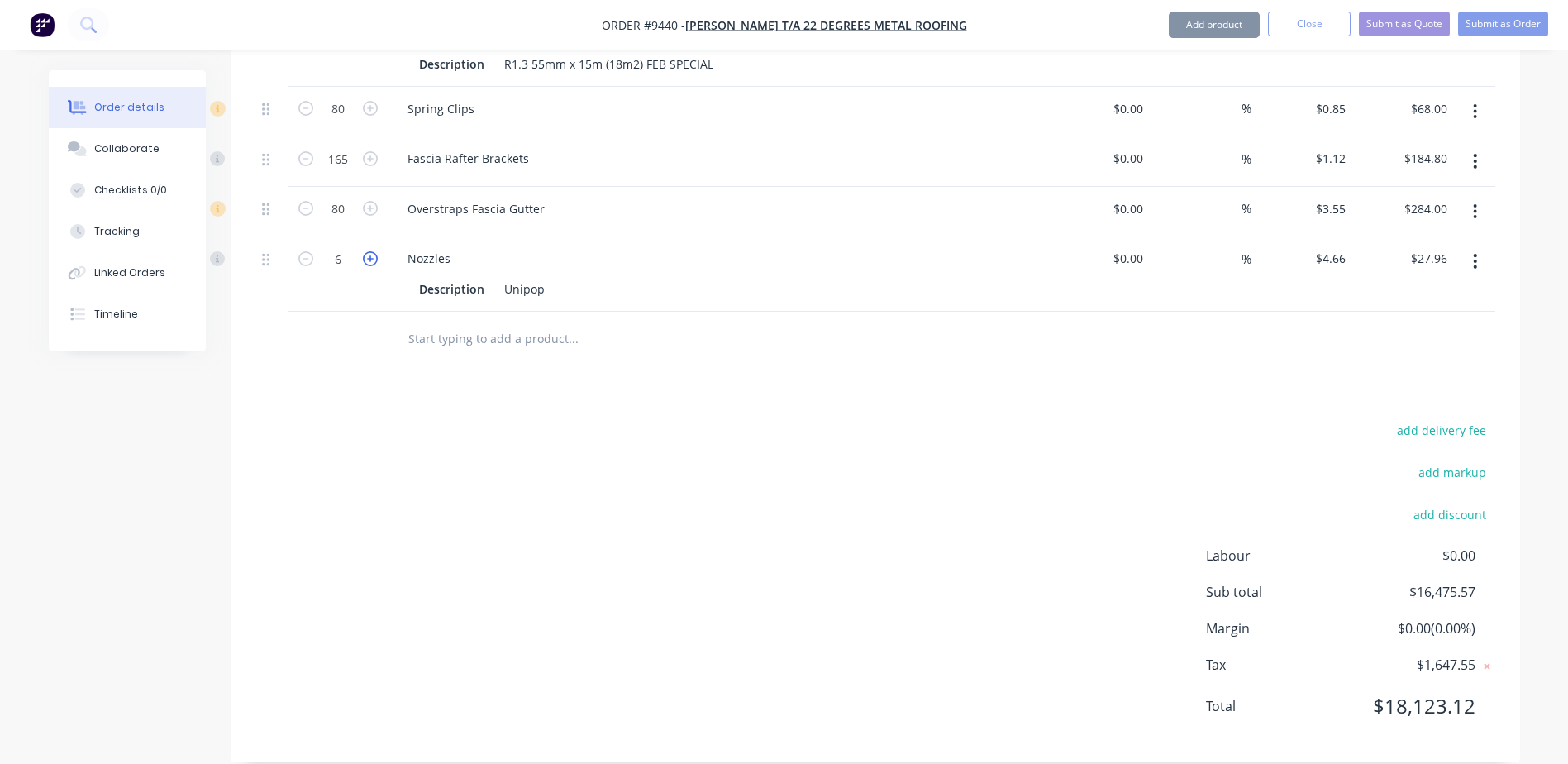
click at [370, 251] on icon "button" at bounding box center [370, 258] width 15 height 15
click at [497, 477] on div "add delivery fee add markup add discount Labour $0.00 Sub total $16,484.89 Marg…" at bounding box center [876, 578] width 1240 height 319
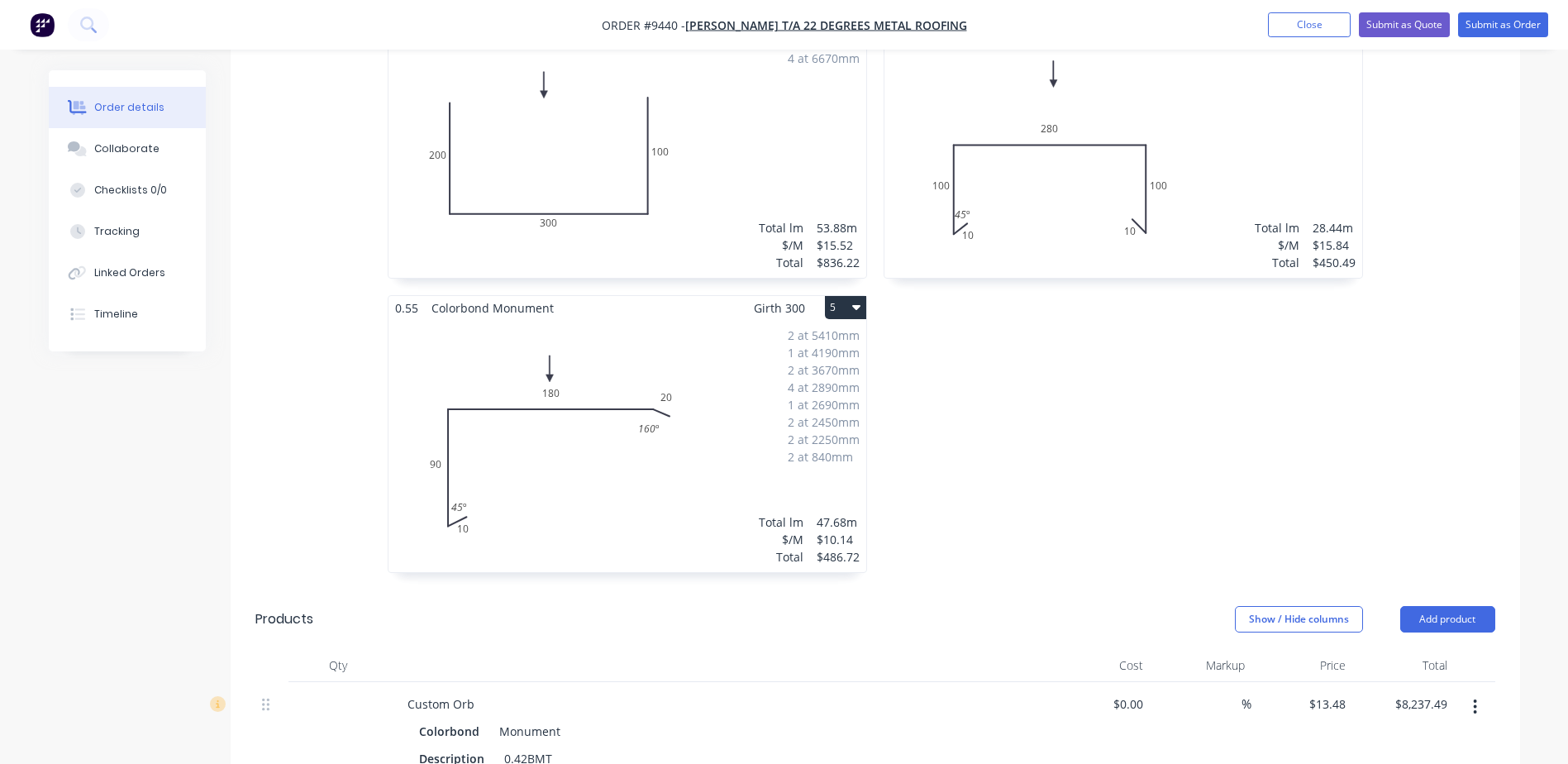
scroll to position [1170, 0]
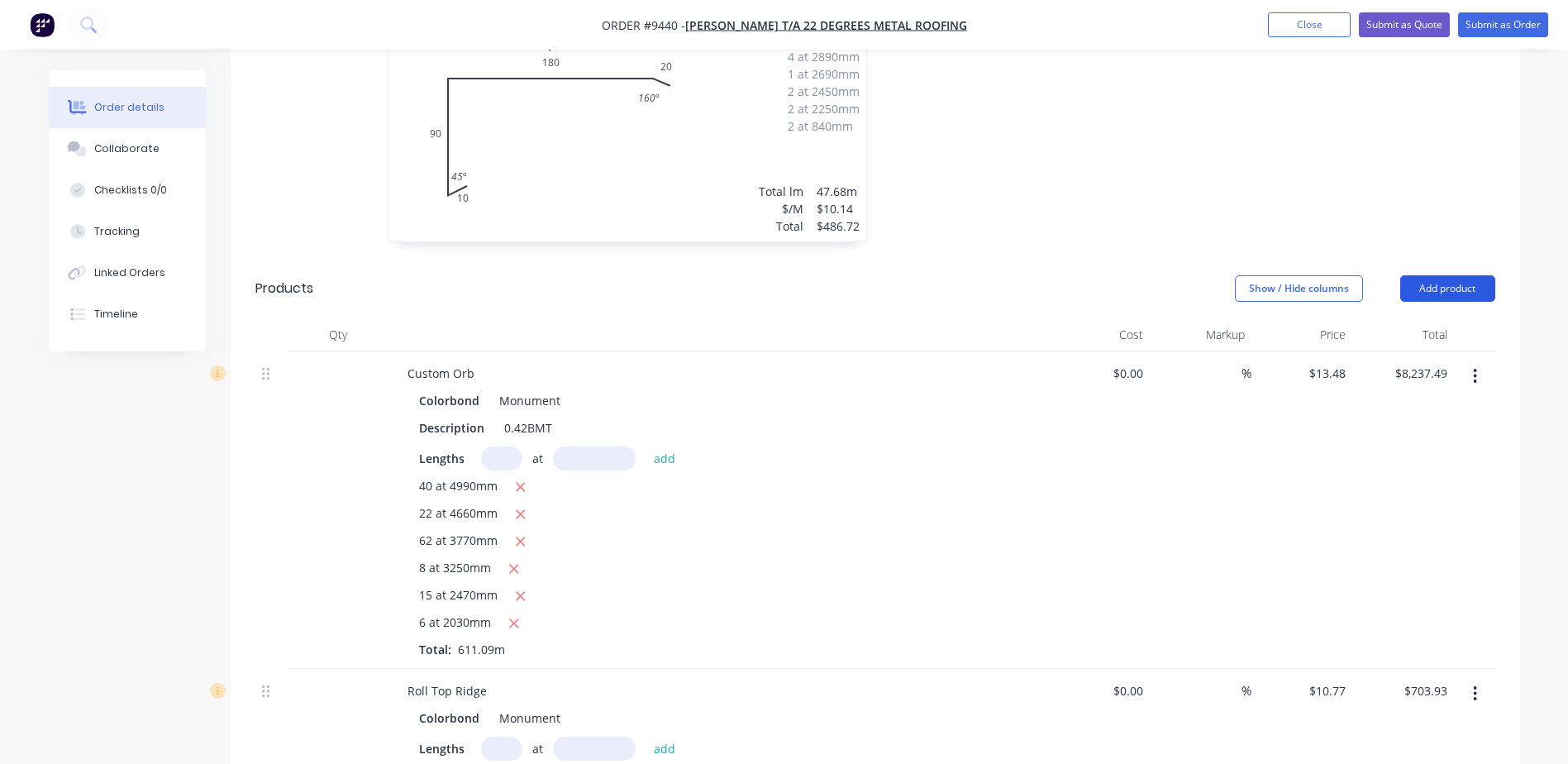
click at [1450, 275] on button "Add product" at bounding box center [1448, 288] width 95 height 26
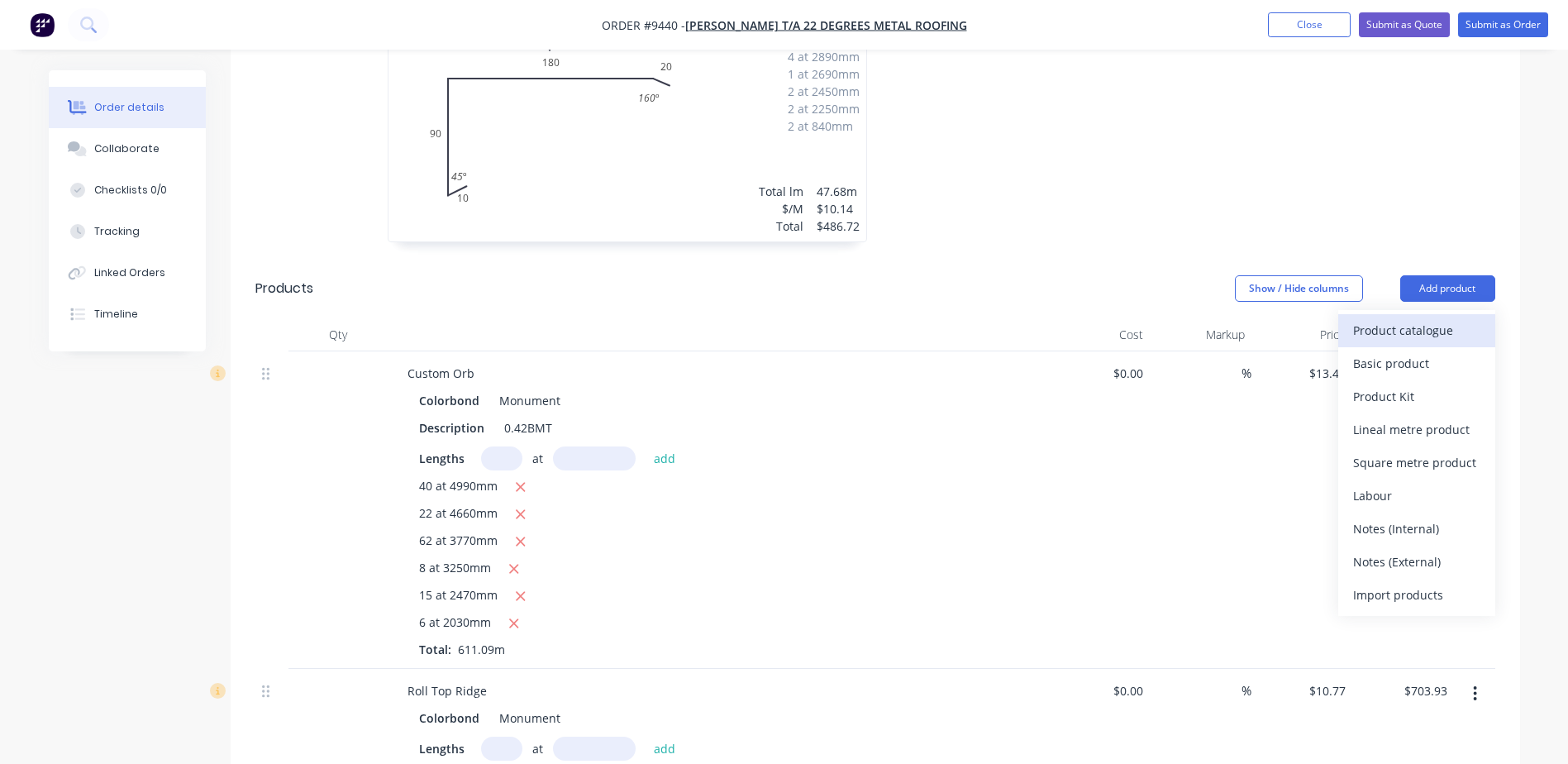
click at [1431, 318] on div "Product catalogue" at bounding box center [1416, 330] width 127 height 24
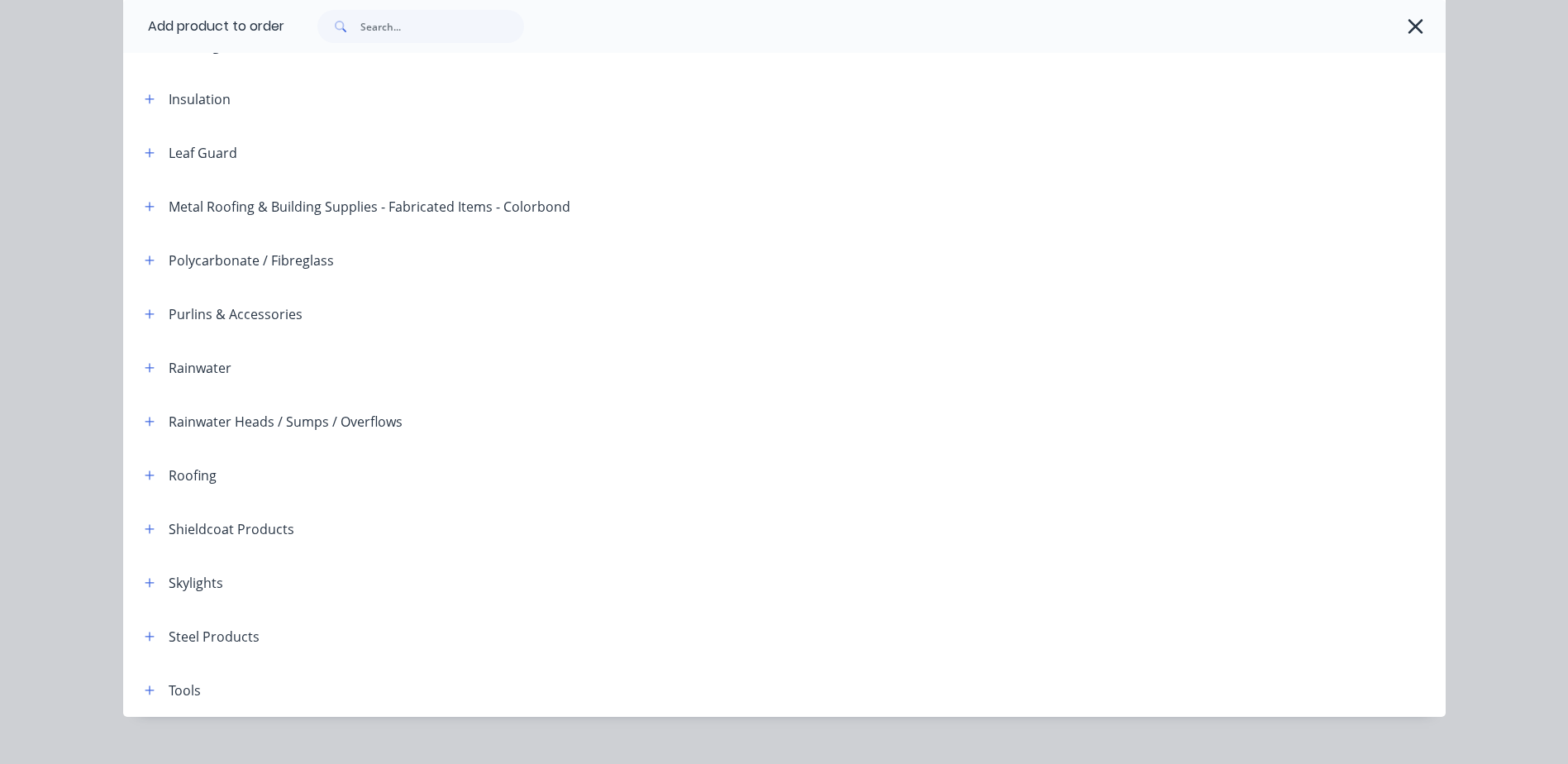
scroll to position [403, 0]
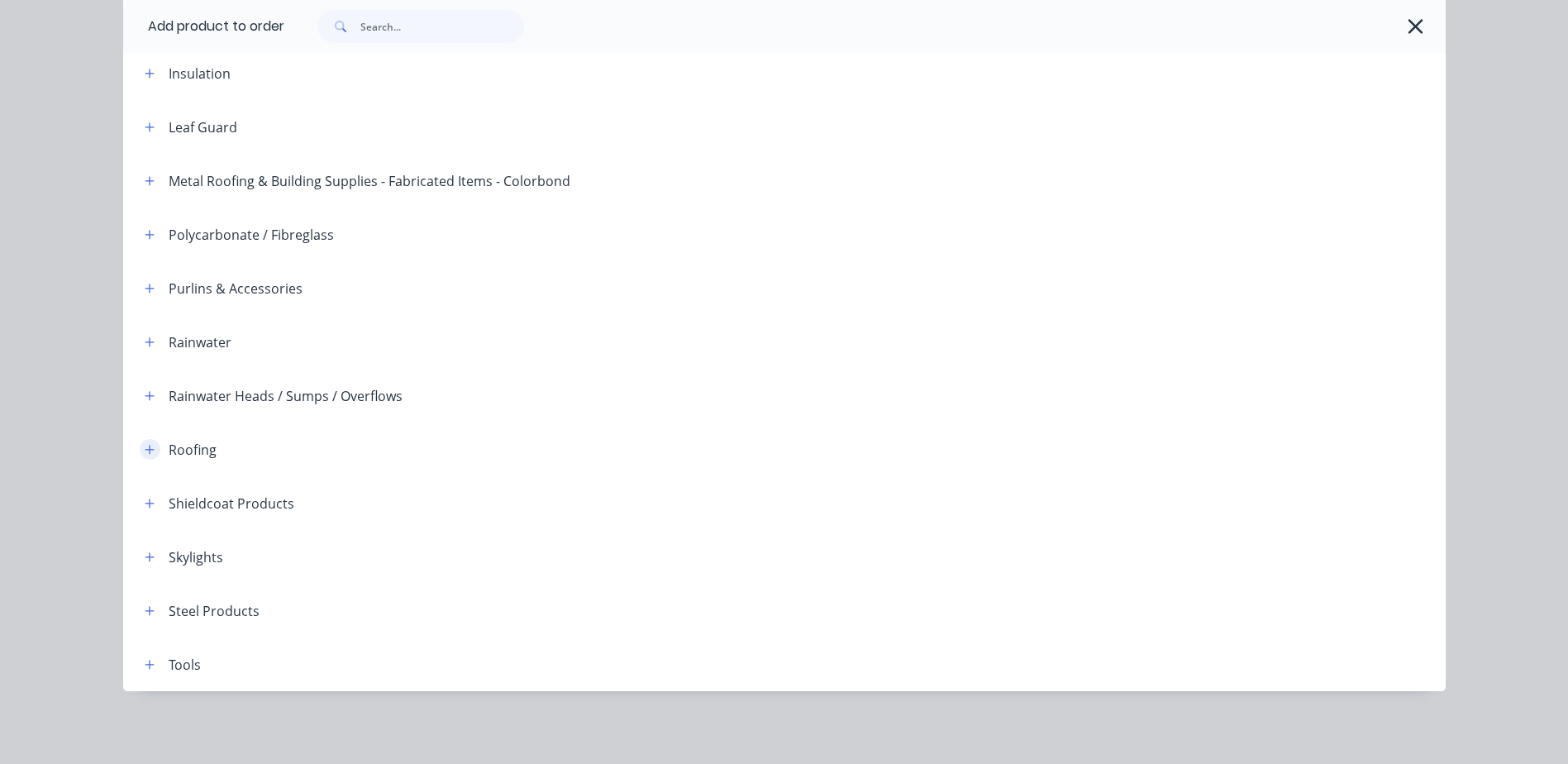
click at [147, 448] on icon "button" at bounding box center [149, 449] width 10 height 11
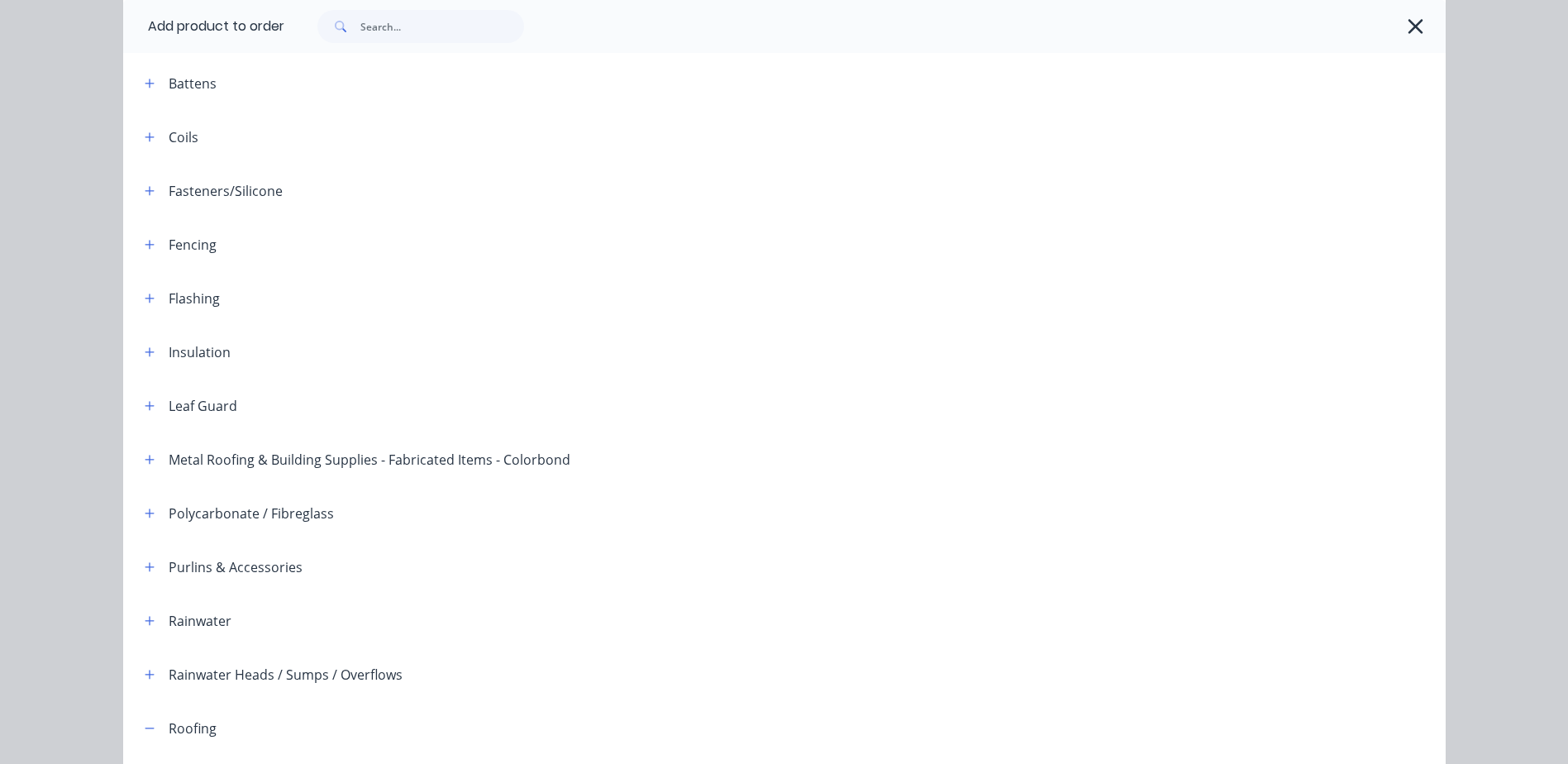
scroll to position [0, 0]
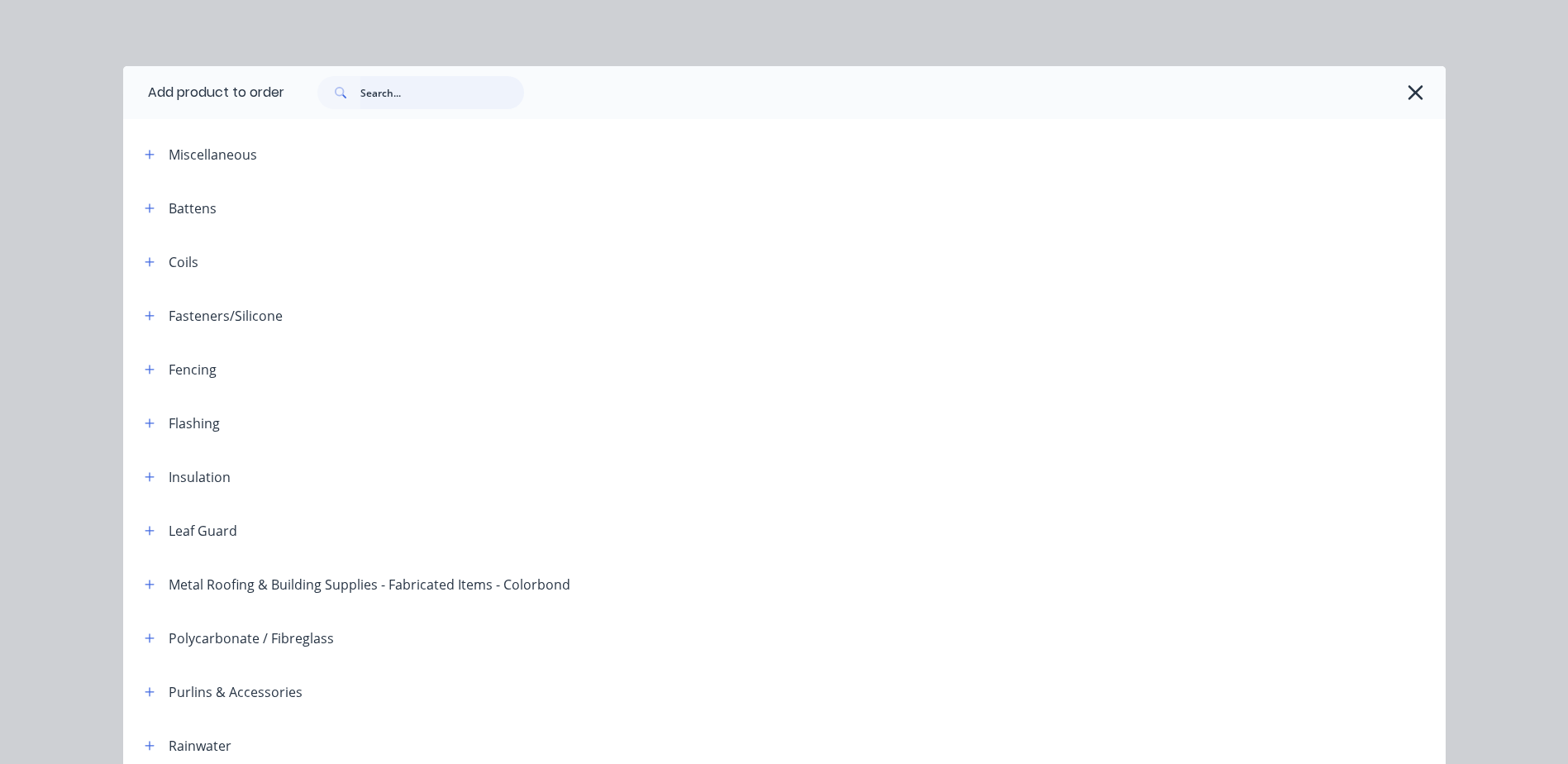
click at [407, 86] on input "text" at bounding box center [443, 92] width 164 height 33
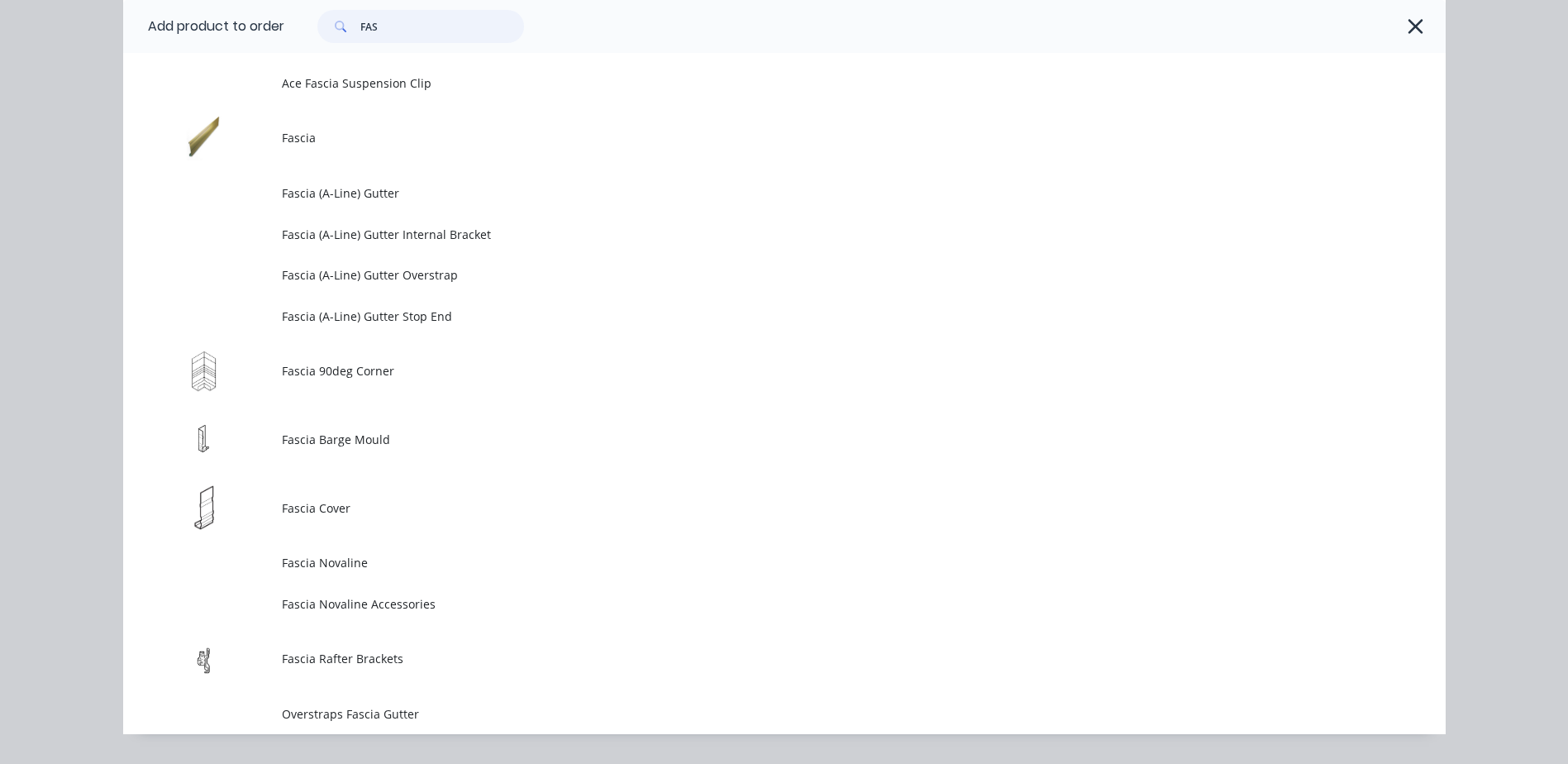
scroll to position [2150, 0]
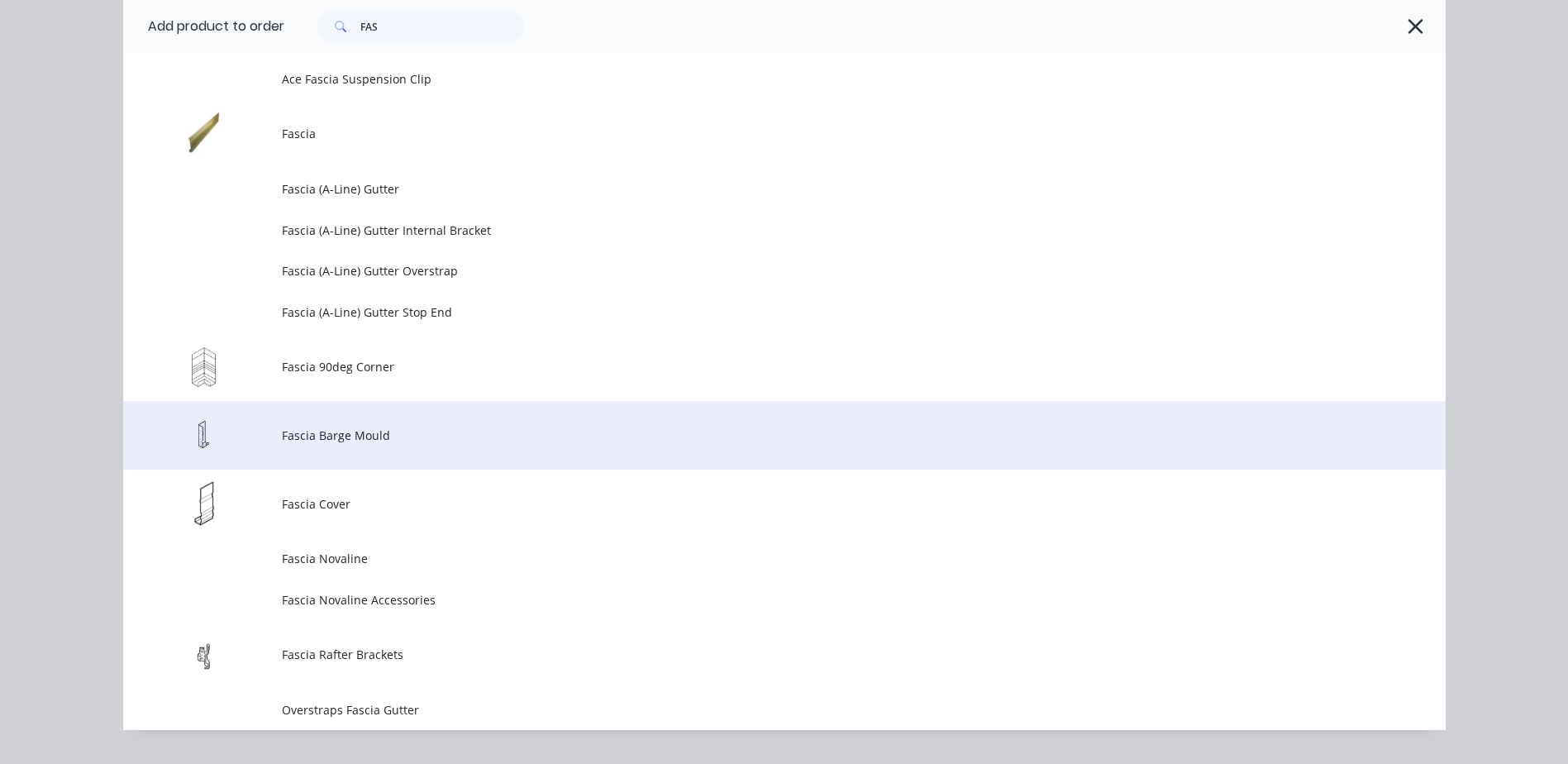
click at [401, 436] on span "Fascia Barge Mould" at bounding box center [747, 436] width 930 height 18
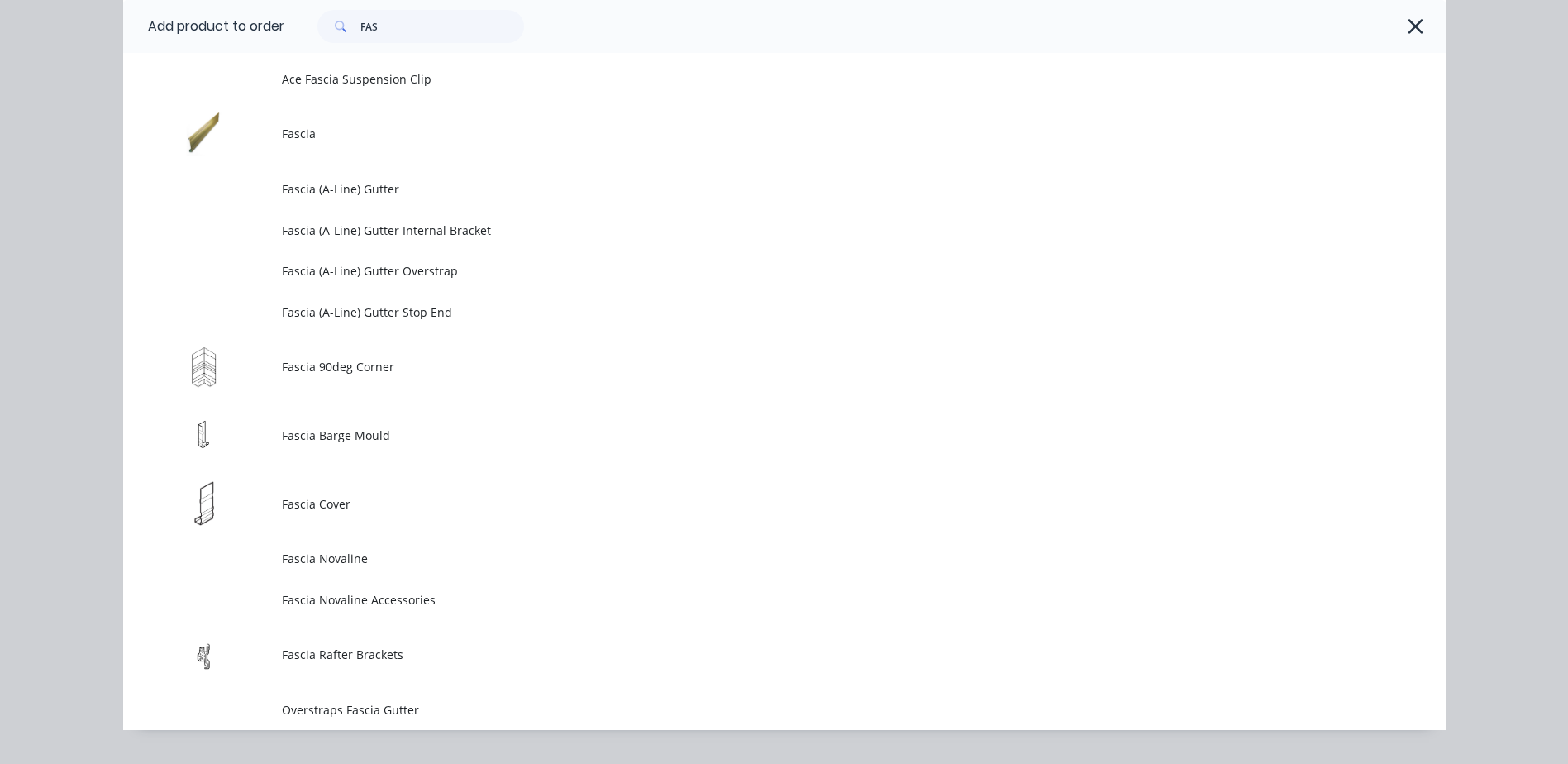
scroll to position [0, 0]
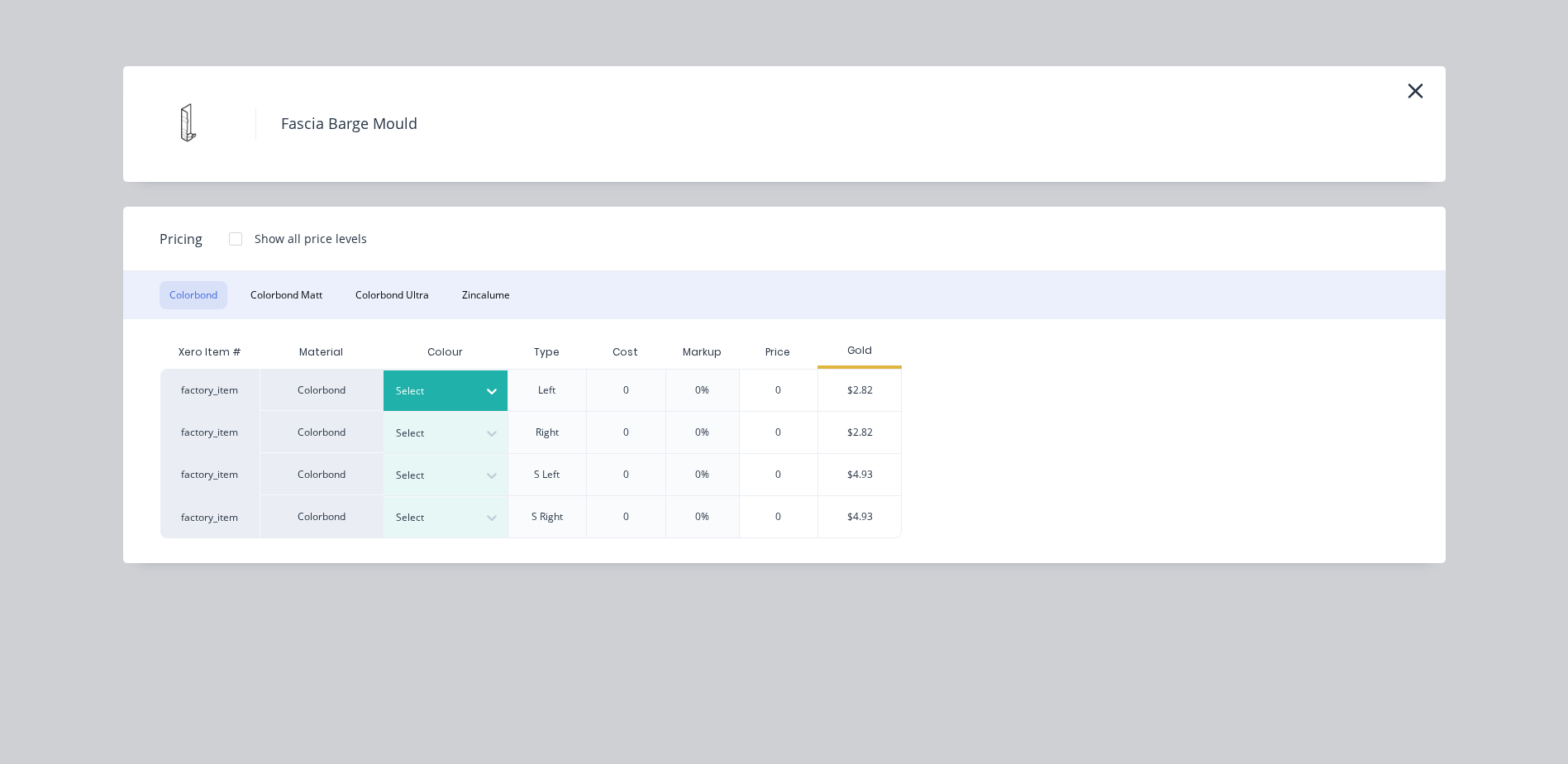
click at [489, 390] on icon at bounding box center [491, 392] width 10 height 6
click at [870, 391] on div "$2.82" at bounding box center [860, 390] width 83 height 41
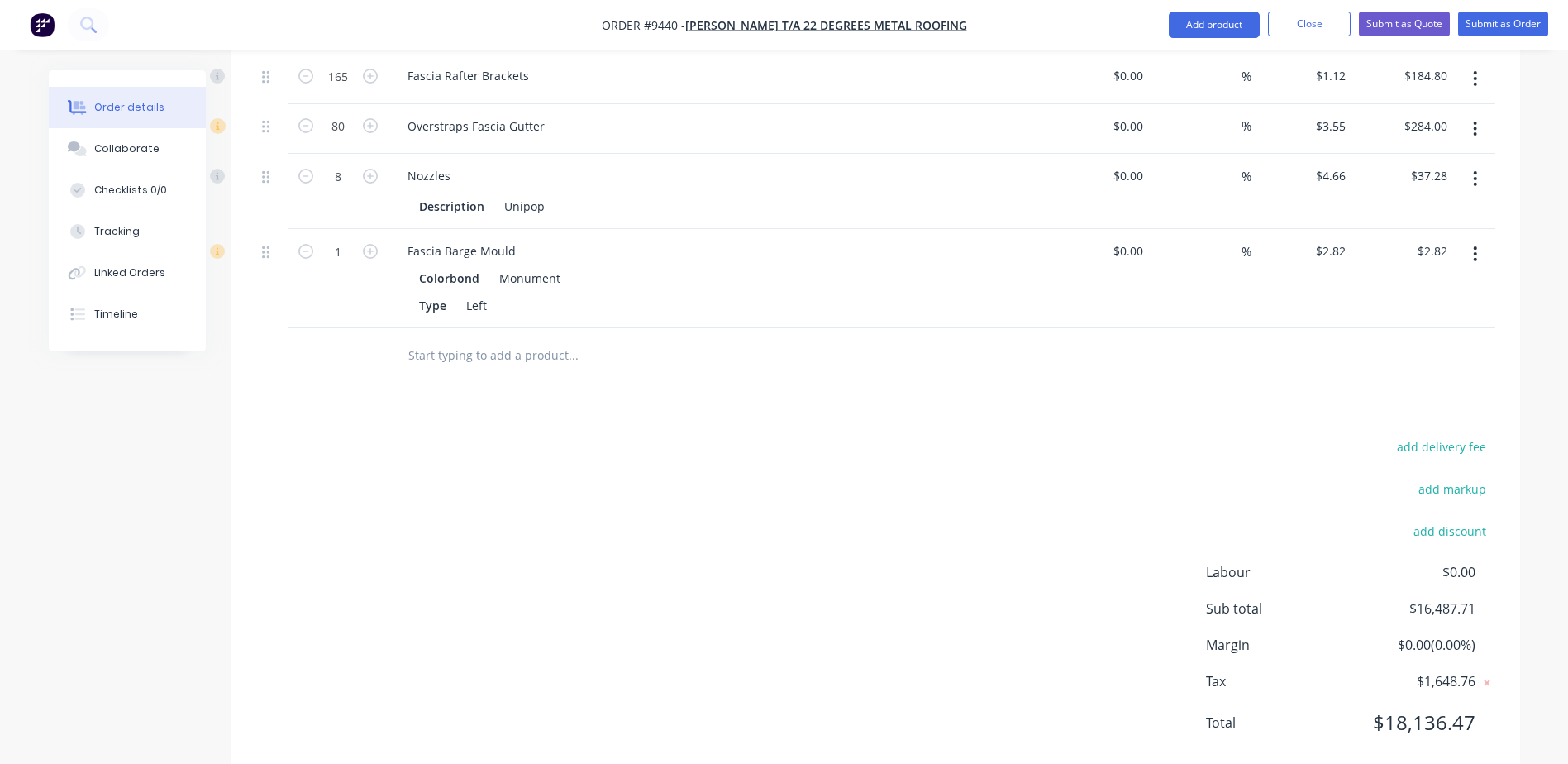
scroll to position [3337, 0]
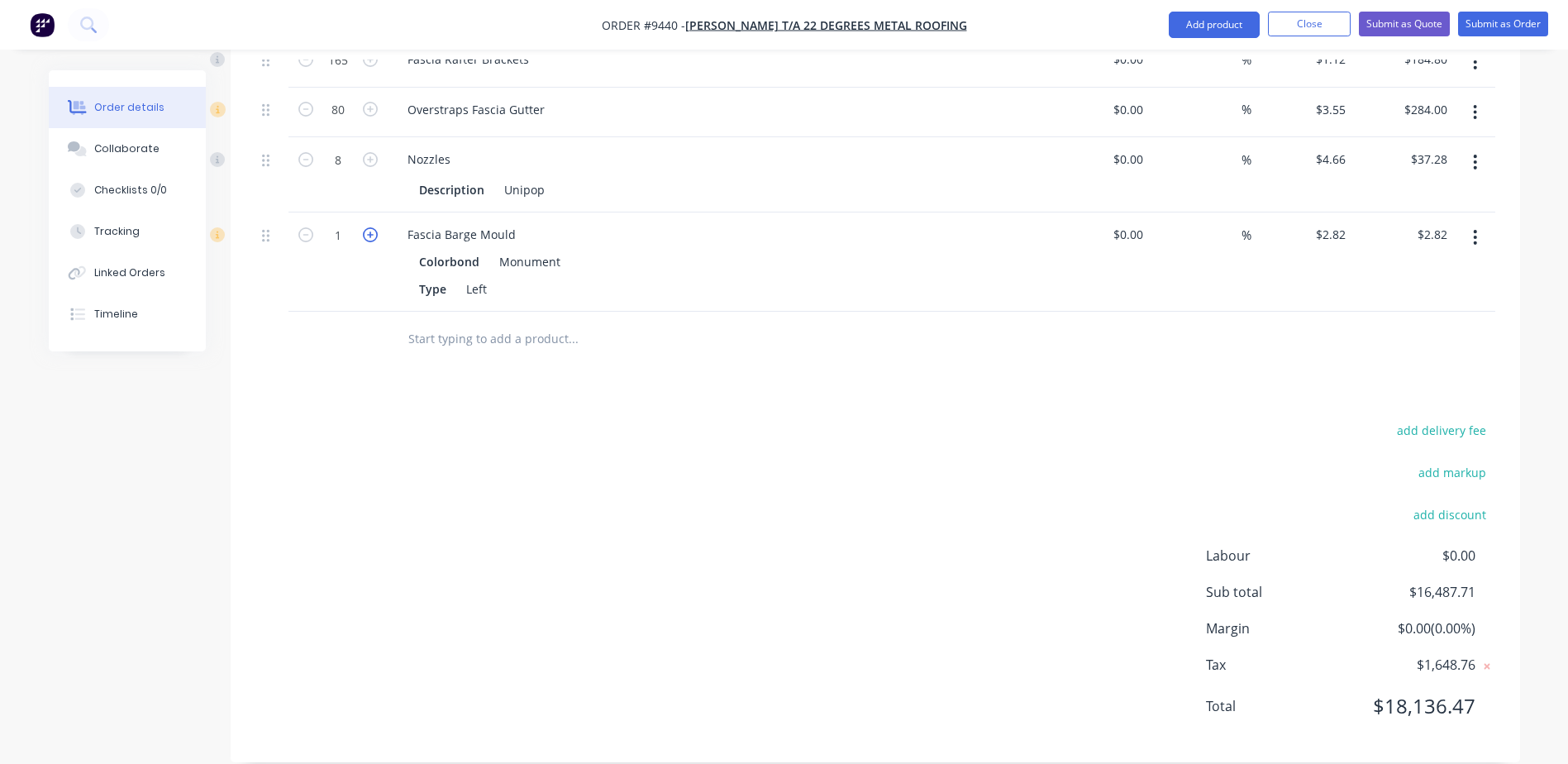
click at [371, 228] on icon "button" at bounding box center [370, 235] width 15 height 15
click at [305, 228] on icon "button" at bounding box center [305, 235] width 15 height 15
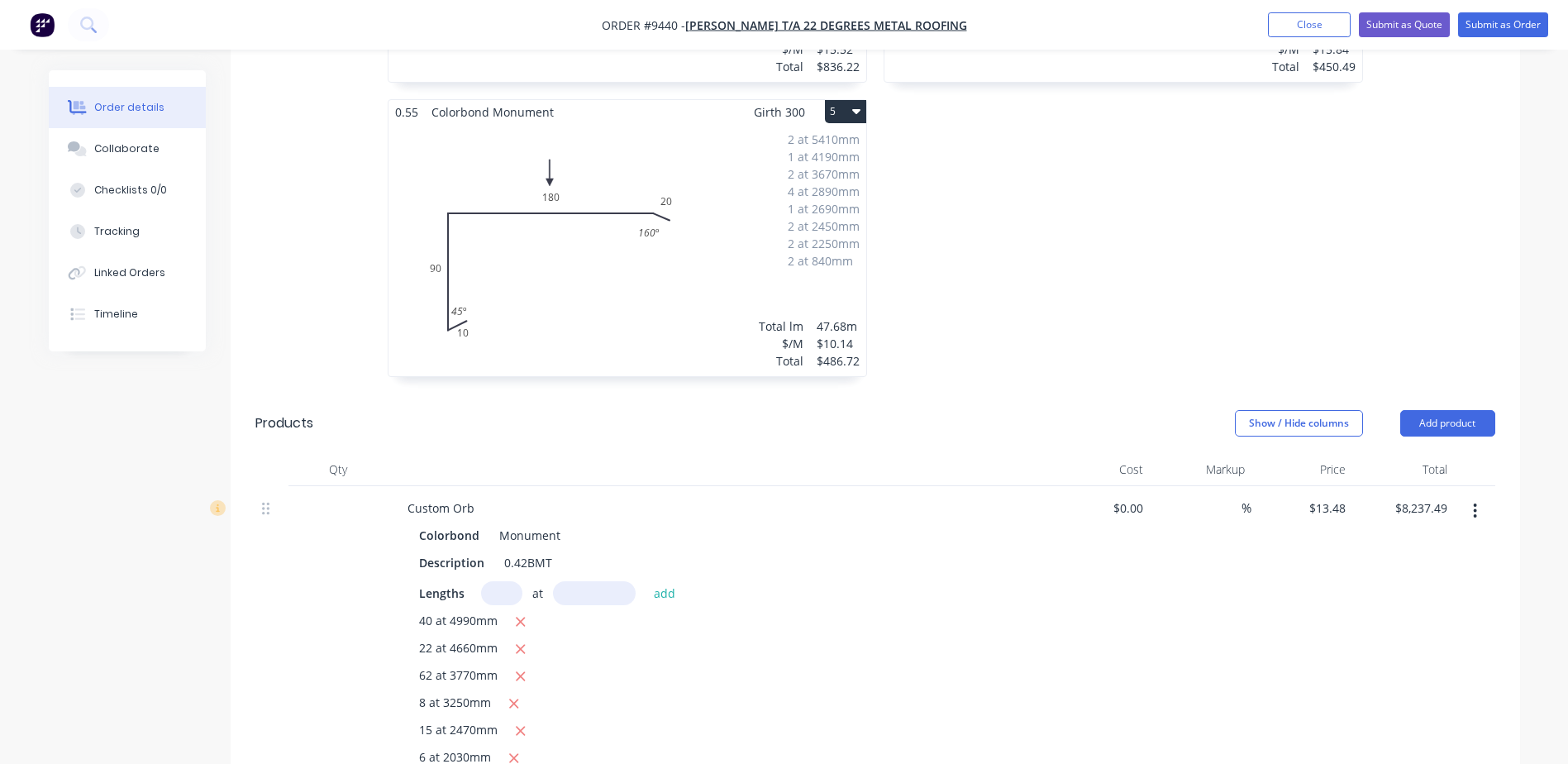
scroll to position [1270, 0]
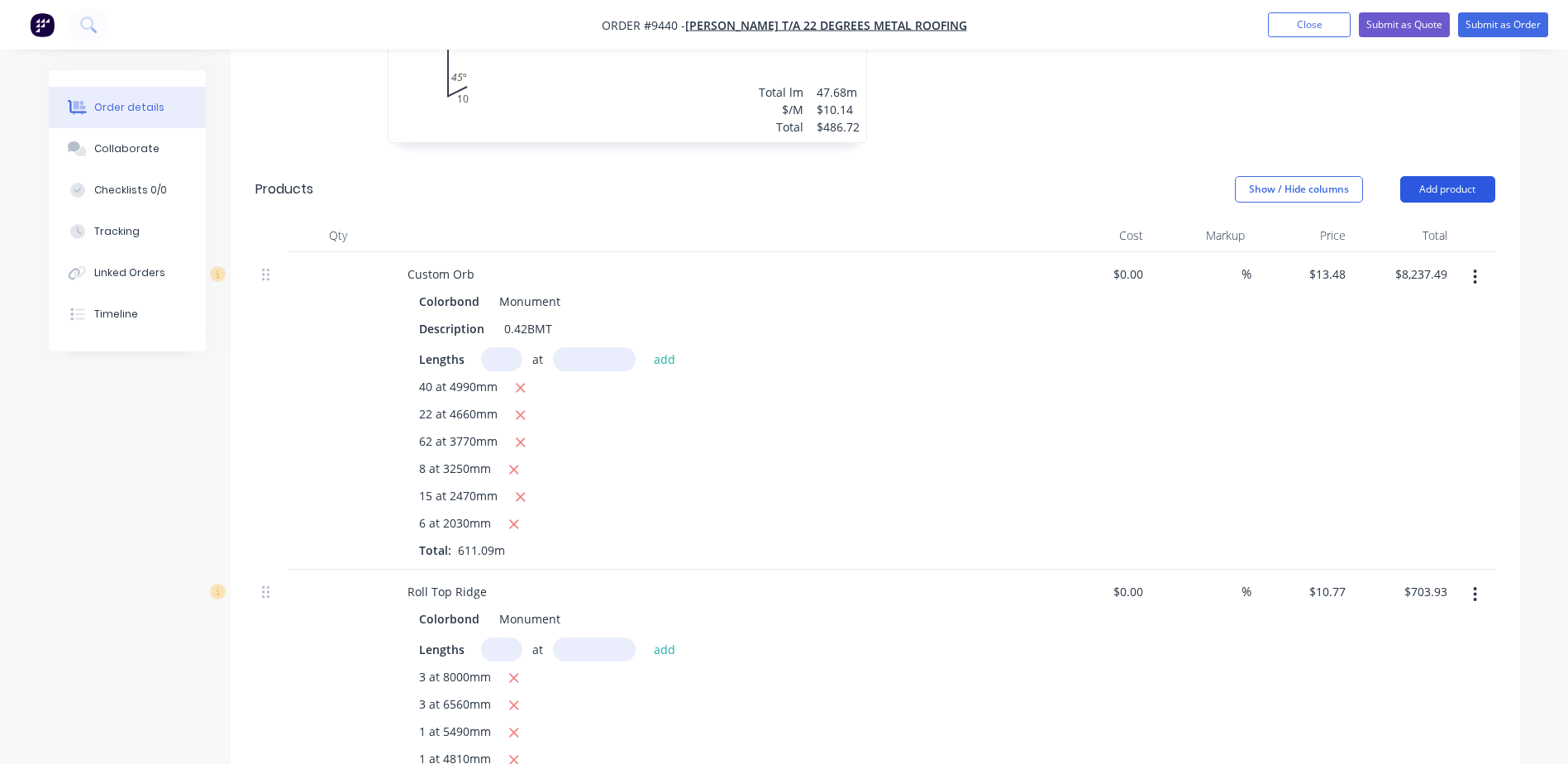
click at [1417, 176] on button "Add product" at bounding box center [1448, 190] width 95 height 26
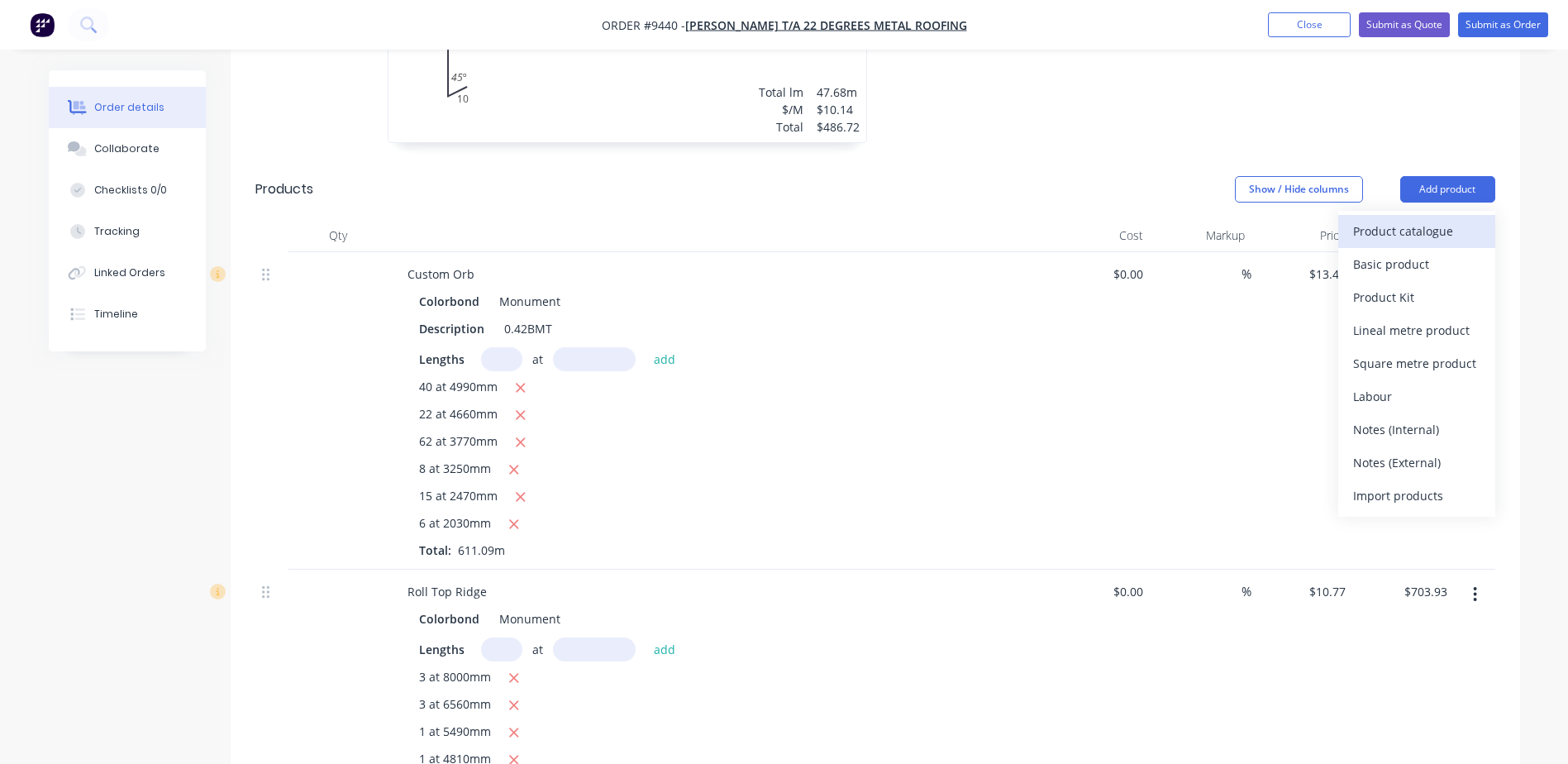
click at [1410, 219] on div "Product catalogue" at bounding box center [1416, 230] width 127 height 24
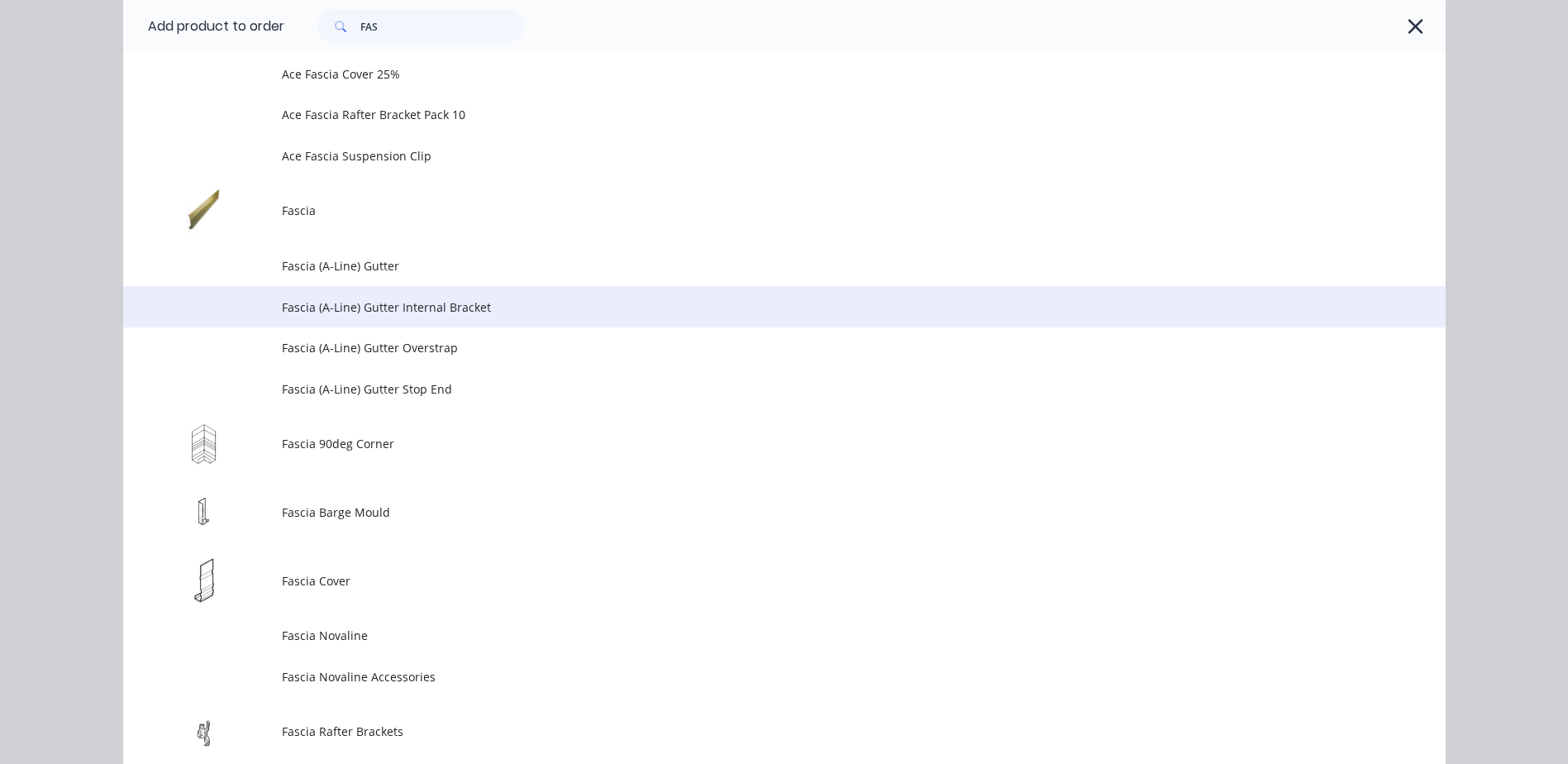
scroll to position [2189, 0]
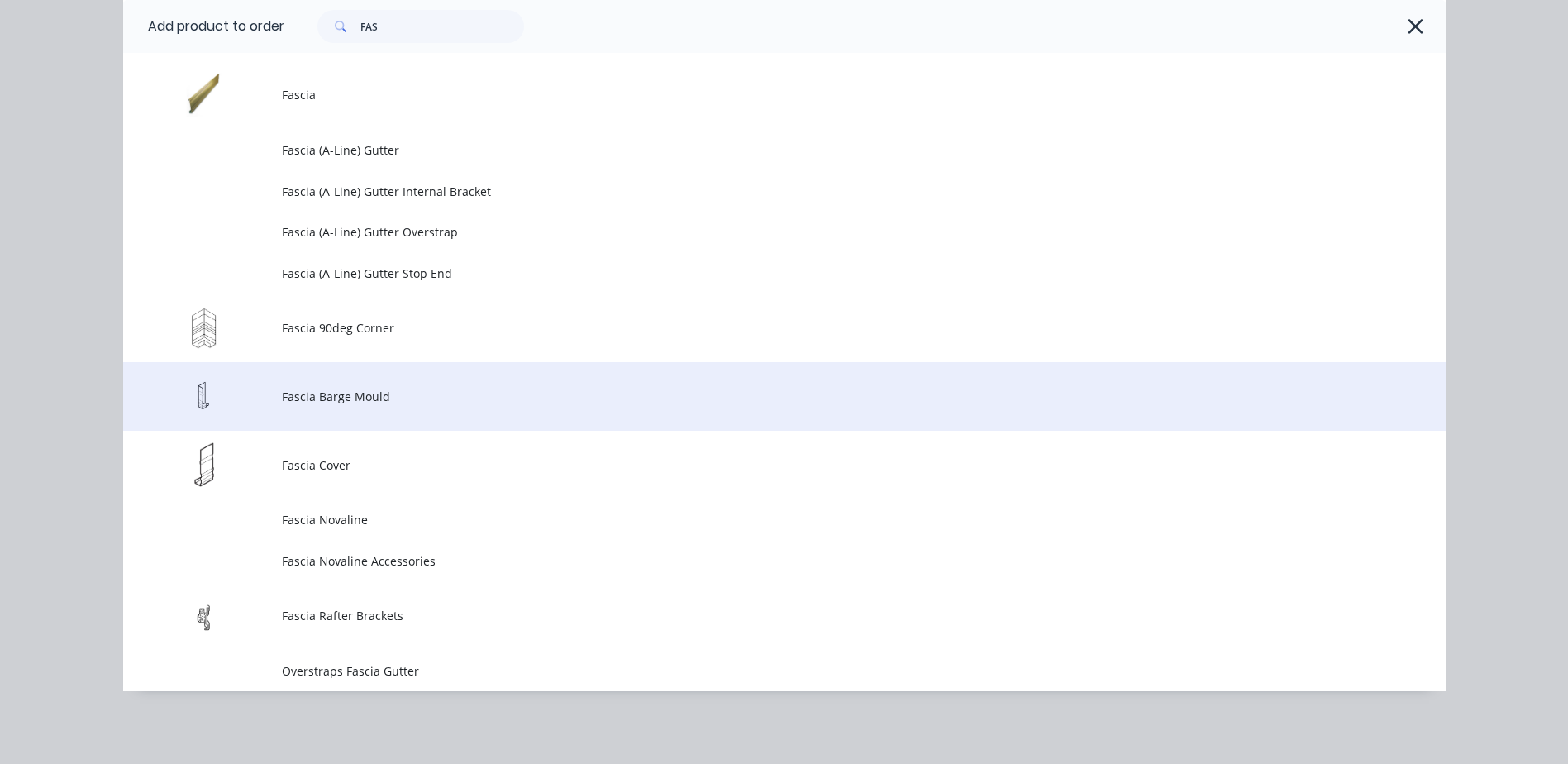
click at [325, 404] on span "Fascia Barge Mould" at bounding box center [747, 397] width 930 height 18
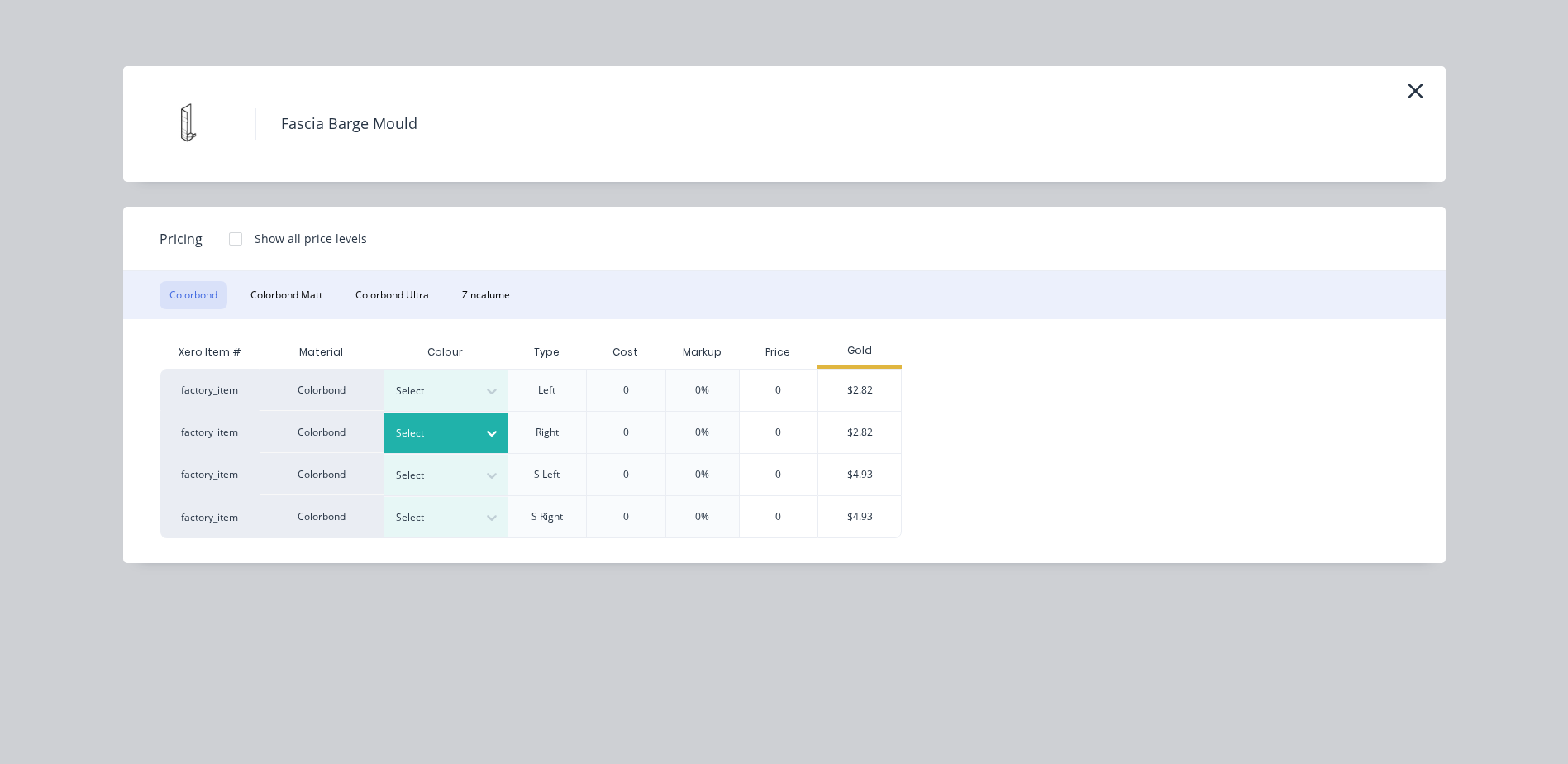
click at [486, 437] on icon at bounding box center [491, 433] width 17 height 17
click at [848, 432] on div "$2.82" at bounding box center [860, 432] width 83 height 41
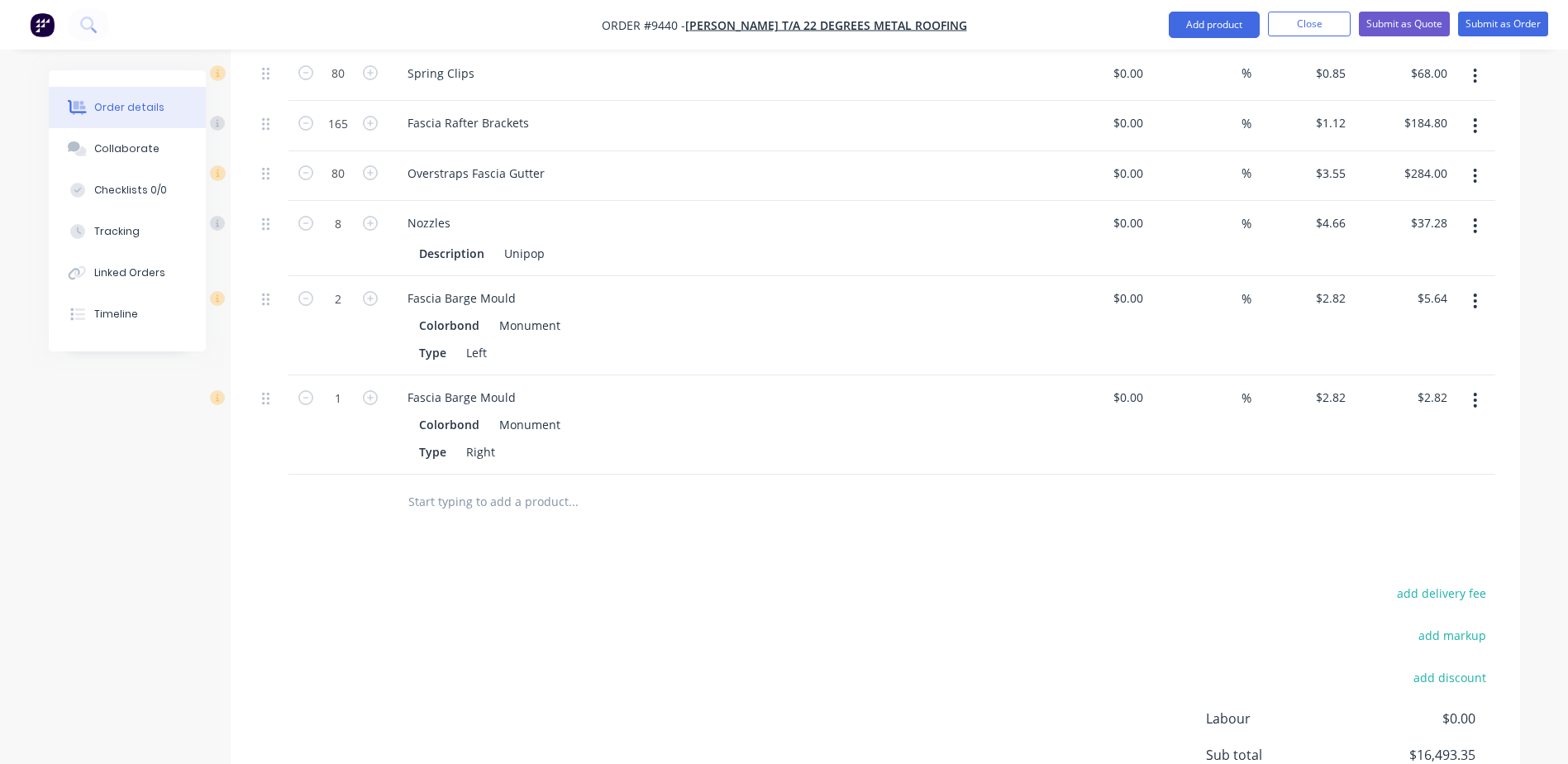
scroll to position [3270, 0]
click at [367, 393] on icon "button" at bounding box center [370, 400] width 15 height 15
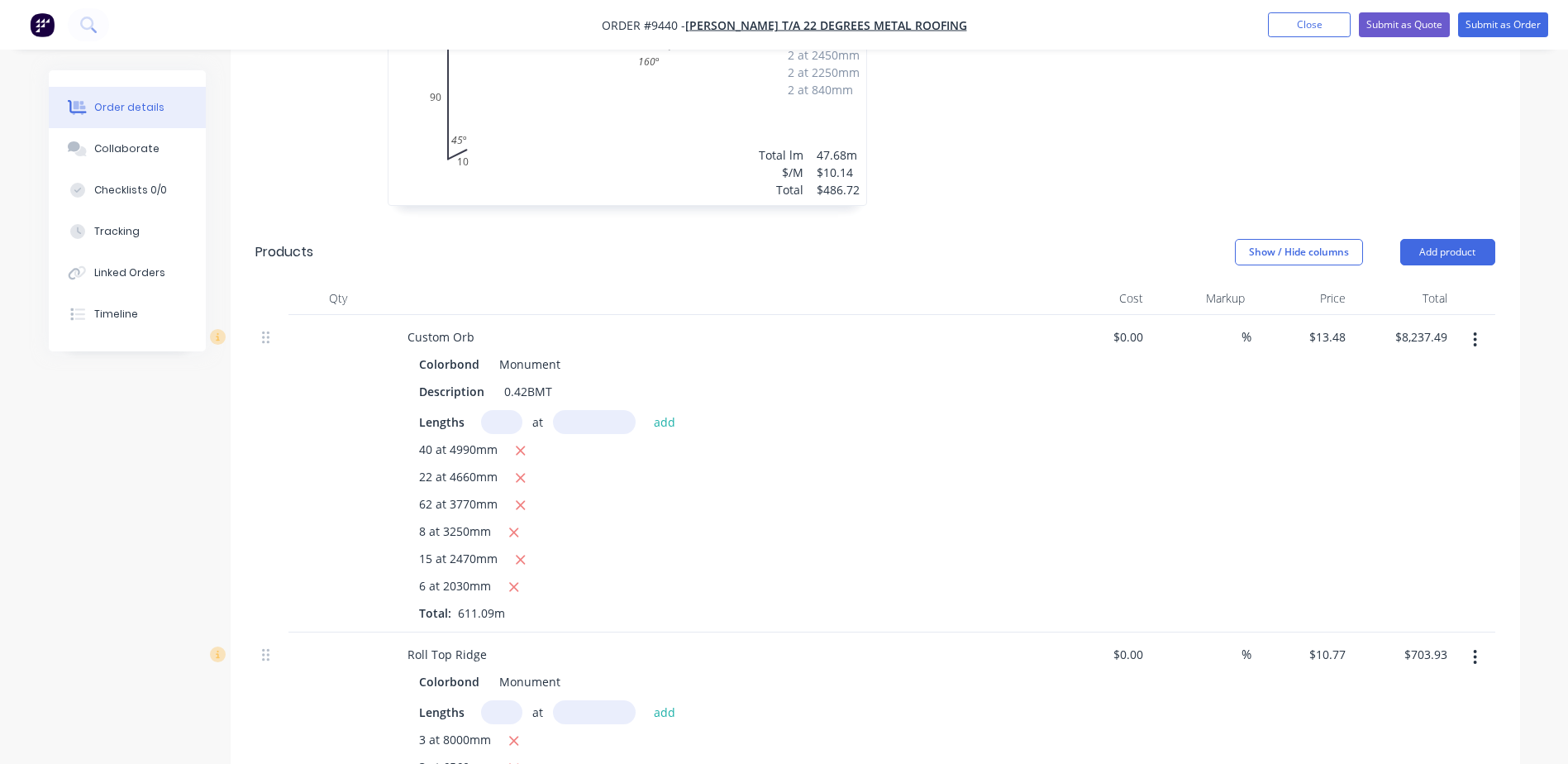
scroll to position [1203, 0]
click at [1431, 243] on button "Add product" at bounding box center [1448, 256] width 95 height 26
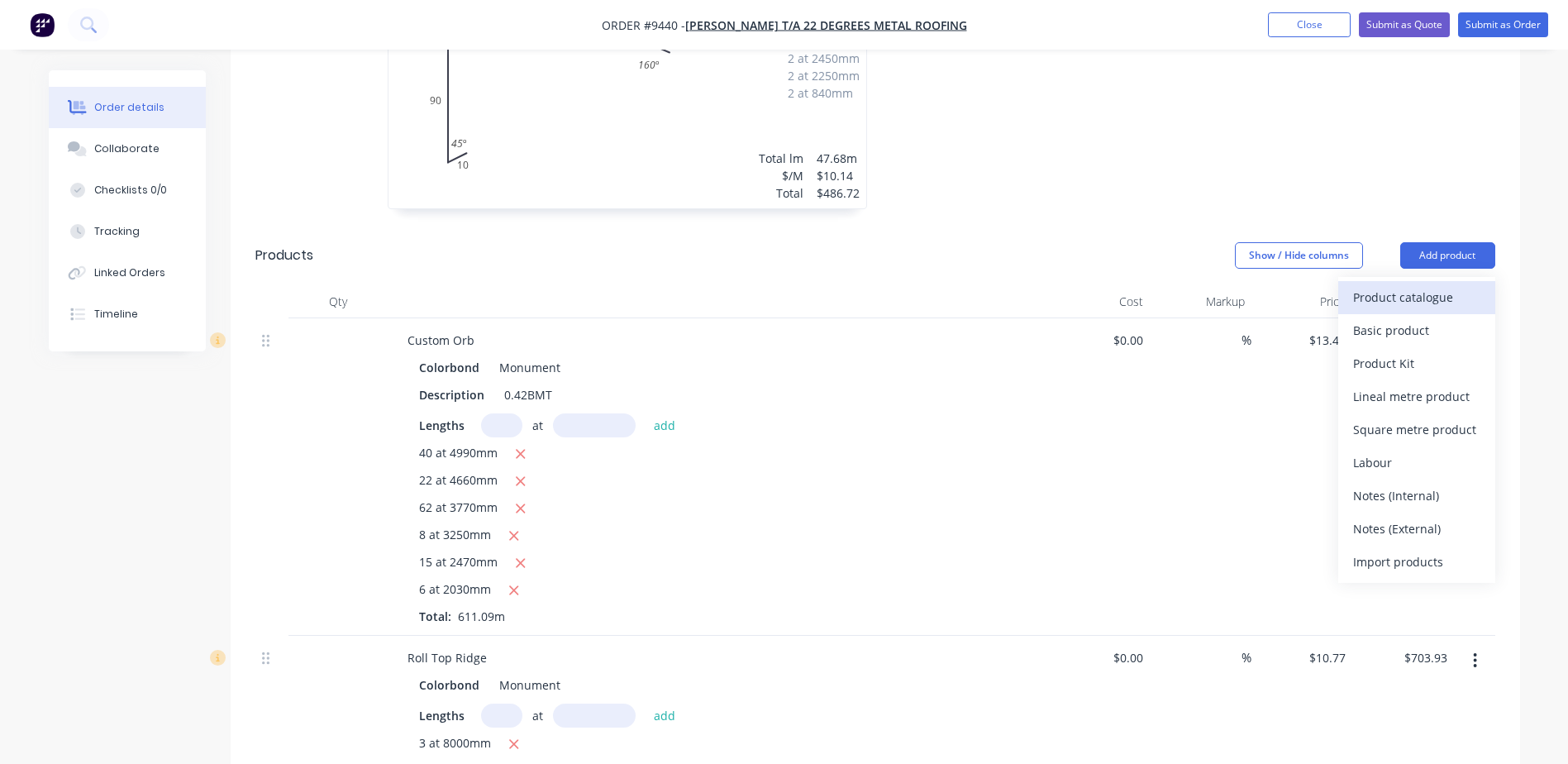
click at [1374, 285] on div "Product catalogue" at bounding box center [1416, 296] width 127 height 24
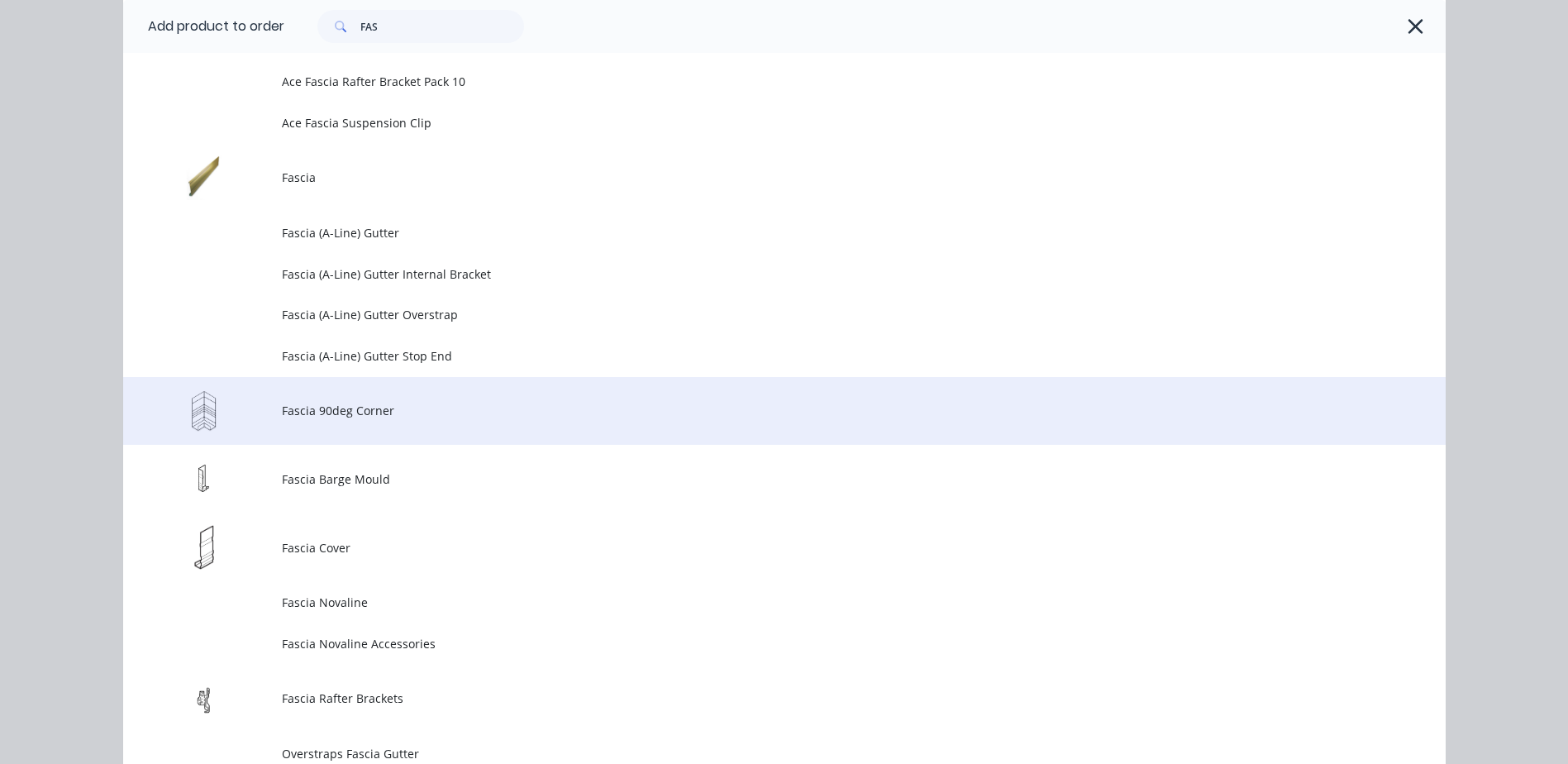
scroll to position [2189, 0]
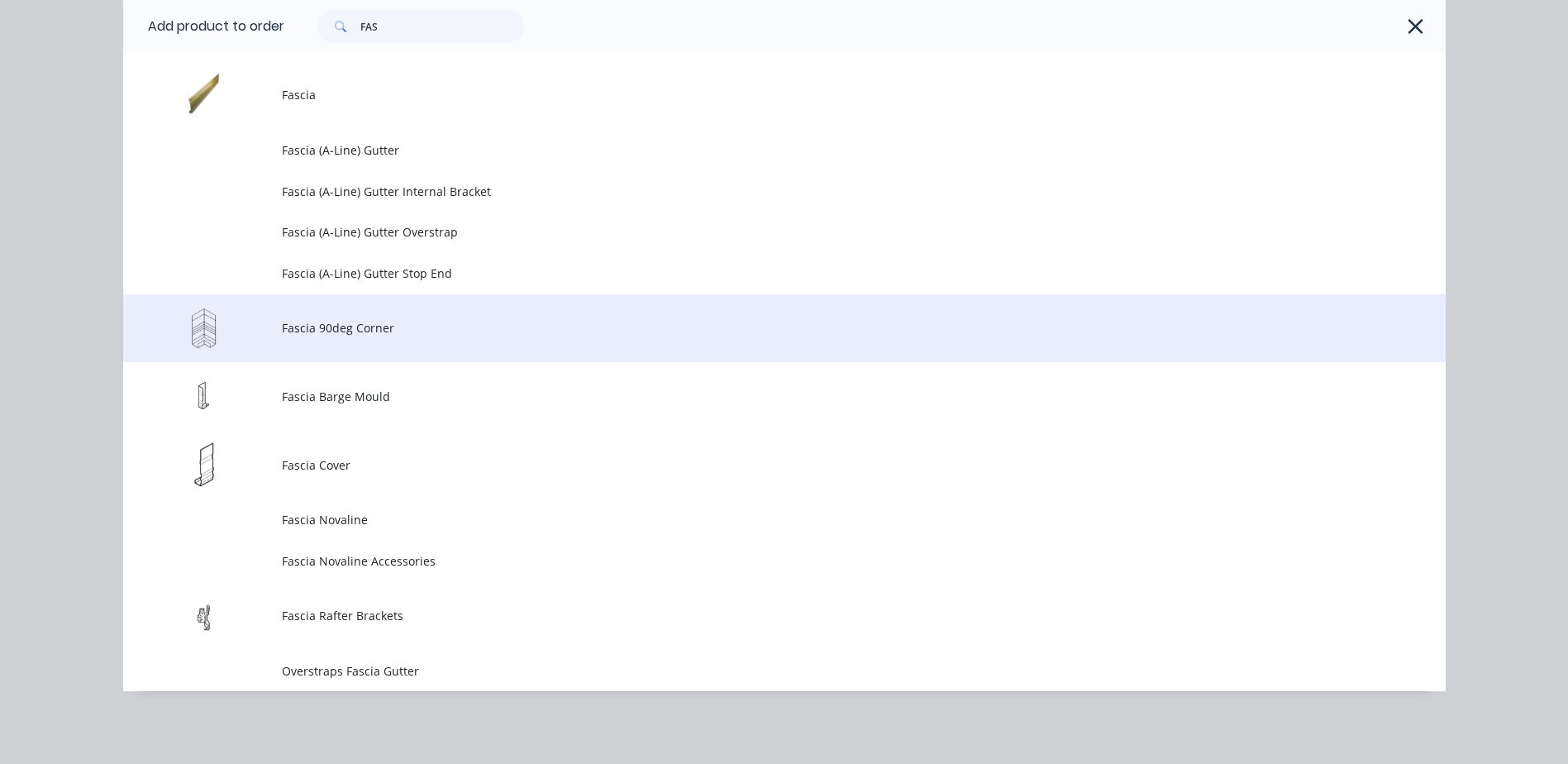
click at [442, 331] on span "Fascia 90deg Corner" at bounding box center [747, 328] width 930 height 18
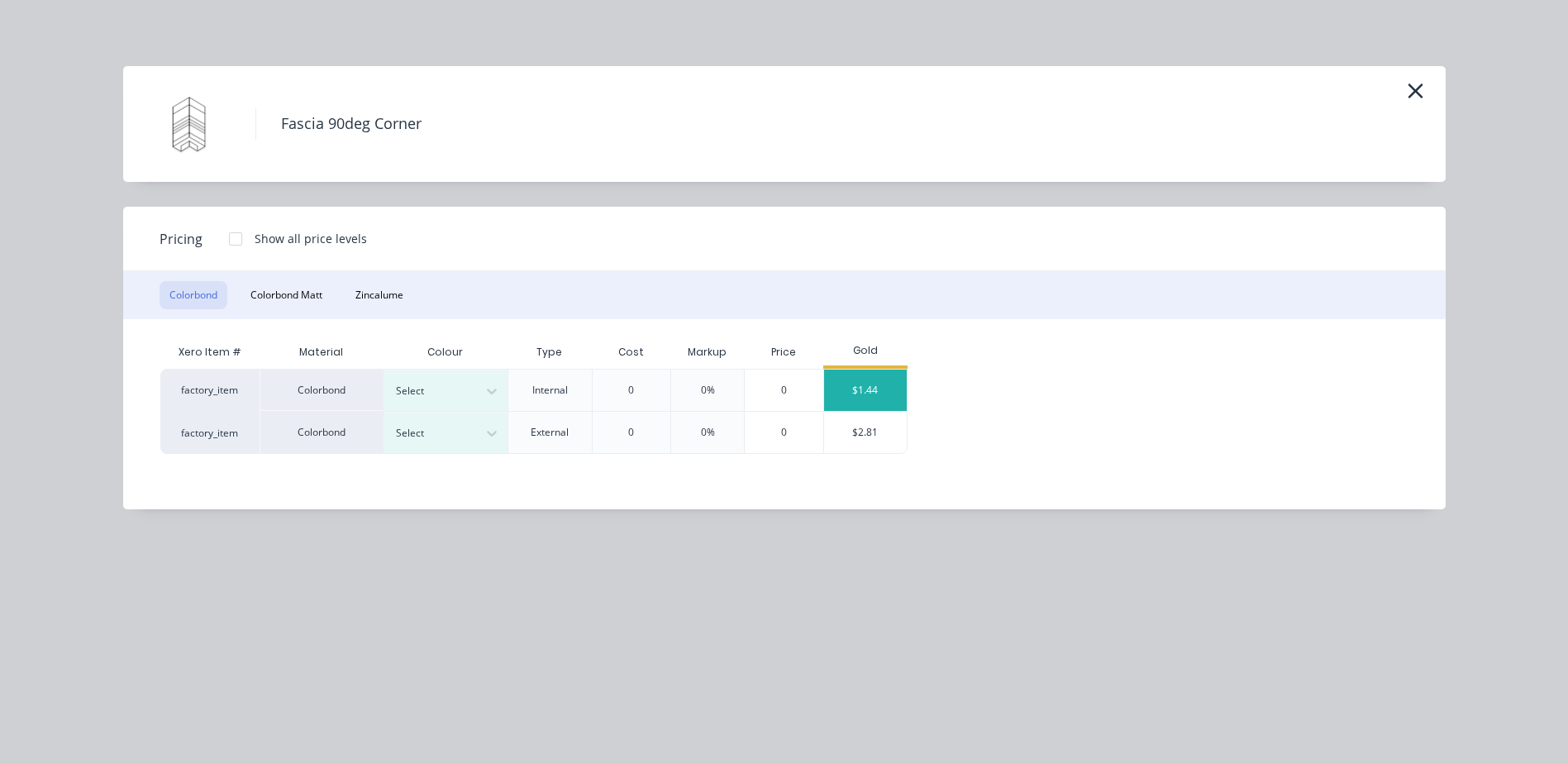
click at [885, 380] on div "$1.44" at bounding box center [866, 390] width 83 height 41
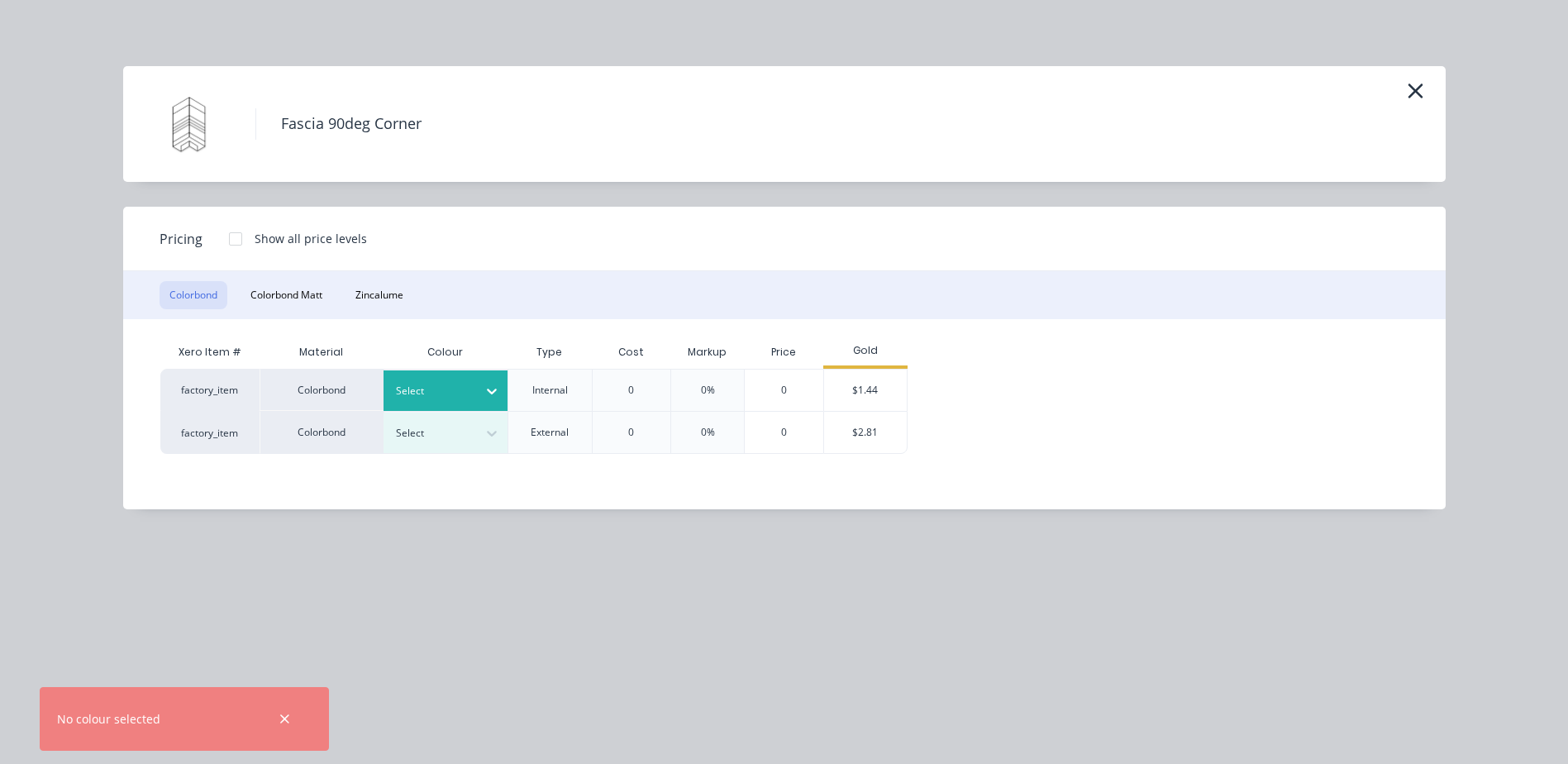
click at [440, 386] on div at bounding box center [433, 391] width 74 height 19
click at [856, 385] on div "$1.44" at bounding box center [866, 390] width 83 height 41
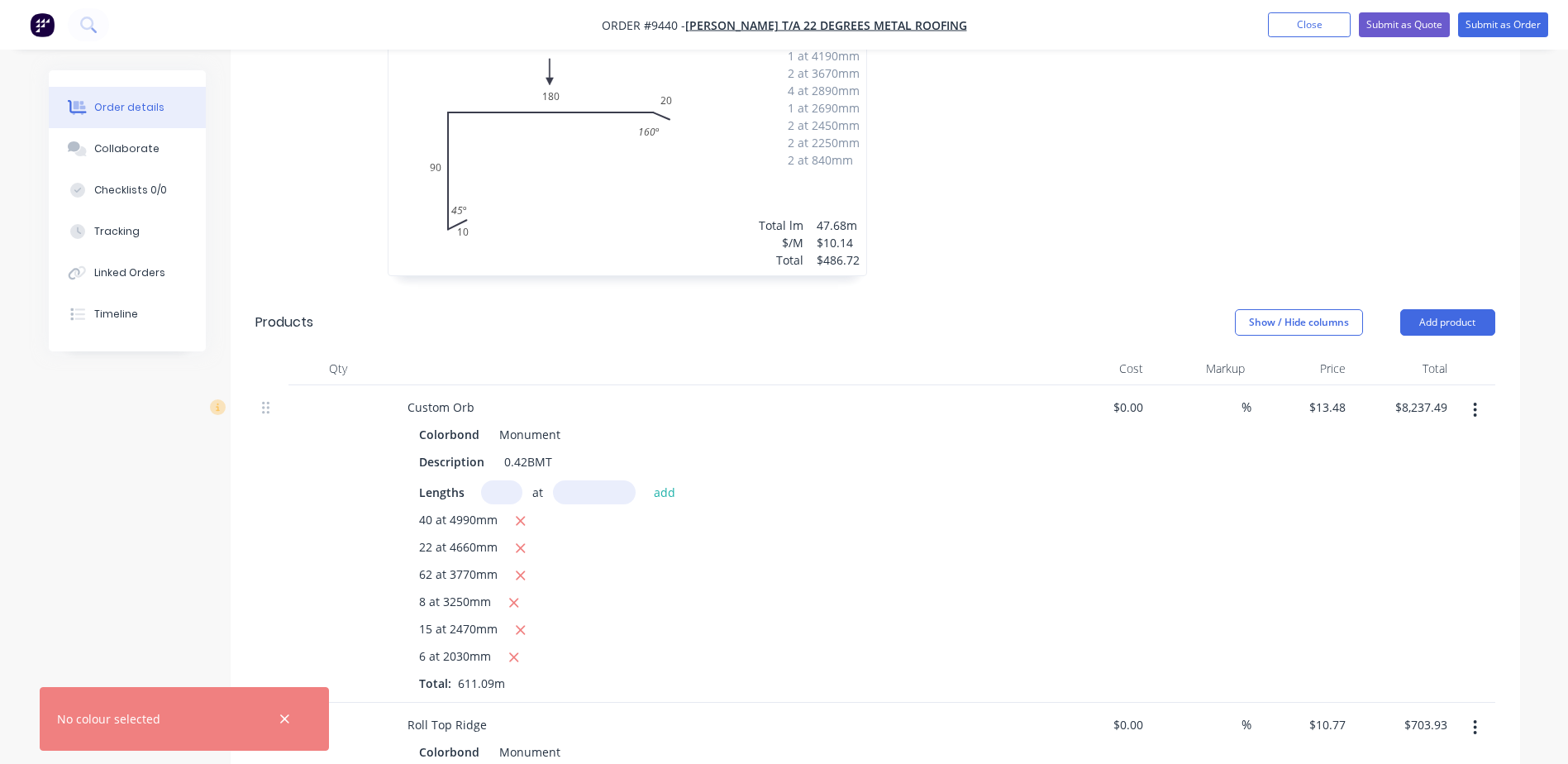
scroll to position [1137, 0]
click at [1443, 309] on button "Add product" at bounding box center [1448, 322] width 95 height 26
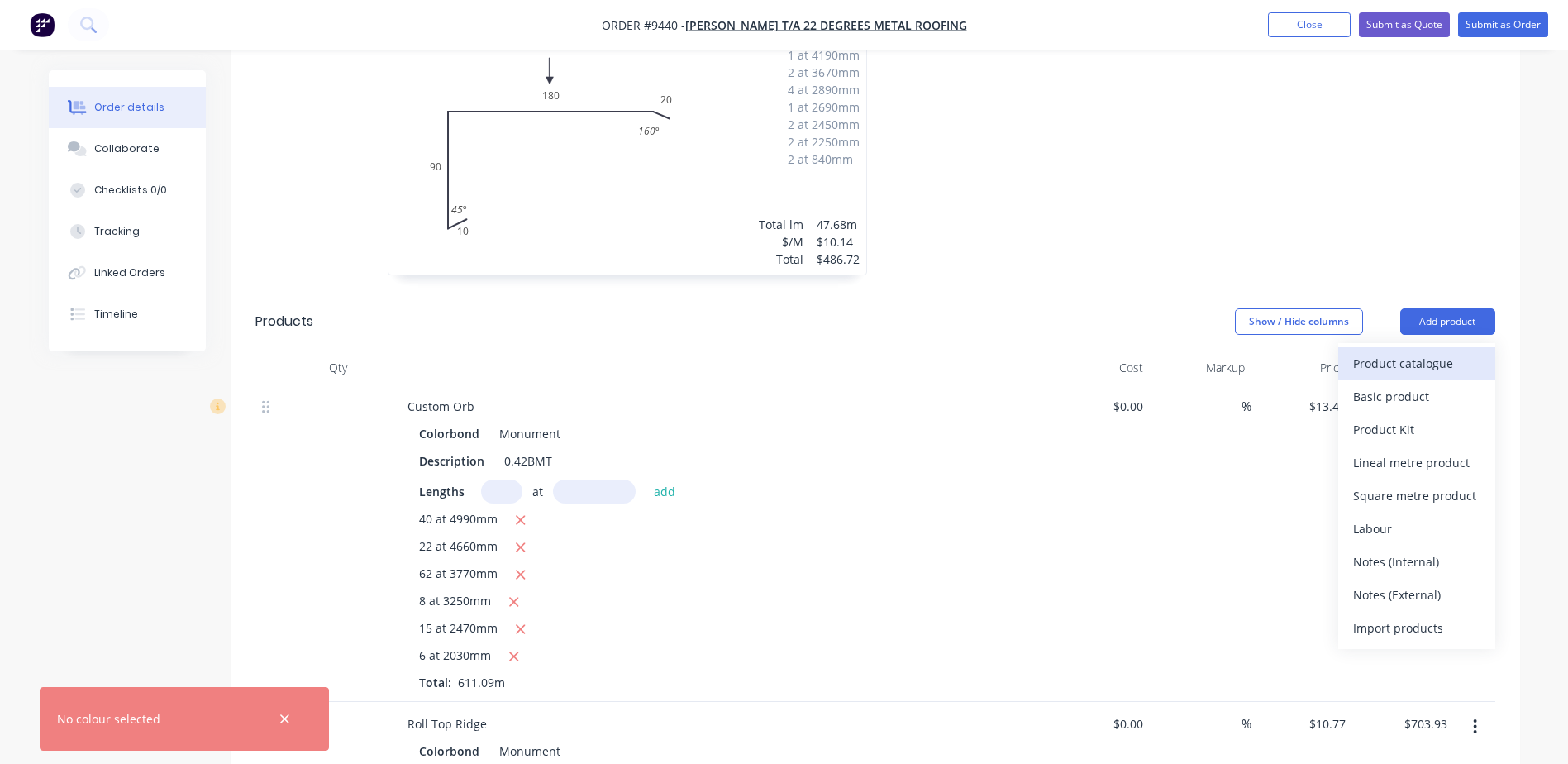
click at [1433, 351] on div "Product catalogue" at bounding box center [1416, 363] width 127 height 24
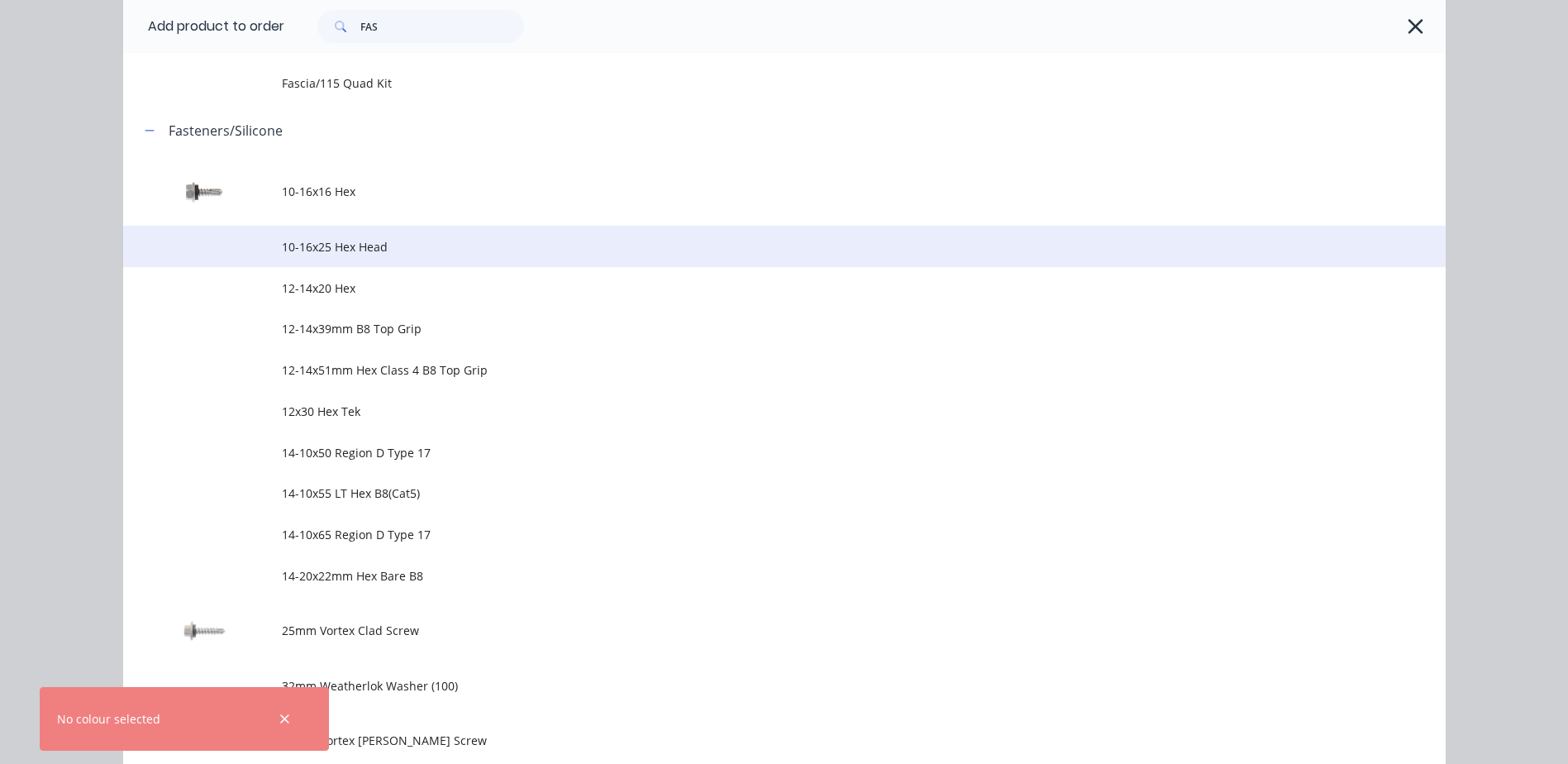
scroll to position [0, 0]
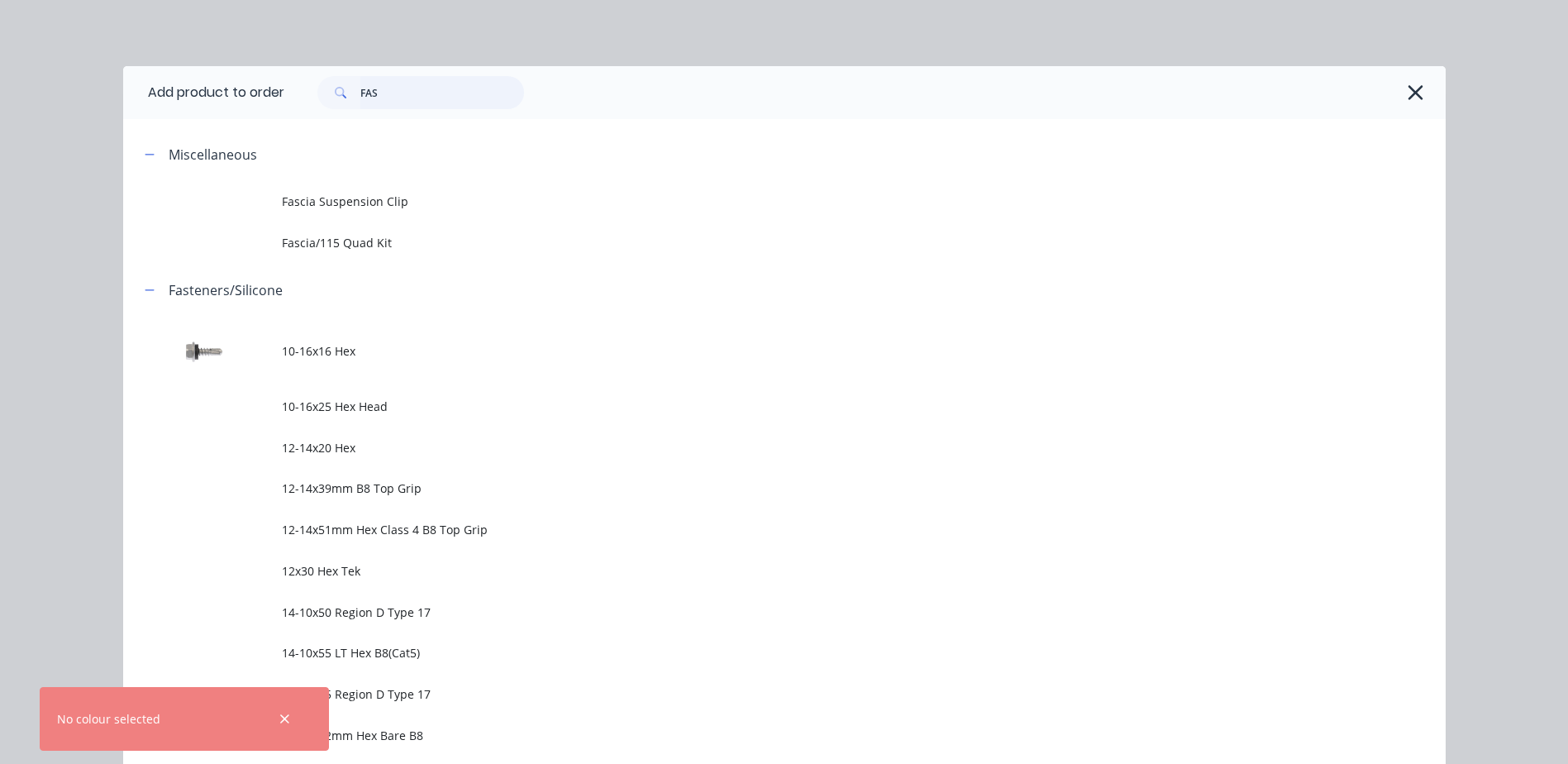
click at [392, 98] on input "FAS" at bounding box center [443, 92] width 164 height 33
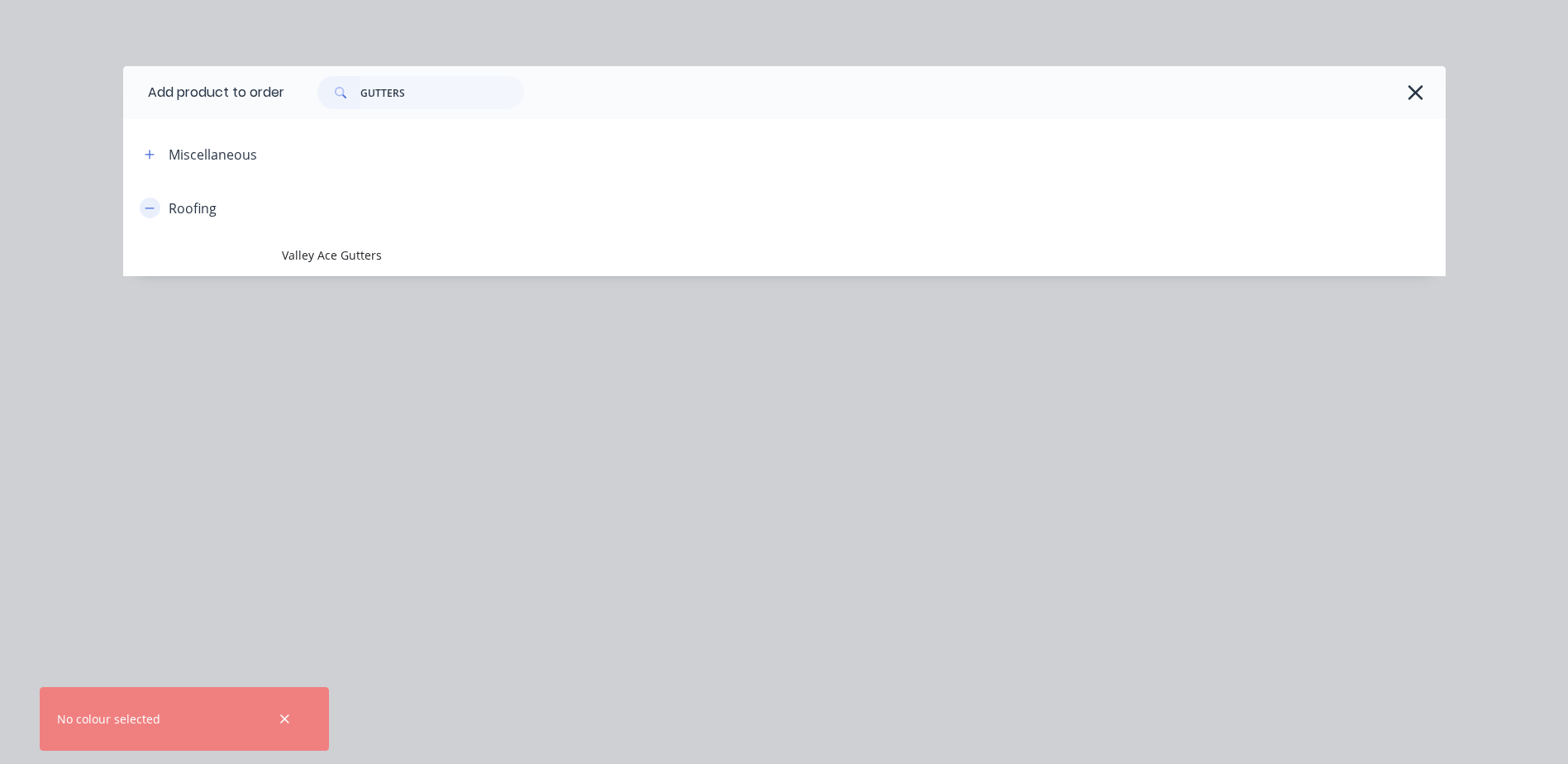
click at [152, 210] on icon "button" at bounding box center [149, 208] width 10 height 11
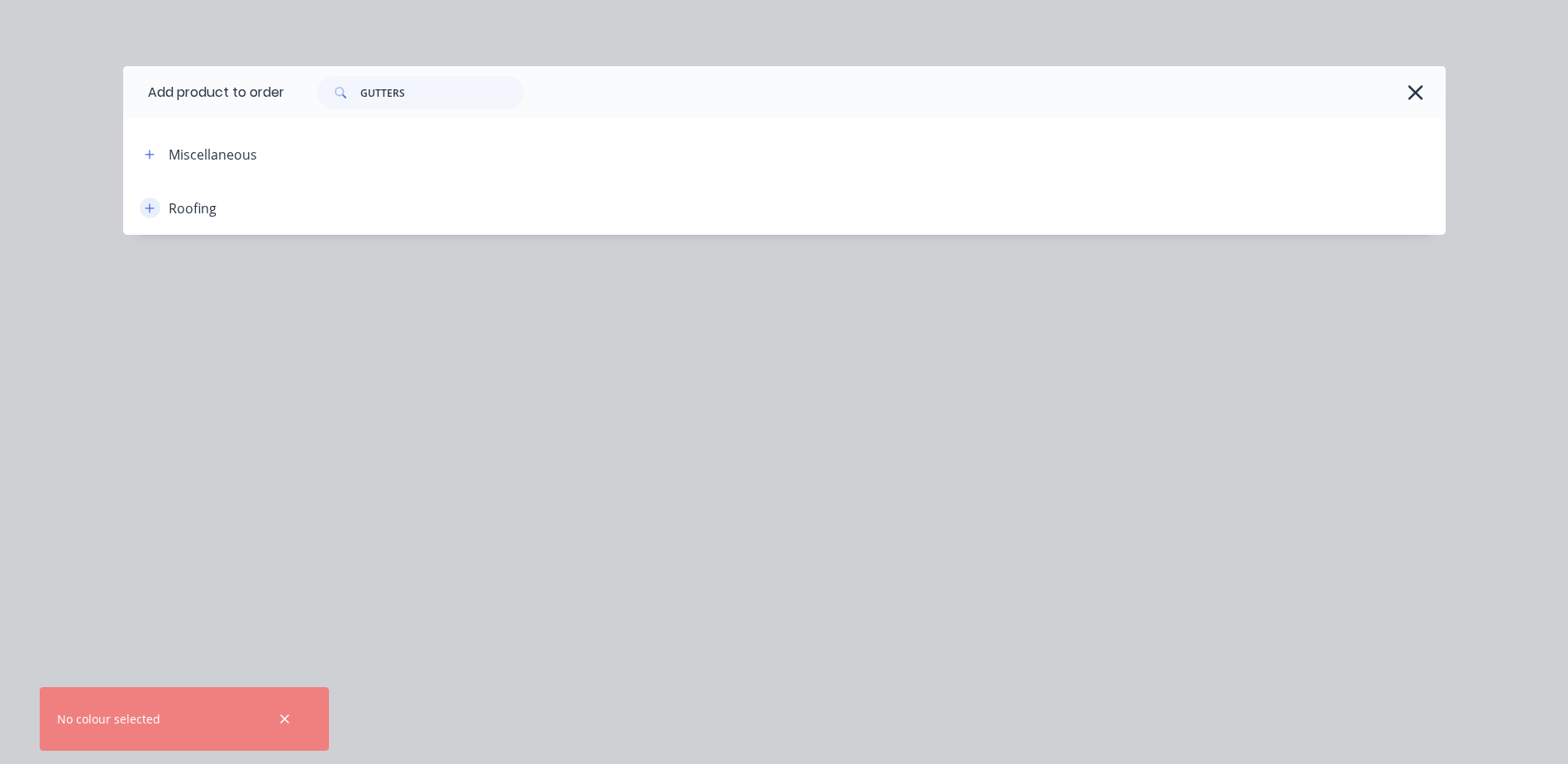
click at [152, 210] on icon "button" at bounding box center [149, 208] width 10 height 11
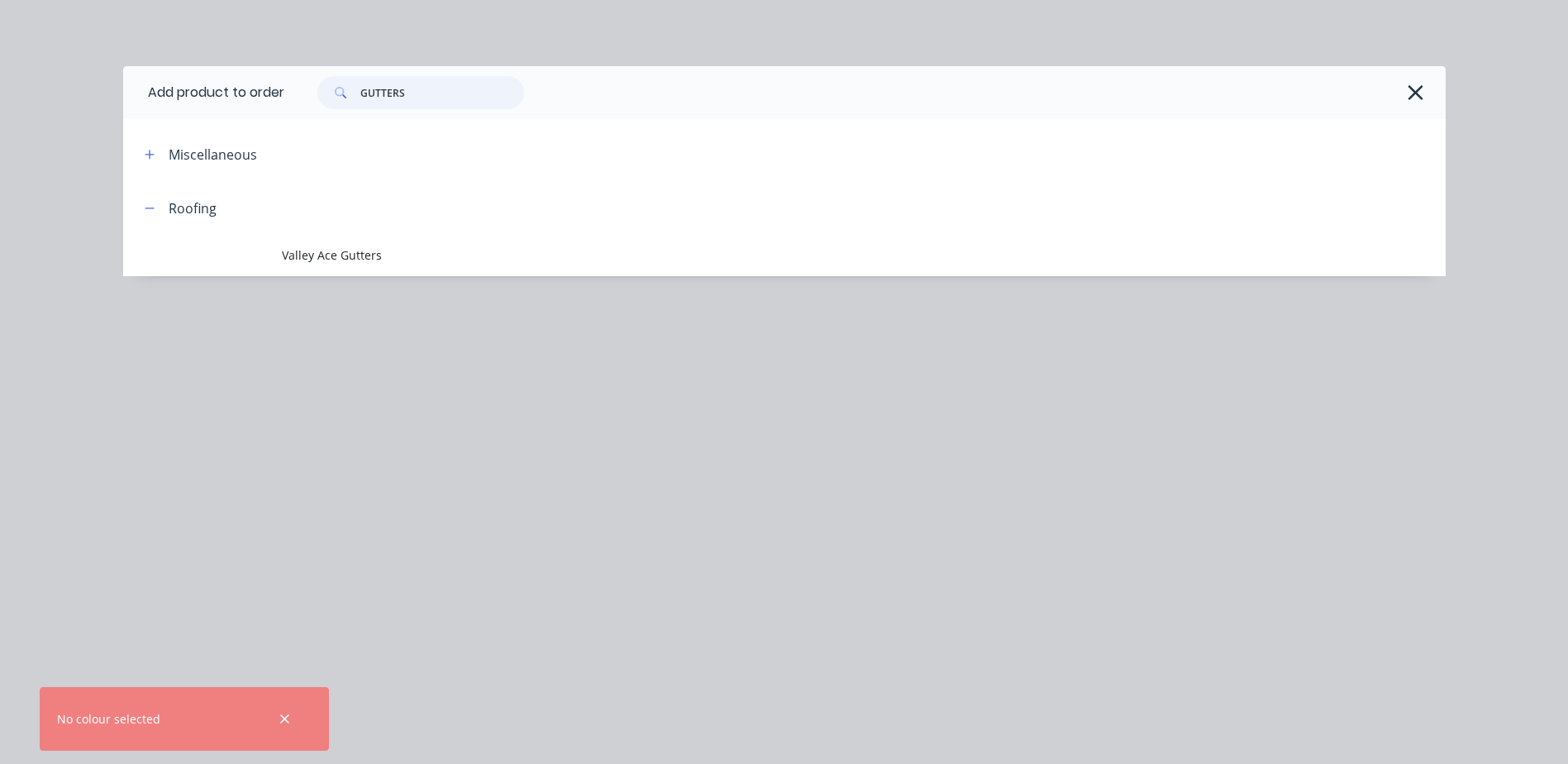
click at [438, 91] on input "GUTTERS" at bounding box center [443, 92] width 164 height 33
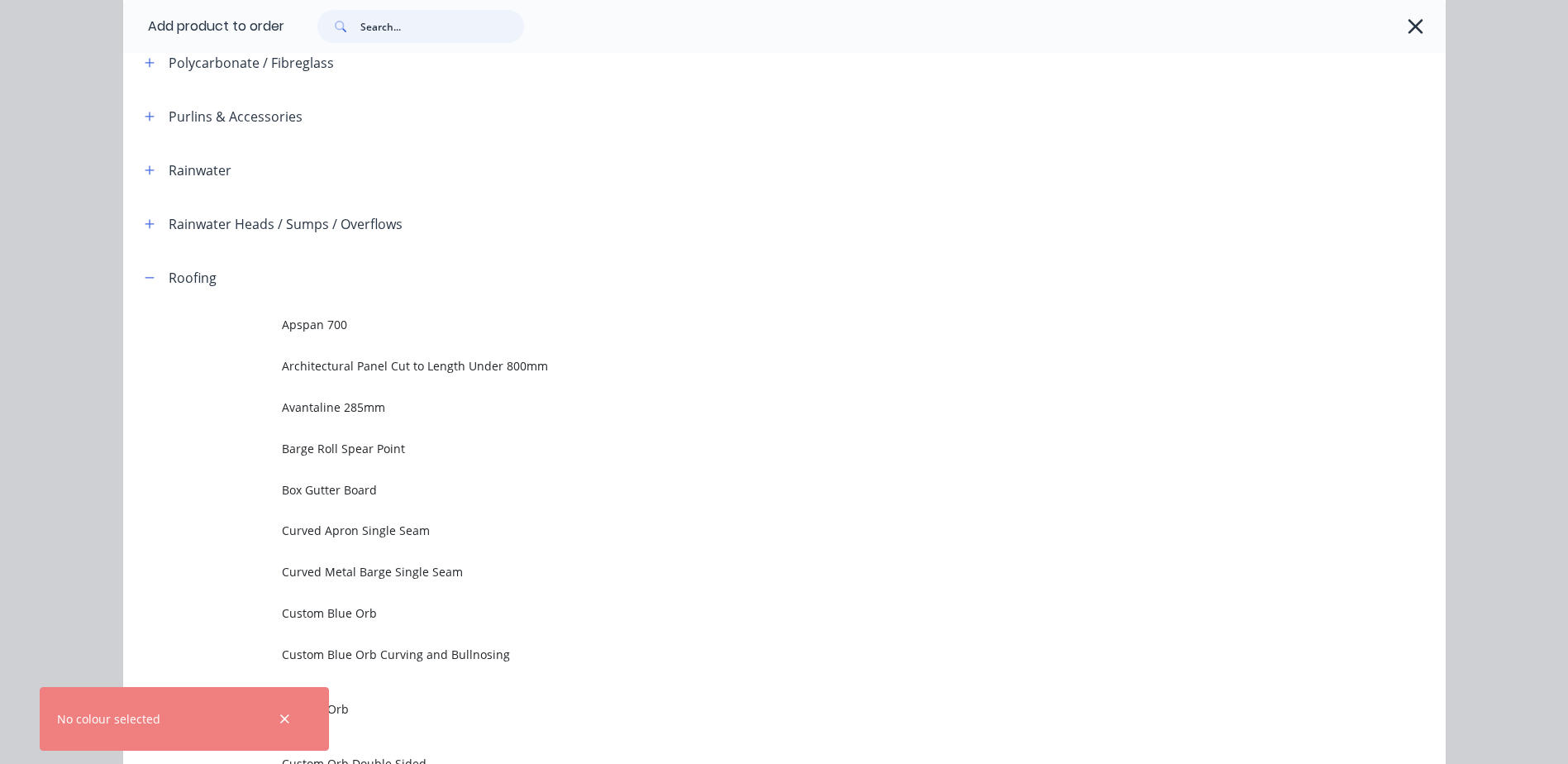
scroll to position [579, 0]
click at [145, 167] on icon "button" at bounding box center [149, 167] width 9 height 9
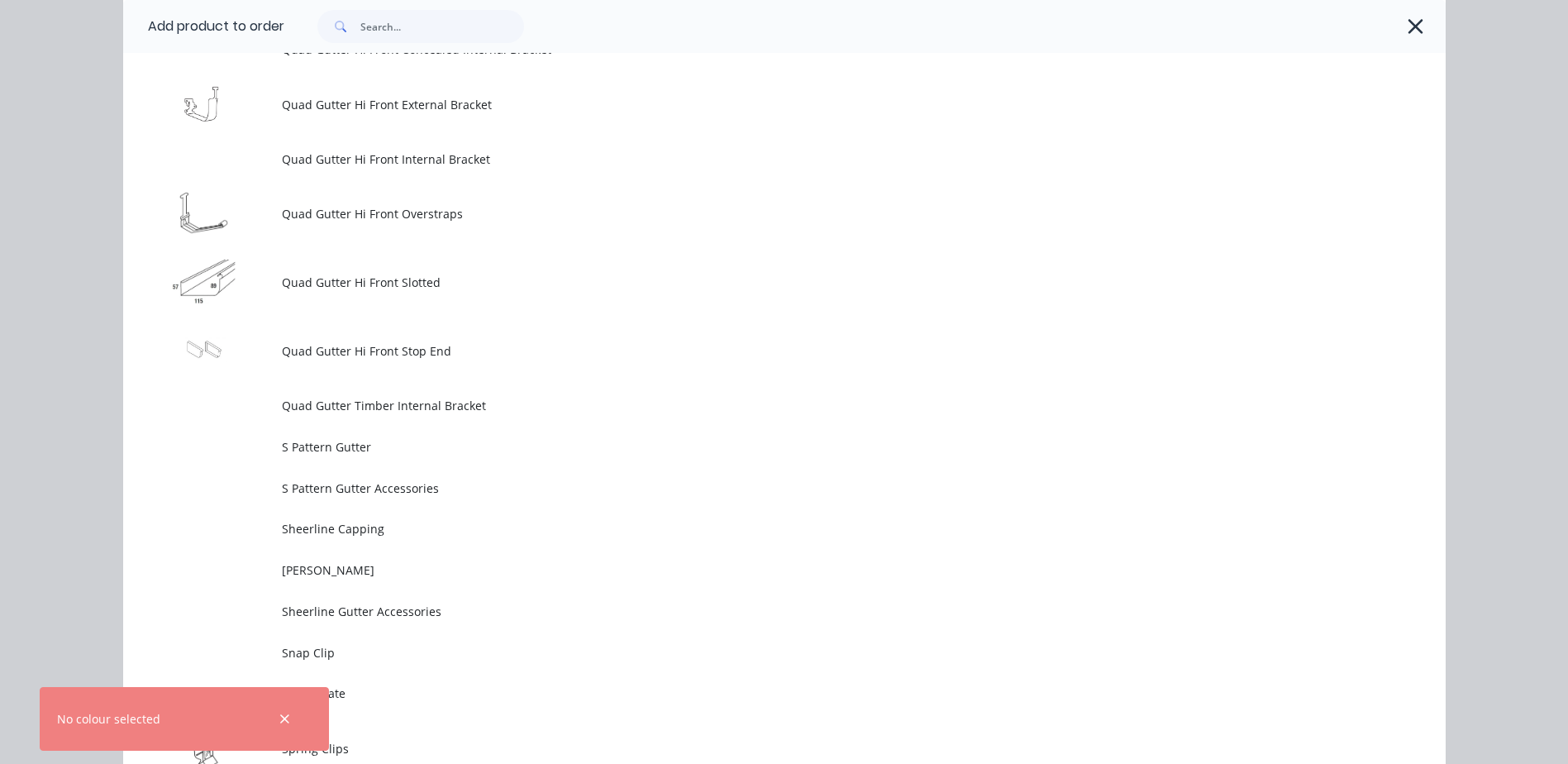
scroll to position [4383, 0]
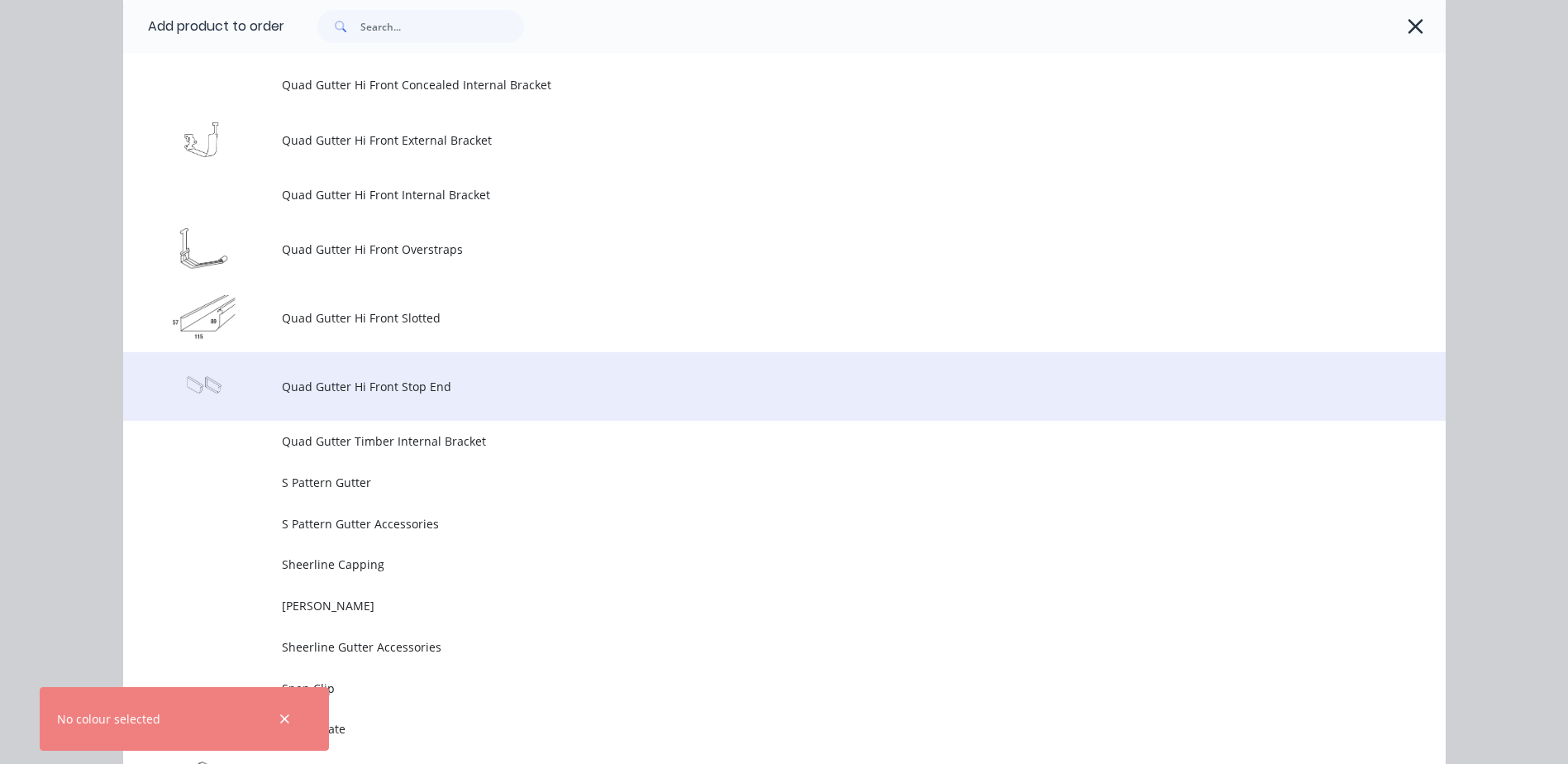
click at [474, 379] on span "Quad Gutter Hi Front Stop End" at bounding box center [747, 386] width 930 height 18
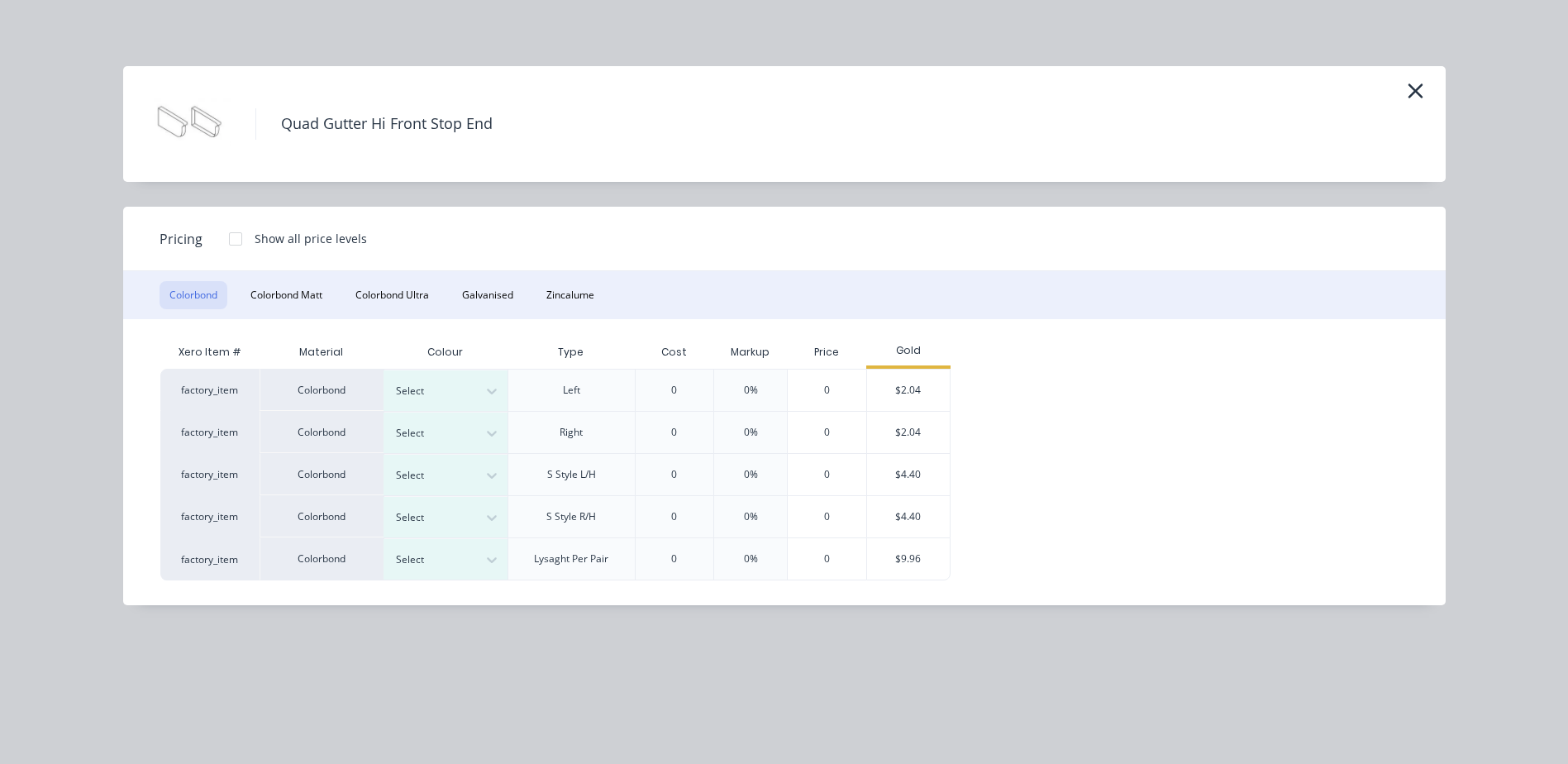
click at [474, 379] on div "Select" at bounding box center [445, 391] width 124 height 41
click at [495, 431] on icon at bounding box center [491, 433] width 17 height 17
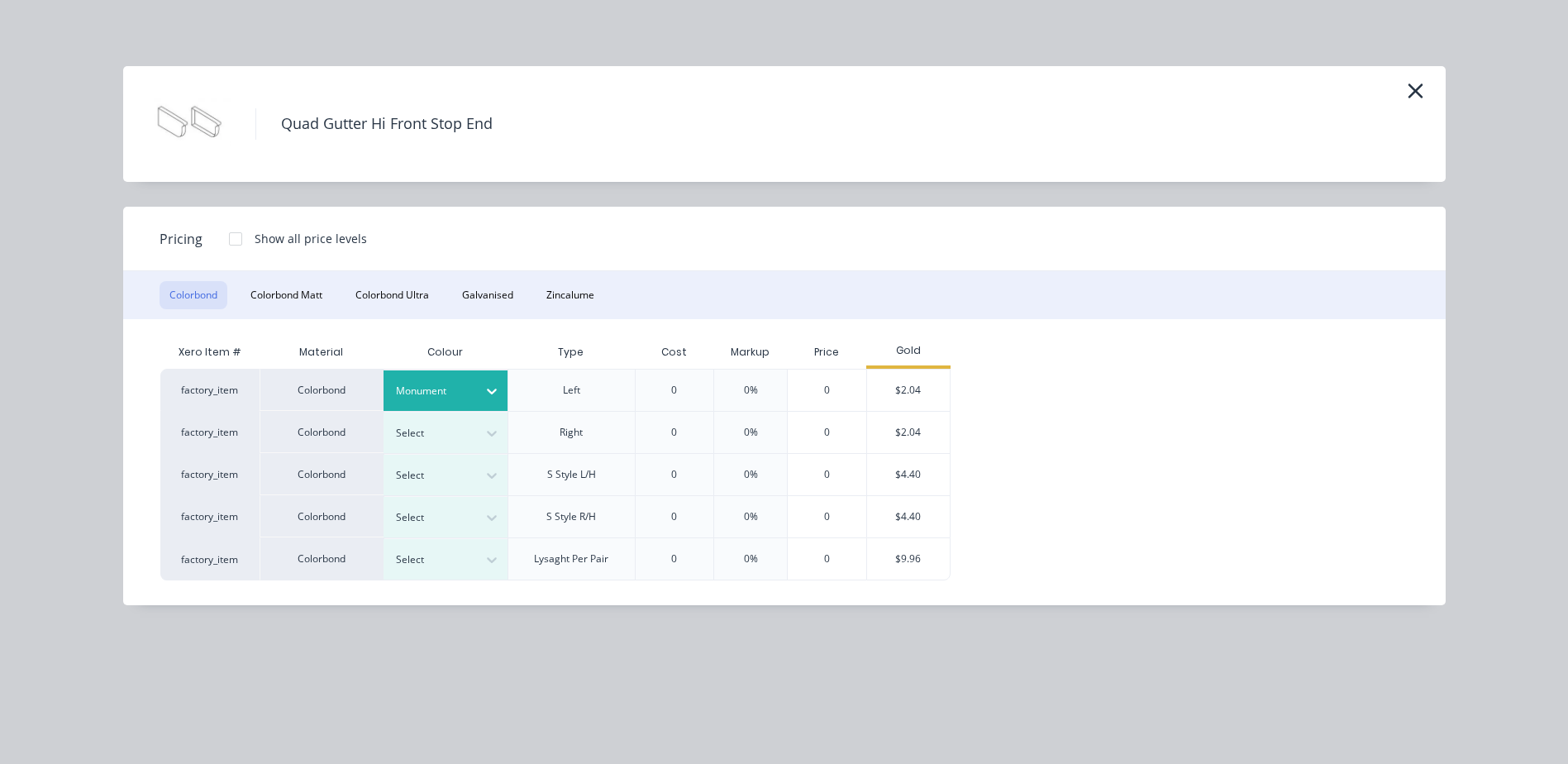
click at [903, 396] on div "$2.04" at bounding box center [908, 390] width 83 height 41
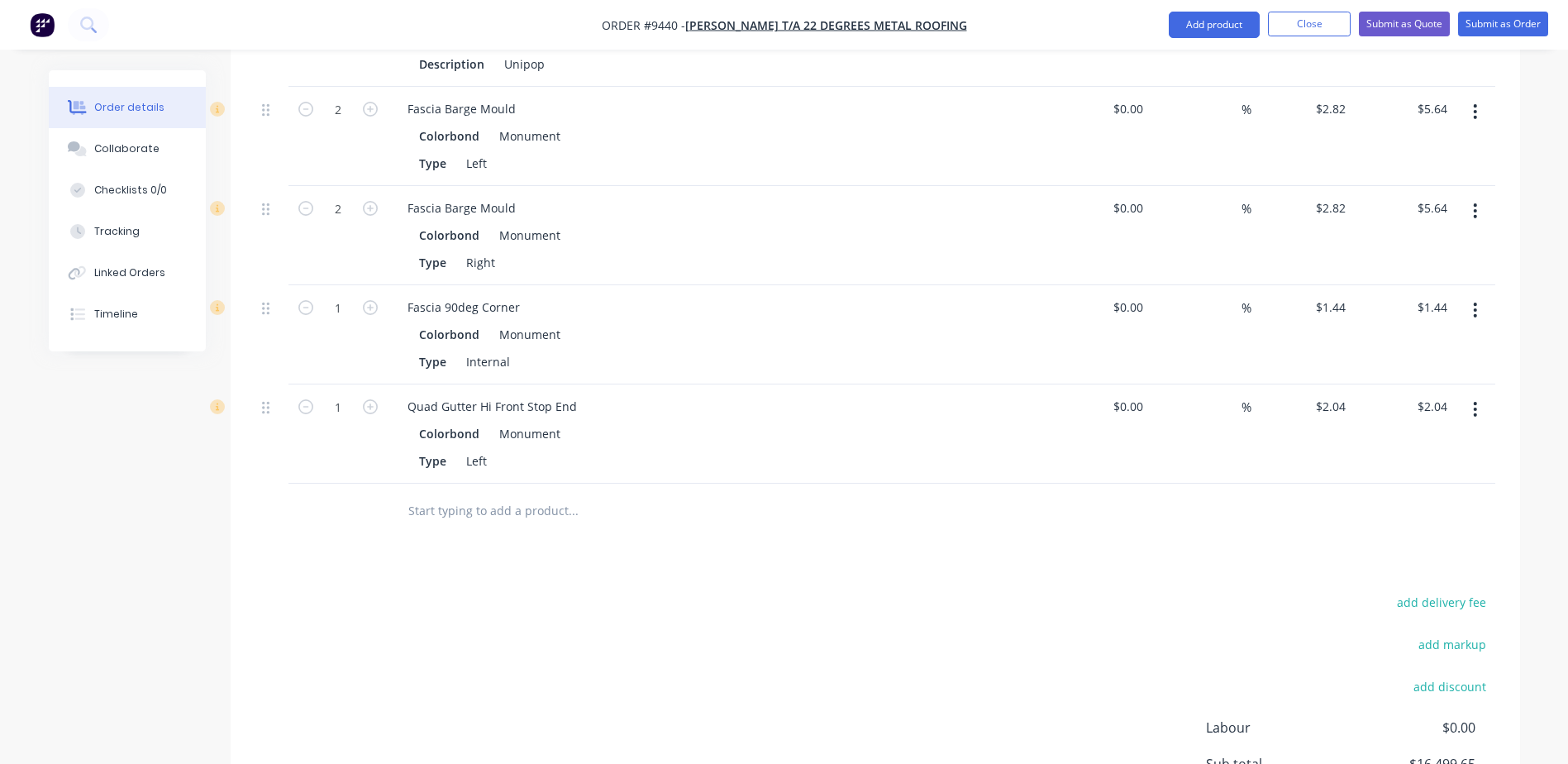
scroll to position [3469, 0]
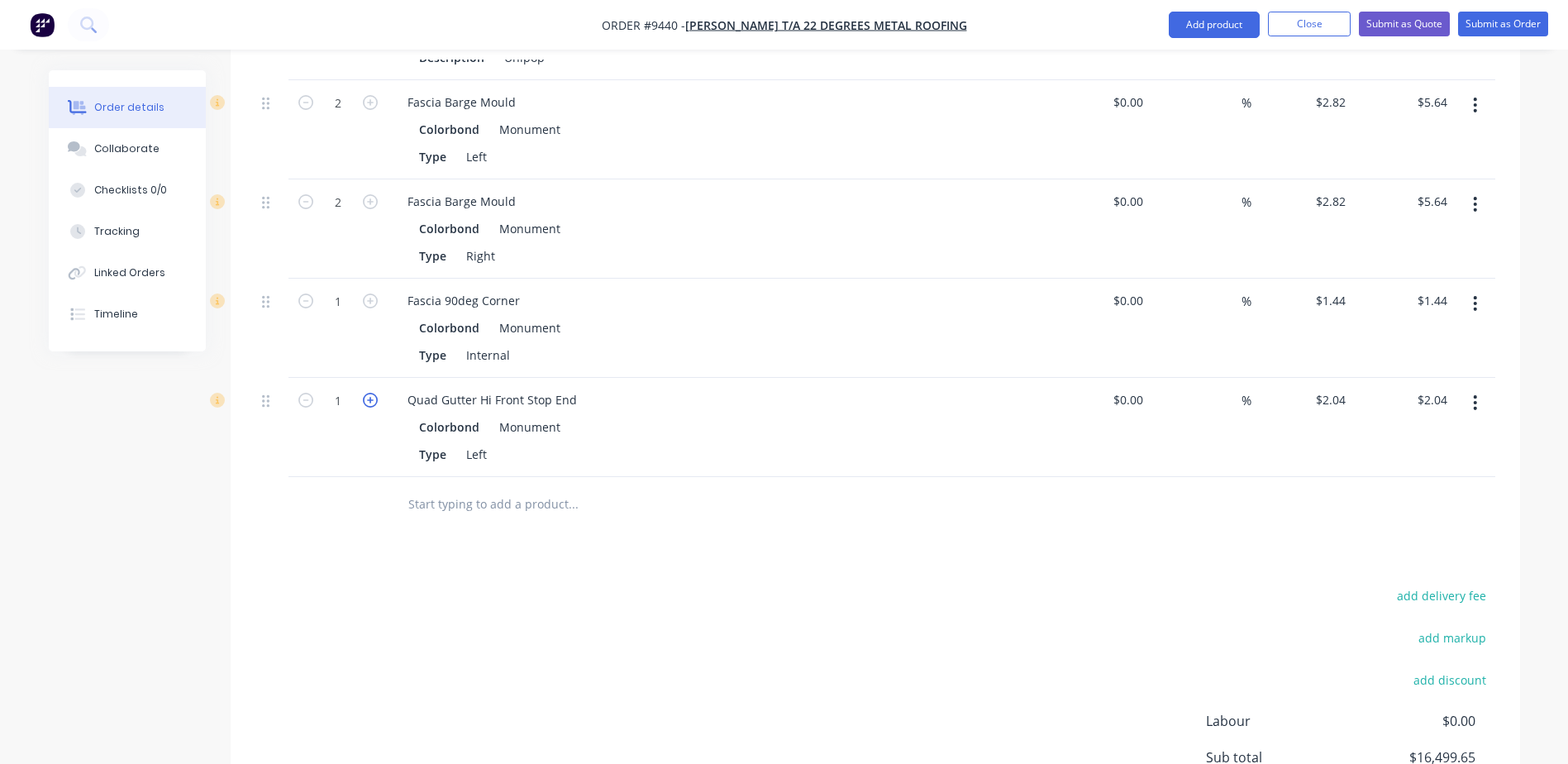
click at [370, 393] on icon "button" at bounding box center [370, 400] width 15 height 15
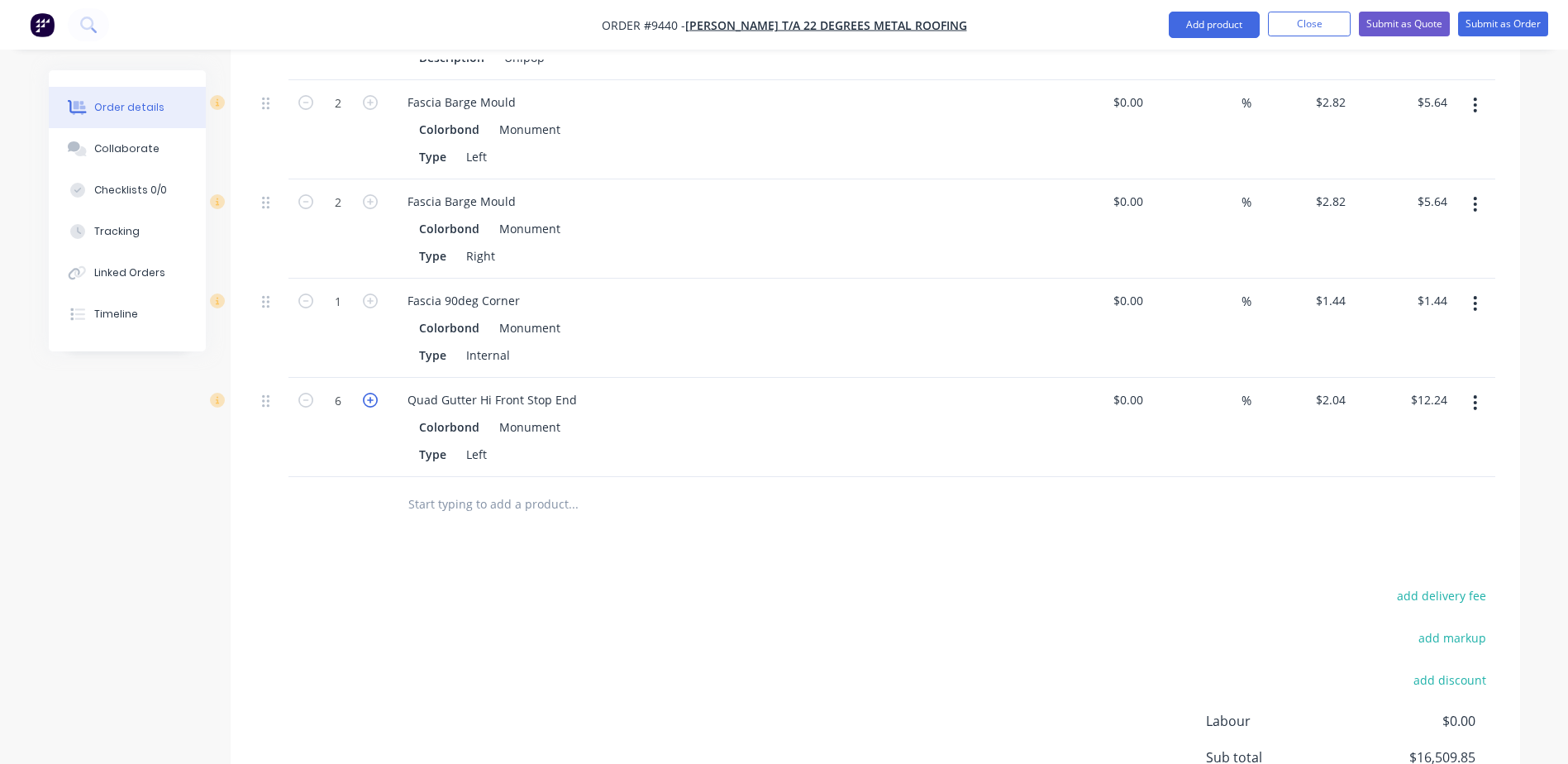
click at [370, 393] on icon "button" at bounding box center [370, 400] width 15 height 15
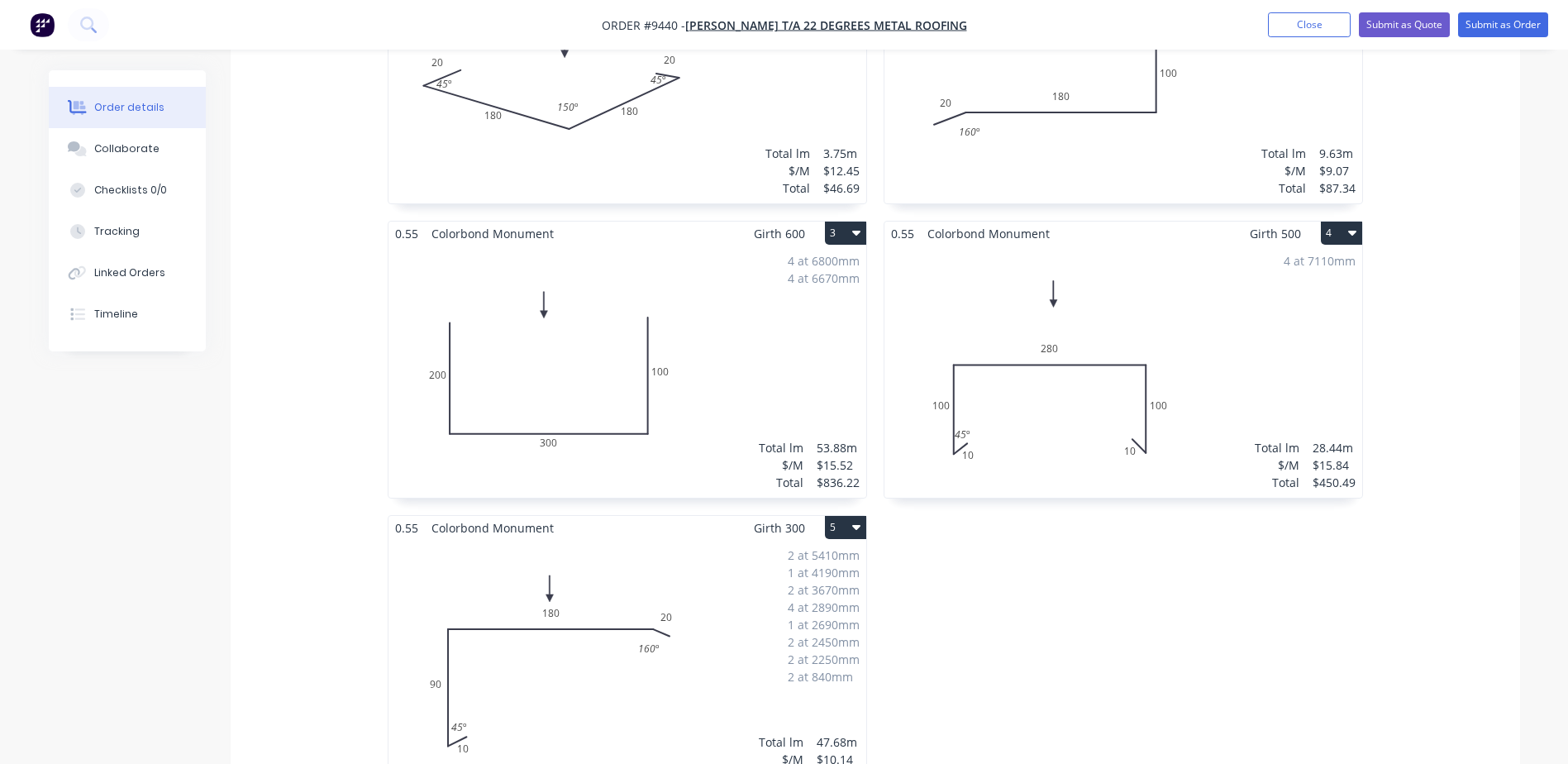
scroll to position [409, 0]
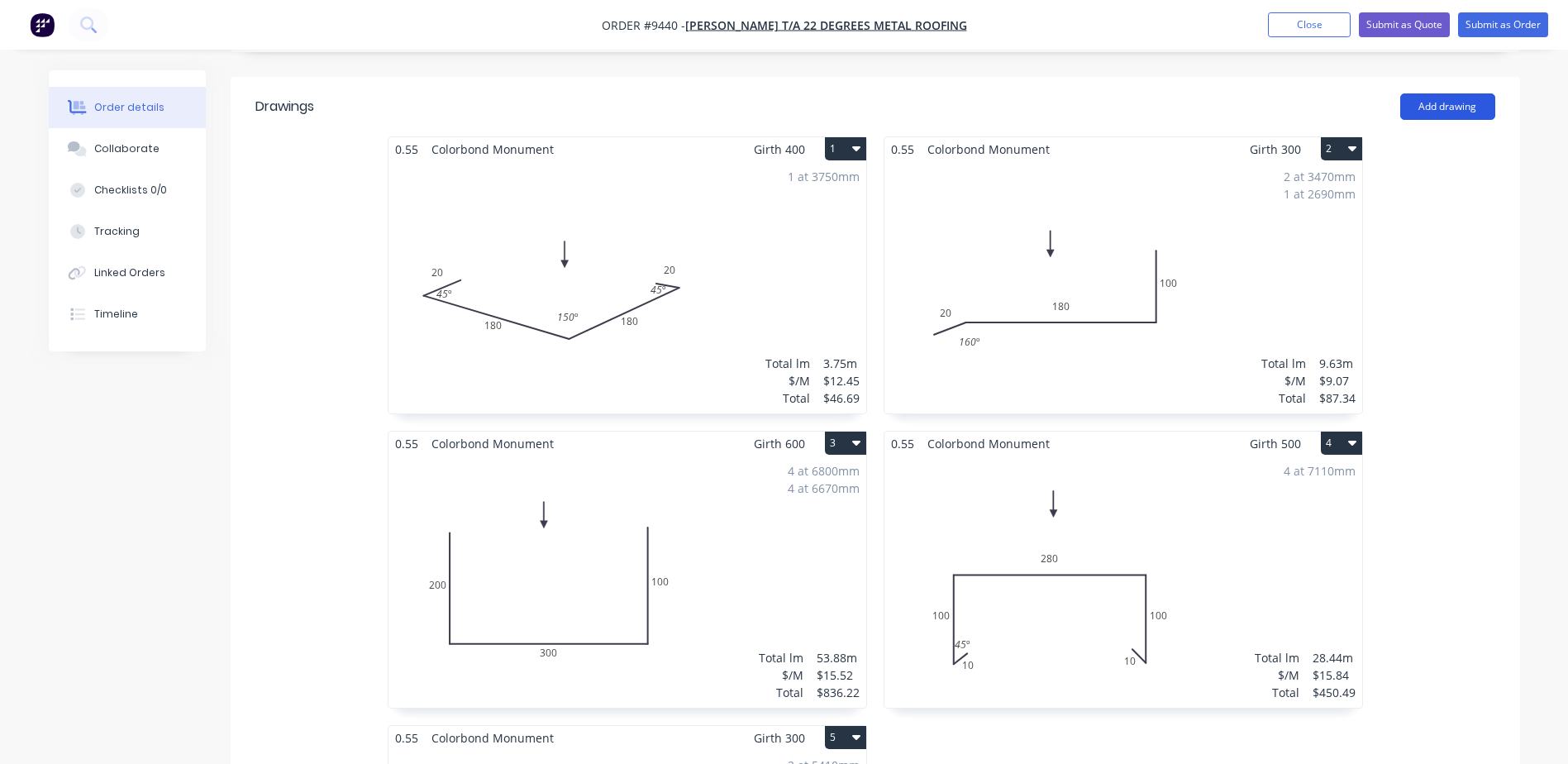
click at [1422, 94] on button "Add drawing" at bounding box center [1448, 107] width 95 height 26
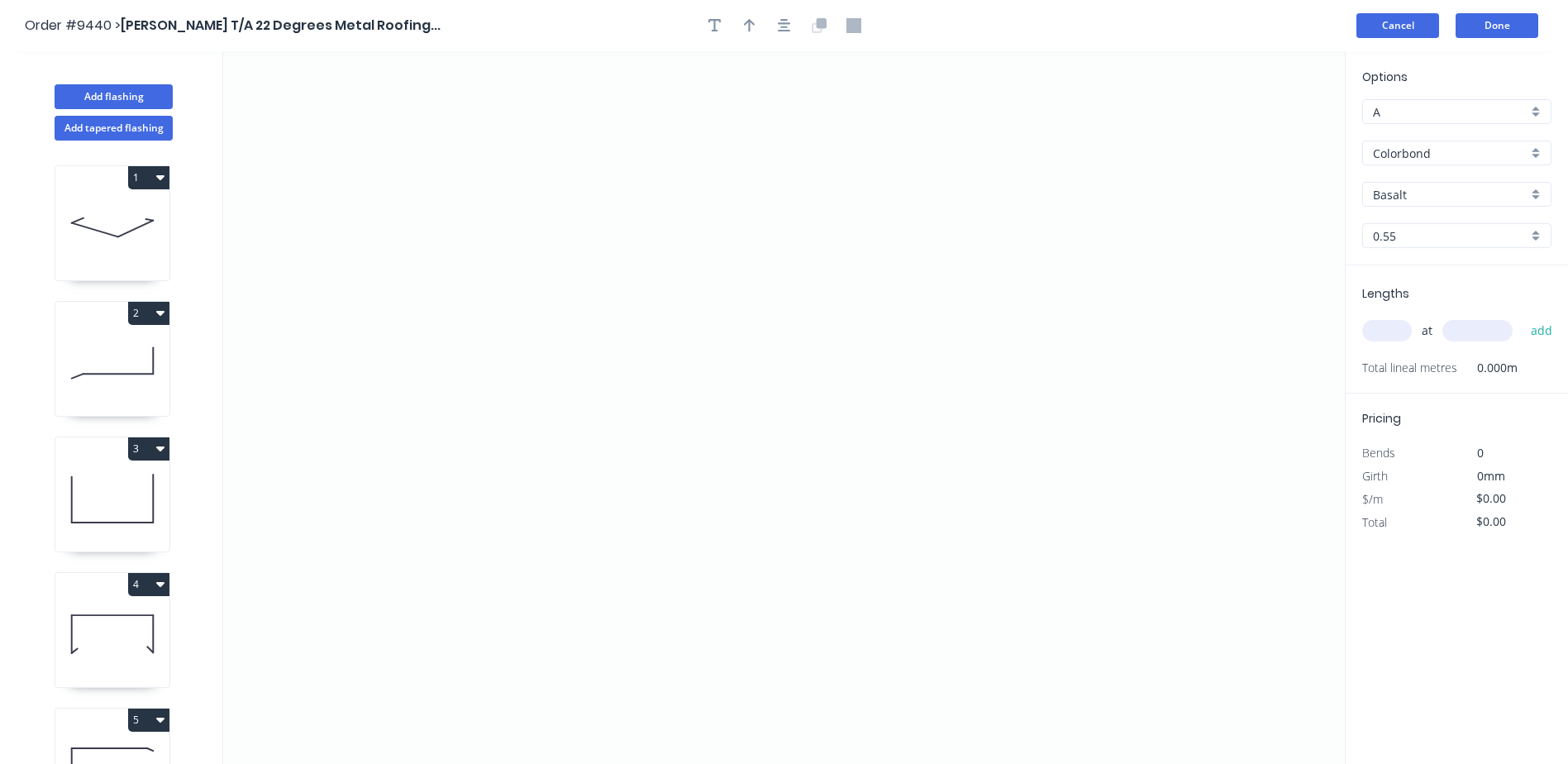
click at [1407, 20] on button "Cancel" at bounding box center [1398, 26] width 83 height 25
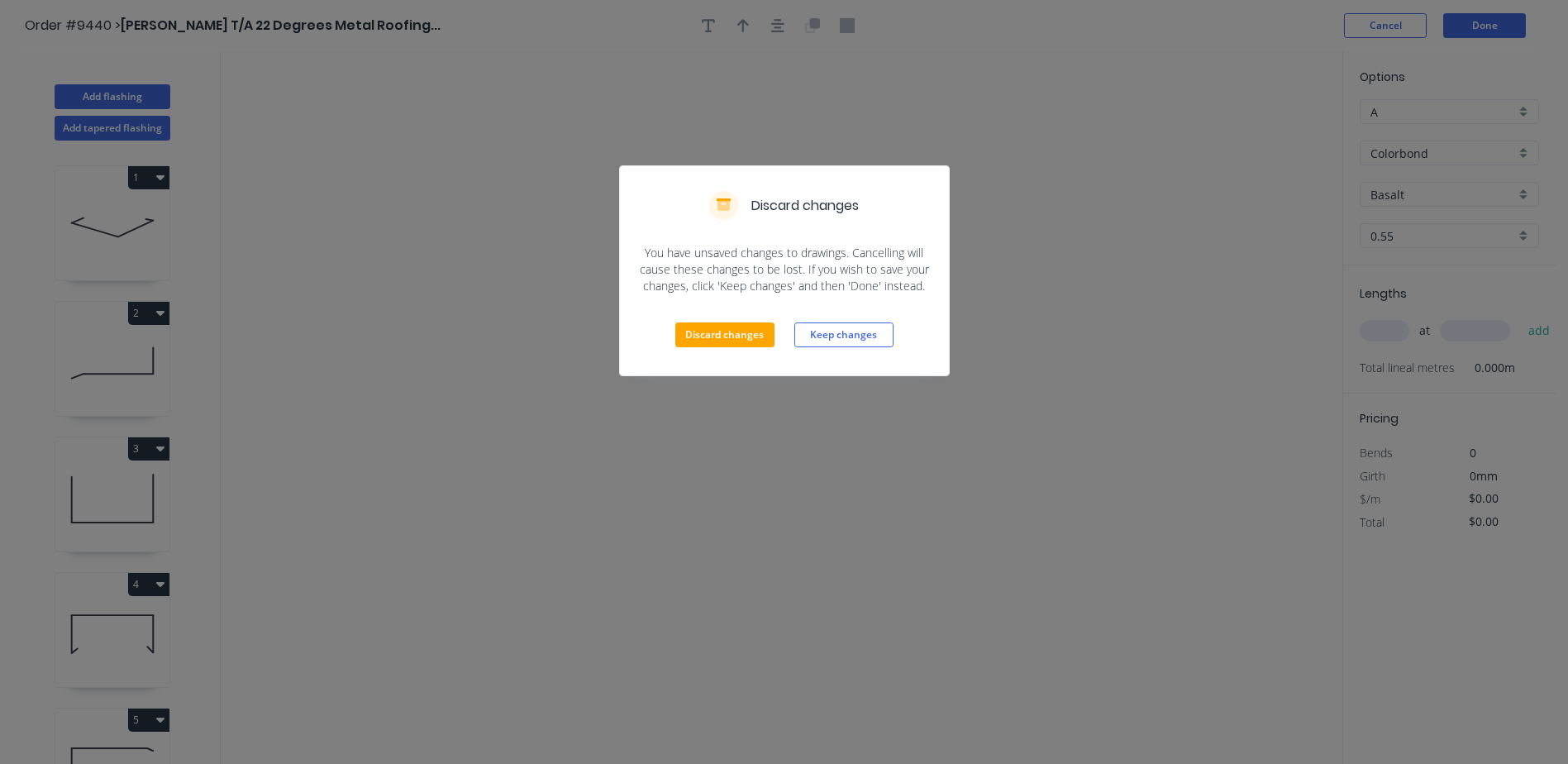
click at [1062, 312] on div "Discard changes You have unsaved changes to drawings. Cancelling will cause the…" at bounding box center [784, 382] width 1568 height 764
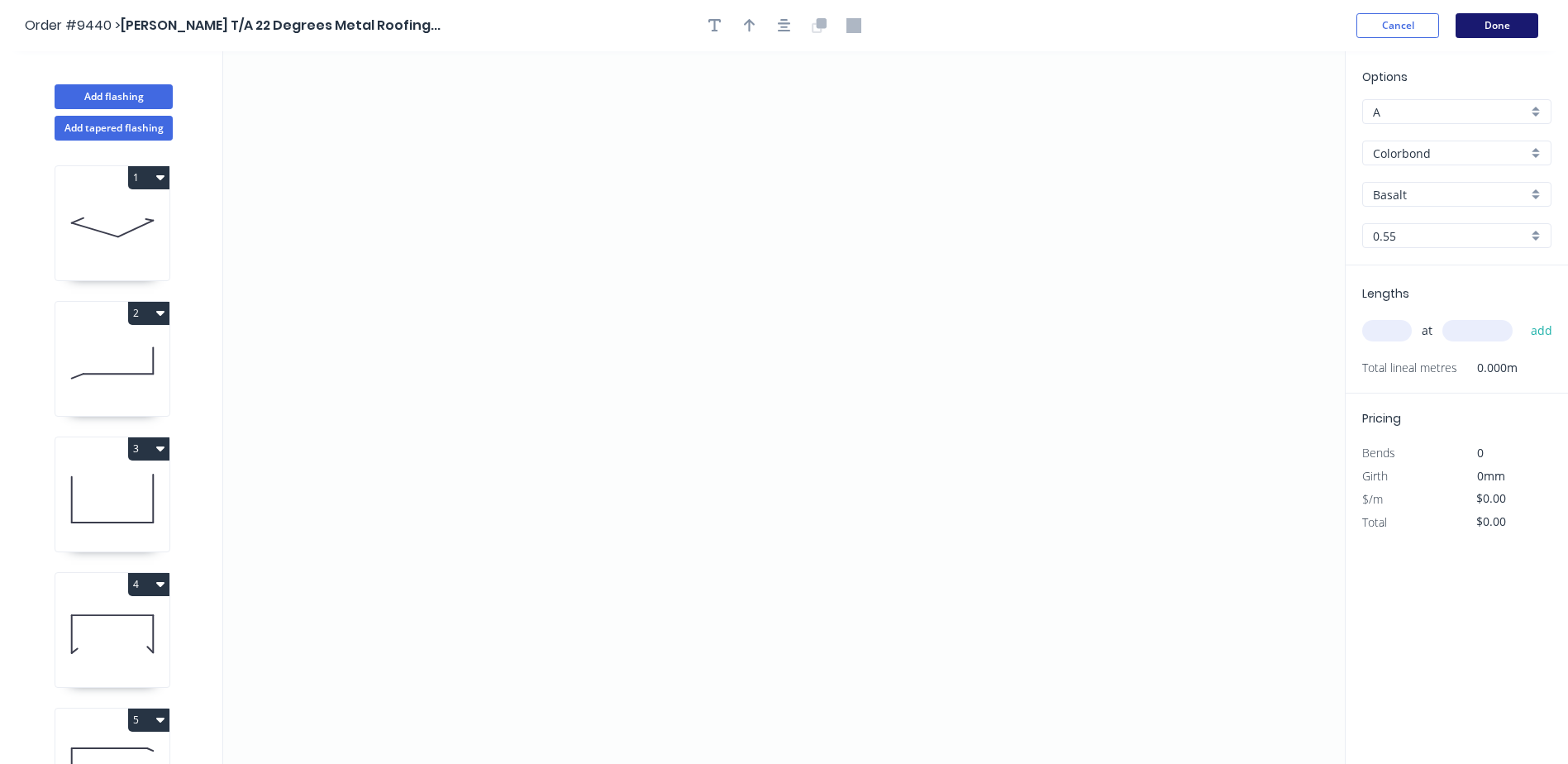
click at [1488, 19] on button "Done" at bounding box center [1497, 26] width 83 height 25
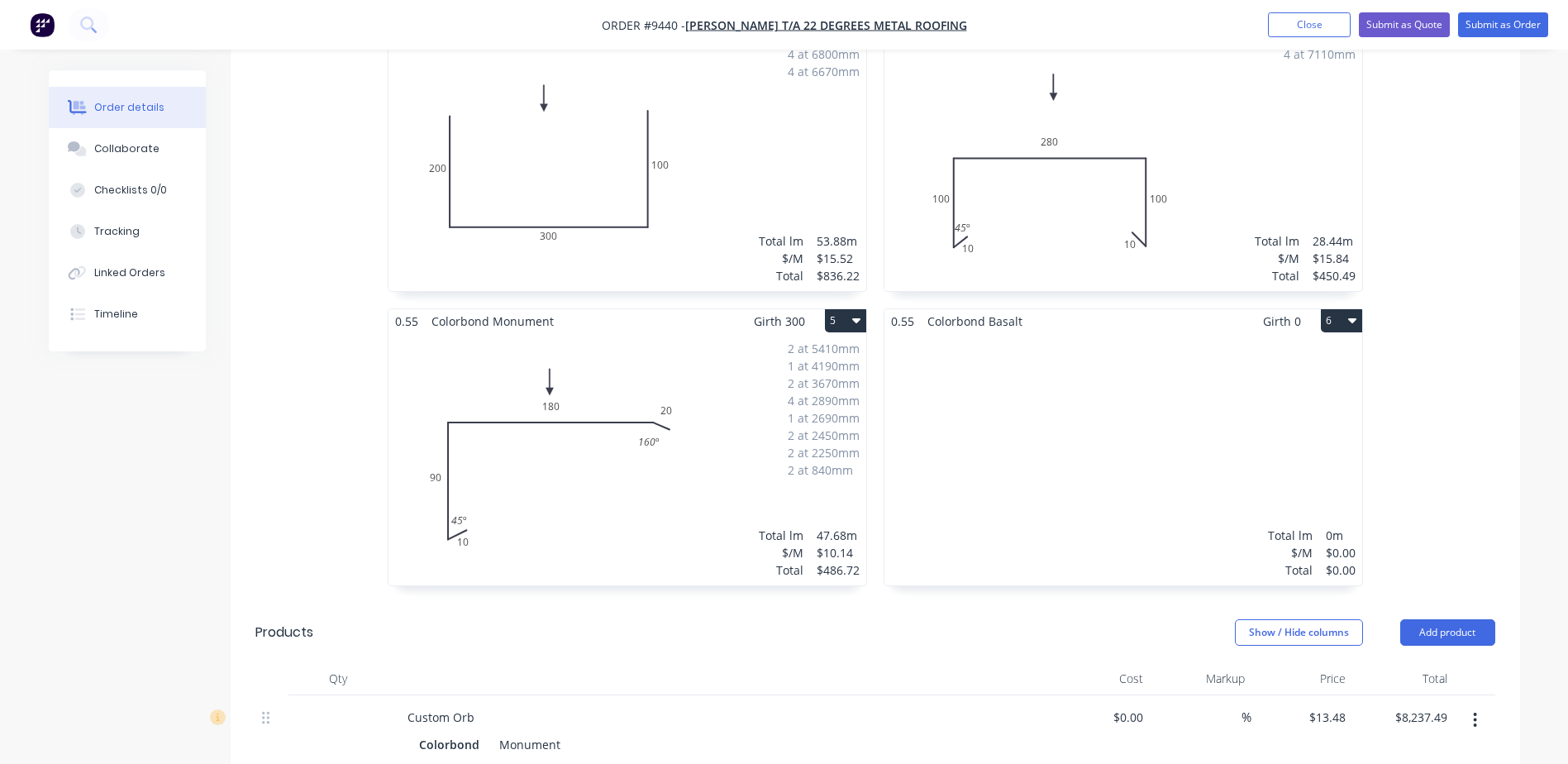
scroll to position [827, 0]
drag, startPoint x: 1236, startPoint y: 363, endPoint x: 1162, endPoint y: 363, distance: 74.0
click at [1162, 363] on div "Total lm $/M Total 0m $0.00 $0.00" at bounding box center [1124, 459] width 478 height 252
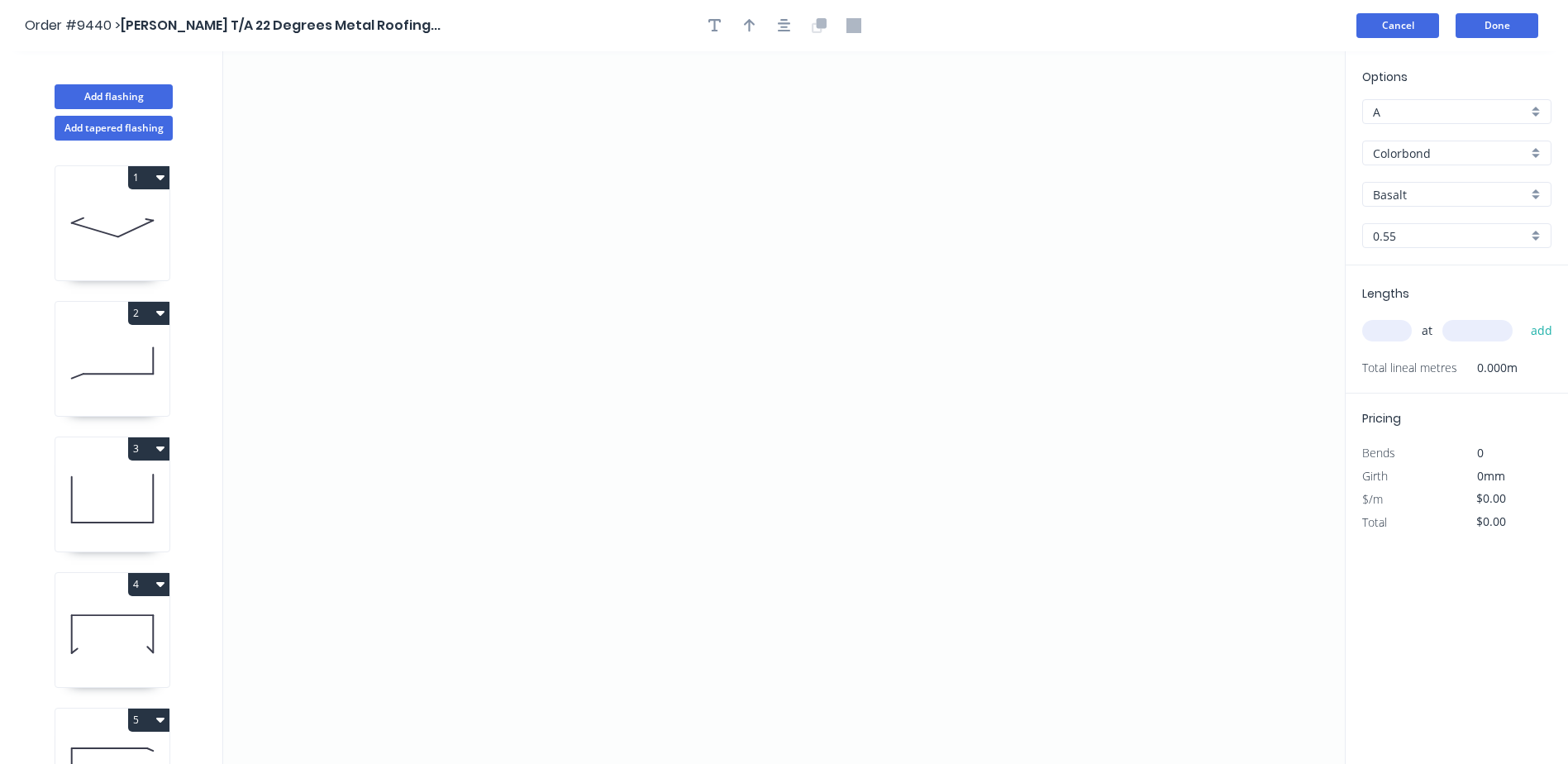
click at [1409, 28] on button "Cancel" at bounding box center [1398, 26] width 83 height 25
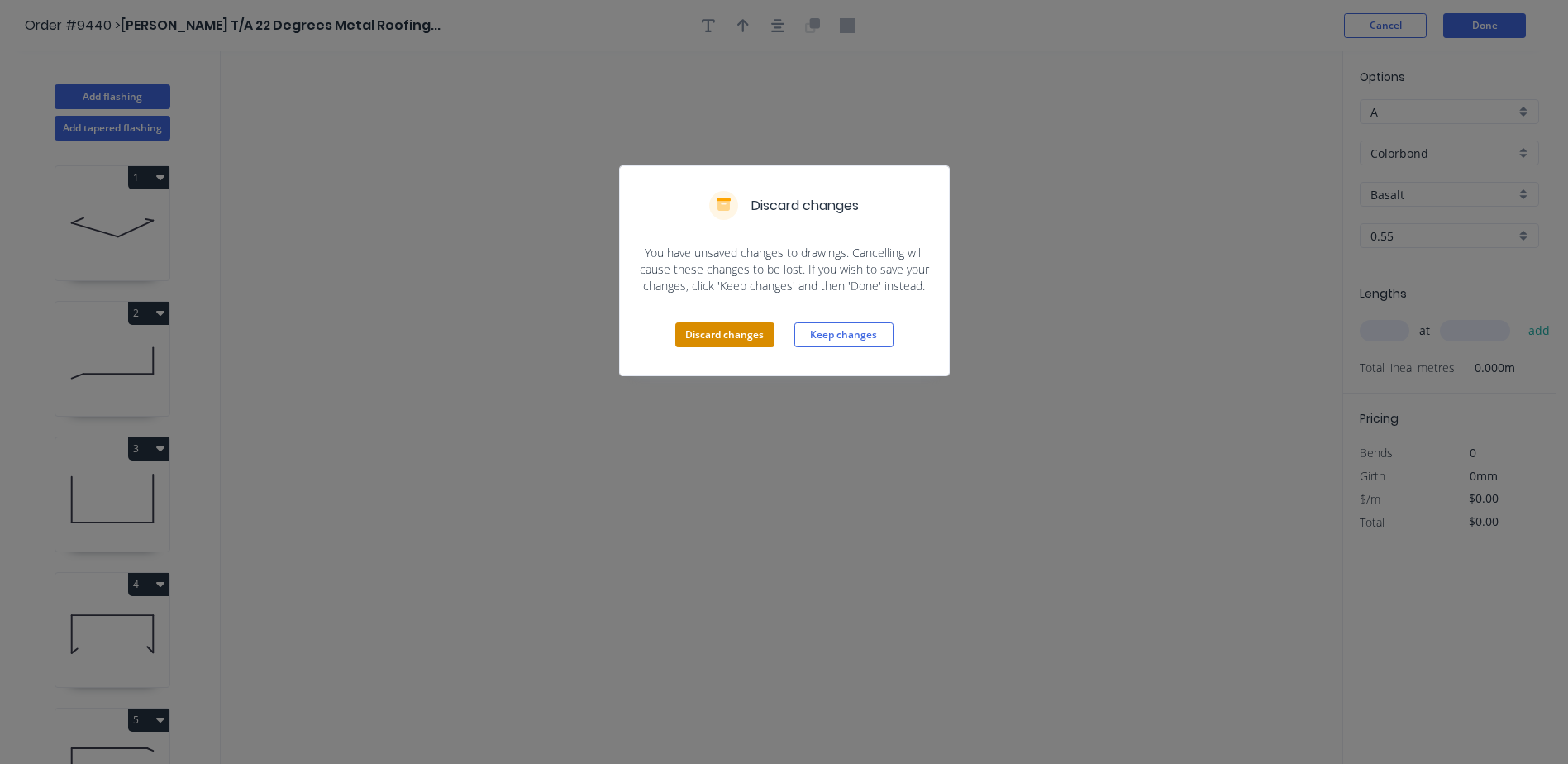
click at [728, 327] on button "Discard changes" at bounding box center [725, 335] width 99 height 25
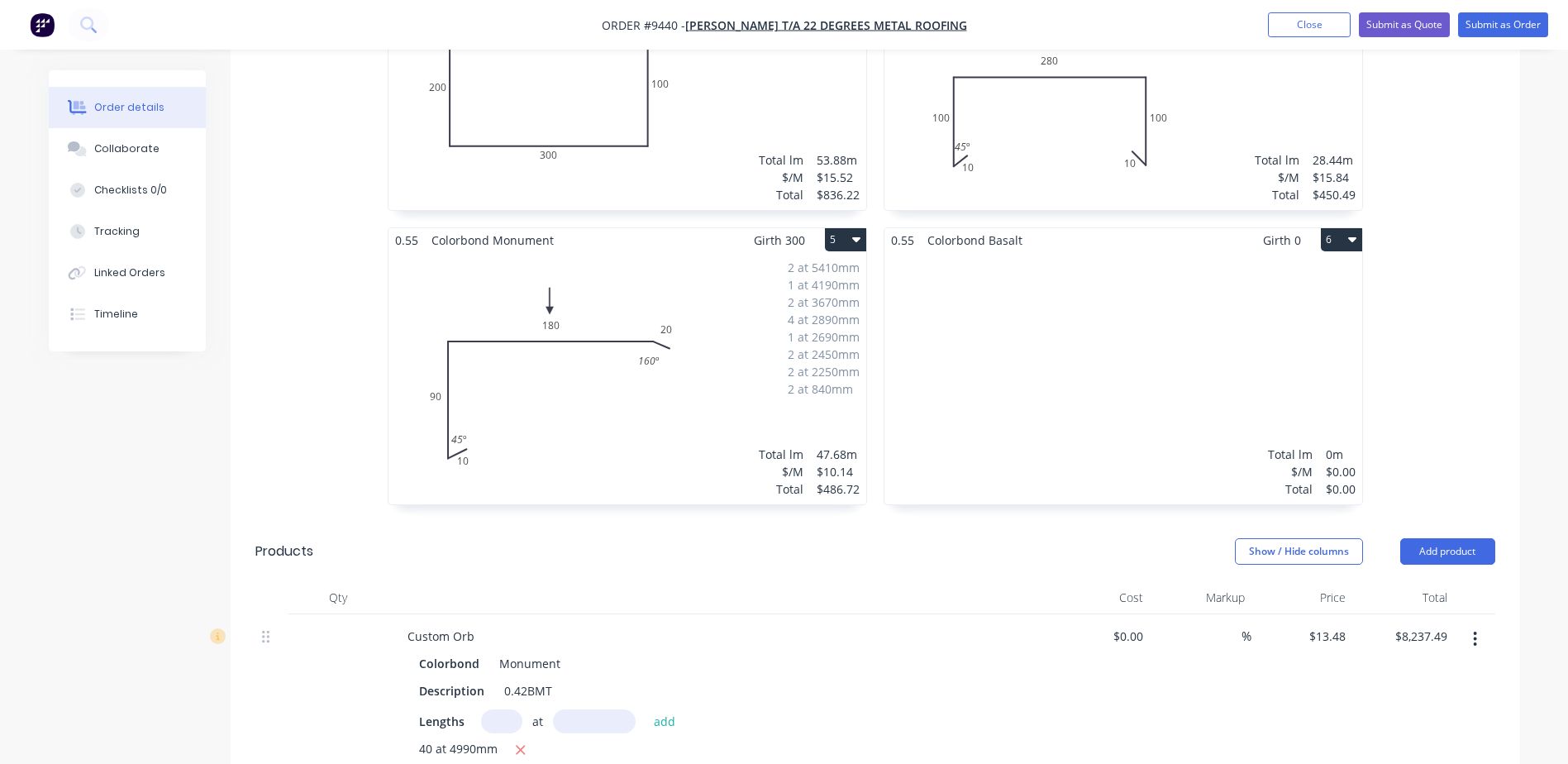
scroll to position [910, 0]
click at [1354, 235] on icon "button" at bounding box center [1352, 237] width 8 height 5
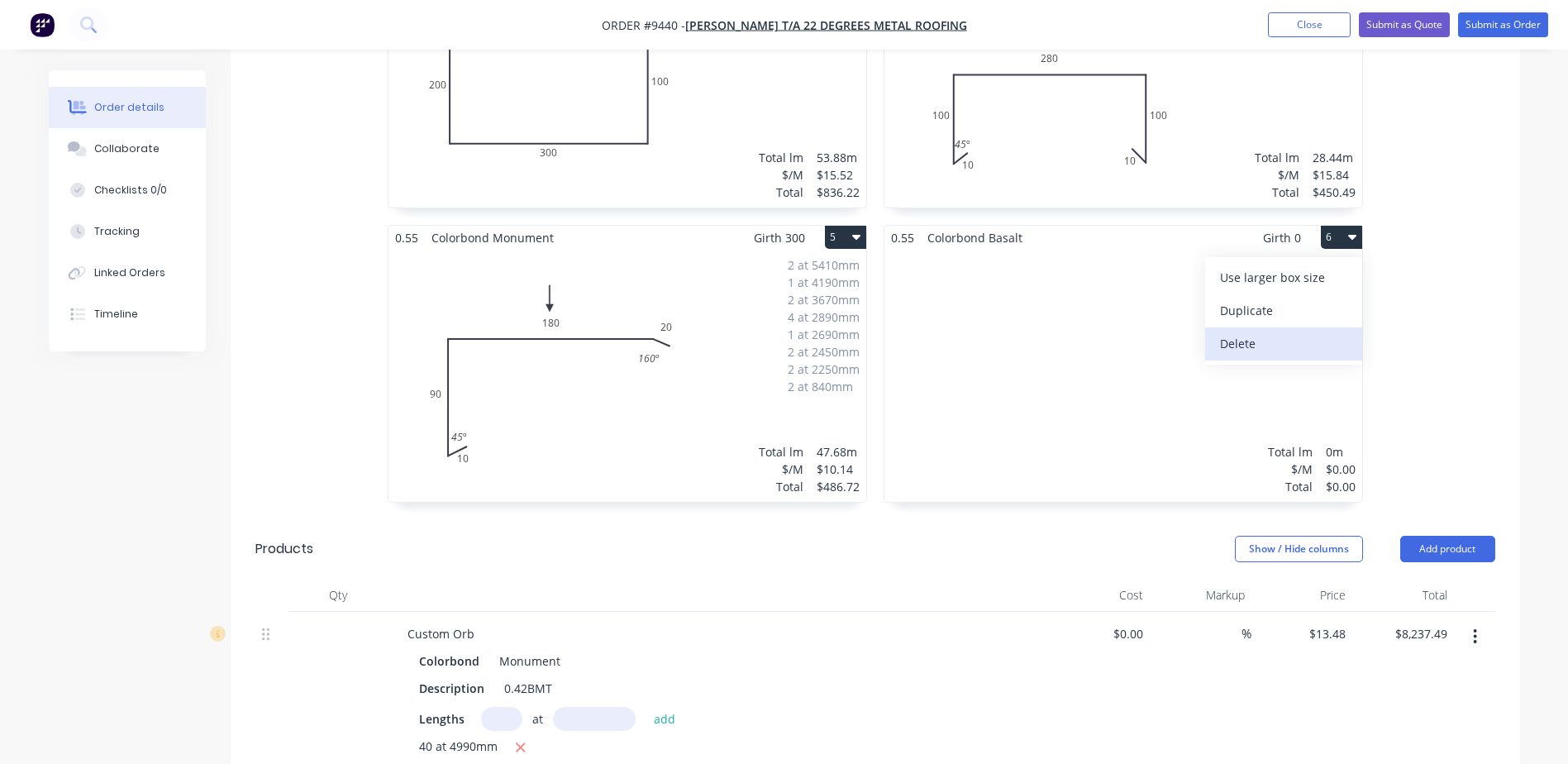
click at [1237, 332] on div "Delete" at bounding box center [1283, 343] width 127 height 24
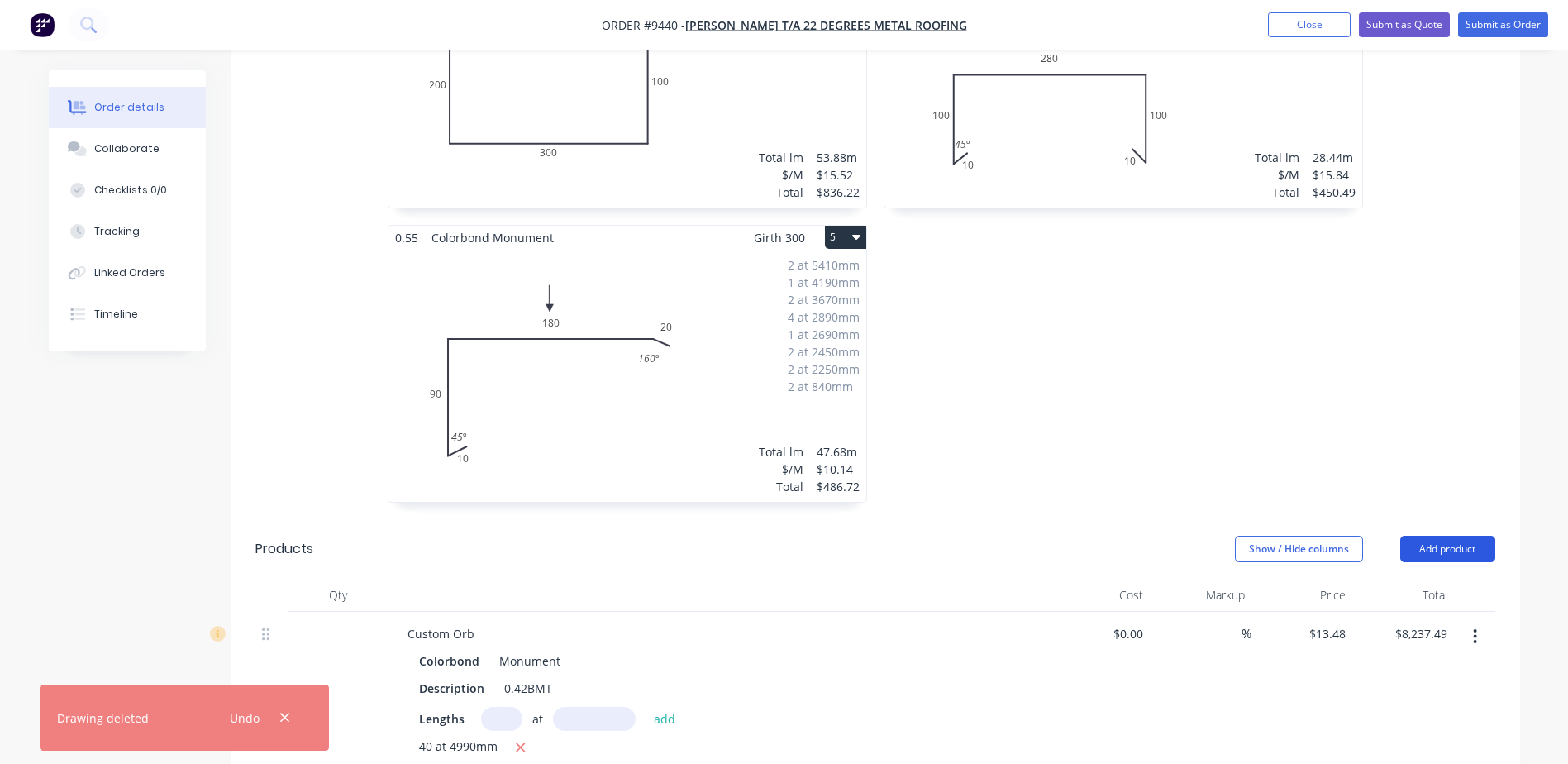
click at [1429, 536] on button "Add product" at bounding box center [1448, 549] width 95 height 26
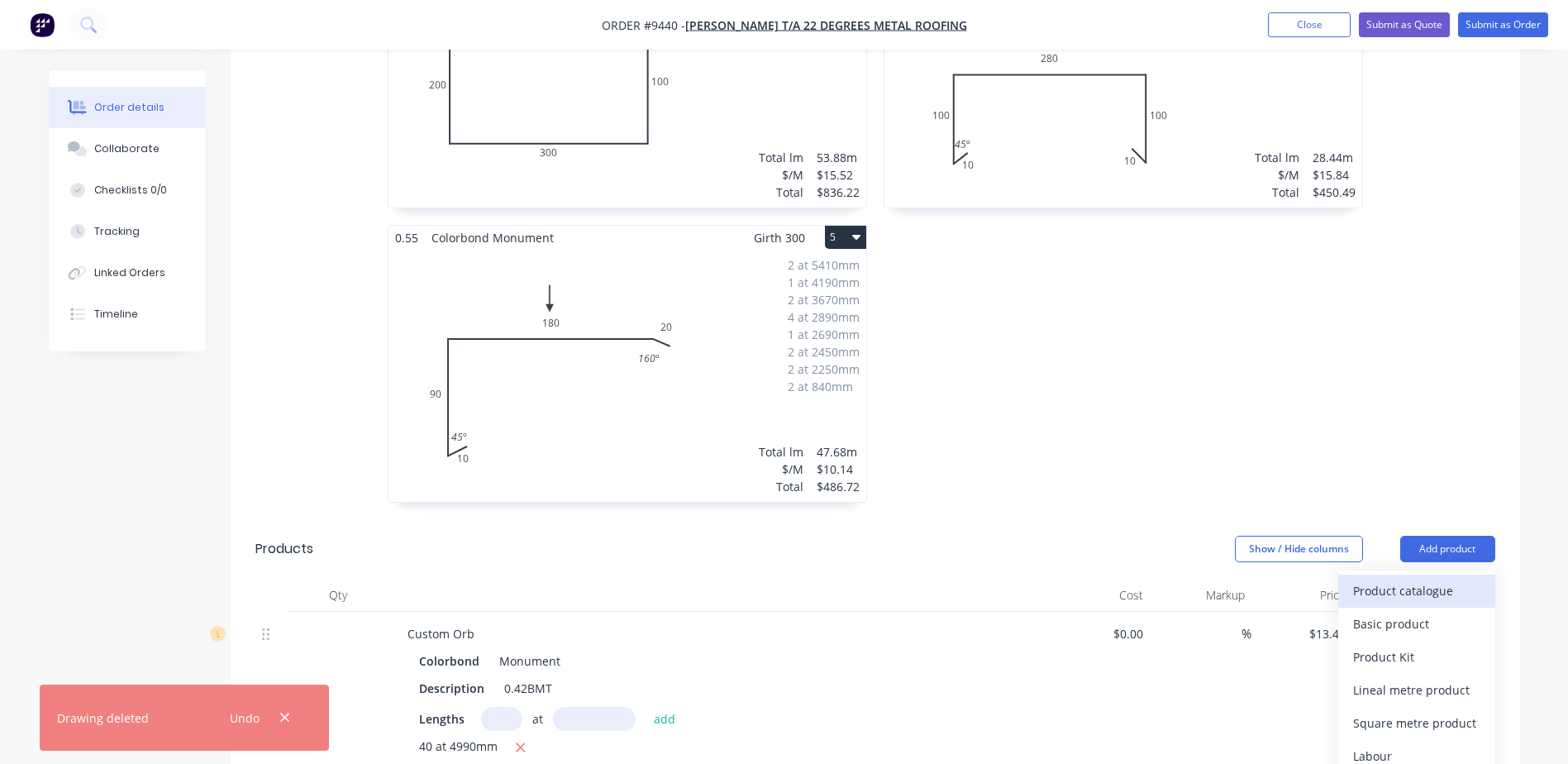
click at [1406, 579] on div "Product catalogue" at bounding box center [1416, 590] width 127 height 24
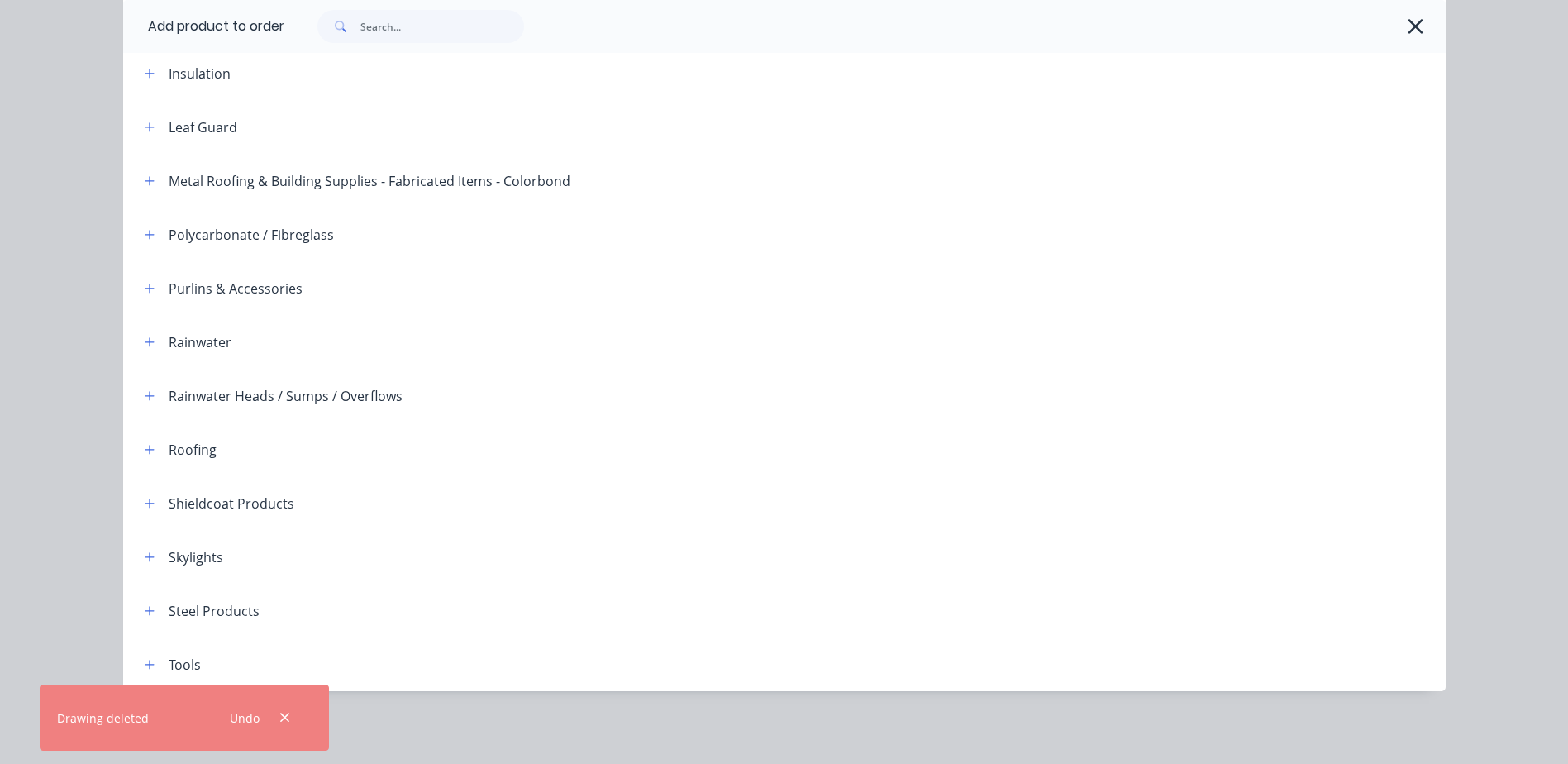
scroll to position [992, 0]
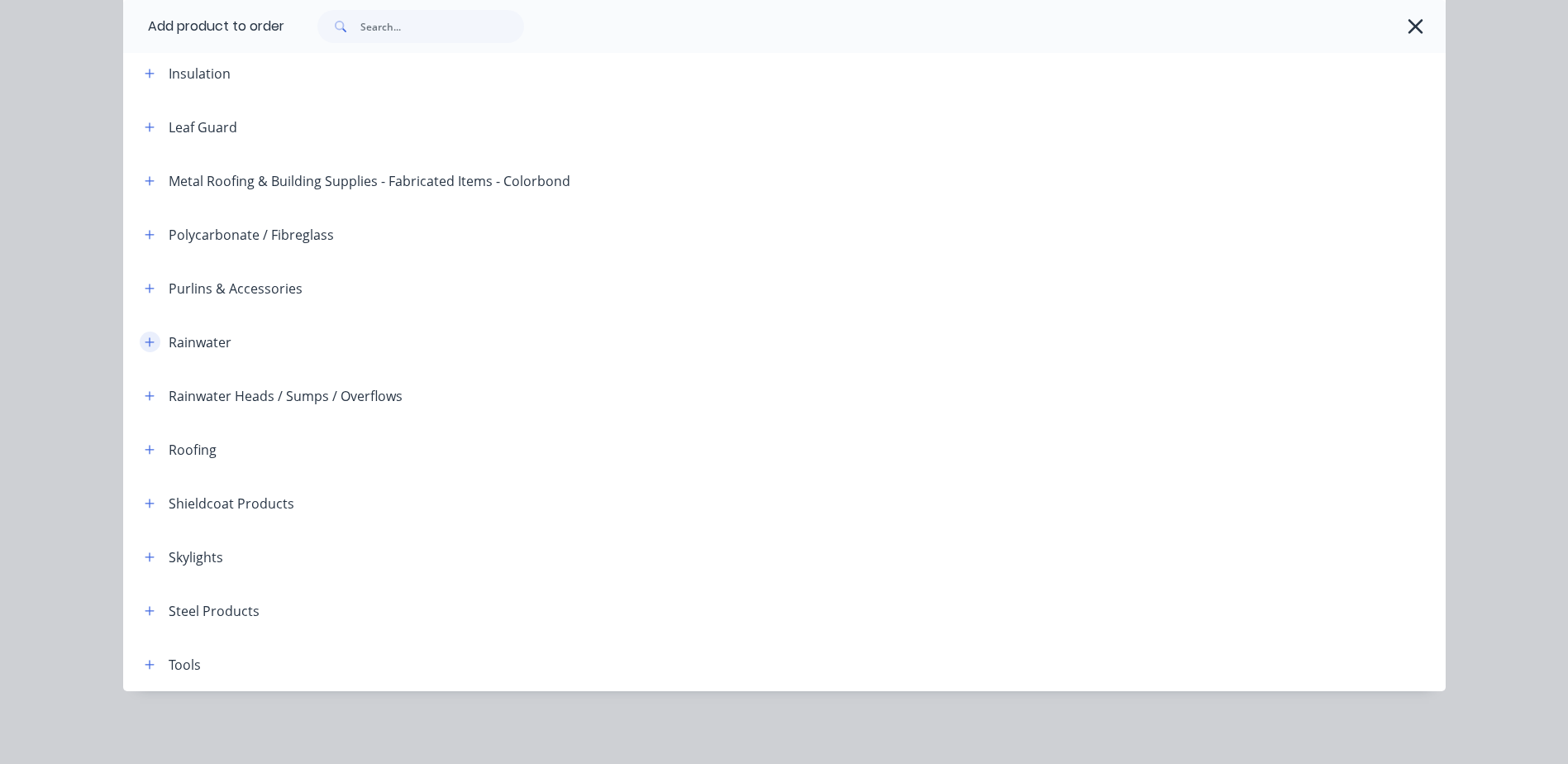
click at [145, 344] on icon "button" at bounding box center [149, 341] width 10 height 11
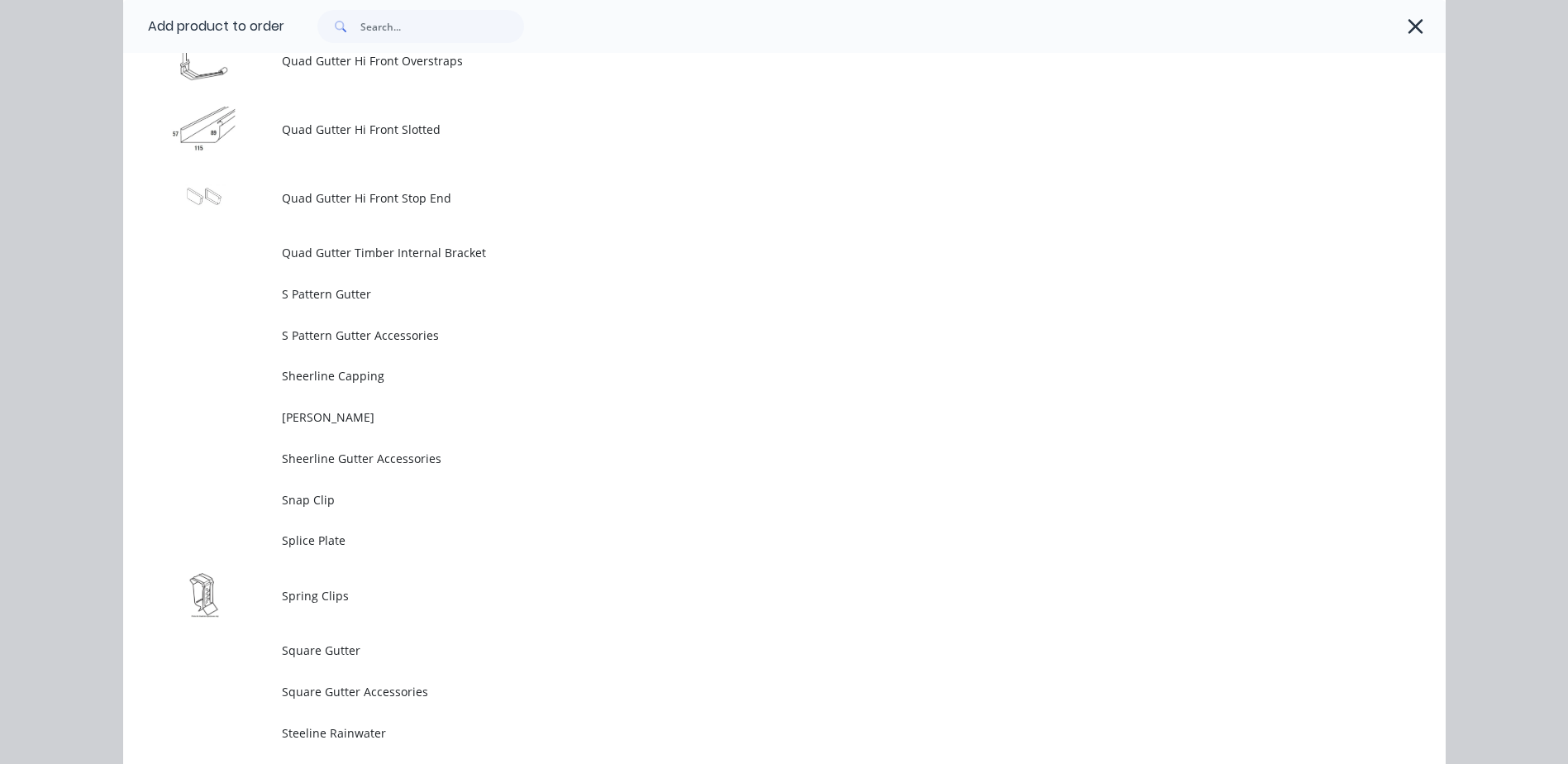
scroll to position [4621, 0]
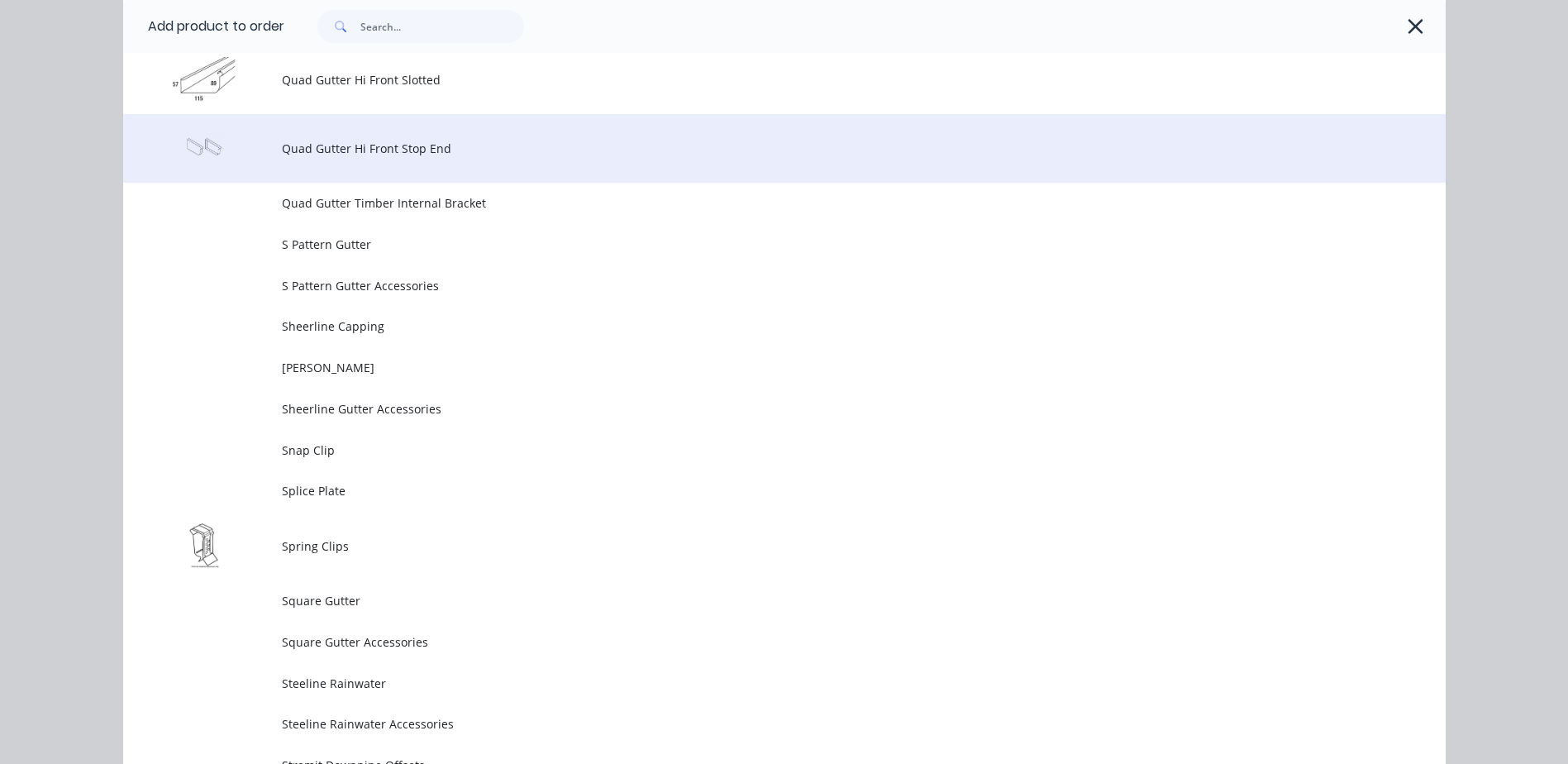
click at [454, 159] on td "Quad Gutter Hi Front Stop End" at bounding box center [864, 148] width 1164 height 69
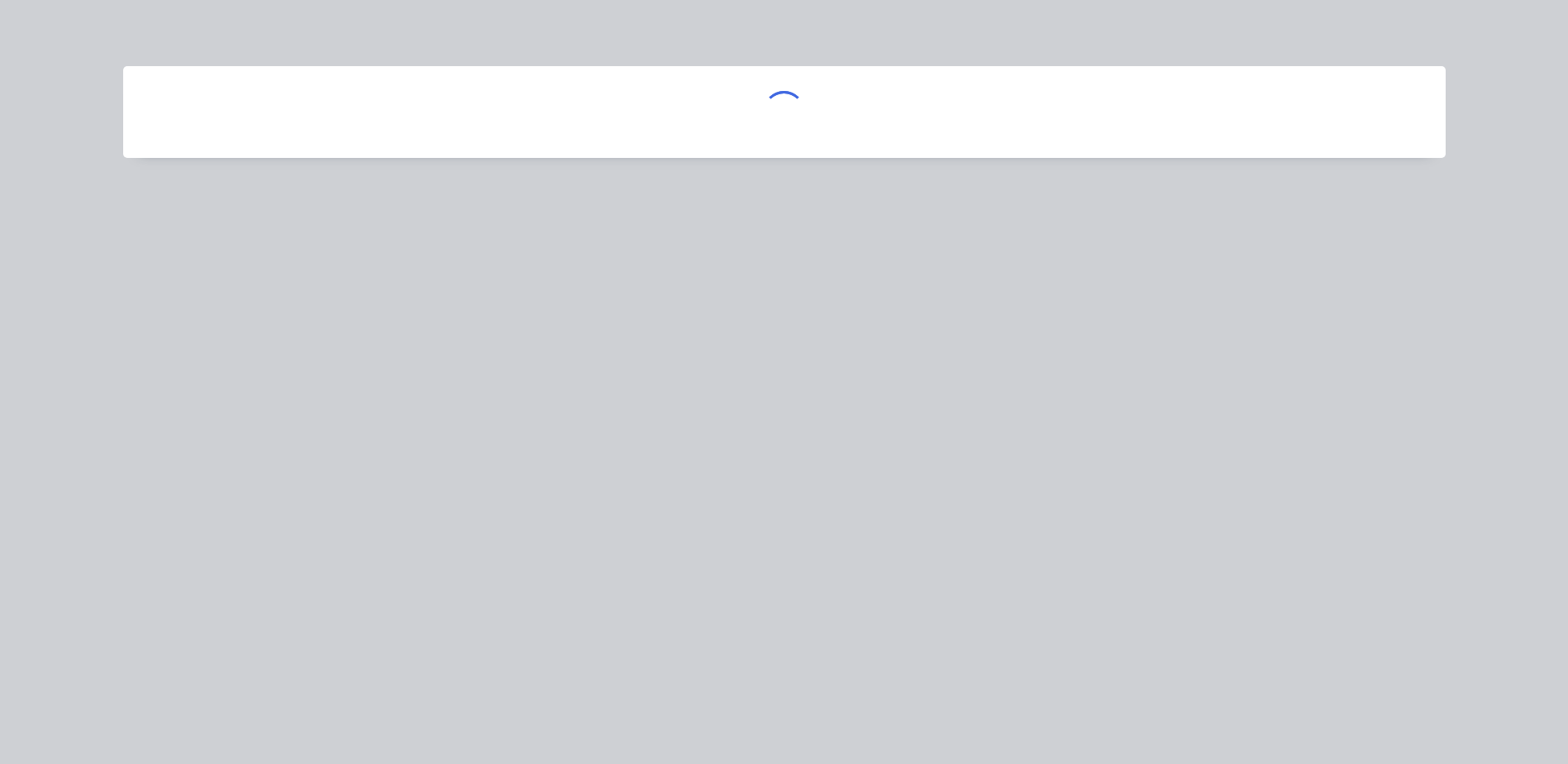
scroll to position [0, 0]
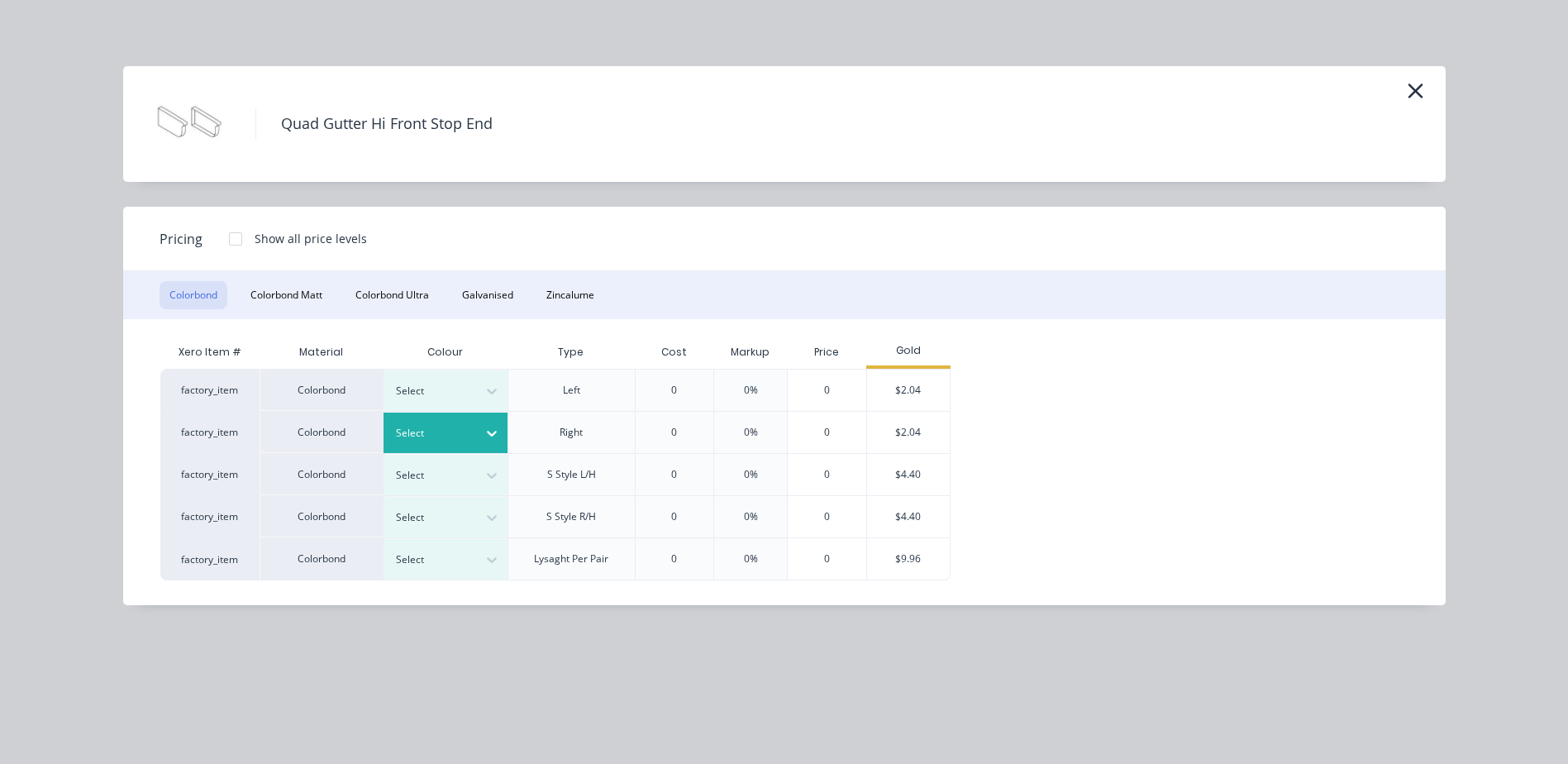
click at [491, 432] on icon at bounding box center [491, 433] width 17 height 17
click at [911, 436] on div "$2.04" at bounding box center [908, 432] width 83 height 41
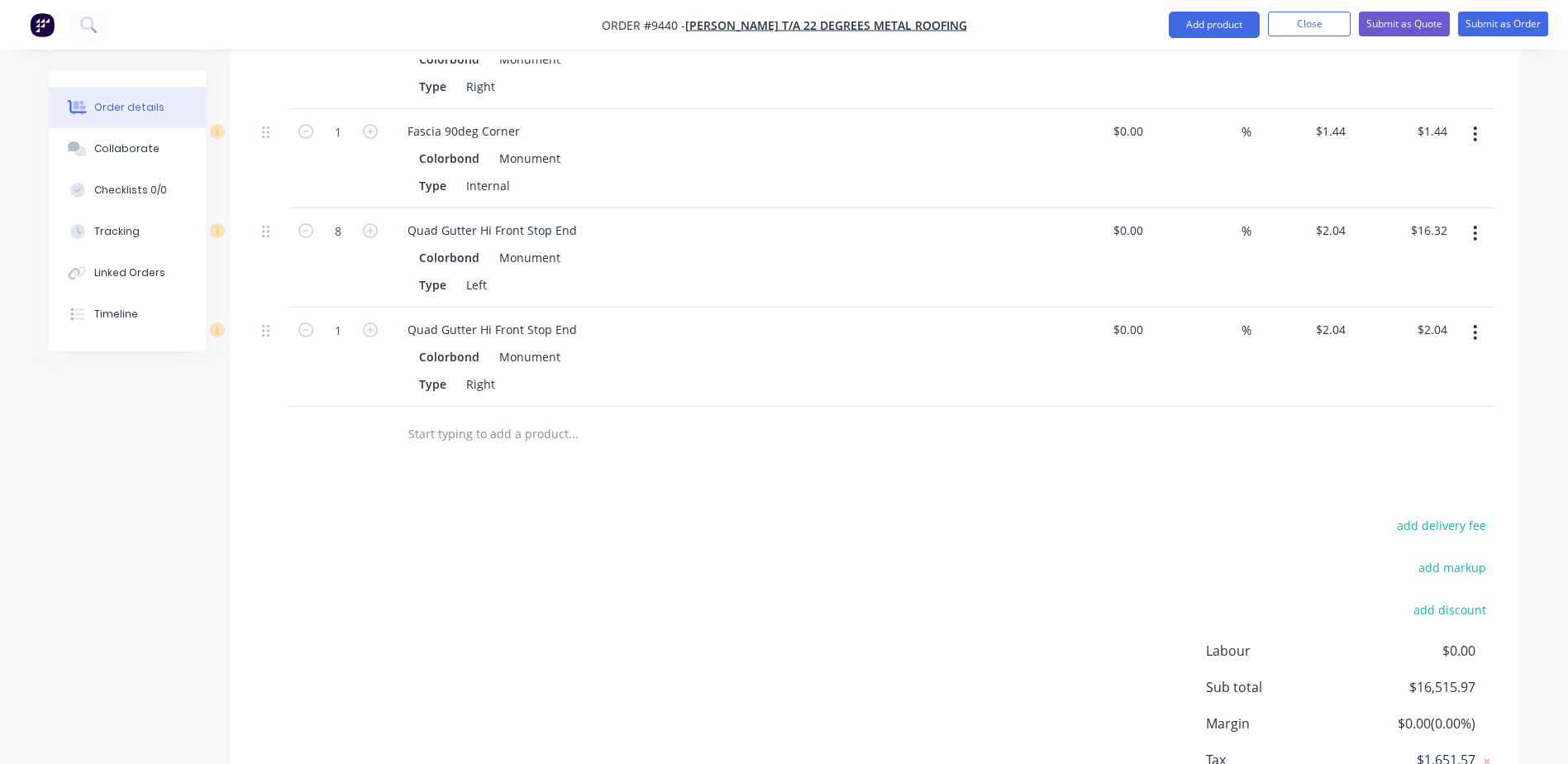
scroll to position [3734, 0]
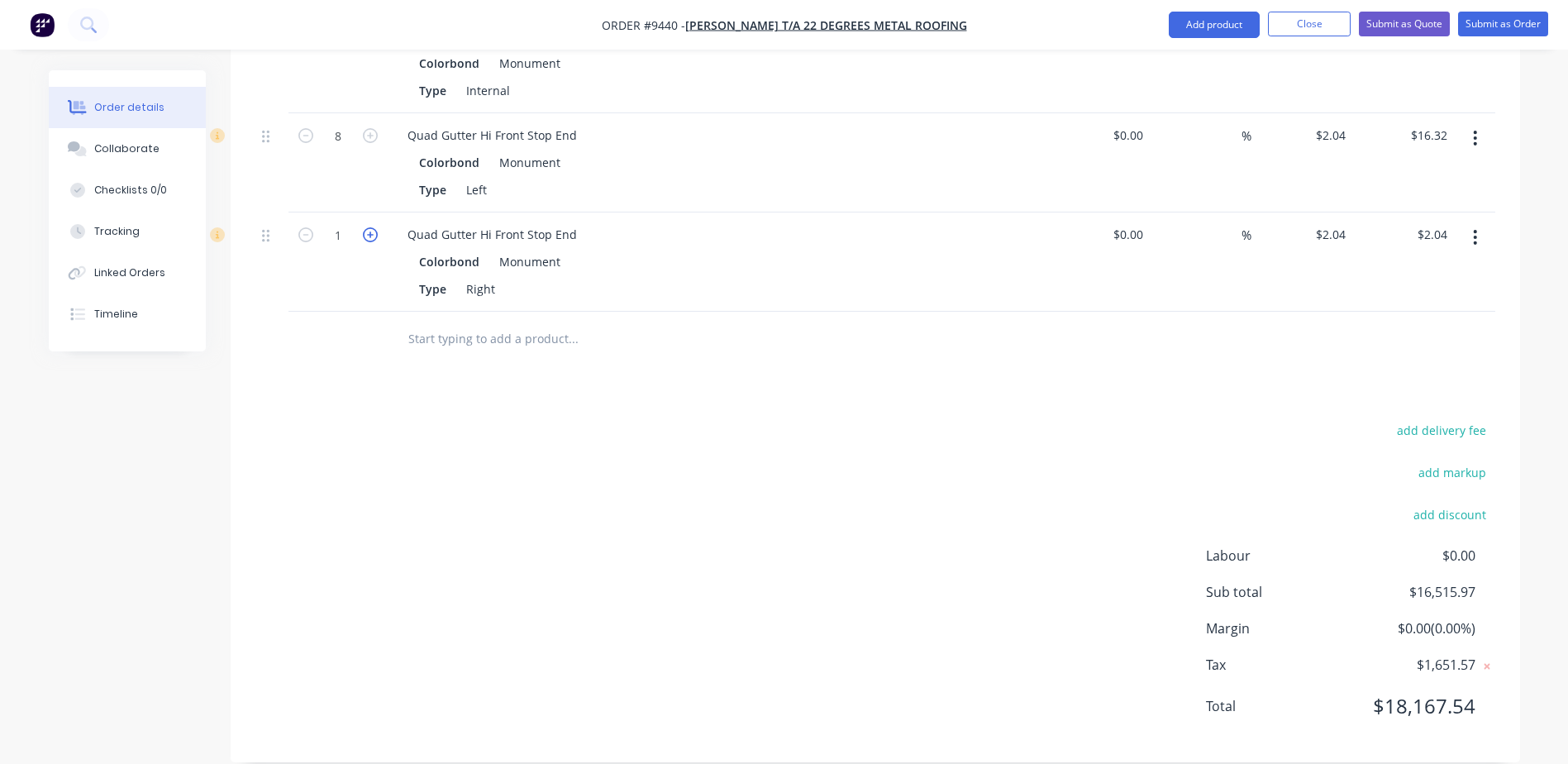
click at [372, 228] on icon "button" at bounding box center [370, 235] width 15 height 15
click at [373, 228] on icon "button" at bounding box center [370, 235] width 15 height 15
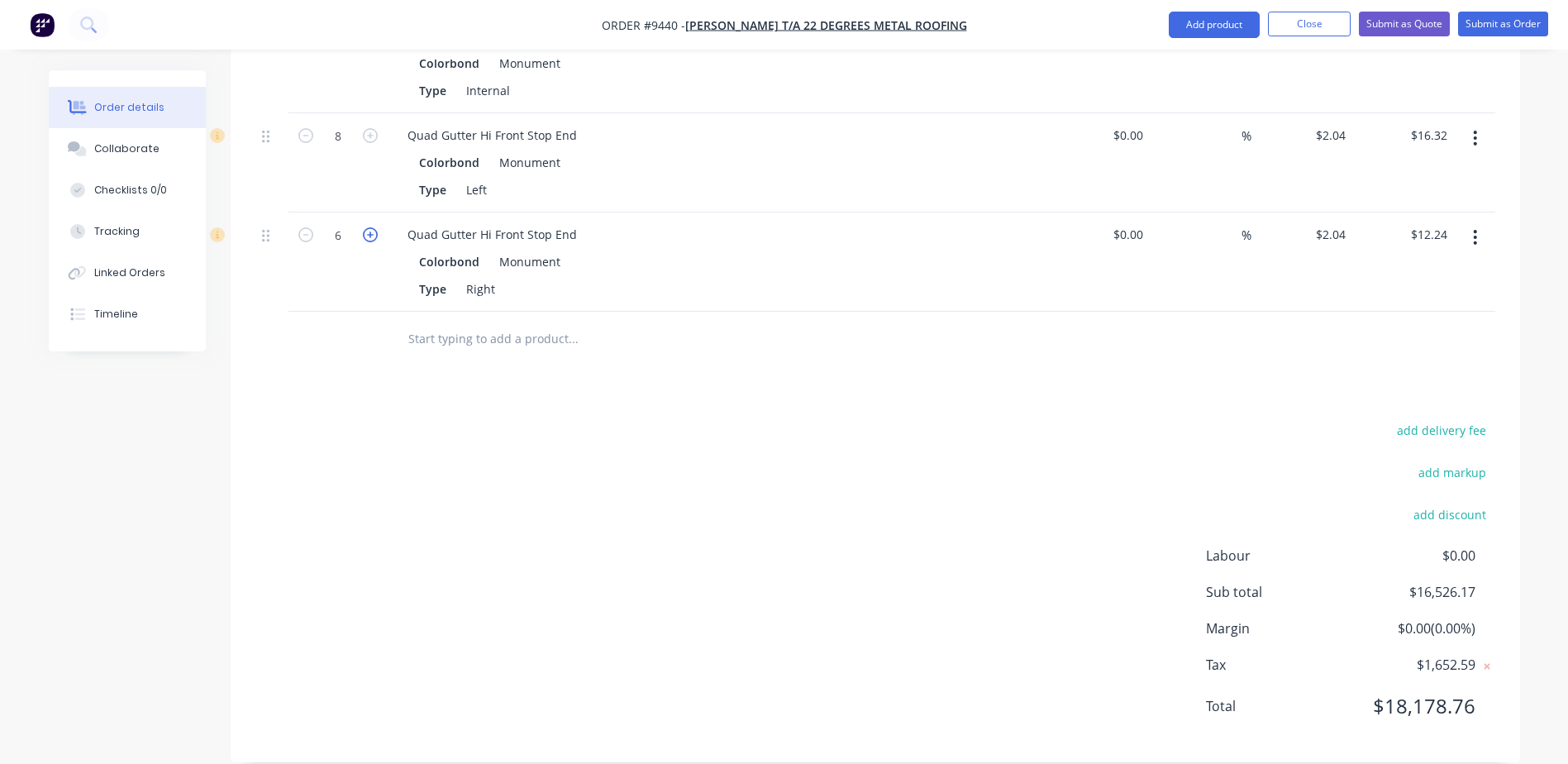
click at [373, 228] on icon "button" at bounding box center [370, 235] width 15 height 15
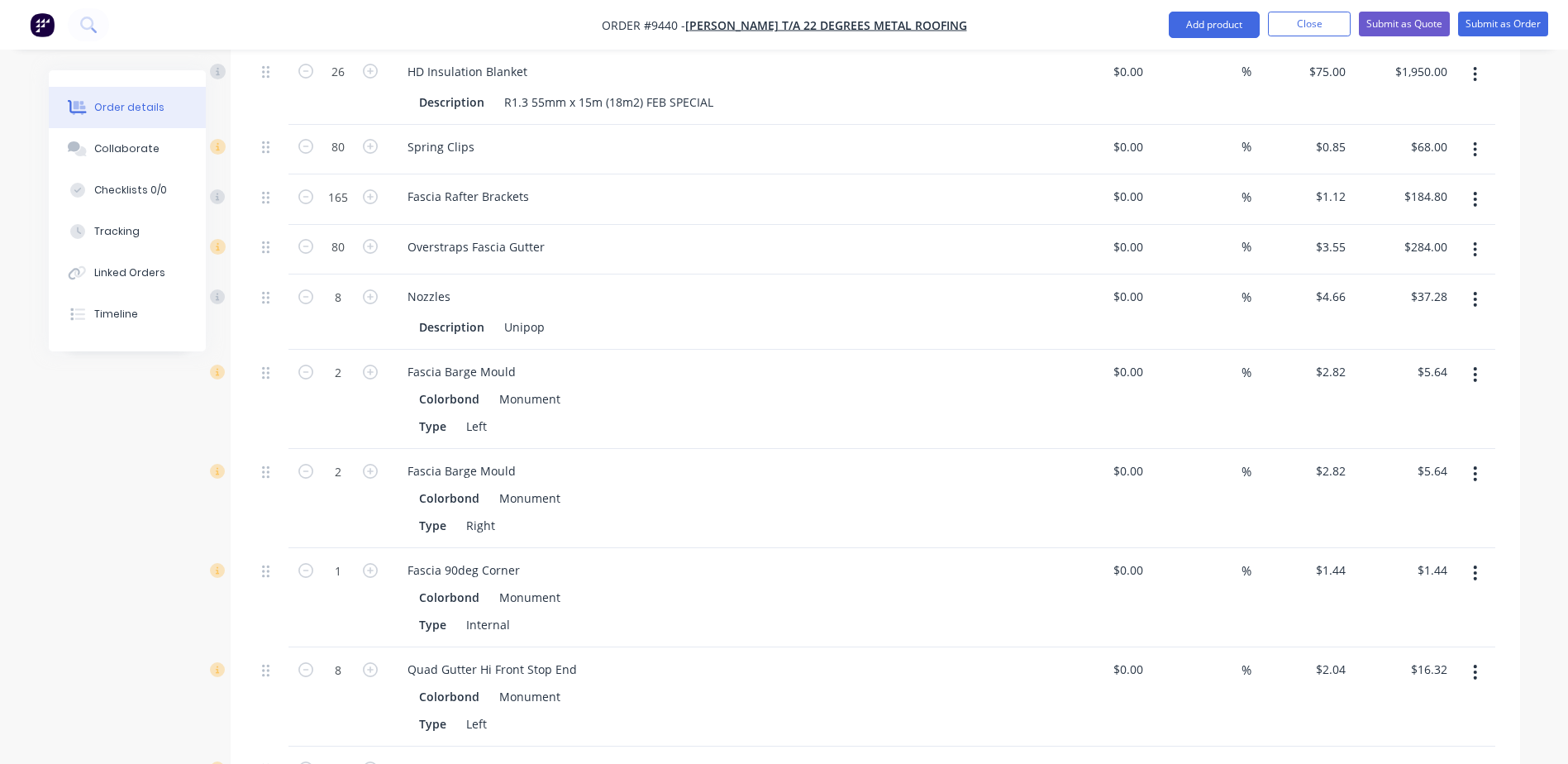
scroll to position [3155, 0]
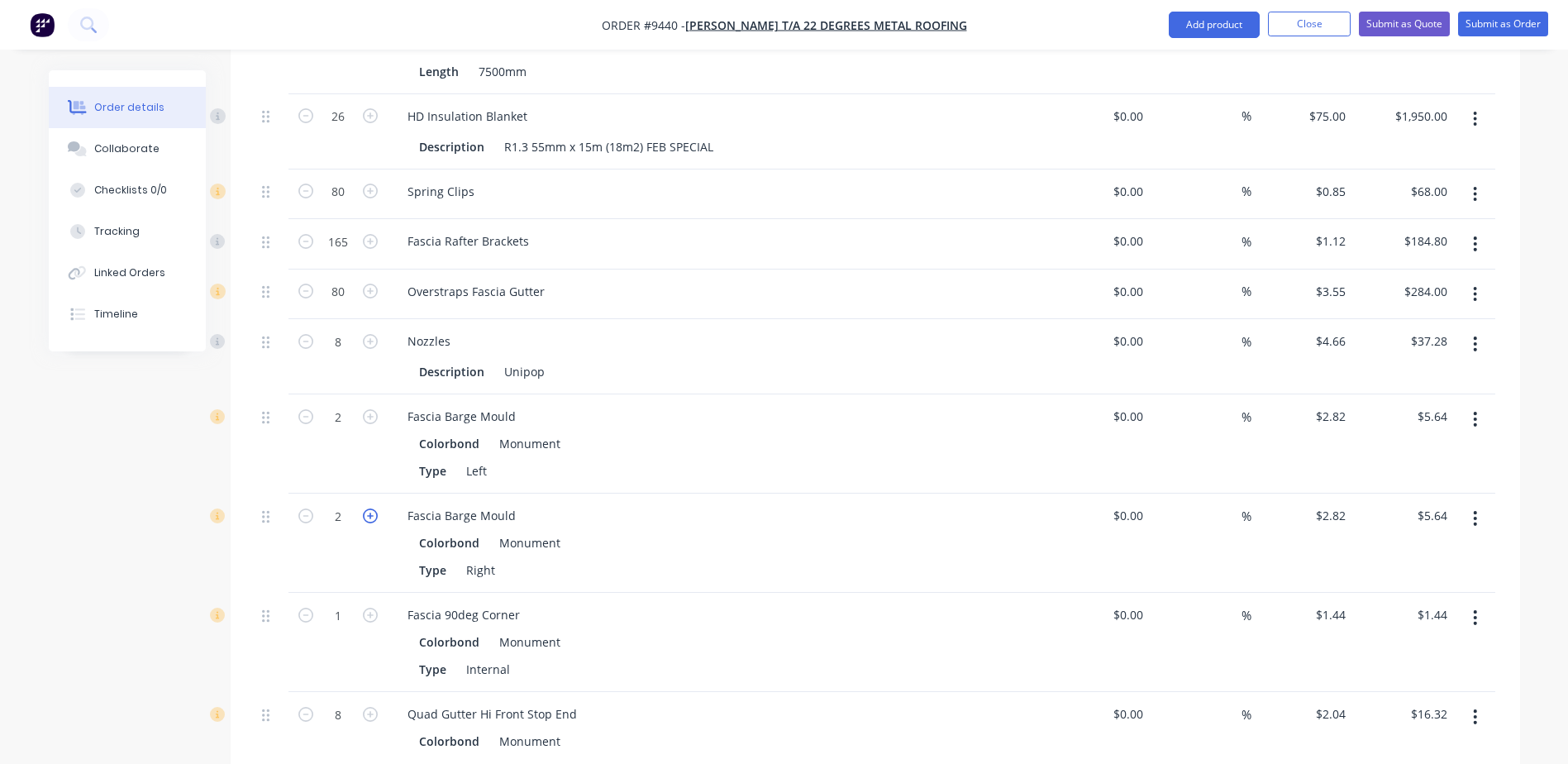
click at [371, 508] on icon "button" at bounding box center [370, 515] width 15 height 15
click at [372, 407] on button "button" at bounding box center [370, 416] width 21 height 18
click at [370, 508] on icon "button" at bounding box center [370, 515] width 15 height 15
click at [371, 409] on icon "button" at bounding box center [370, 416] width 15 height 15
click at [372, 409] on icon "button" at bounding box center [370, 416] width 15 height 15
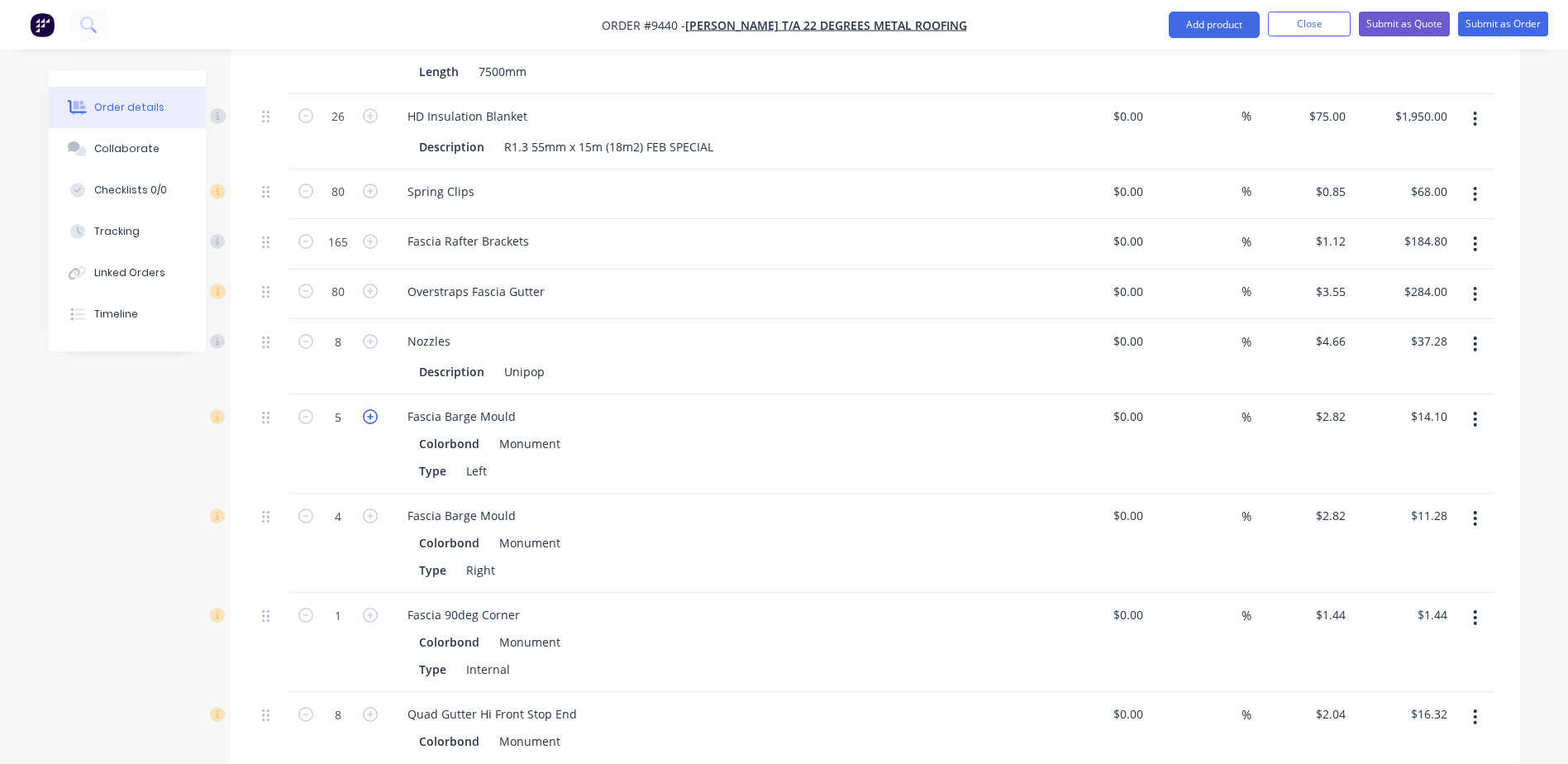
click at [372, 409] on icon "button" at bounding box center [370, 416] width 15 height 15
click at [371, 508] on icon "button" at bounding box center [370, 515] width 15 height 15
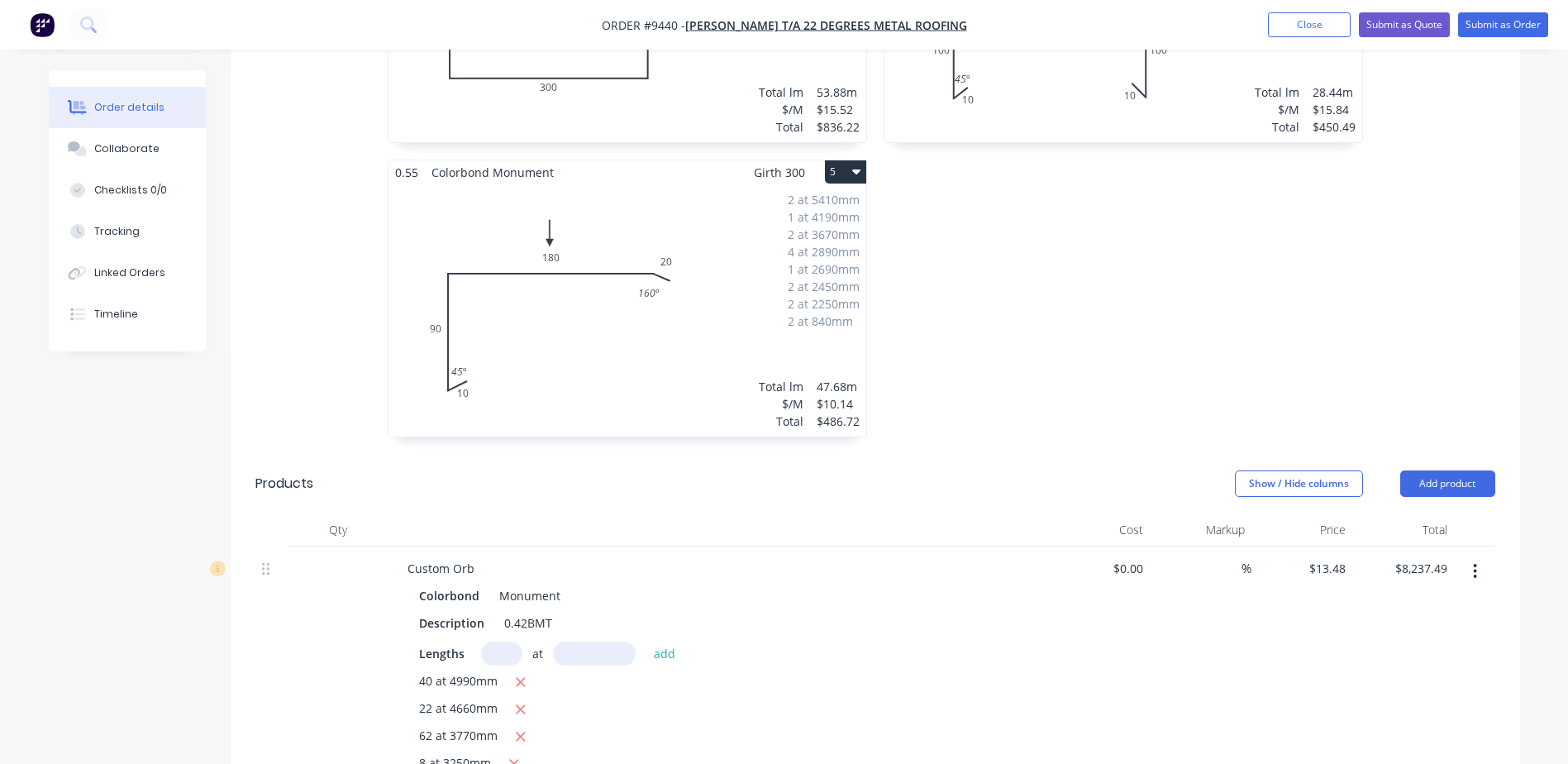
scroll to position [1170, 0]
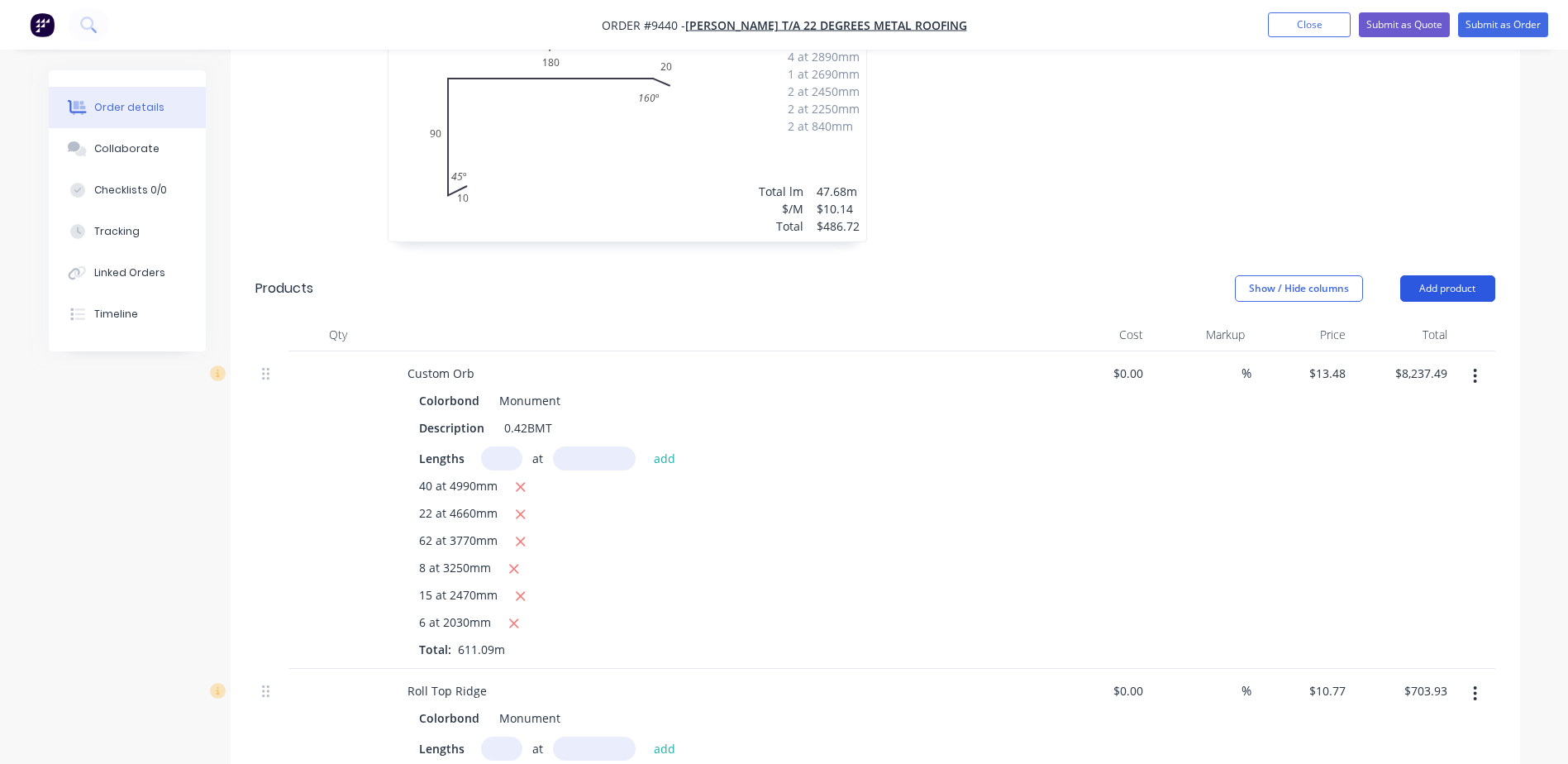
click at [1427, 275] on button "Add product" at bounding box center [1448, 288] width 95 height 26
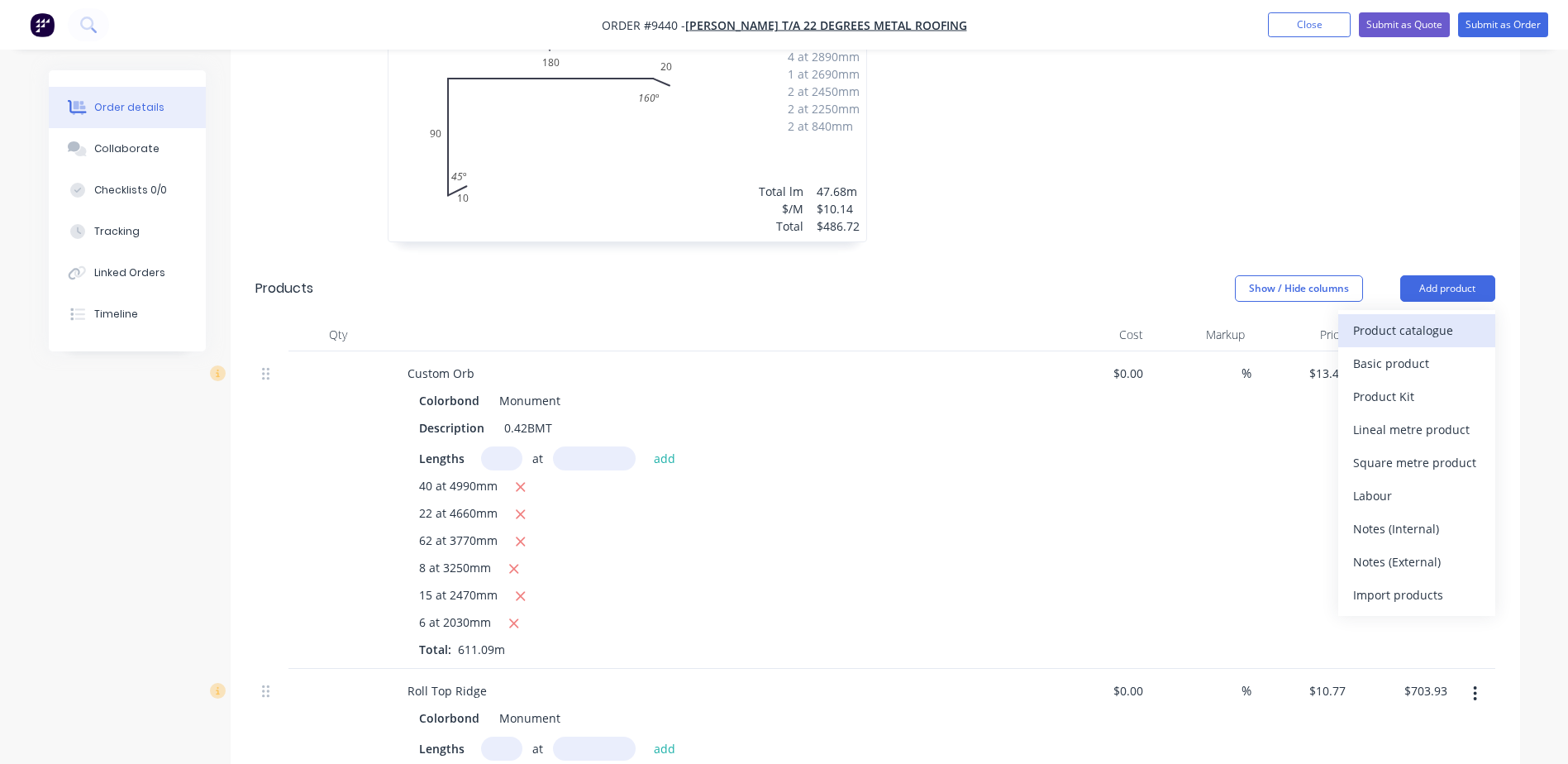
click at [1414, 318] on div "Product catalogue" at bounding box center [1416, 330] width 127 height 24
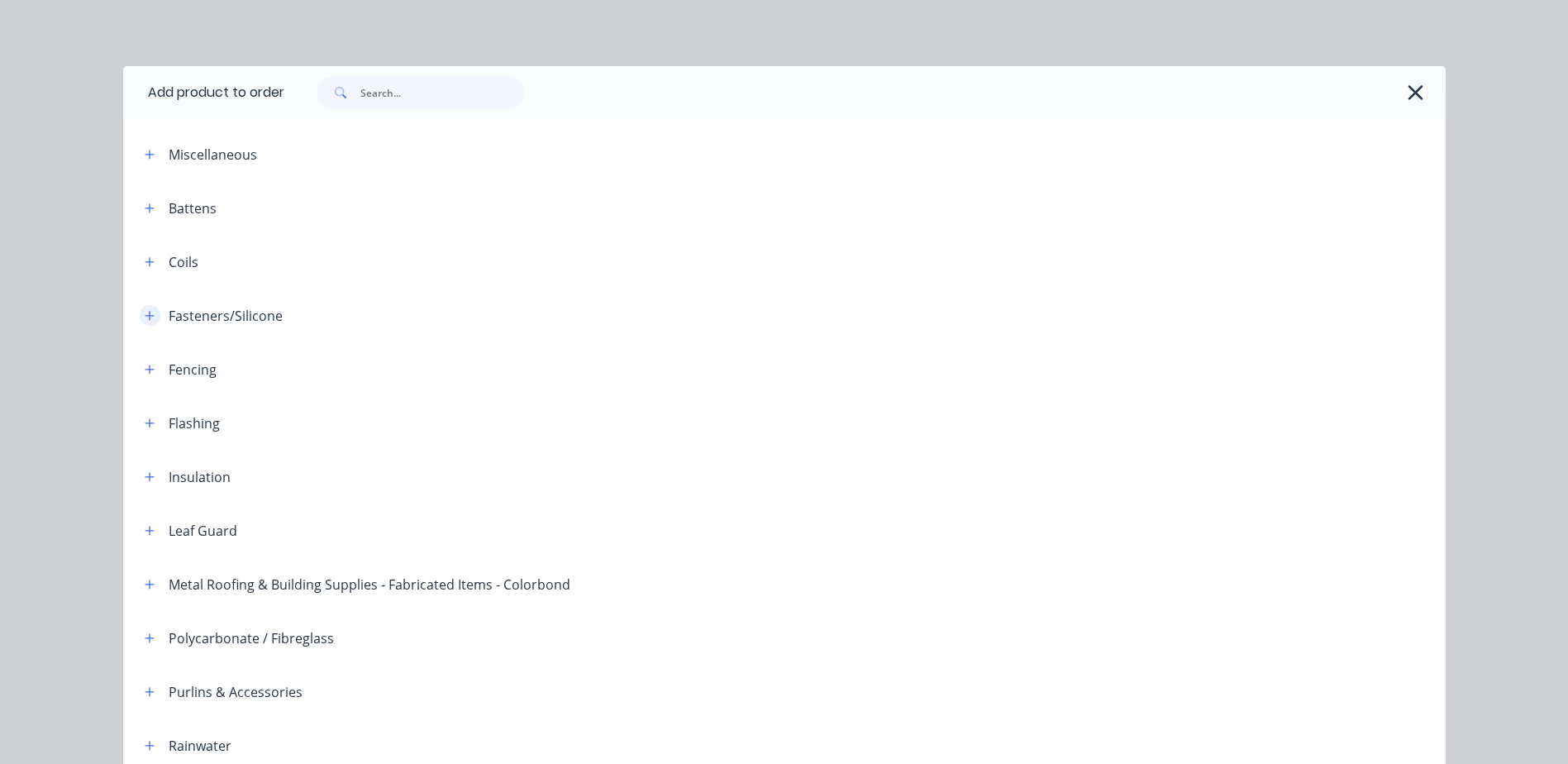
click at [145, 313] on icon "button" at bounding box center [149, 315] width 9 height 9
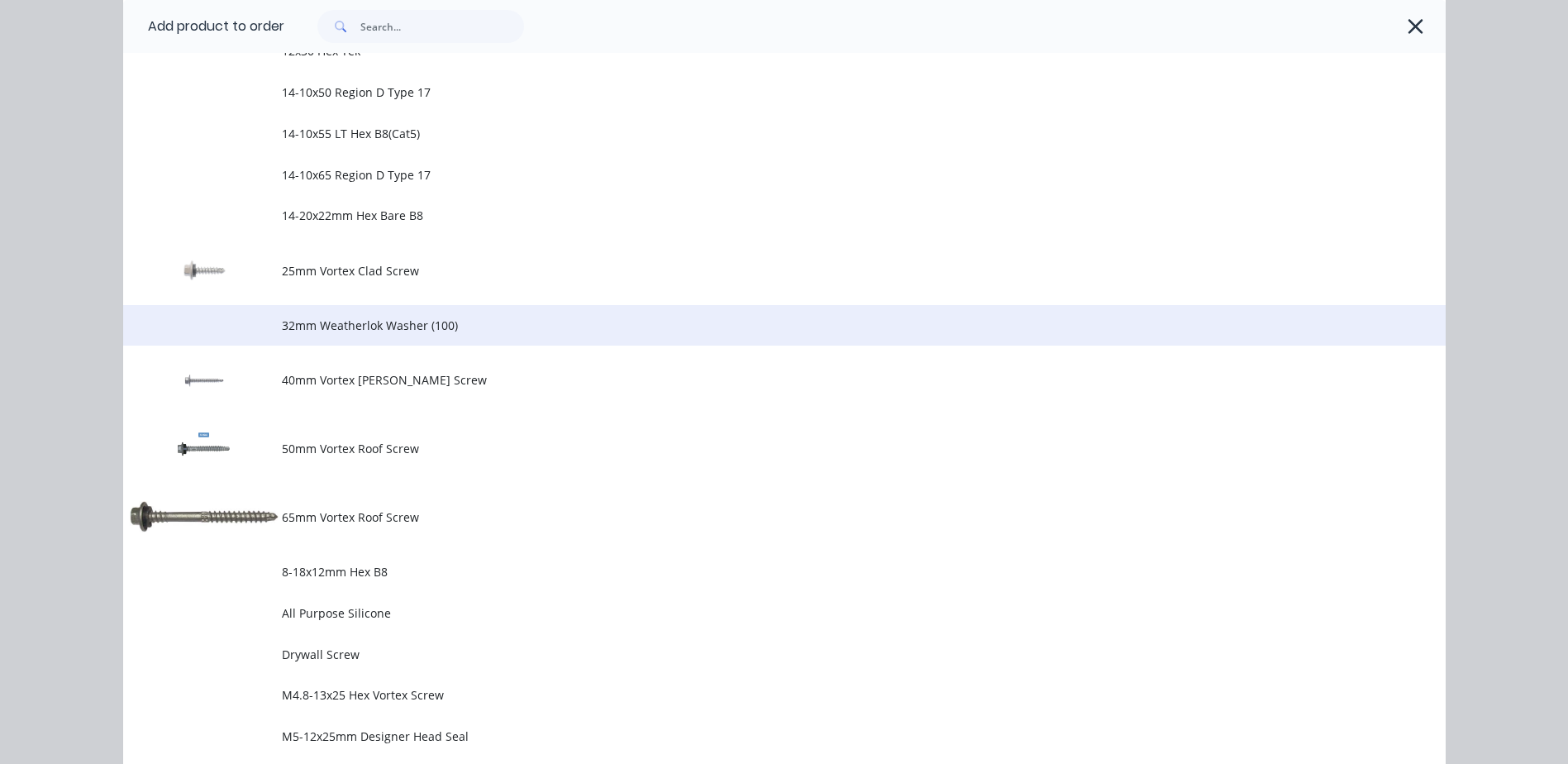
scroll to position [662, 0]
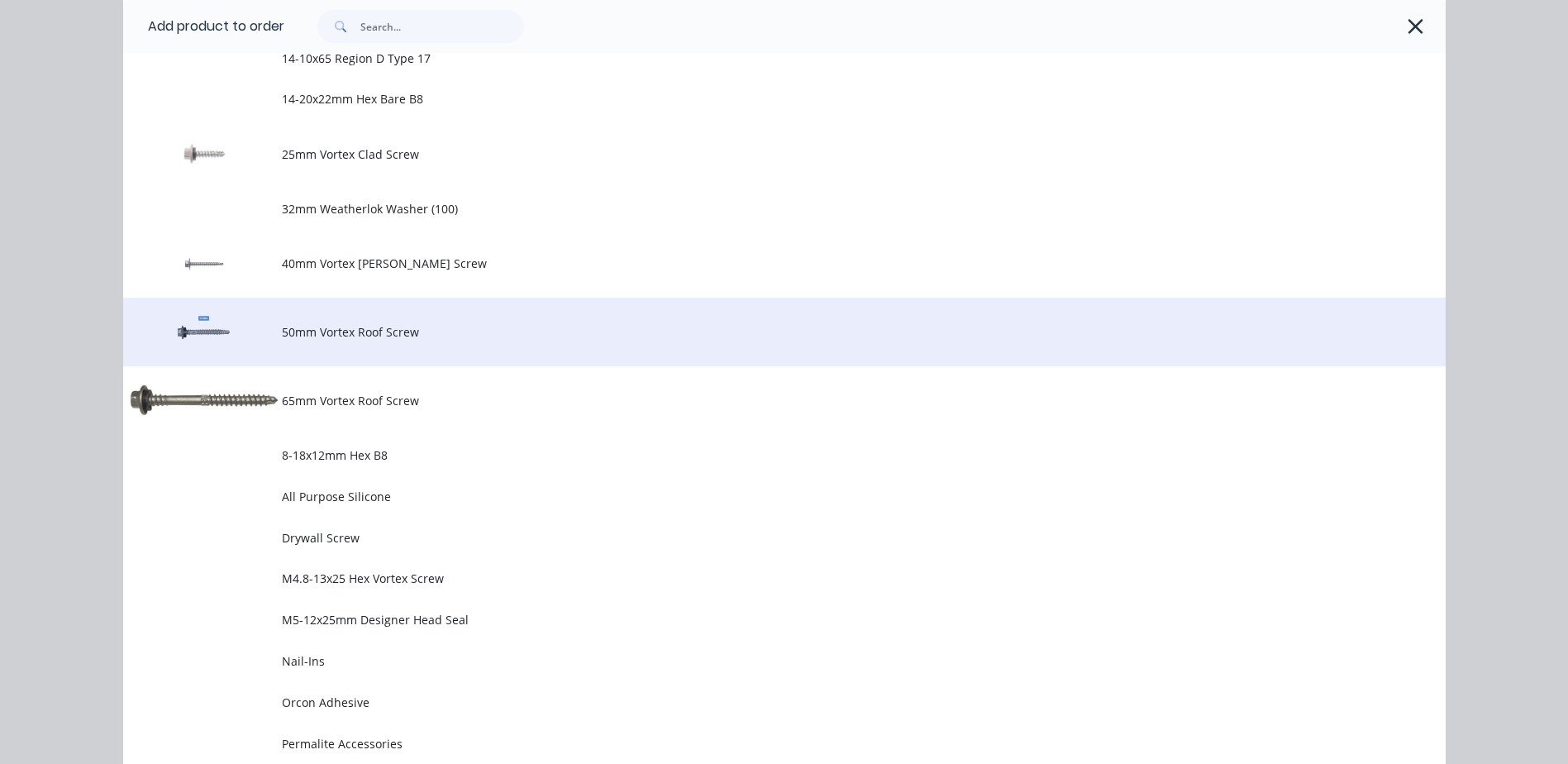
click at [551, 336] on span "50mm Vortex Roof Screw" at bounding box center [747, 332] width 930 height 18
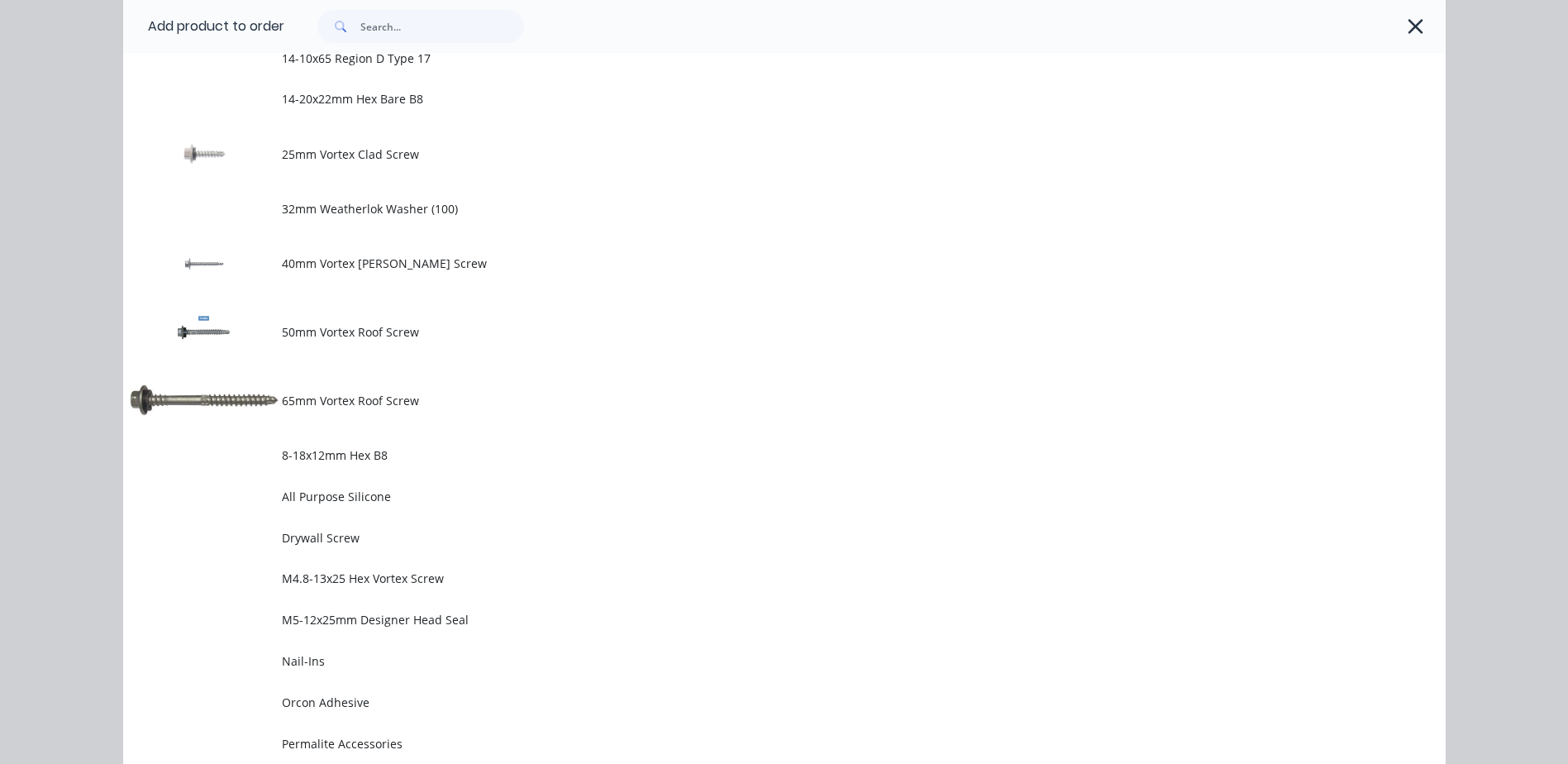
scroll to position [0, 0]
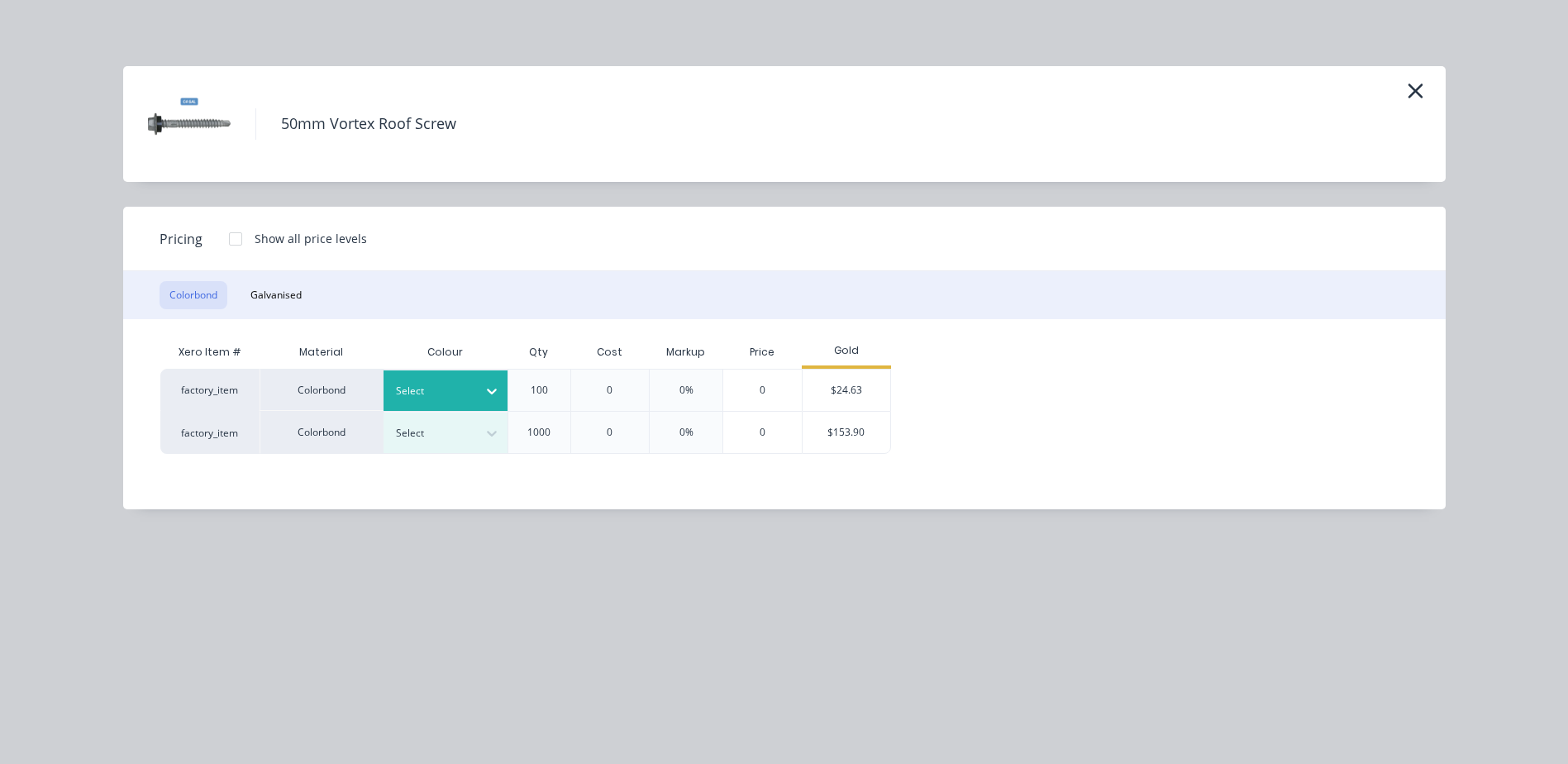
click at [485, 390] on icon at bounding box center [491, 391] width 17 height 17
click at [833, 383] on div "$24.63" at bounding box center [847, 390] width 88 height 41
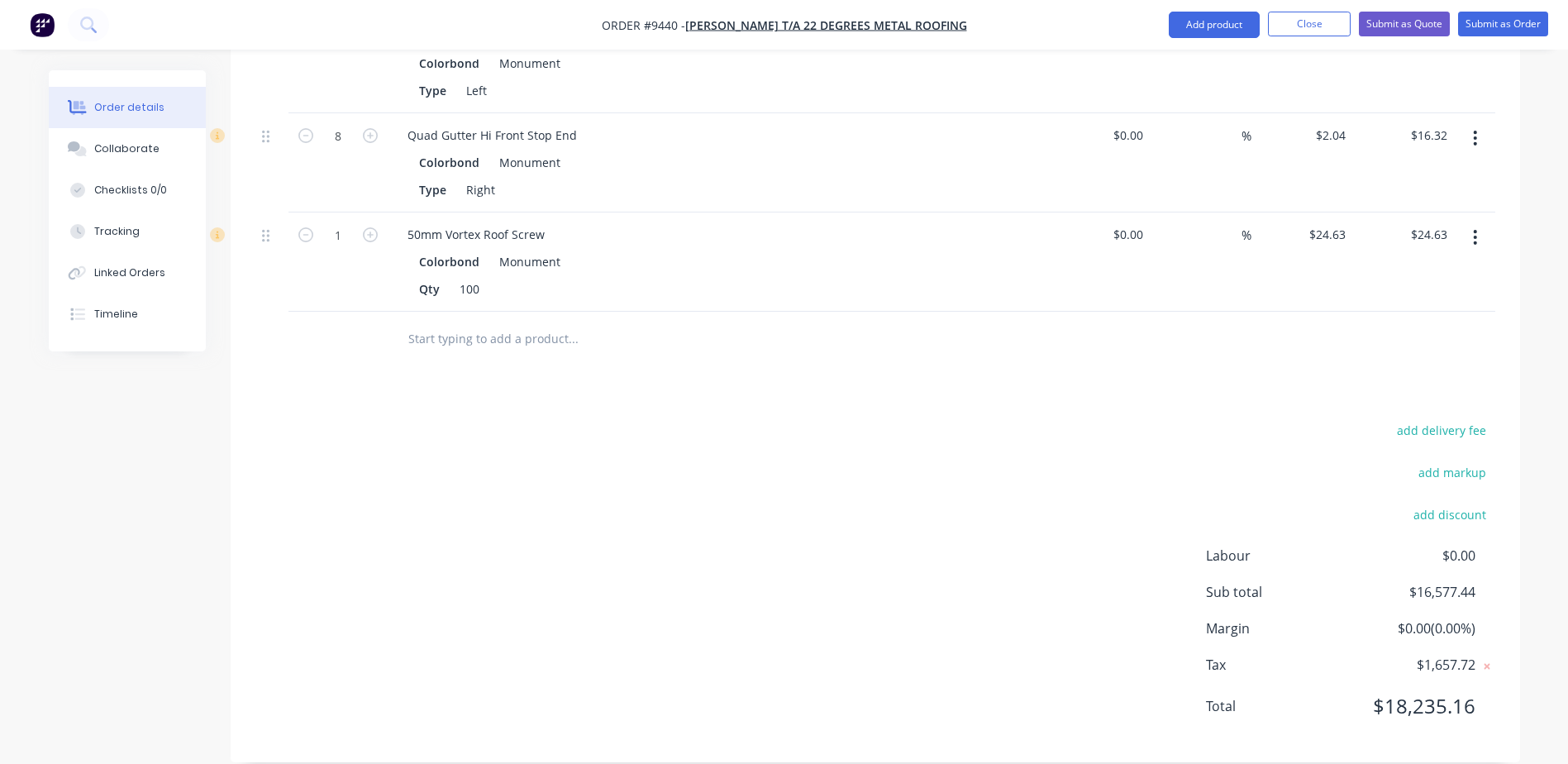
scroll to position [3584, 0]
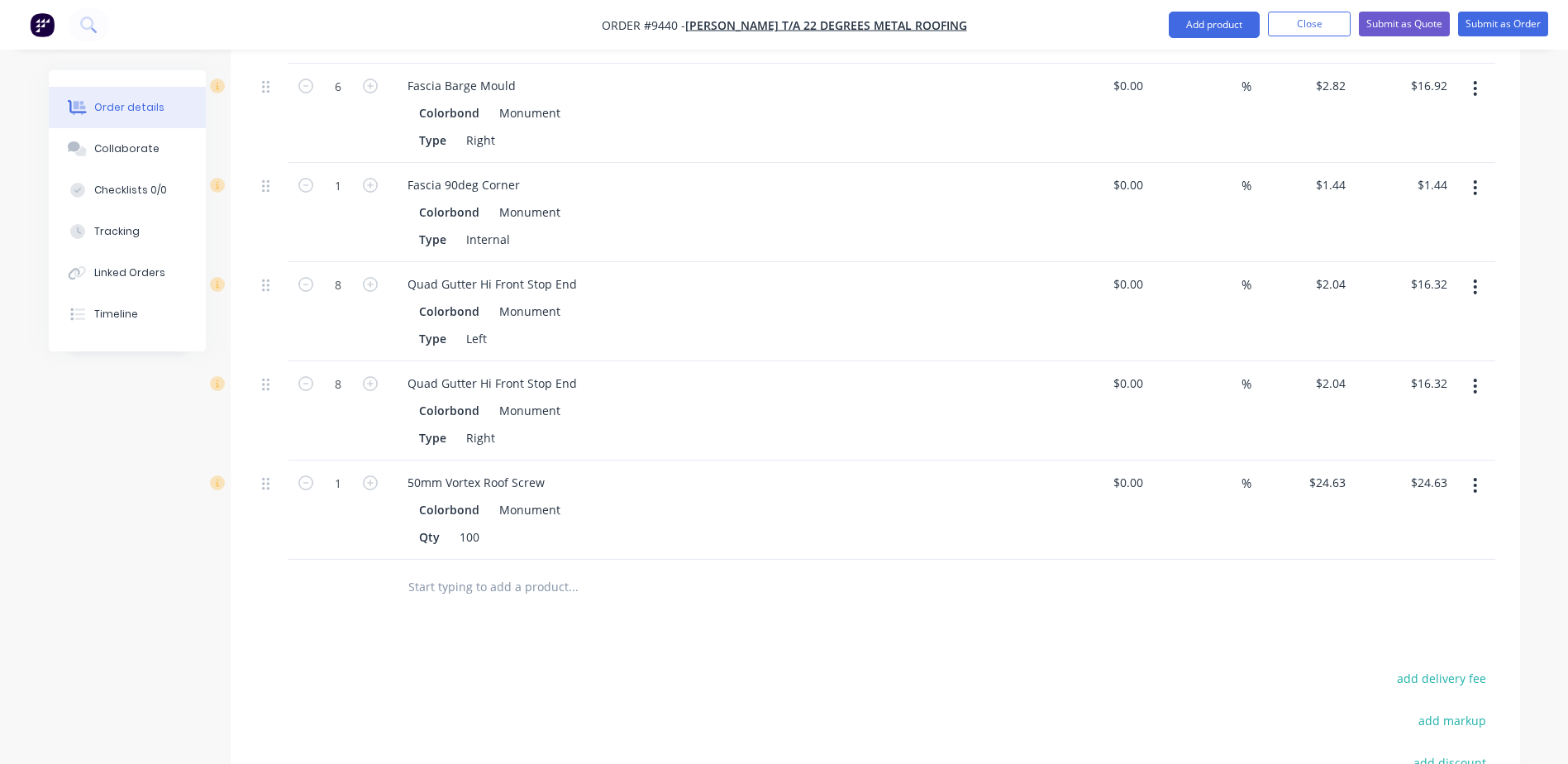
click at [1472, 470] on button "button" at bounding box center [1475, 485] width 39 height 30
click at [1386, 616] on div "Delete" at bounding box center [1416, 627] width 127 height 24
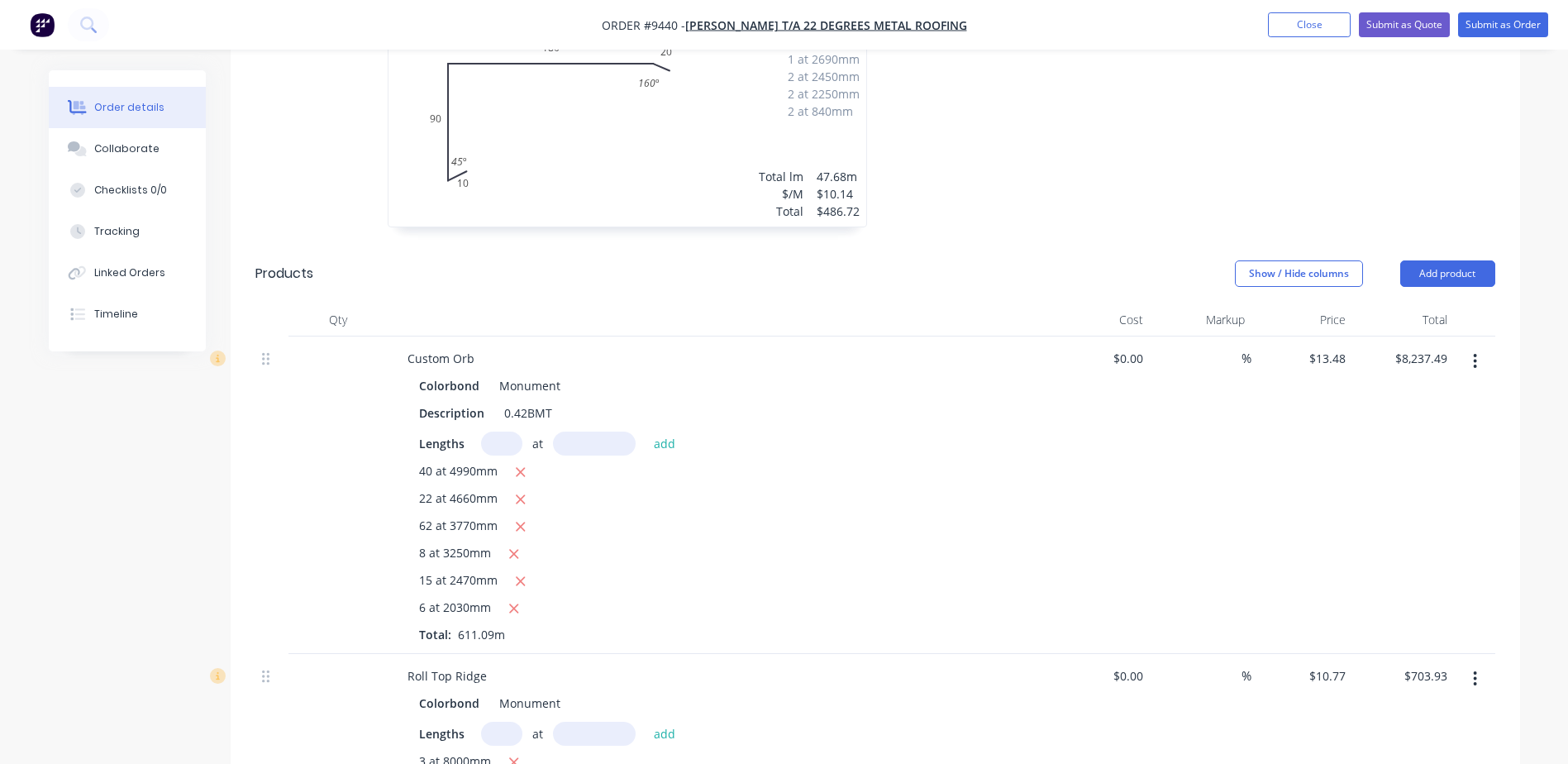
scroll to position [1187, 0]
click at [1421, 258] on button "Add product" at bounding box center [1448, 272] width 95 height 26
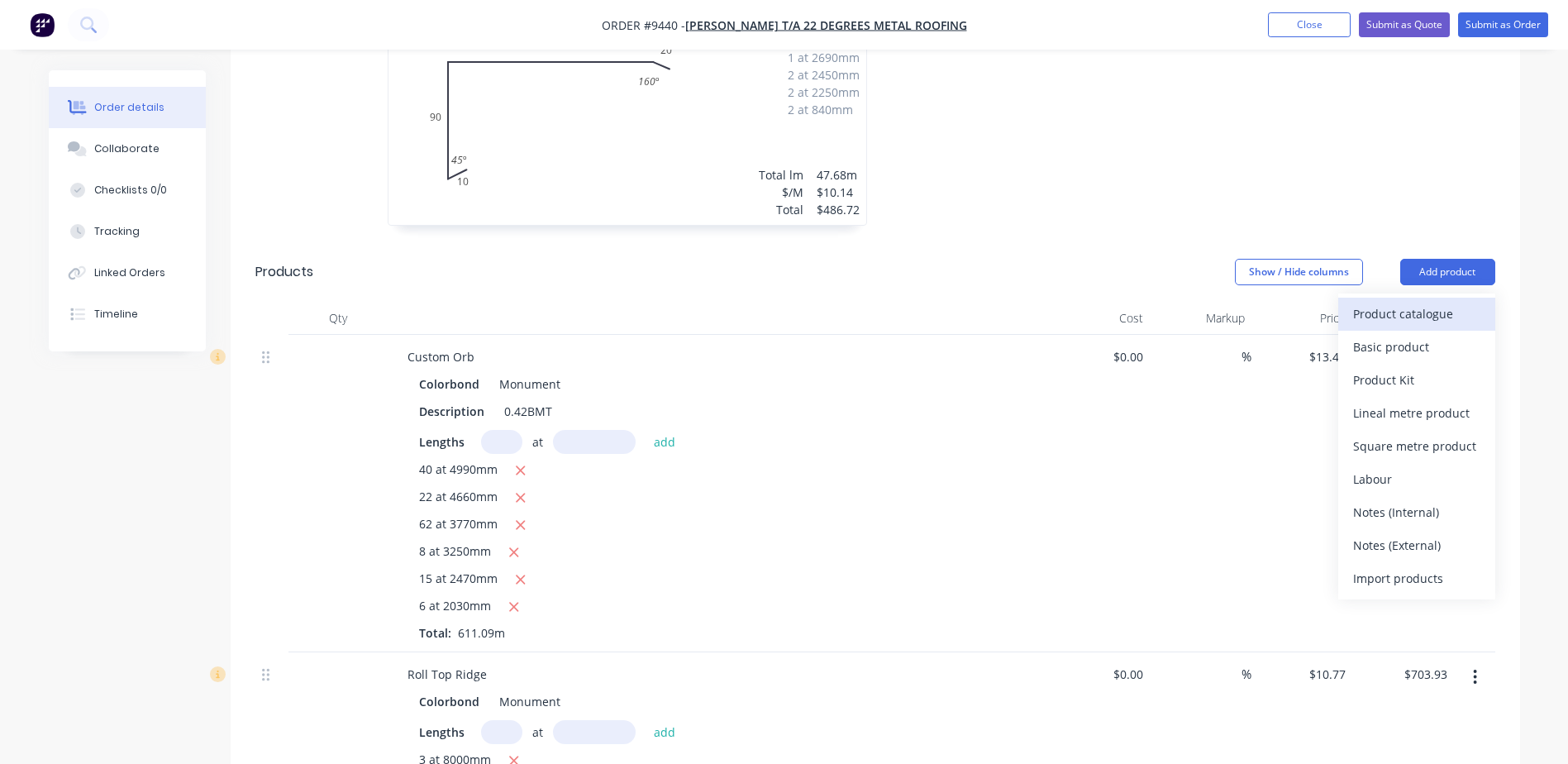
click at [1406, 302] on div "Product catalogue" at bounding box center [1416, 313] width 127 height 24
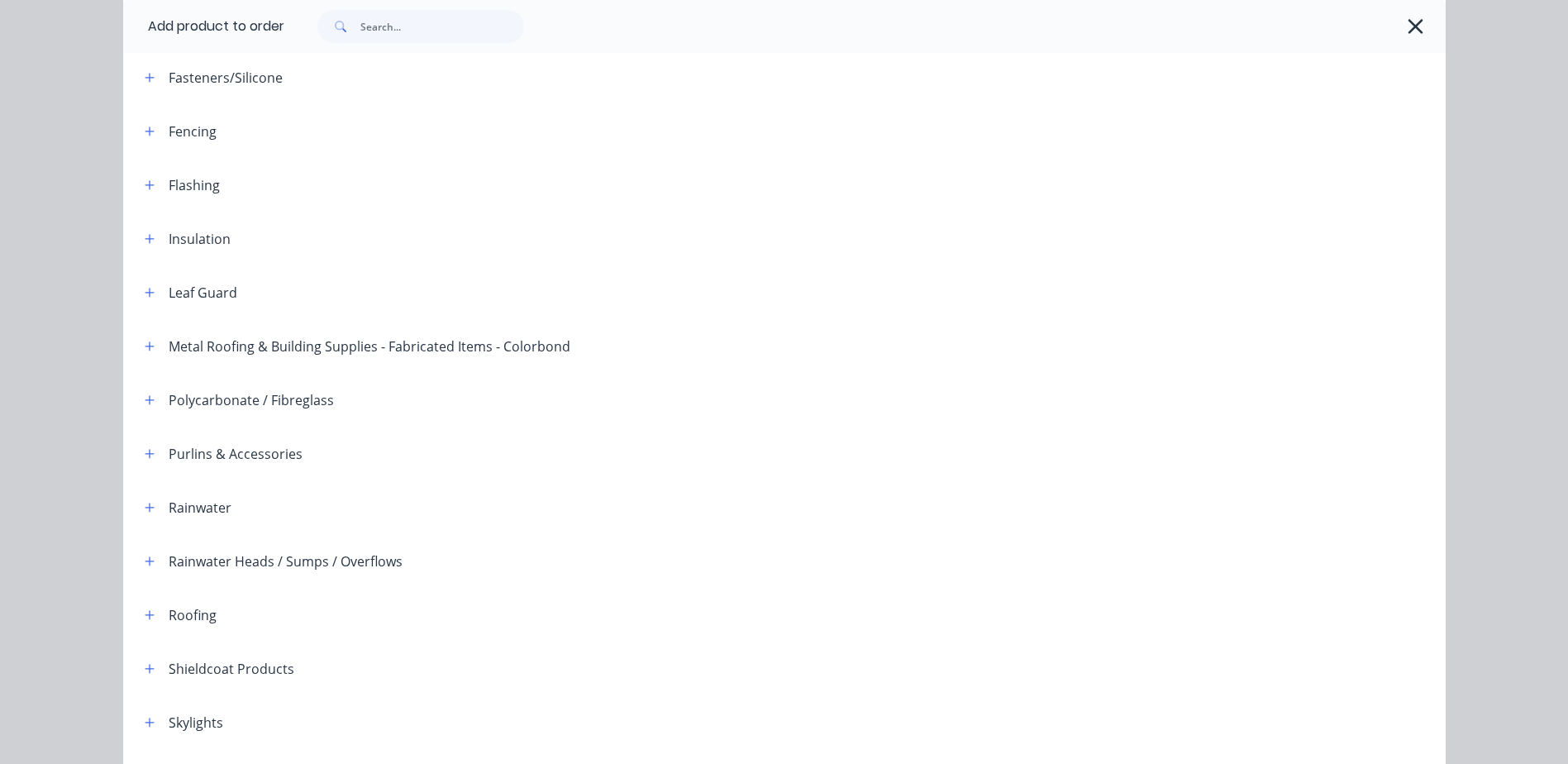
scroll to position [155, 0]
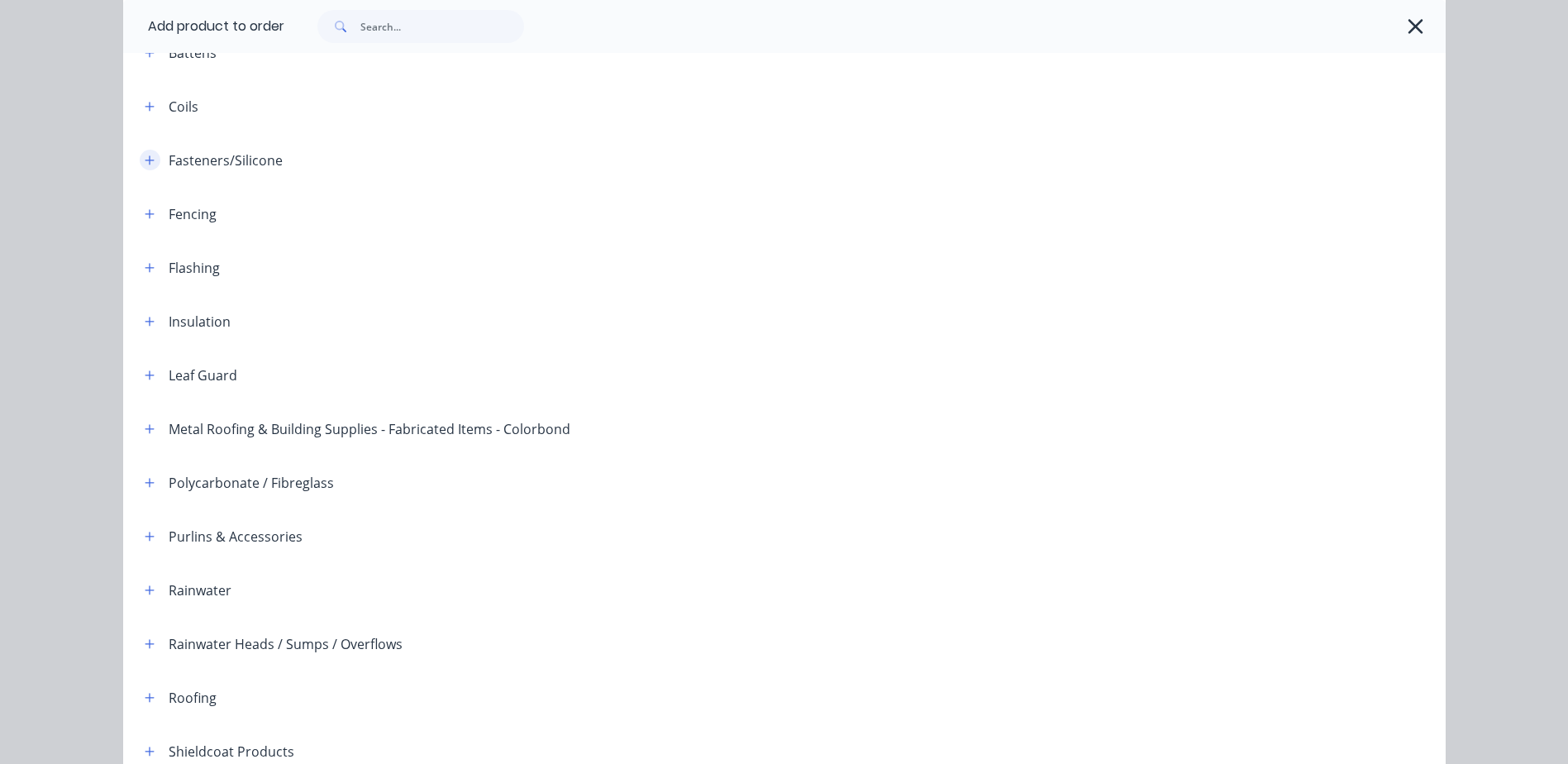
click at [145, 157] on icon "button" at bounding box center [149, 160] width 9 height 9
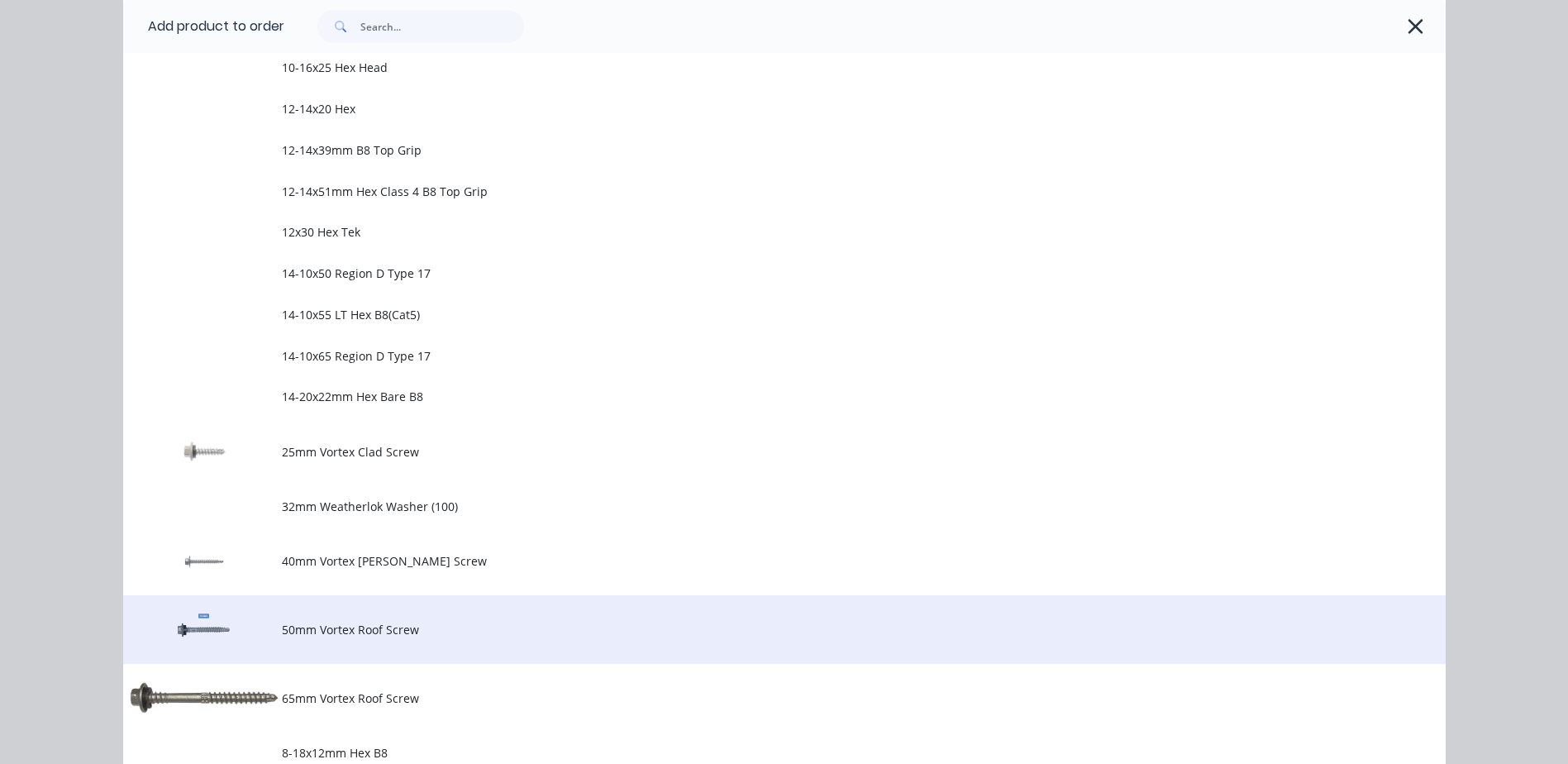
scroll to position [569, 0]
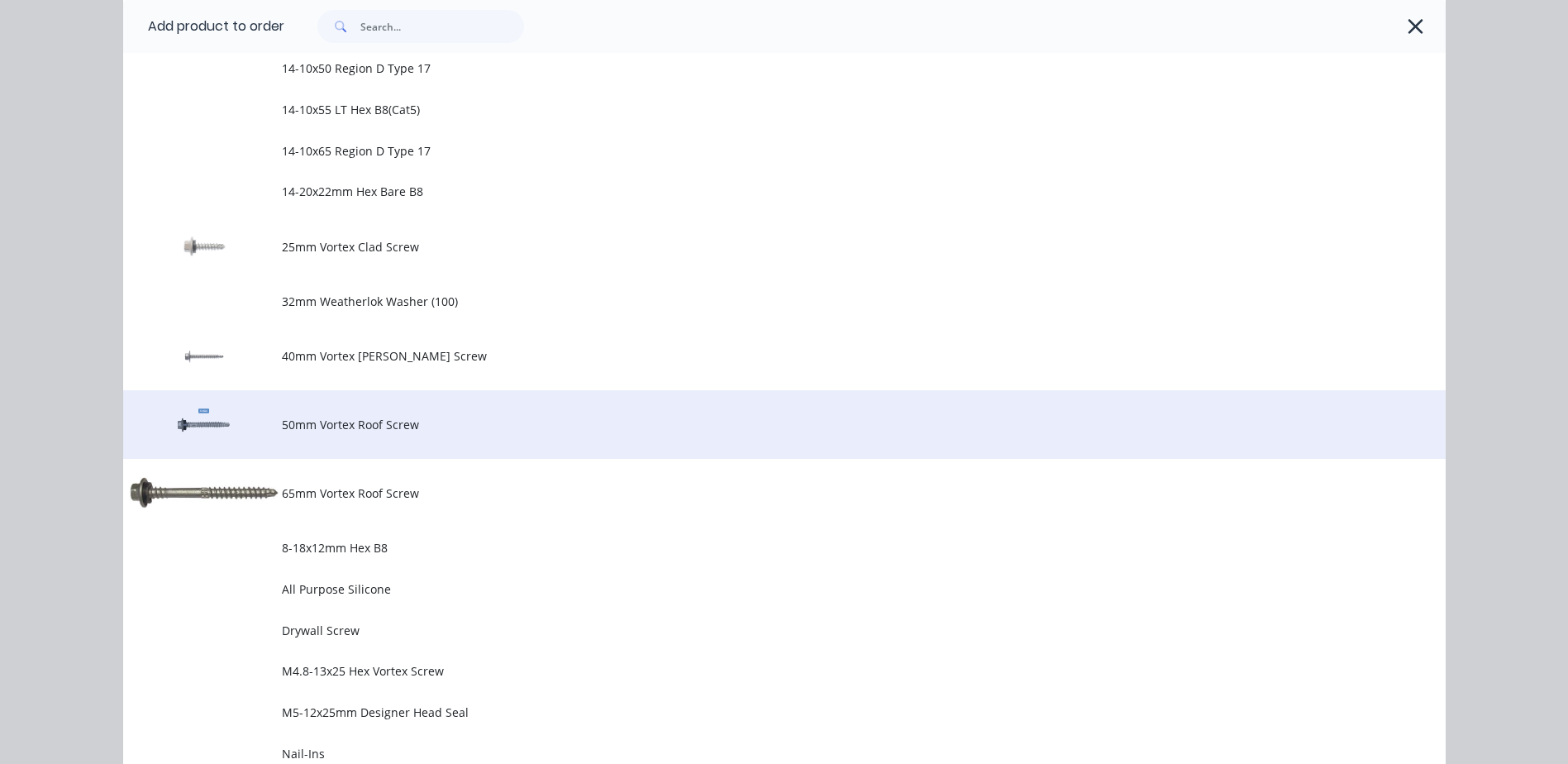
click at [385, 416] on span "50mm Vortex Roof Screw" at bounding box center [747, 424] width 930 height 18
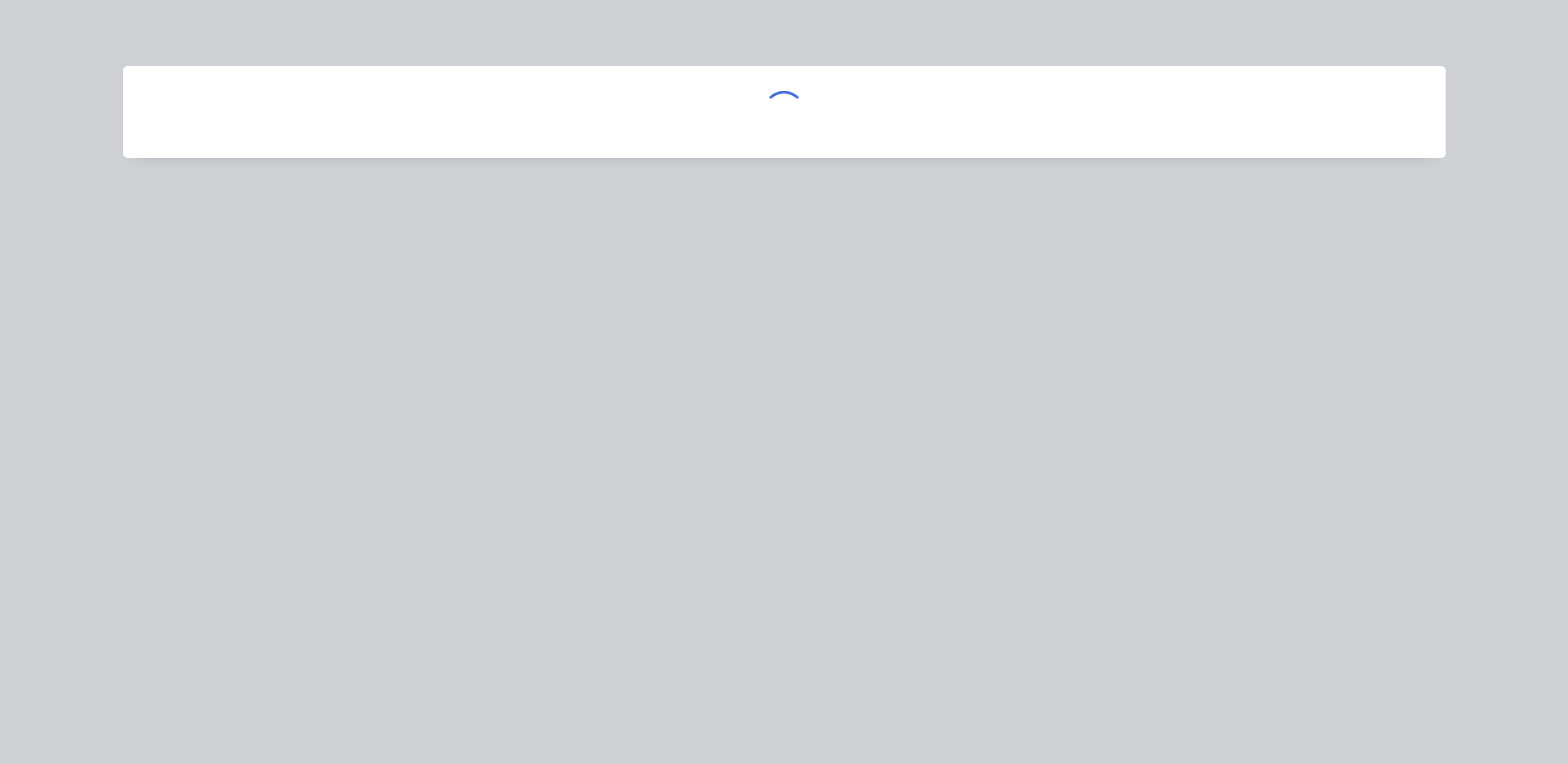
scroll to position [0, 0]
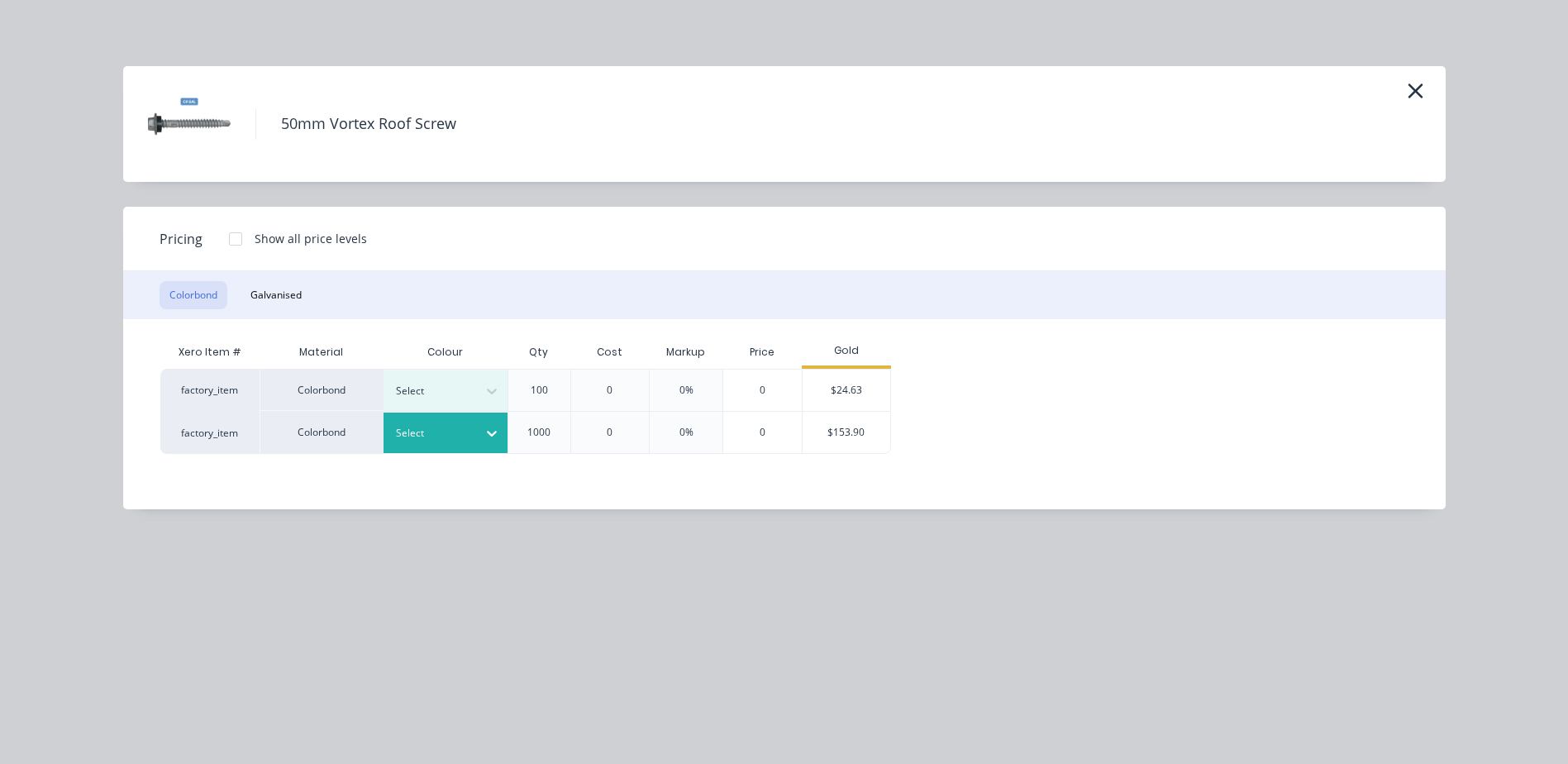
click at [489, 429] on icon at bounding box center [491, 433] width 17 height 17
click at [811, 435] on div "$153.90" at bounding box center [847, 432] width 88 height 41
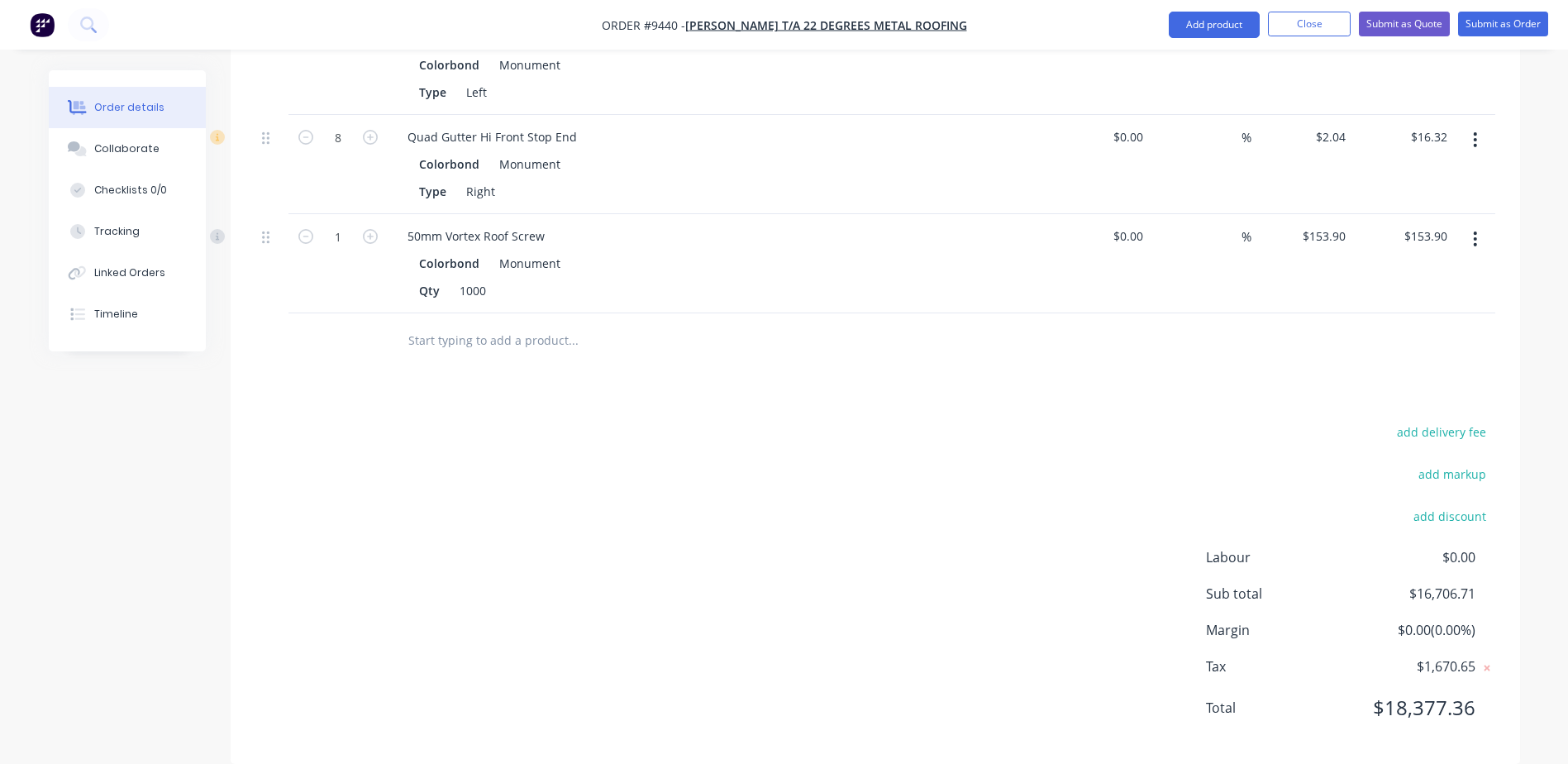
scroll to position [3832, 0]
click at [368, 228] on icon "button" at bounding box center [370, 235] width 15 height 15
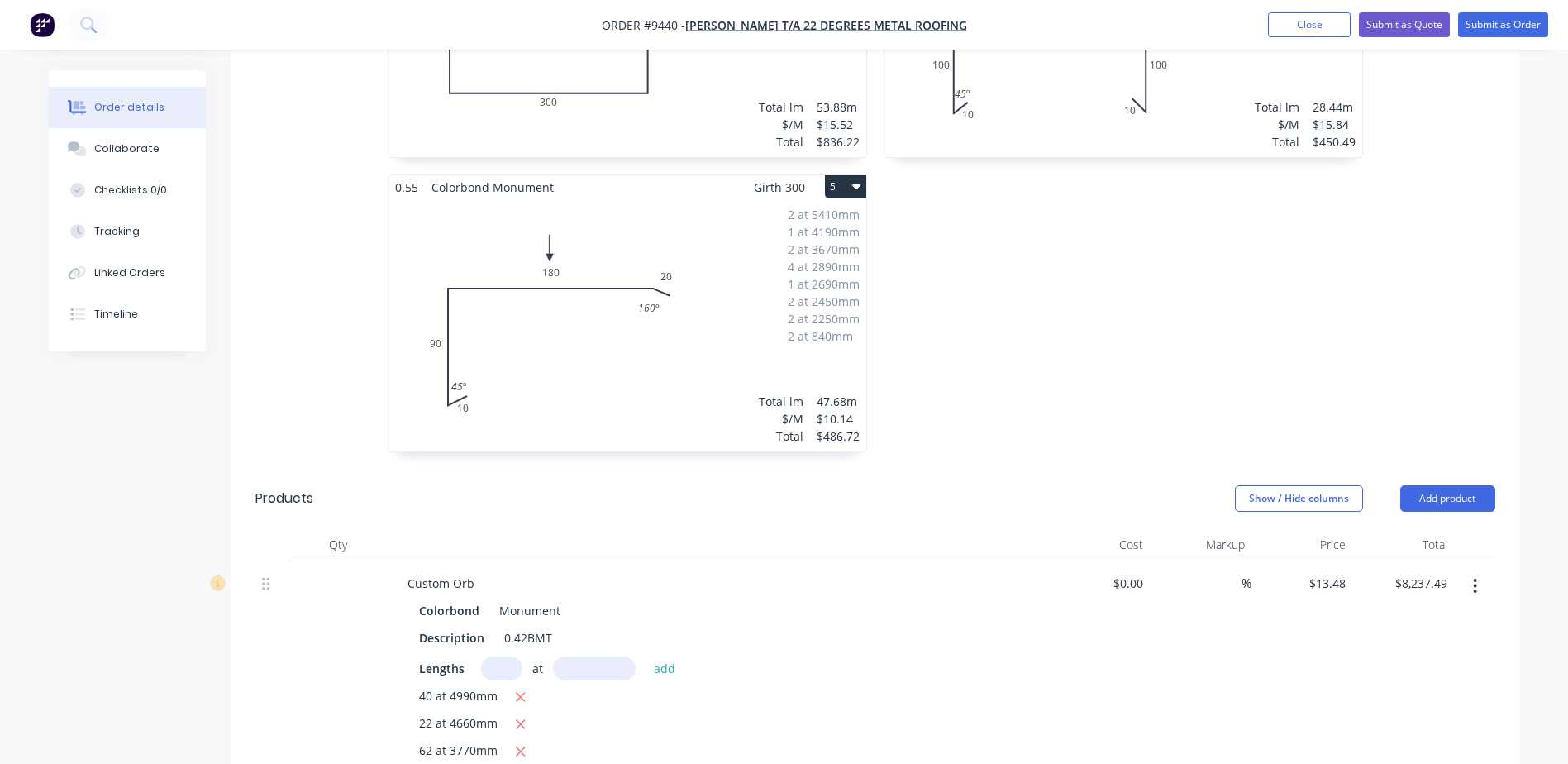
scroll to position [1187, 0]
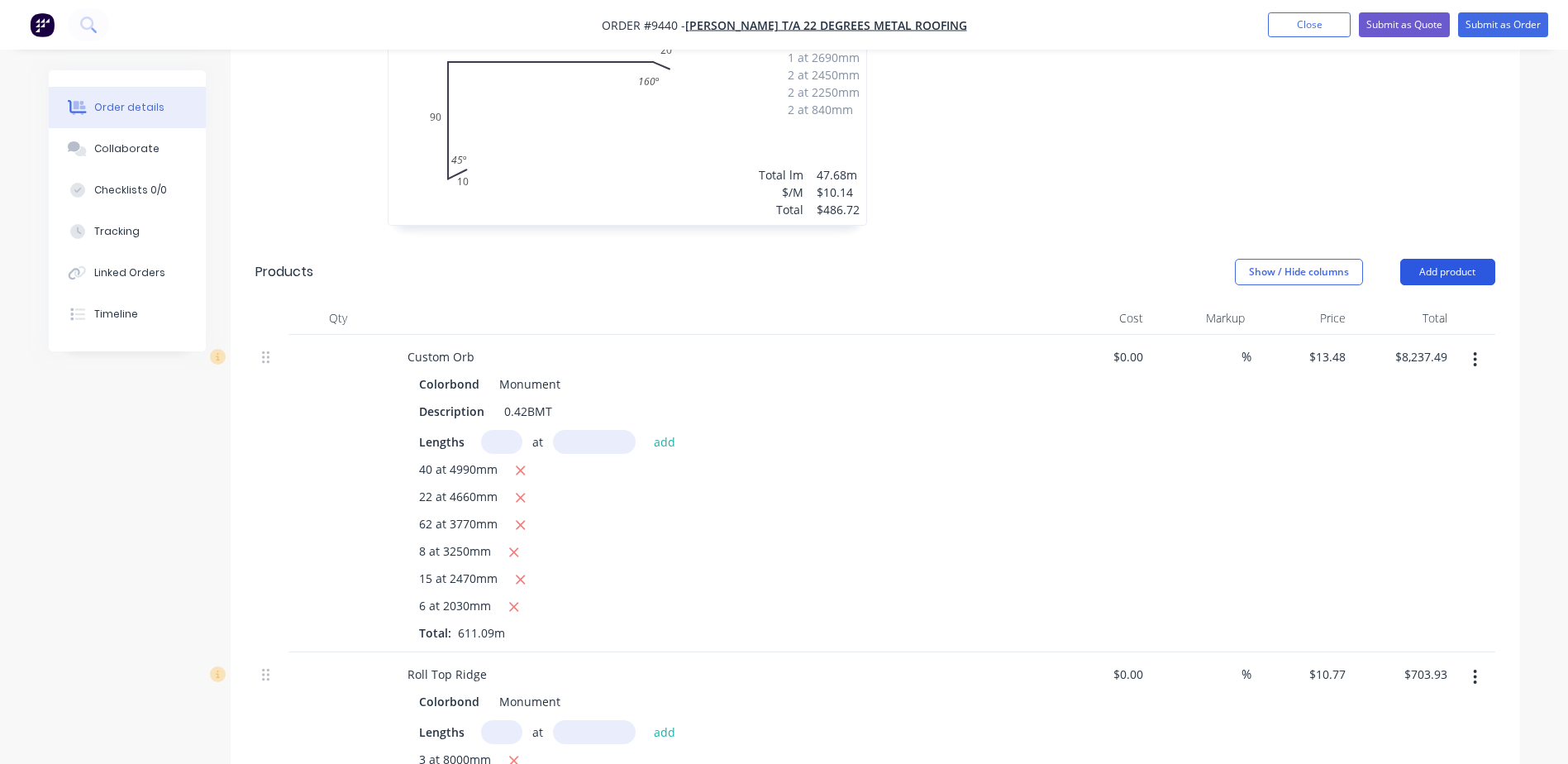
click at [1426, 258] on button "Add product" at bounding box center [1448, 272] width 95 height 26
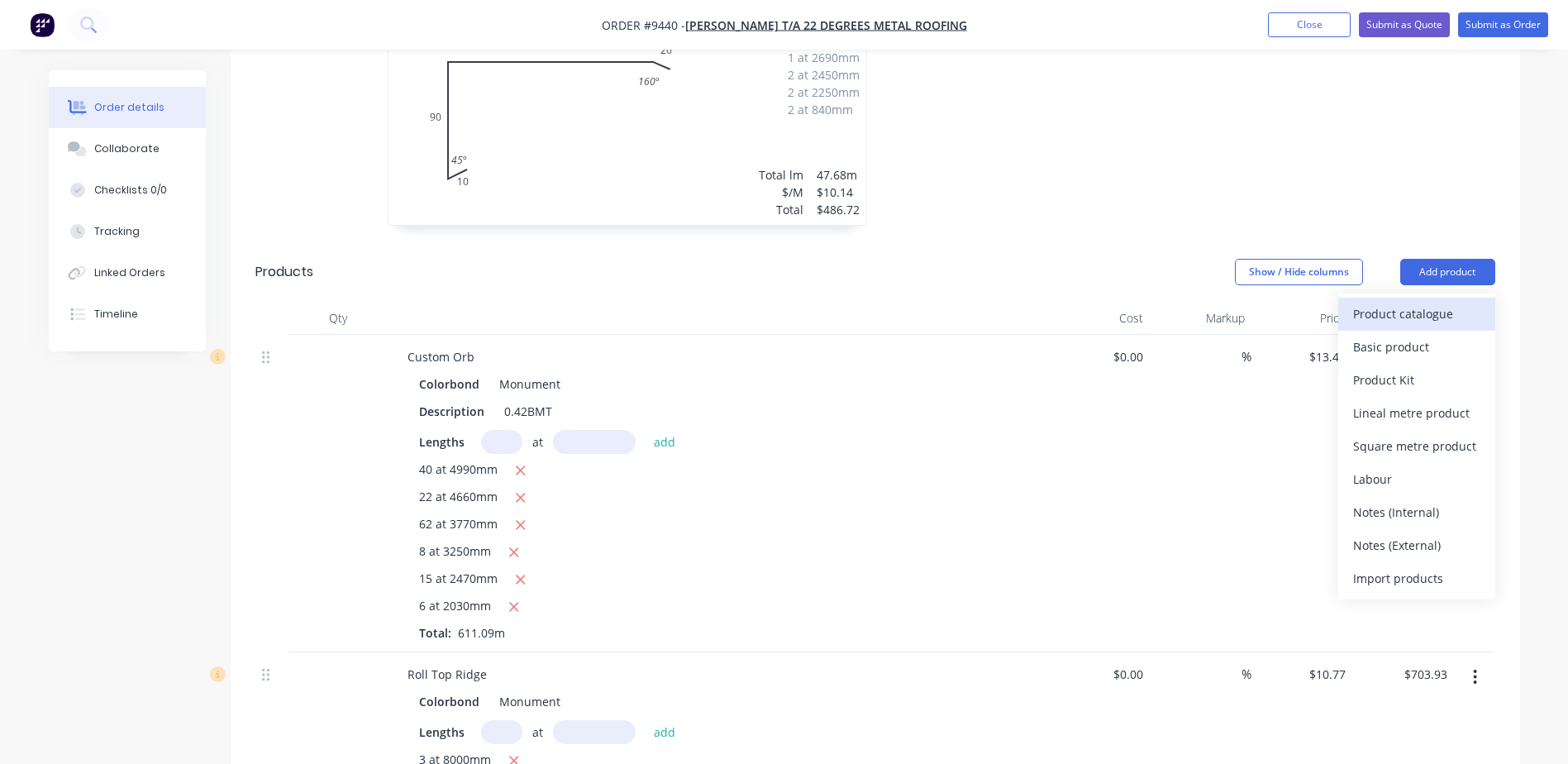
click at [1409, 302] on div "Product catalogue" at bounding box center [1416, 313] width 127 height 24
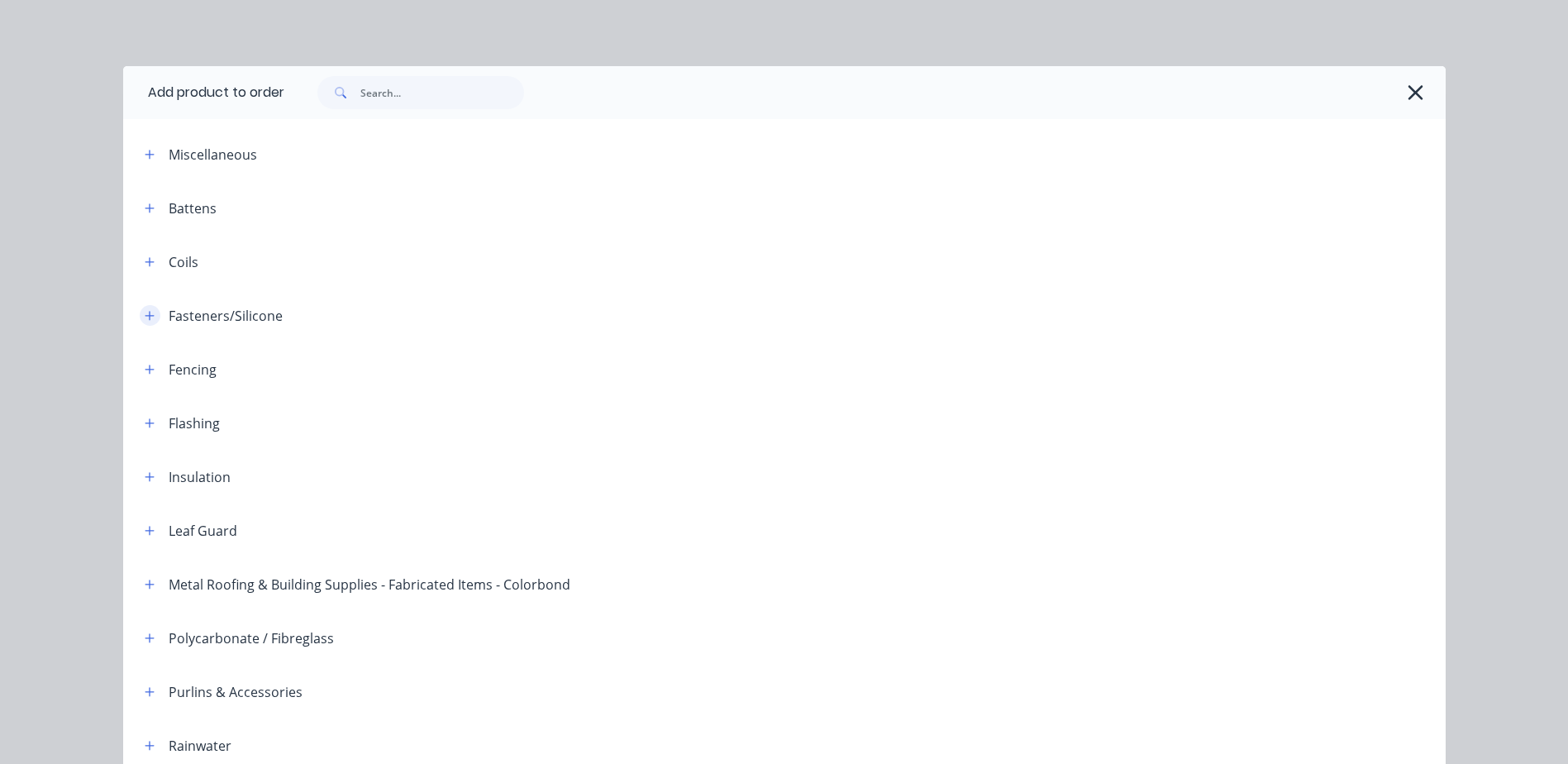
click at [145, 312] on icon "button" at bounding box center [149, 315] width 9 height 9
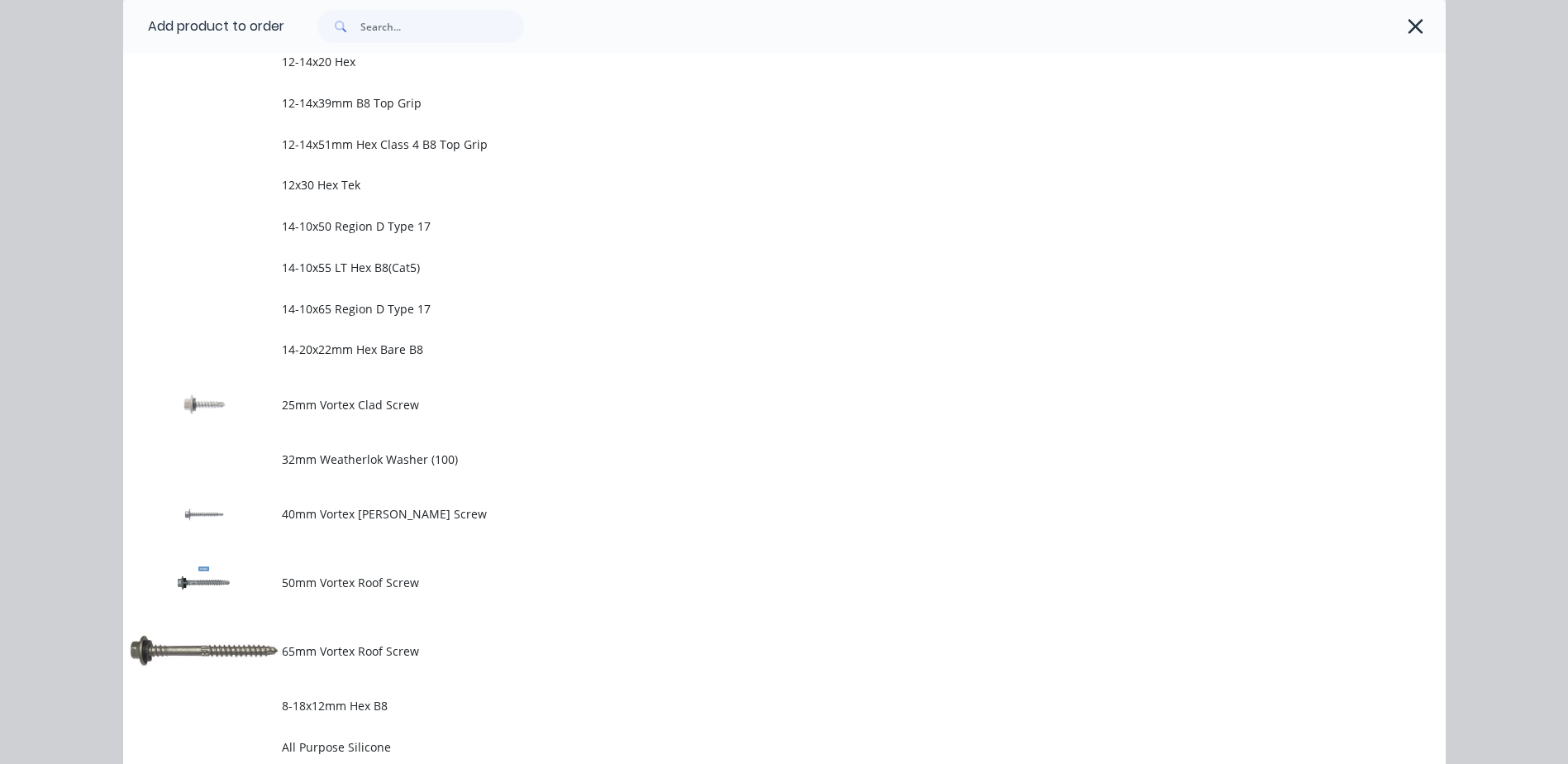
scroll to position [414, 0]
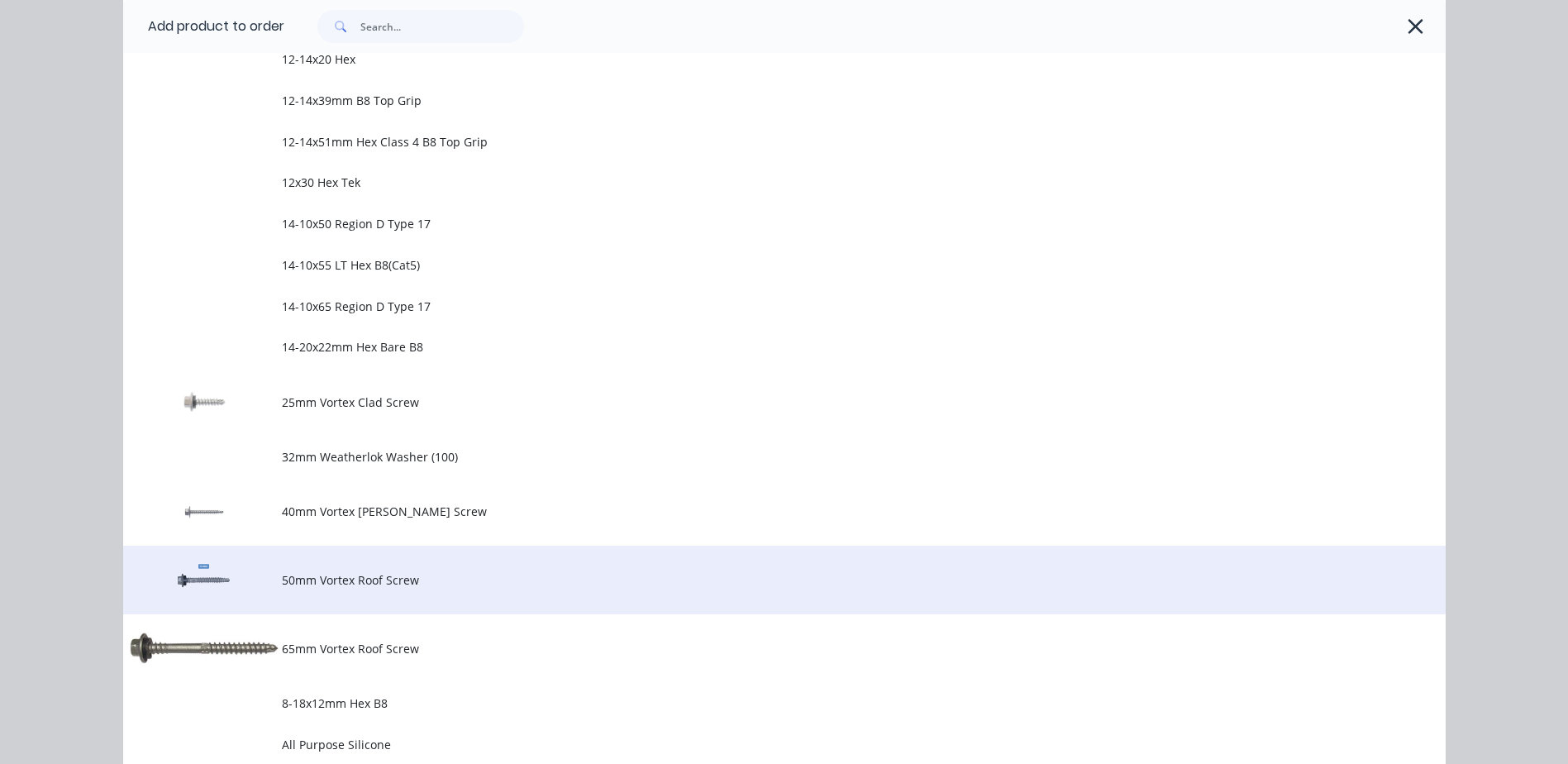
click at [333, 574] on span "50mm Vortex Roof Screw" at bounding box center [747, 580] width 930 height 18
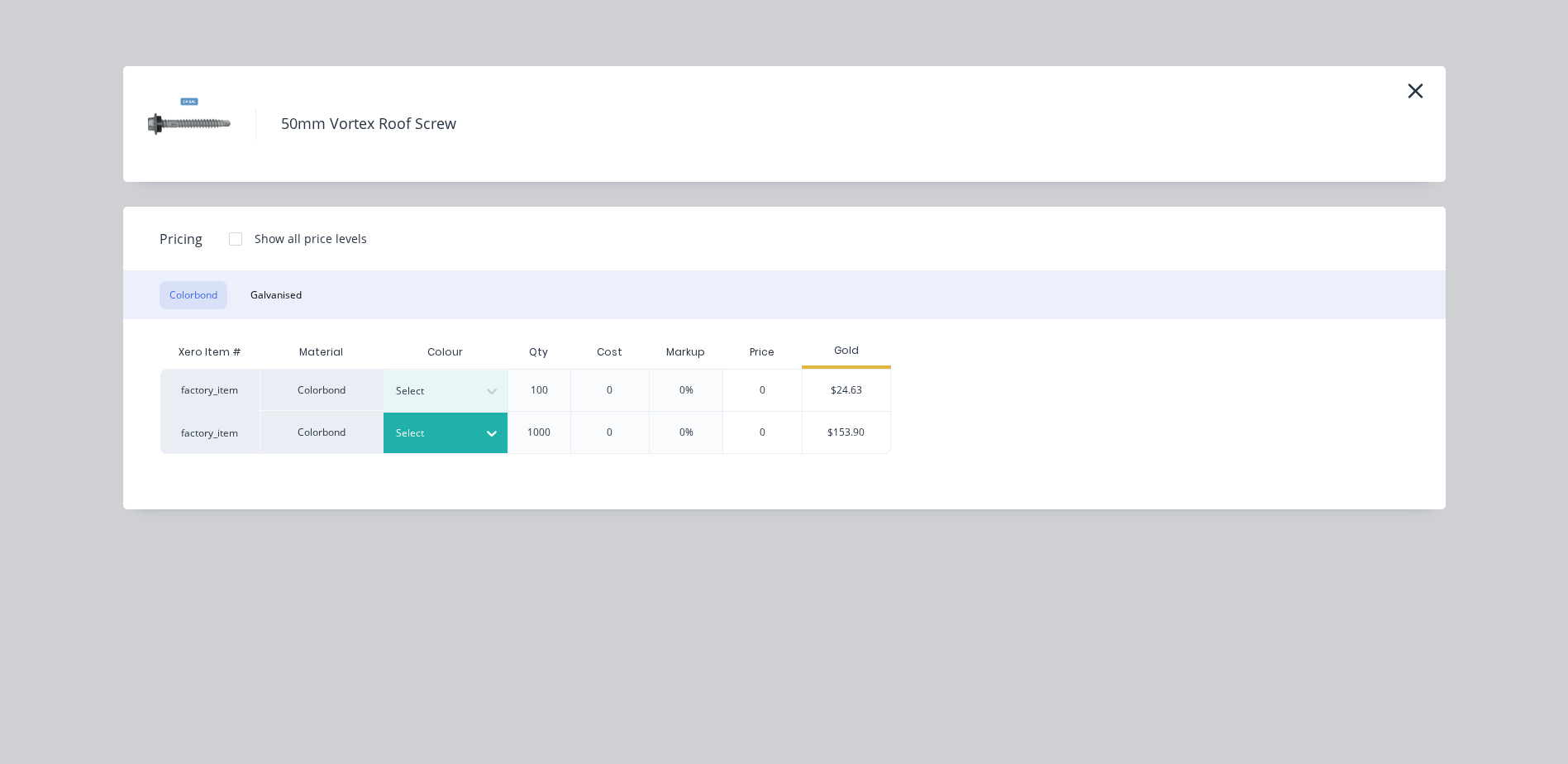
click at [500, 435] on div at bounding box center [492, 433] width 30 height 26
click at [1424, 86] on button "button" at bounding box center [1415, 92] width 27 height 26
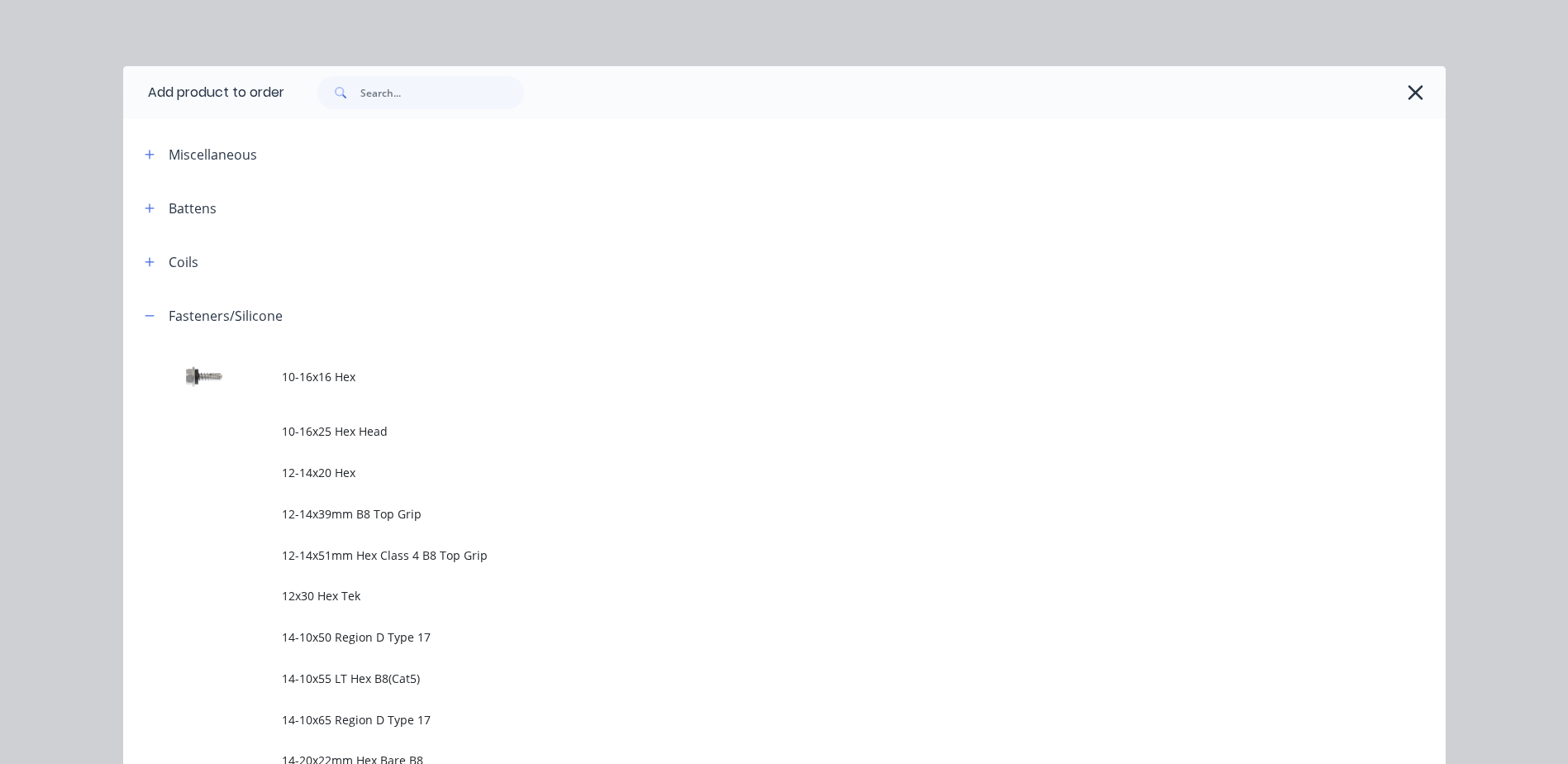
scroll to position [288, 0]
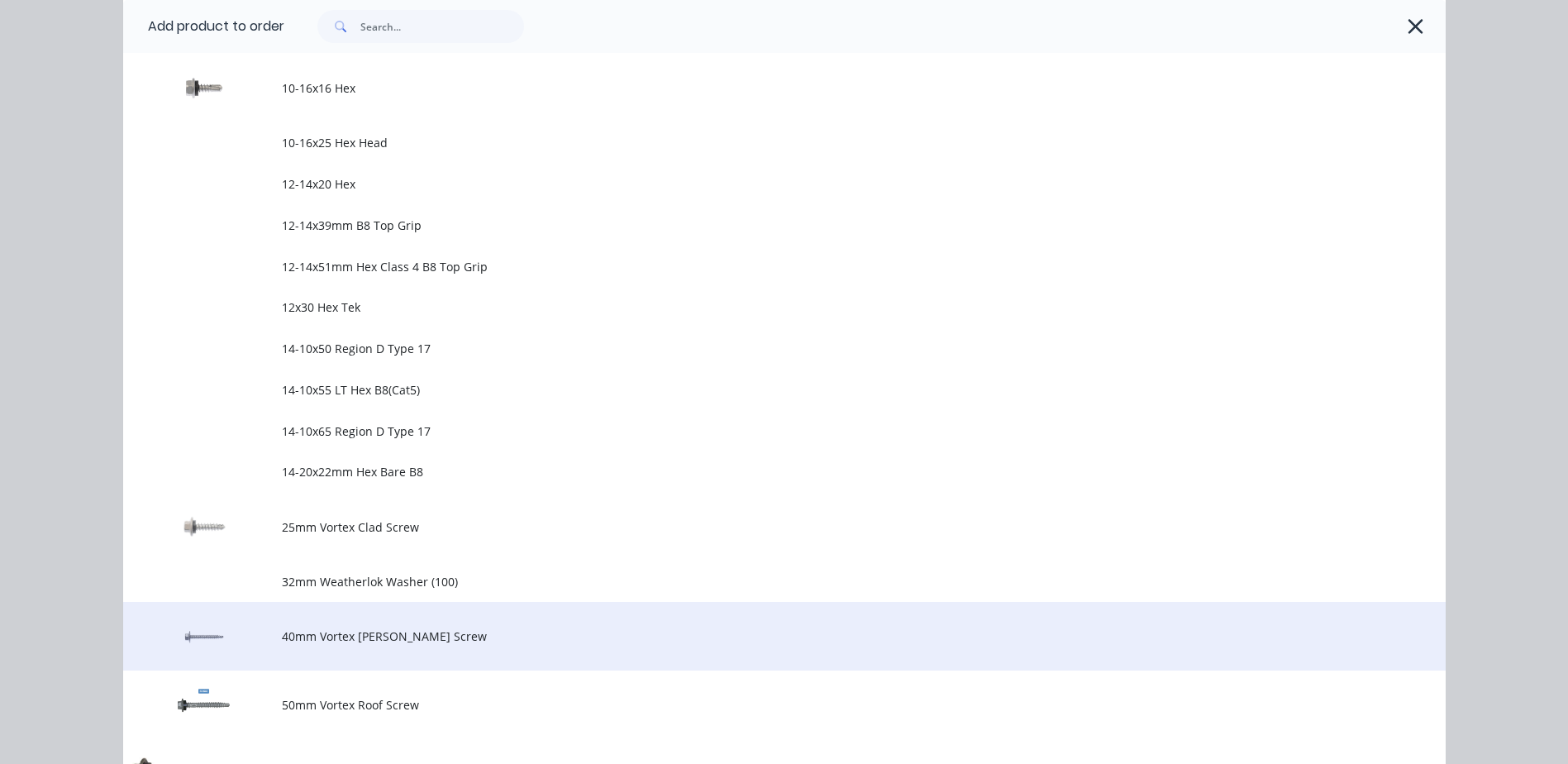
click at [405, 653] on td "40mm Vortex [PERSON_NAME] Screw" at bounding box center [864, 636] width 1164 height 69
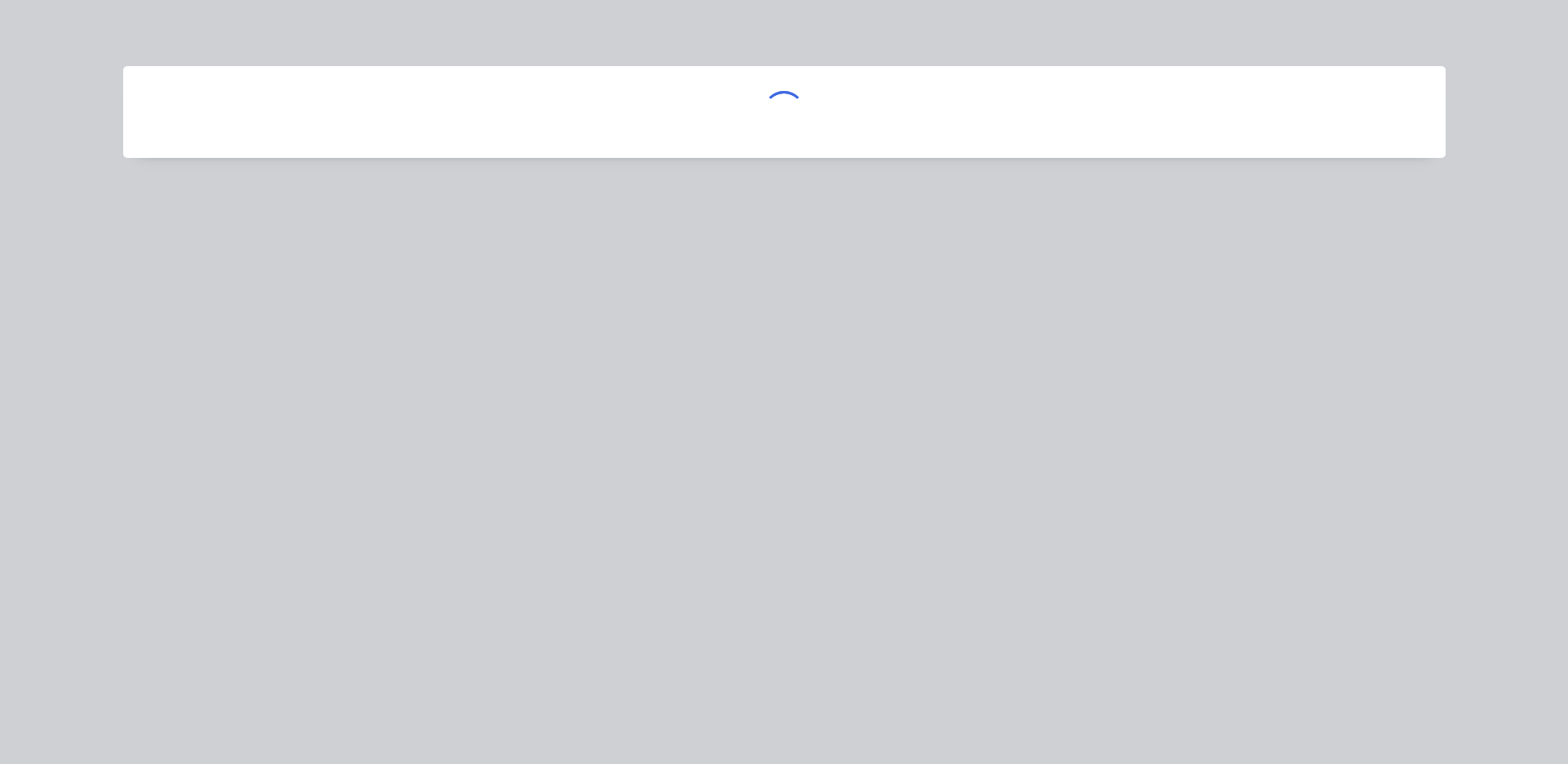
scroll to position [0, 0]
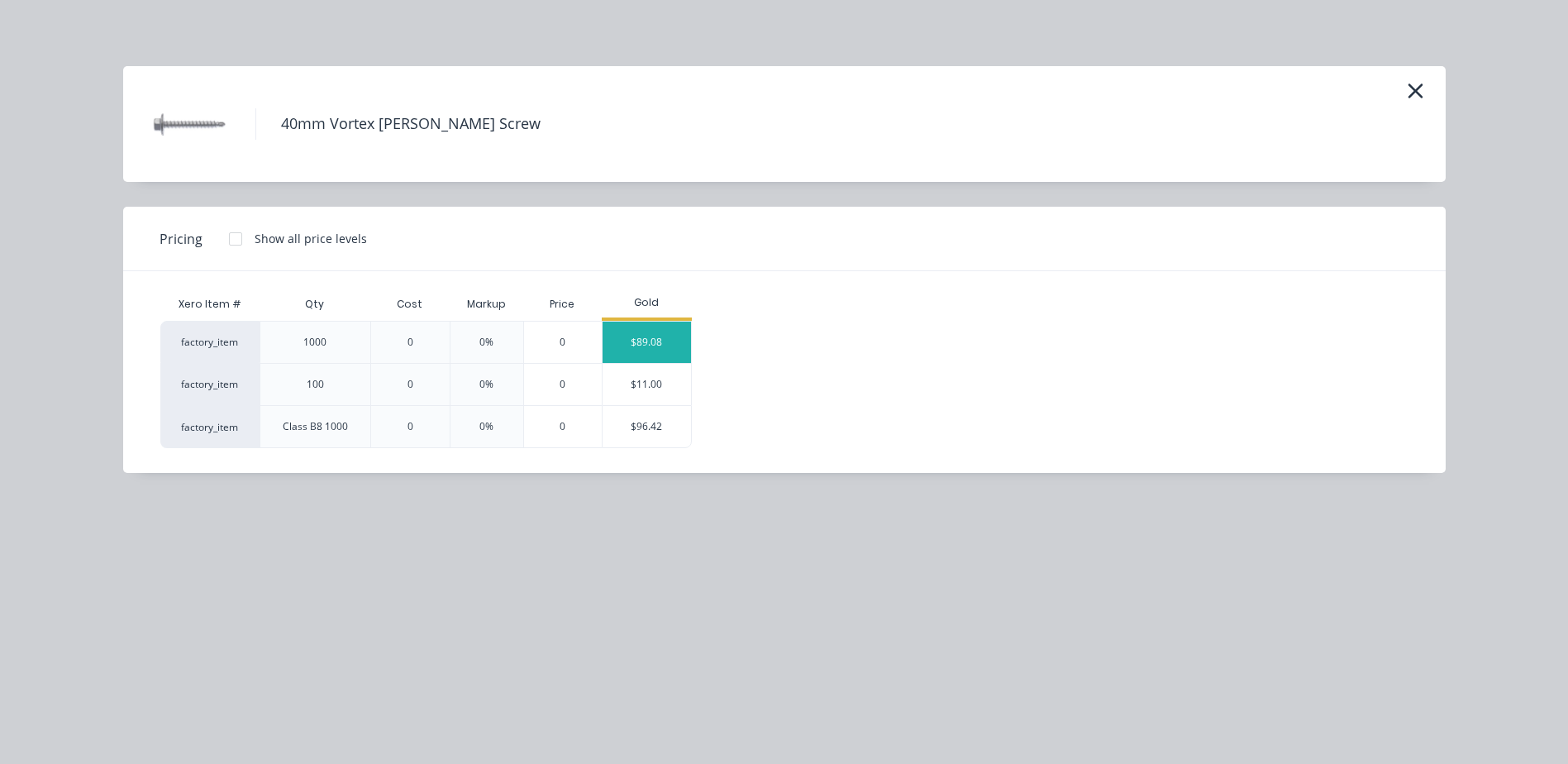
click at [626, 327] on div "$89.08" at bounding box center [646, 342] width 88 height 41
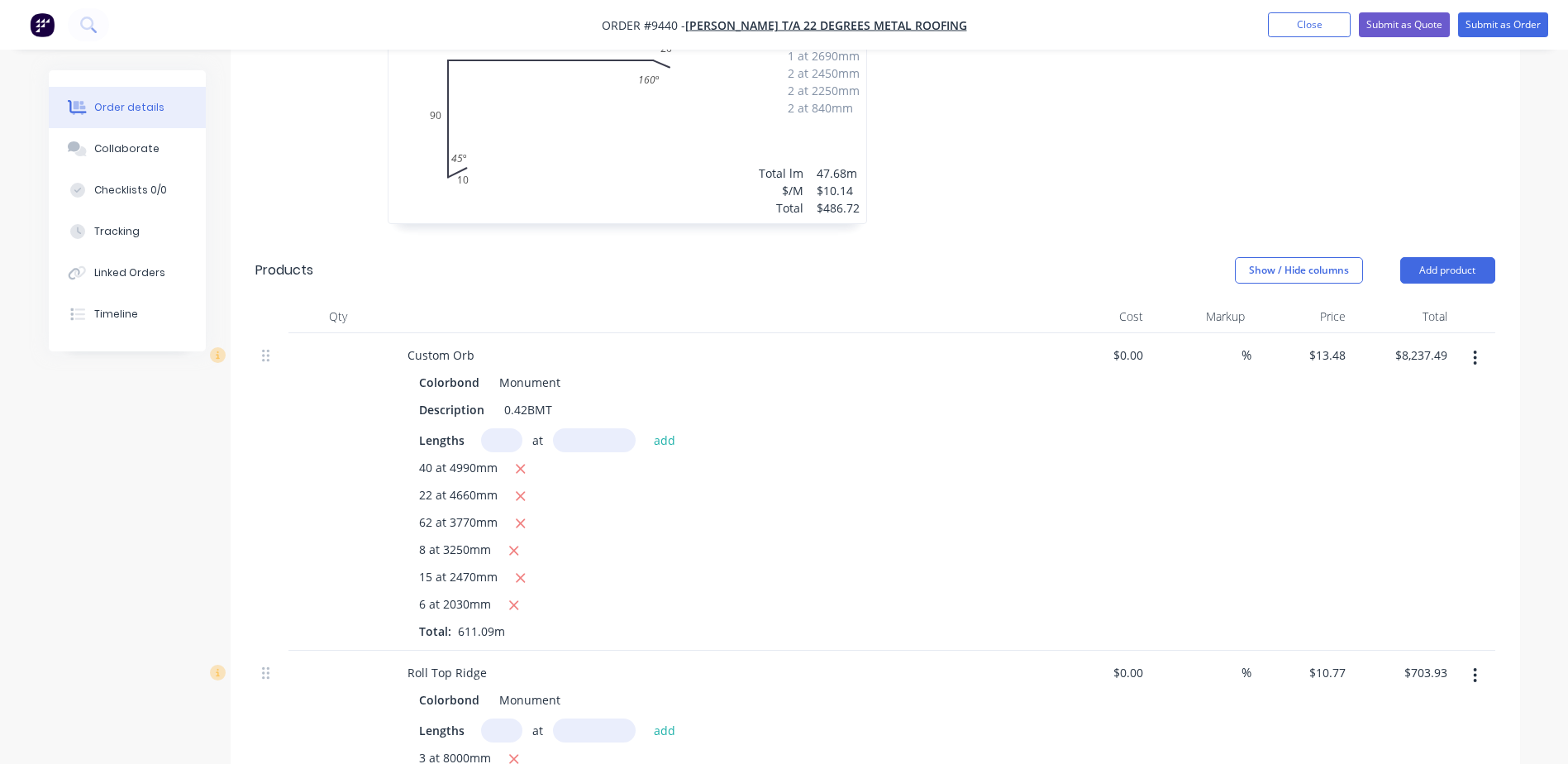
scroll to position [1187, 0]
click at [1467, 258] on button "Add product" at bounding box center [1448, 272] width 95 height 26
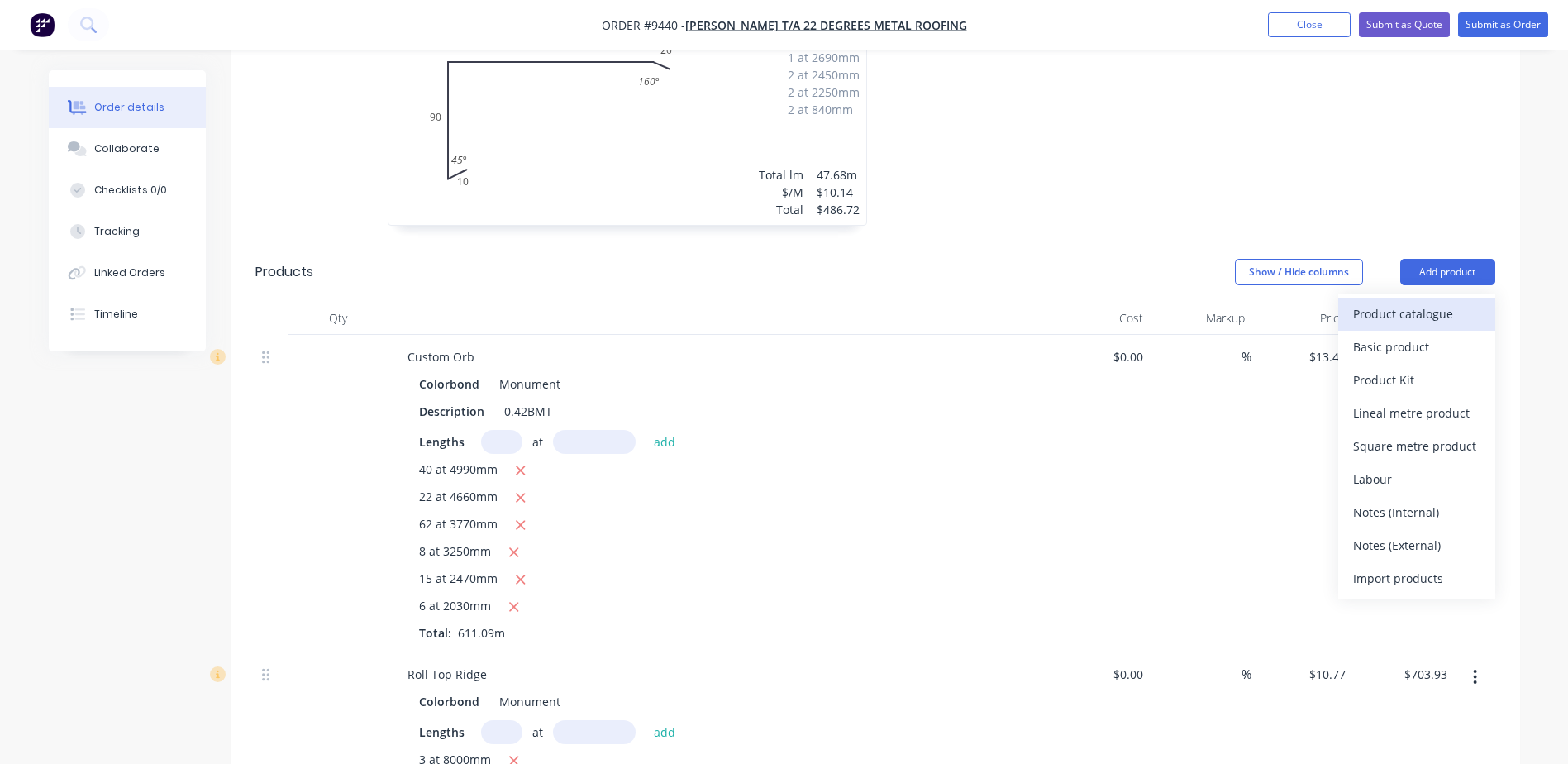
click at [1423, 302] on div "Product catalogue" at bounding box center [1416, 313] width 127 height 24
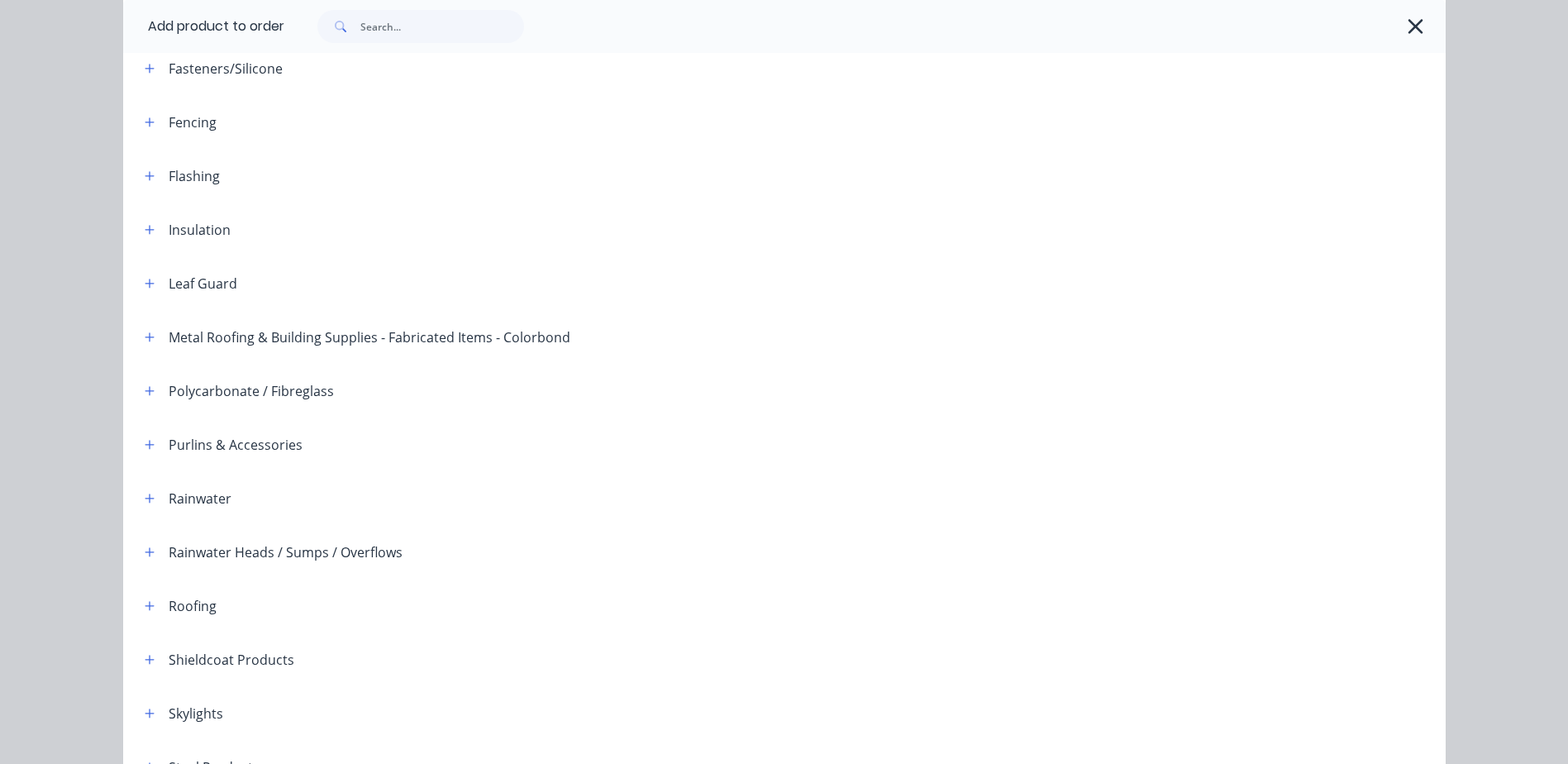
scroll to position [248, 0]
click at [146, 495] on icon "button" at bounding box center [149, 498] width 10 height 11
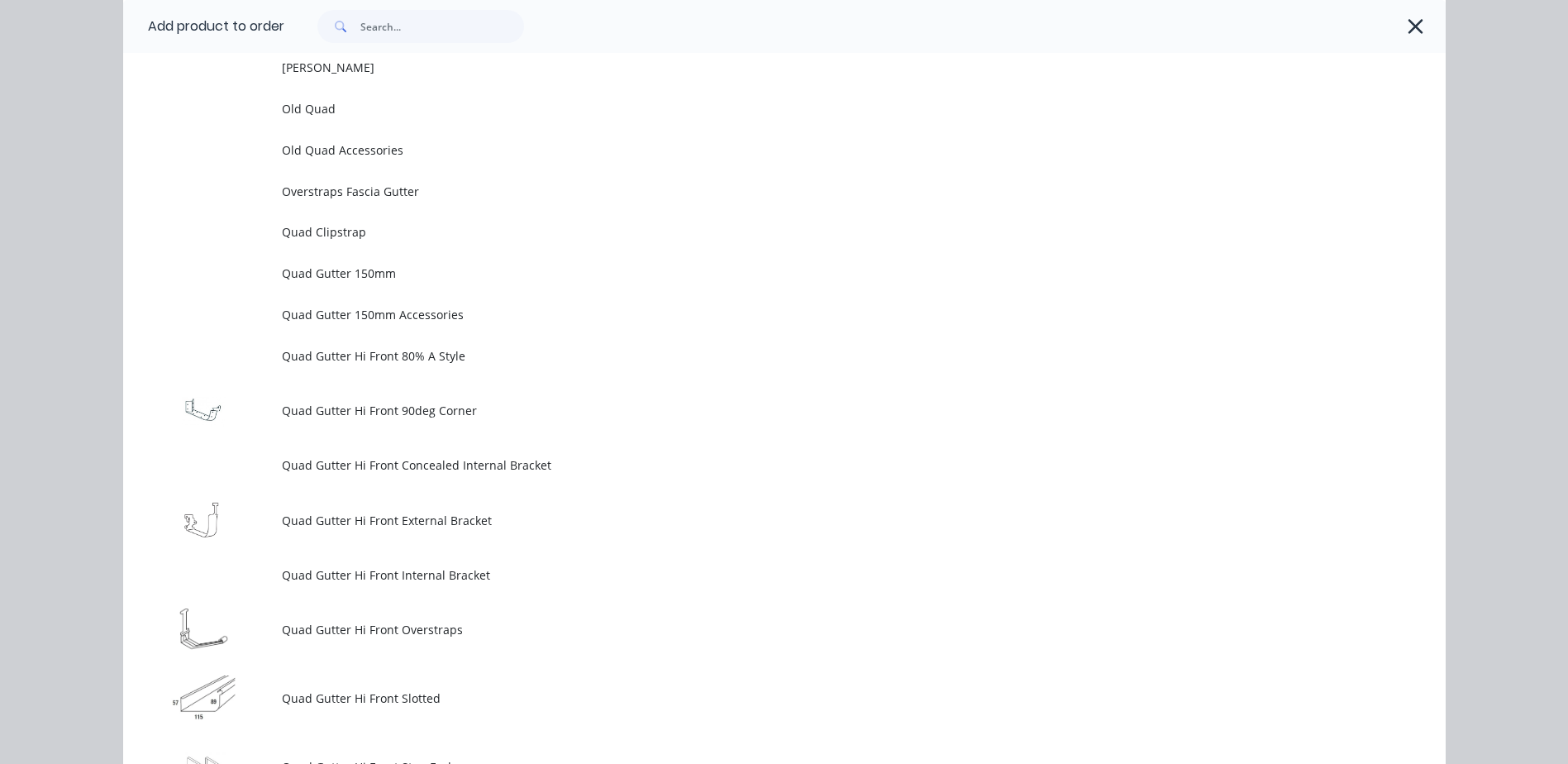
scroll to position [4052, 0]
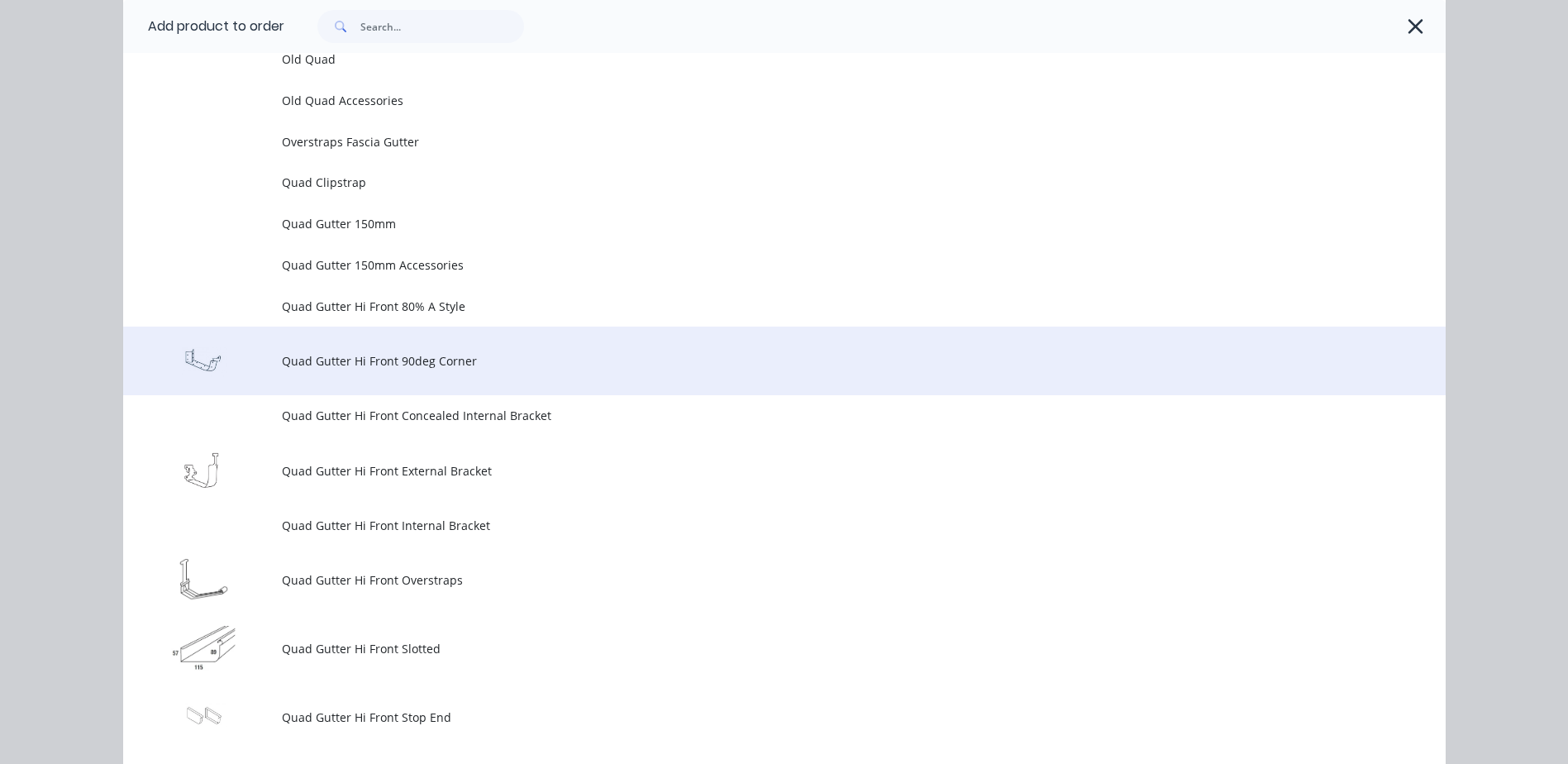
click at [336, 376] on td "Quad Gutter Hi Front 90deg Corner" at bounding box center [864, 361] width 1164 height 69
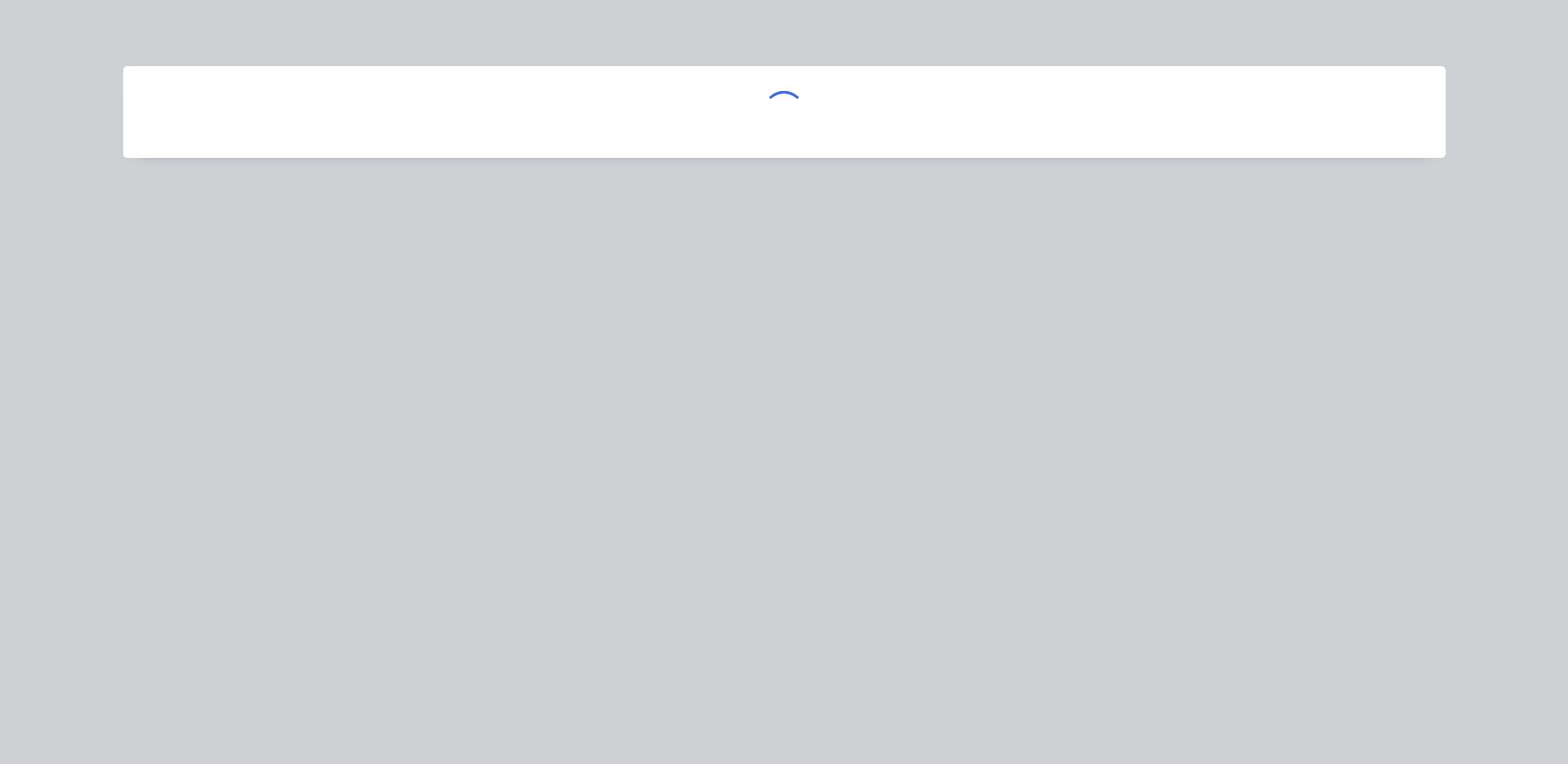
scroll to position [0, 0]
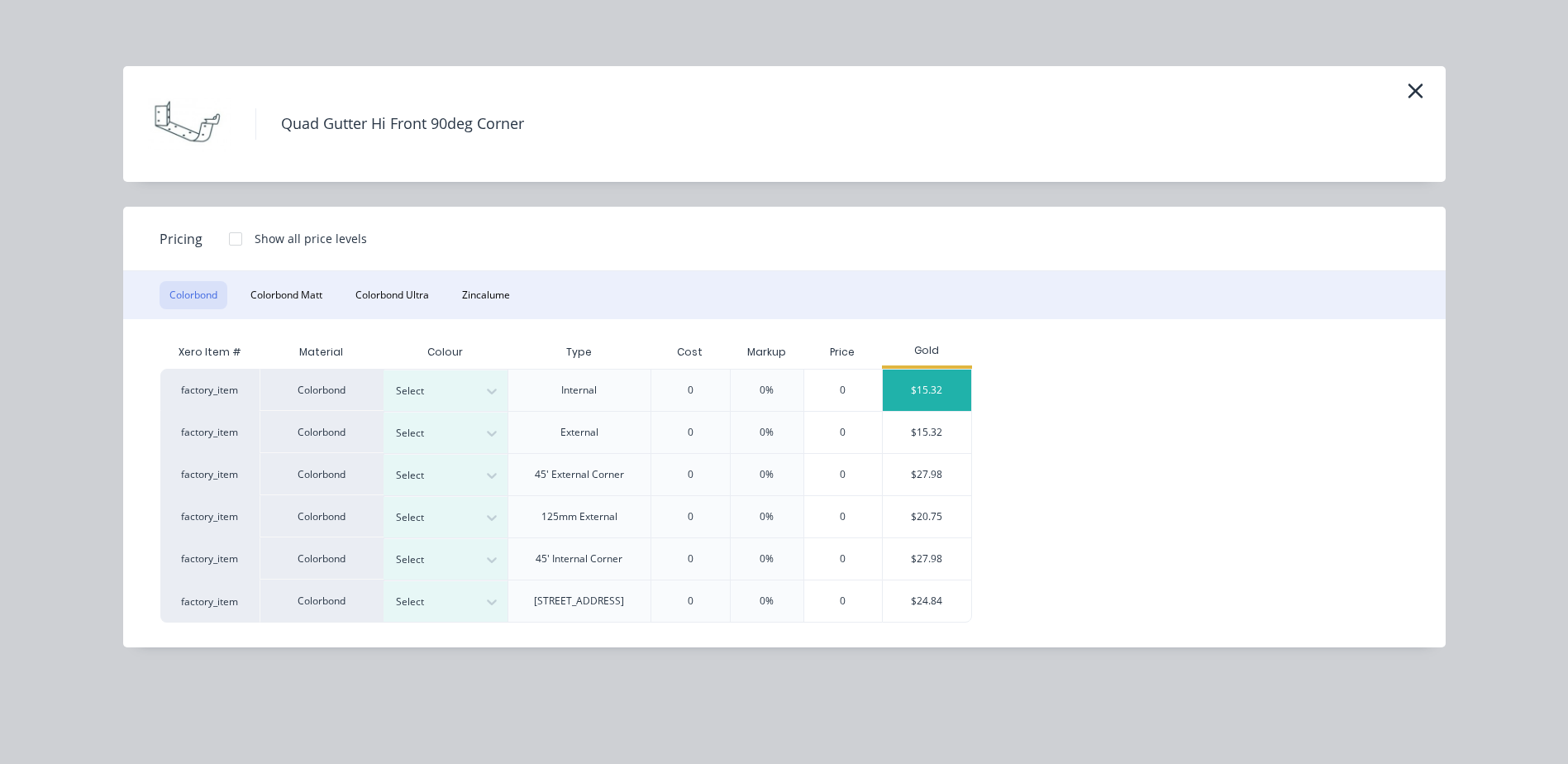
click at [927, 384] on div "$15.32" at bounding box center [927, 390] width 88 height 41
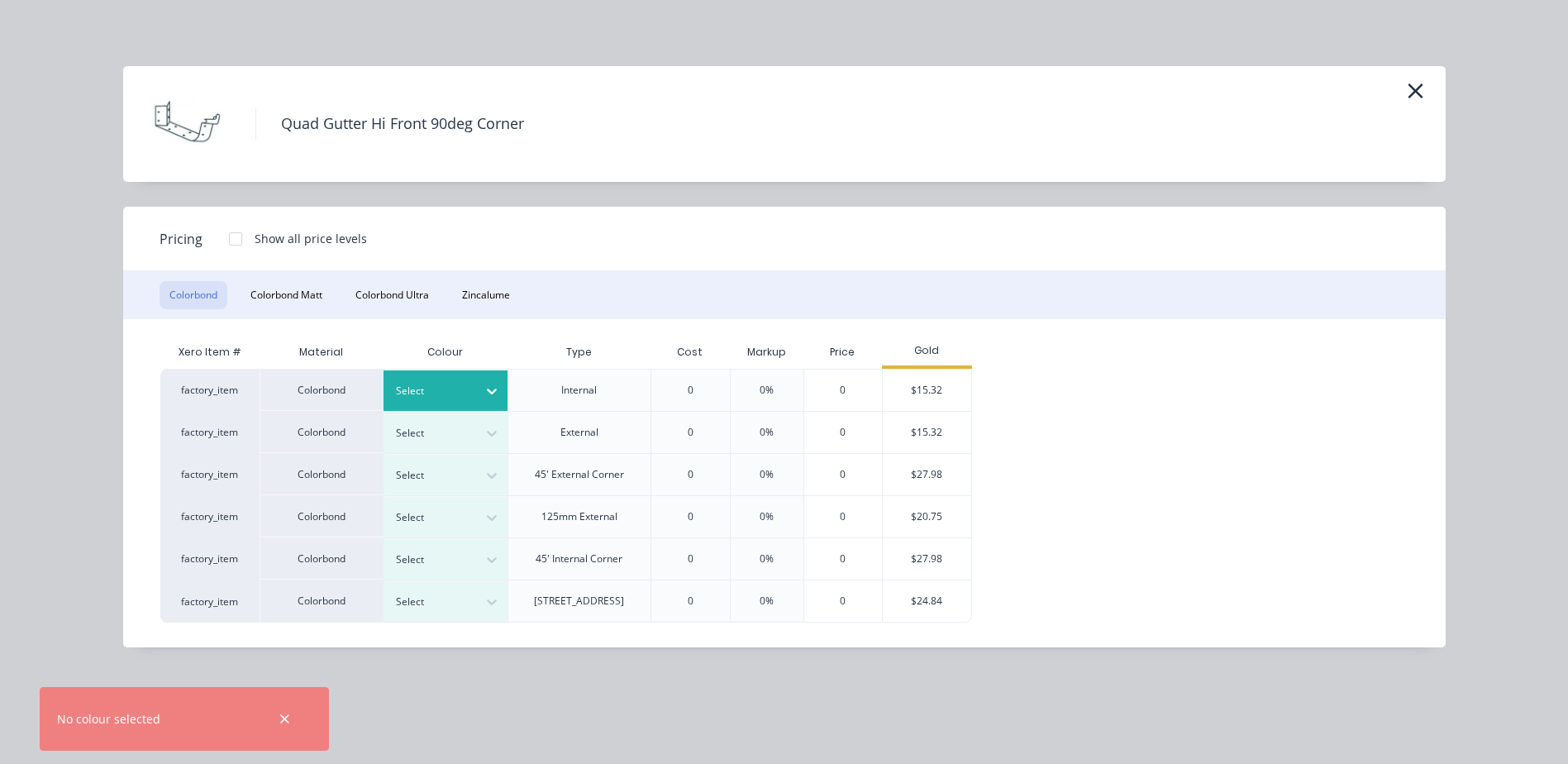
click at [434, 393] on div at bounding box center [433, 391] width 74 height 19
click at [953, 388] on div "$15.32" at bounding box center [927, 390] width 88 height 41
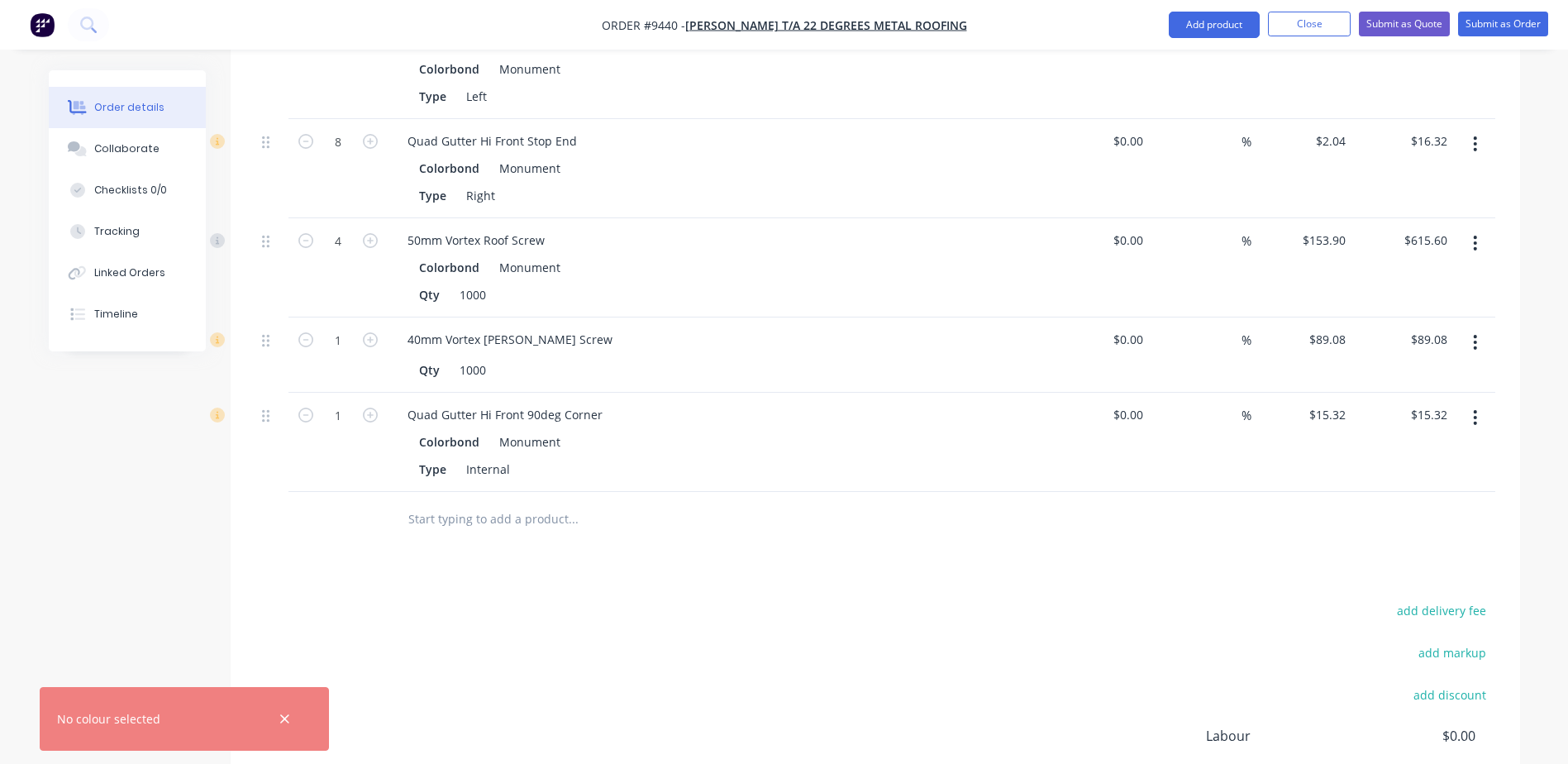
scroll to position [3832, 0]
click at [377, 402] on icon "button" at bounding box center [370, 409] width 15 height 15
click at [310, 402] on icon "button" at bounding box center [305, 409] width 15 height 15
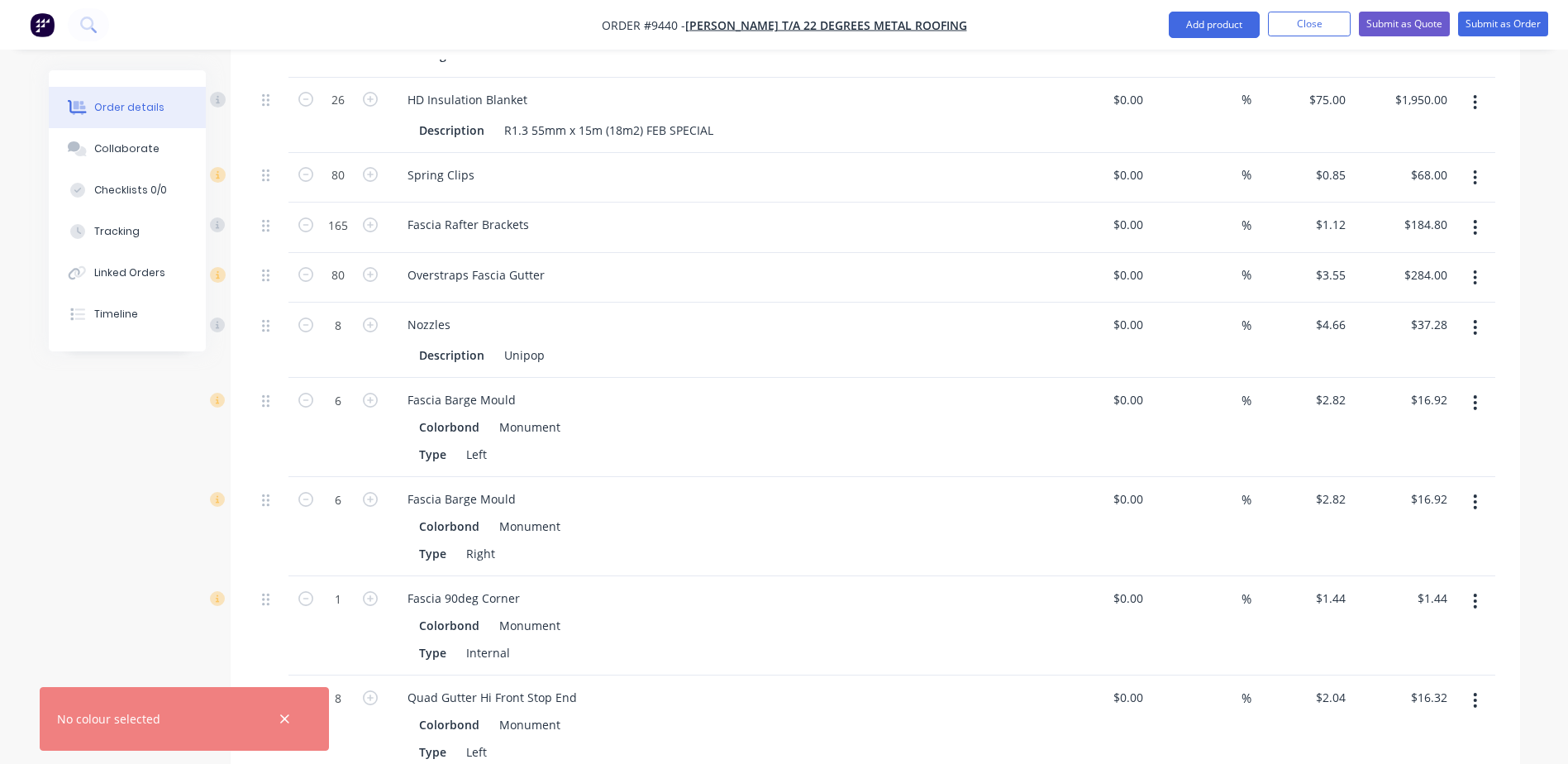
scroll to position [3254, 0]
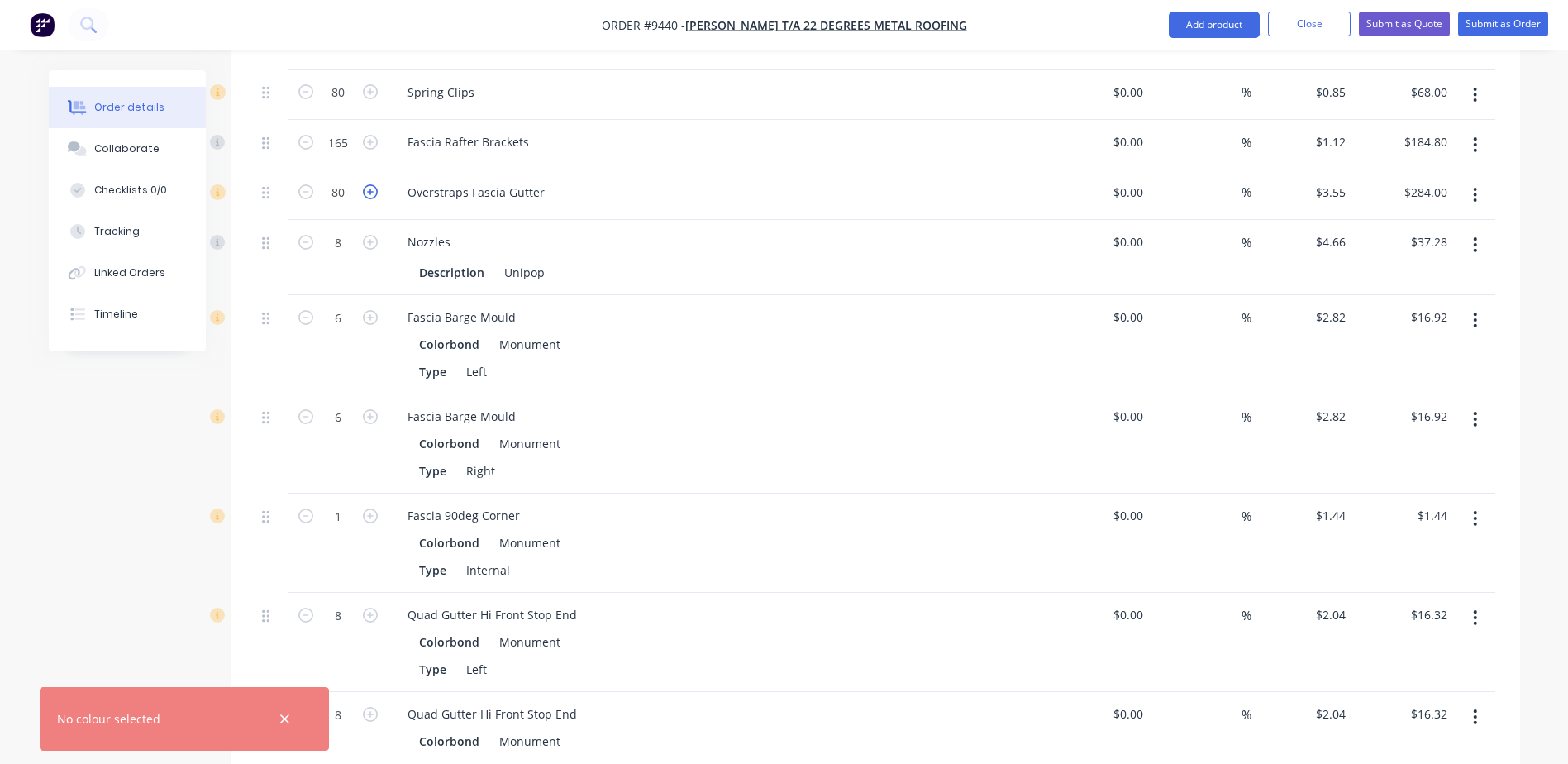
click at [376, 184] on icon "button" at bounding box center [370, 191] width 15 height 15
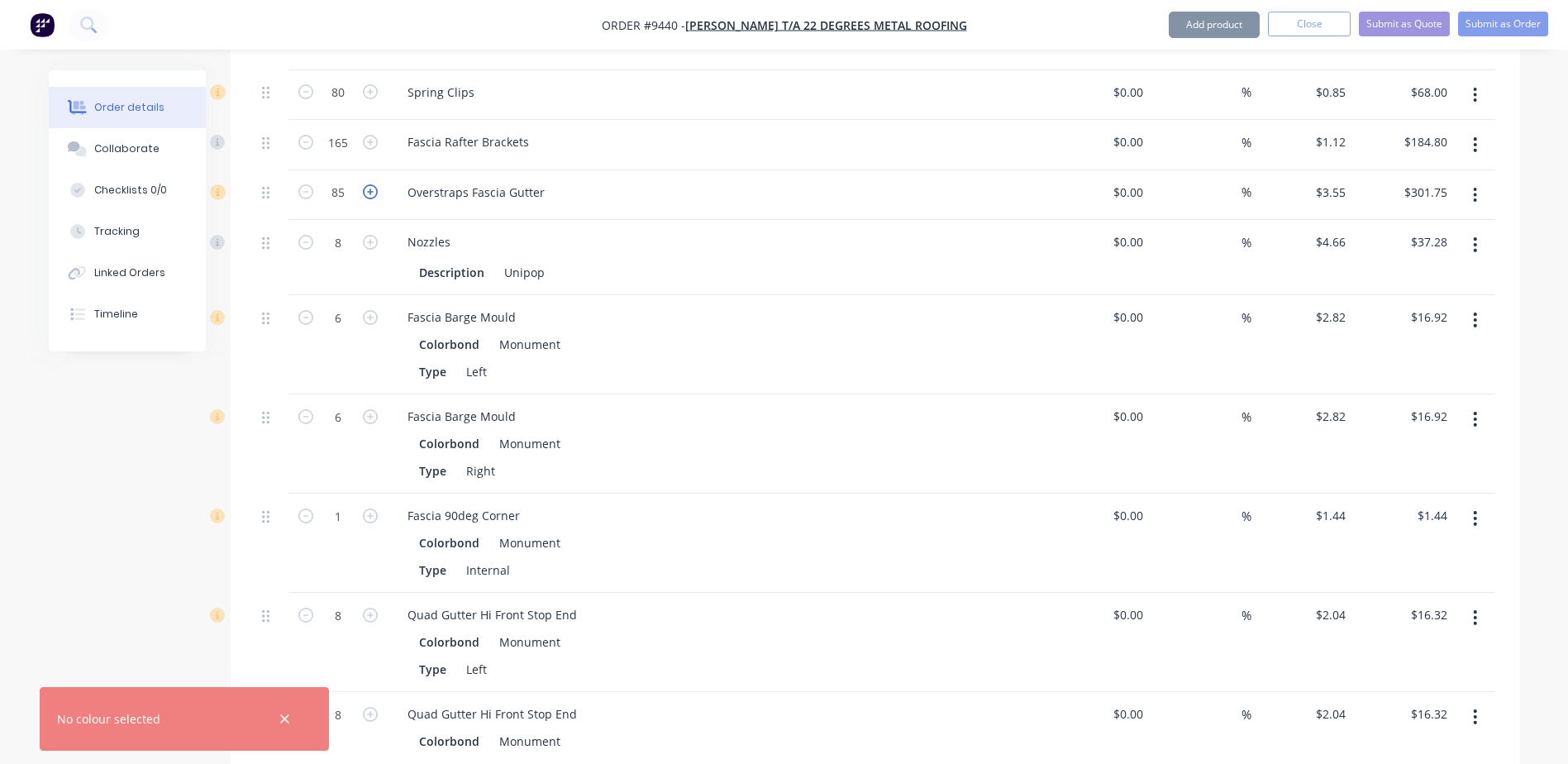
click at [376, 184] on icon "button" at bounding box center [370, 191] width 15 height 15
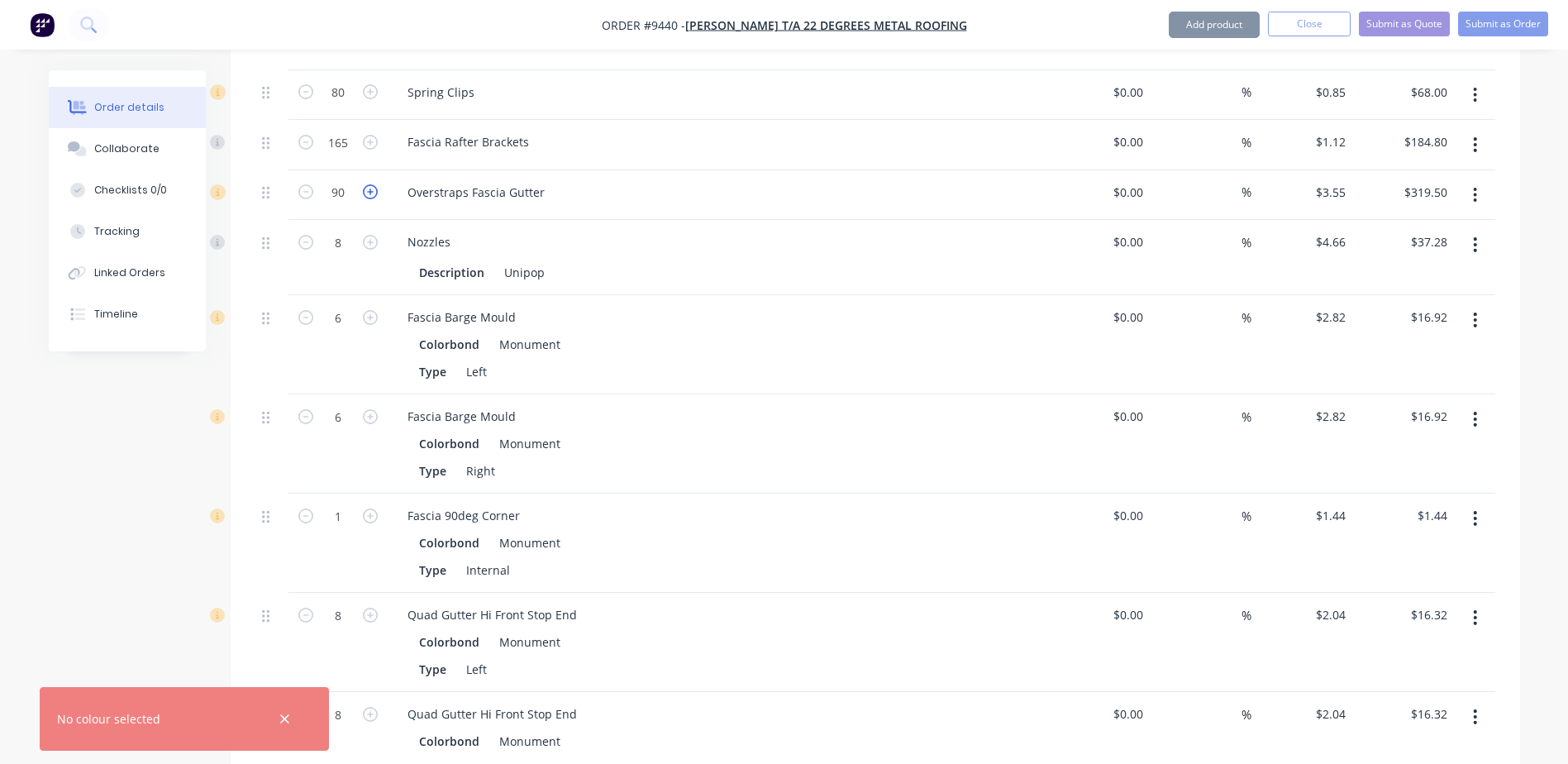
click at [376, 184] on icon "button" at bounding box center [370, 191] width 15 height 15
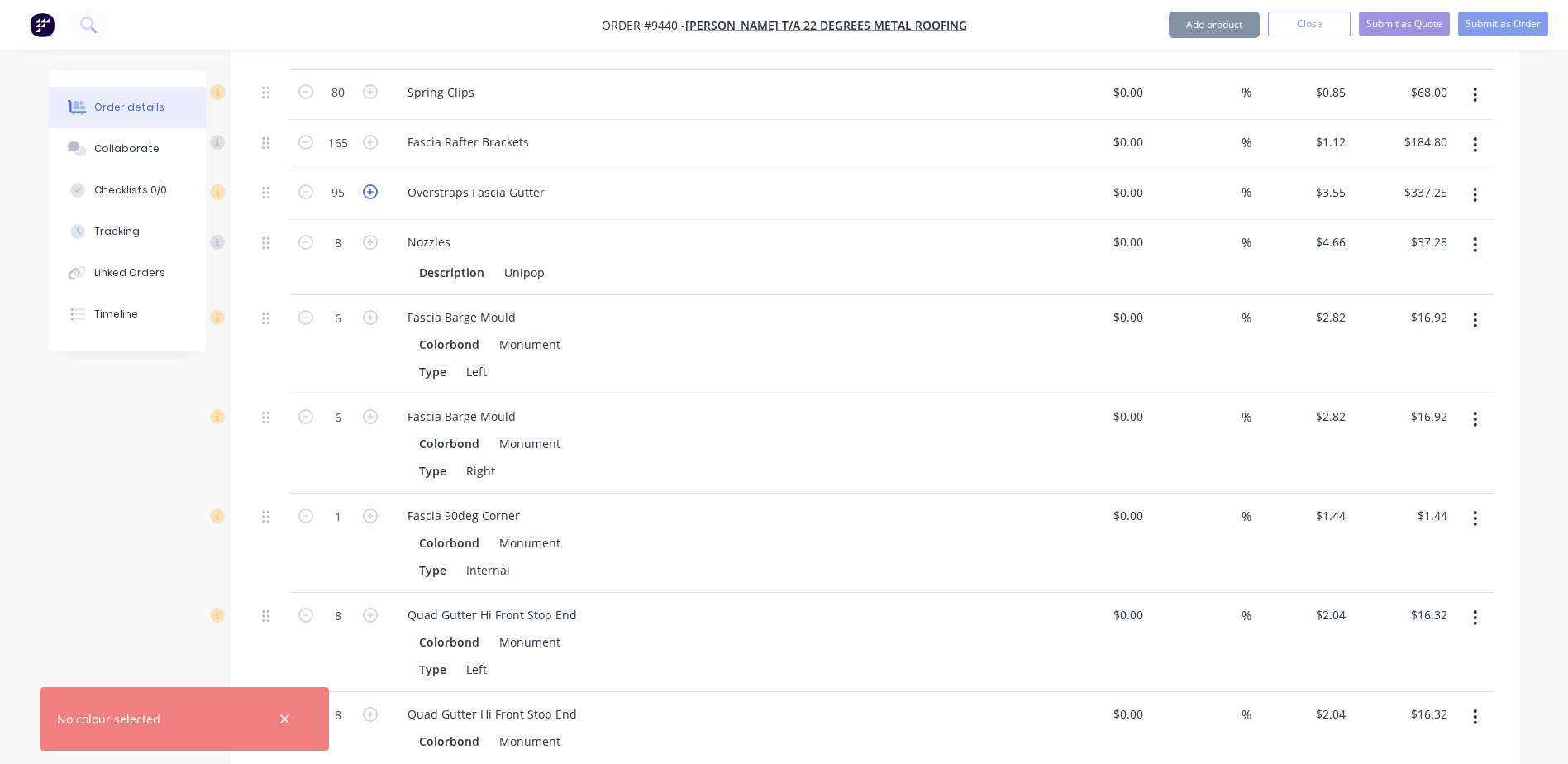
click at [376, 184] on icon "button" at bounding box center [370, 191] width 15 height 15
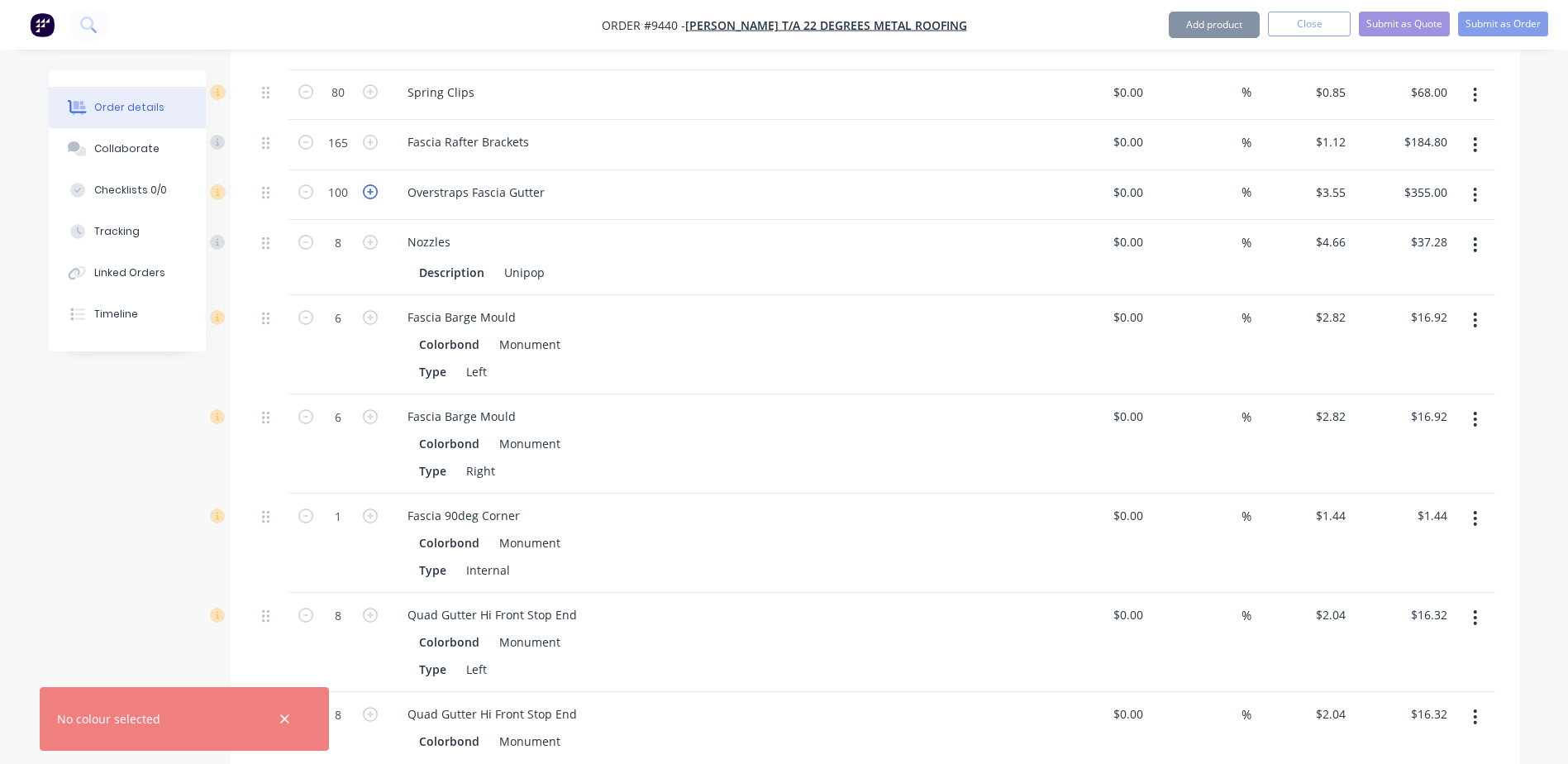
click at [376, 184] on icon "button" at bounding box center [370, 191] width 15 height 15
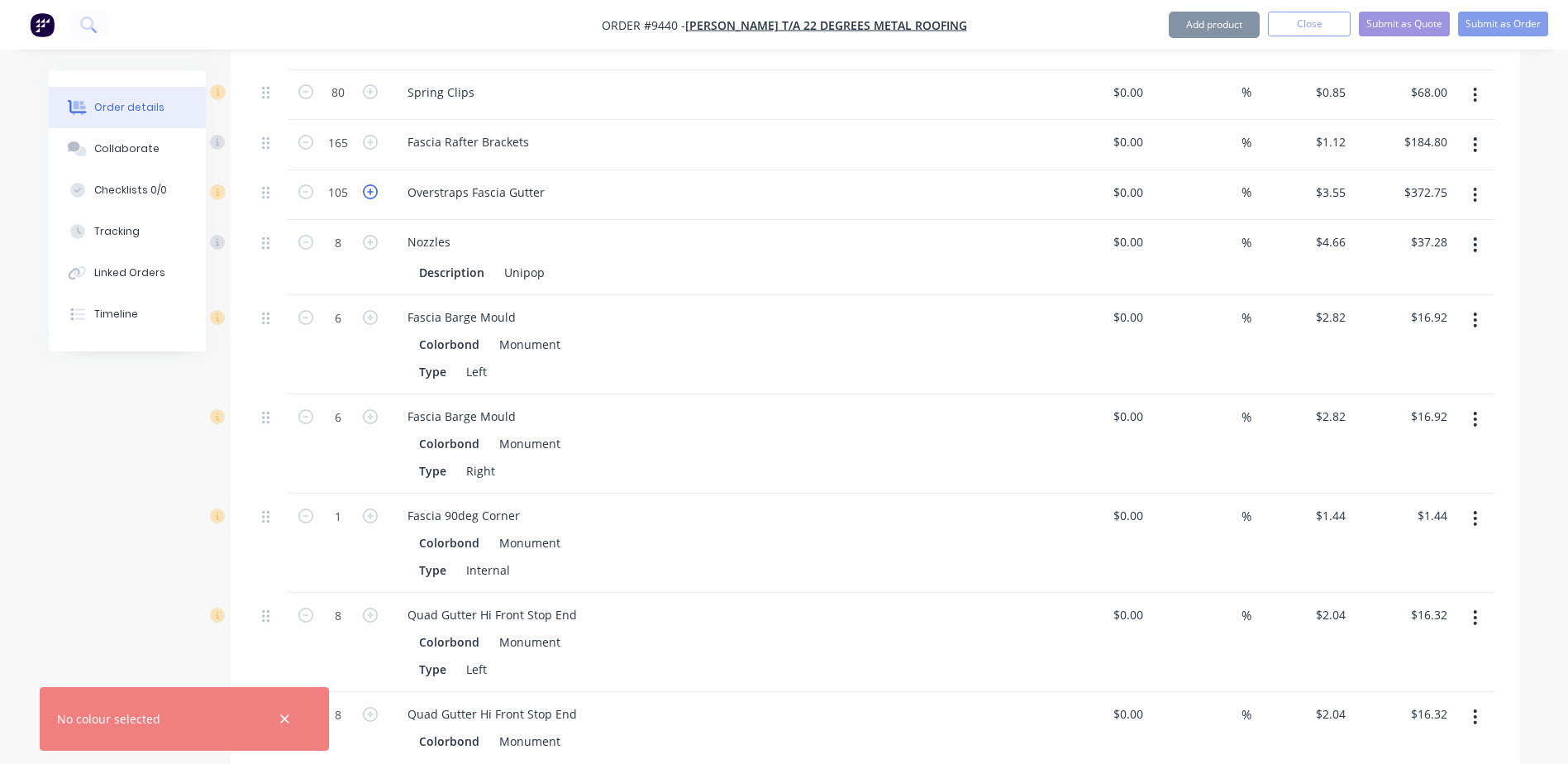
click at [376, 184] on icon "button" at bounding box center [370, 191] width 15 height 15
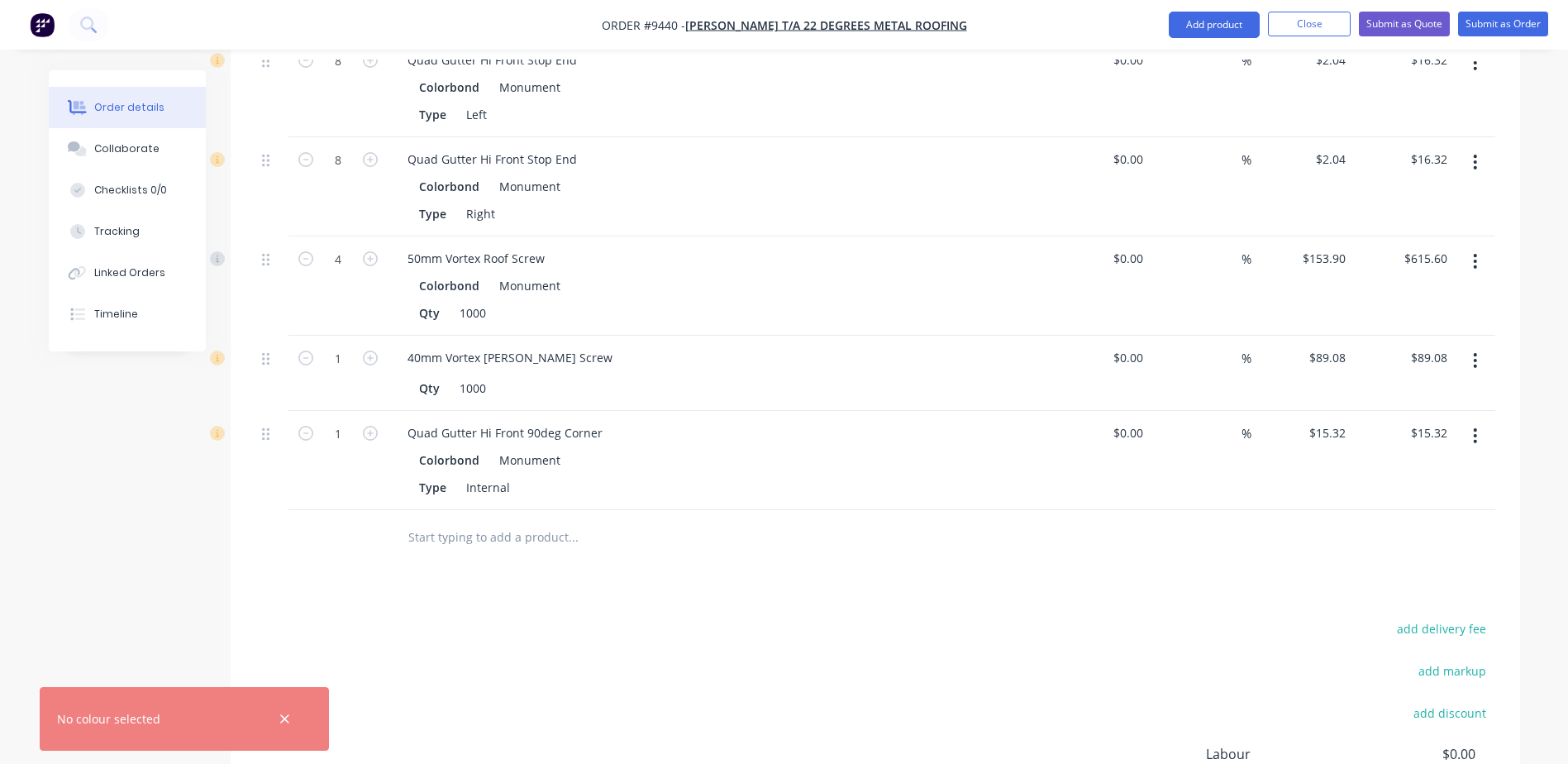
scroll to position [3832, 0]
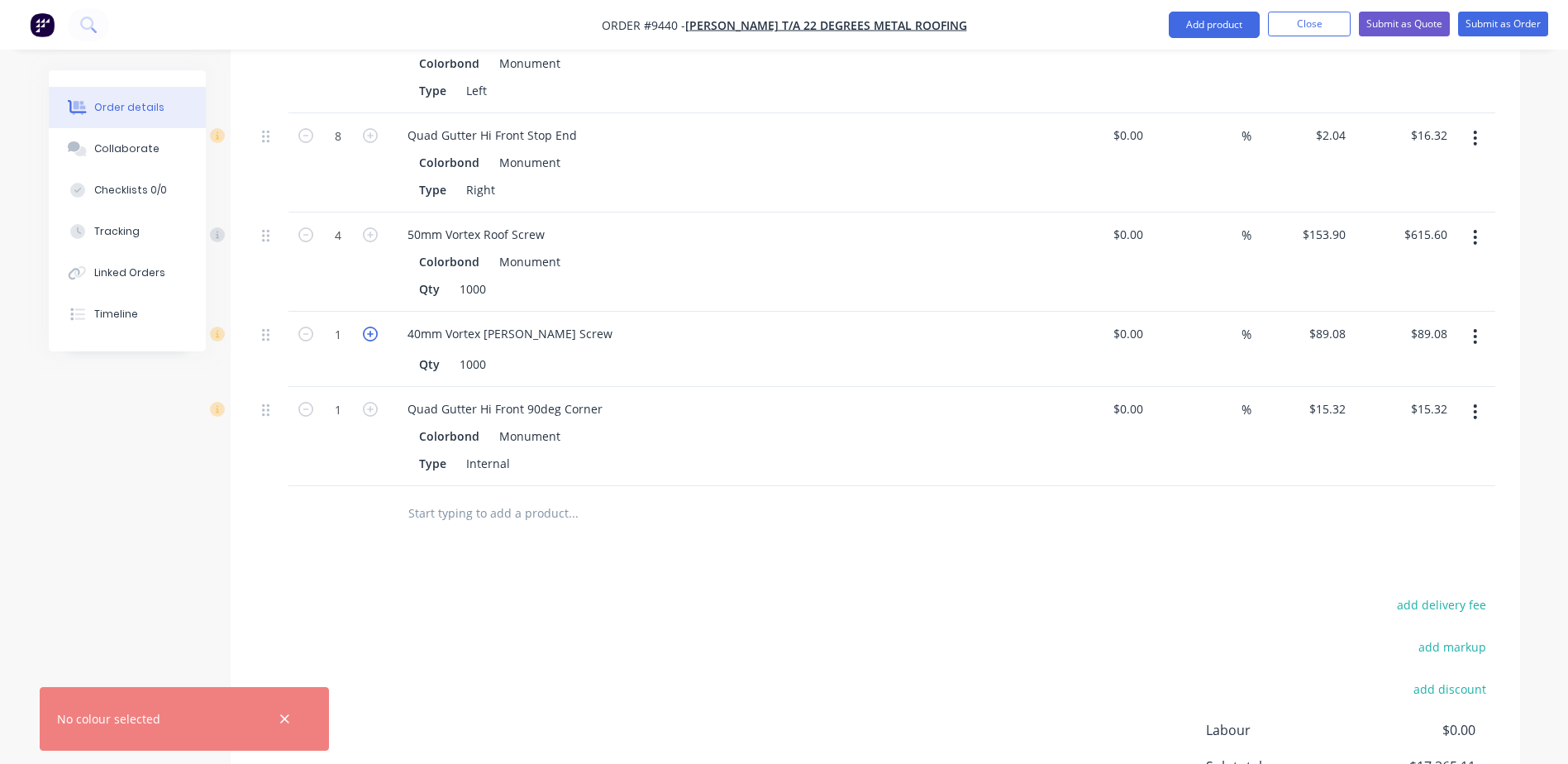
click at [370, 326] on icon "button" at bounding box center [370, 333] width 15 height 15
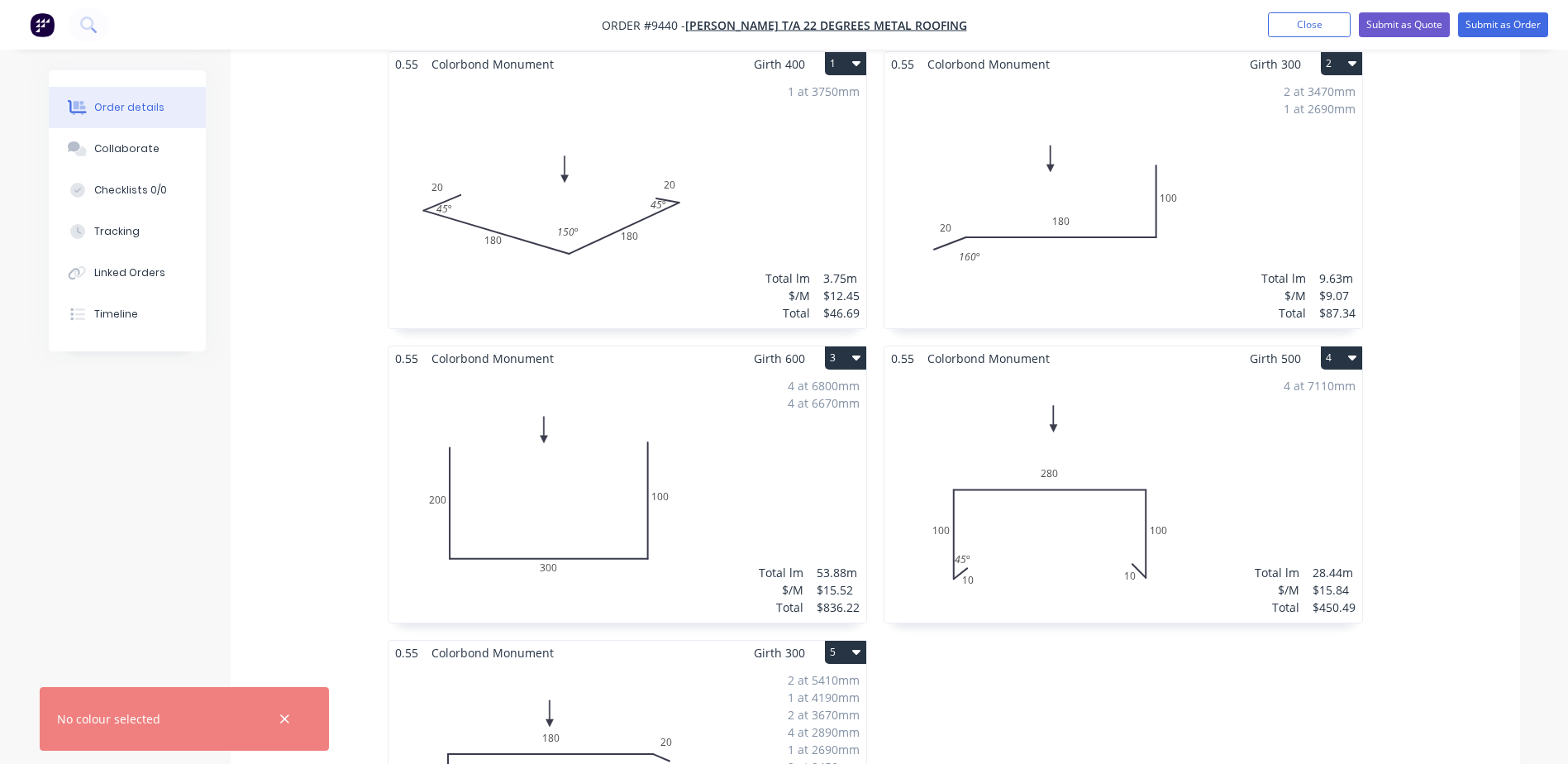
scroll to position [745, 0]
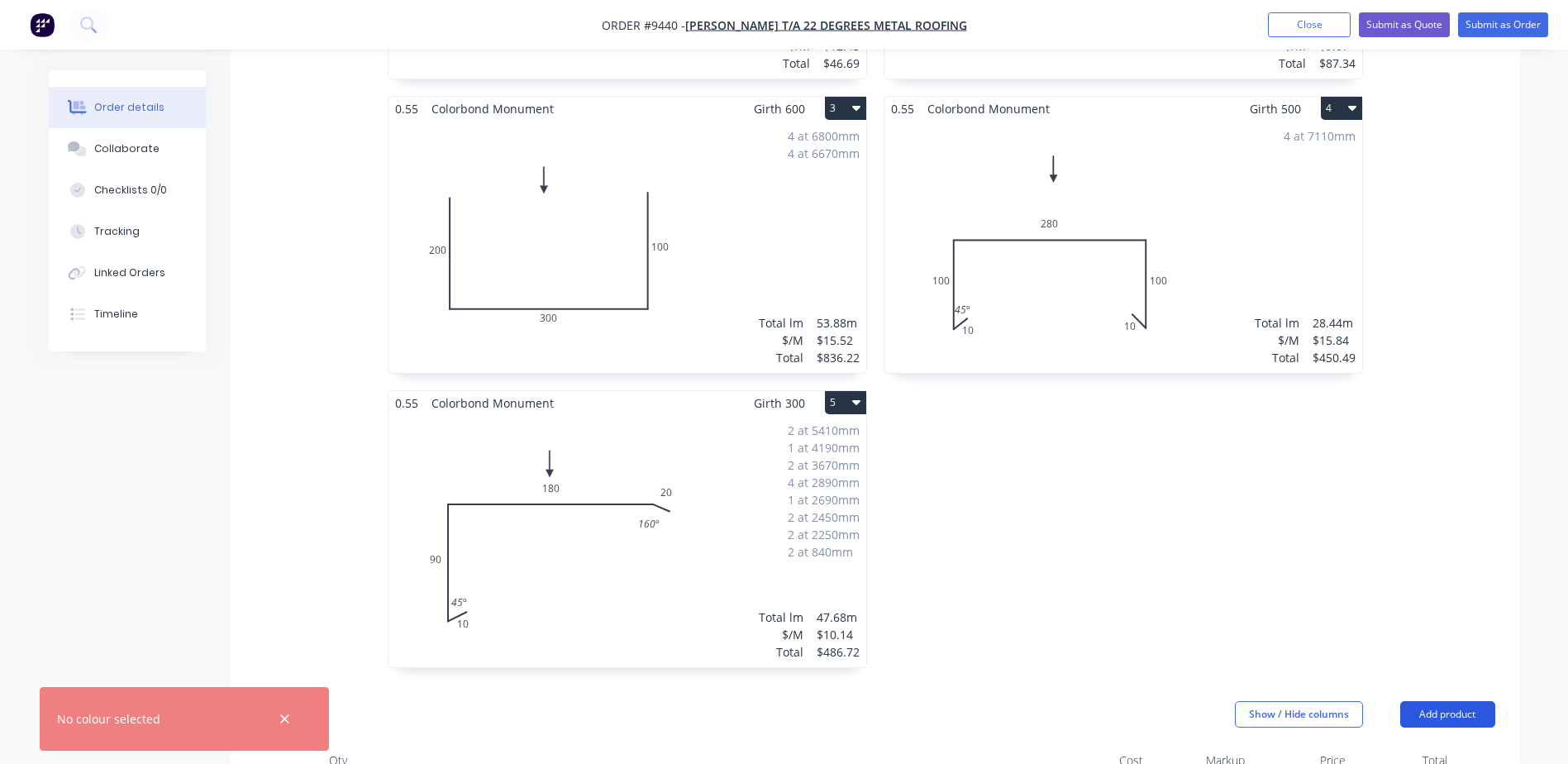
click at [1451, 701] on button "Add product" at bounding box center [1448, 715] width 95 height 26
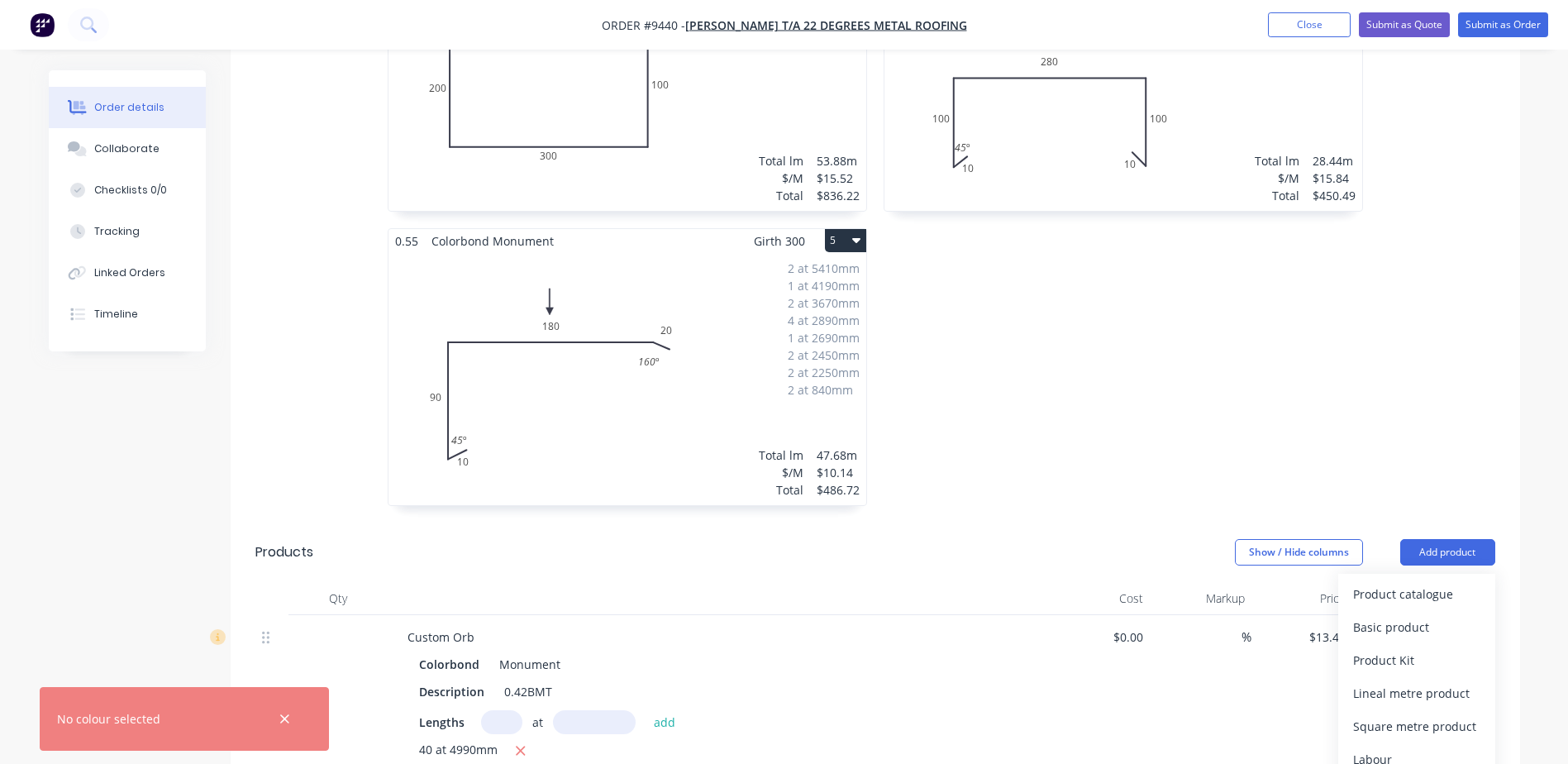
scroll to position [910, 0]
click at [1415, 579] on div "Product catalogue" at bounding box center [1416, 590] width 127 height 24
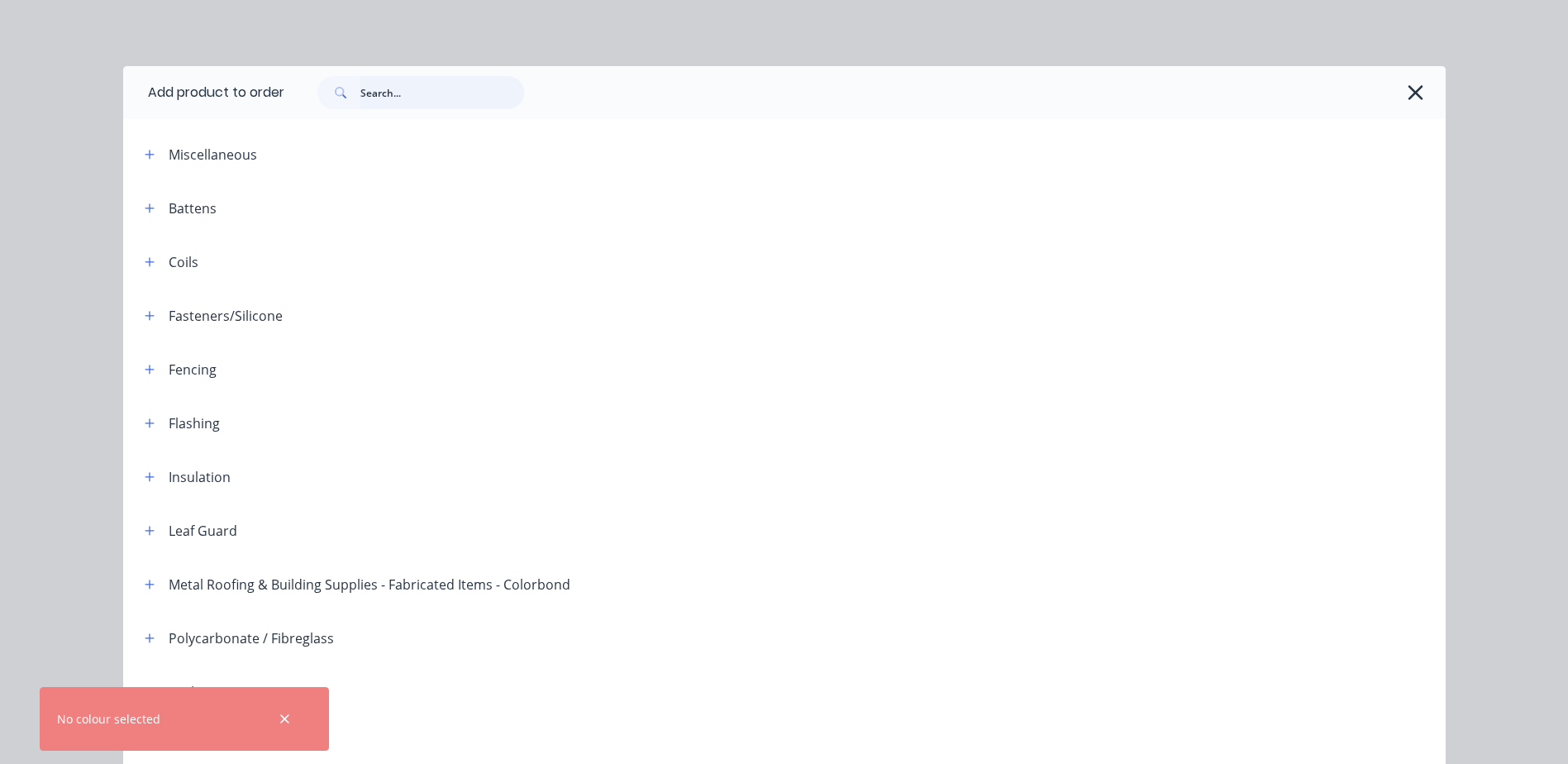
click at [382, 95] on input "text" at bounding box center [443, 92] width 164 height 33
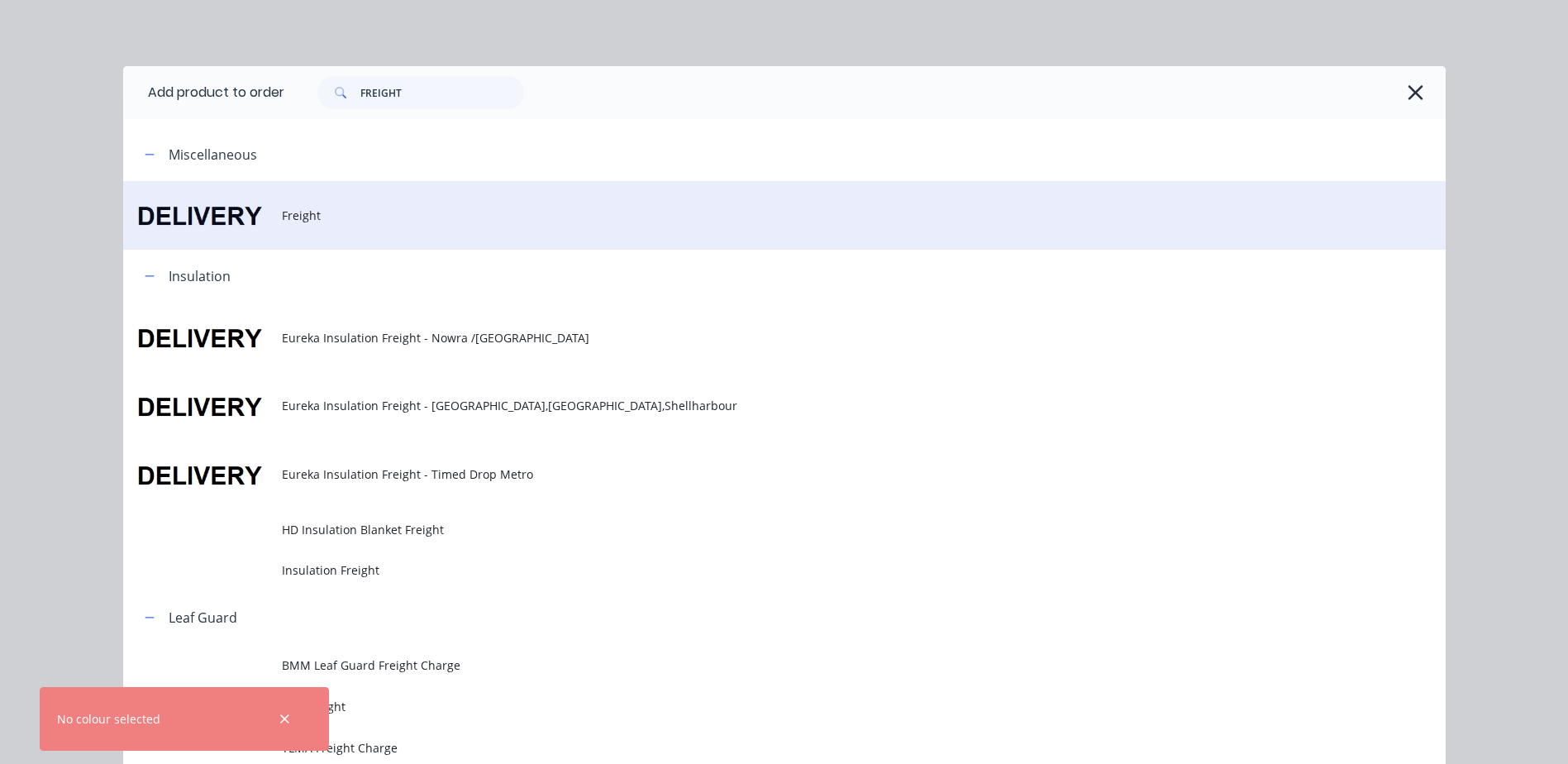
click at [283, 198] on td "Freight" at bounding box center [864, 215] width 1164 height 69
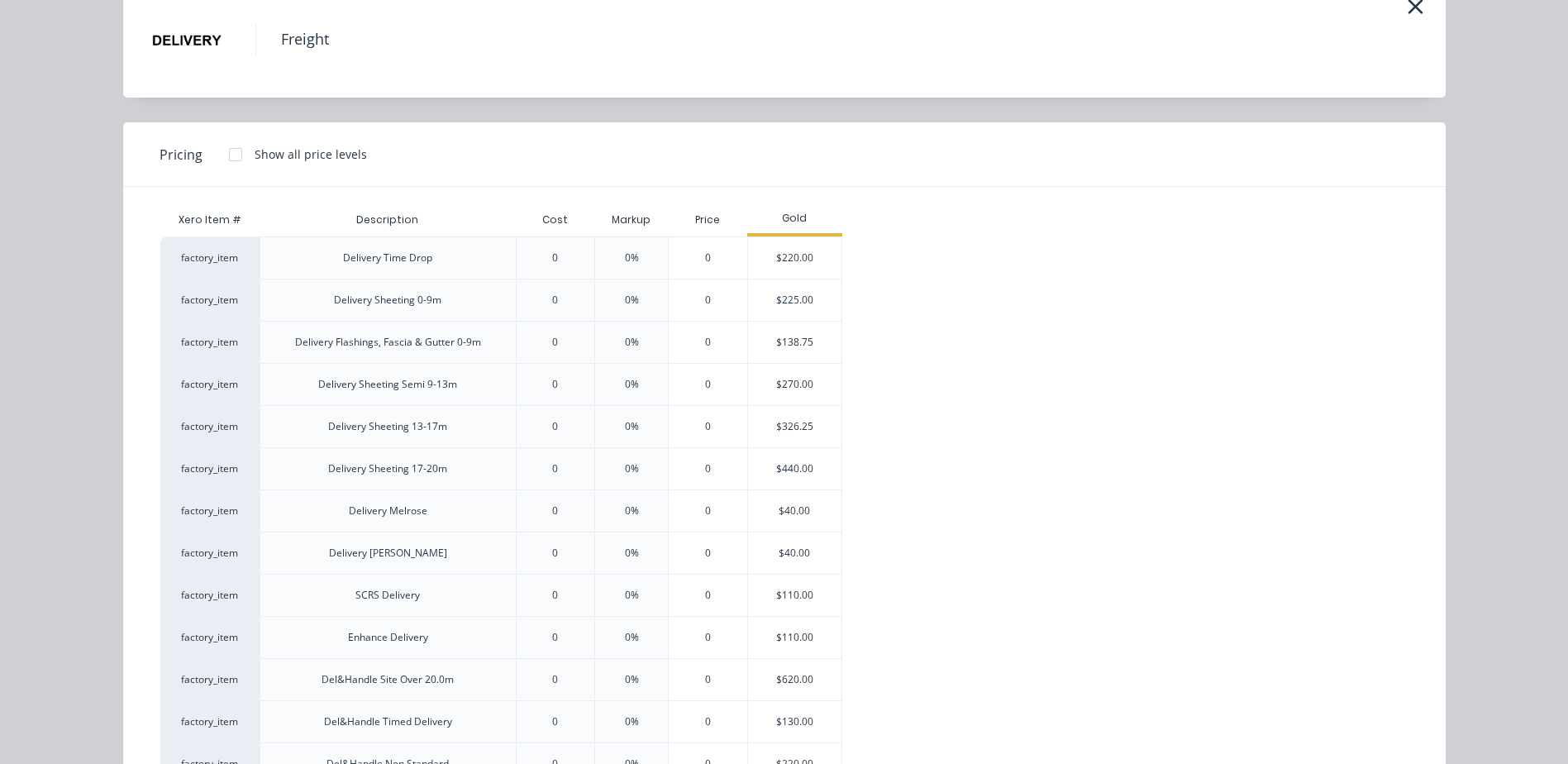
scroll to position [83, 0]
click at [769, 307] on div "$225.00" at bounding box center [795, 302] width 93 height 41
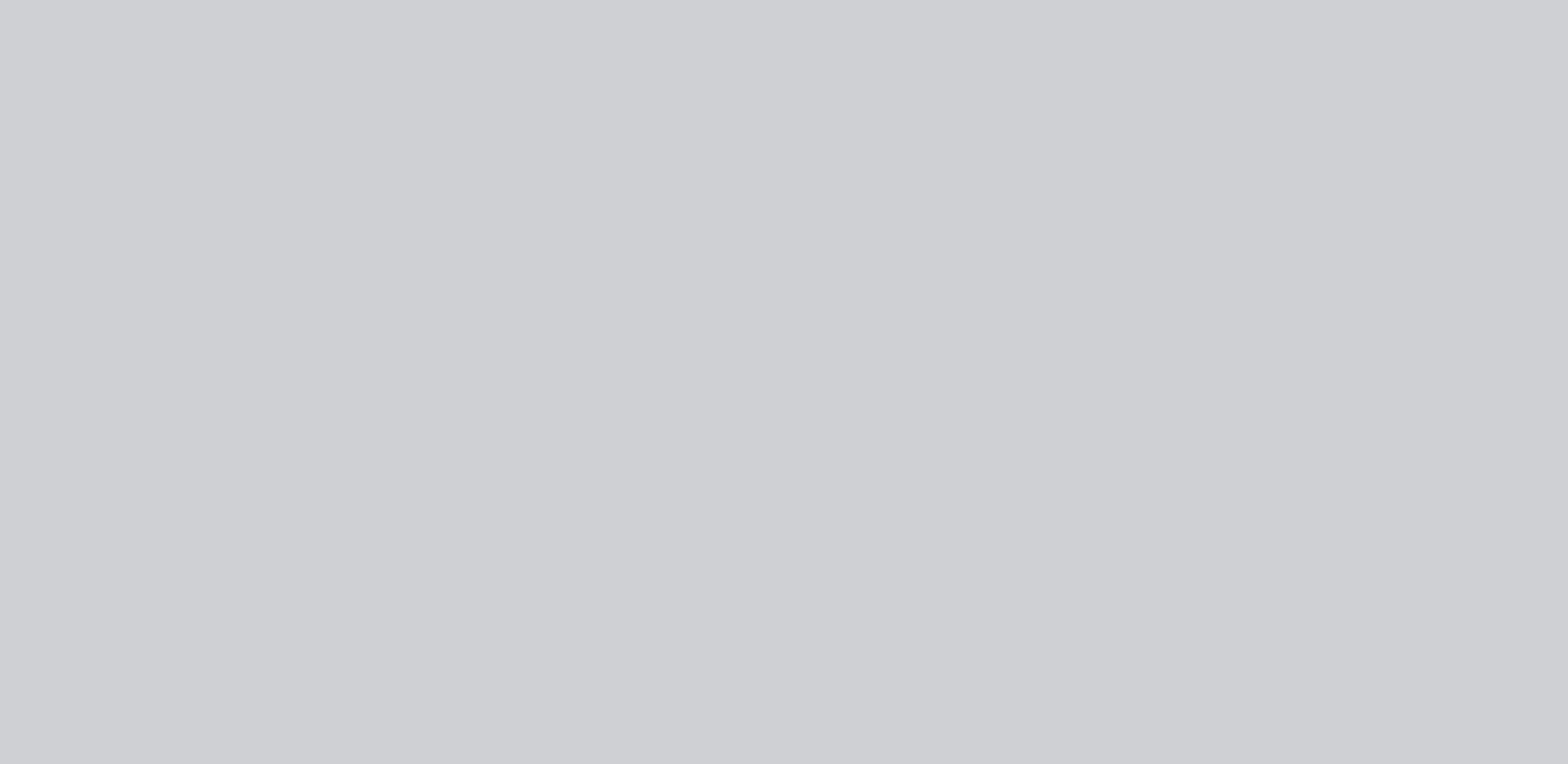
scroll to position [0, 0]
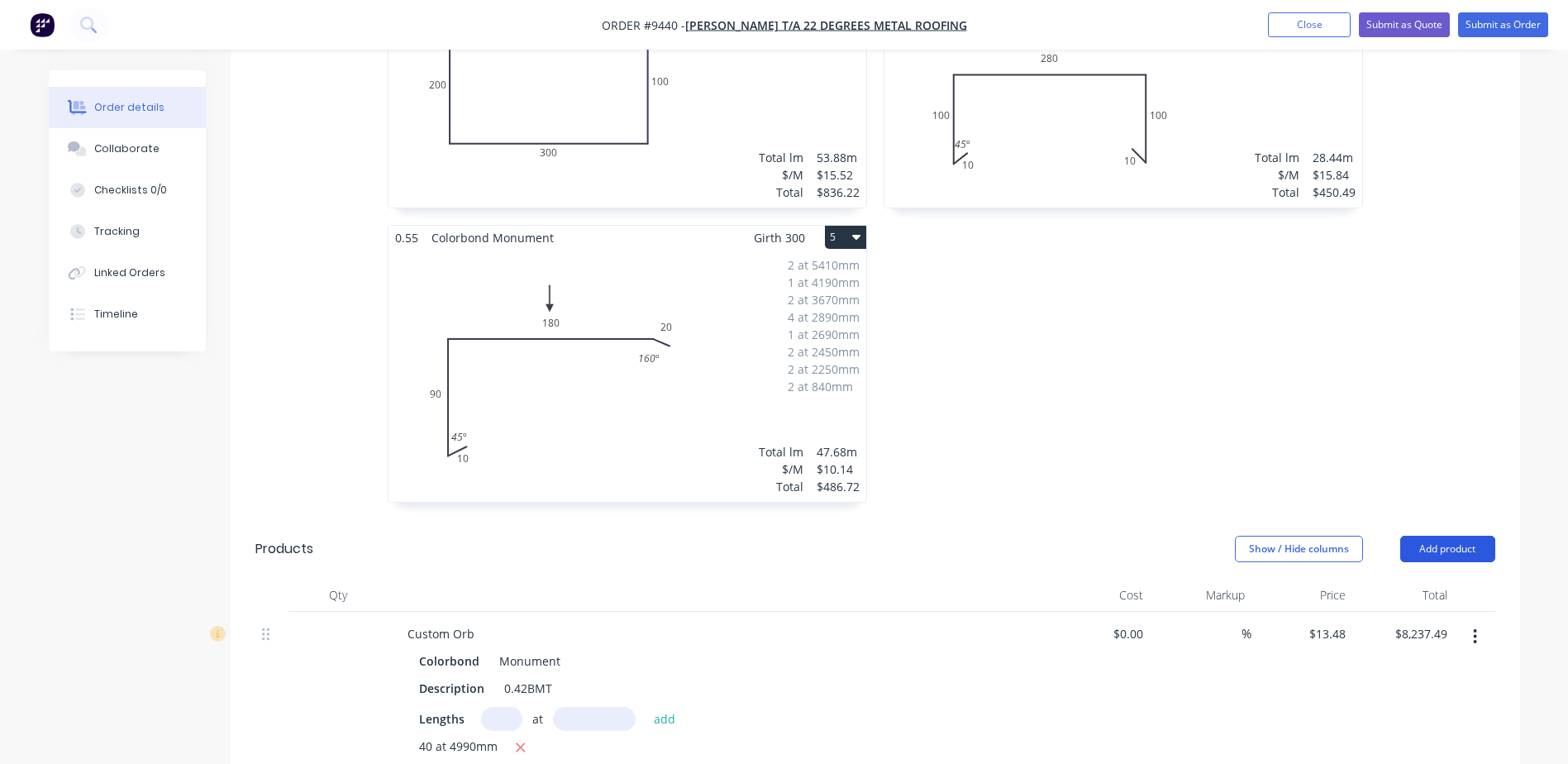
click at [1435, 536] on button "Add product" at bounding box center [1448, 549] width 95 height 26
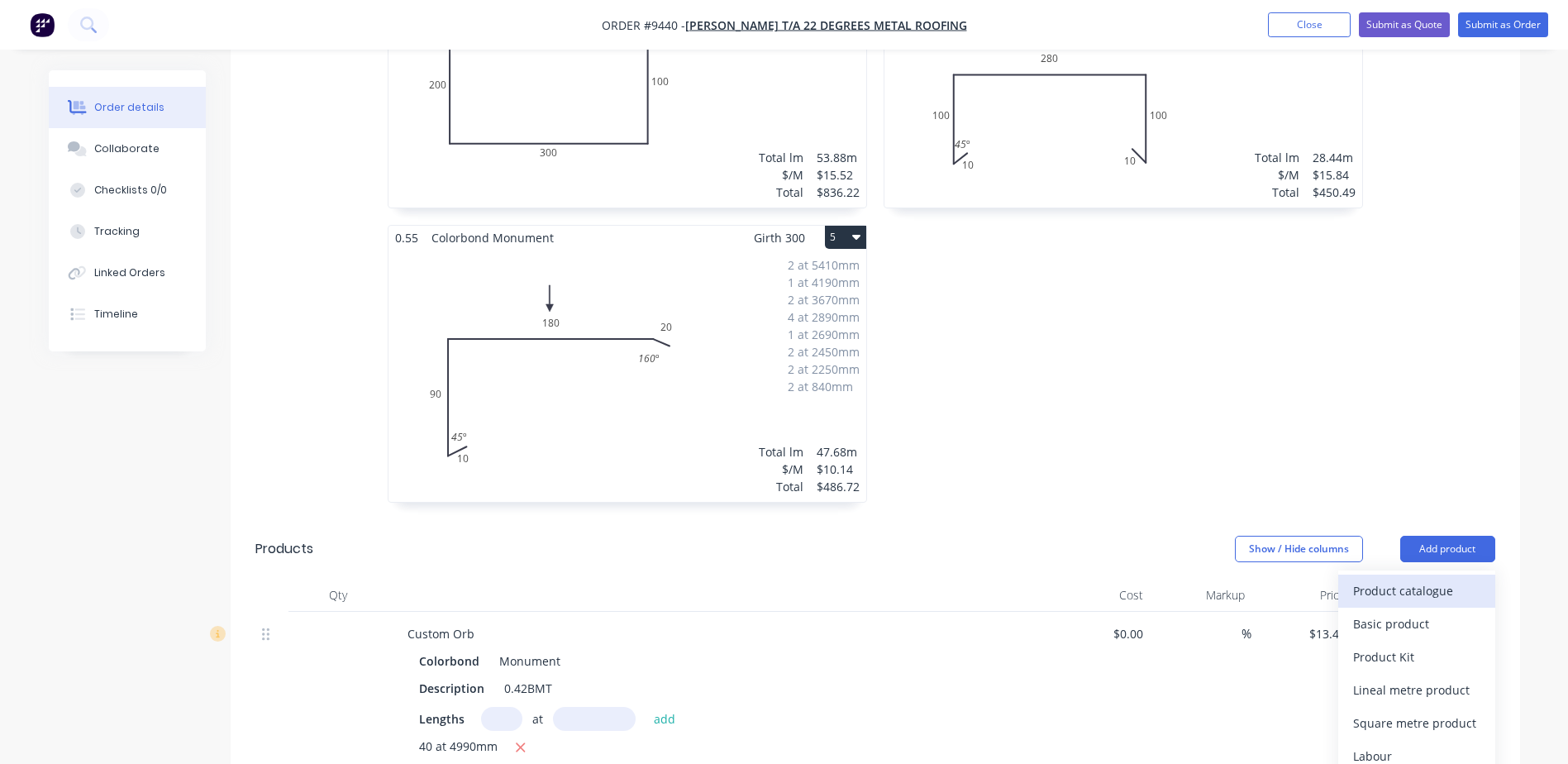
click at [1407, 579] on div "Product catalogue" at bounding box center [1416, 590] width 127 height 24
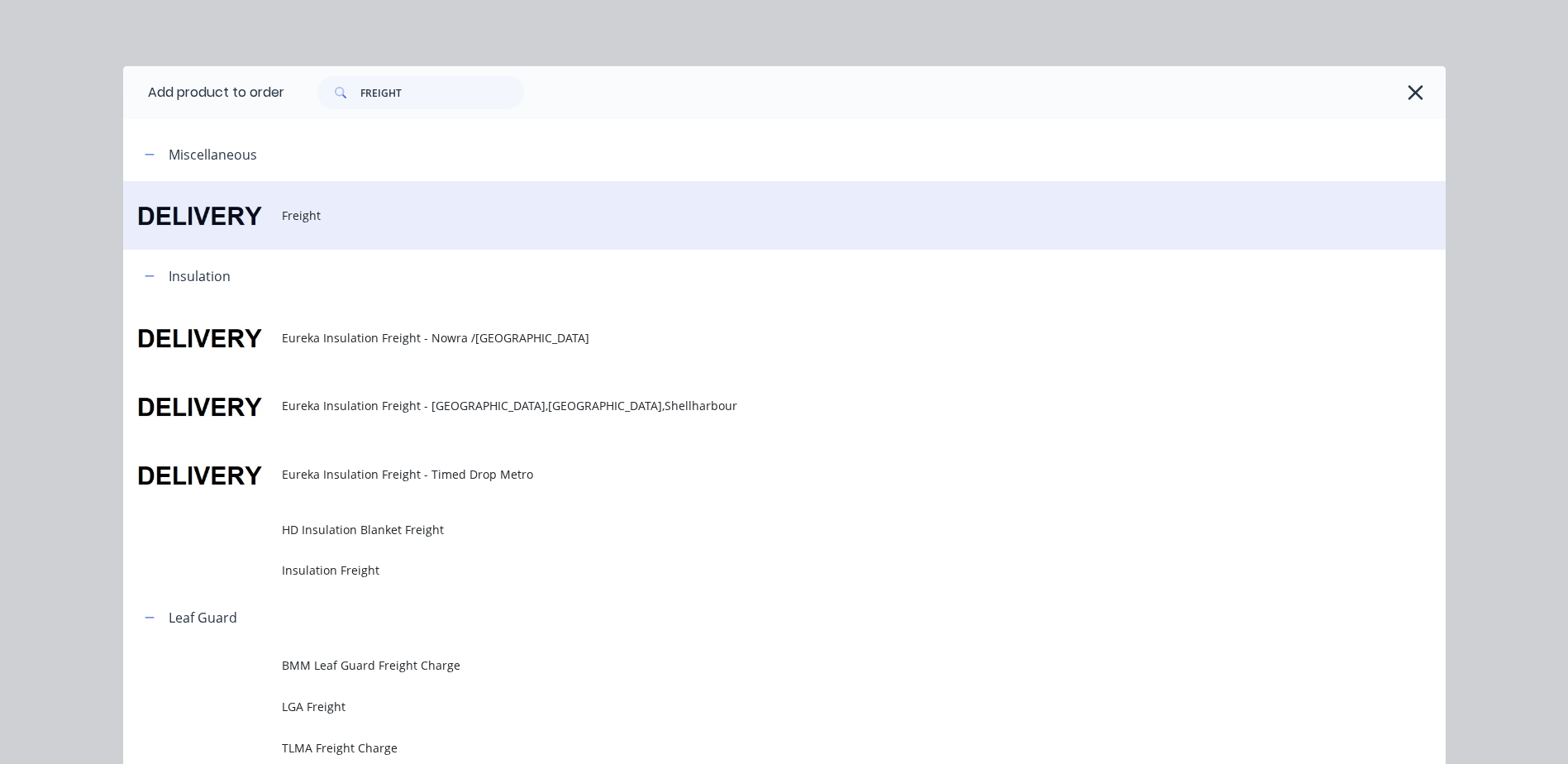
click at [305, 210] on span "Freight" at bounding box center [747, 215] width 930 height 18
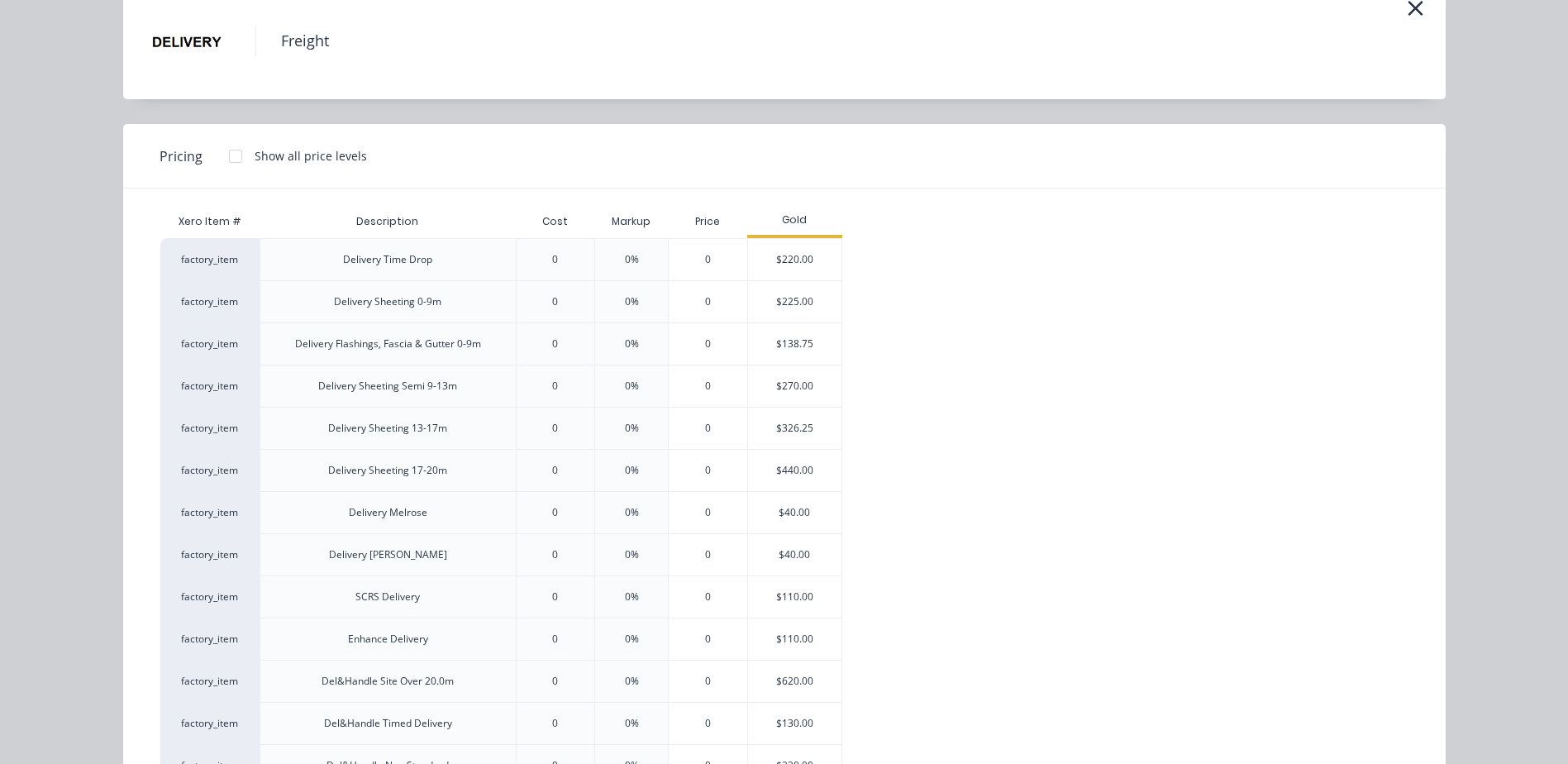
scroll to position [165, 0]
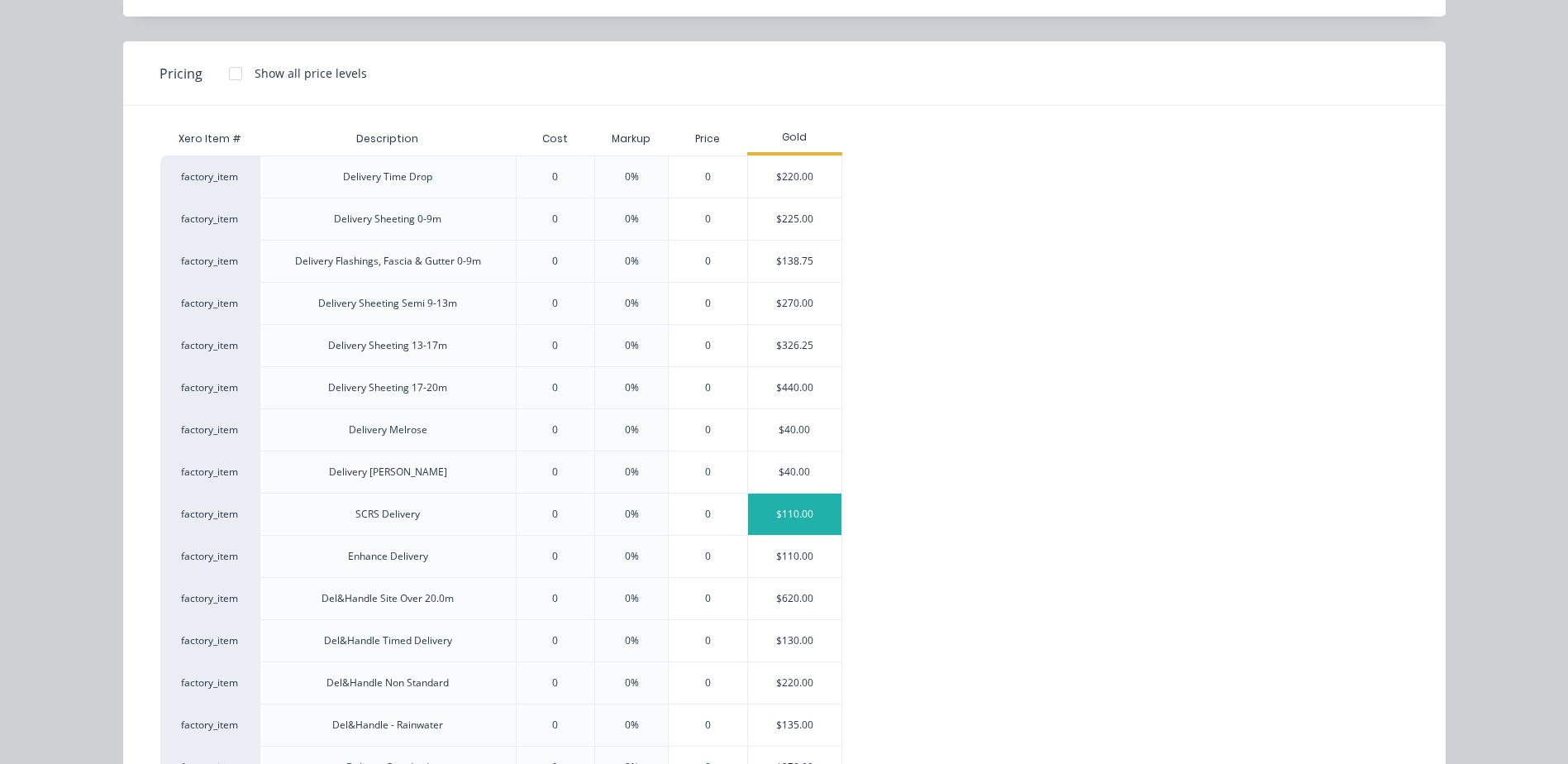
click at [785, 511] on div "$110.00" at bounding box center [795, 514] width 93 height 41
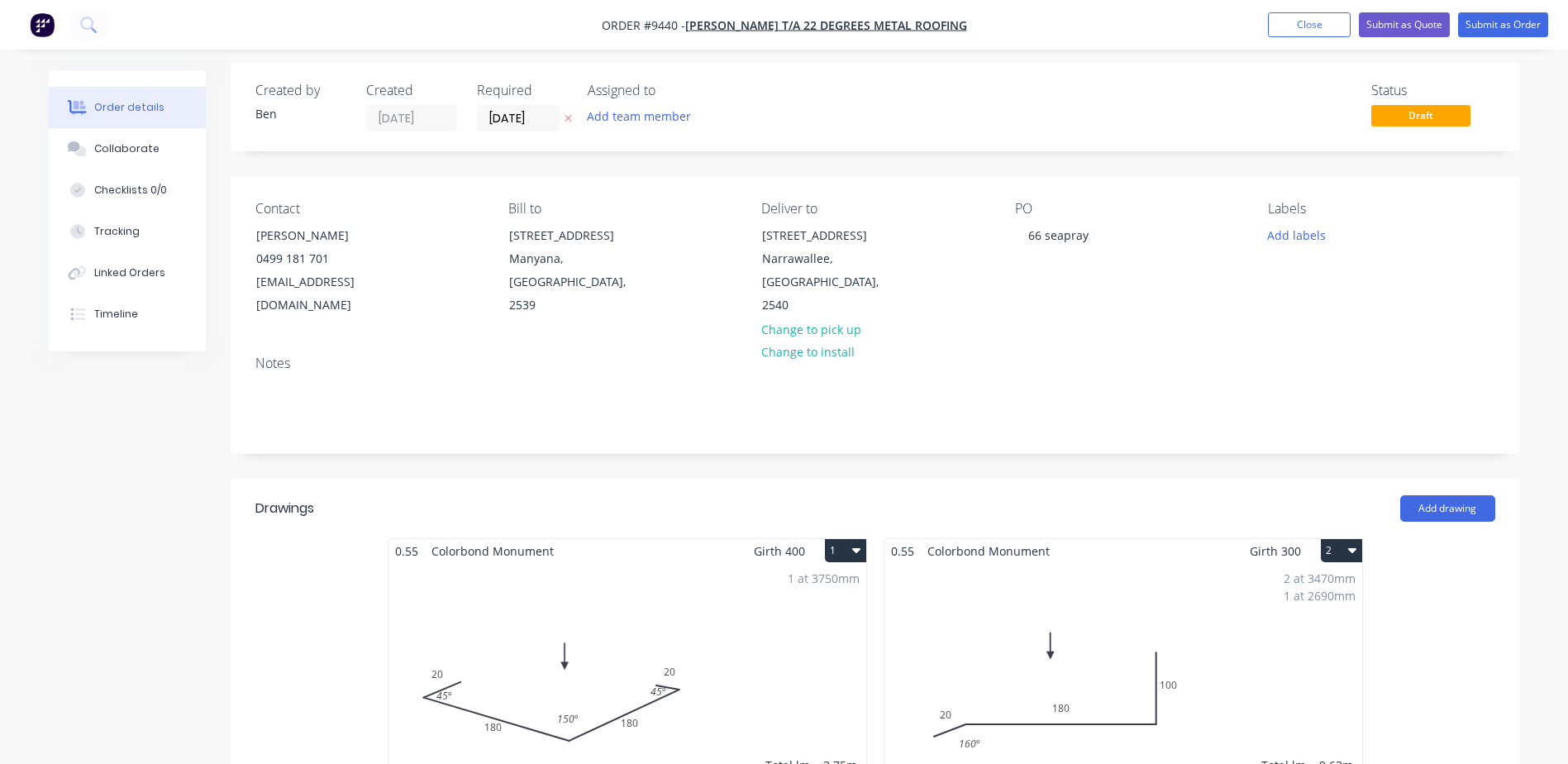
scroll to position [0, 0]
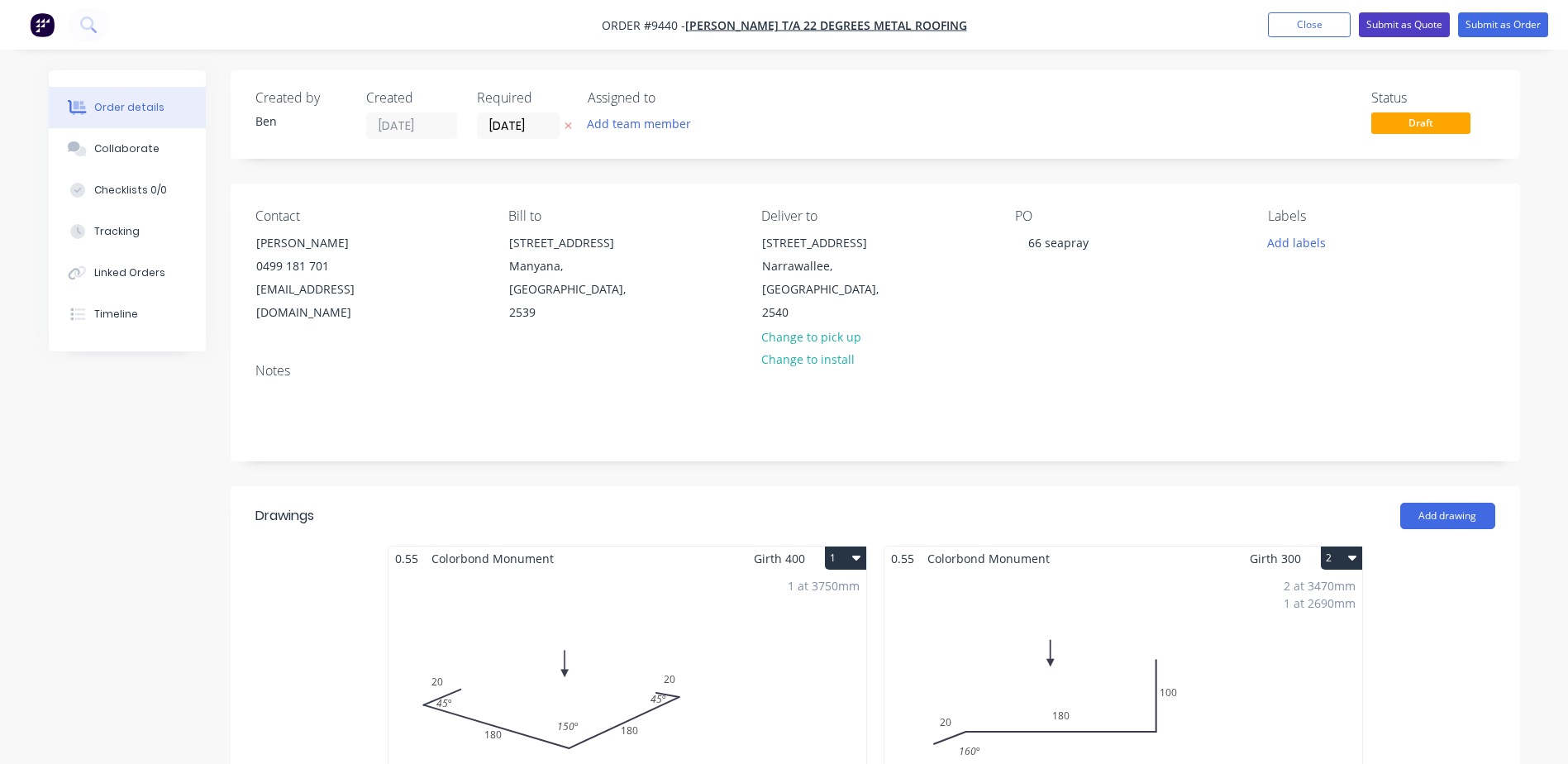
click at [1410, 19] on button "Submit as Quote" at bounding box center [1404, 25] width 91 height 25
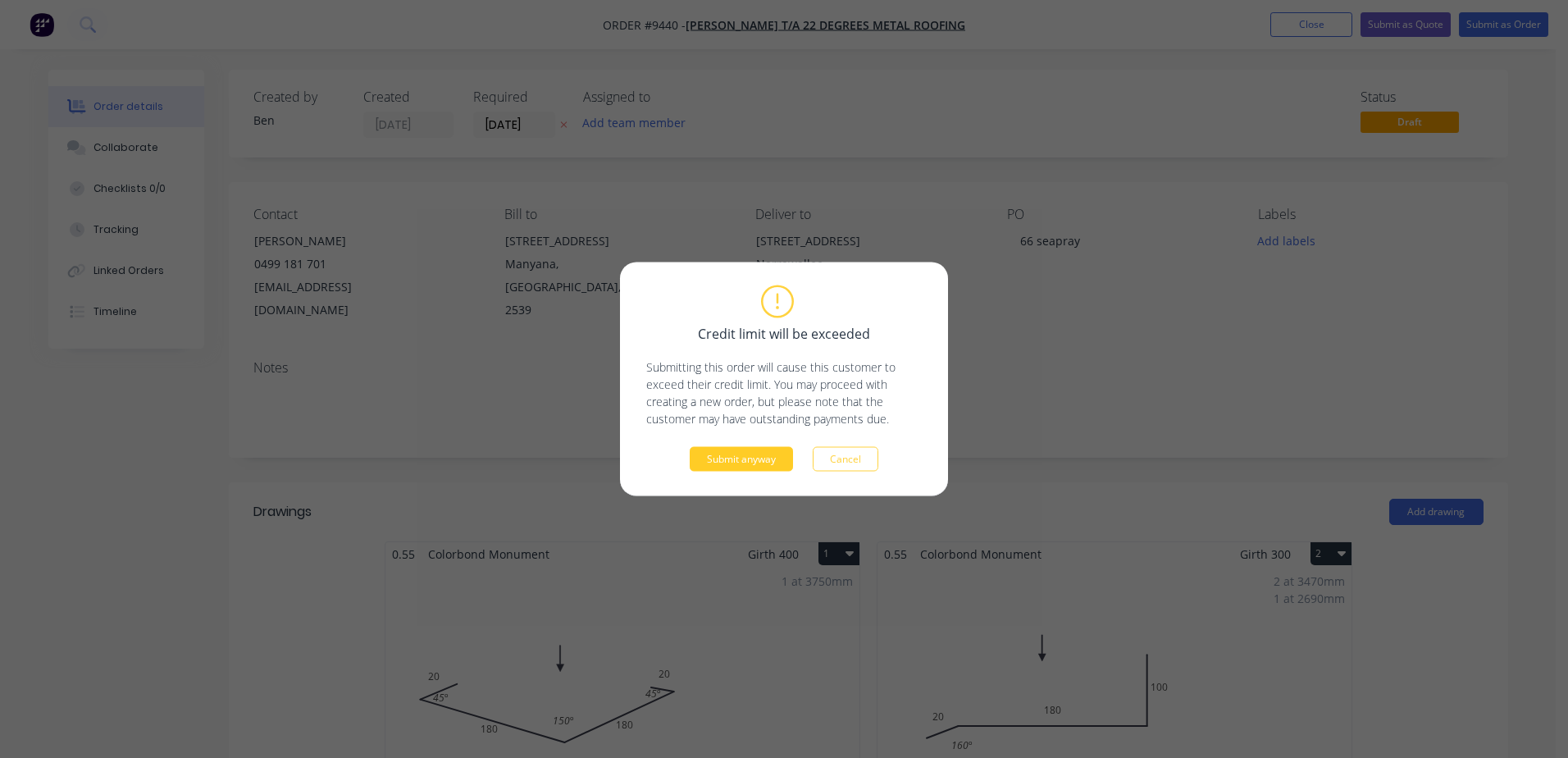
click at [733, 464] on button "Submit anyway" at bounding box center [741, 460] width 103 height 25
